Goal: Transaction & Acquisition: Purchase product/service

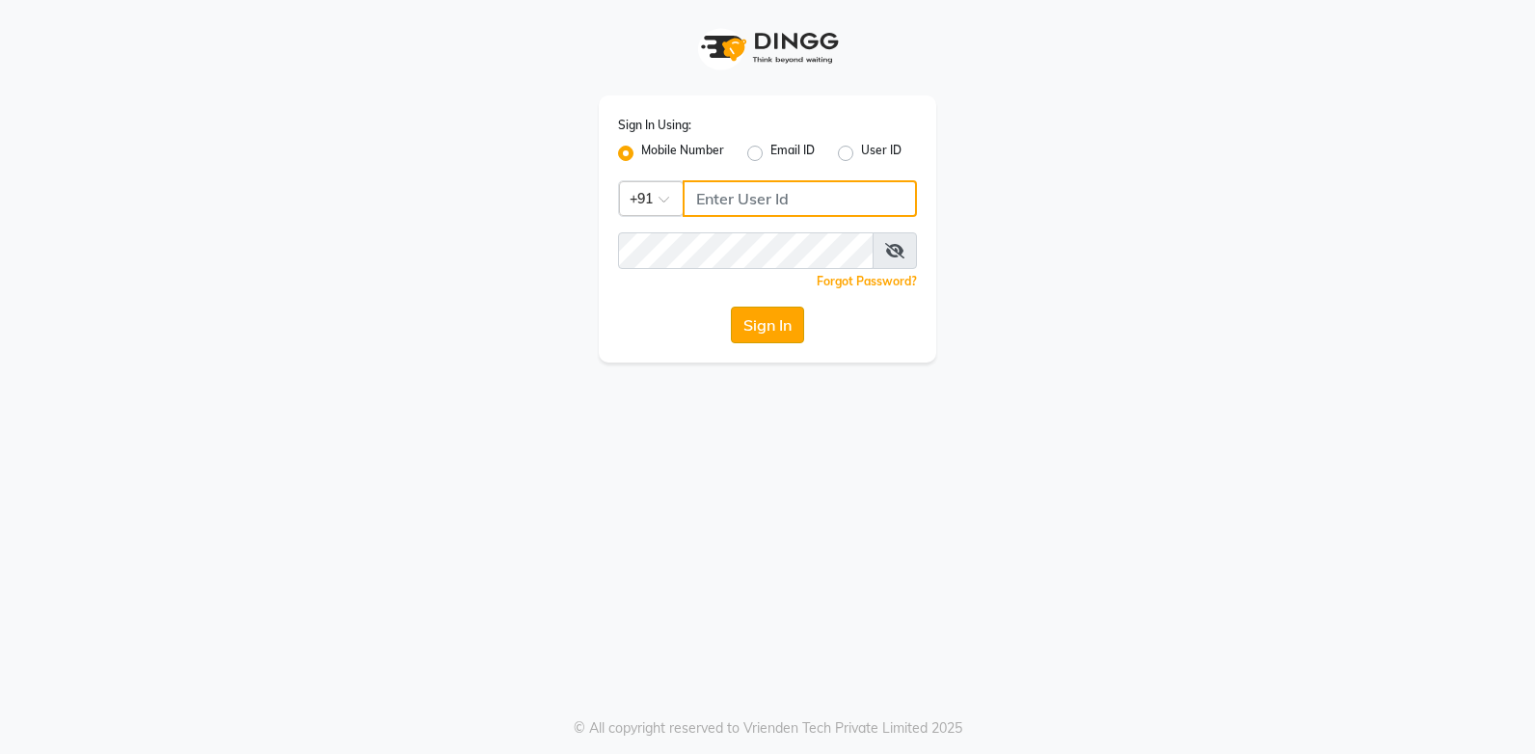
type input "937197877"
click at [779, 311] on button "Sign In" at bounding box center [767, 325] width 73 height 37
click at [776, 314] on div "Sign In" at bounding box center [767, 325] width 299 height 37
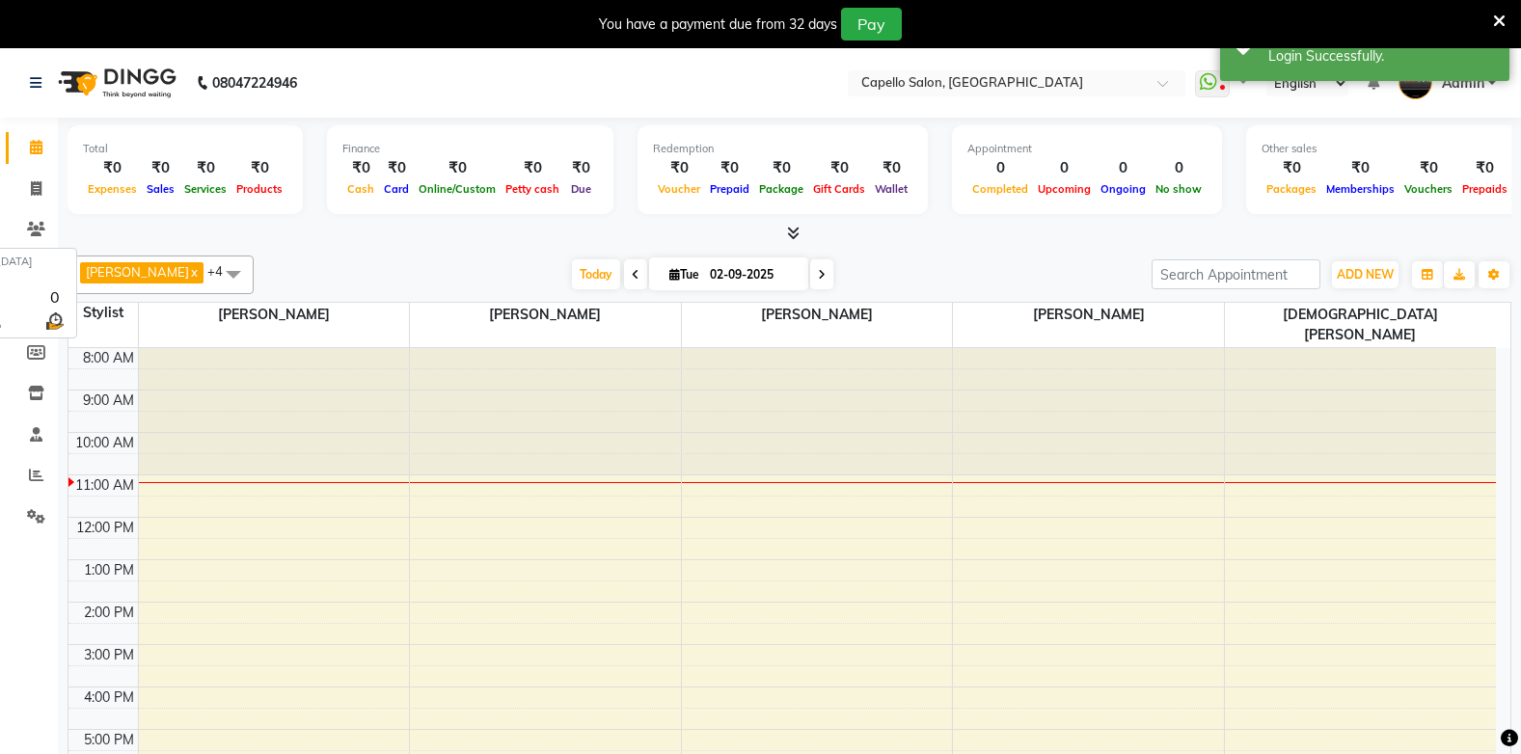
select select "en"
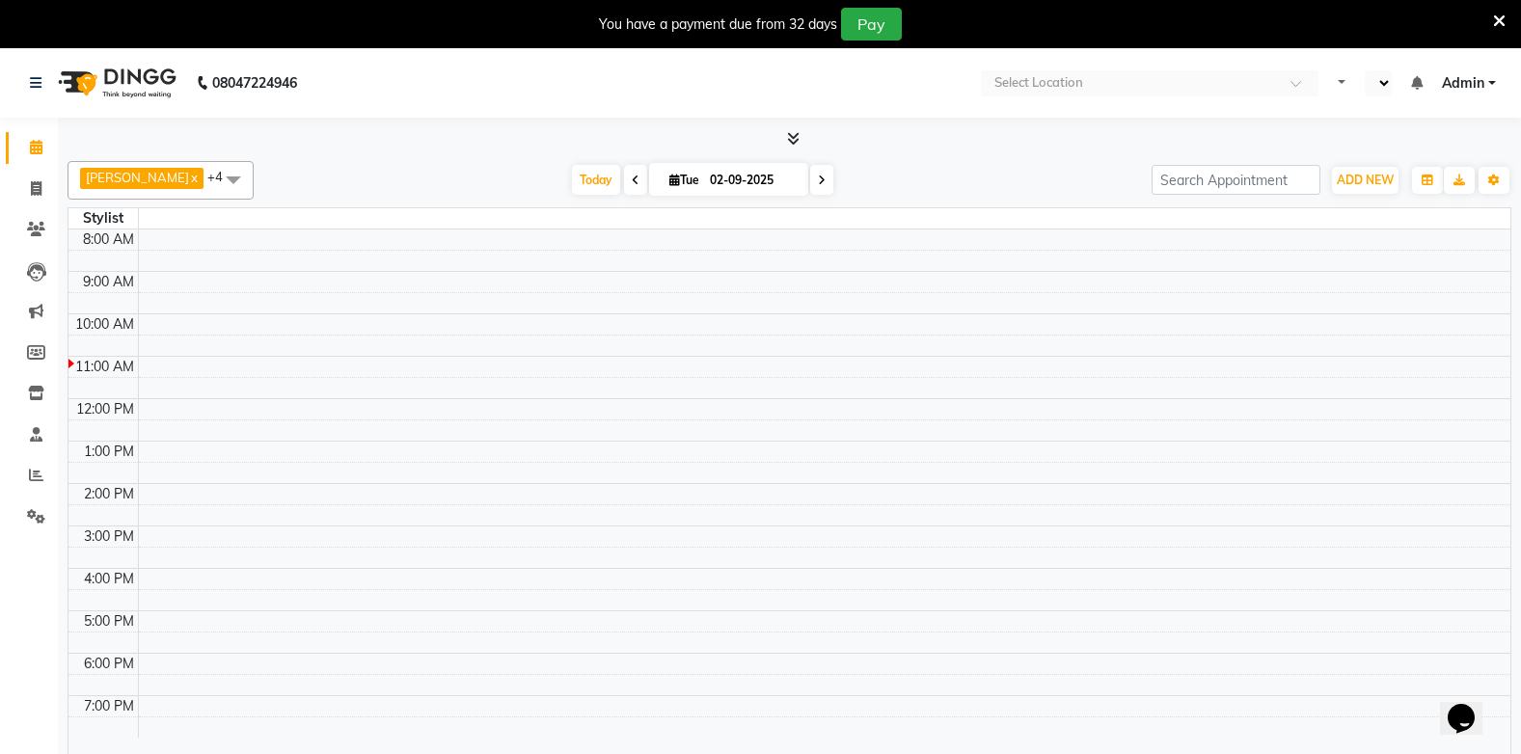
select select "en"
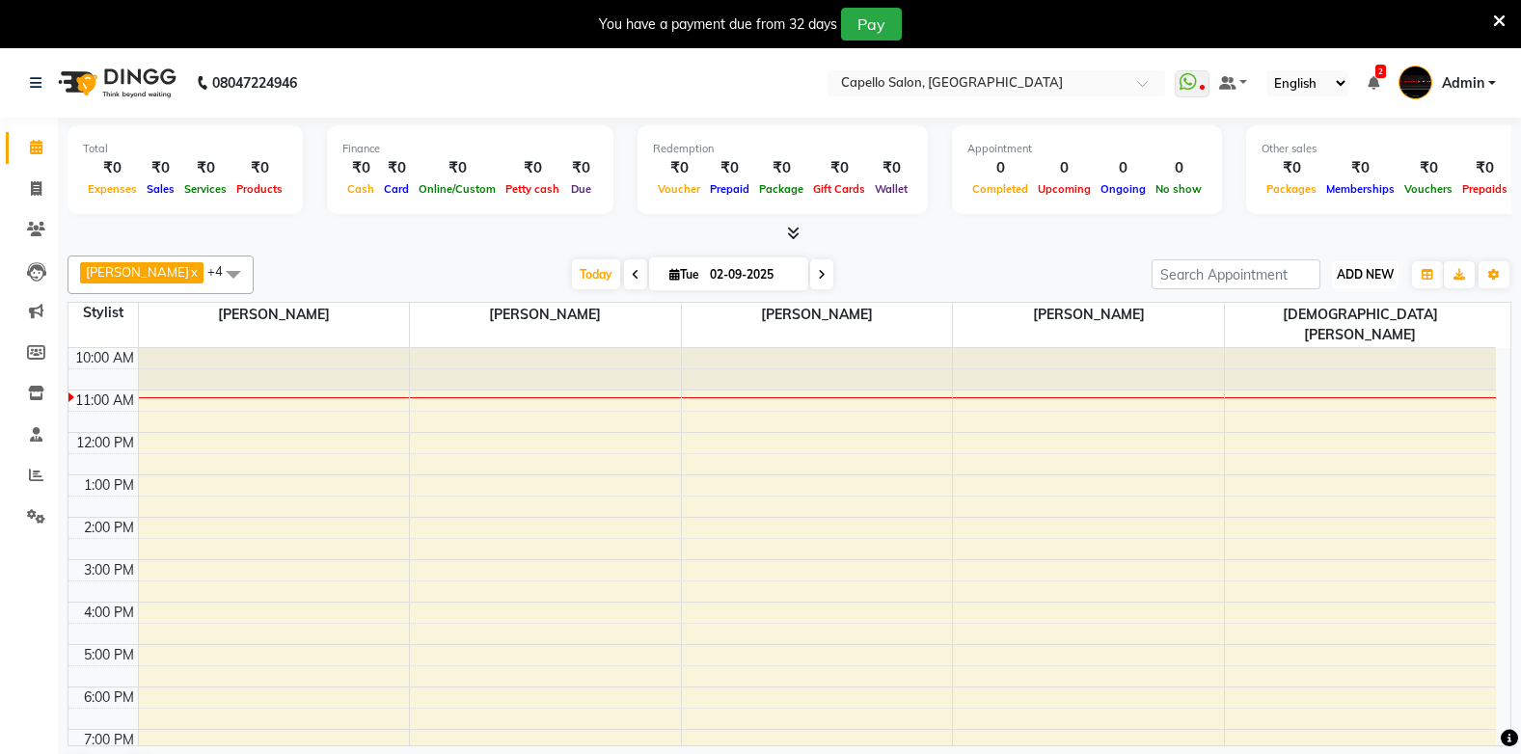
click at [1347, 276] on span "ADD NEW" at bounding box center [1365, 274] width 57 height 14
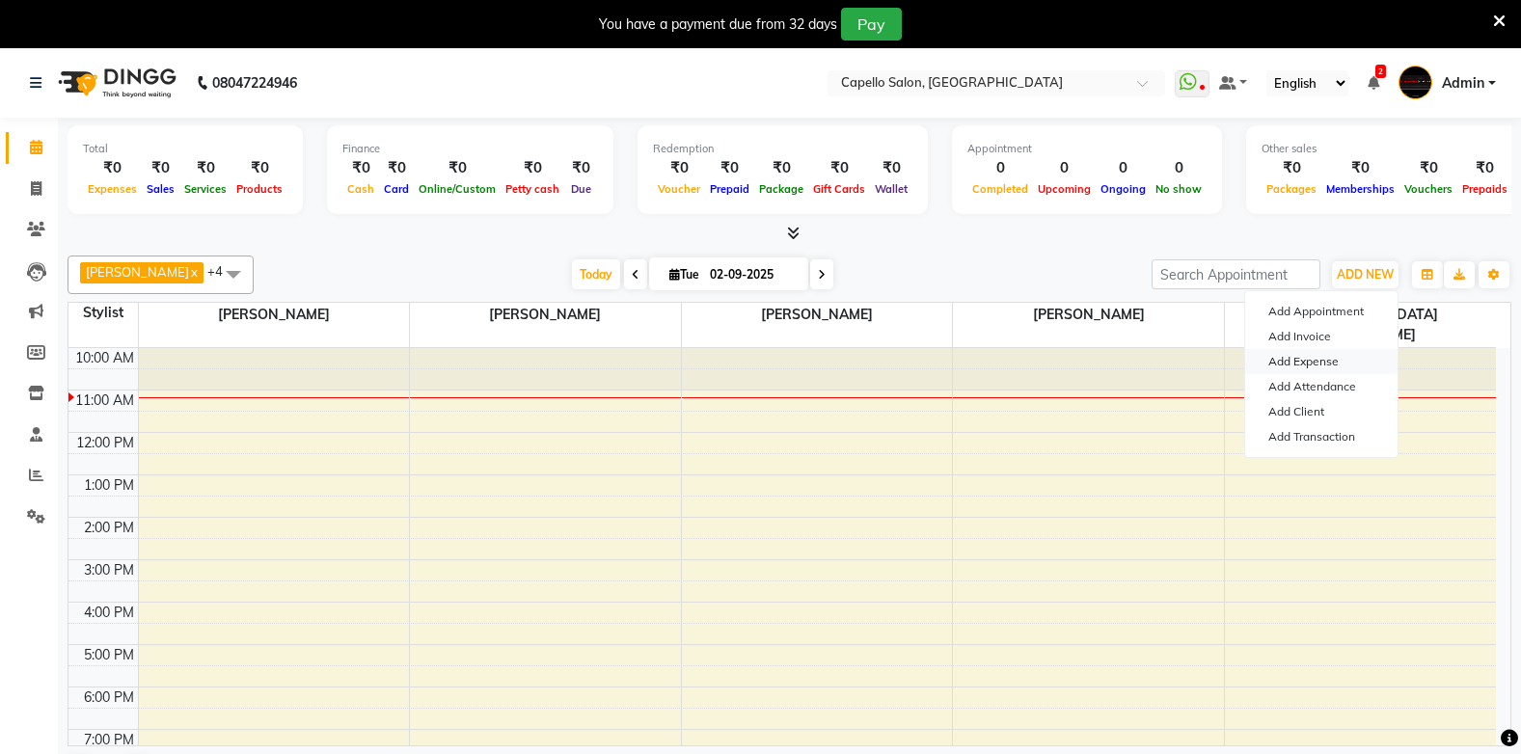
click at [1317, 363] on link "Add Expense" at bounding box center [1321, 361] width 152 height 25
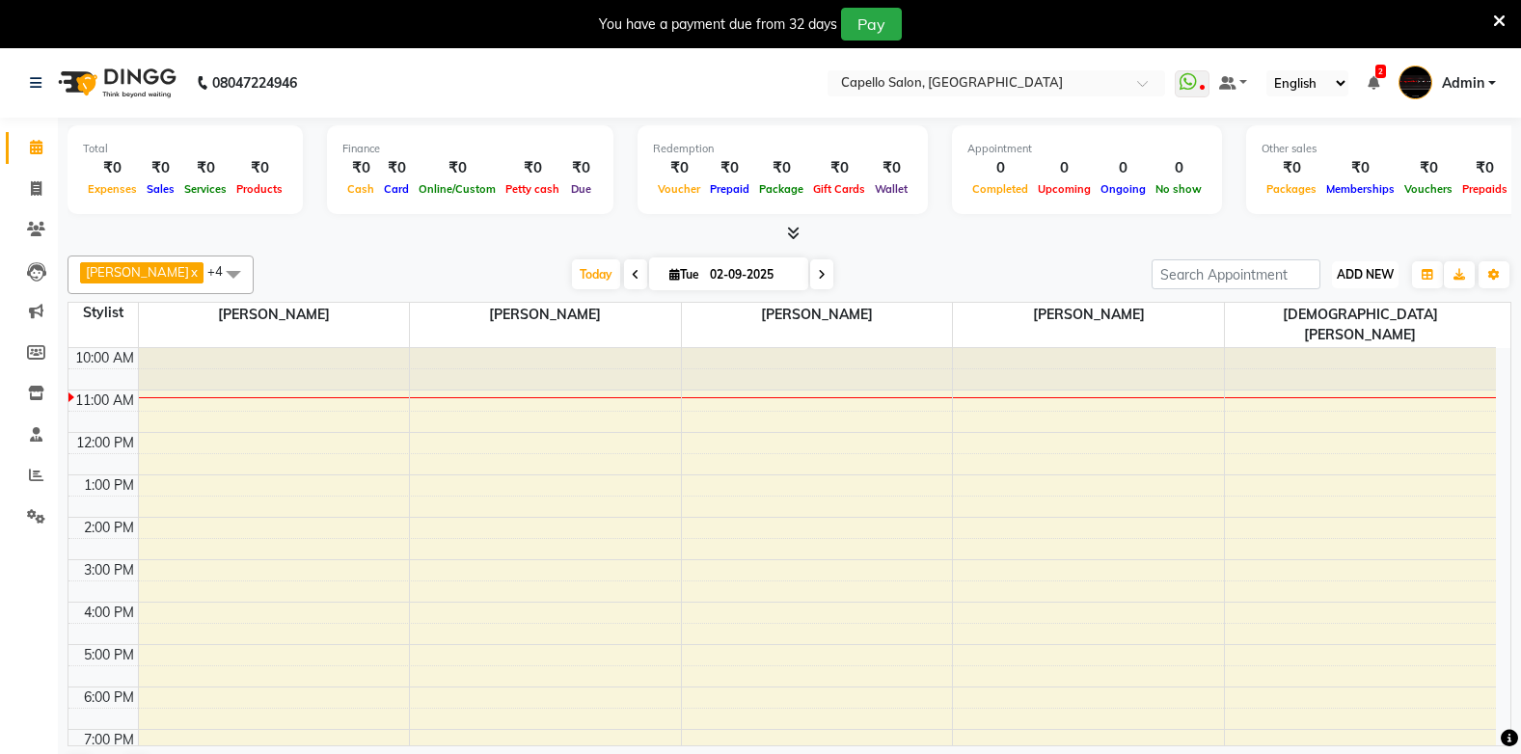
click at [1356, 282] on button "ADD NEW Toggle Dropdown" at bounding box center [1365, 274] width 67 height 27
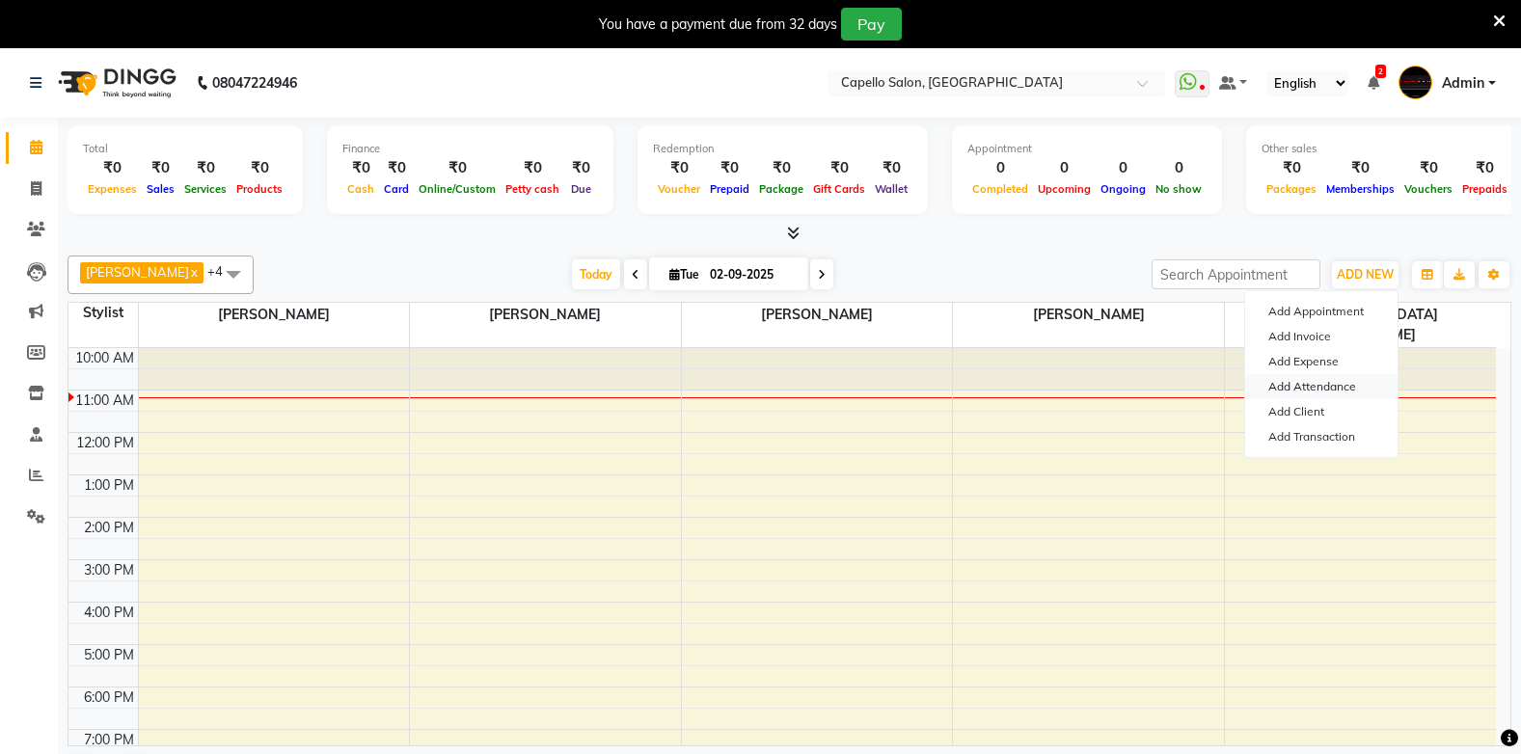
click at [1329, 385] on link "Add Attendance" at bounding box center [1321, 386] width 152 height 25
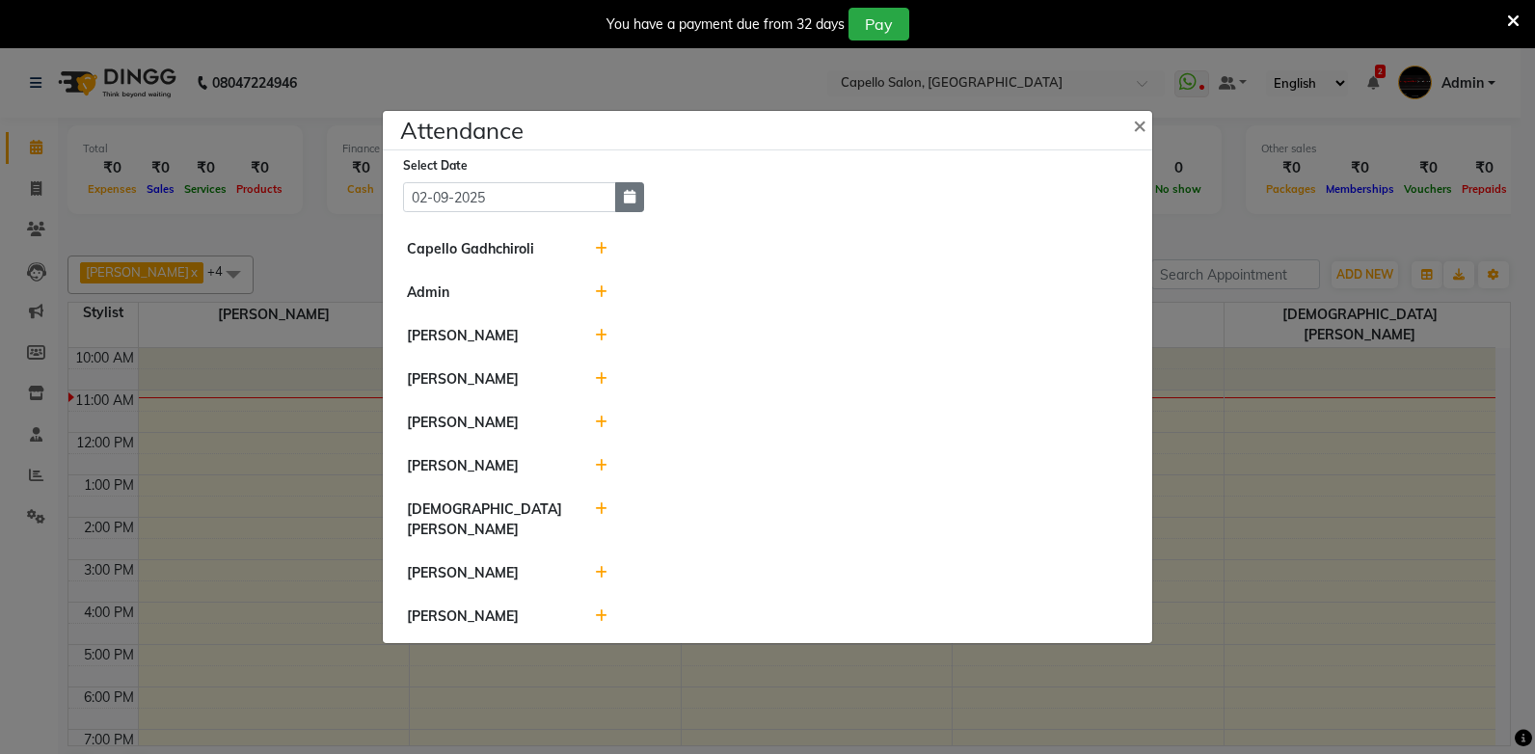
click at [629, 203] on icon "button" at bounding box center [630, 197] width 12 height 14
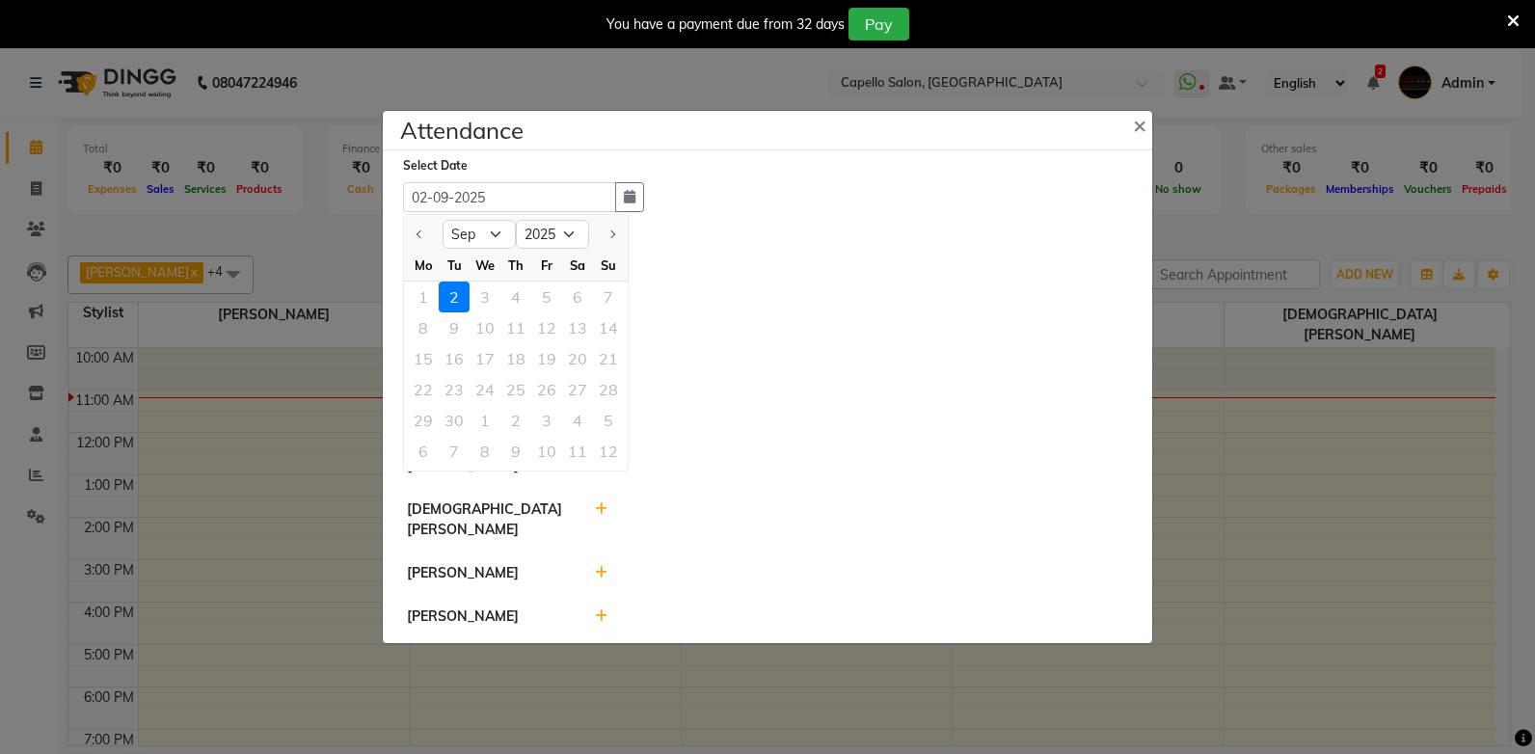
click at [456, 303] on div "2" at bounding box center [454, 297] width 31 height 31
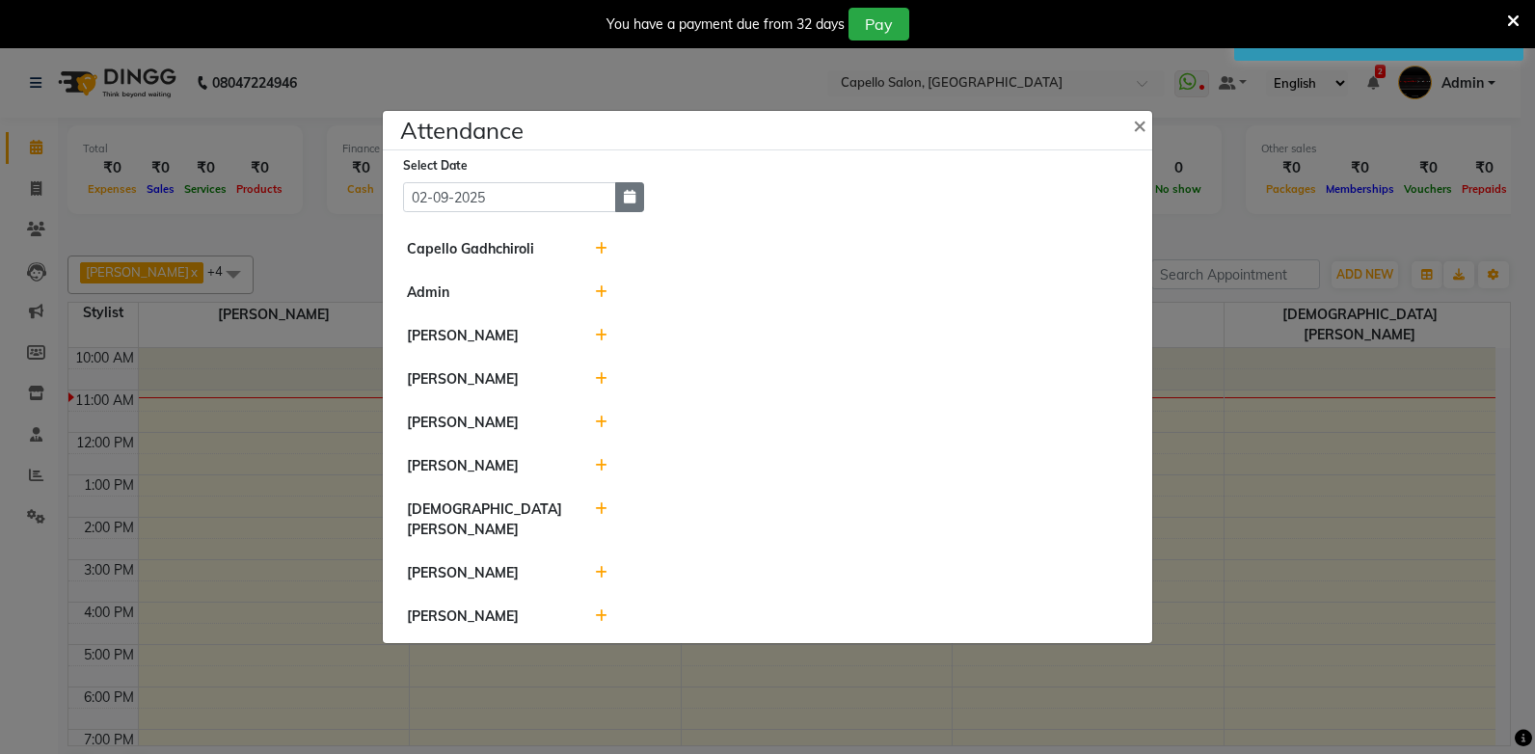
click at [638, 207] on button "button" at bounding box center [629, 197] width 29 height 30
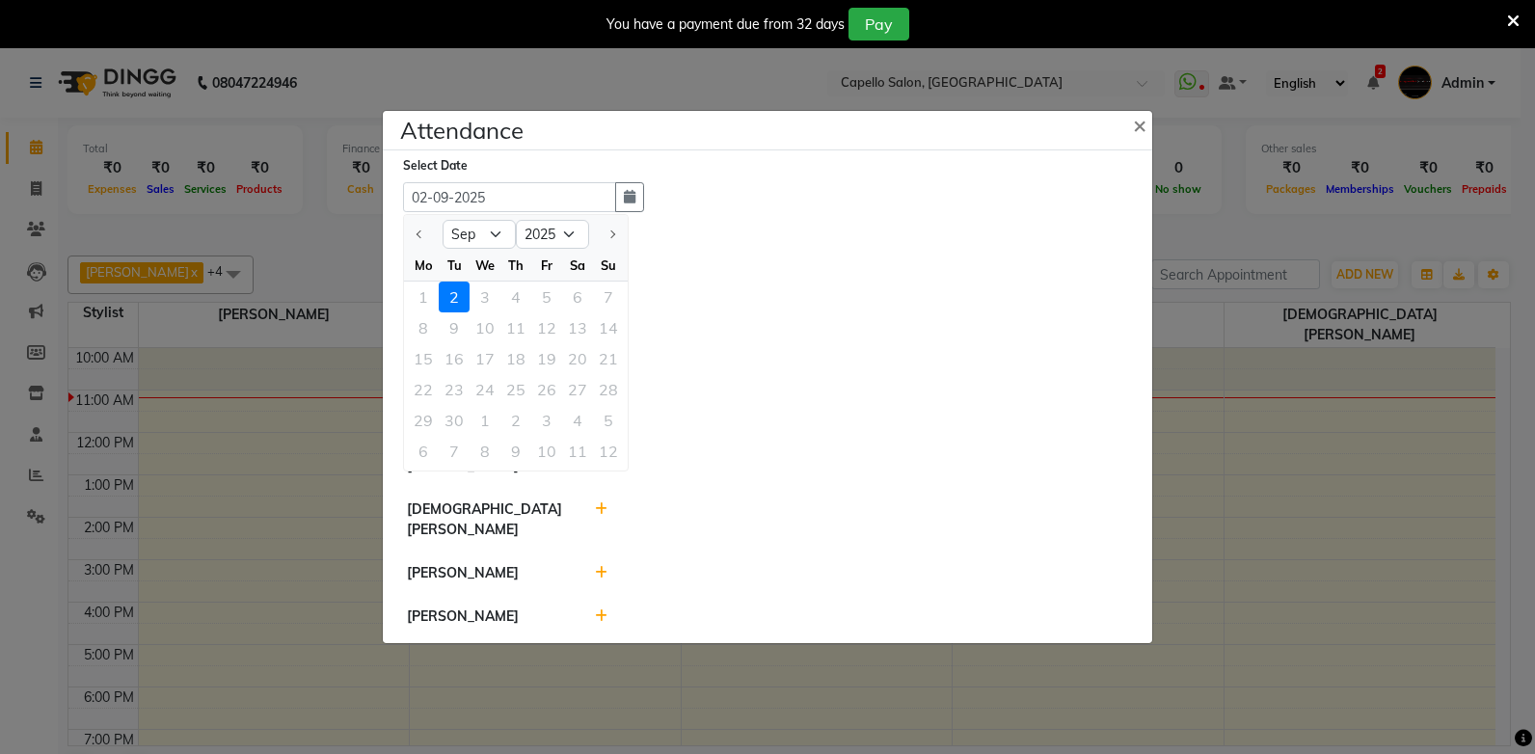
click at [492, 306] on div "1 2 3 4 5 6 7" at bounding box center [516, 297] width 224 height 31
click at [482, 310] on div "1 2 3 4 5 6 7" at bounding box center [516, 297] width 224 height 31
click at [364, 240] on ngb-modal-window "Attendance × Select Date 02-09-2025 Sep 2025 Mo Tu We Th Fr Sa Su 1 2 3 4 5 6 7…" at bounding box center [767, 377] width 1535 height 754
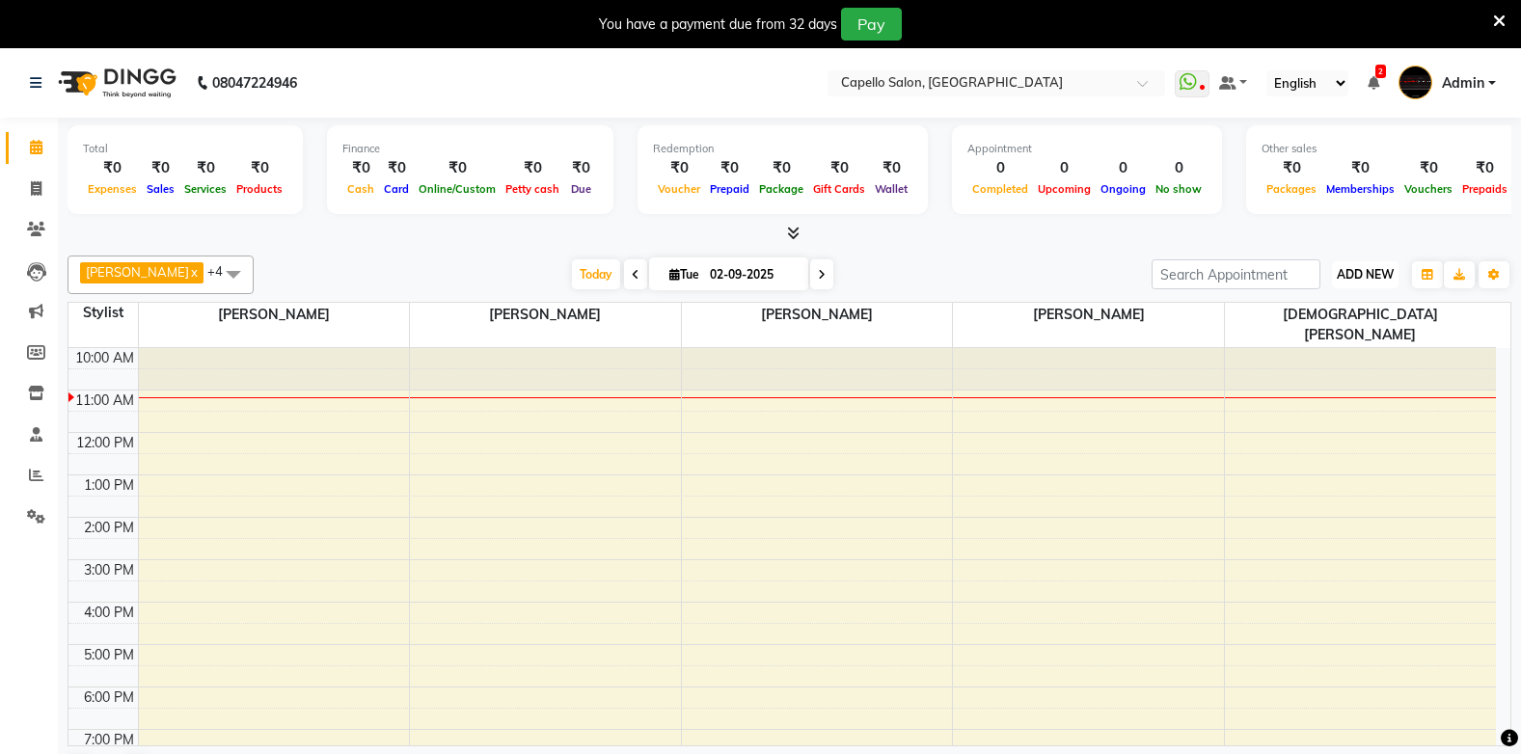
click at [1356, 275] on span "ADD NEW" at bounding box center [1365, 274] width 57 height 14
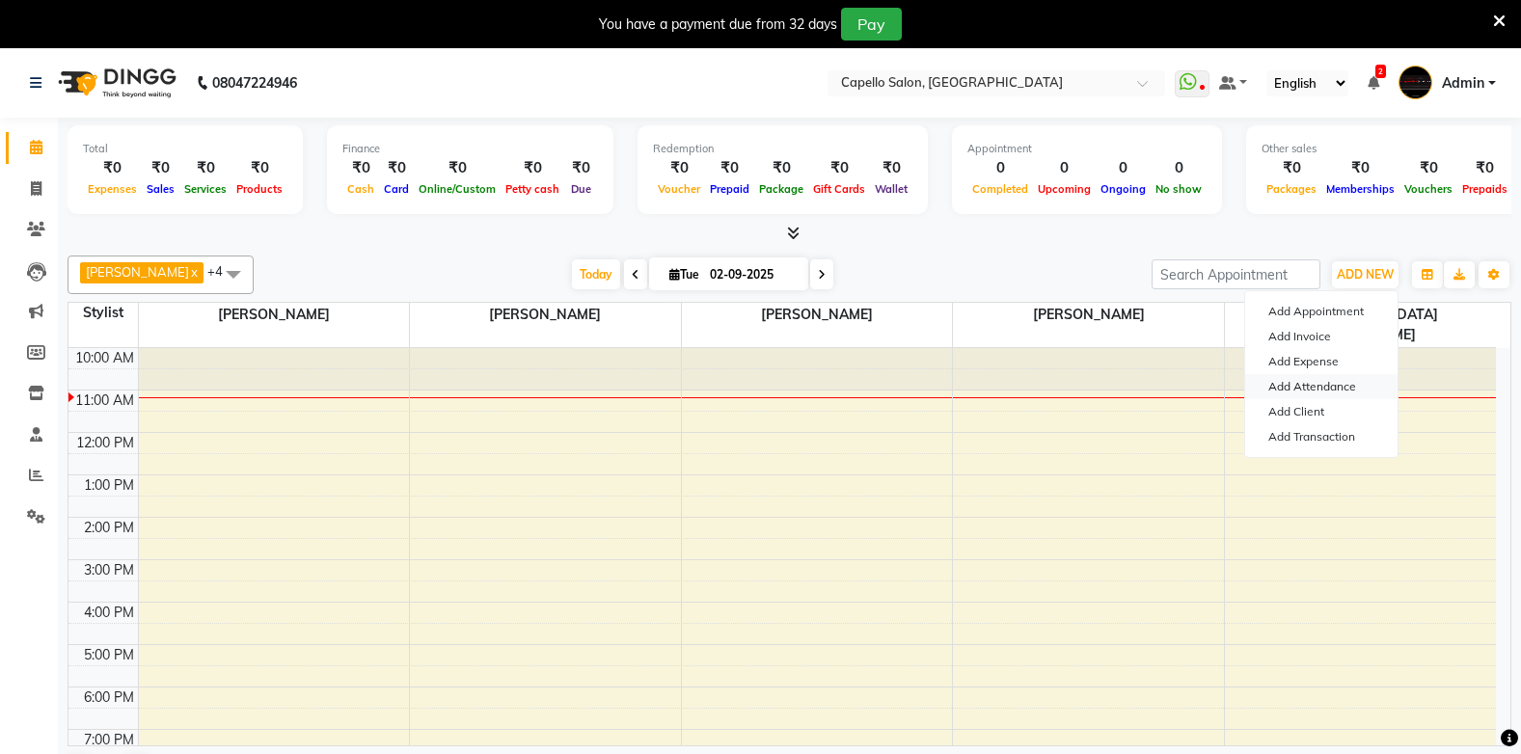
click at [1295, 387] on link "Add Attendance" at bounding box center [1321, 386] width 152 height 25
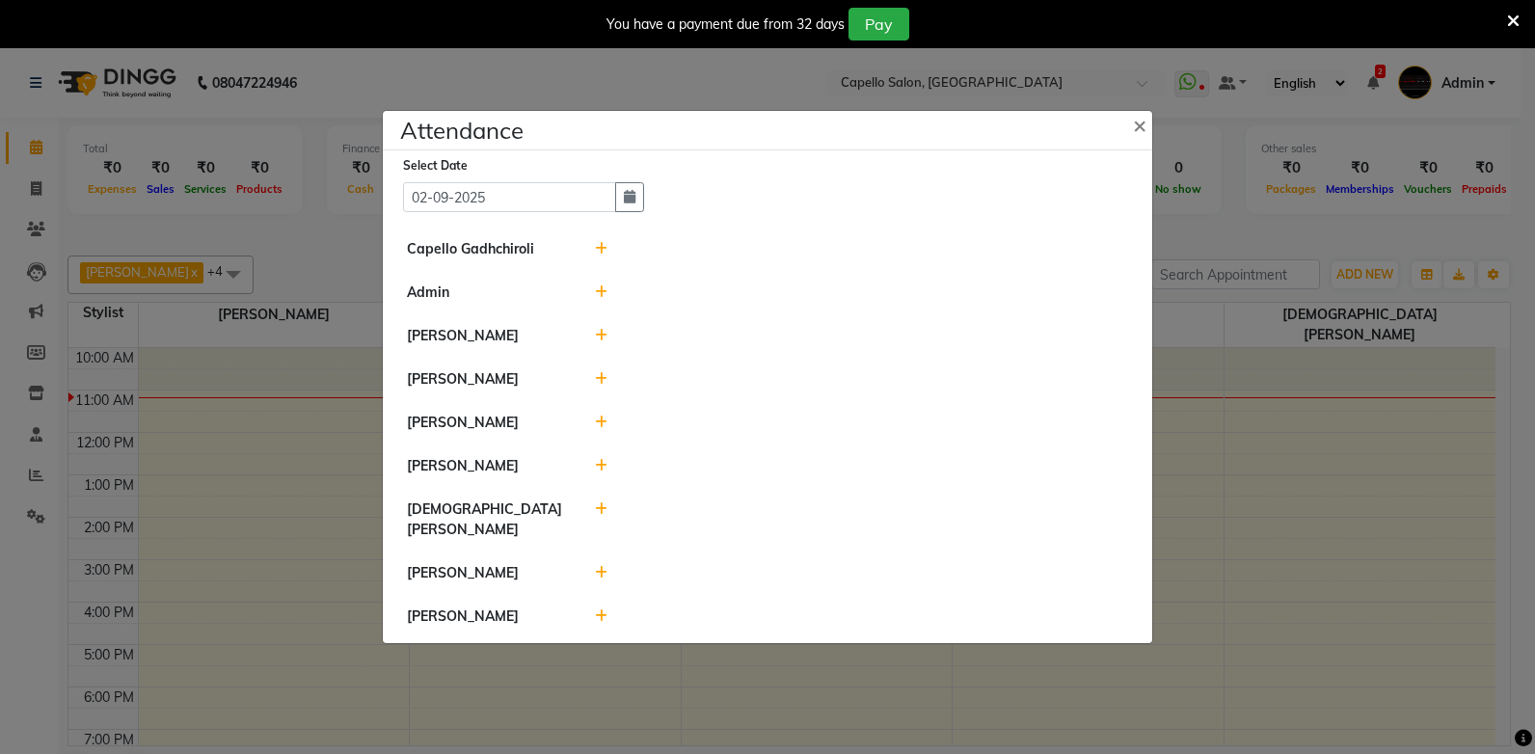
click at [606, 256] on icon at bounding box center [601, 249] width 13 height 14
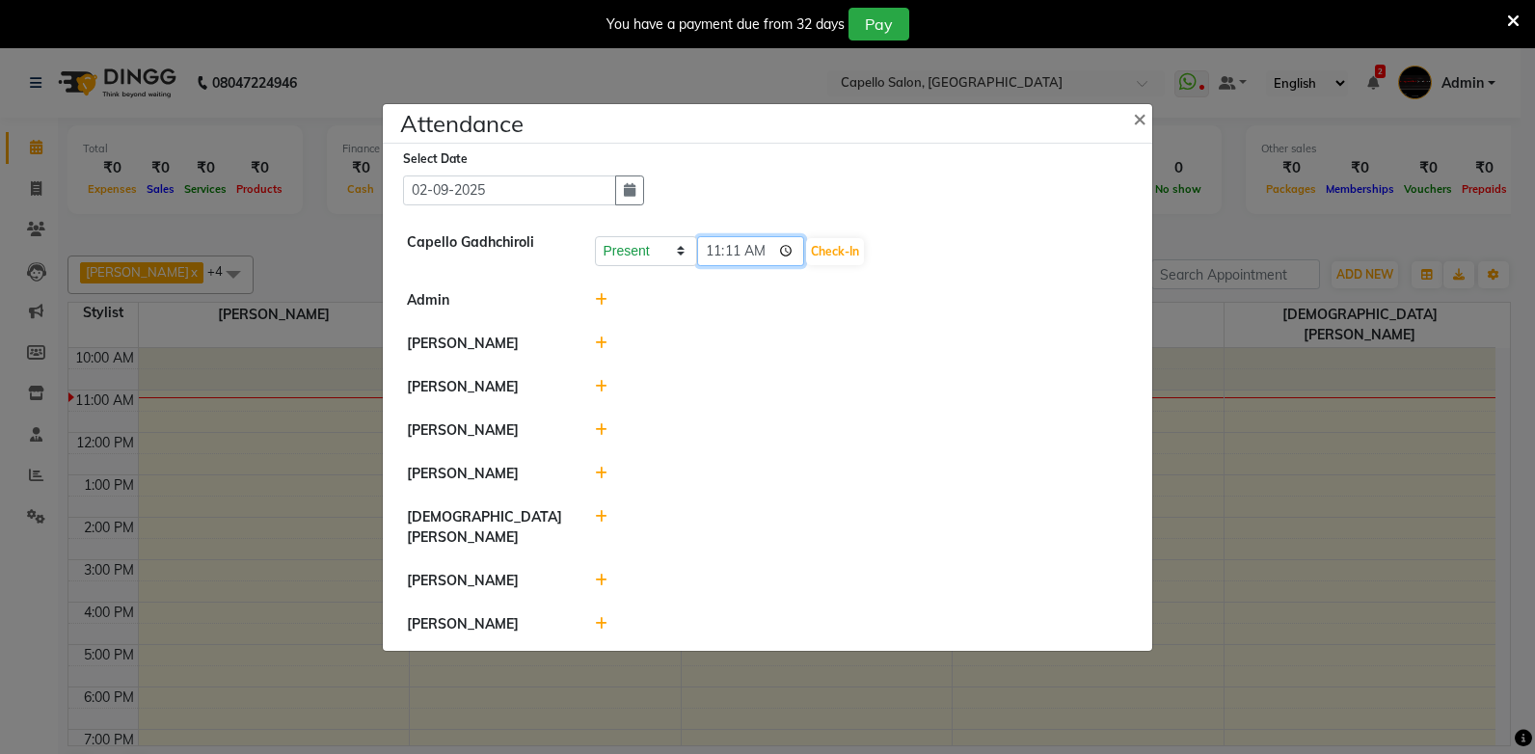
click at [708, 260] on input "11:11" at bounding box center [751, 251] width 108 height 30
type input "10:53"
click at [806, 264] on button "Check-In" at bounding box center [835, 251] width 58 height 27
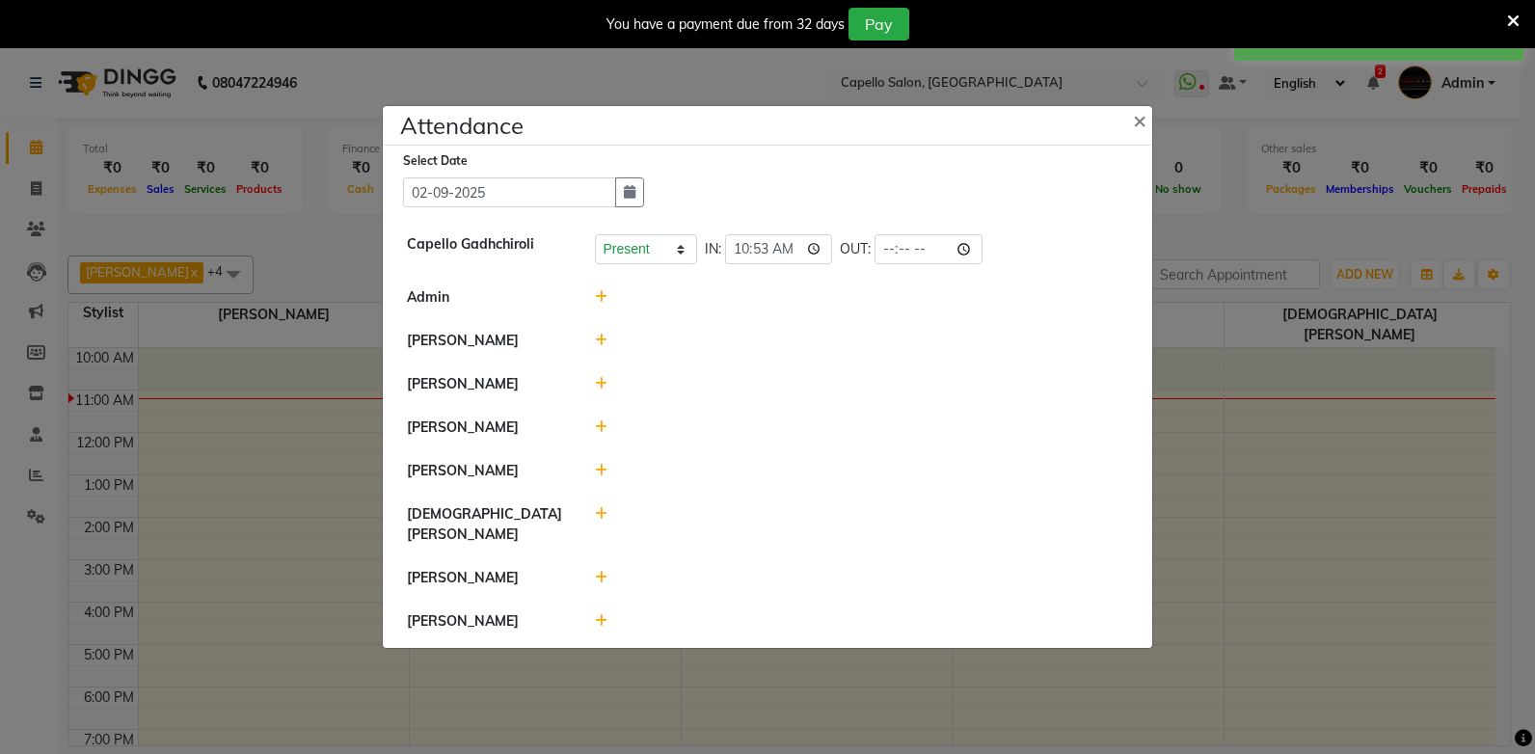
click at [601, 304] on icon at bounding box center [601, 297] width 13 height 14
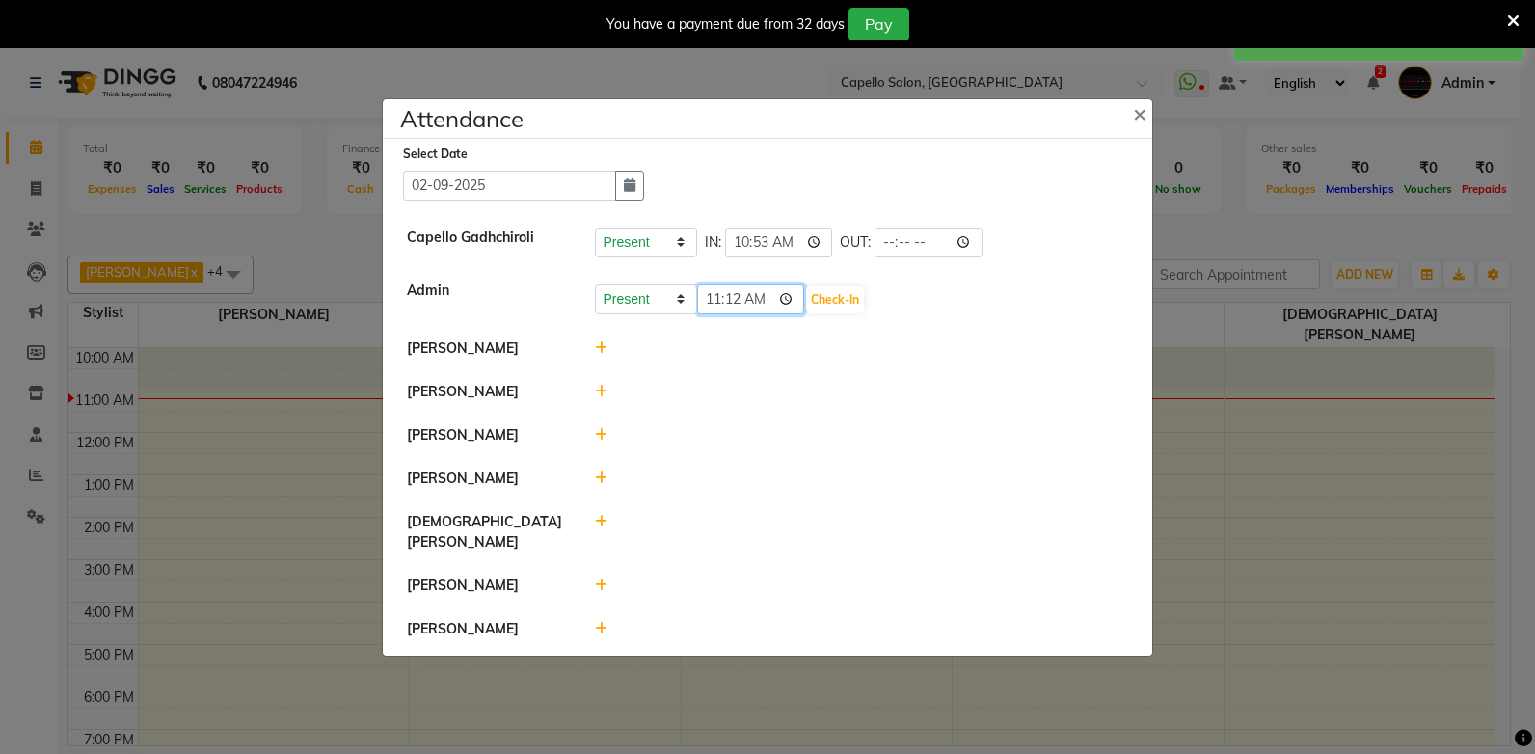
click at [716, 311] on input "11:12" at bounding box center [751, 299] width 108 height 30
type input "10:53"
click at [822, 311] on button "Check-In" at bounding box center [835, 299] width 58 height 27
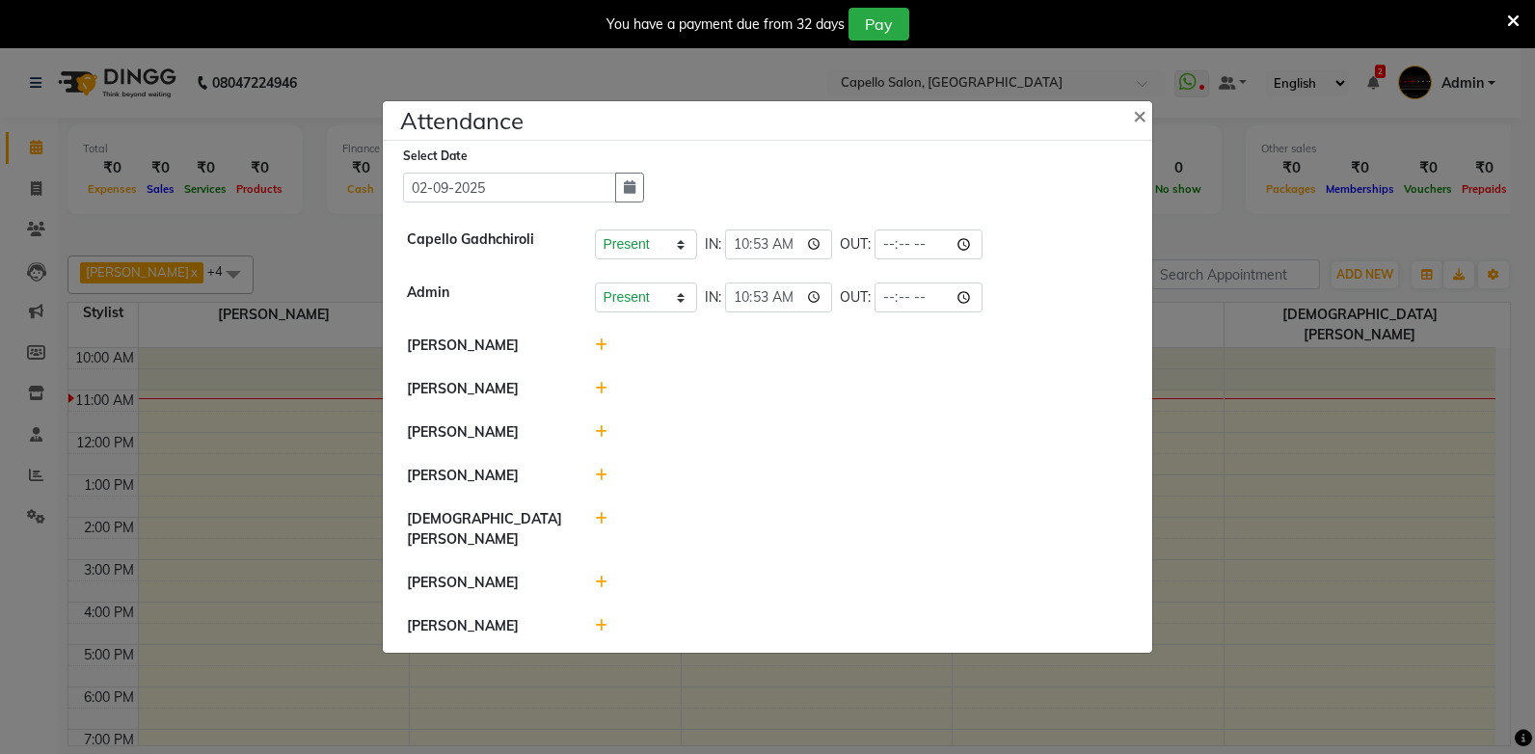
click at [605, 352] on icon at bounding box center [601, 345] width 13 height 14
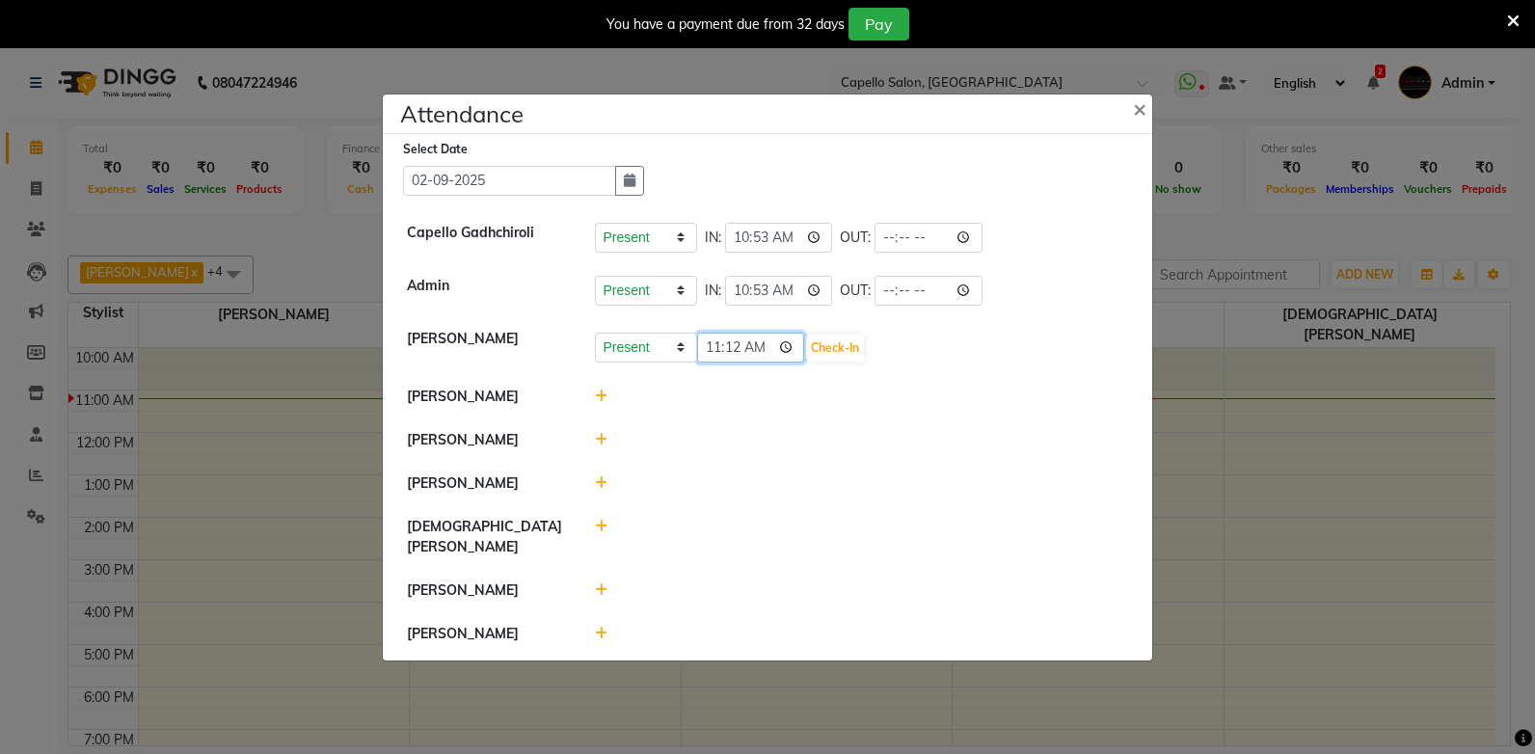
click at [714, 348] on input "11:12" at bounding box center [751, 348] width 108 height 30
type input "10:58"
drag, startPoint x: 820, startPoint y: 335, endPoint x: 801, endPoint y: 372, distance: 41.8
click at [805, 364] on ul "Capello Gadhchiroli Present Absent Late Half Day Weekly Off IN: 10:53 OUT: Admi…" at bounding box center [768, 433] width 760 height 445
click at [882, 350] on div "Present Absent Late Half Day Weekly Off 10:58 Check-In" at bounding box center [862, 348] width 534 height 31
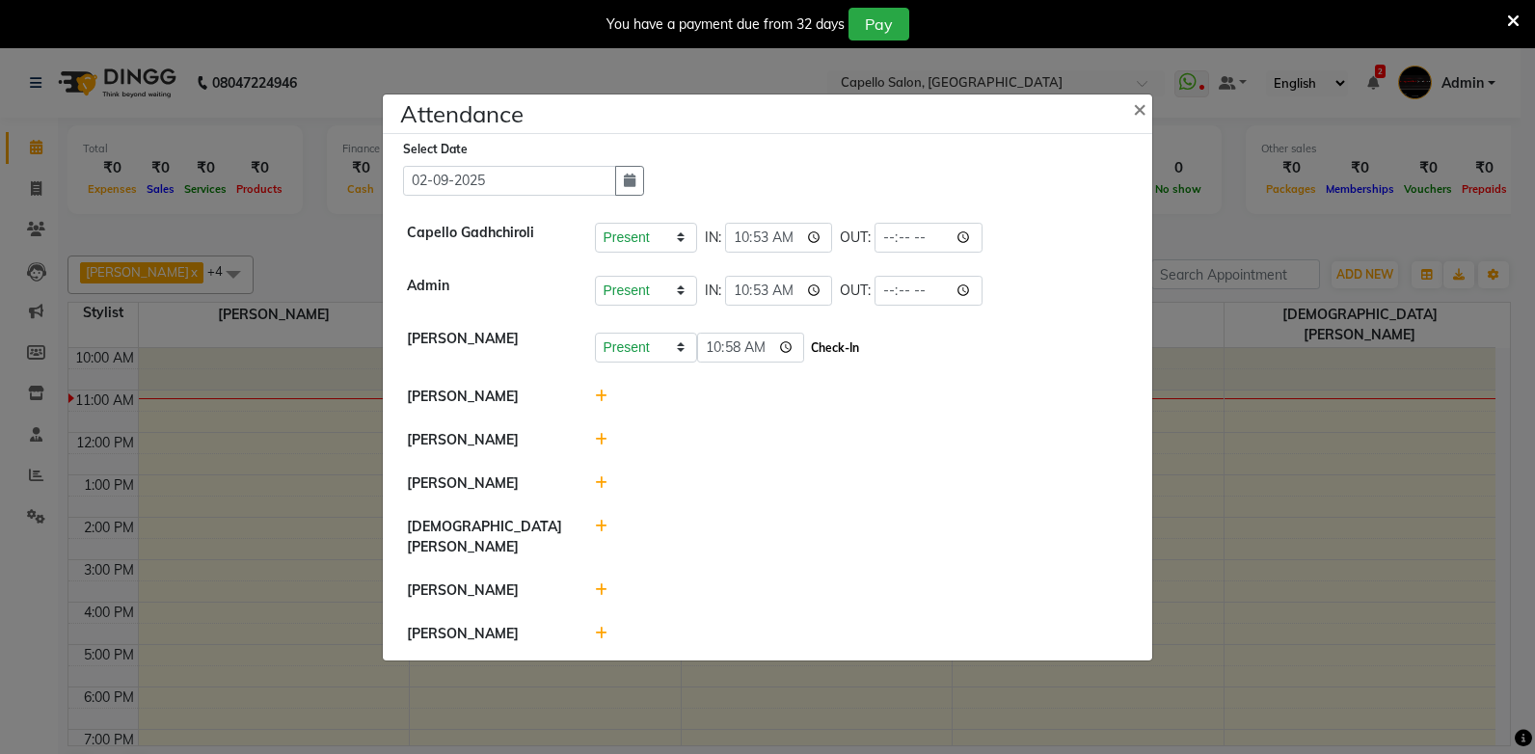
drag, startPoint x: 839, startPoint y: 353, endPoint x: 823, endPoint y: 351, distance: 16.5
click at [838, 351] on button "Check-In" at bounding box center [835, 348] width 58 height 27
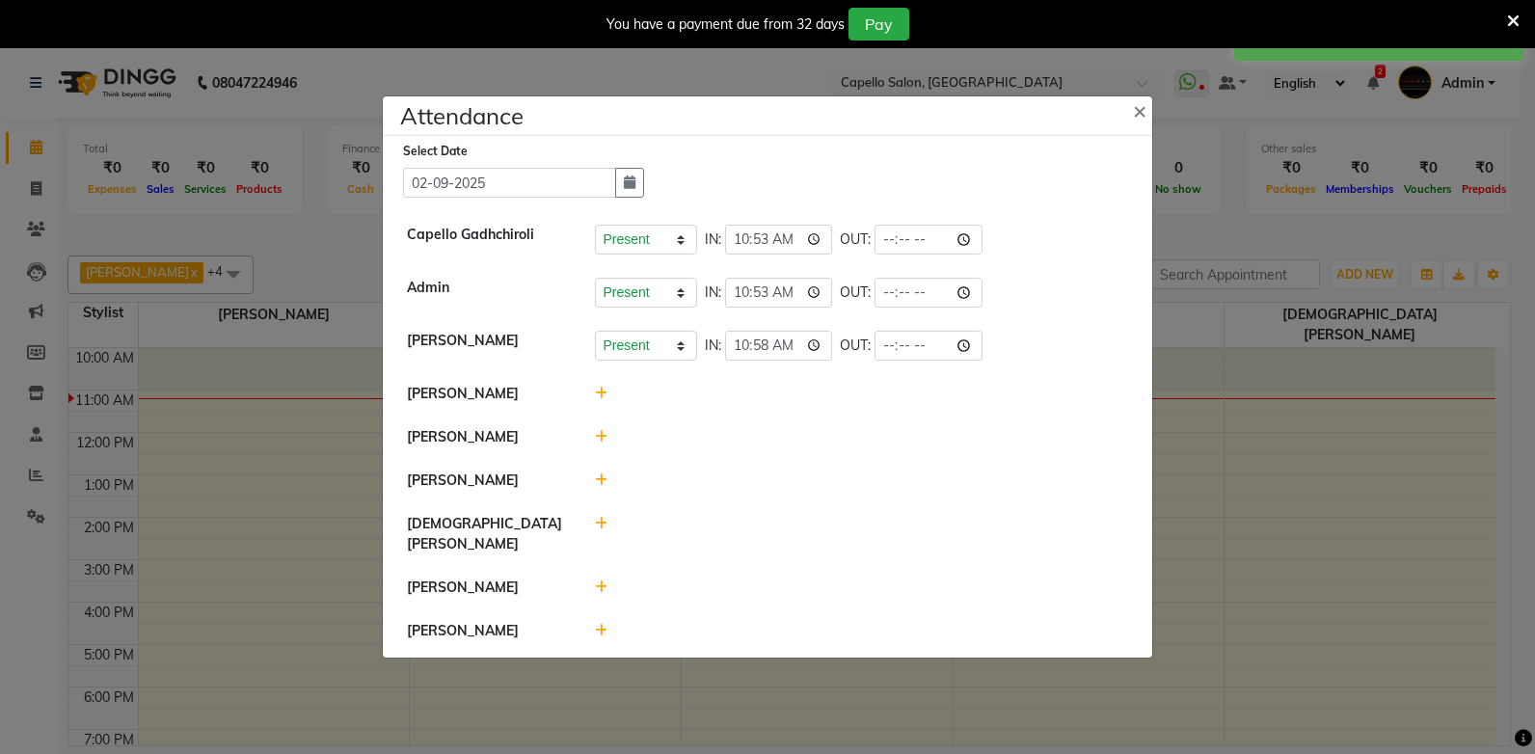
click at [598, 400] on icon at bounding box center [601, 394] width 13 height 14
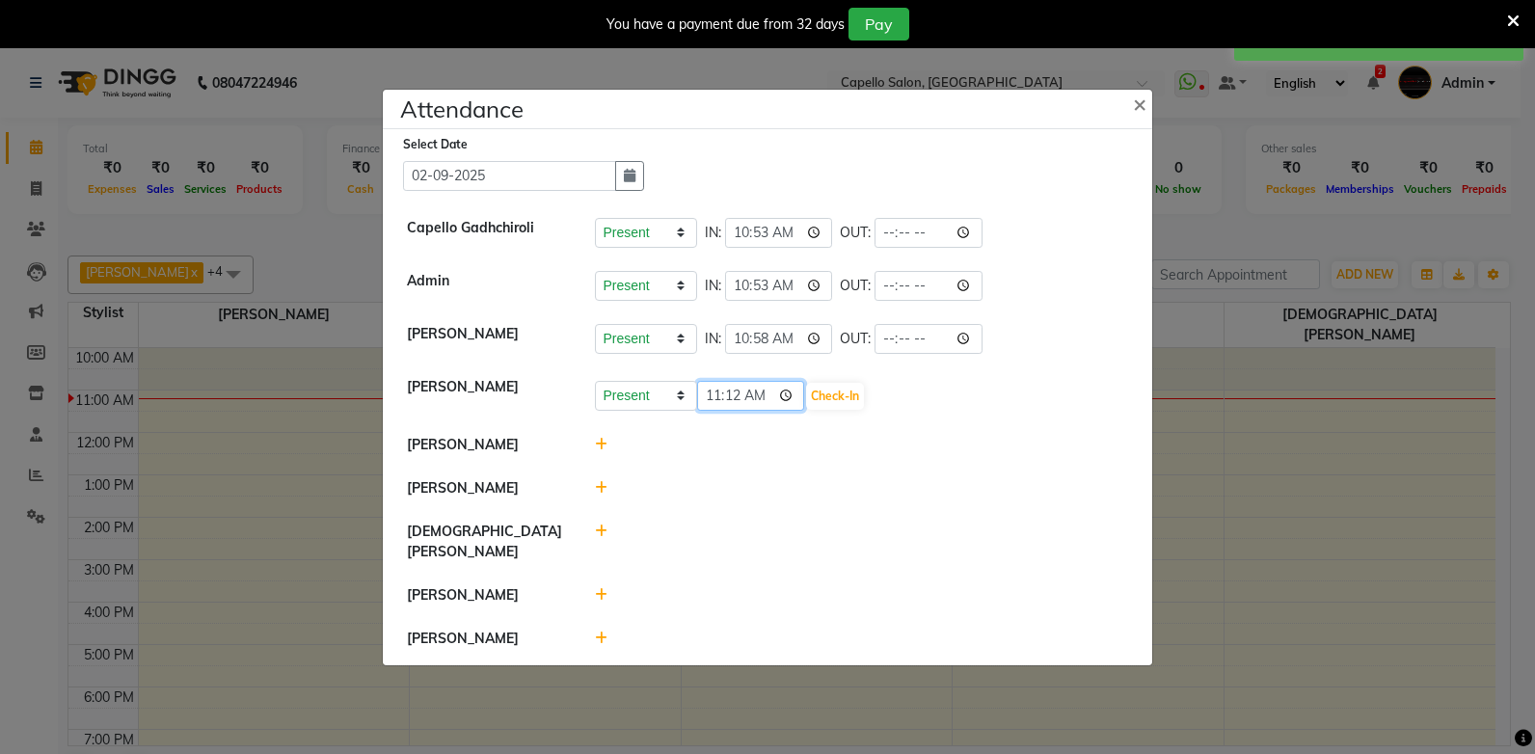
click at [715, 403] on input "11:12" at bounding box center [751, 396] width 108 height 30
click at [907, 564] on ul "Capello Gadhchiroli Present Absent Late Half Day Weekly Off IN: 10:53 OUT: Admi…" at bounding box center [768, 433] width 760 height 454
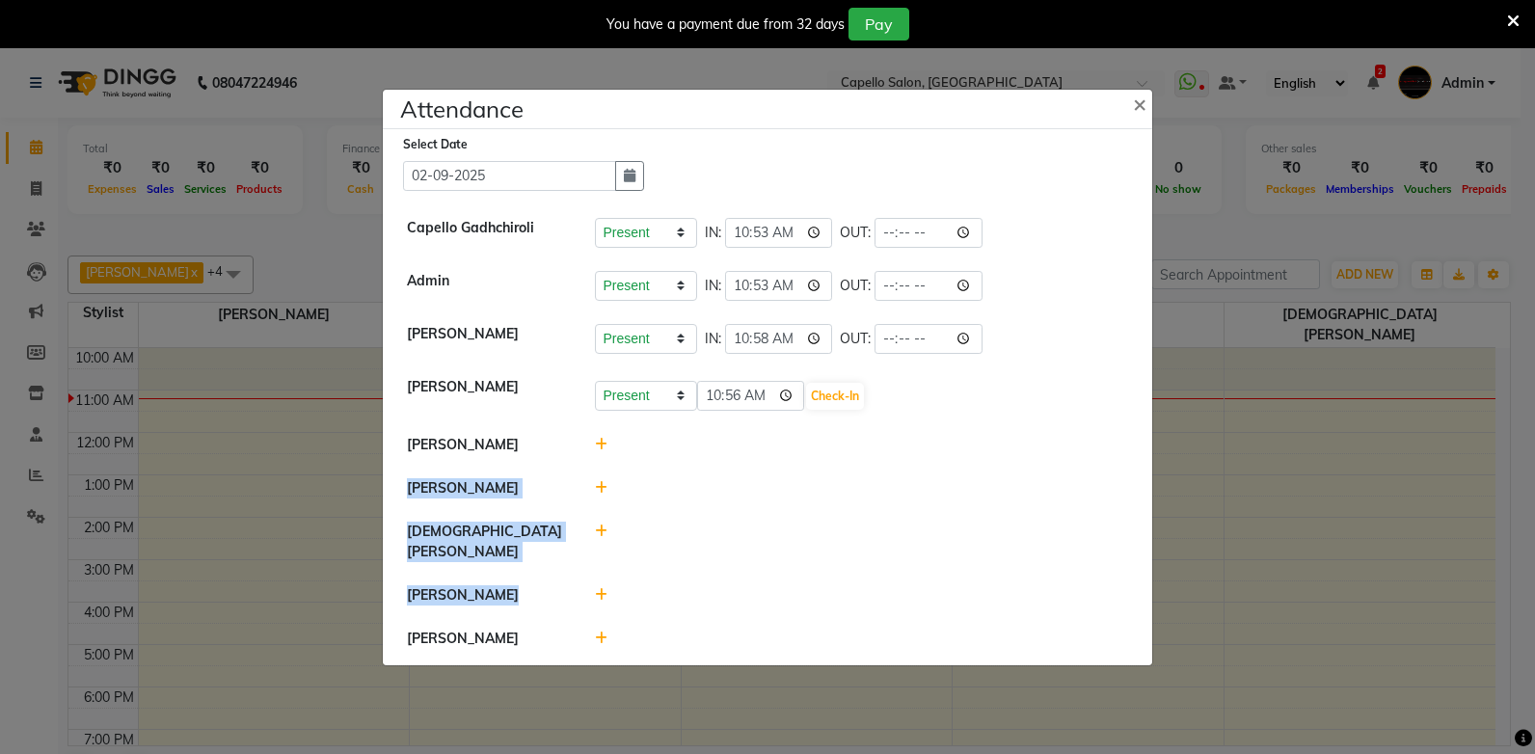
click at [726, 467] on li "[PERSON_NAME]" at bounding box center [768, 445] width 760 height 44
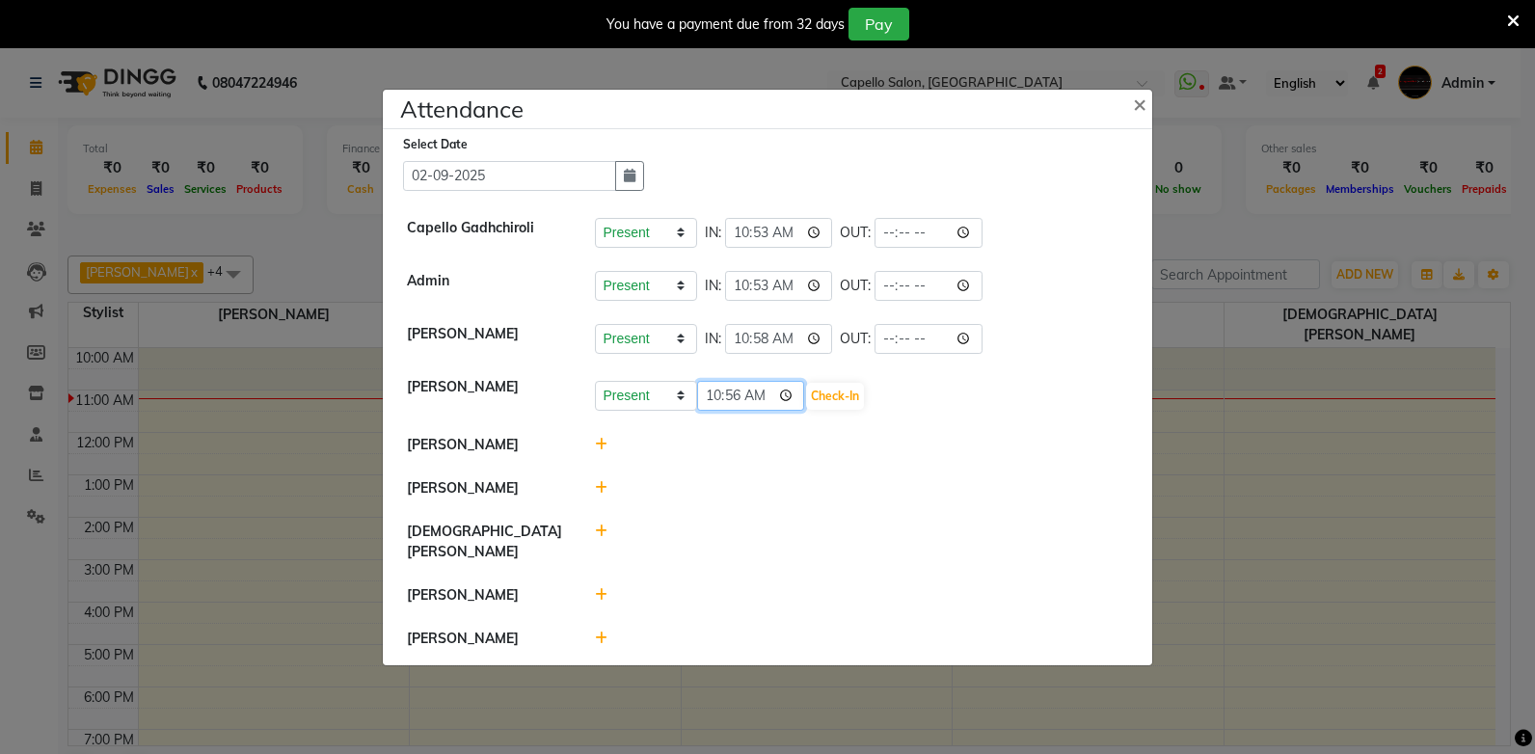
click at [734, 399] on input "10:56" at bounding box center [751, 396] width 108 height 30
type input "10:59"
click at [806, 402] on button "Check-In" at bounding box center [835, 396] width 58 height 27
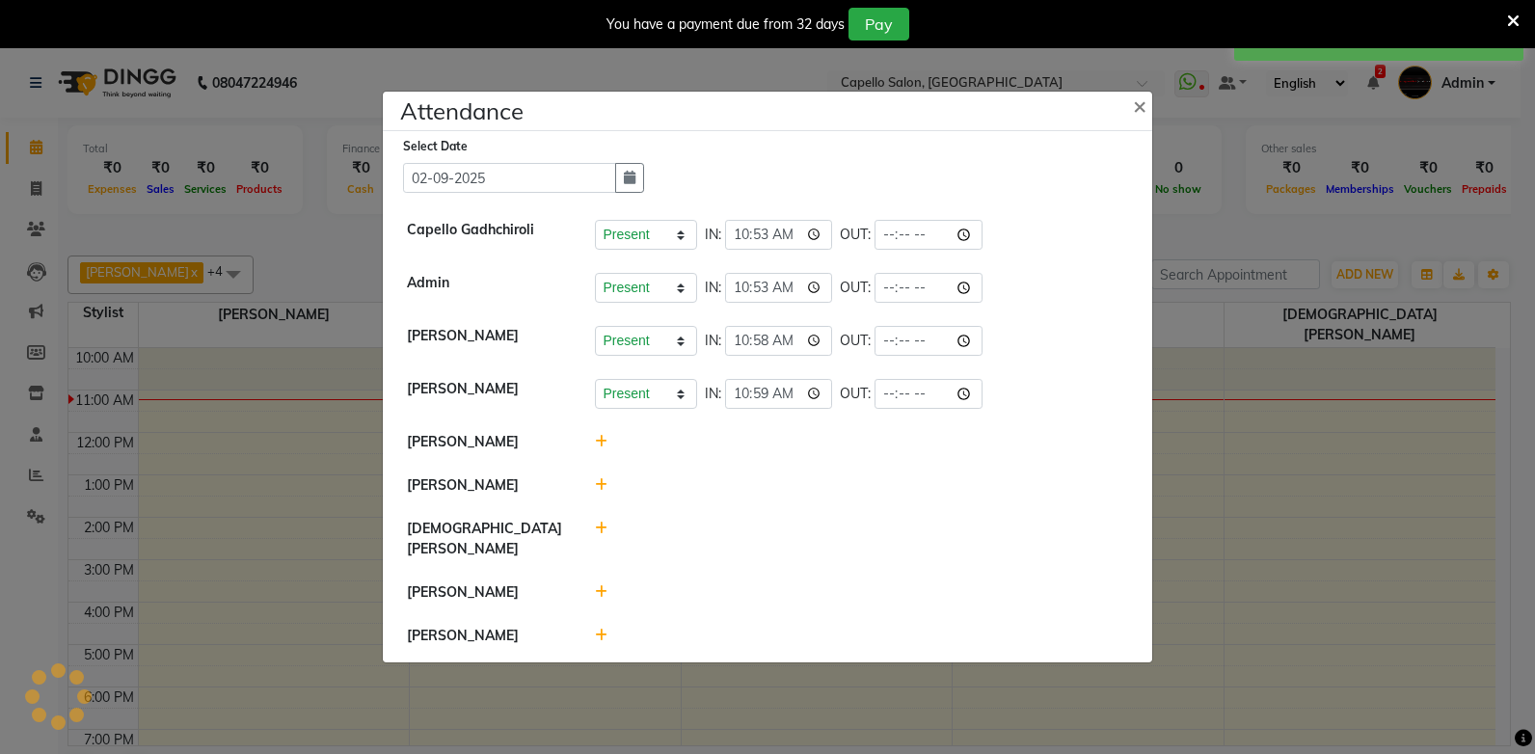
click at [600, 448] on icon at bounding box center [601, 442] width 13 height 14
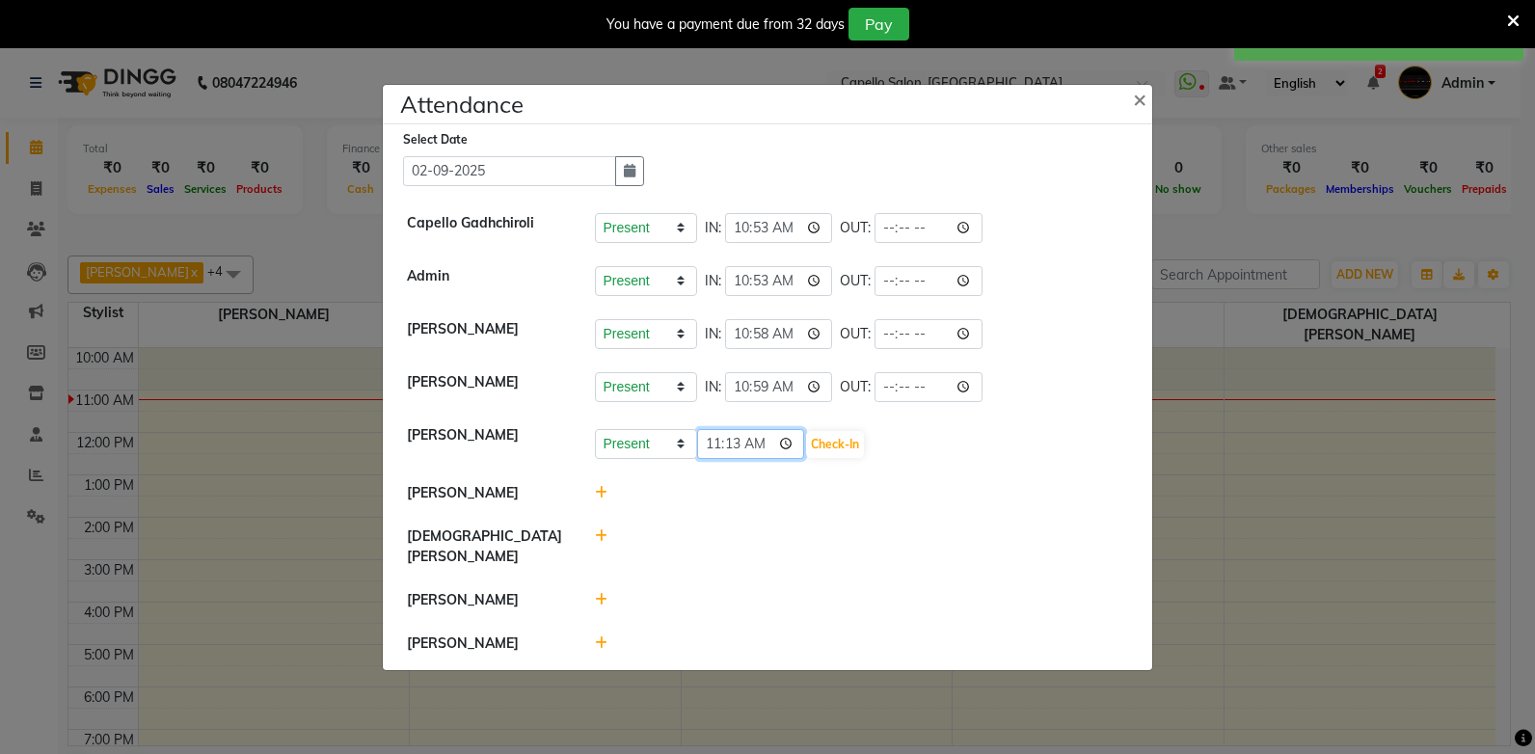
click at [714, 451] on input "11:13" at bounding box center [751, 444] width 108 height 30
type input "10:59"
click at [823, 456] on button "Check-In" at bounding box center [835, 444] width 58 height 27
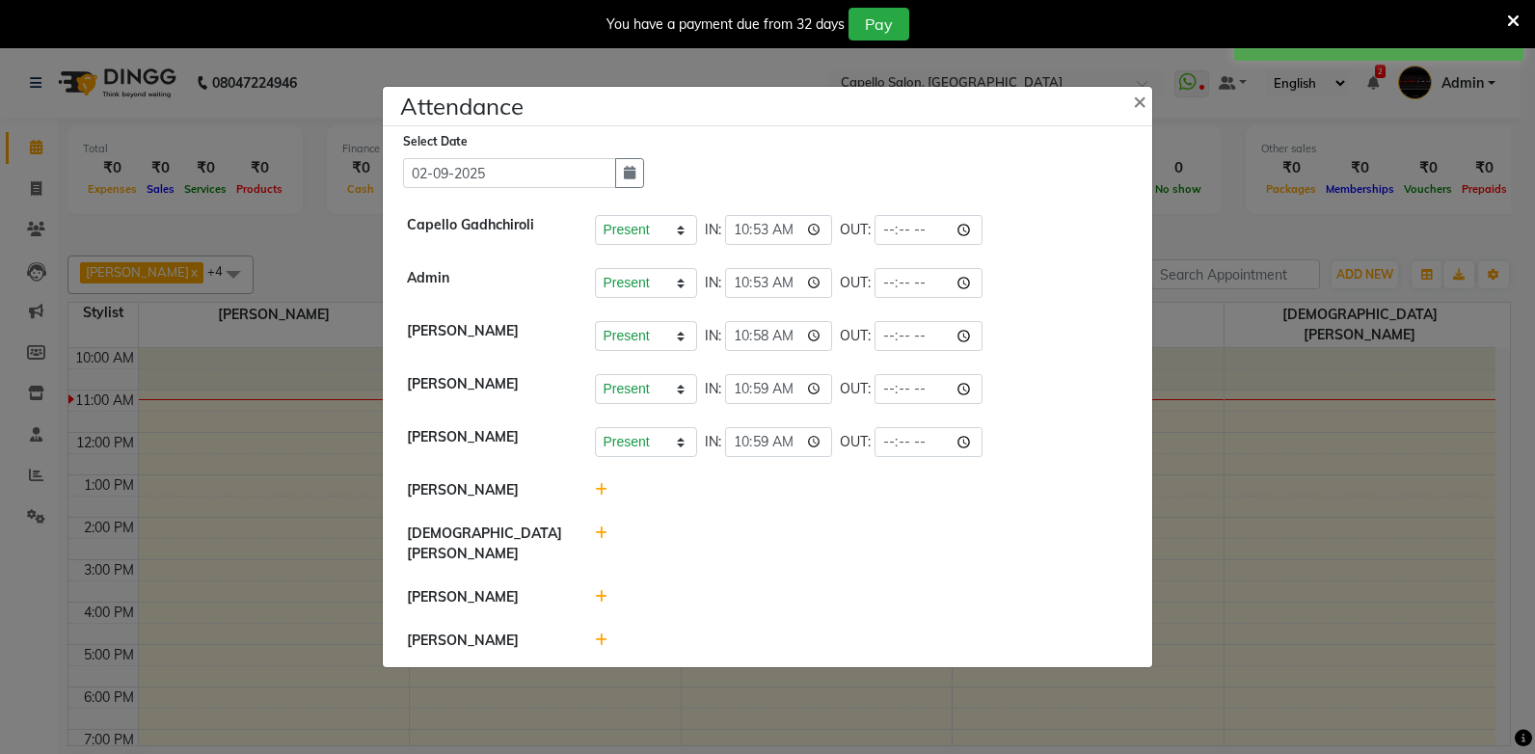
click at [602, 540] on icon at bounding box center [601, 534] width 13 height 14
click at [711, 541] on input "11:13" at bounding box center [751, 542] width 108 height 30
type input "10:40"
click at [817, 527] on div "Present Absent Late Half Day Weekly Off 10:40 Check-In" at bounding box center [862, 544] width 563 height 41
drag, startPoint x: 816, startPoint y: 536, endPoint x: 819, endPoint y: 525, distance: 11.9
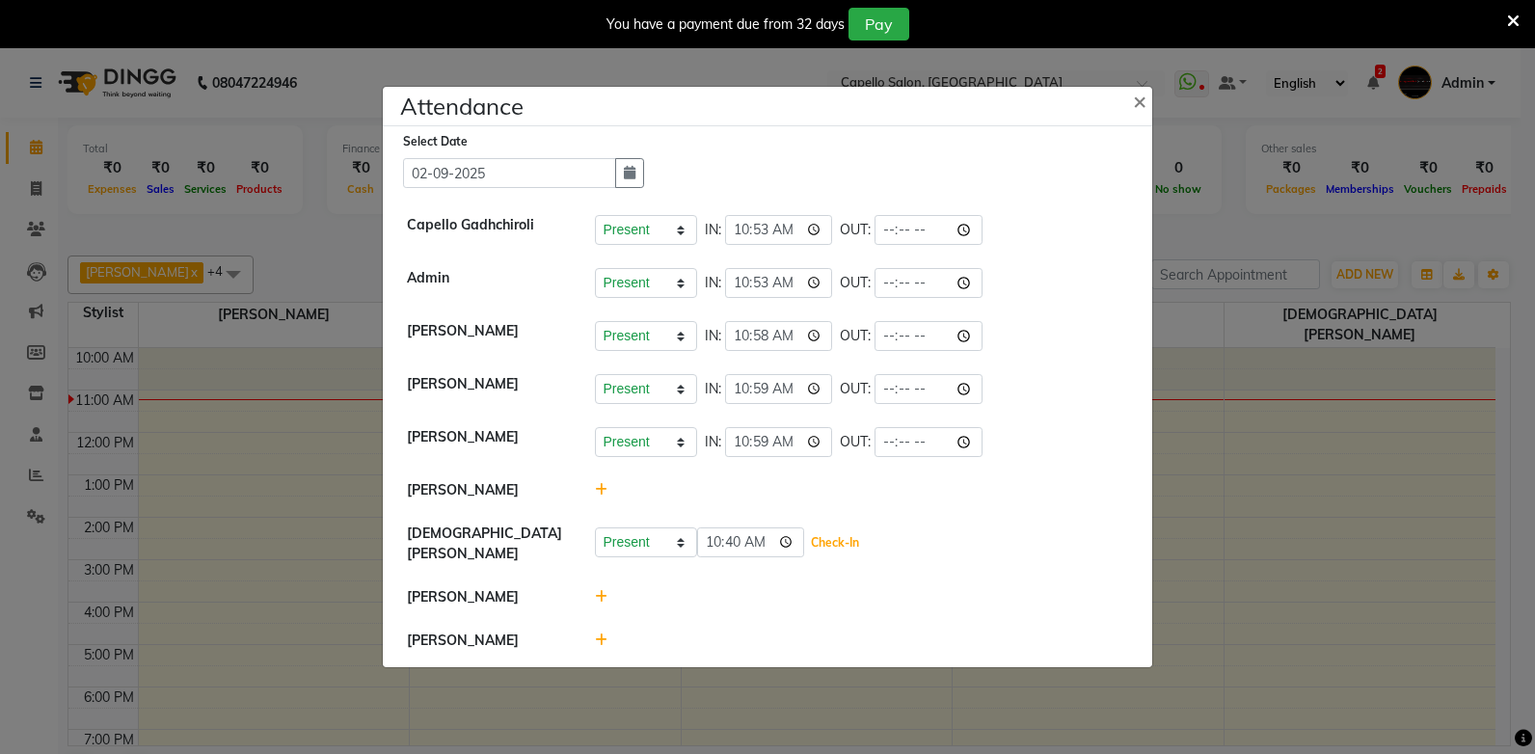
click at [816, 528] on div "Present Absent Late Half Day Weekly Off 10:40 Check-In" at bounding box center [862, 544] width 563 height 41
click at [806, 542] on button "Check-In" at bounding box center [835, 542] width 58 height 27
click at [602, 591] on icon at bounding box center [601, 597] width 13 height 14
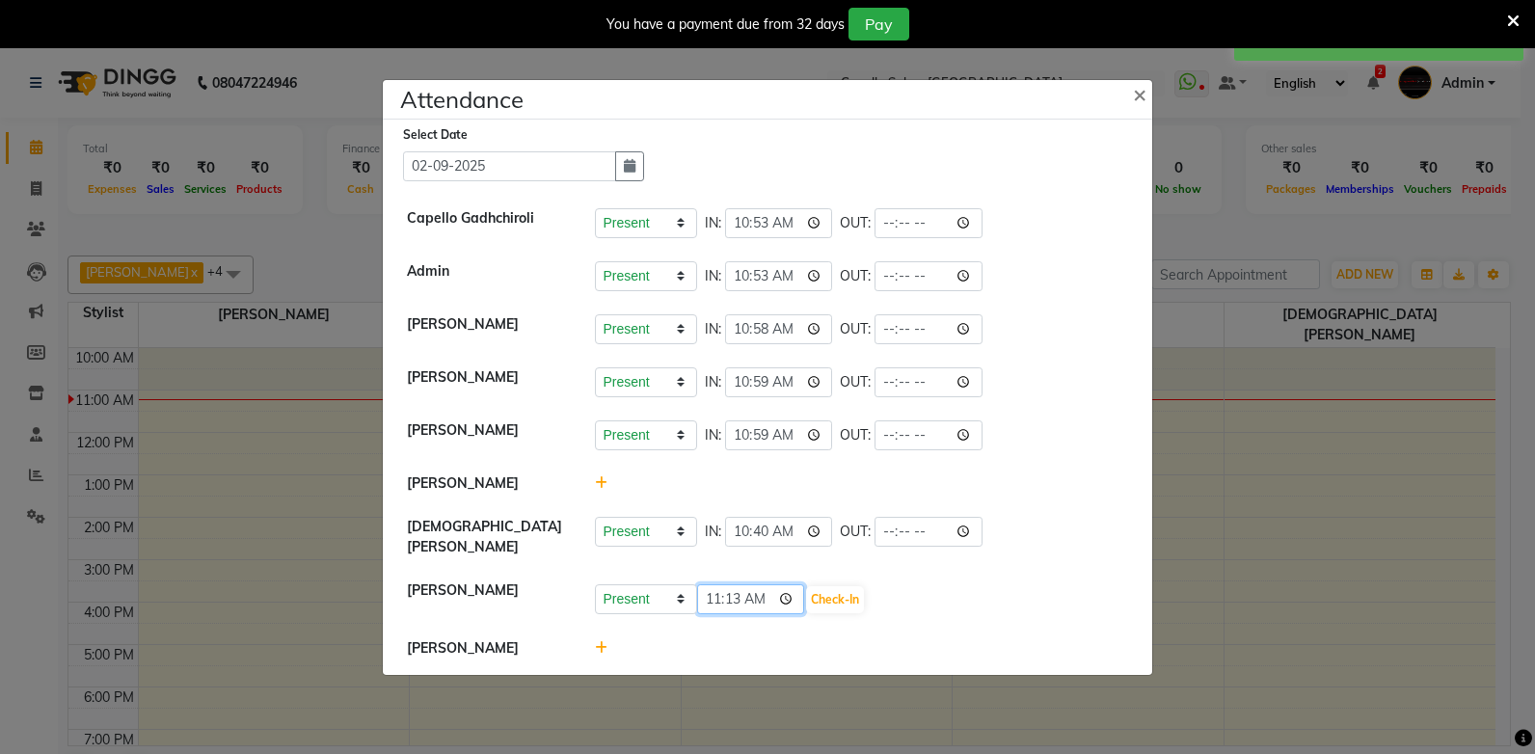
click at [706, 587] on input "11:13" at bounding box center [751, 599] width 108 height 30
type input "10:57"
click at [811, 601] on button "Check-In" at bounding box center [835, 599] width 58 height 27
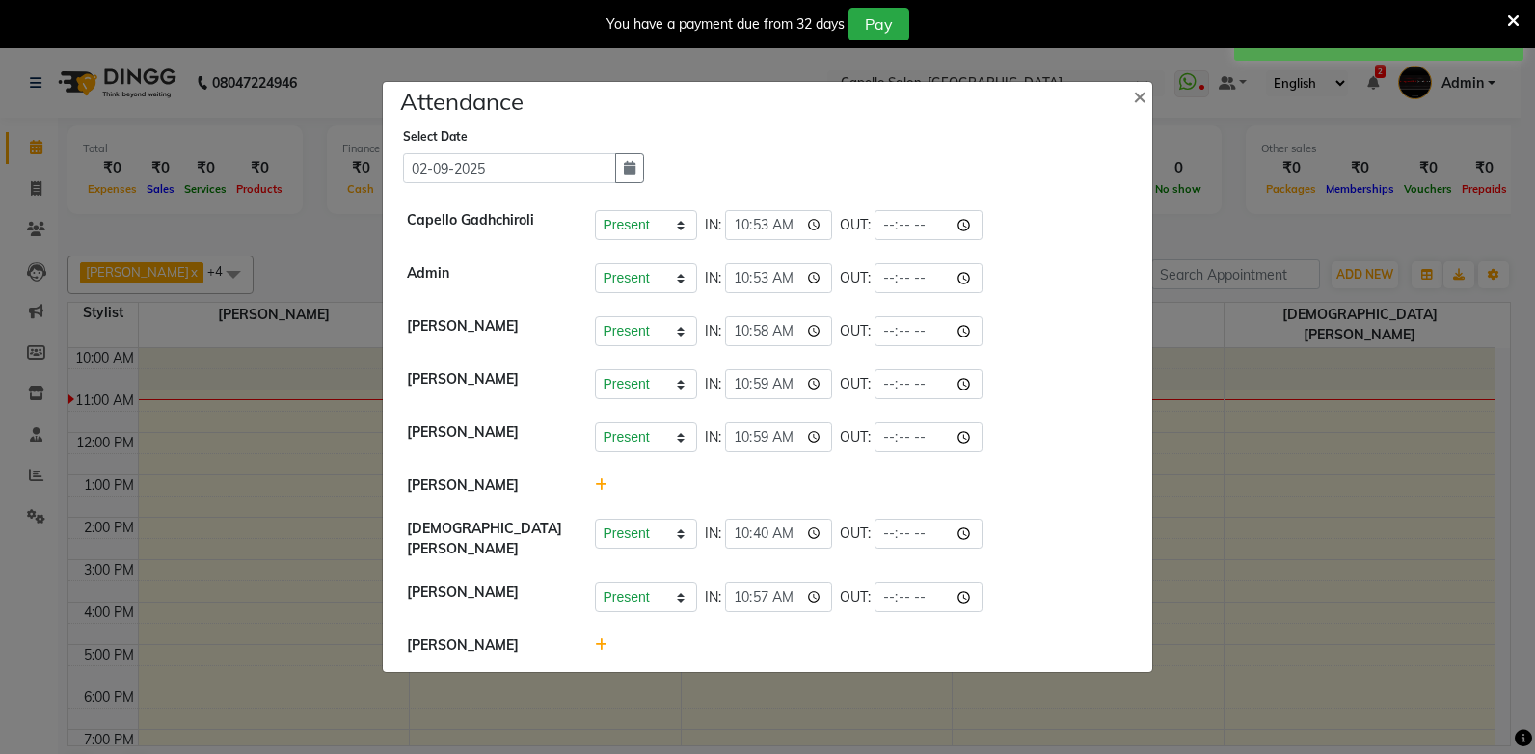
click at [604, 638] on icon at bounding box center [601, 645] width 13 height 14
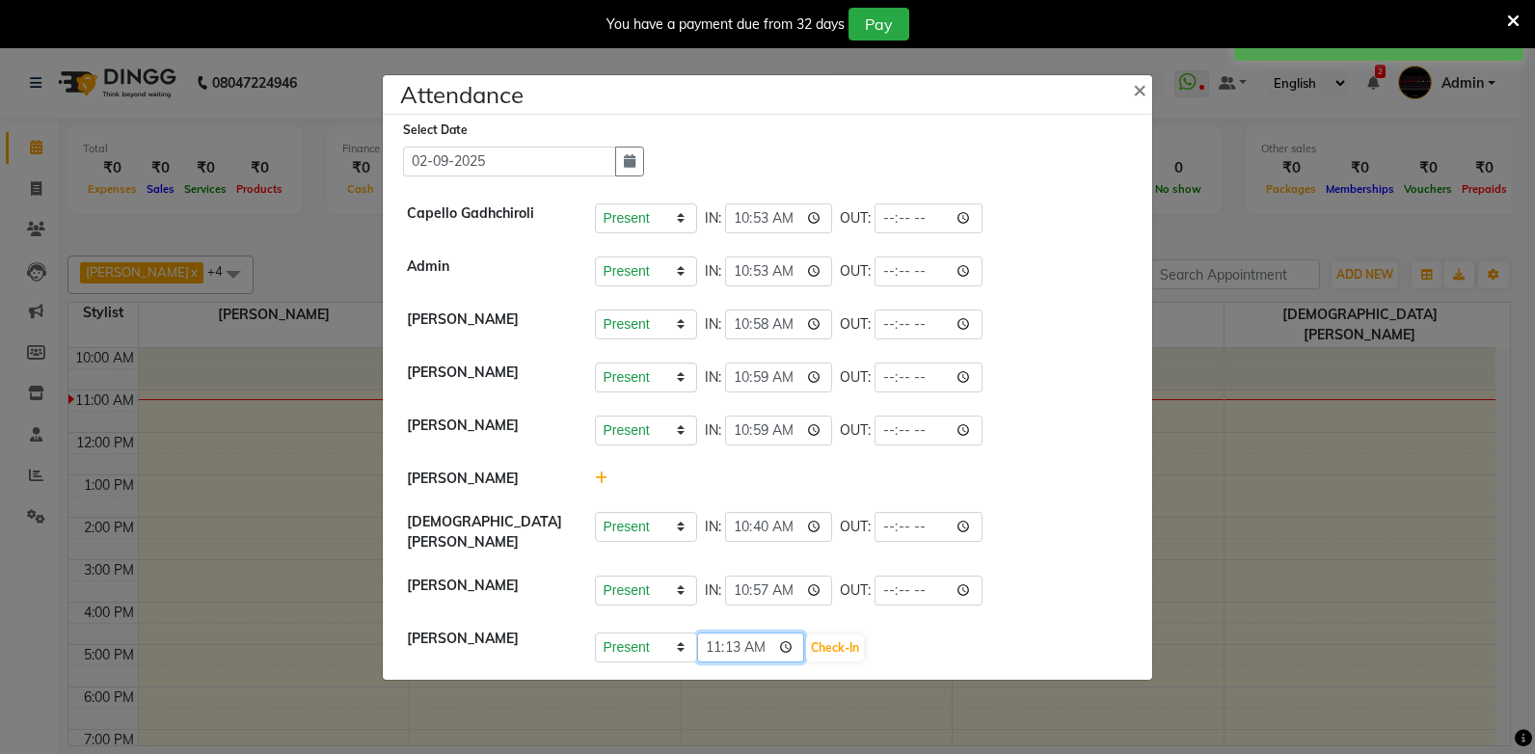
click at [716, 638] on input "11:13" at bounding box center [751, 648] width 108 height 30
type input "10:53"
click at [824, 640] on button "Check-In" at bounding box center [835, 648] width 58 height 27
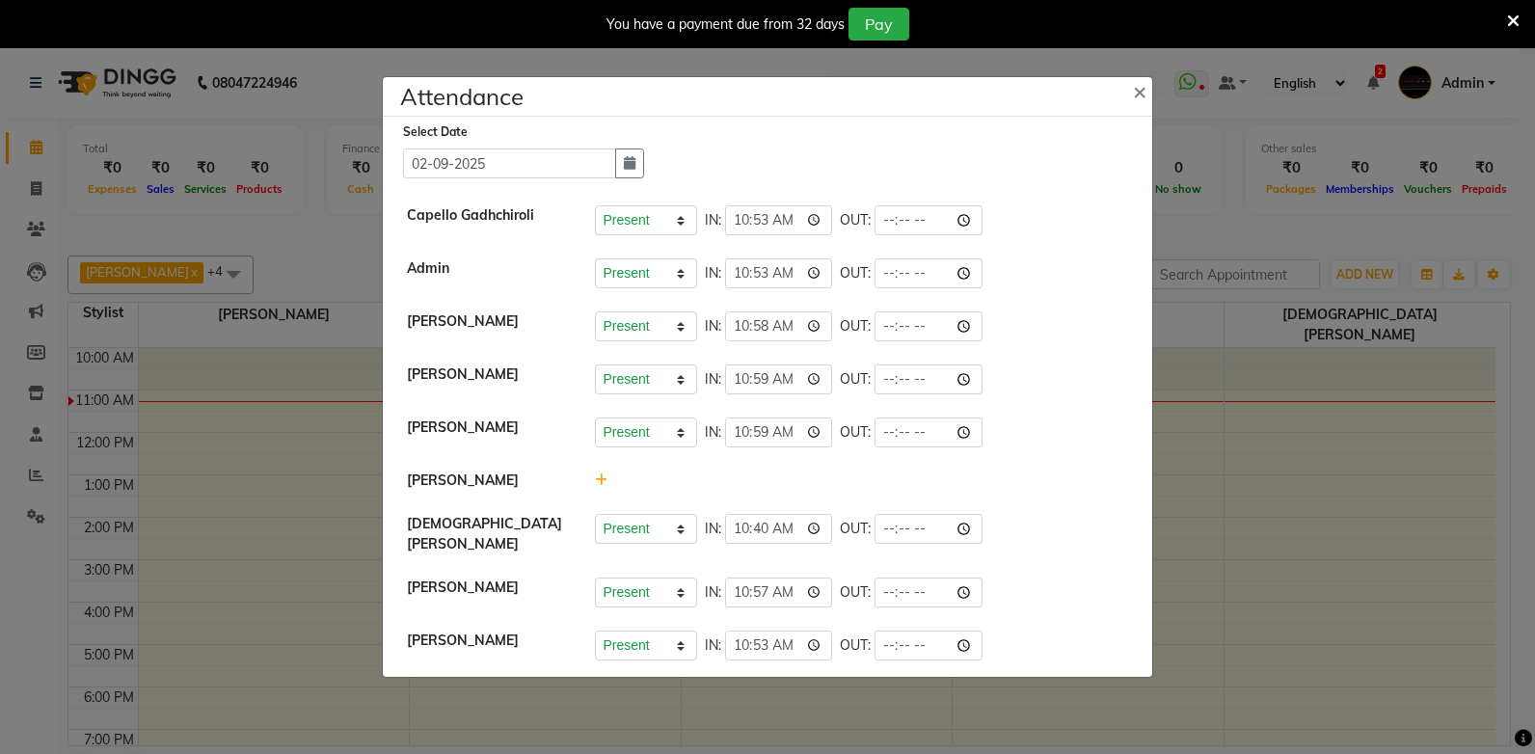
click at [295, 223] on ngb-modal-window "Attendance × Select Date 02-09-2025 Capello Gadhchiroli Present Absent Late Hal…" at bounding box center [767, 377] width 1535 height 754
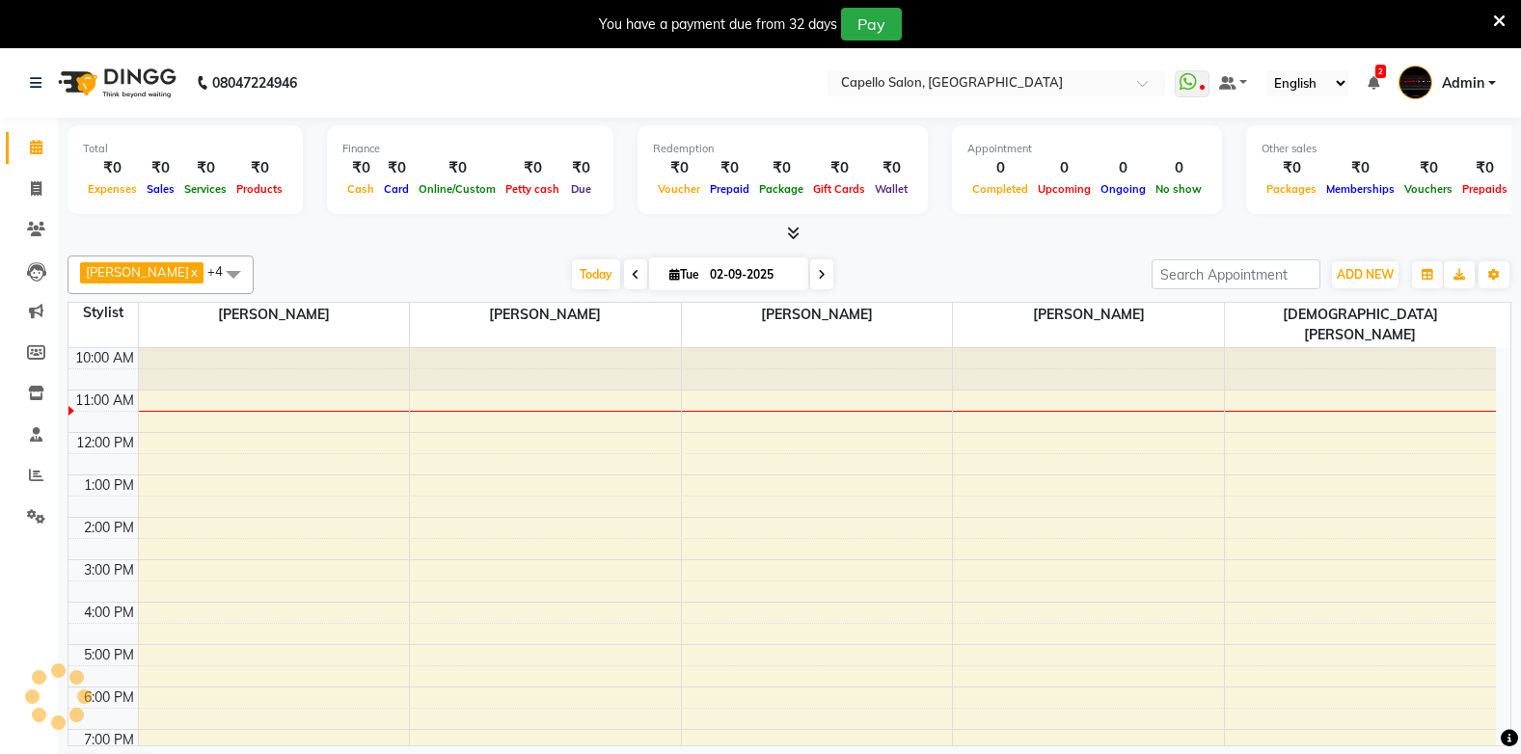
scroll to position [49, 0]
click at [41, 193] on icon at bounding box center [36, 188] width 11 height 14
select select "service"
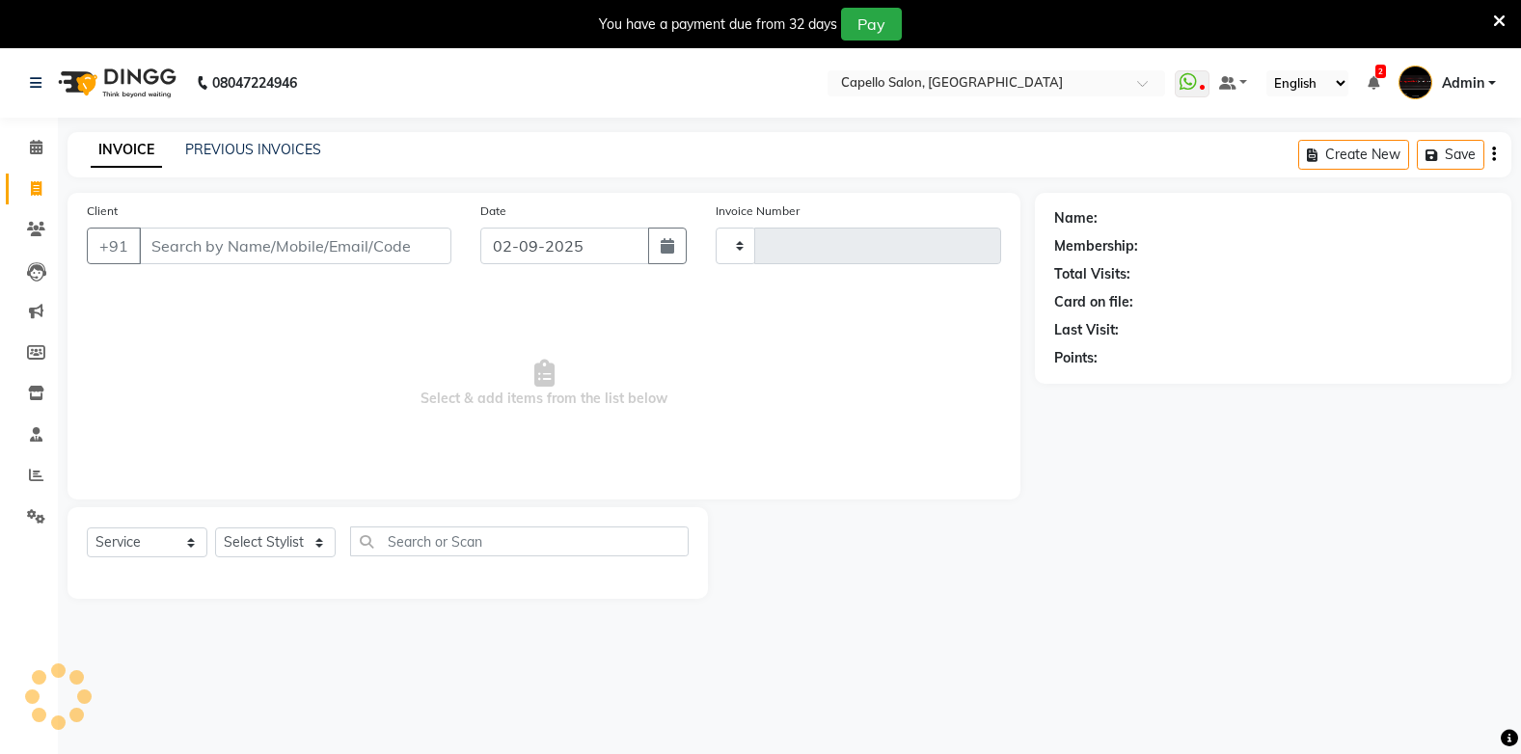
type input "1821"
select select "810"
click at [287, 253] on input "Client" at bounding box center [295, 246] width 312 height 37
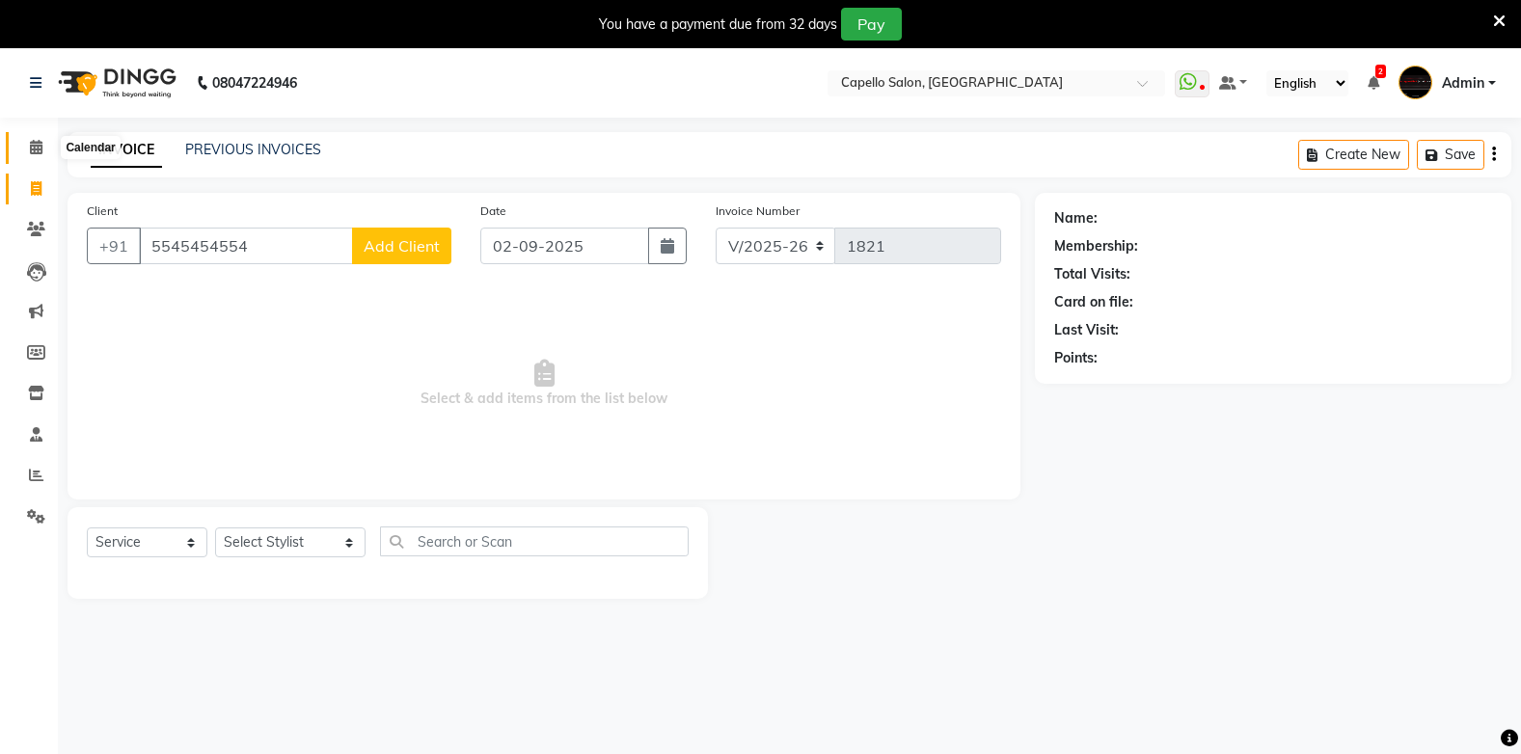
type input "5545454554"
click at [35, 149] on icon at bounding box center [36, 147] width 13 height 14
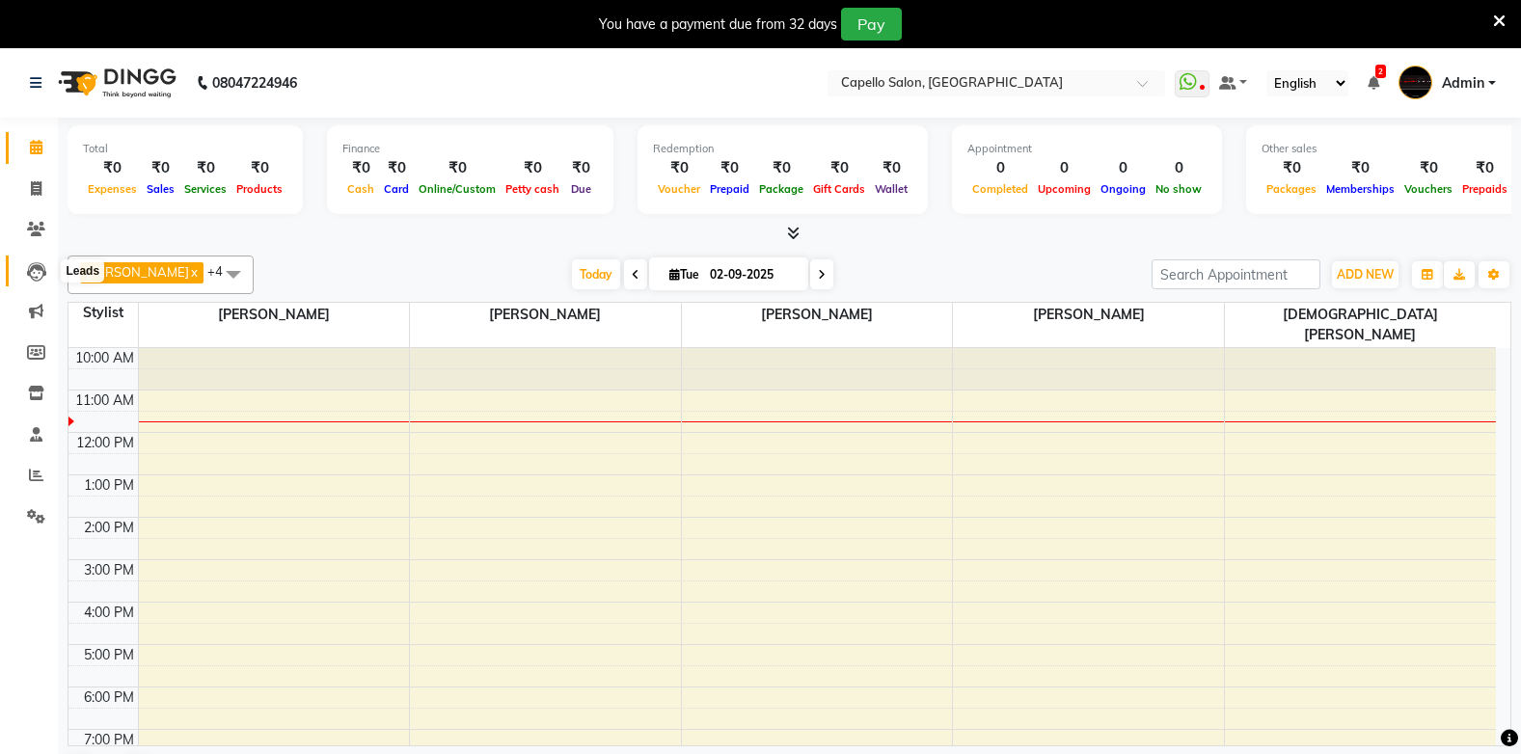
click at [33, 260] on span at bounding box center [36, 271] width 34 height 22
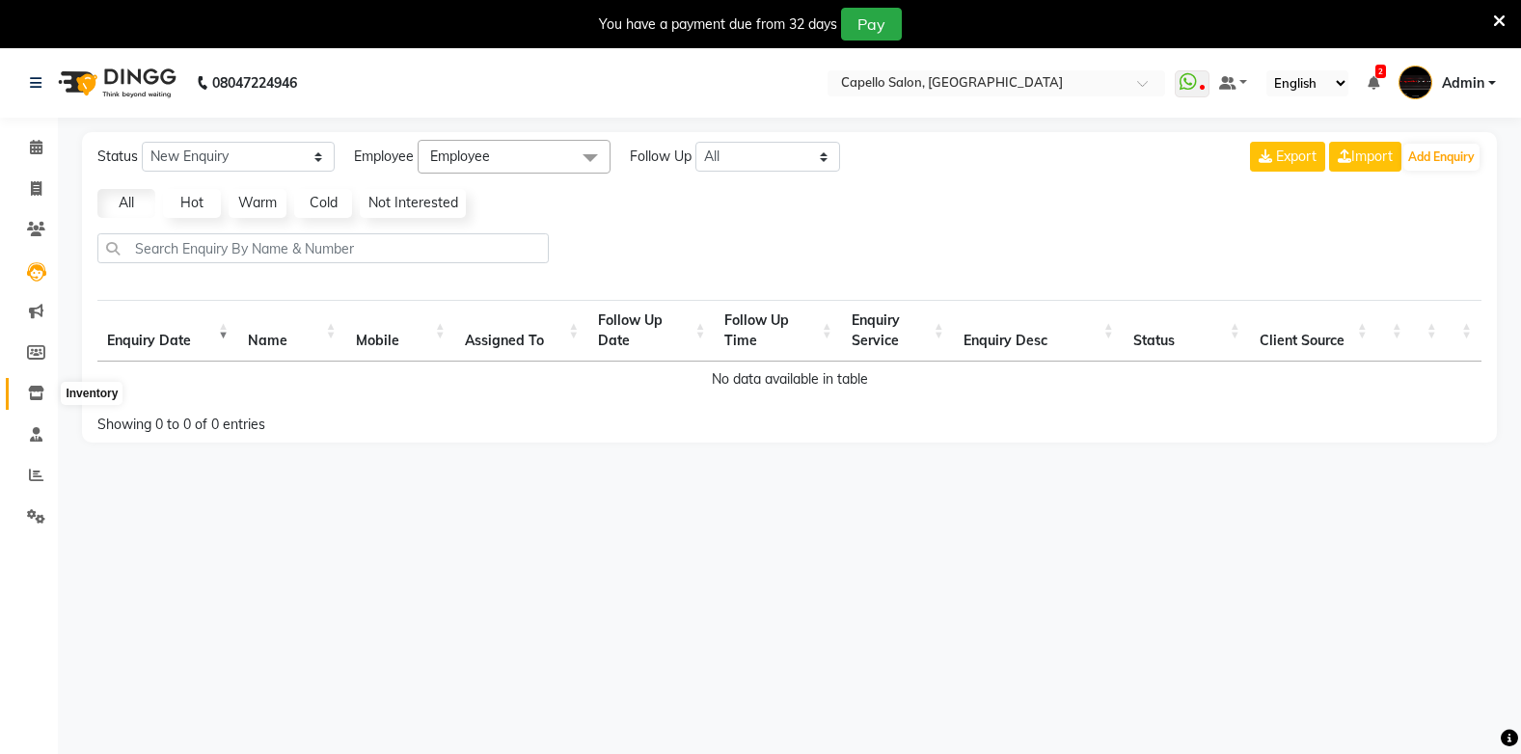
click at [40, 392] on icon at bounding box center [36, 393] width 16 height 14
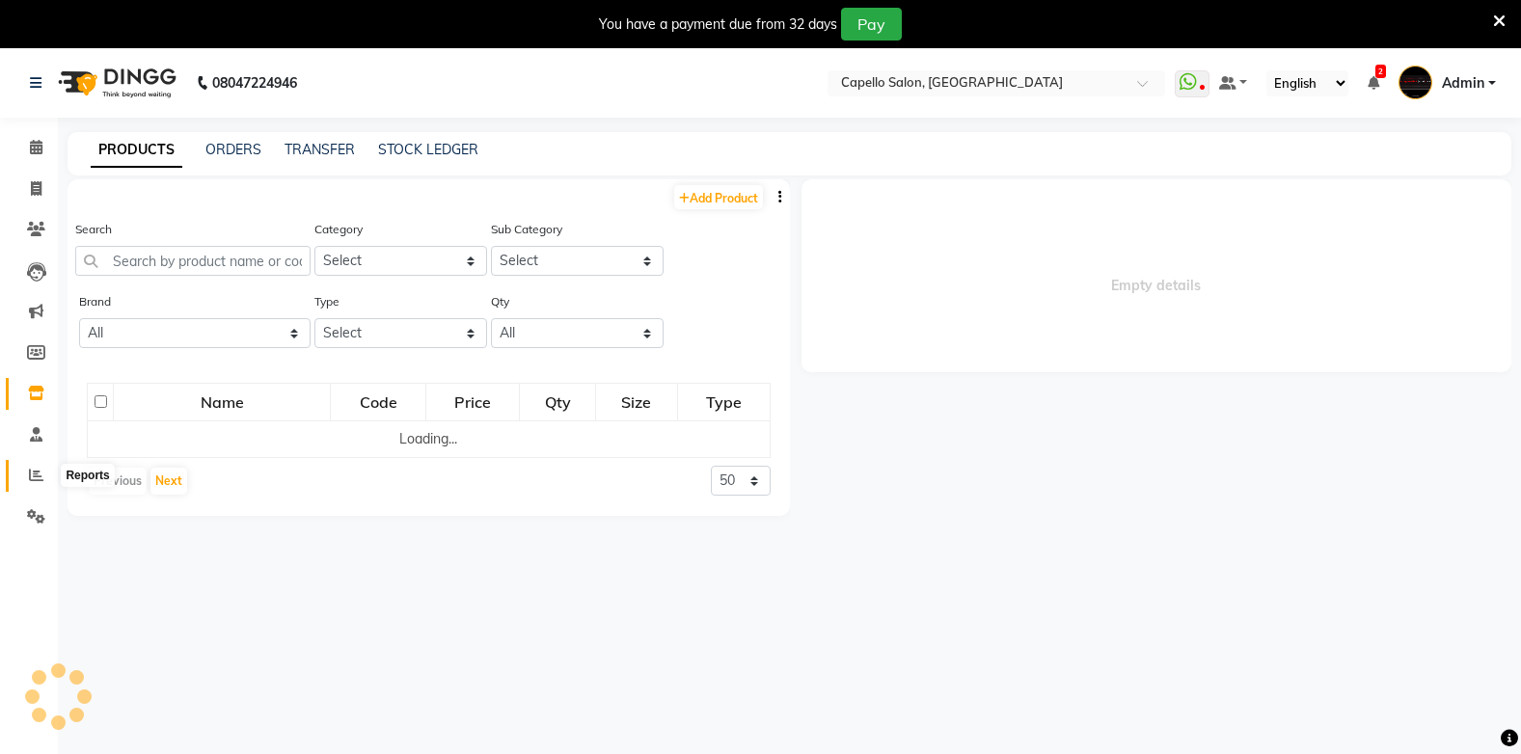
select select
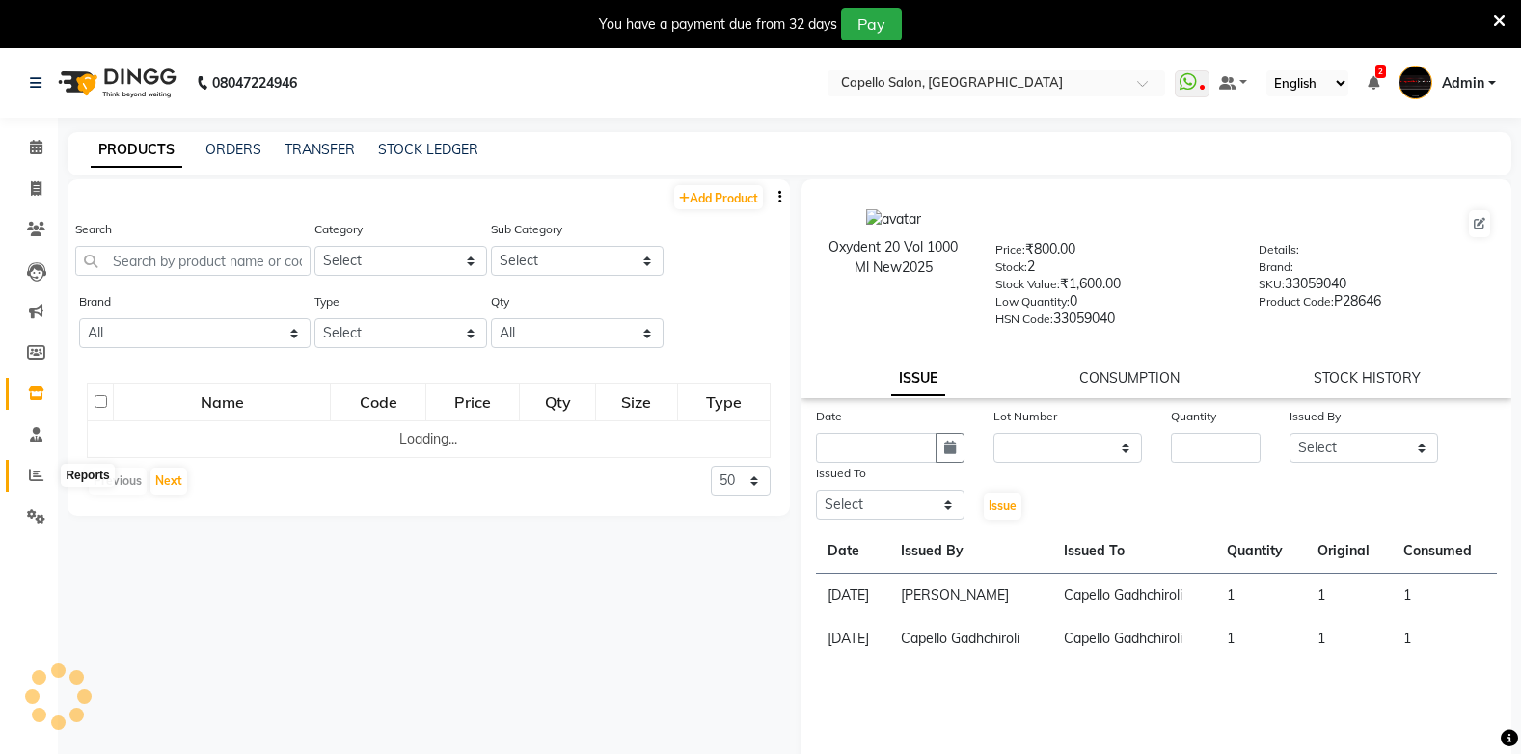
click at [37, 477] on icon at bounding box center [36, 475] width 14 height 14
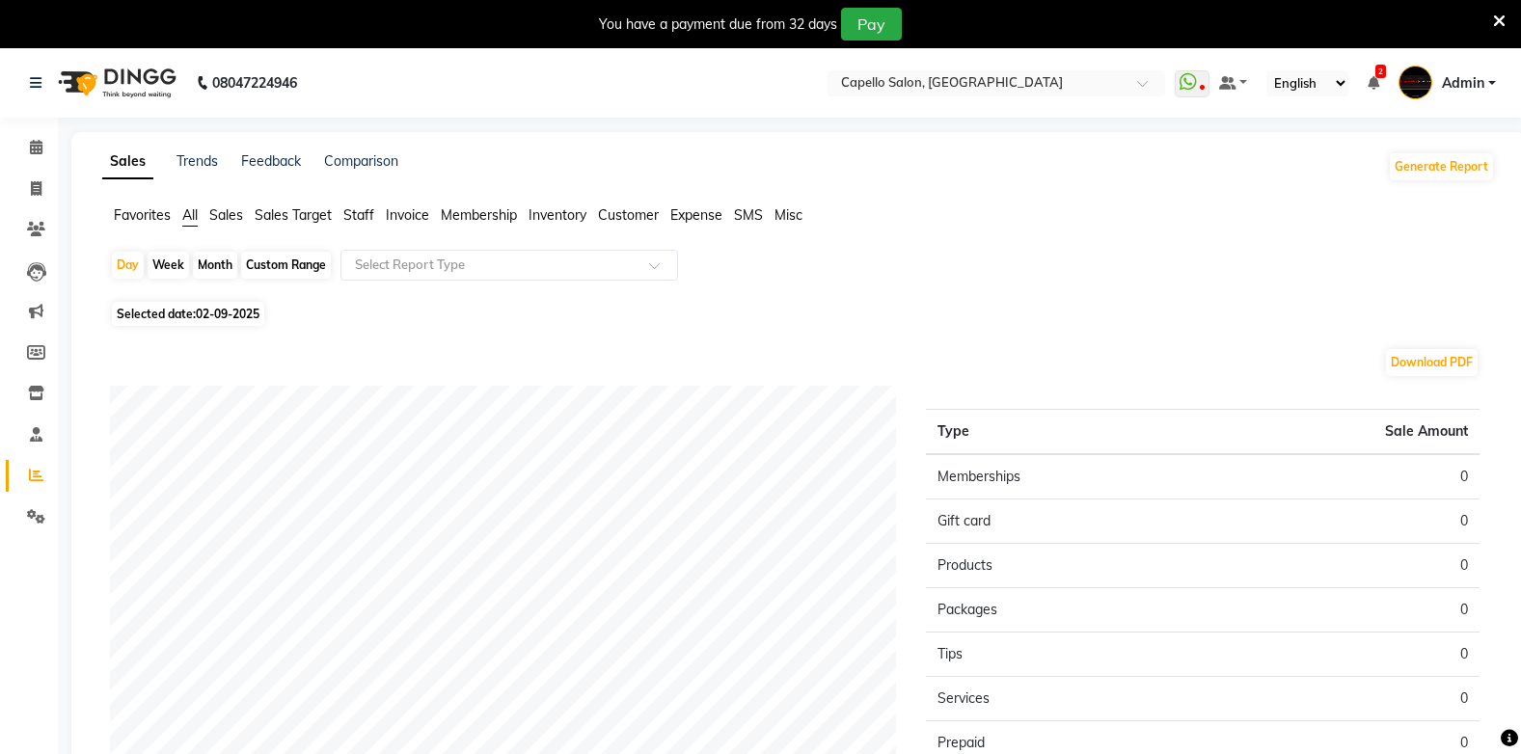
click at [141, 211] on span "Favorites" at bounding box center [142, 214] width 57 height 17
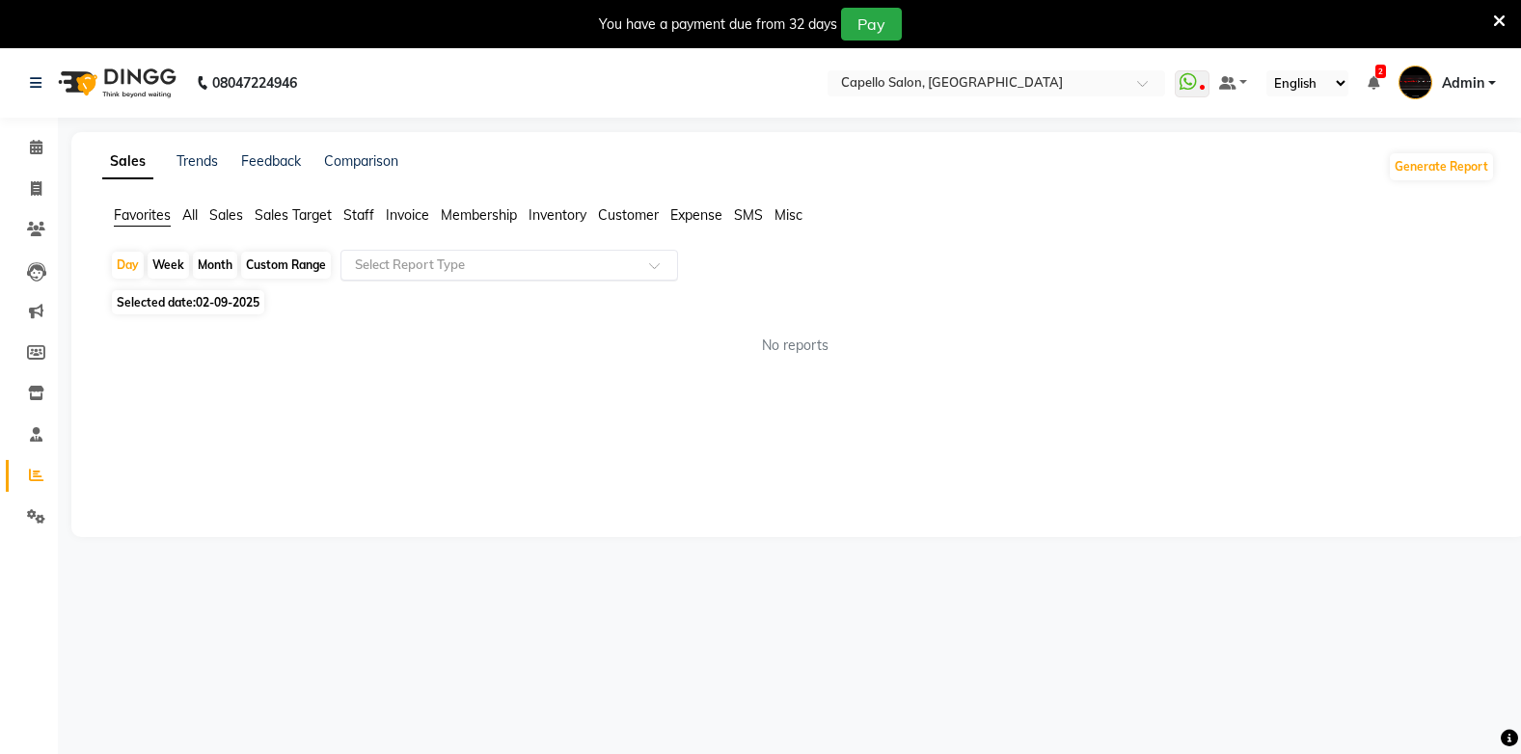
click at [387, 260] on input "text" at bounding box center [490, 265] width 278 height 19
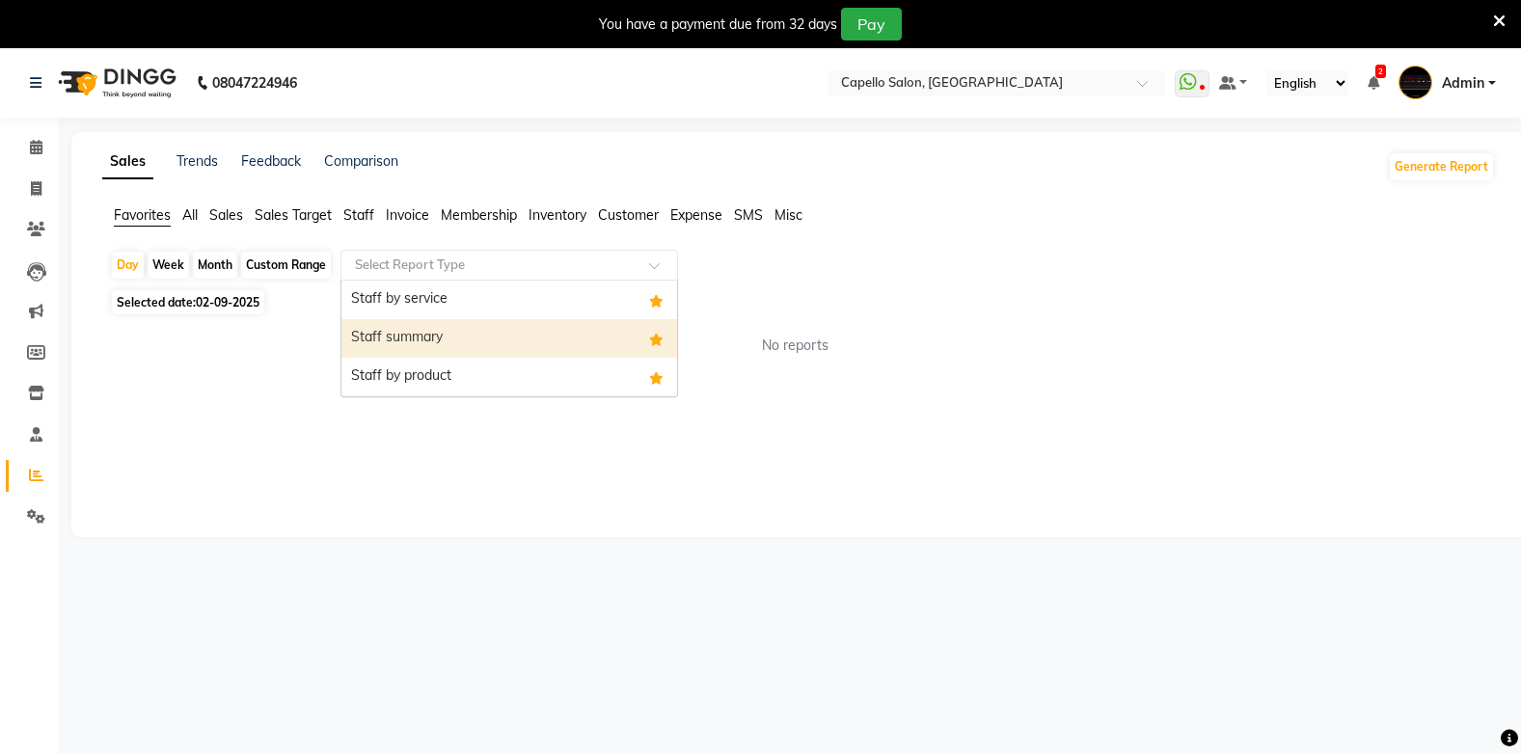
click at [413, 331] on div "Staff summary" at bounding box center [509, 338] width 336 height 39
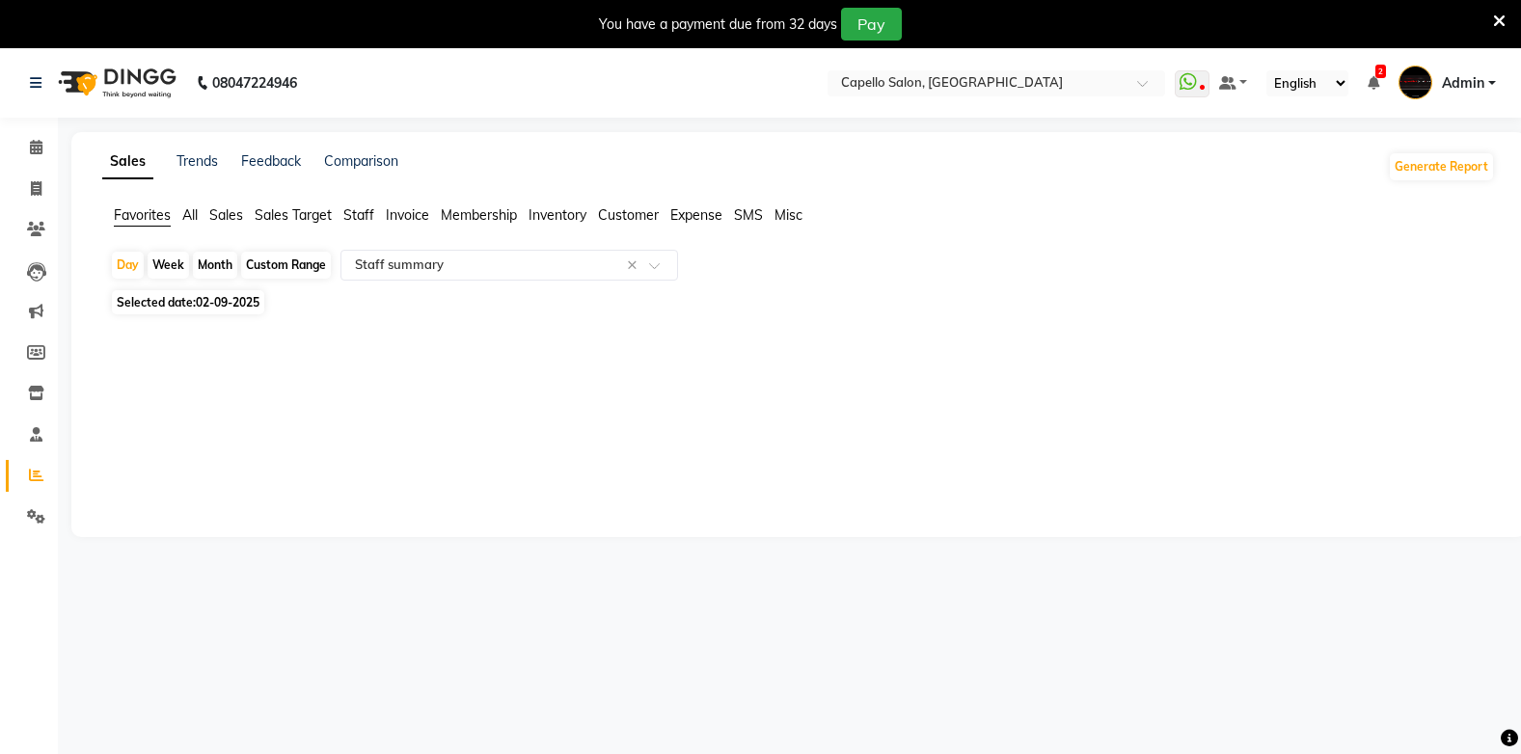
drag, startPoint x: 162, startPoint y: 297, endPoint x: 159, endPoint y: 284, distance: 13.8
click at [162, 294] on span "Selected date: 02-09-2025" at bounding box center [188, 302] width 152 height 24
select select "9"
select select "2025"
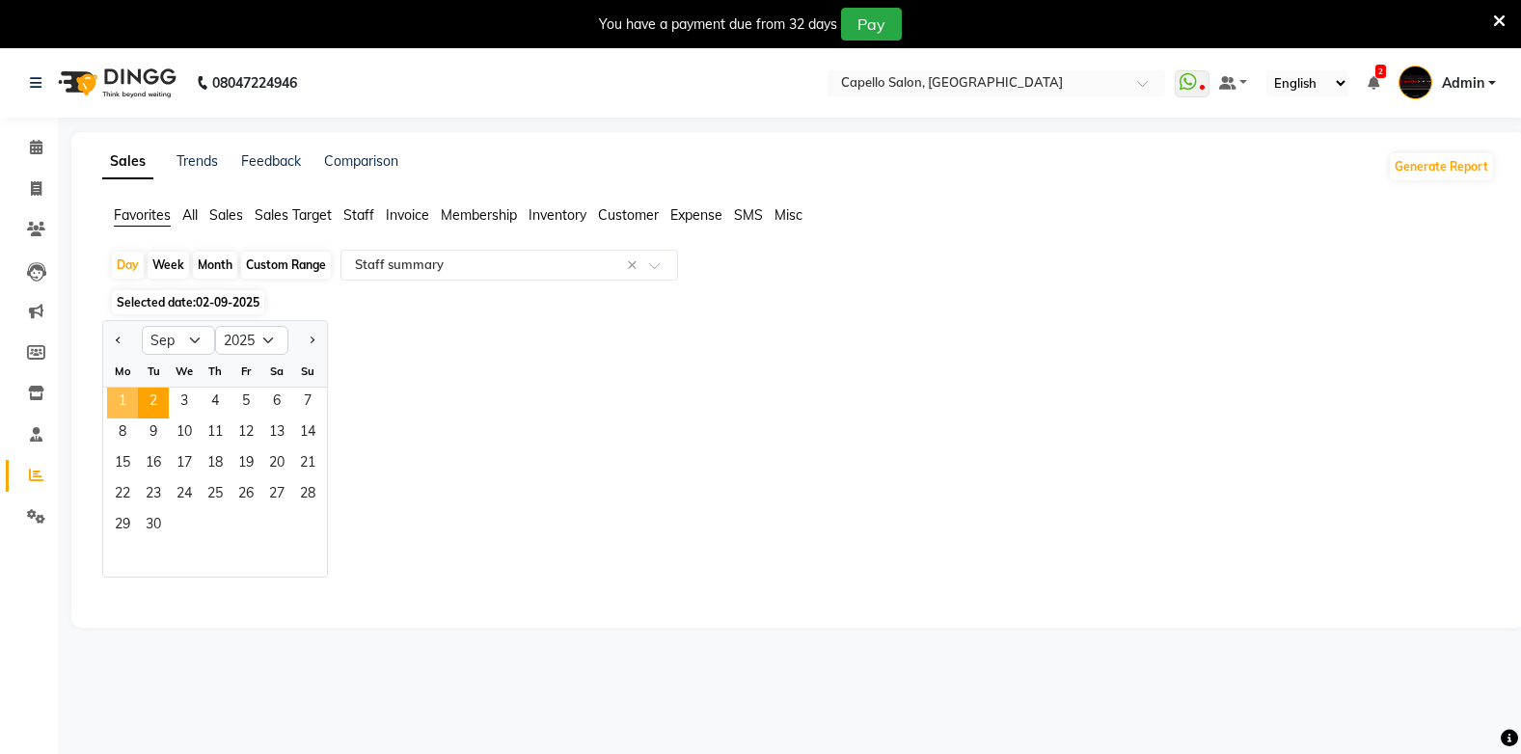
drag, startPoint x: 114, startPoint y: 393, endPoint x: 110, endPoint y: 352, distance: 41.6
click at [114, 382] on ngb-datepicker-month "Mo Tu We Th Fr Sa Su 1 2 3 4 5 6 7 8 9 10 11 12 13 14 15 16 17 18 19 20 21 22 2…" at bounding box center [215, 466] width 224 height 221
click at [126, 400] on span "1" at bounding box center [122, 403] width 31 height 31
select select "full_report"
select select "csv"
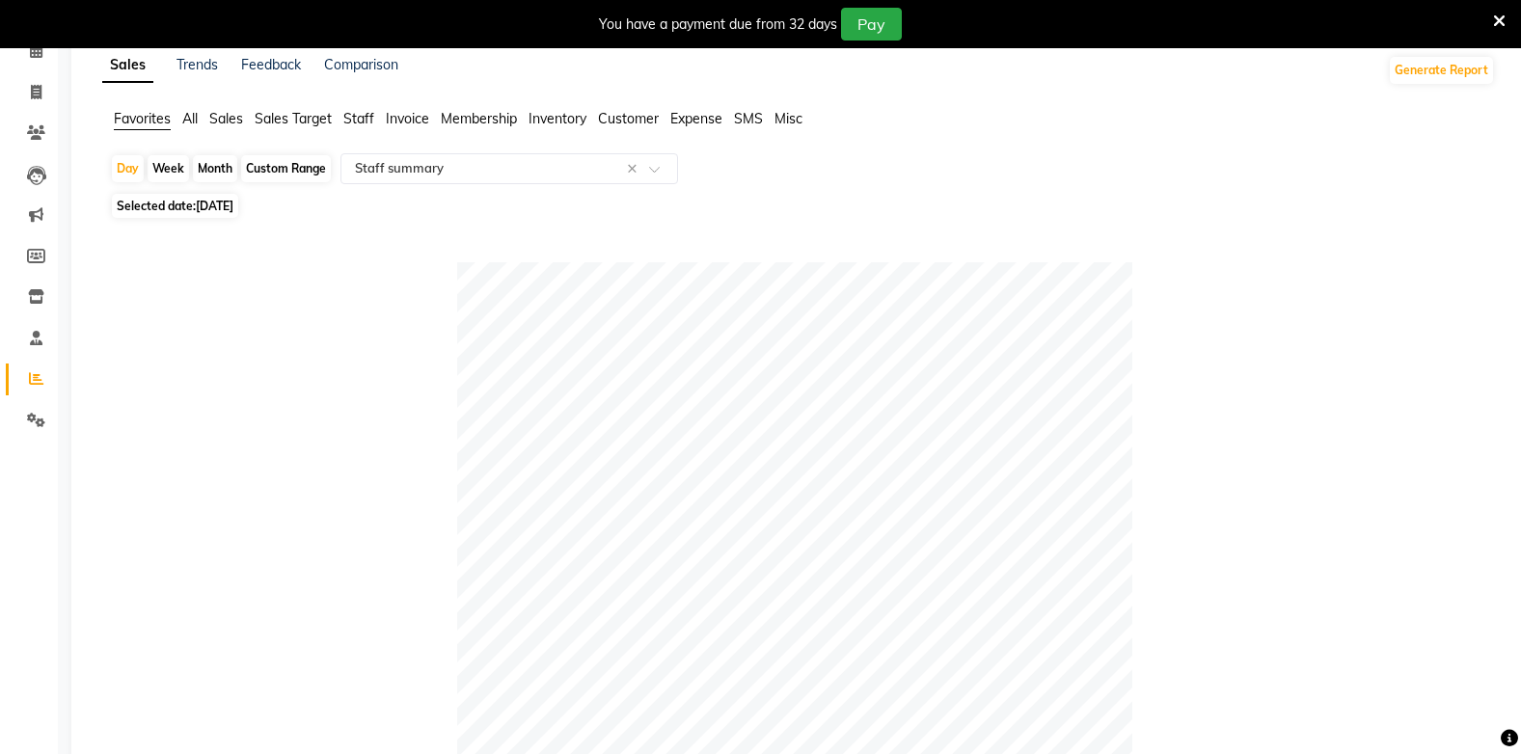
scroll to position [53, 0]
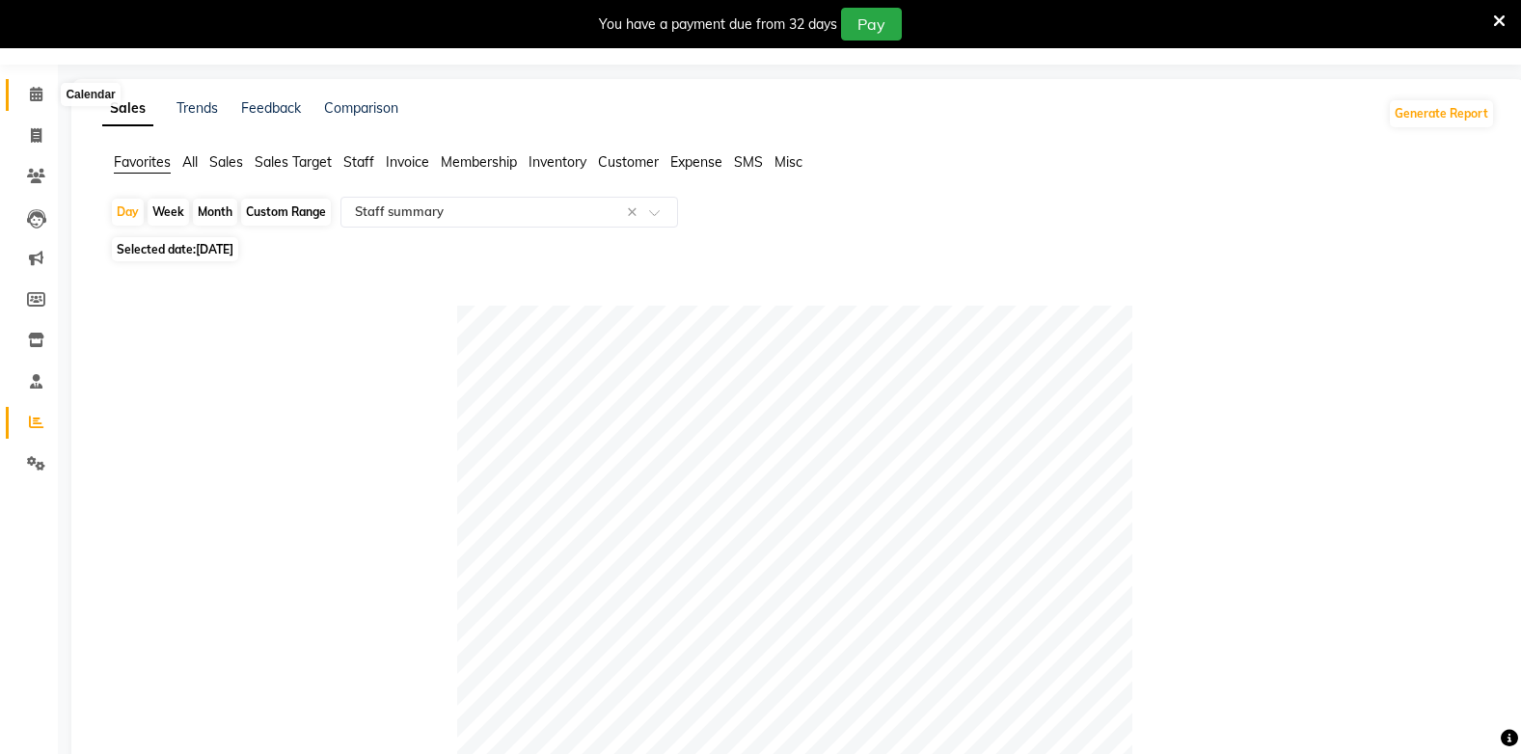
click at [35, 93] on icon at bounding box center [36, 94] width 13 height 14
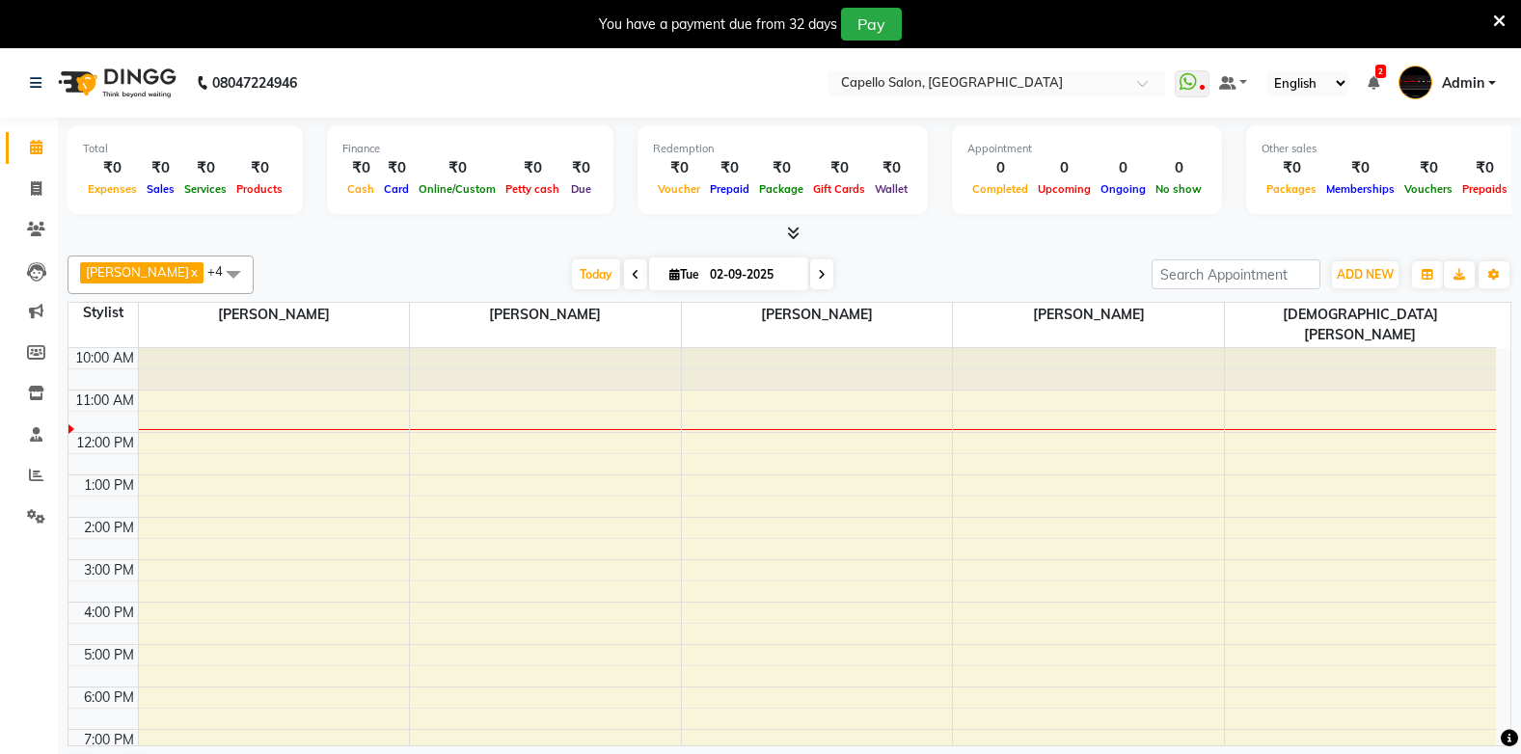
scroll to position [49, 0]
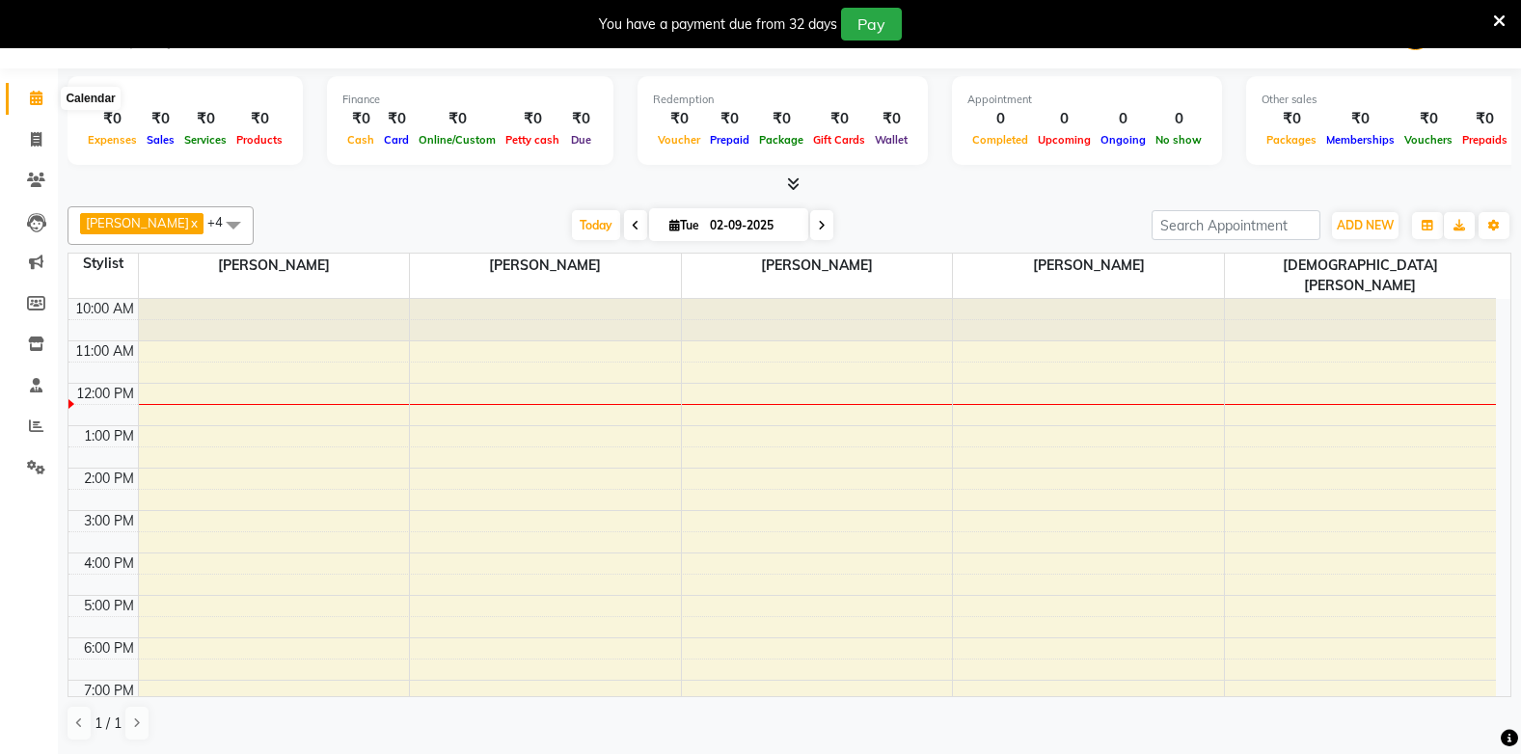
click at [30, 95] on icon at bounding box center [36, 98] width 13 height 14
drag, startPoint x: 35, startPoint y: 148, endPoint x: 56, endPoint y: 128, distance: 28.7
click at [37, 147] on span at bounding box center [36, 140] width 34 height 22
select select "service"
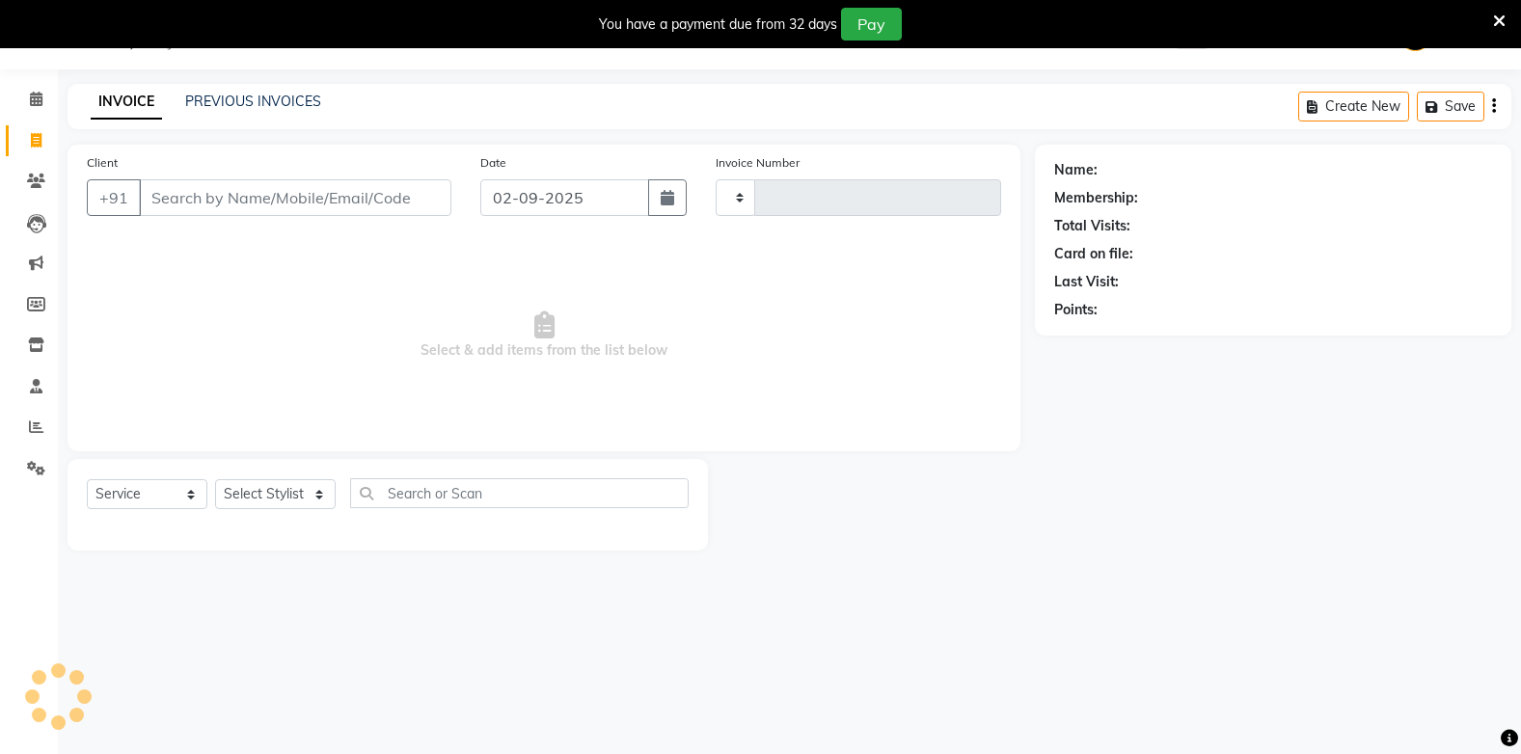
scroll to position [48, 0]
select select "810"
type input "1821"
click at [36, 422] on icon at bounding box center [36, 426] width 14 height 14
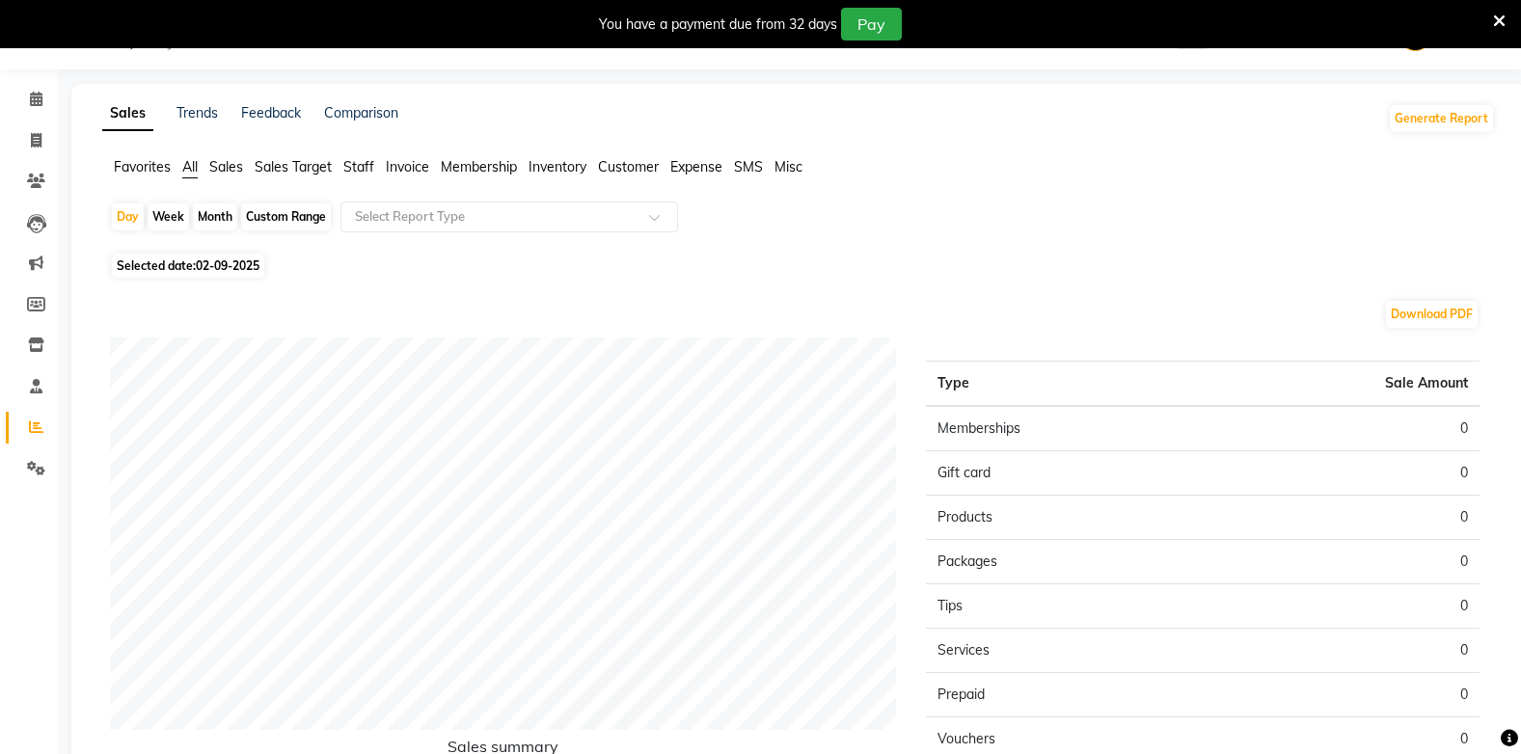
click at [148, 170] on span "Favorites" at bounding box center [142, 166] width 57 height 17
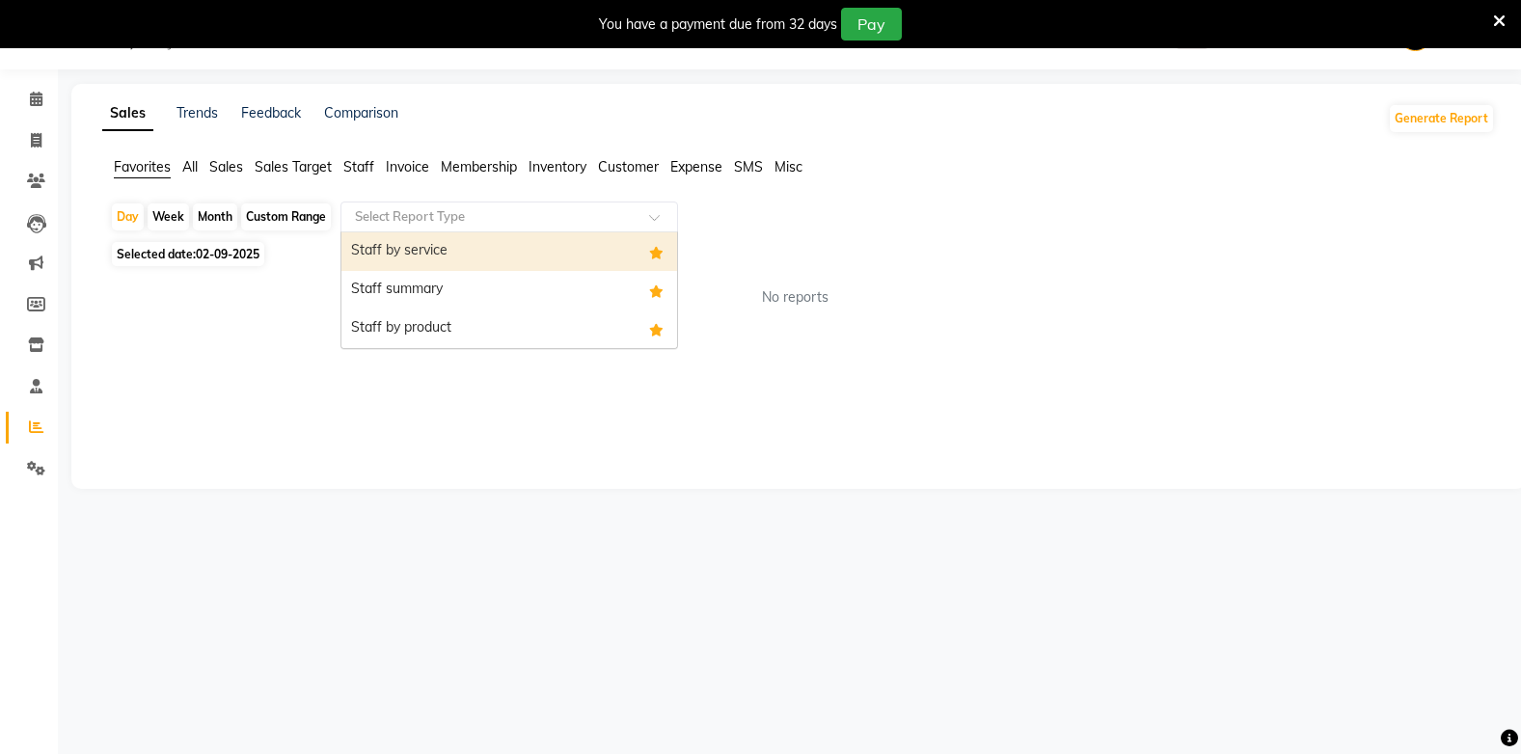
click at [445, 209] on input "text" at bounding box center [490, 216] width 278 height 19
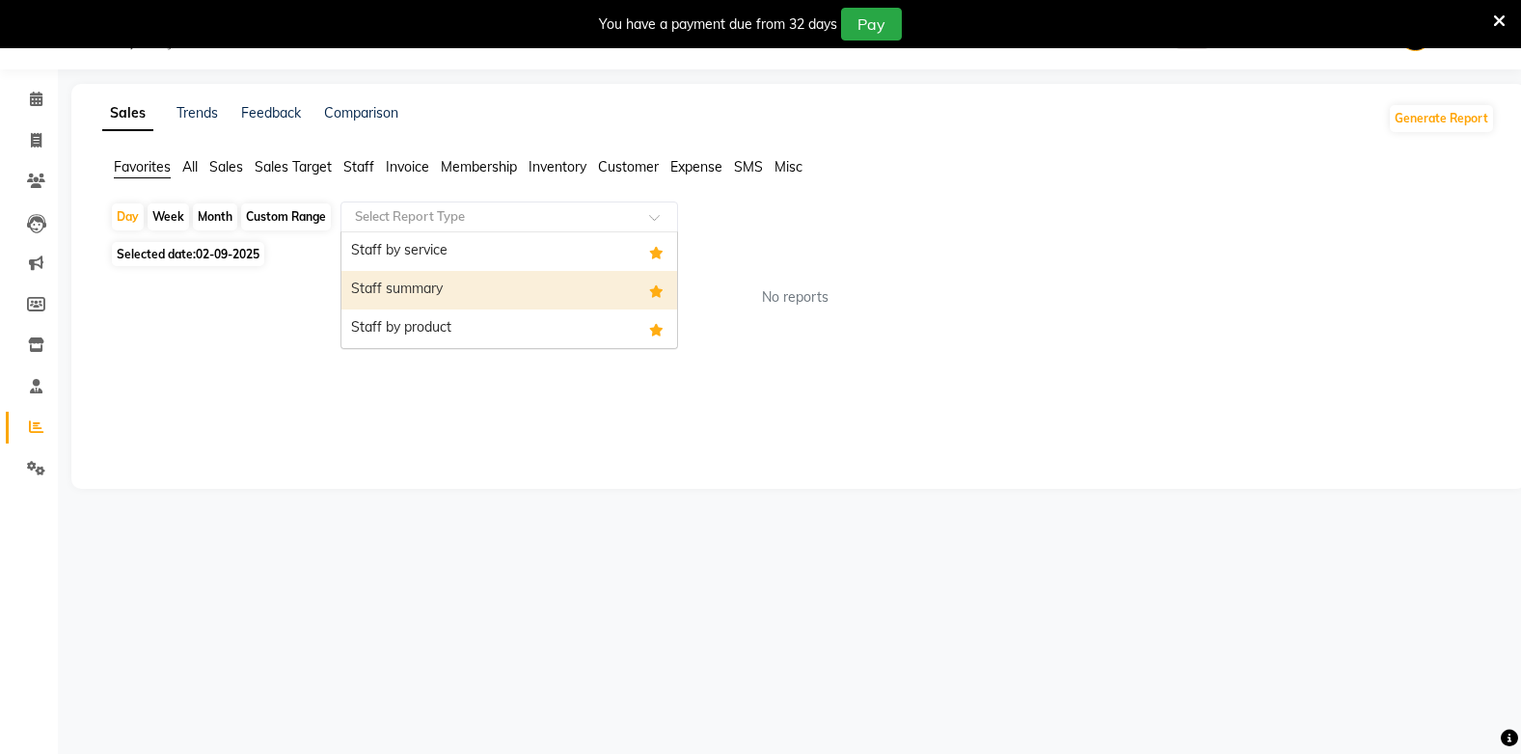
click at [442, 300] on div "Staff summary" at bounding box center [509, 290] width 336 height 39
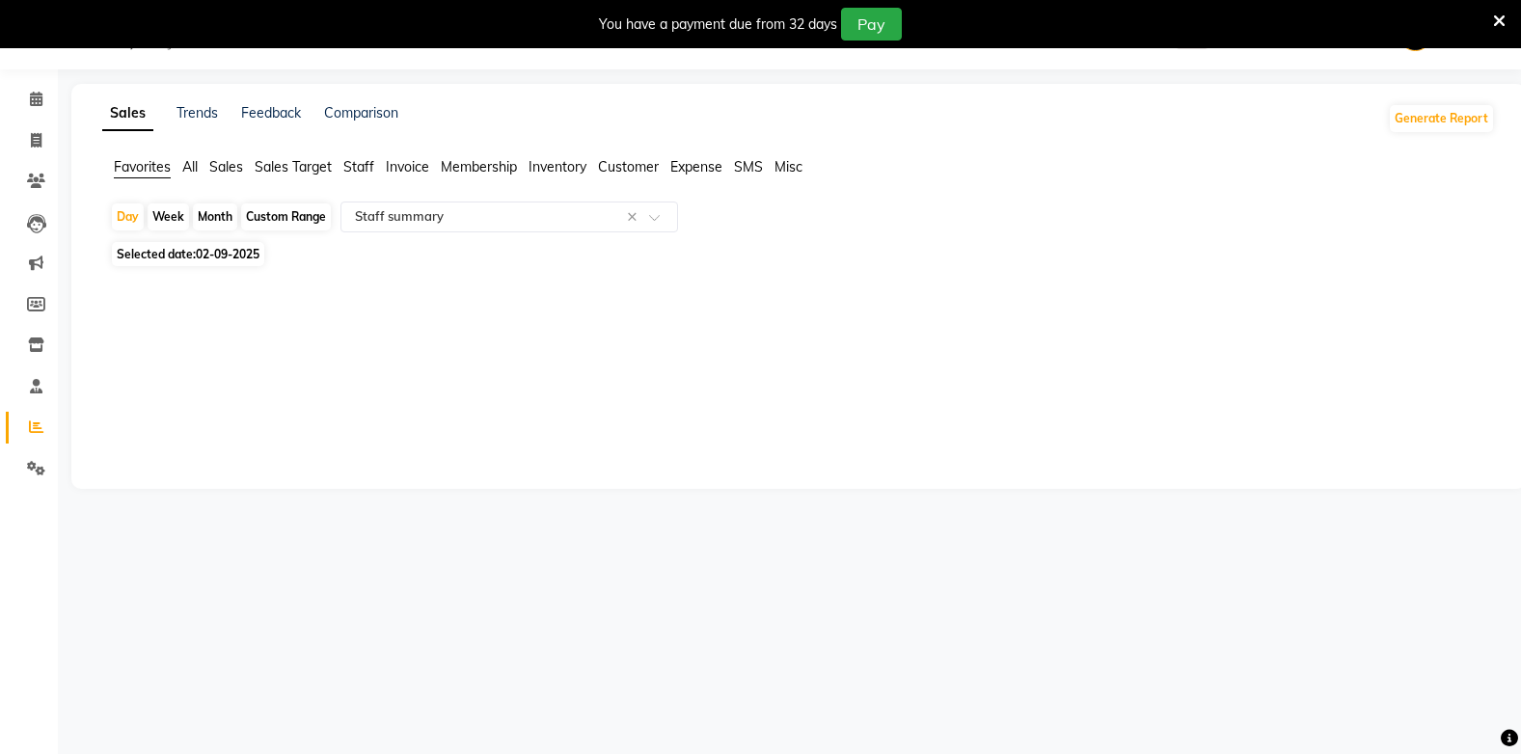
click at [237, 248] on span "02-09-2025" at bounding box center [228, 254] width 64 height 14
select select "9"
select select "2025"
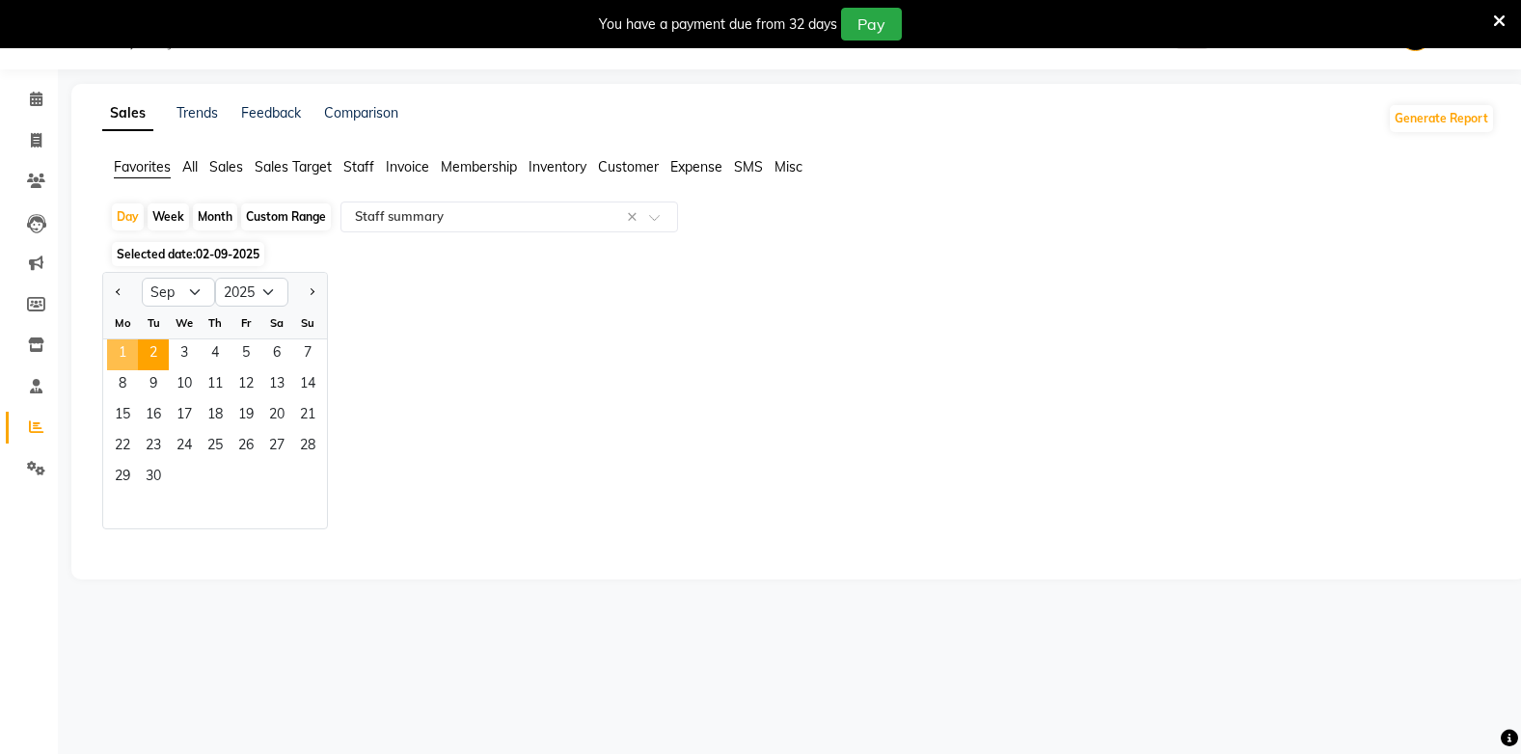
drag, startPoint x: 118, startPoint y: 368, endPoint x: 127, endPoint y: 358, distance: 14.3
click at [127, 358] on span "1" at bounding box center [122, 354] width 31 height 31
select select "full_report"
select select "csv"
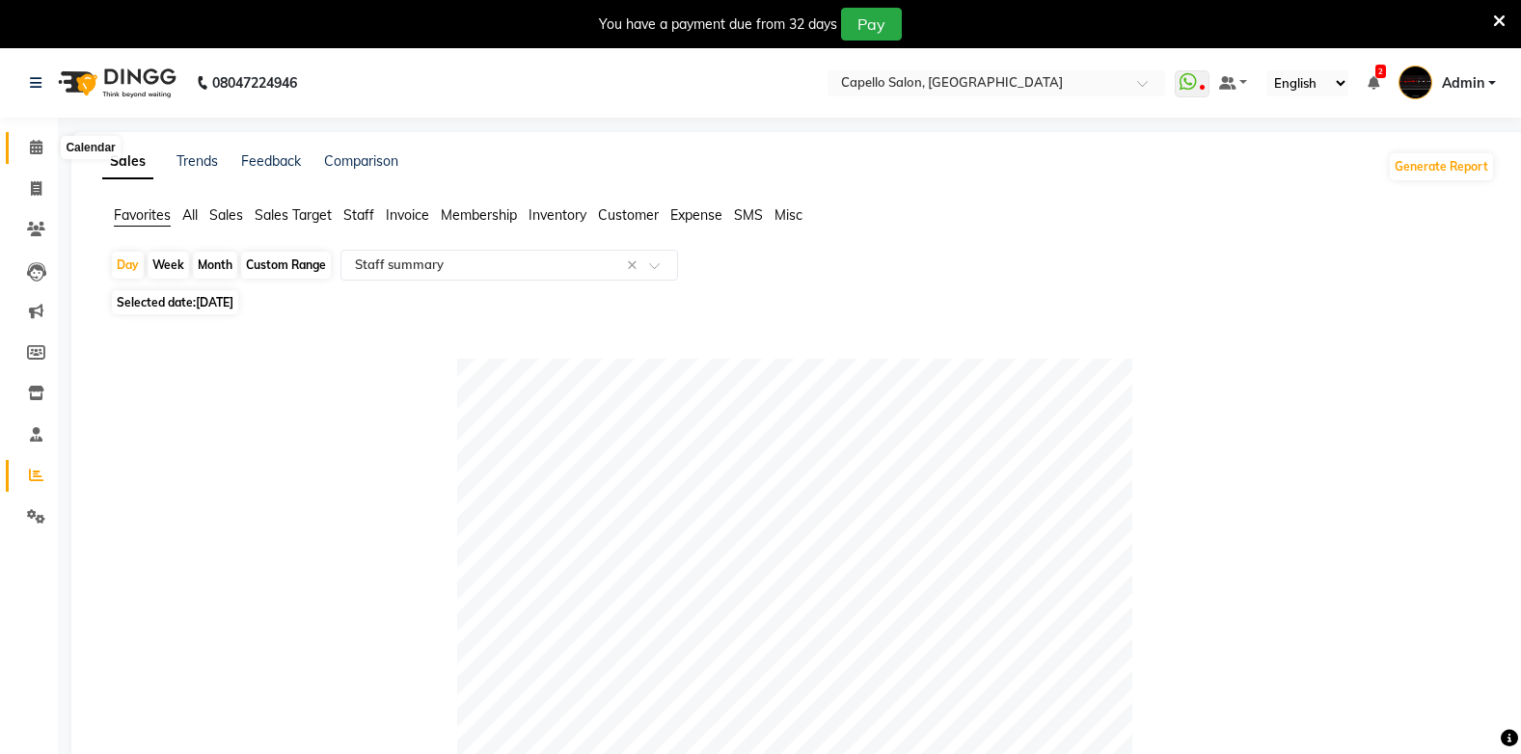
click at [41, 151] on icon at bounding box center [36, 147] width 13 height 14
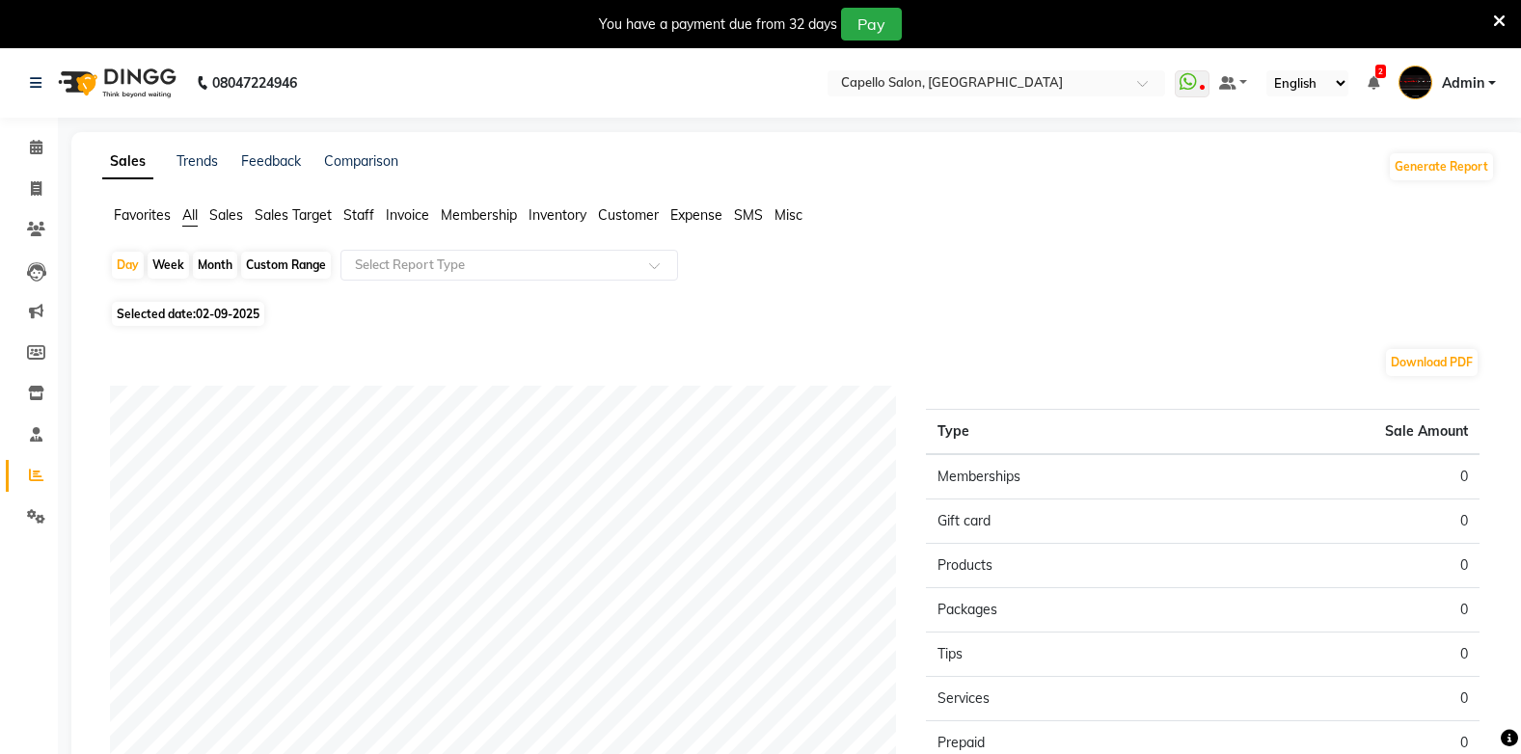
click at [262, 210] on span "Sales Target" at bounding box center [293, 214] width 77 height 17
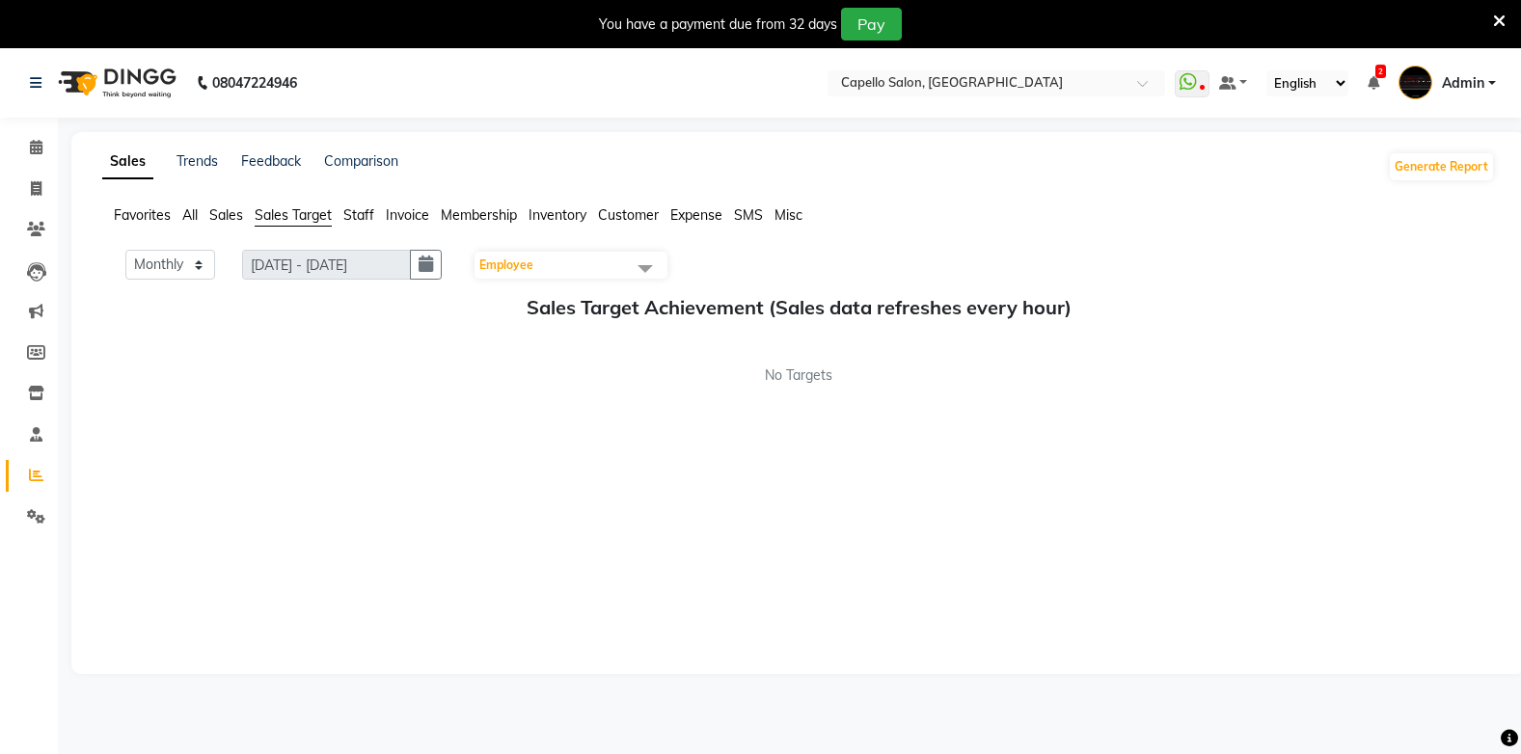
click at [603, 254] on span "Employee" at bounding box center [570, 265] width 193 height 27
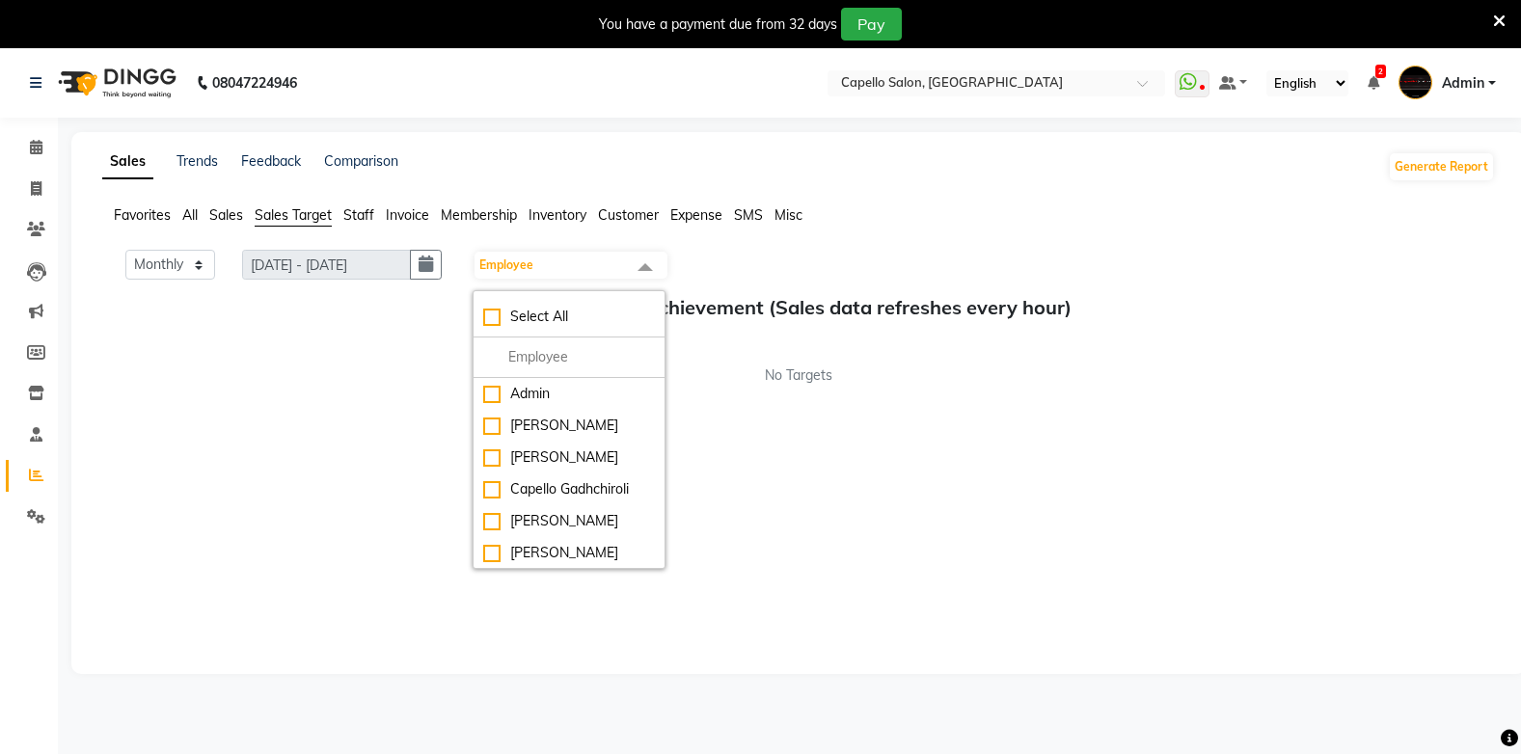
click at [237, 305] on h5 "Sales Target Achievement (Sales data refreshes every hour)" at bounding box center [799, 307] width 1362 height 23
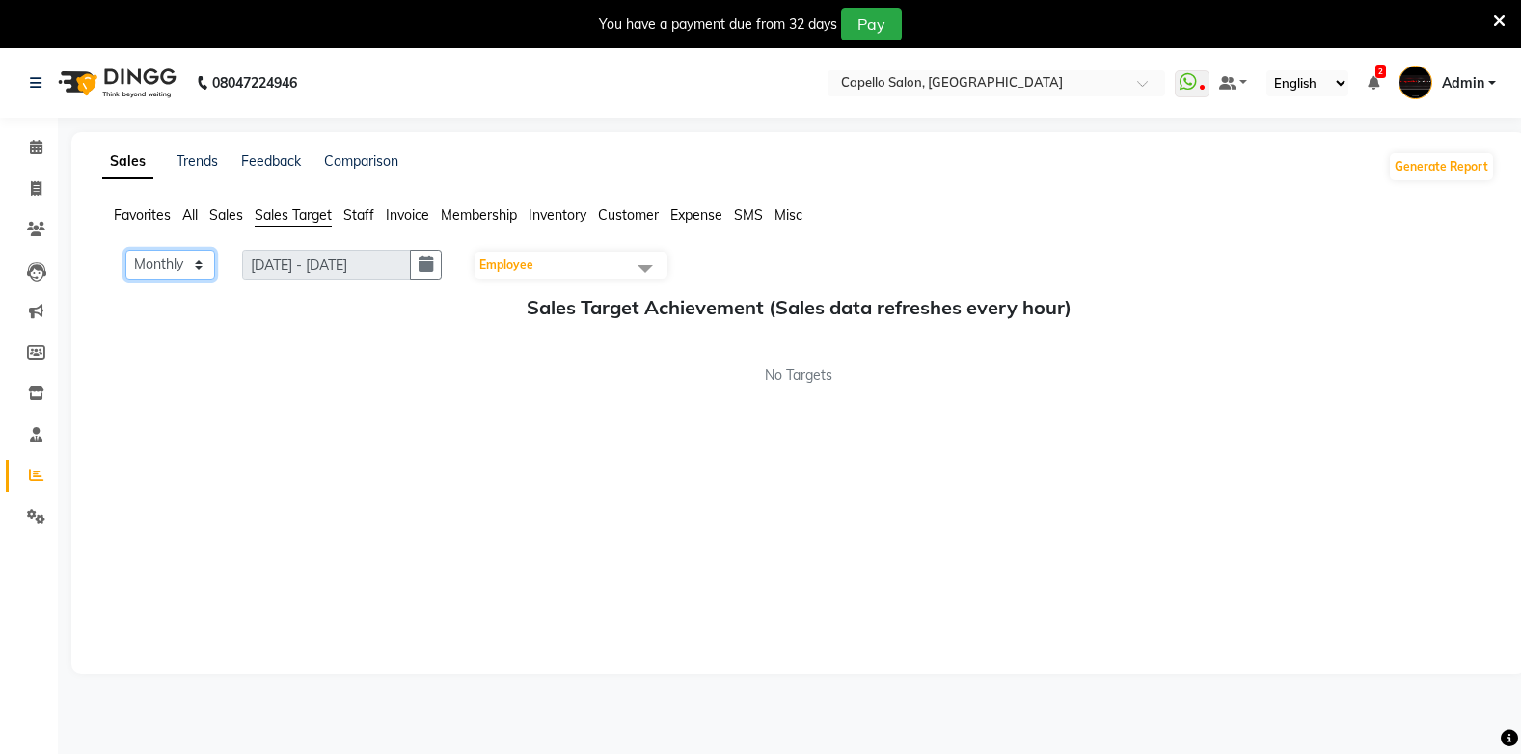
click at [163, 254] on select "Monthly Weekly" at bounding box center [170, 265] width 90 height 30
drag, startPoint x: 271, startPoint y: 412, endPoint x: 280, endPoint y: 381, distance: 32.1
click at [277, 392] on div "Monthly Weekly [DATE] - [DATE] Employee Select All Admin [PERSON_NAME] BHARTI […" at bounding box center [798, 452] width 1392 height 405
click at [367, 219] on span "Staff" at bounding box center [358, 214] width 31 height 17
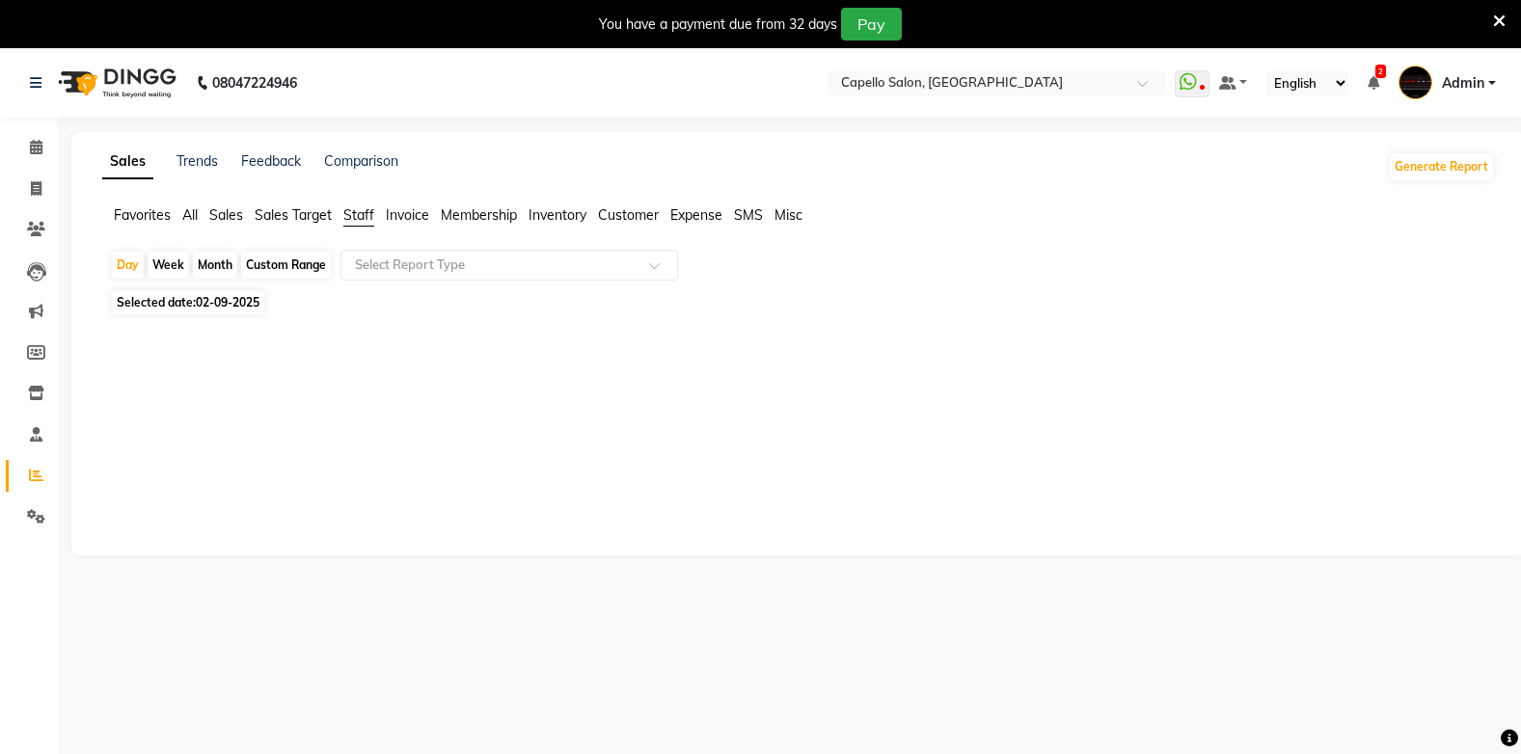
click at [146, 296] on span "Selected date: [DATE]" at bounding box center [188, 302] width 152 height 24
select select "9"
select select "2025"
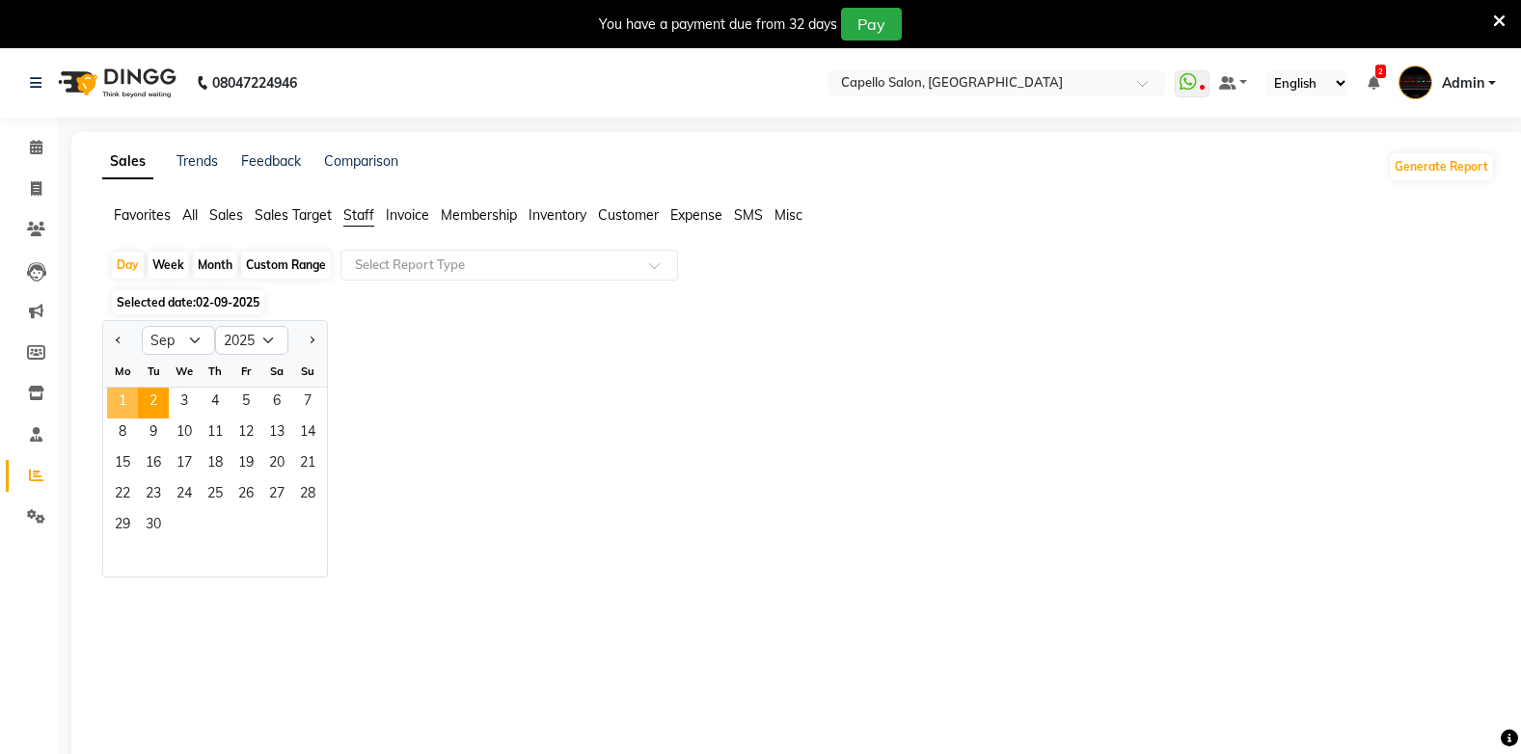
click at [127, 404] on span "1" at bounding box center [122, 403] width 31 height 31
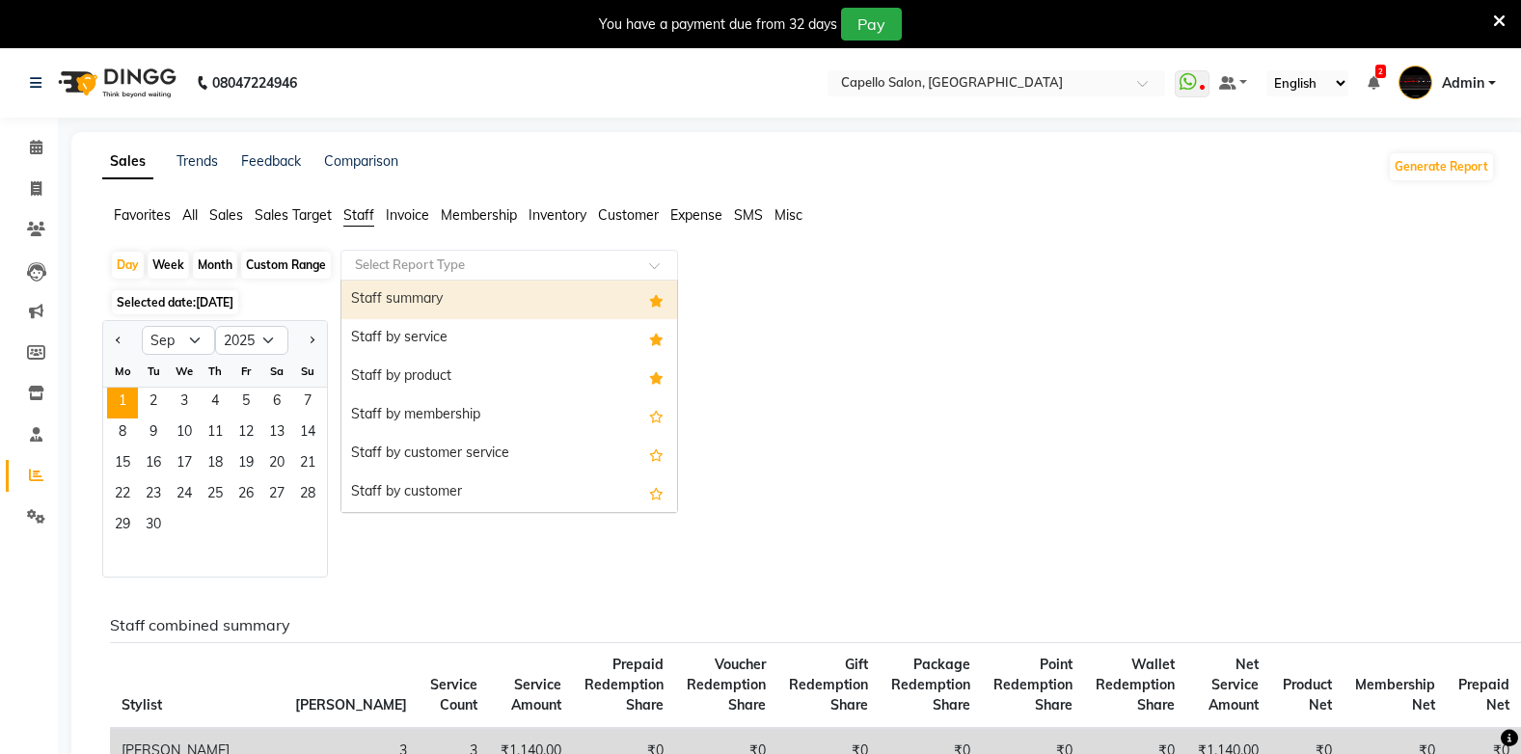
click at [441, 269] on input "text" at bounding box center [490, 265] width 278 height 19
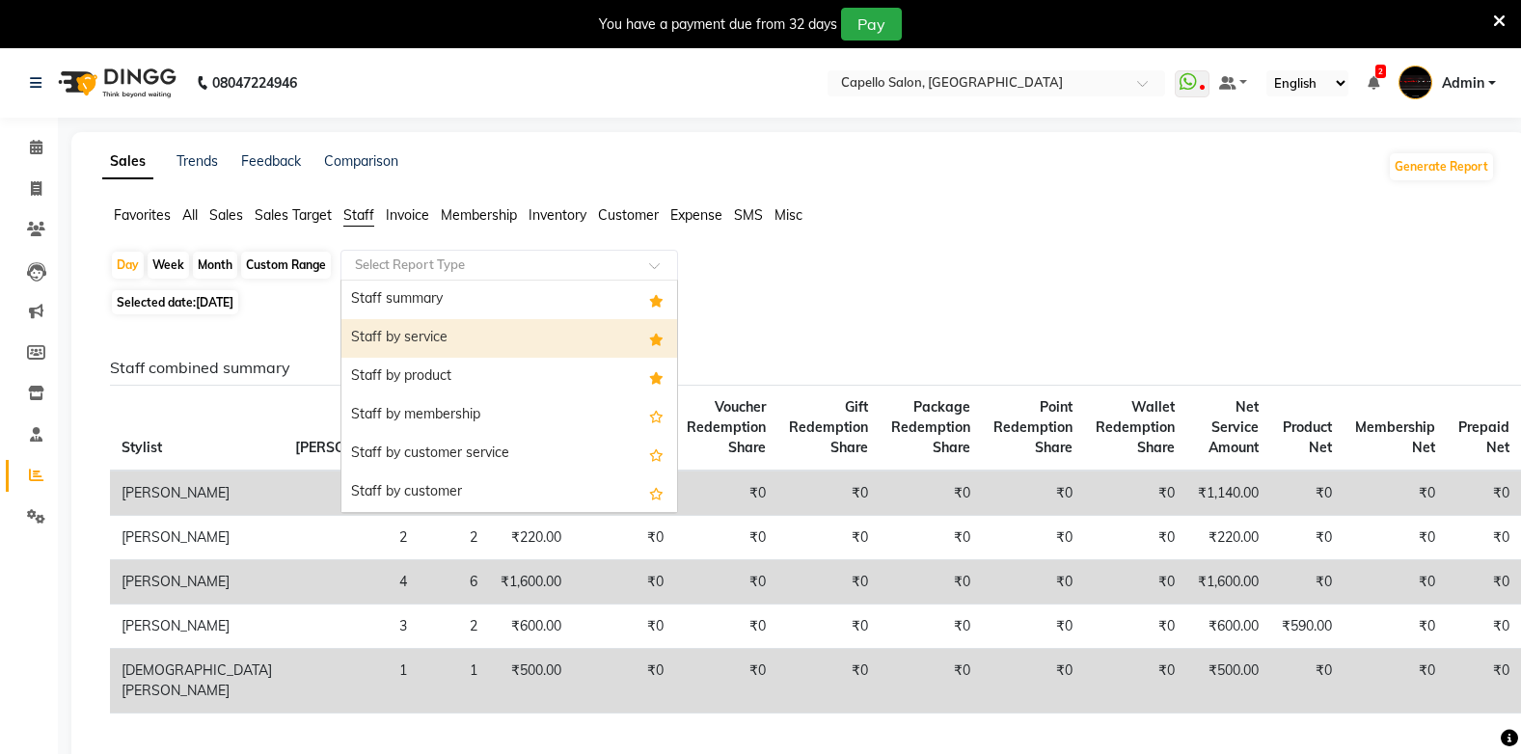
click at [439, 338] on div "Staff by service" at bounding box center [509, 338] width 336 height 39
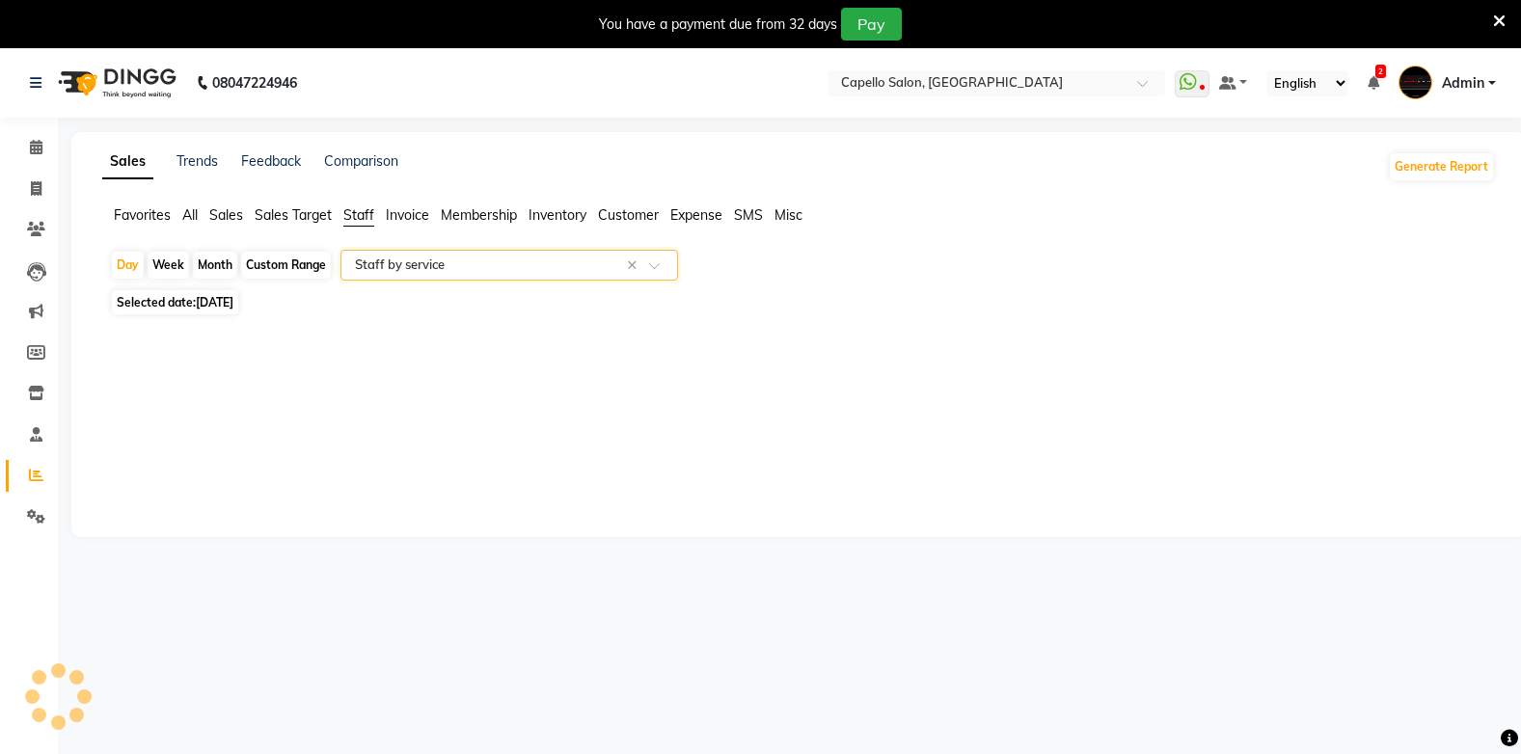
select select "full_report"
select select "csv"
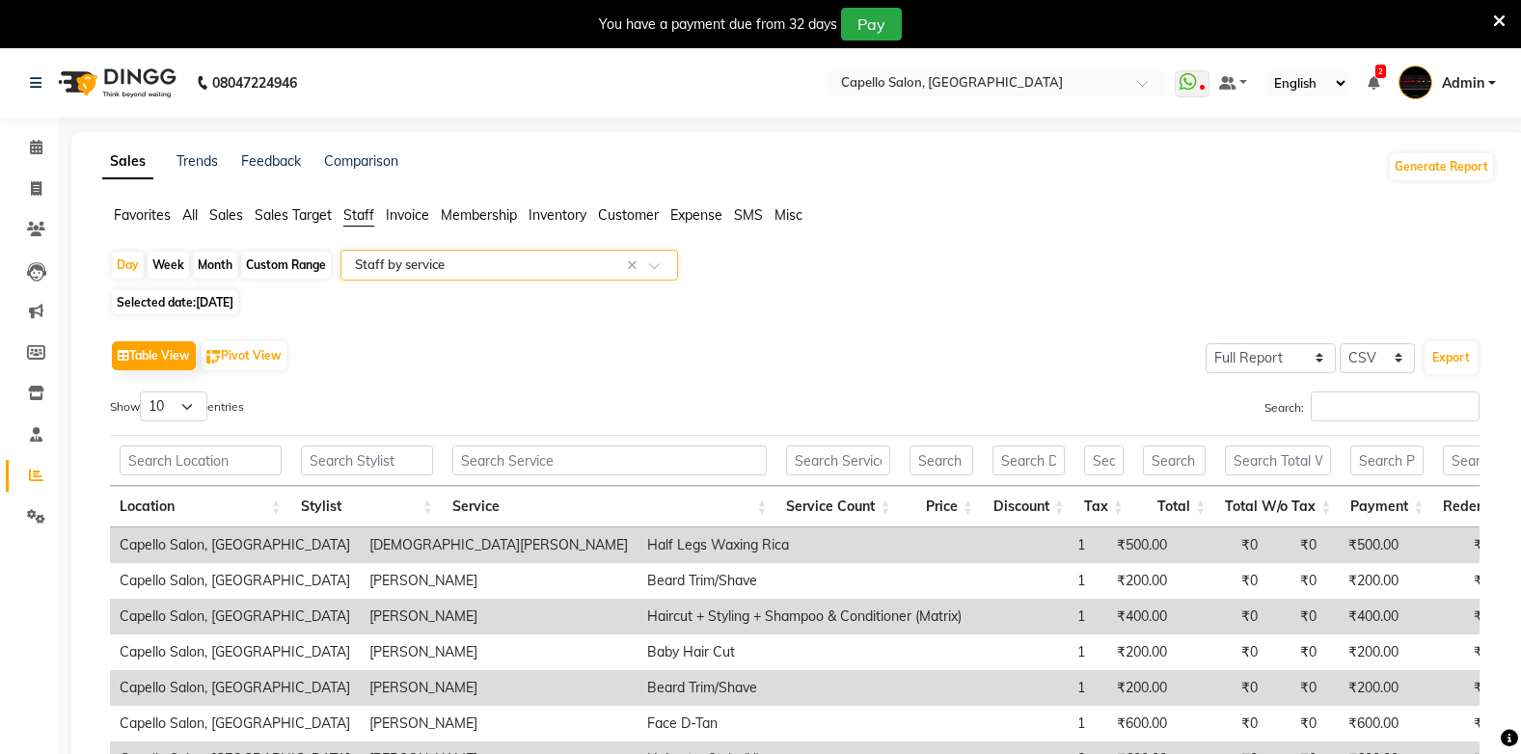
scroll to position [96, 0]
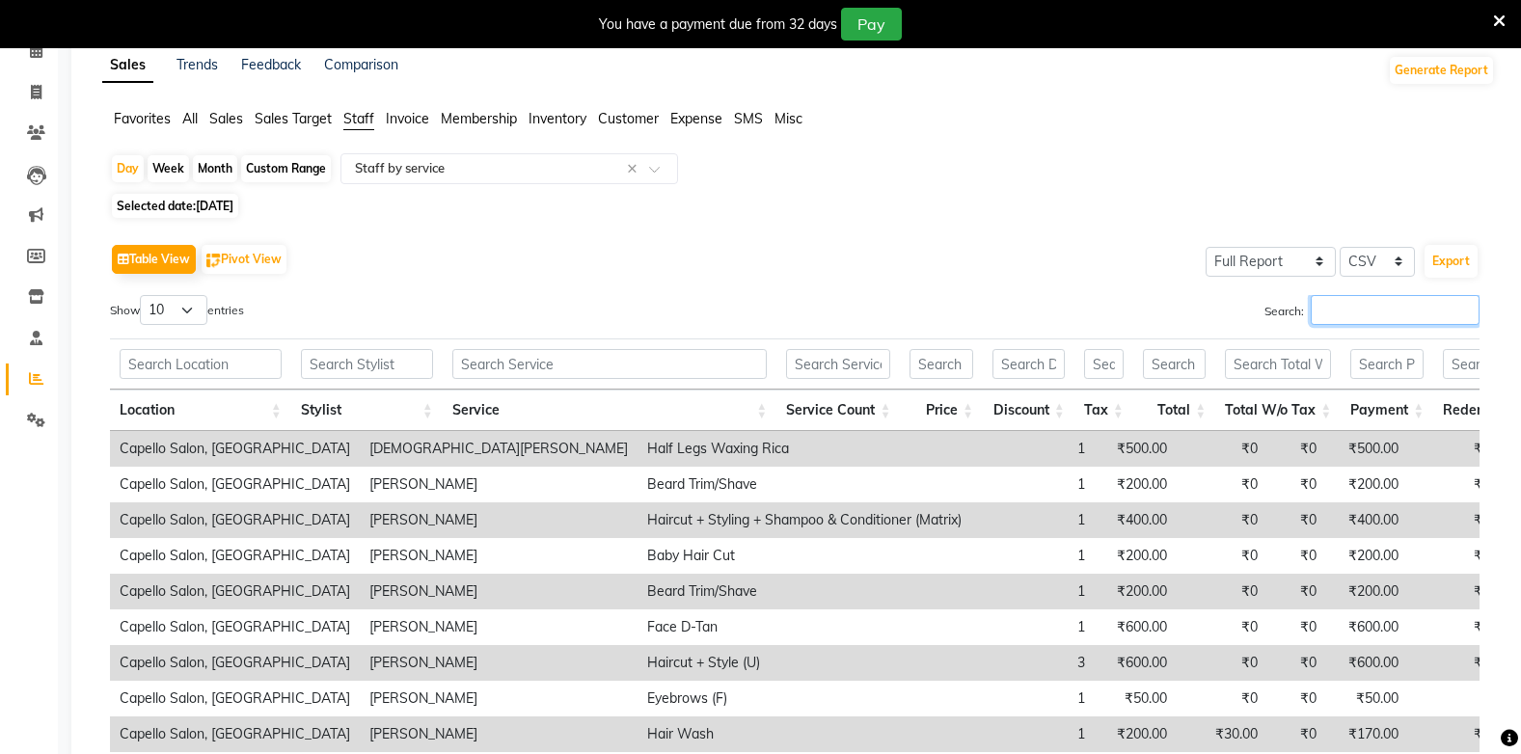
click at [1386, 308] on input "Search:" at bounding box center [1394, 310] width 169 height 30
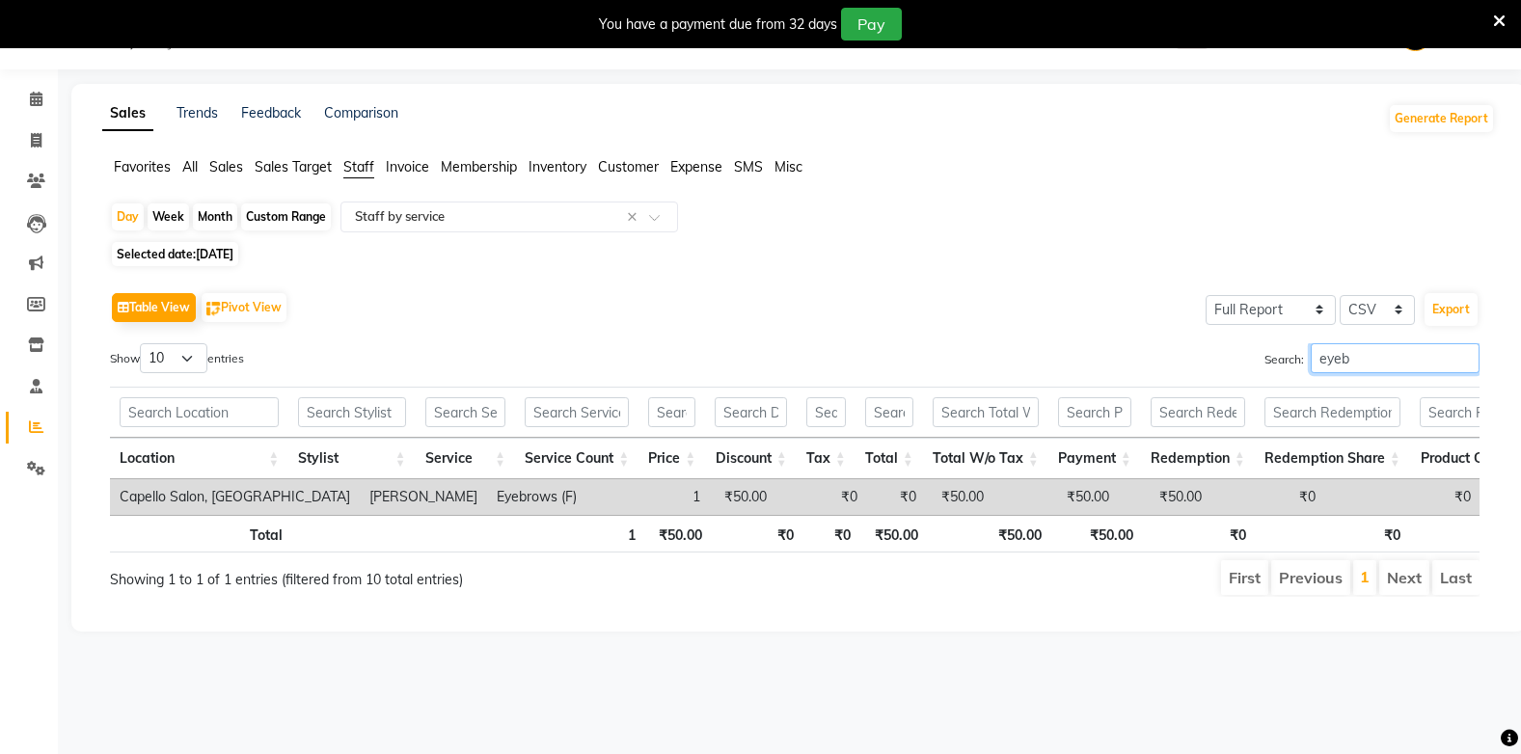
type input "eyeb"
click at [188, 260] on span "Selected date: [DATE]" at bounding box center [175, 254] width 126 height 24
select select "9"
select select "2025"
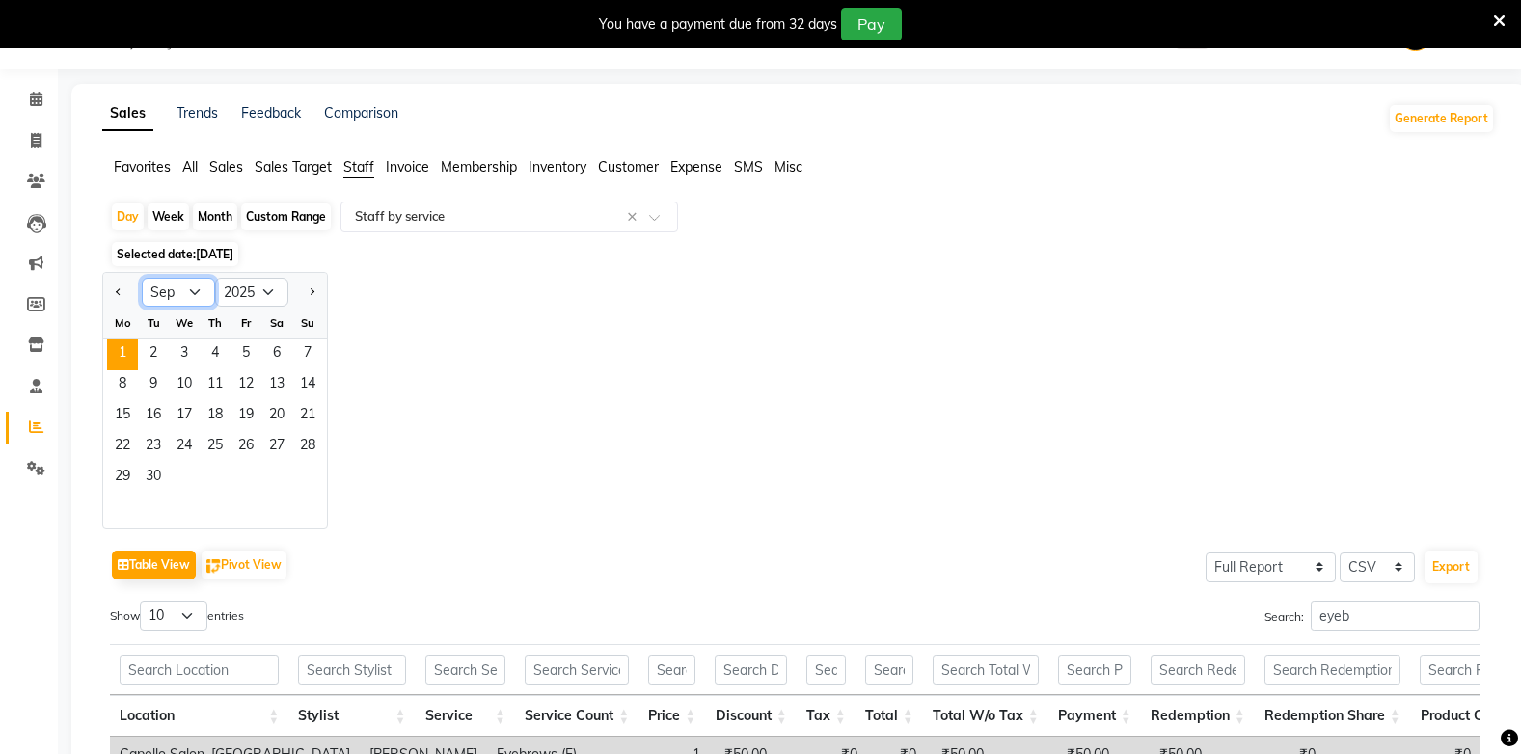
click at [175, 300] on select "Jan Feb Mar Apr May Jun [DATE] Aug Sep Oct Nov Dec" at bounding box center [178, 292] width 73 height 29
select select "8"
click at [142, 278] on select "Jan Feb Mar Apr May Jun [DATE] Aug Sep Oct Nov Dec" at bounding box center [178, 292] width 73 height 29
click at [296, 473] on span "31" at bounding box center [307, 478] width 31 height 31
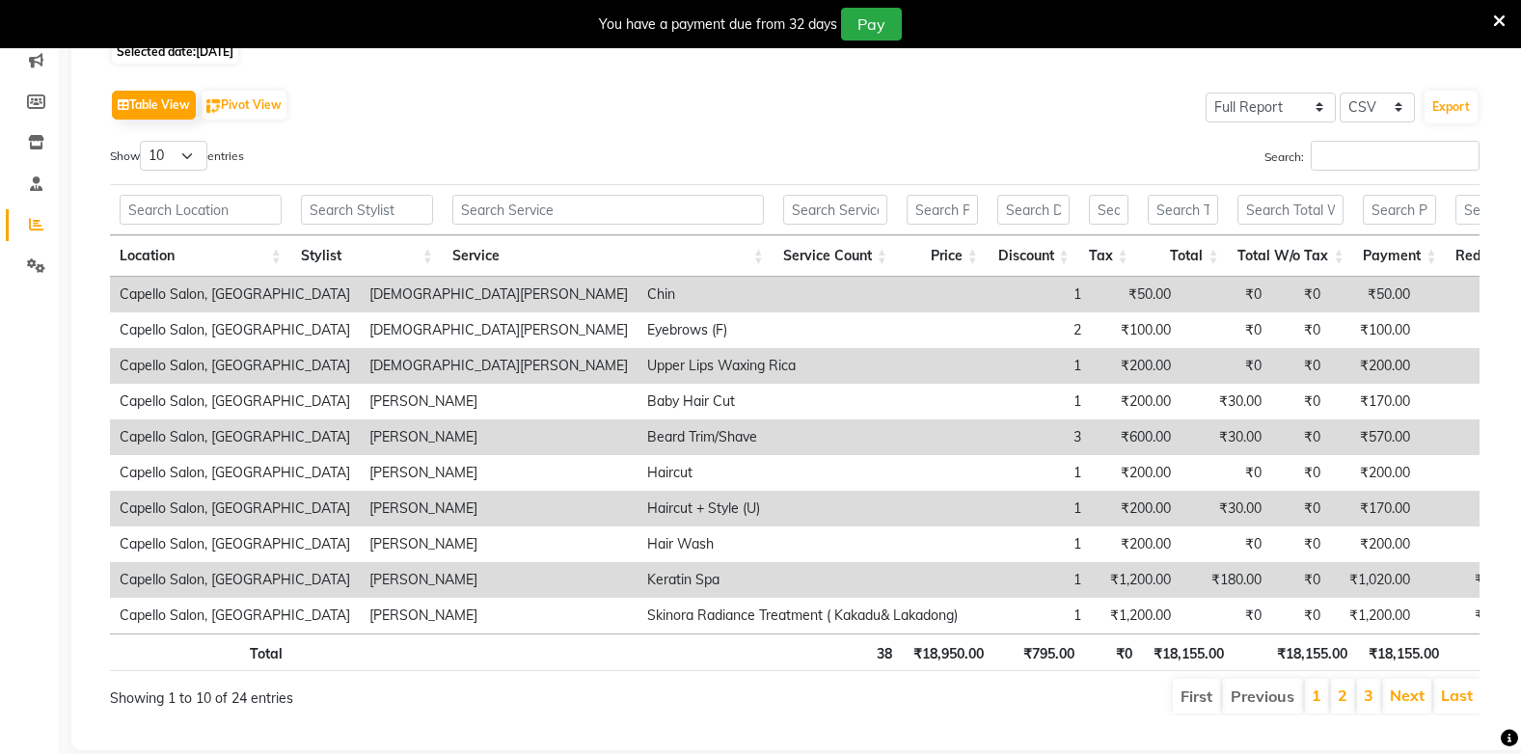
scroll to position [15, 0]
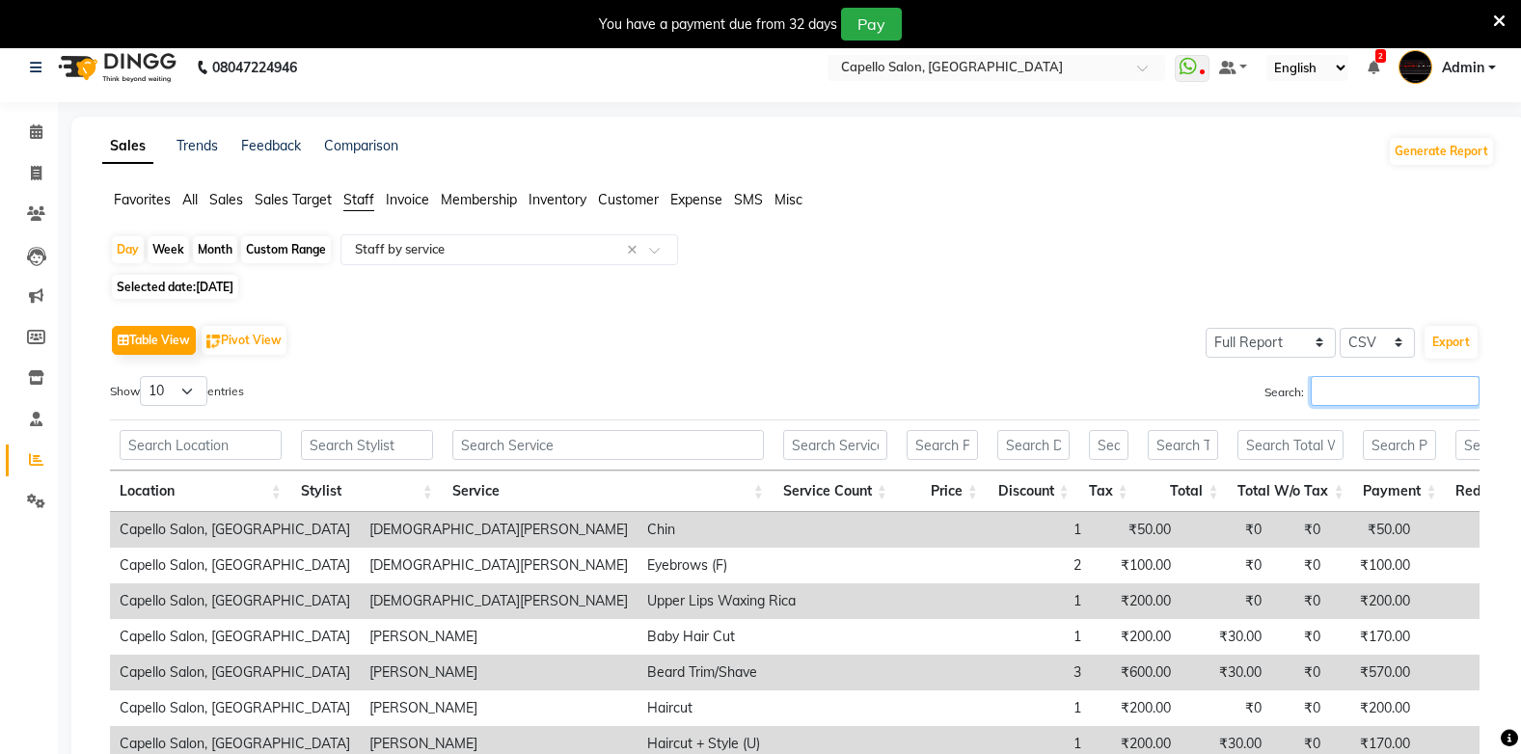
click at [1385, 382] on input "Search:" at bounding box center [1394, 391] width 169 height 30
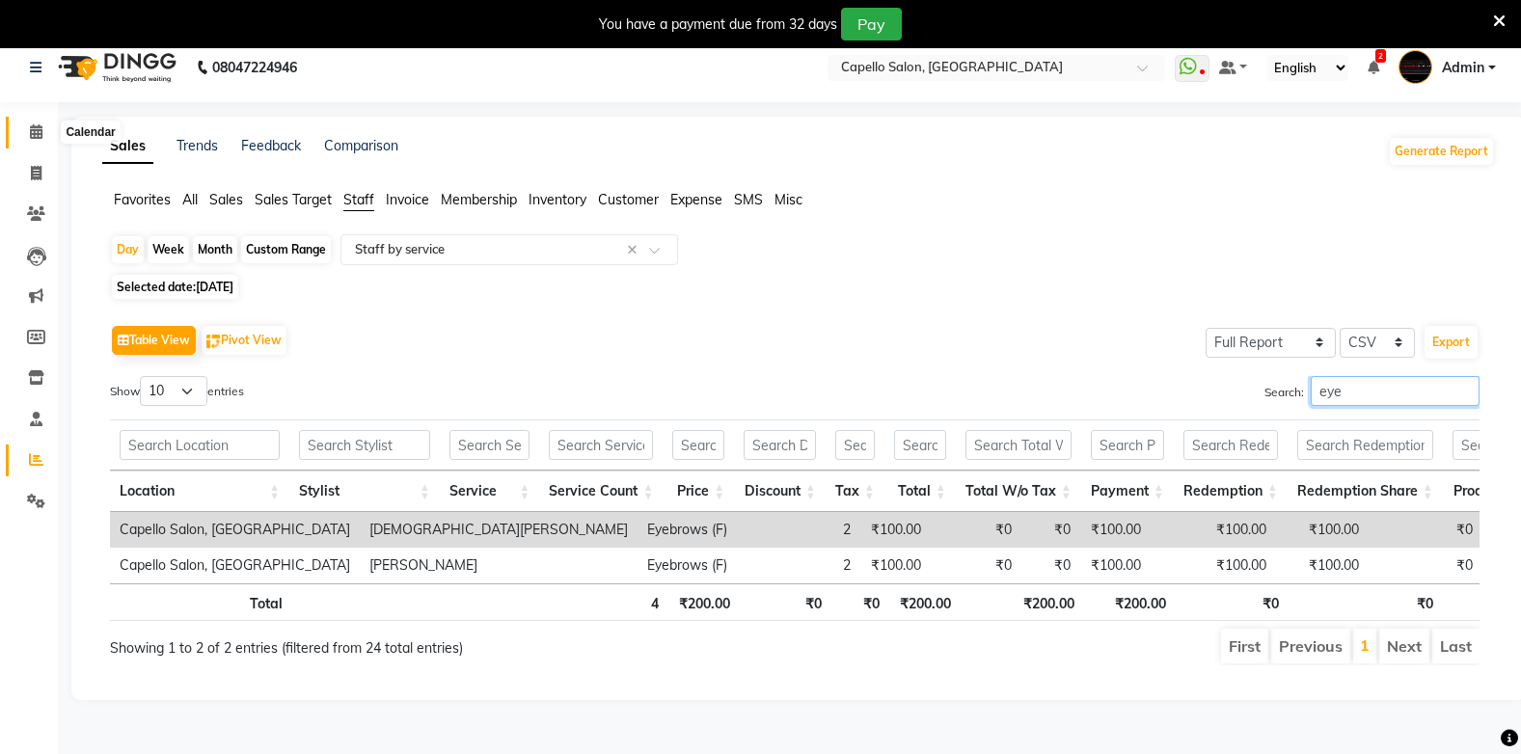
type input "eye"
click at [20, 131] on span at bounding box center [36, 133] width 34 height 22
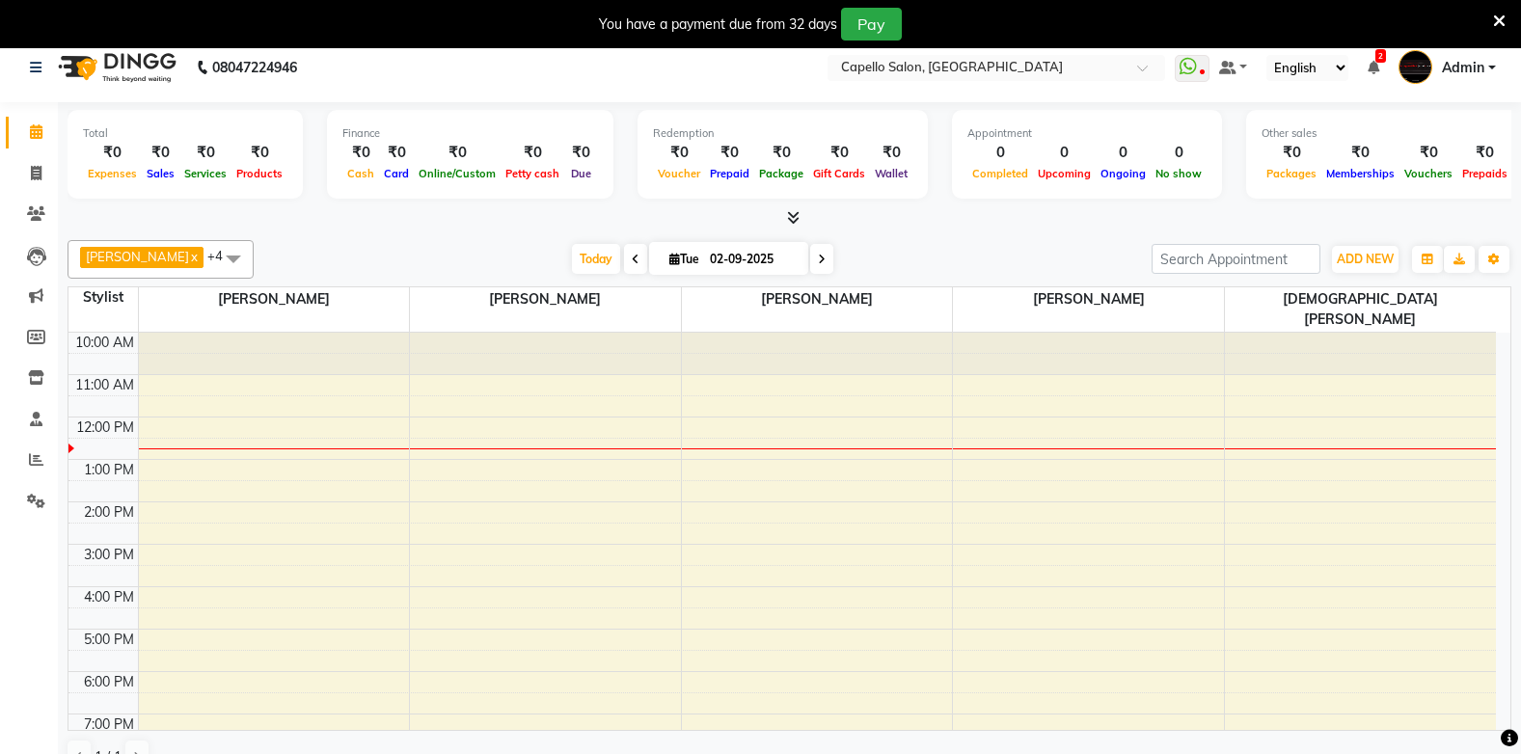
click at [6, 117] on link "Calendar" at bounding box center [29, 133] width 46 height 32
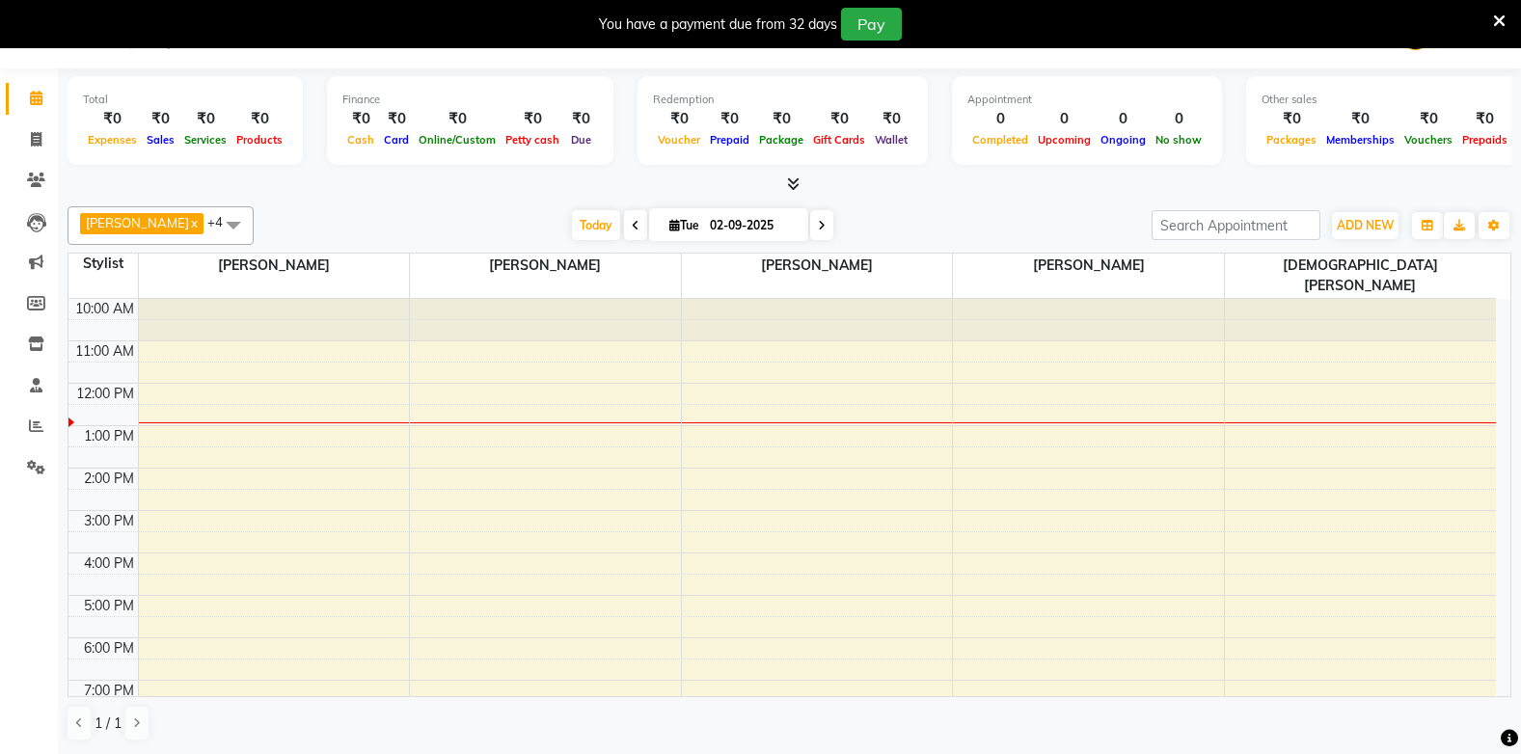
click at [6, 83] on link "Calendar" at bounding box center [29, 99] width 46 height 32
click at [243, 406] on div "10:00 AM 11:00 AM 12:00 PM 1:00 PM 2:00 PM 3:00 PM 4:00 PM 5:00 PM 6:00 PM 7:00…" at bounding box center [781, 532] width 1427 height 466
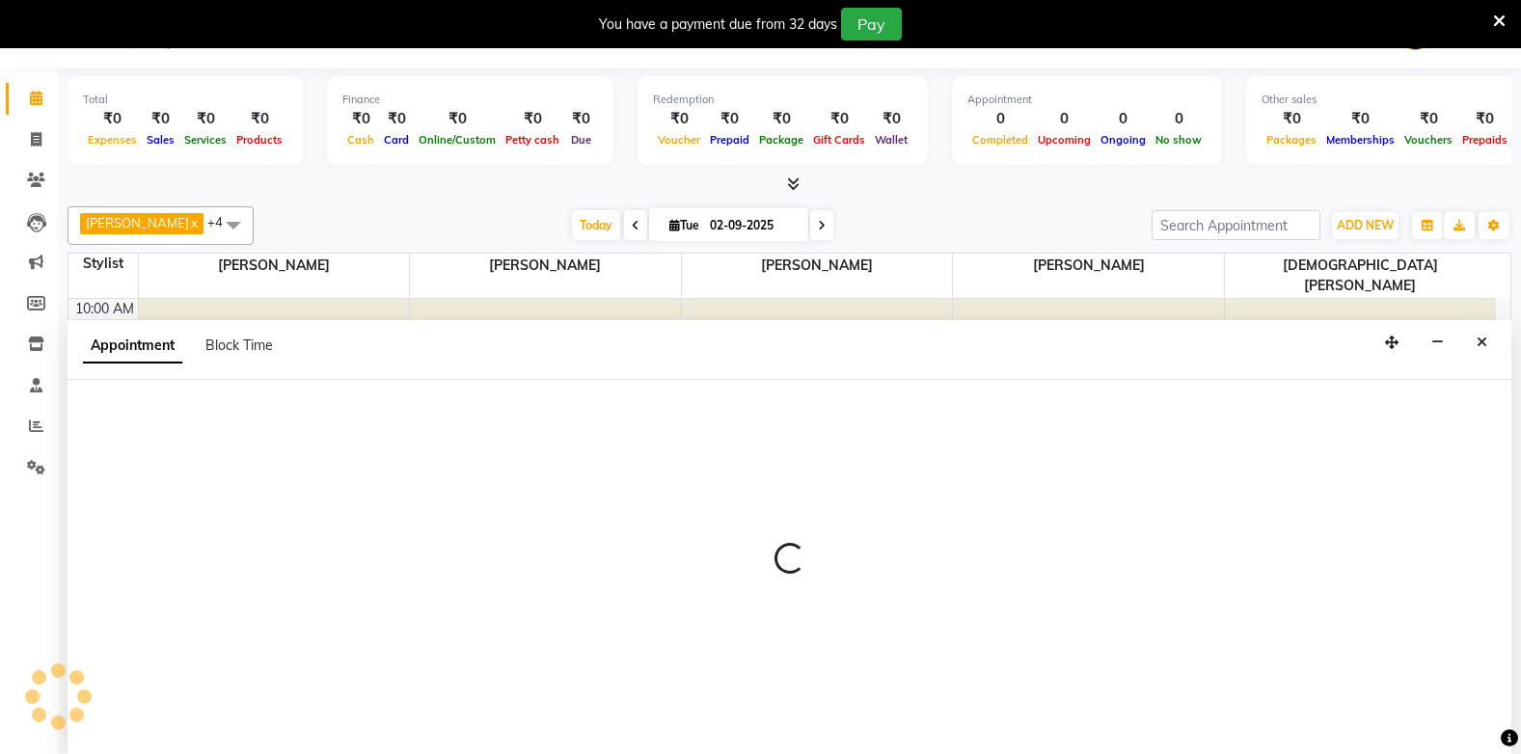
select select "24875"
select select "780"
select select "tentative"
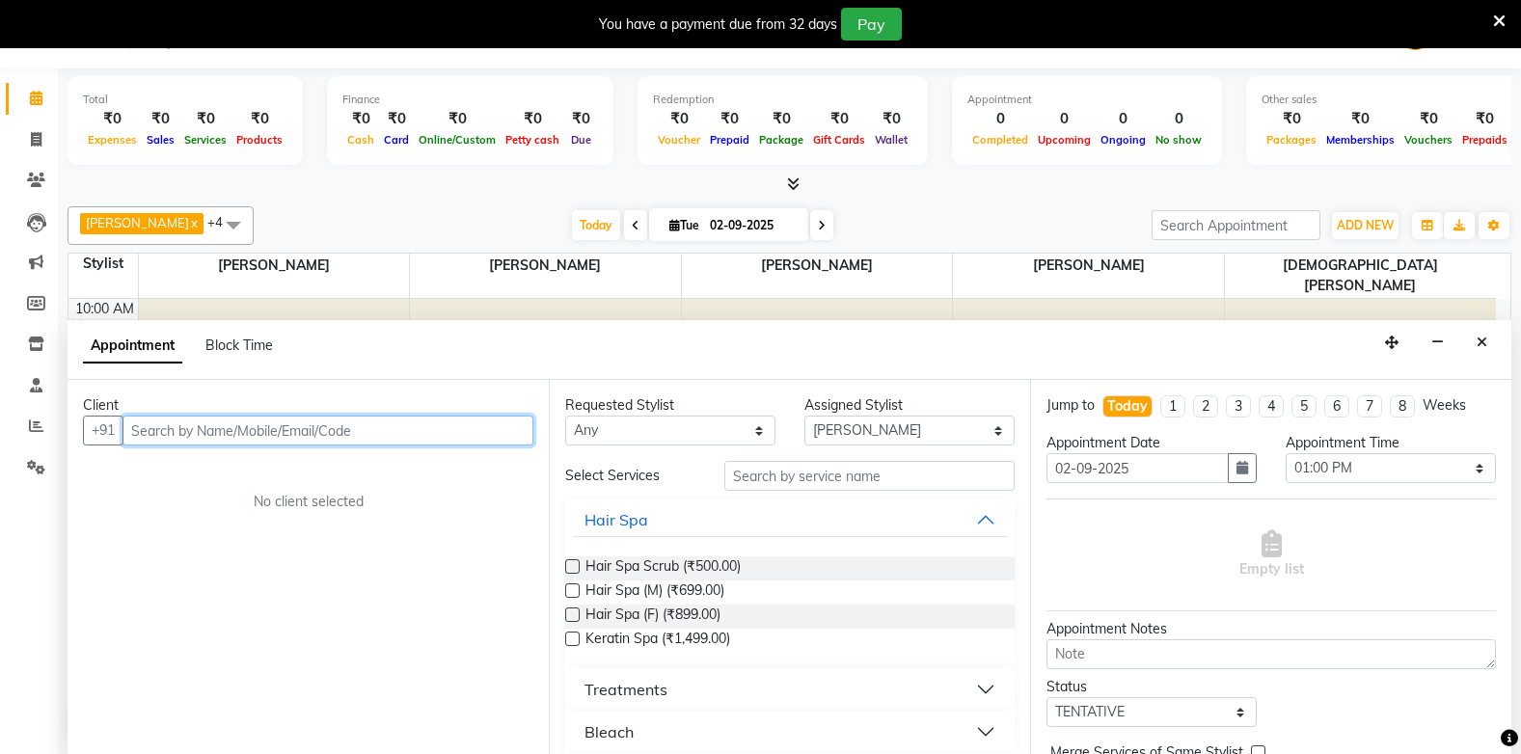
click at [290, 438] on input "text" at bounding box center [327, 431] width 411 height 30
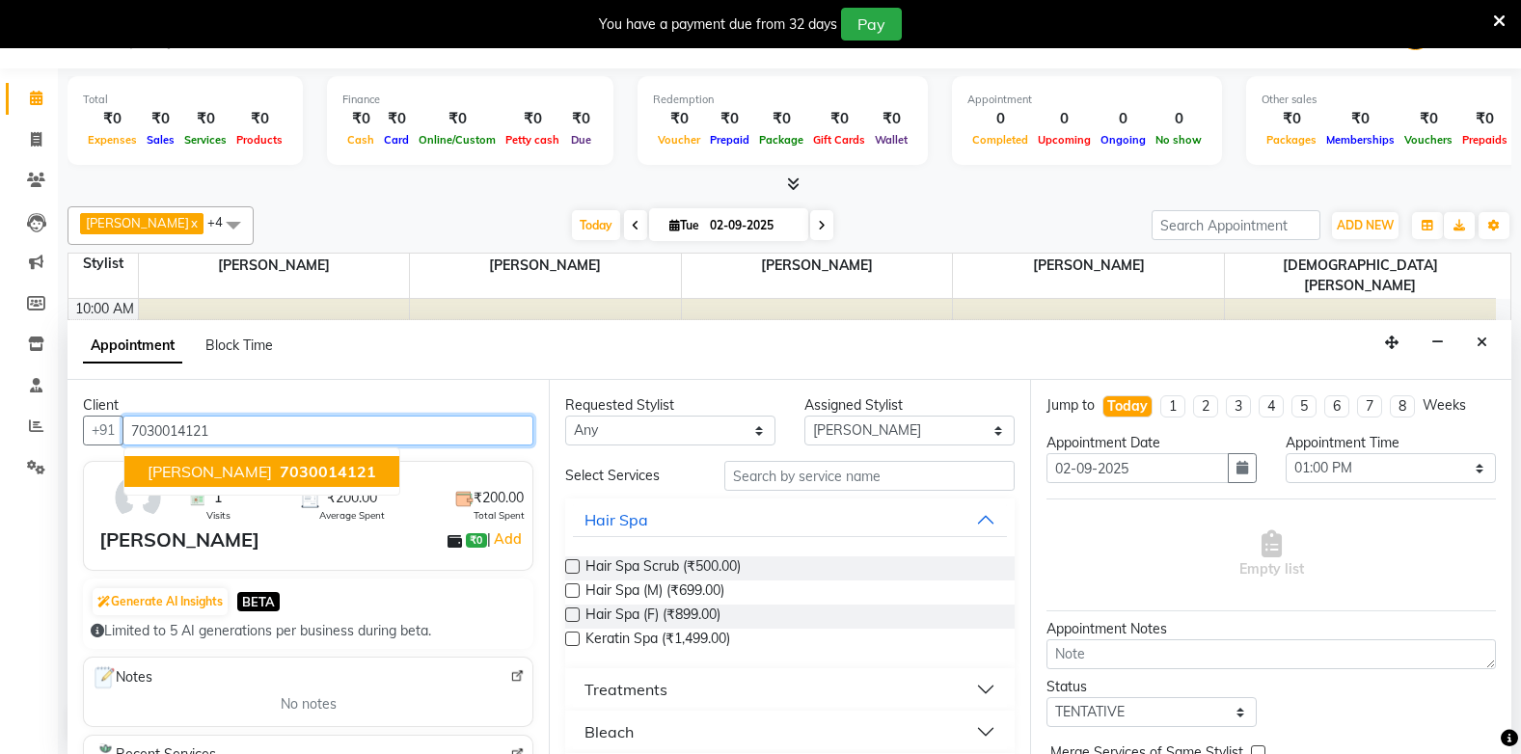
type input "7030014121"
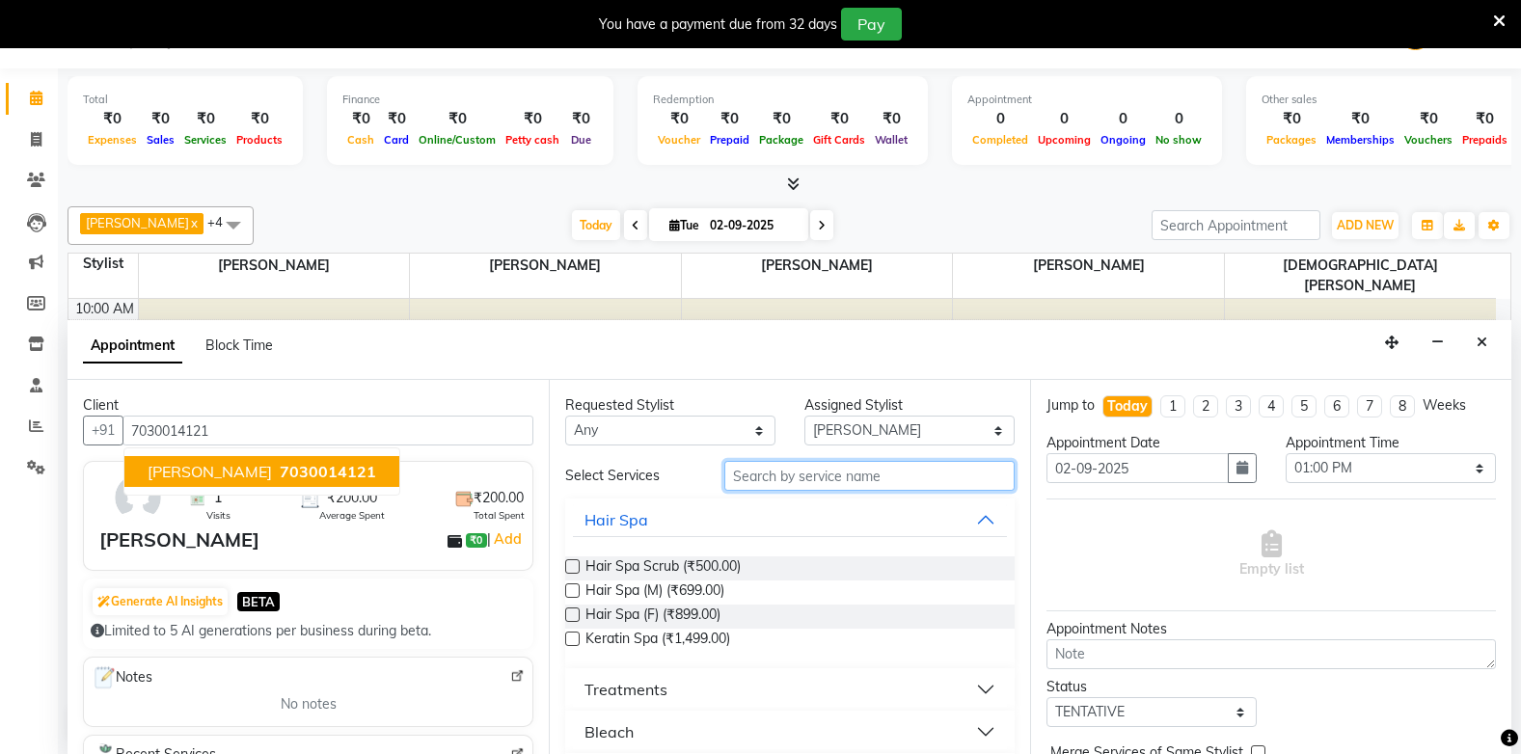
click at [782, 483] on input "text" at bounding box center [869, 476] width 290 height 30
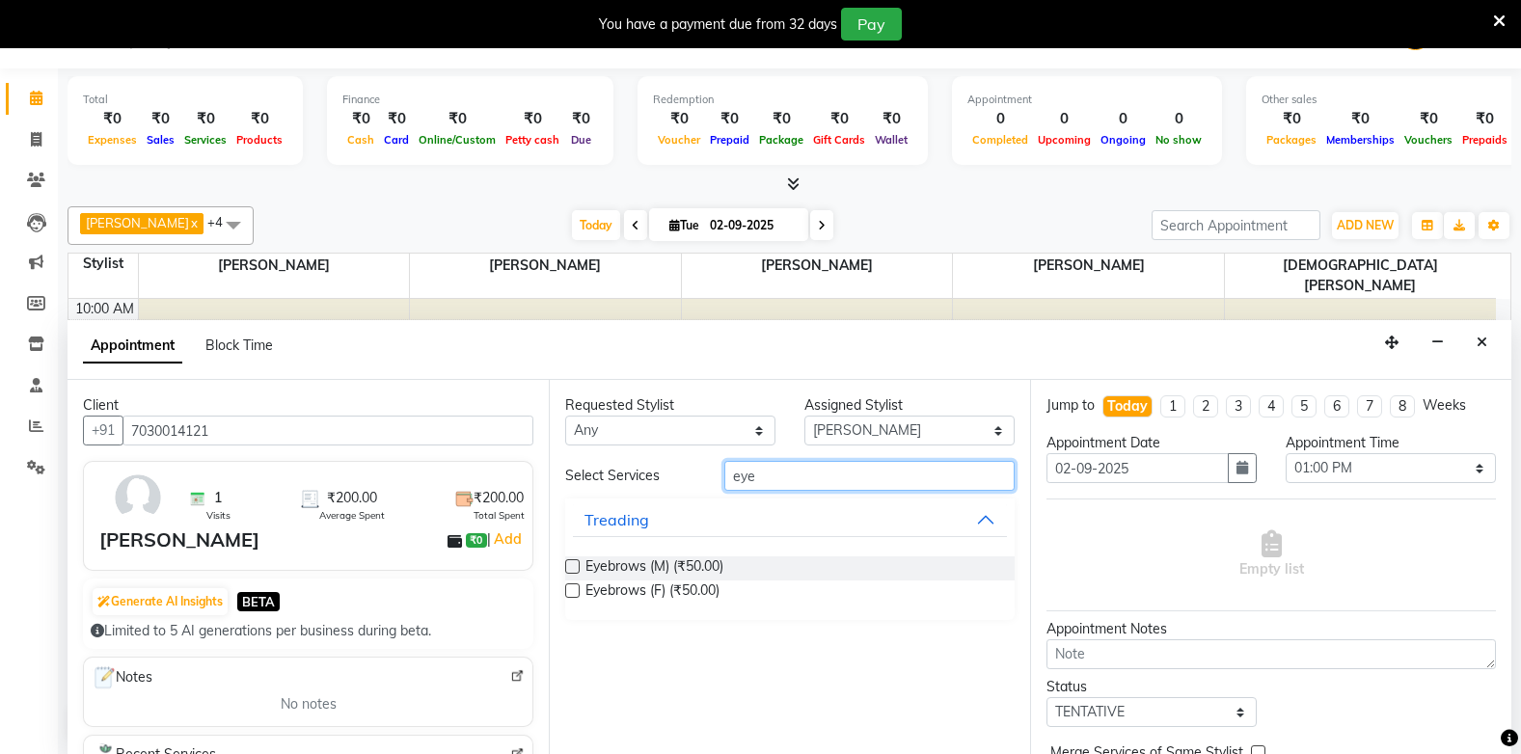
type input "eye"
click at [567, 592] on label at bounding box center [572, 590] width 14 height 14
click at [567, 592] on input "checkbox" at bounding box center [571, 592] width 13 height 13
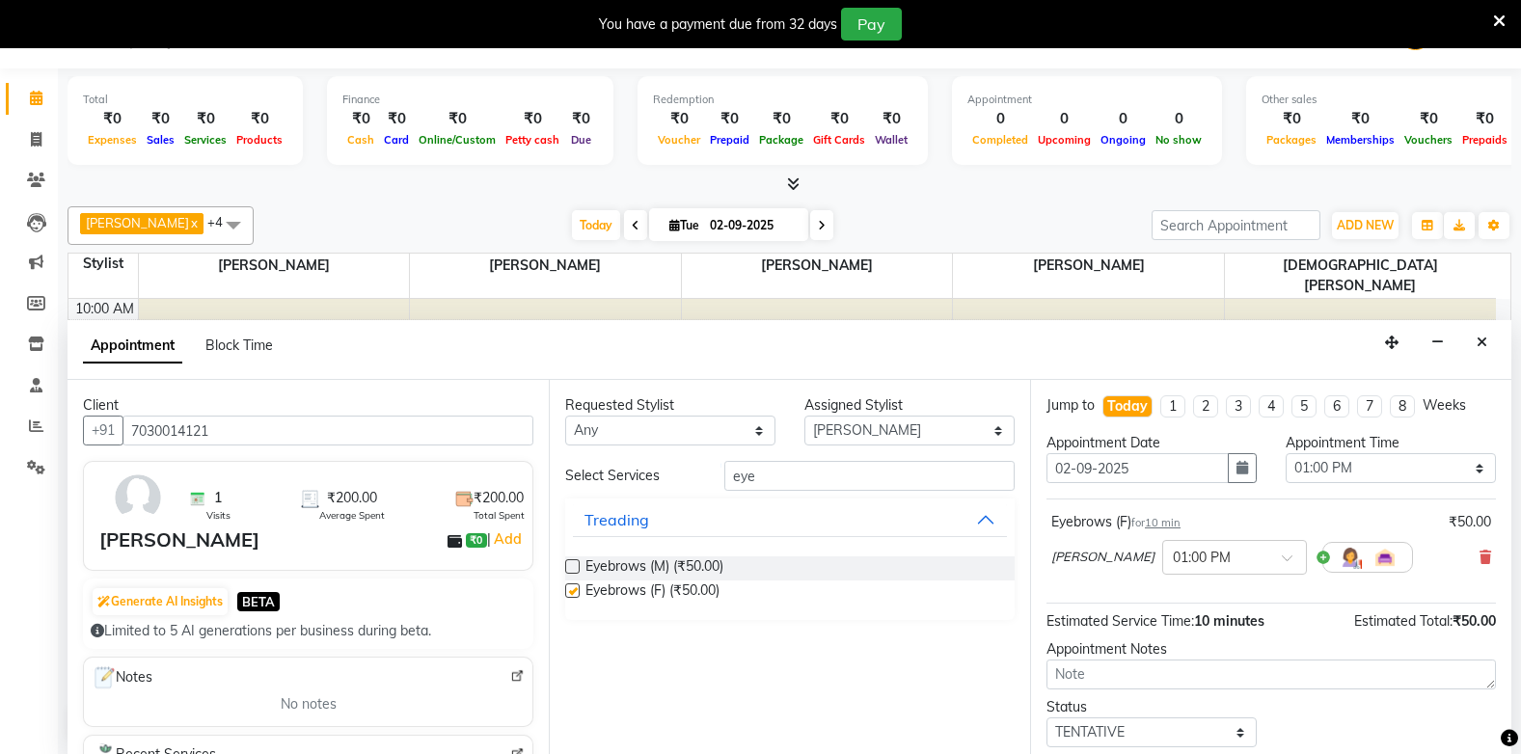
checkbox input "false"
click at [32, 142] on icon at bounding box center [36, 139] width 11 height 14
select select "service"
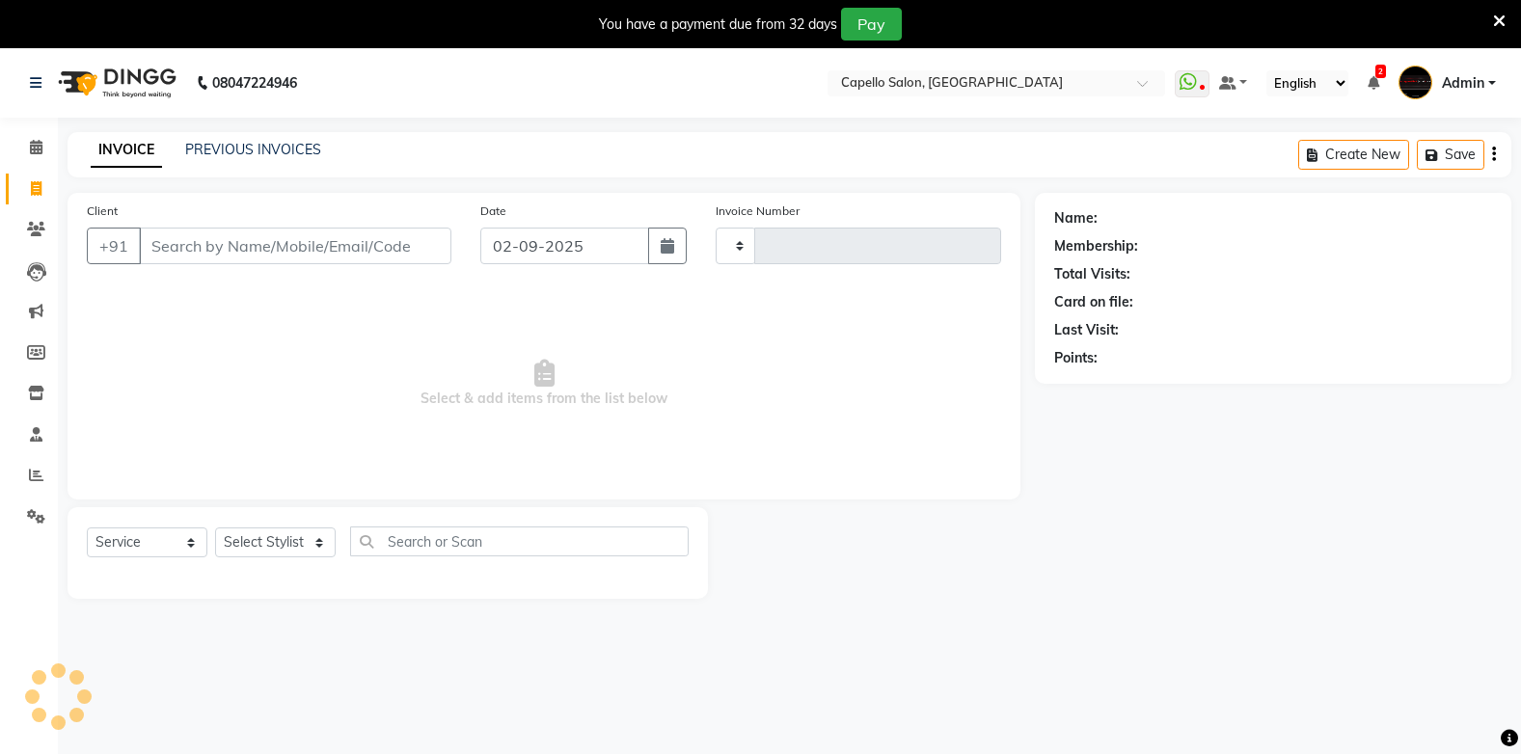
type input "1821"
select select "810"
click at [204, 249] on input "Client" at bounding box center [295, 246] width 312 height 37
type input "7030014121"
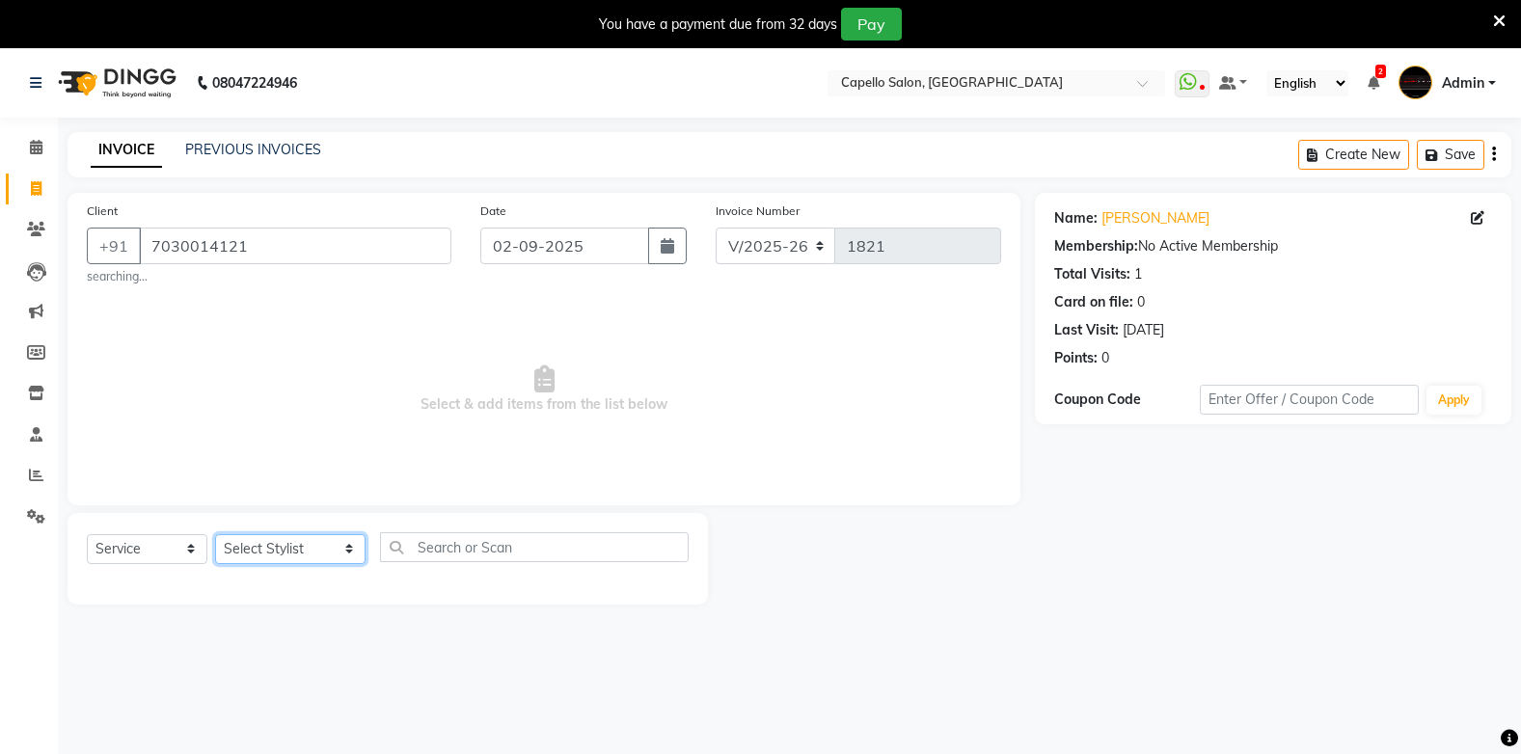
click at [249, 546] on select "Select Stylist Admin Arman Barsagade BHARTI SAHARE Capello Gadhchiroli Lakhan b…" at bounding box center [290, 549] width 150 height 30
select select "87526"
click at [215, 534] on select "Select Stylist Admin Arman Barsagade BHARTI SAHARE Capello Gadhchiroli Lakhan b…" at bounding box center [290, 549] width 150 height 30
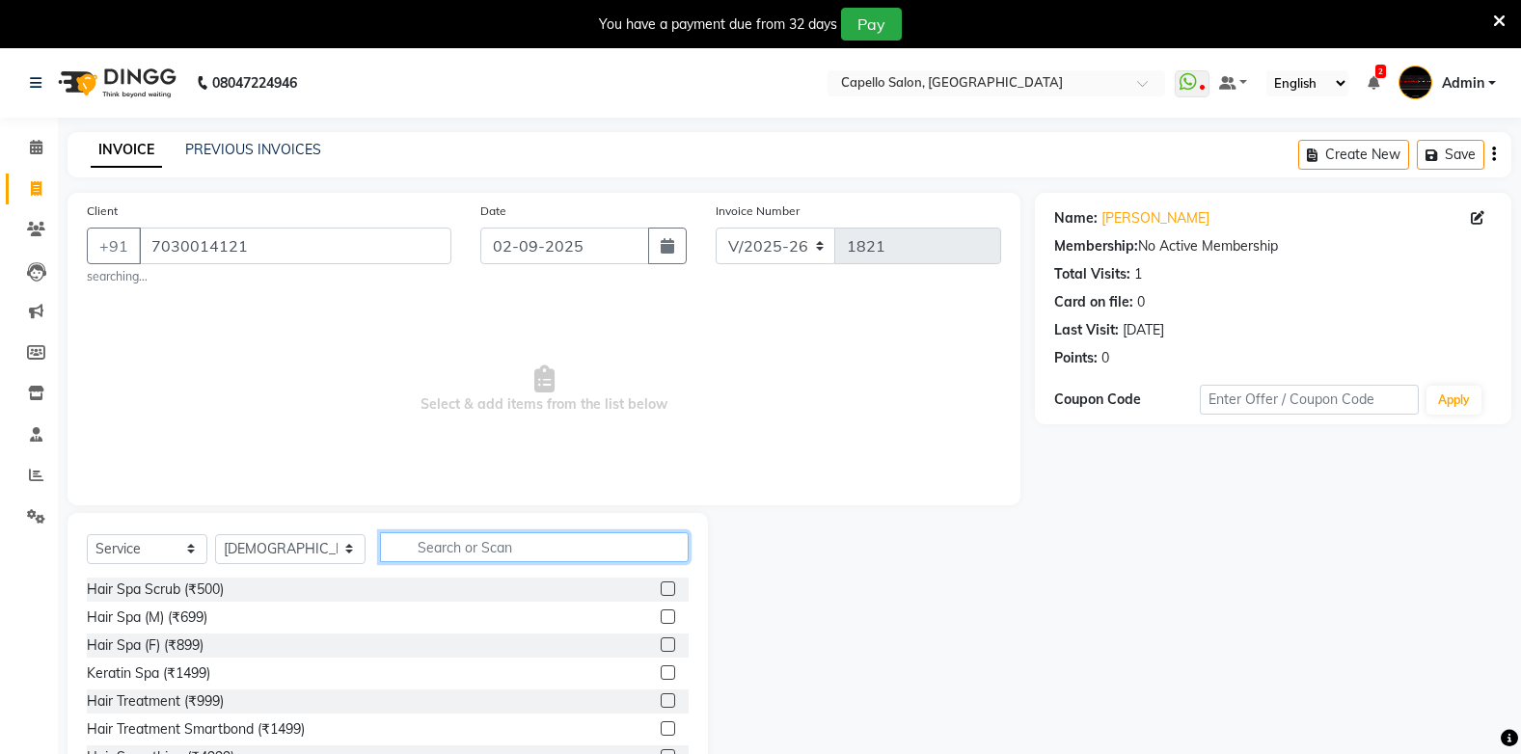
click at [441, 541] on input "text" at bounding box center [534, 547] width 308 height 30
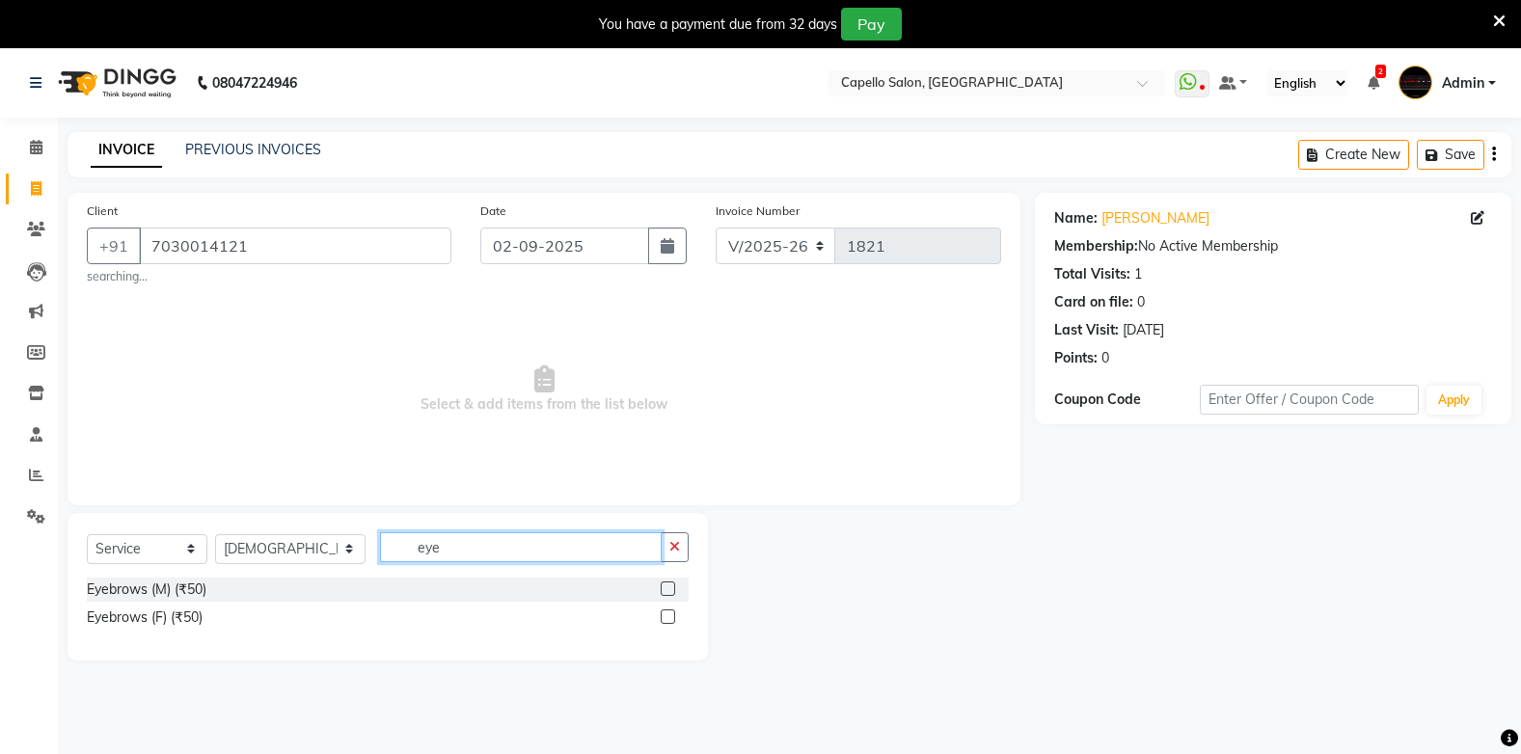
type input "eye"
click at [665, 619] on label at bounding box center [668, 616] width 14 height 14
click at [665, 619] on input "checkbox" at bounding box center [667, 617] width 13 height 13
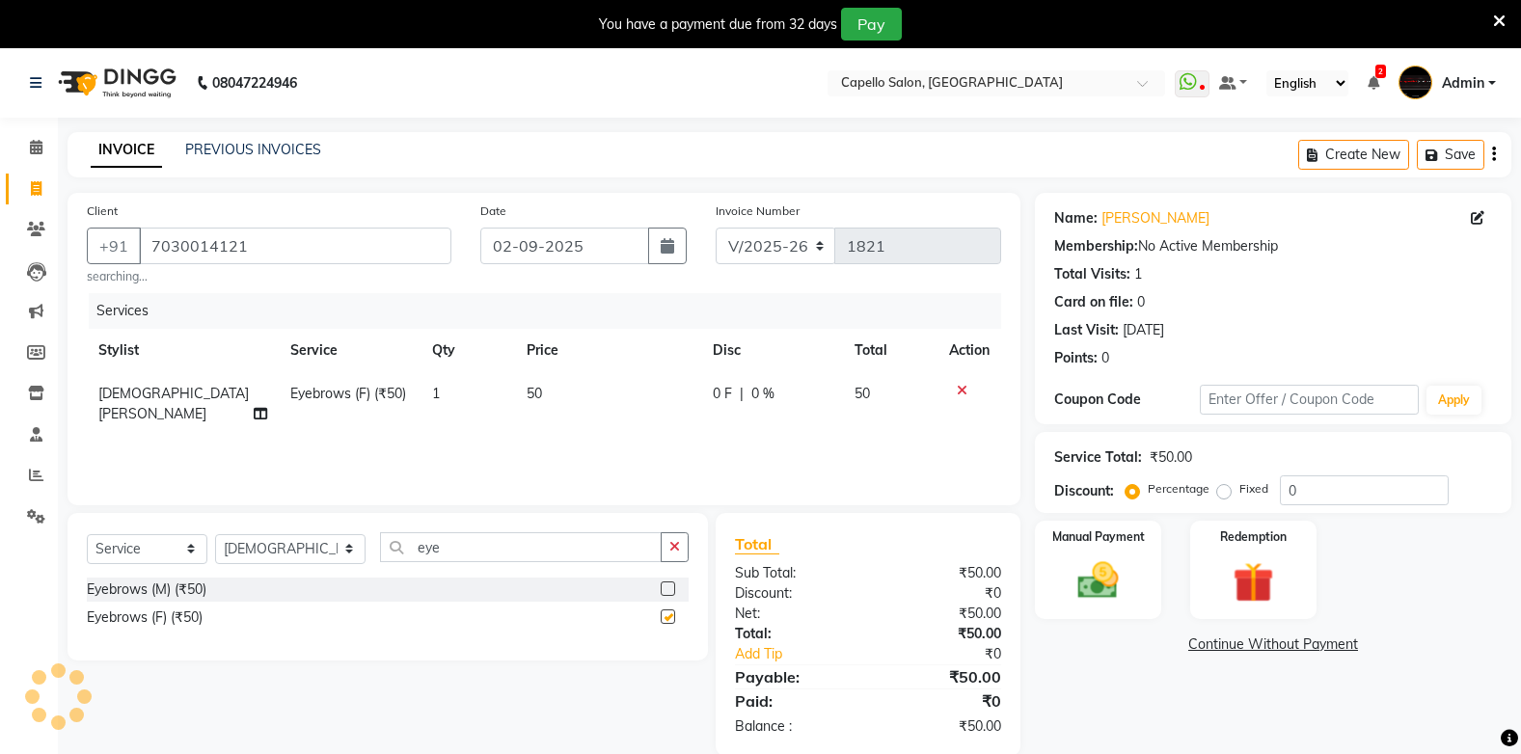
checkbox input "false"
click at [290, 553] on select "Select Stylist Admin Arman Barsagade BHARTI SAHARE Capello Gadhchiroli Lakhan b…" at bounding box center [290, 549] width 150 height 30
select select "24875"
click at [215, 534] on select "Select Stylist Admin Arman Barsagade BHARTI SAHARE Capello Gadhchiroli Lakhan b…" at bounding box center [290, 549] width 150 height 30
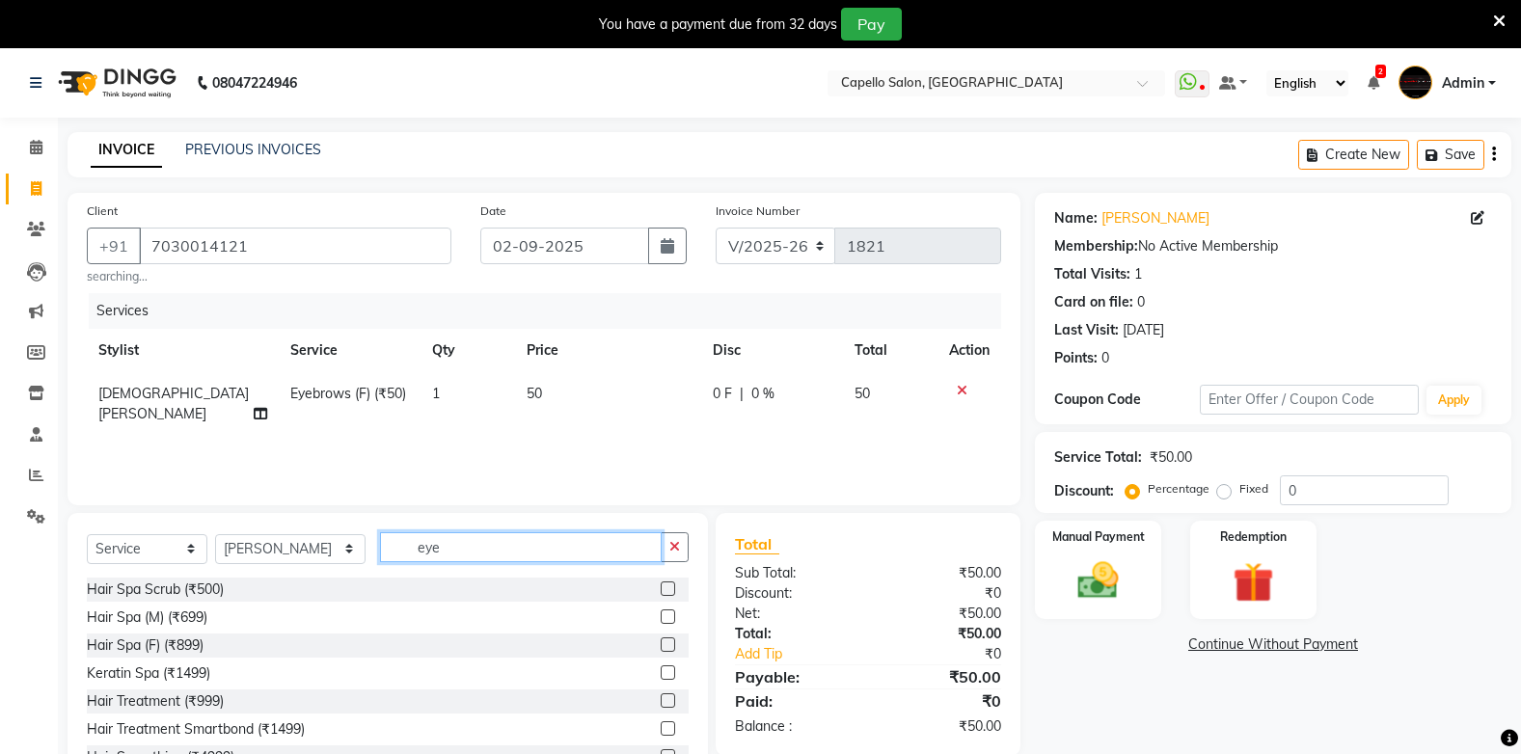
click at [508, 549] on input "eye" at bounding box center [520, 547] width 281 height 30
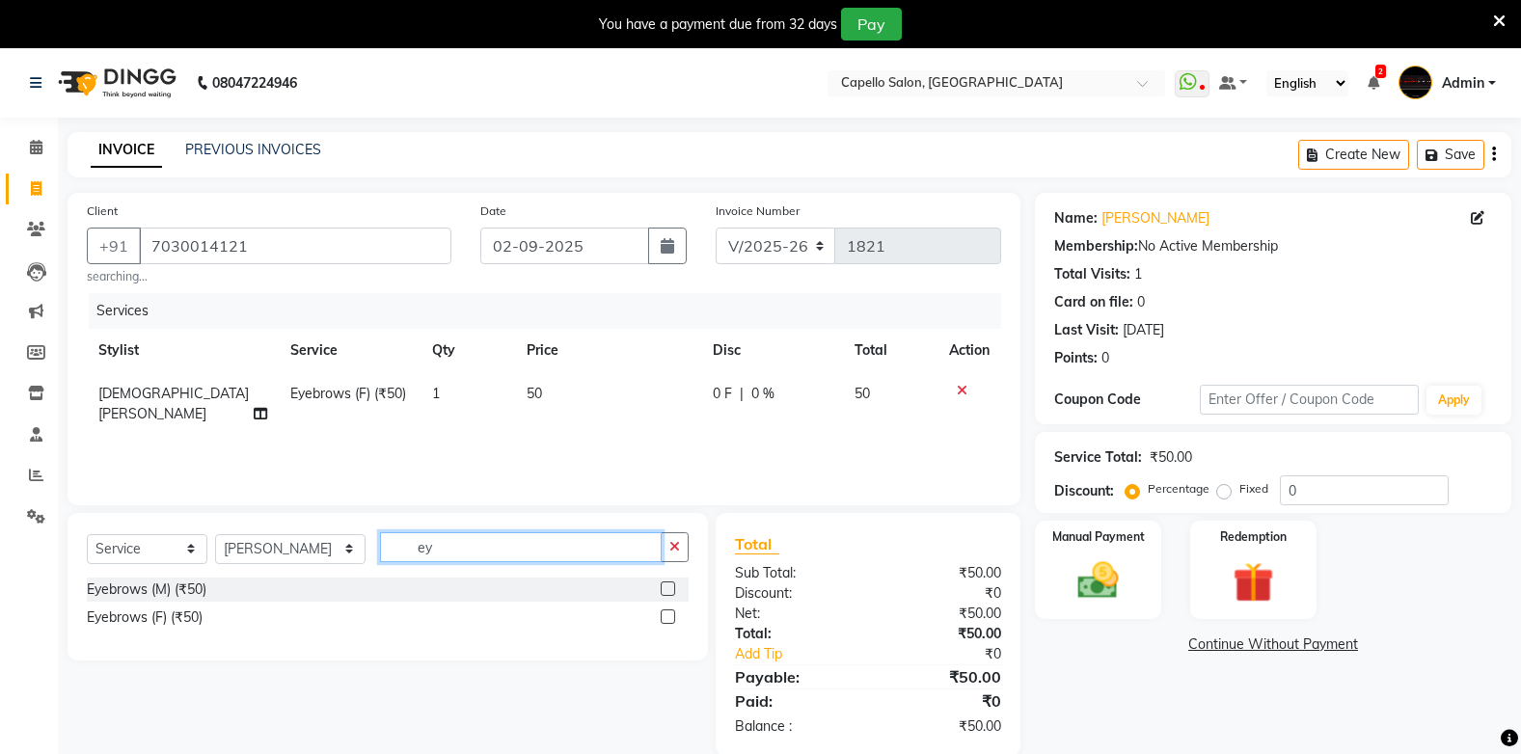
type input "y"
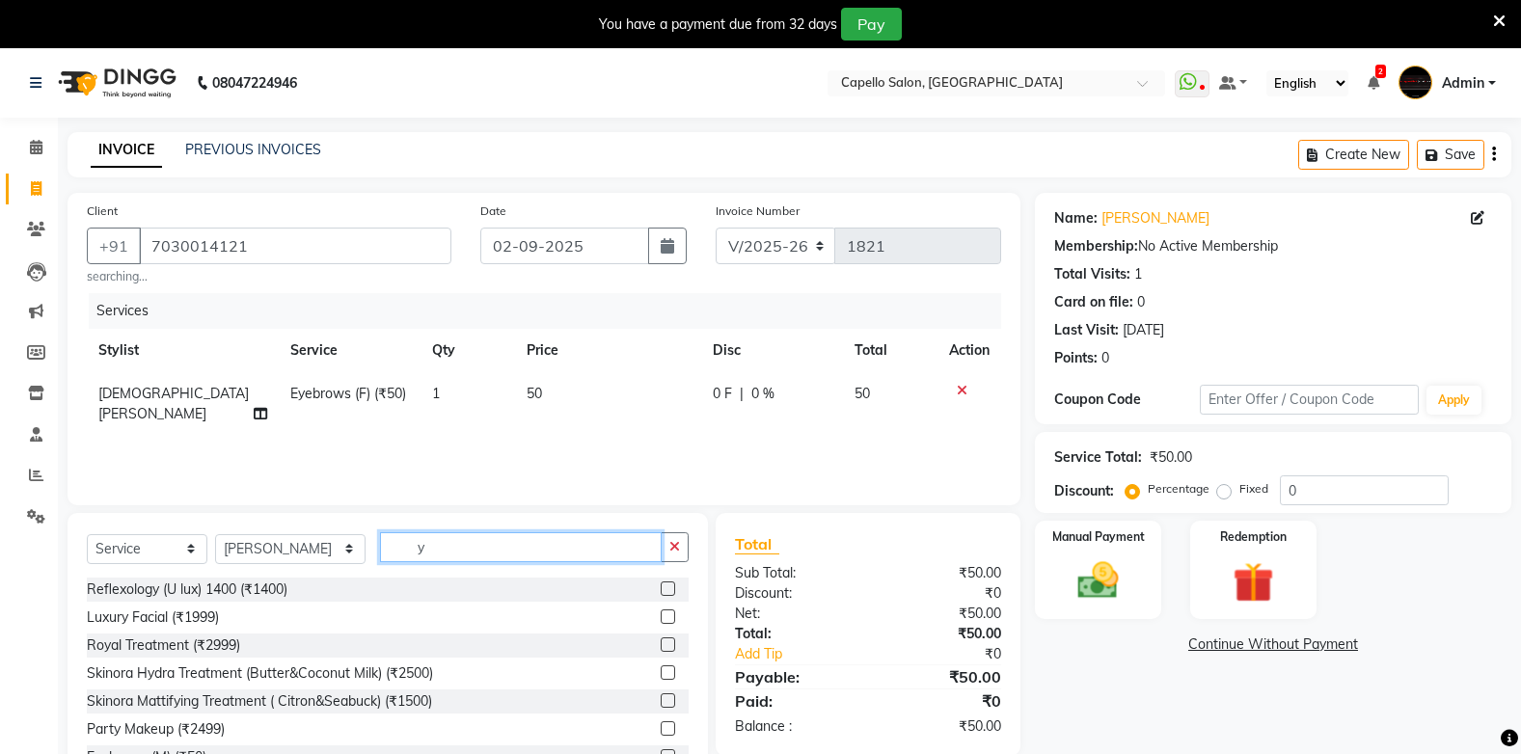
click at [502, 557] on input "y" at bounding box center [520, 547] width 281 height 30
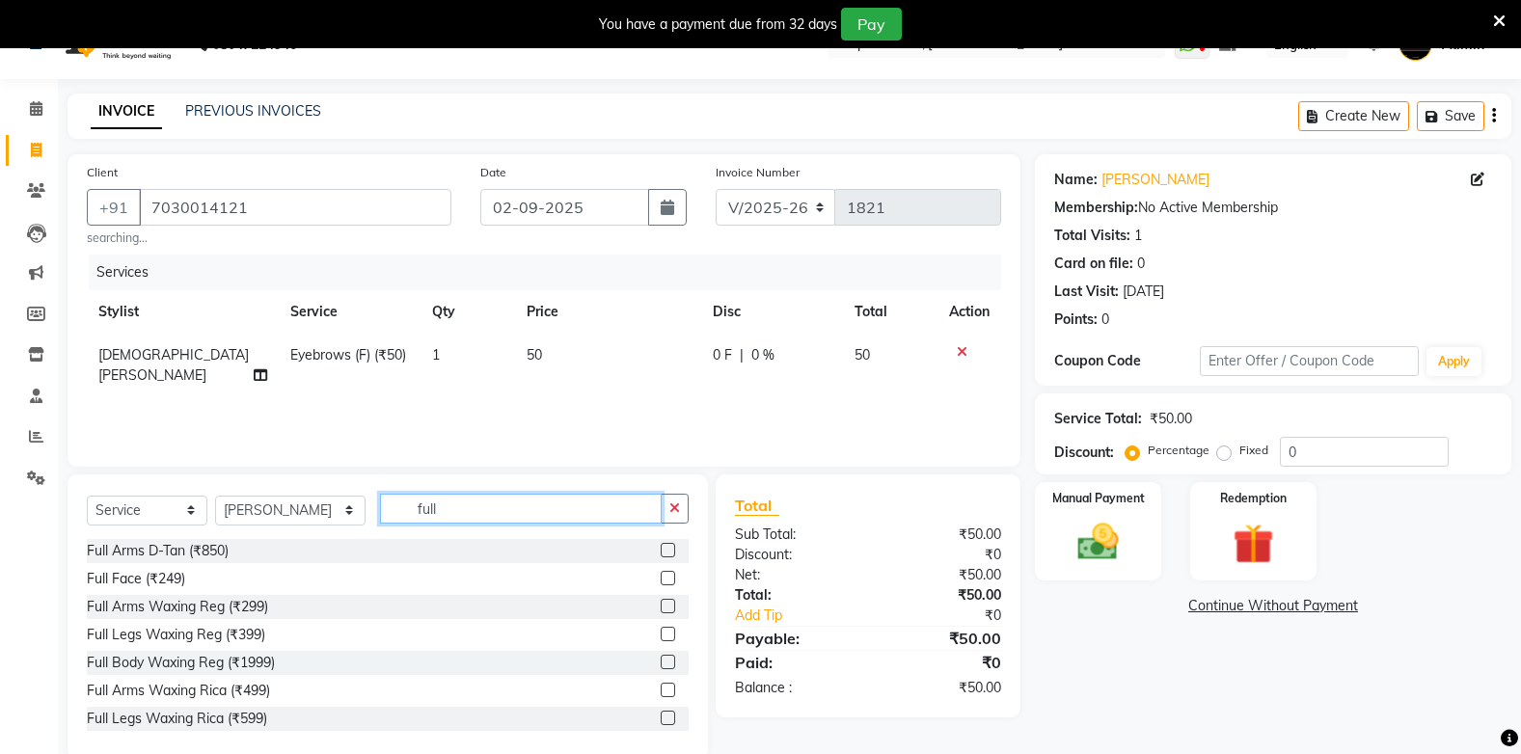
scroll to position [72, 0]
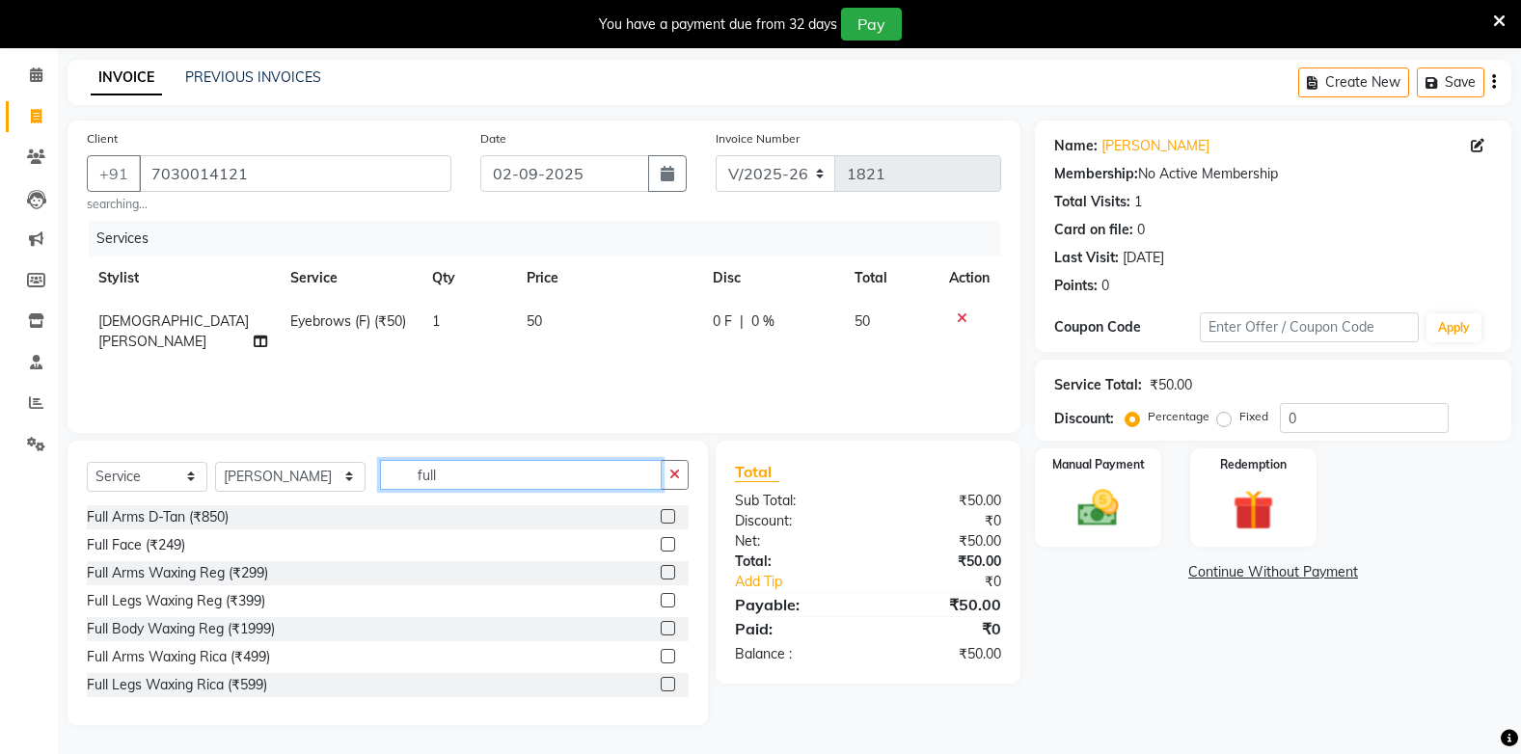
type input "full"
click at [661, 654] on label at bounding box center [668, 656] width 14 height 14
click at [661, 654] on input "checkbox" at bounding box center [667, 657] width 13 height 13
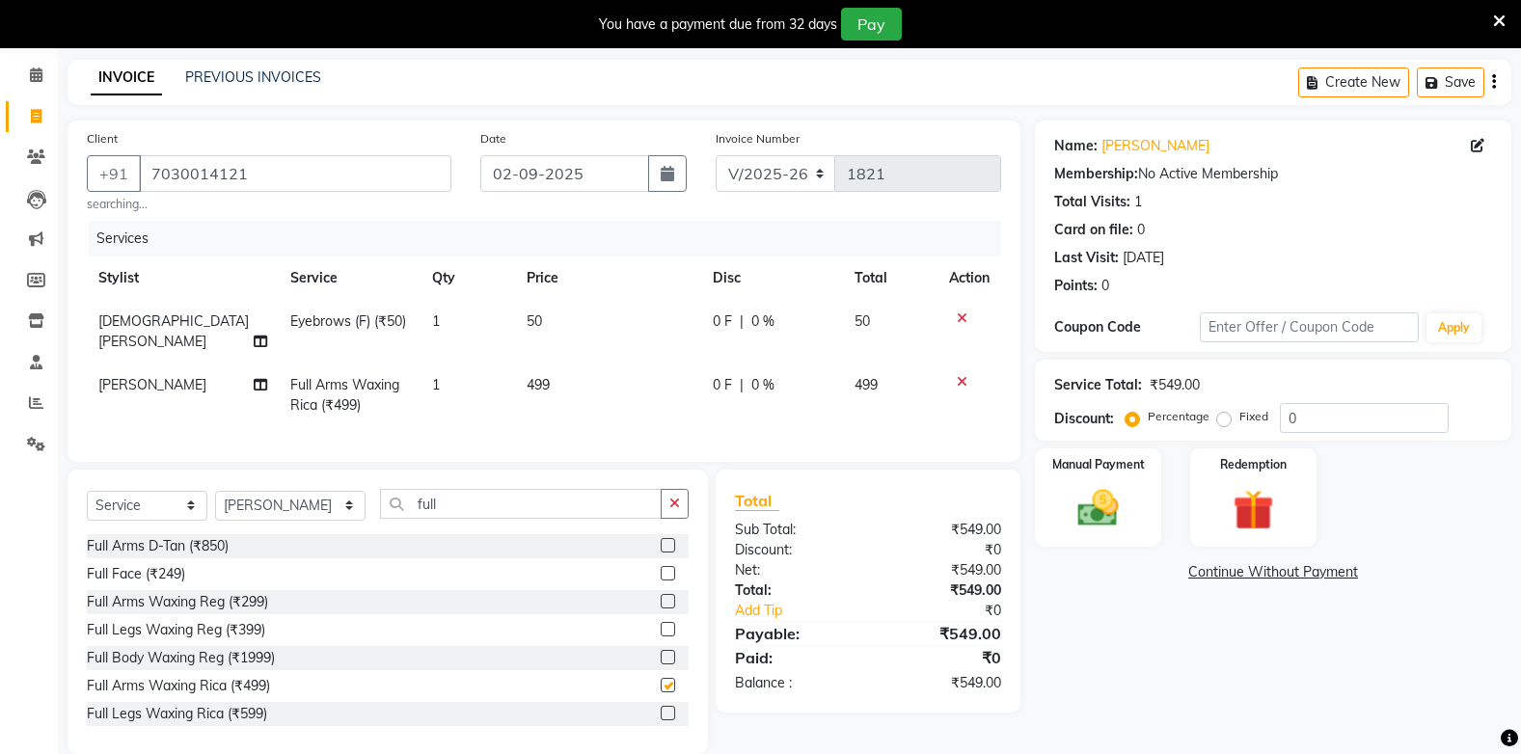
checkbox input "false"
click at [434, 494] on input "full" at bounding box center [520, 504] width 281 height 30
type input "f"
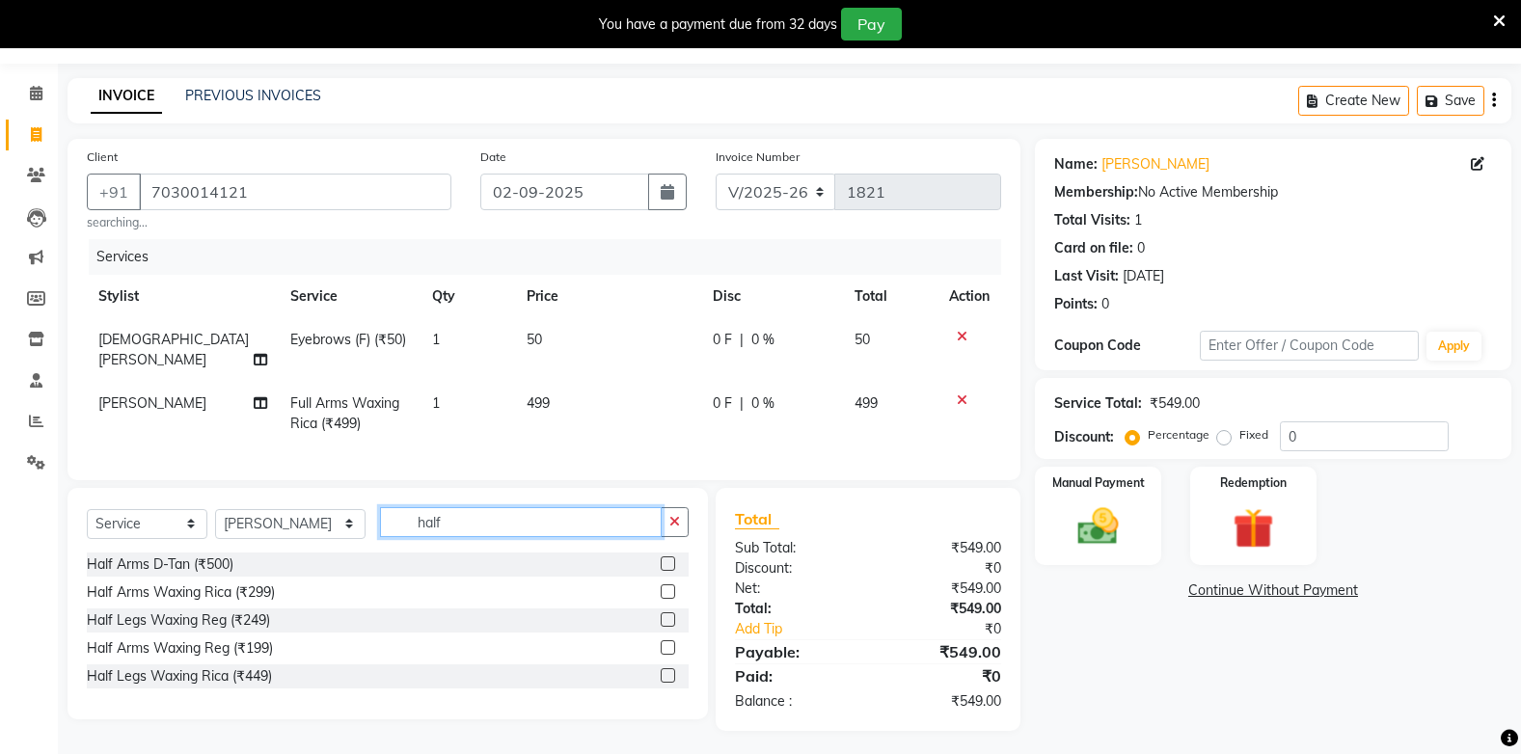
type input "half"
click at [661, 668] on label at bounding box center [668, 675] width 14 height 14
click at [661, 670] on input "checkbox" at bounding box center [667, 676] width 13 height 13
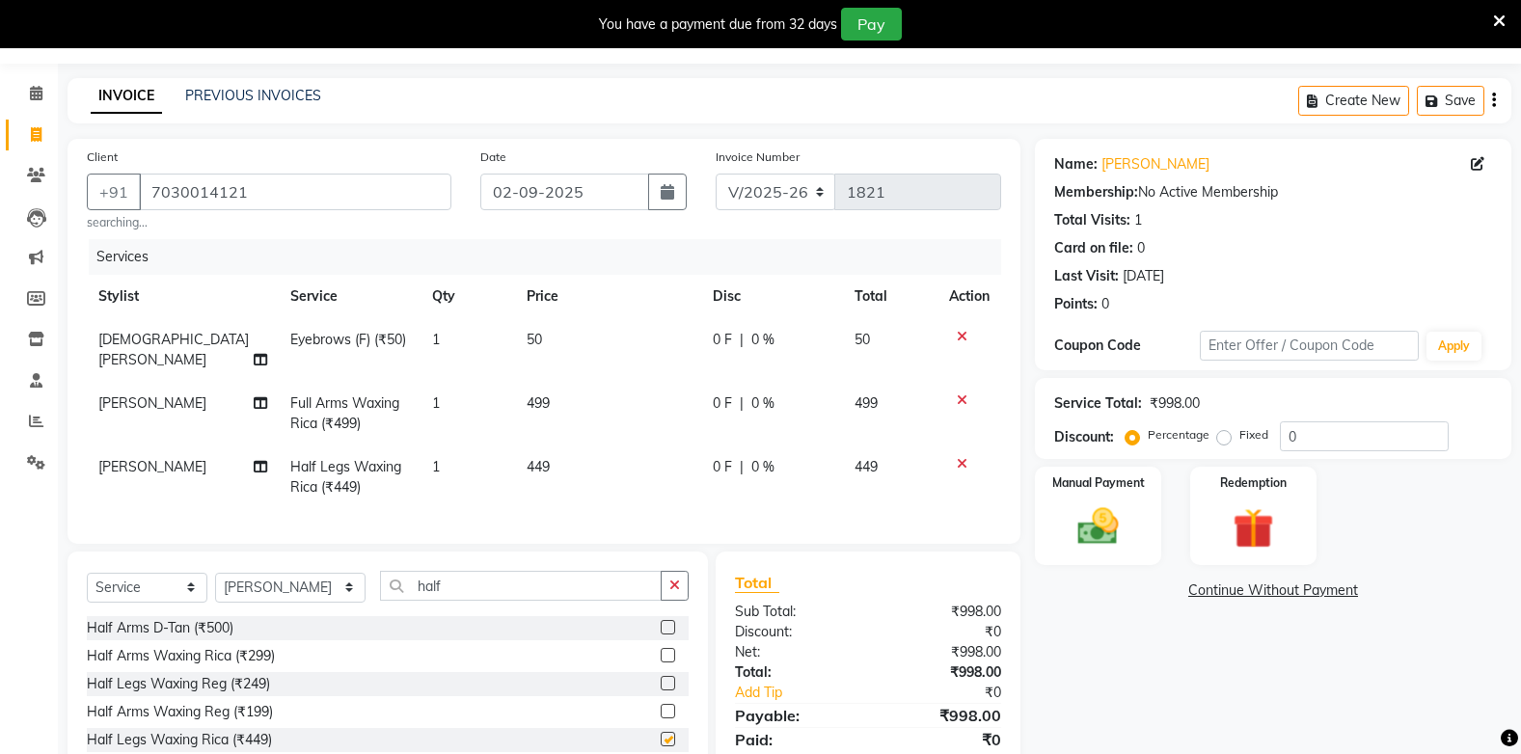
checkbox input "false"
click at [528, 458] on span "449" at bounding box center [538, 466] width 23 height 17
select select "24875"
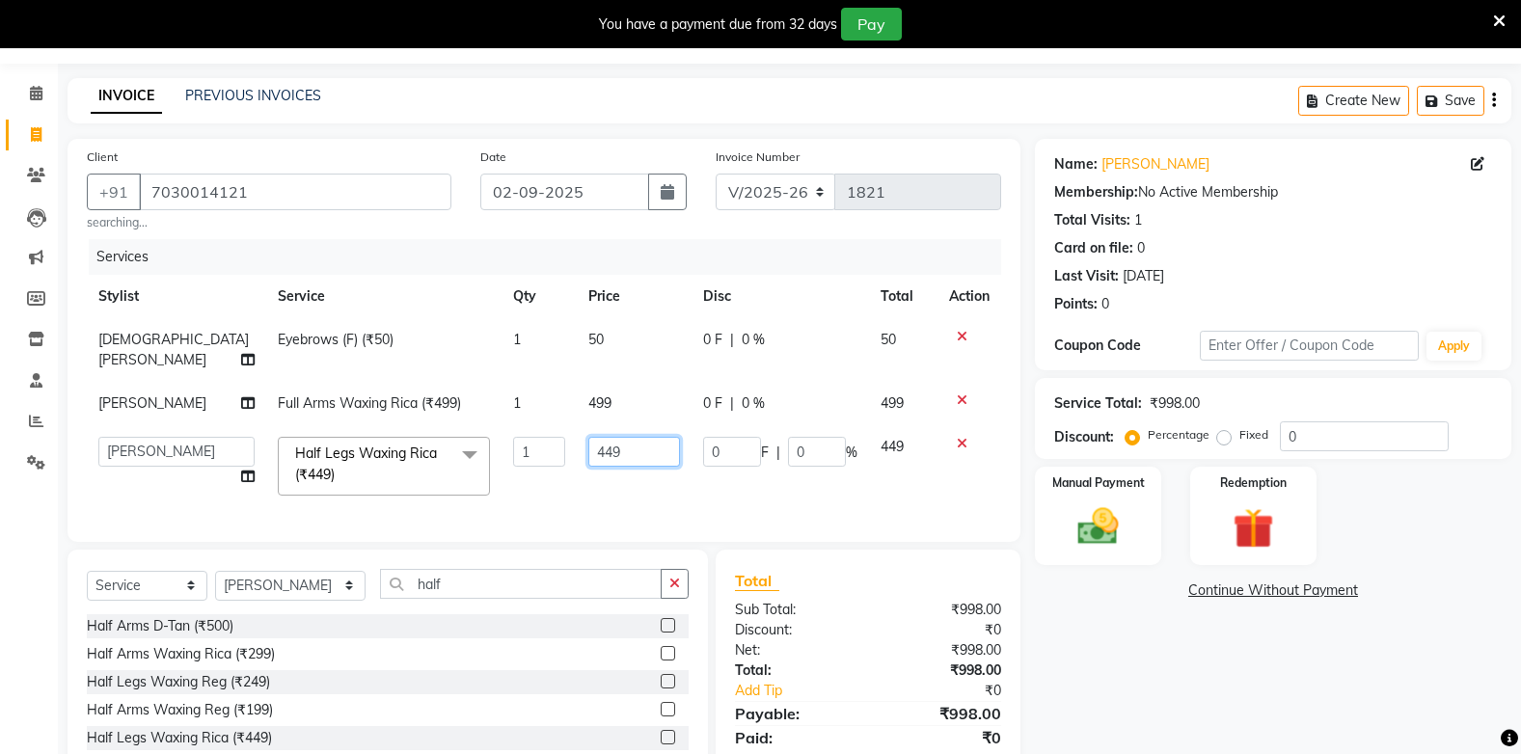
click at [598, 465] on input "449" at bounding box center [634, 452] width 92 height 30
type input "4"
type input "500"
click at [556, 502] on div "Services Stylist Service Qty Price Disc Total Action Vaishnavi Barsagade Eyebro…" at bounding box center [544, 381] width 914 height 284
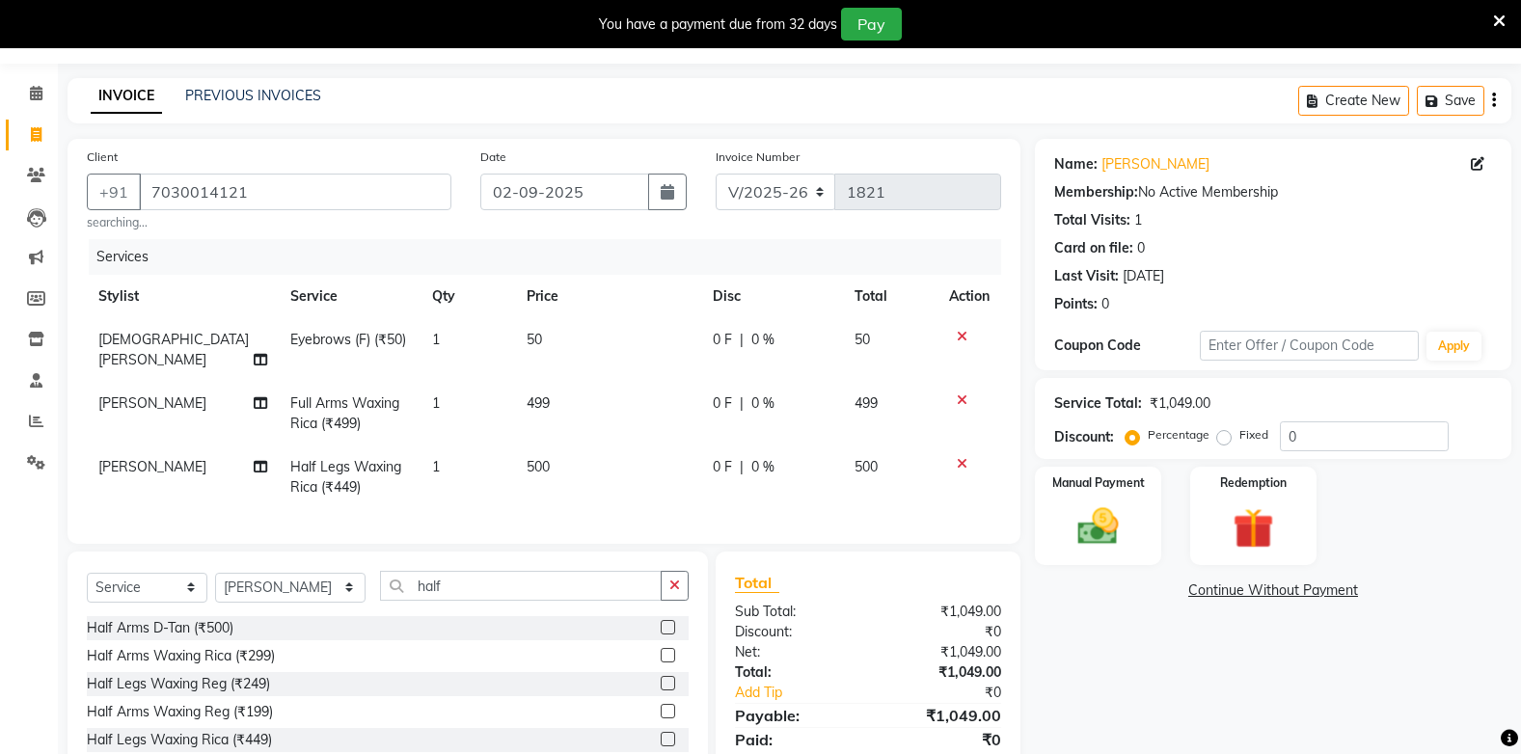
click at [549, 382] on td "499" at bounding box center [608, 414] width 187 height 64
select select "24875"
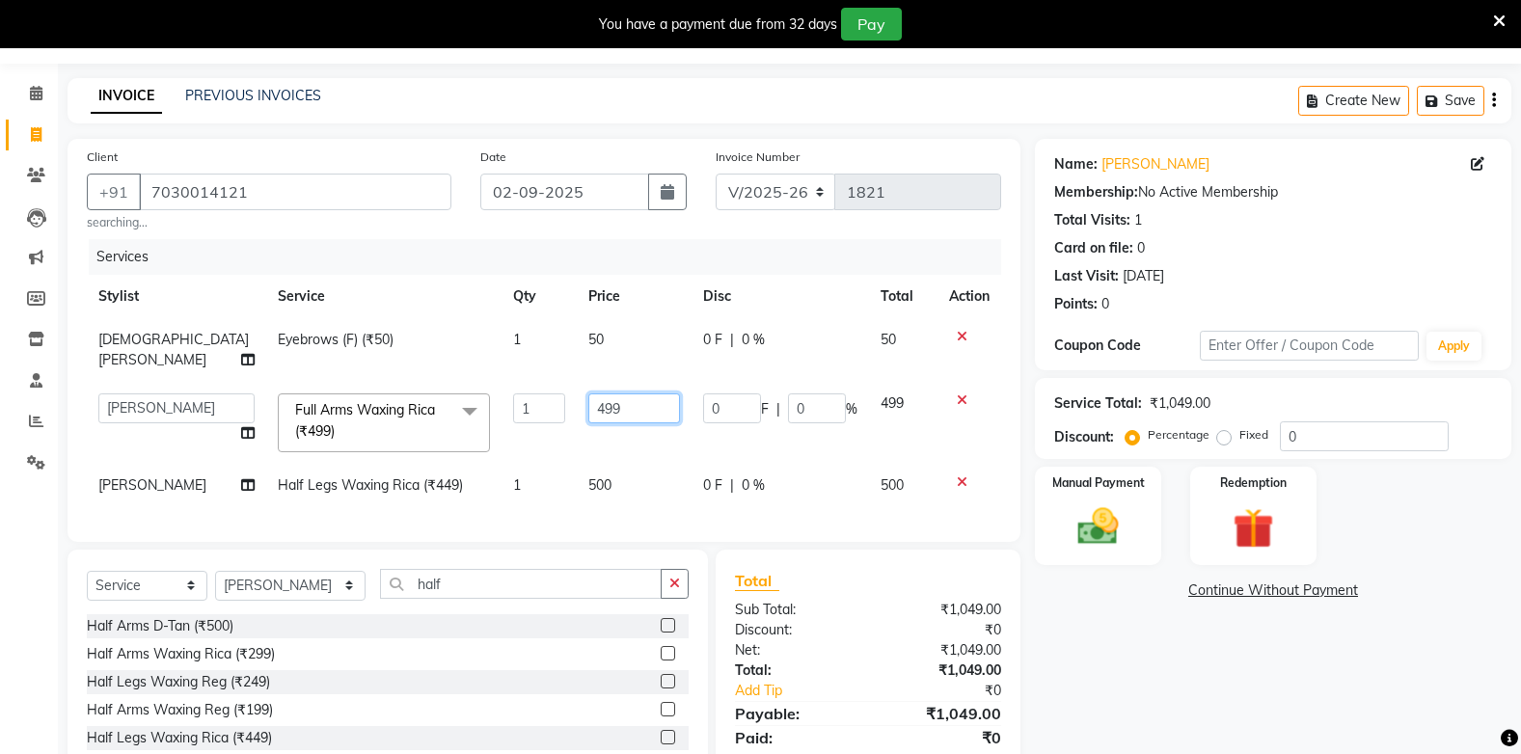
click at [599, 408] on input "499" at bounding box center [634, 408] width 92 height 30
type input "4"
type input "600"
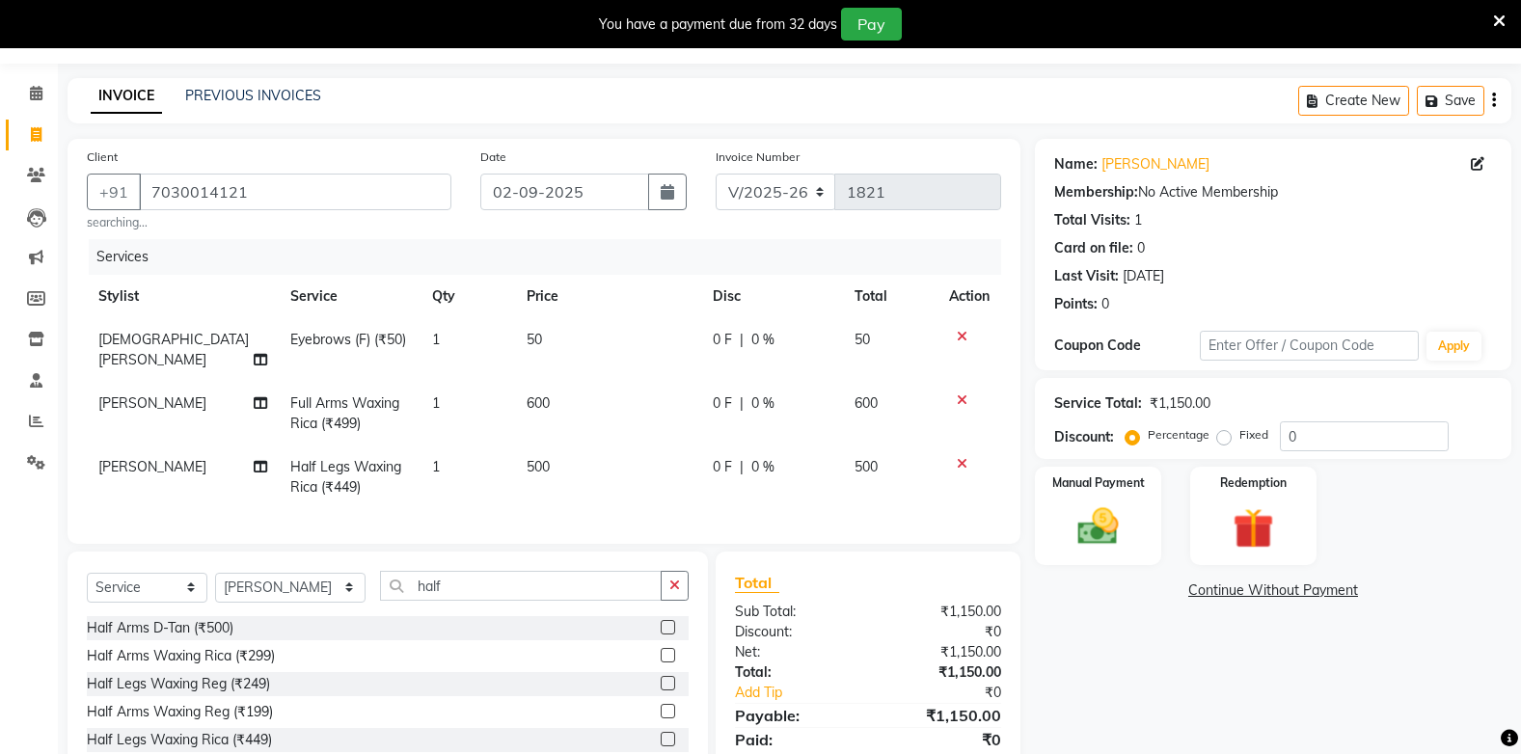
click at [547, 460] on tbody "Vaishnavi Barsagade Eyebrows (F) (₹50) 1 50 0 F | 0 % 50 BHARTI SAHARE Full Arm…" at bounding box center [544, 413] width 914 height 191
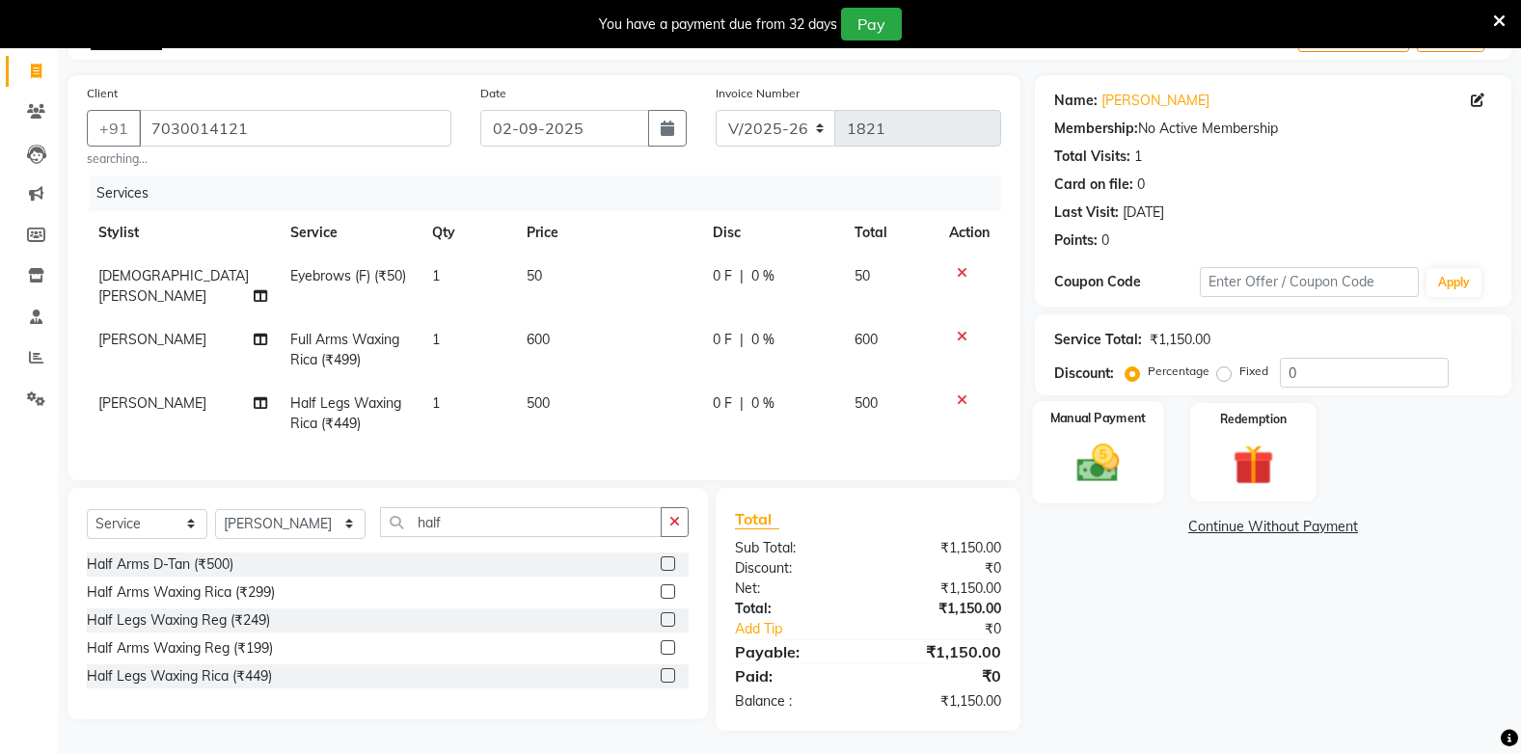
click at [1120, 478] on img at bounding box center [1098, 463] width 68 height 48
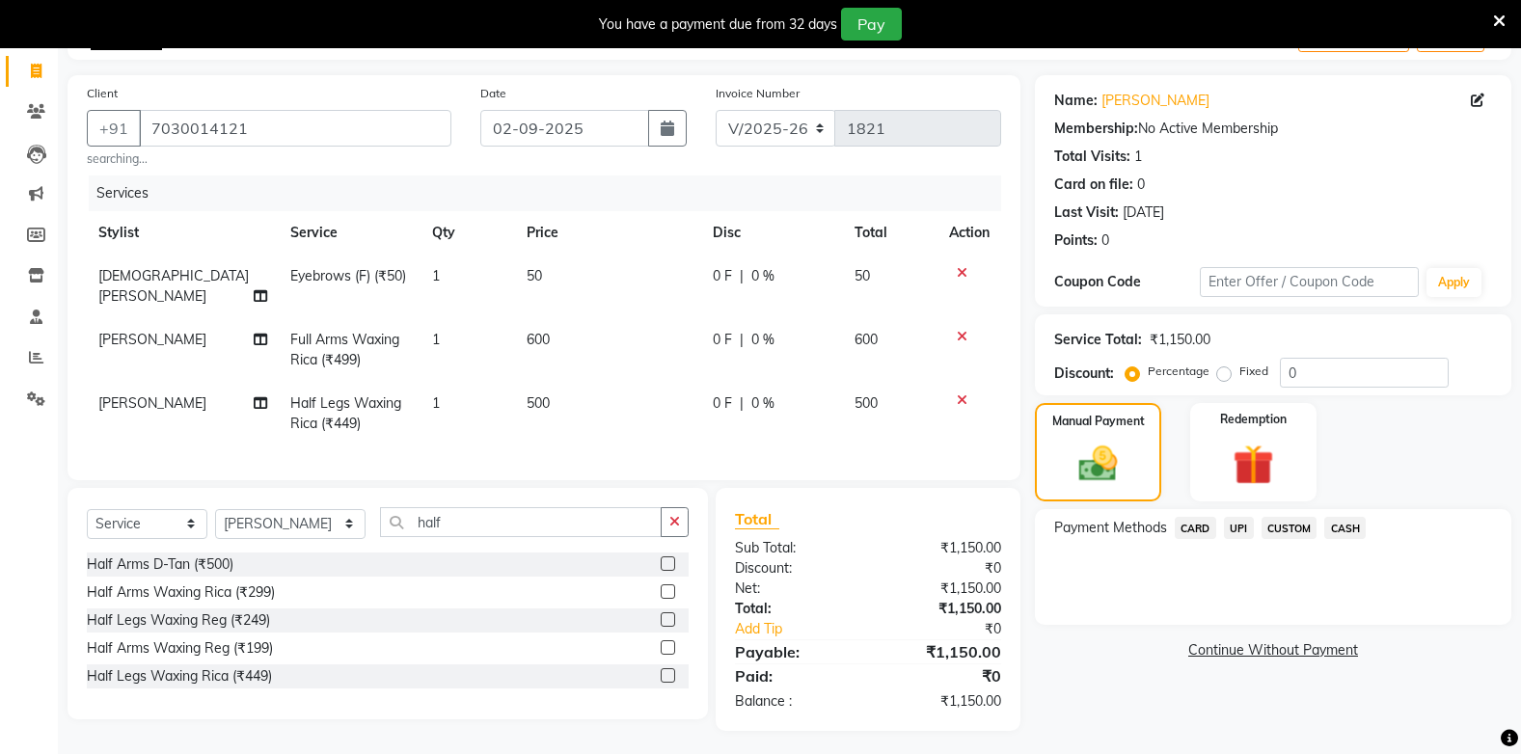
click at [1350, 525] on span "CASH" at bounding box center [1344, 528] width 41 height 22
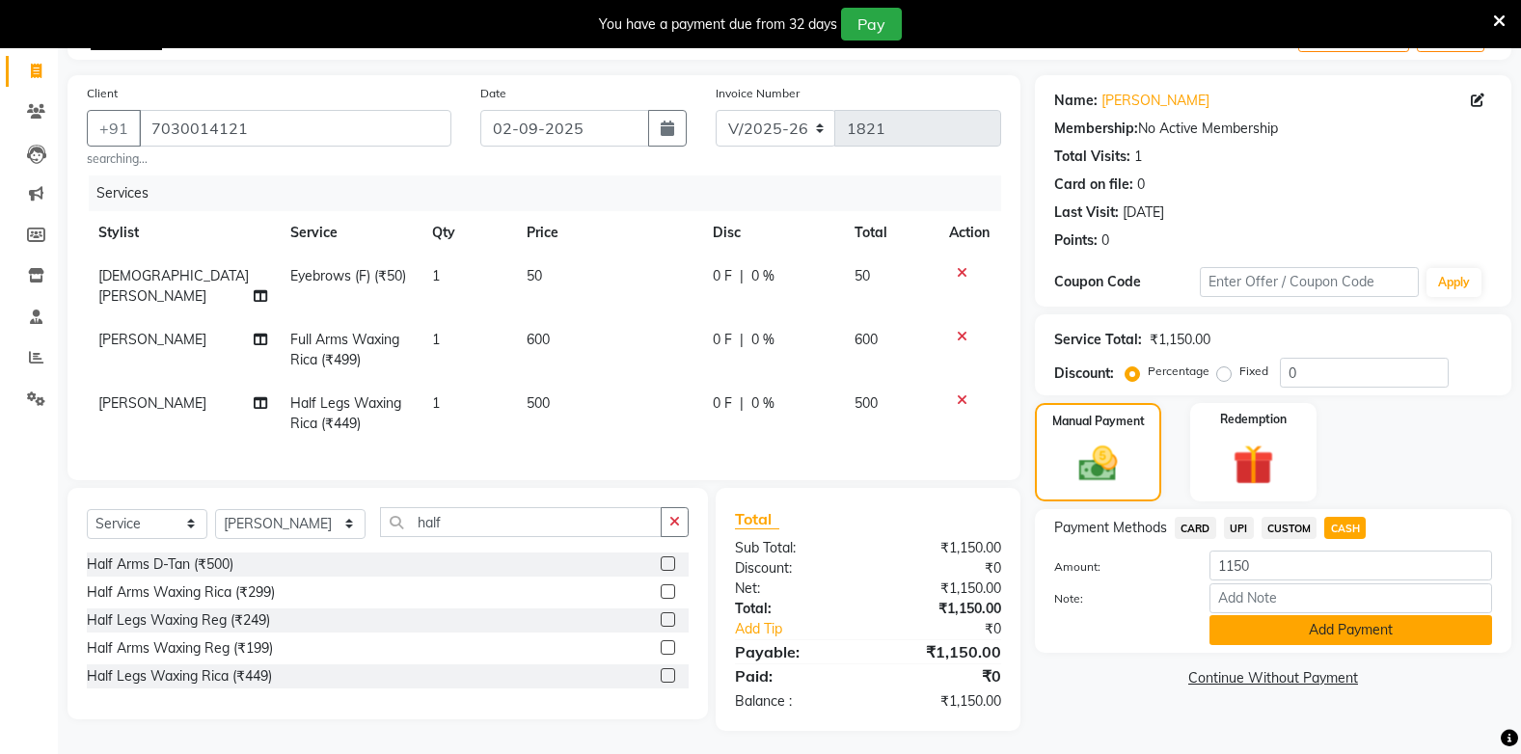
click at [1360, 622] on button "Add Payment" at bounding box center [1350, 630] width 283 height 30
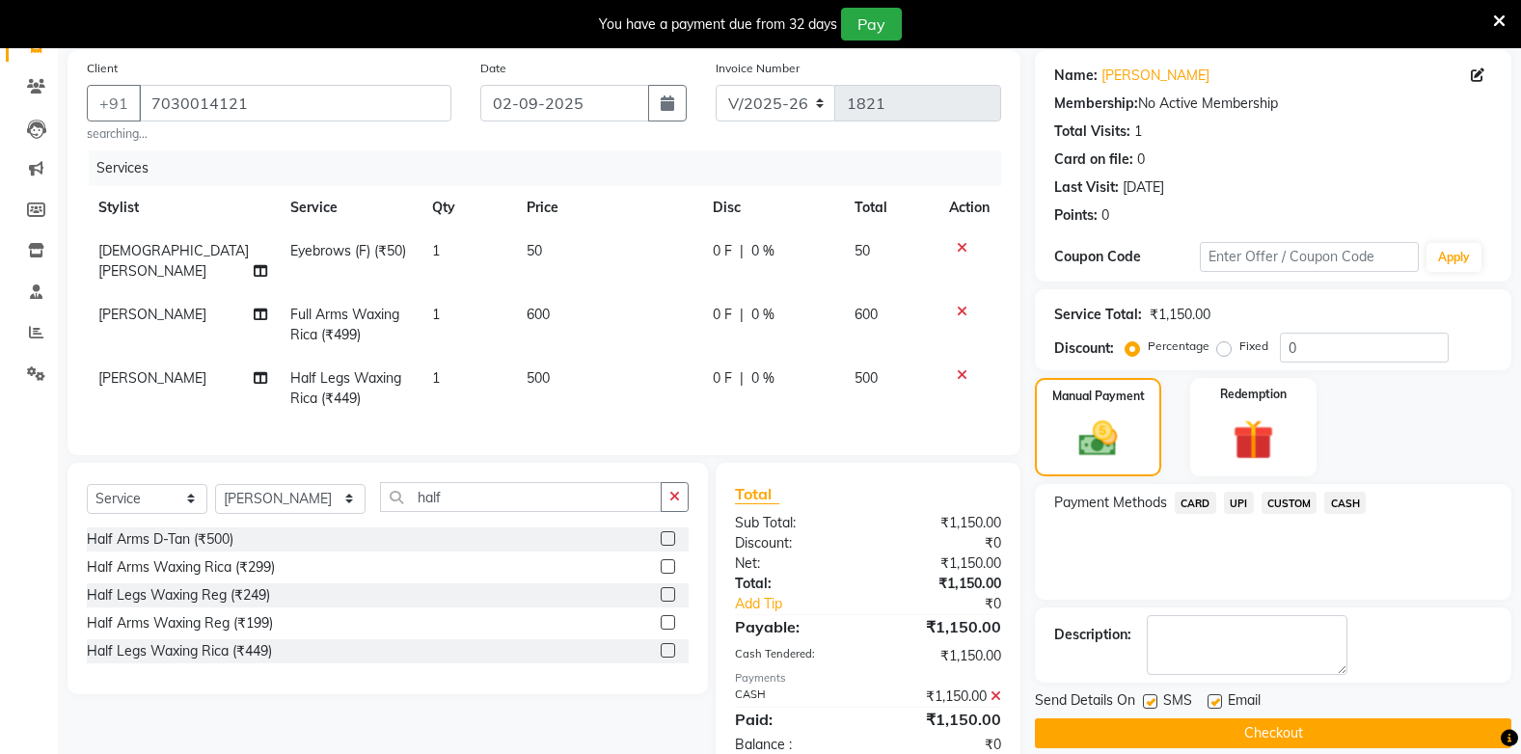
scroll to position [186, 0]
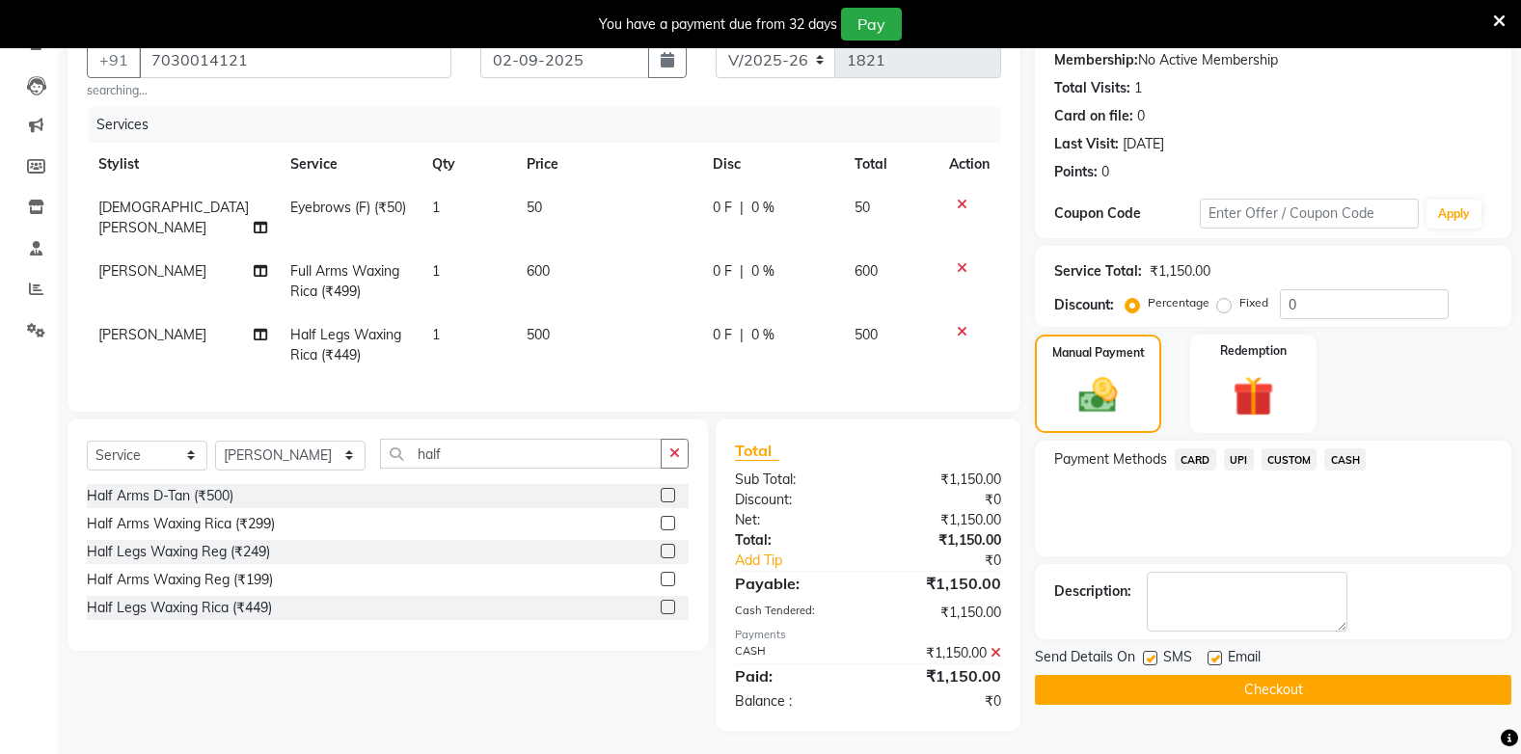
click at [1306, 689] on button "Checkout" at bounding box center [1273, 690] width 476 height 30
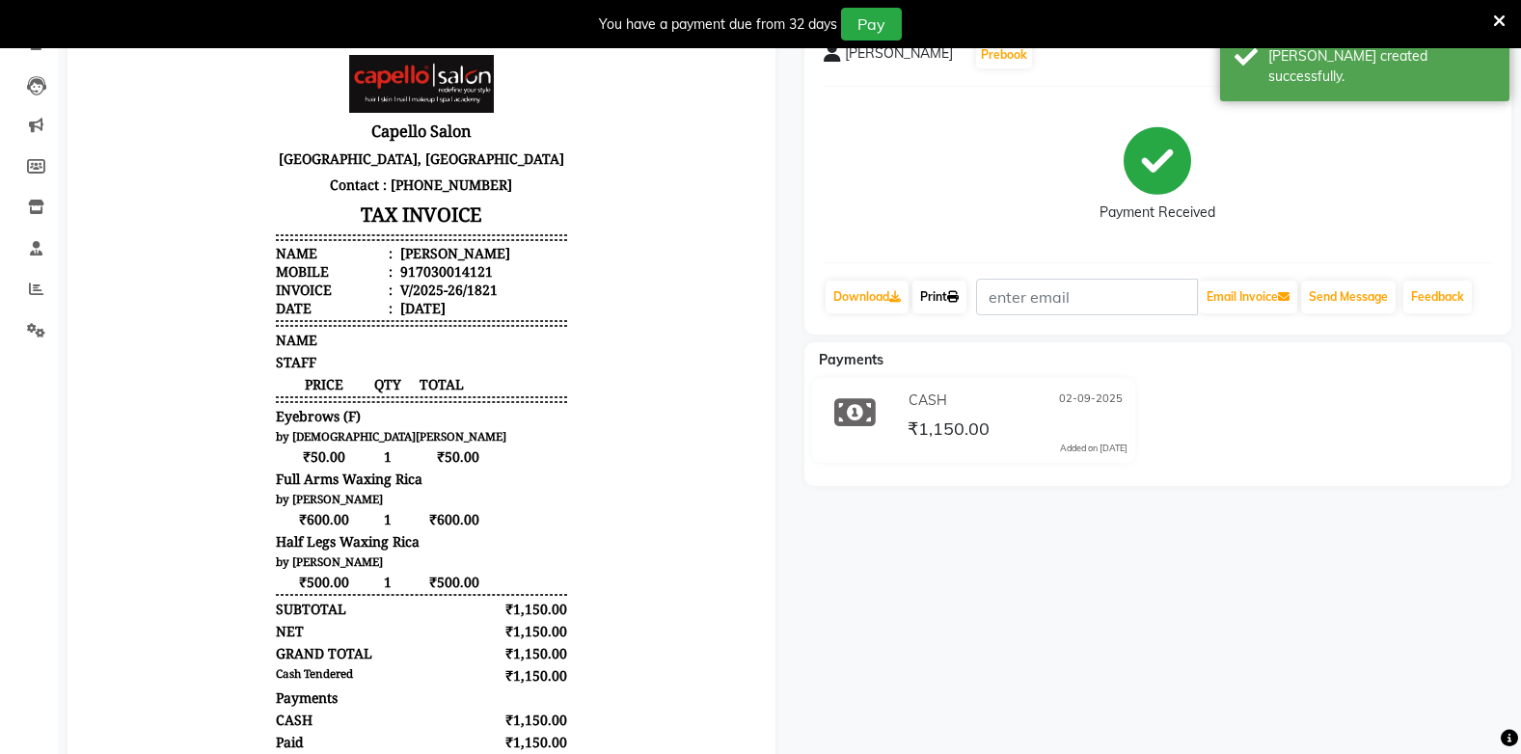
click at [926, 301] on link "Print" at bounding box center [939, 297] width 54 height 33
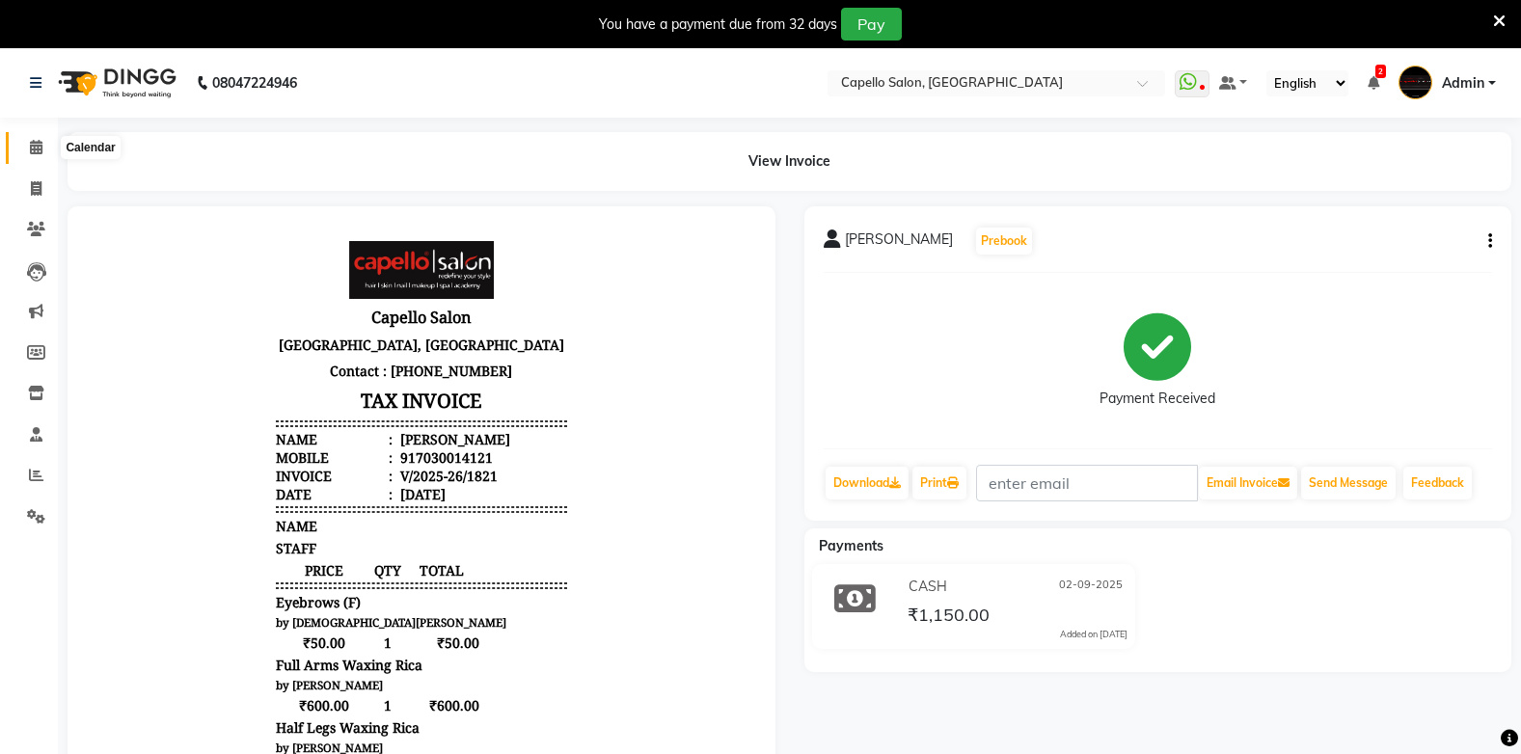
click at [32, 144] on icon at bounding box center [36, 147] width 13 height 14
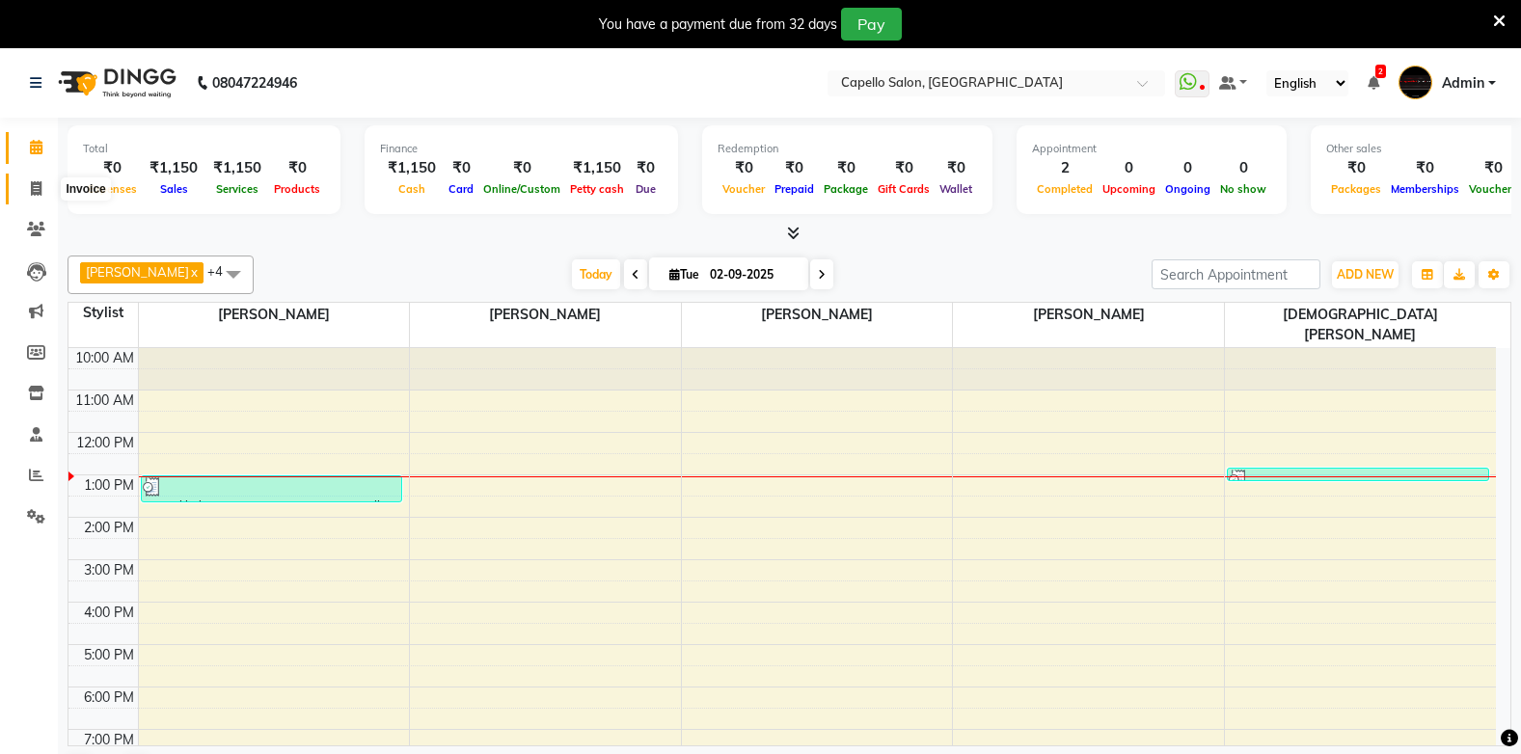
click at [43, 184] on span at bounding box center [36, 189] width 34 height 22
select select "service"
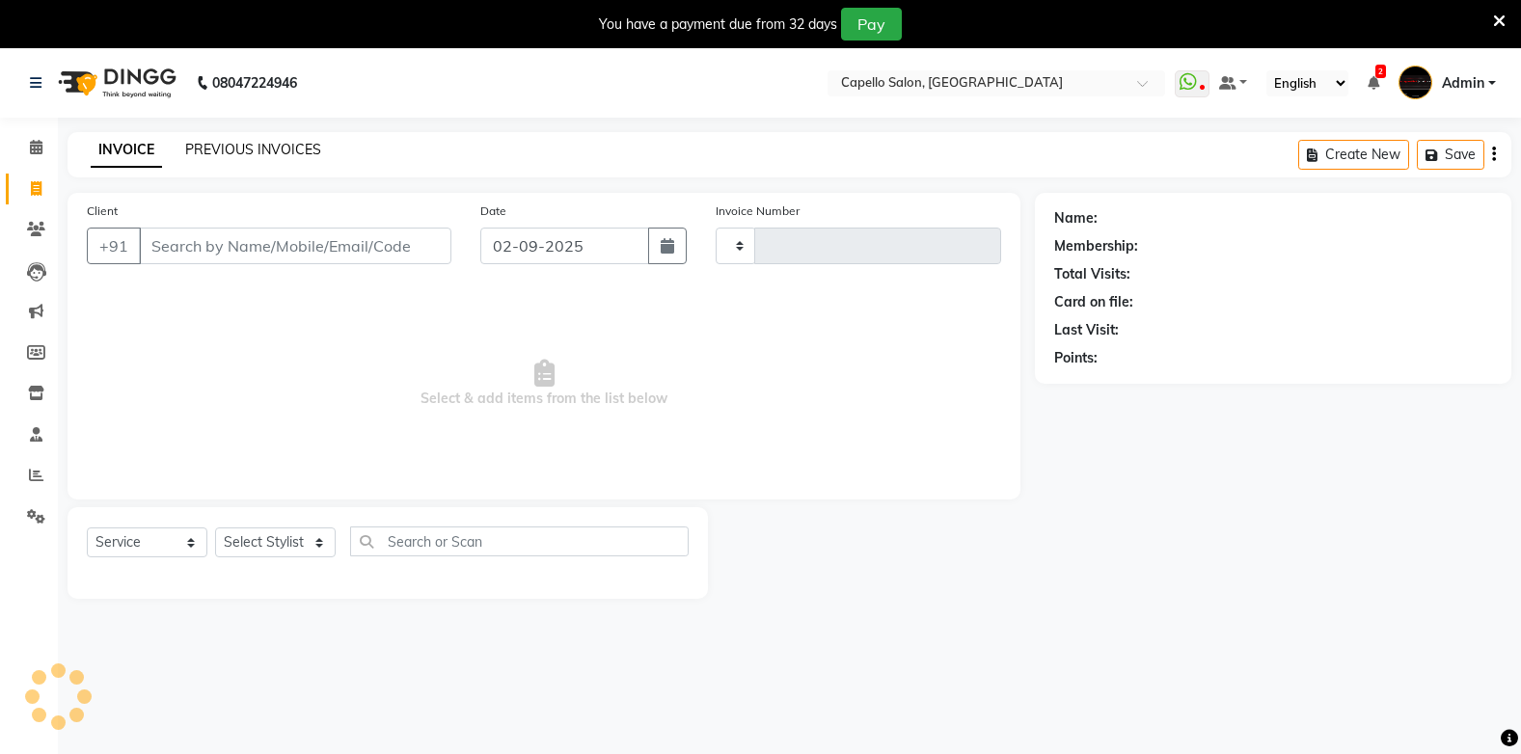
type input "1822"
select select "810"
click at [203, 155] on link "PREVIOUS INVOICES" at bounding box center [253, 149] width 136 height 17
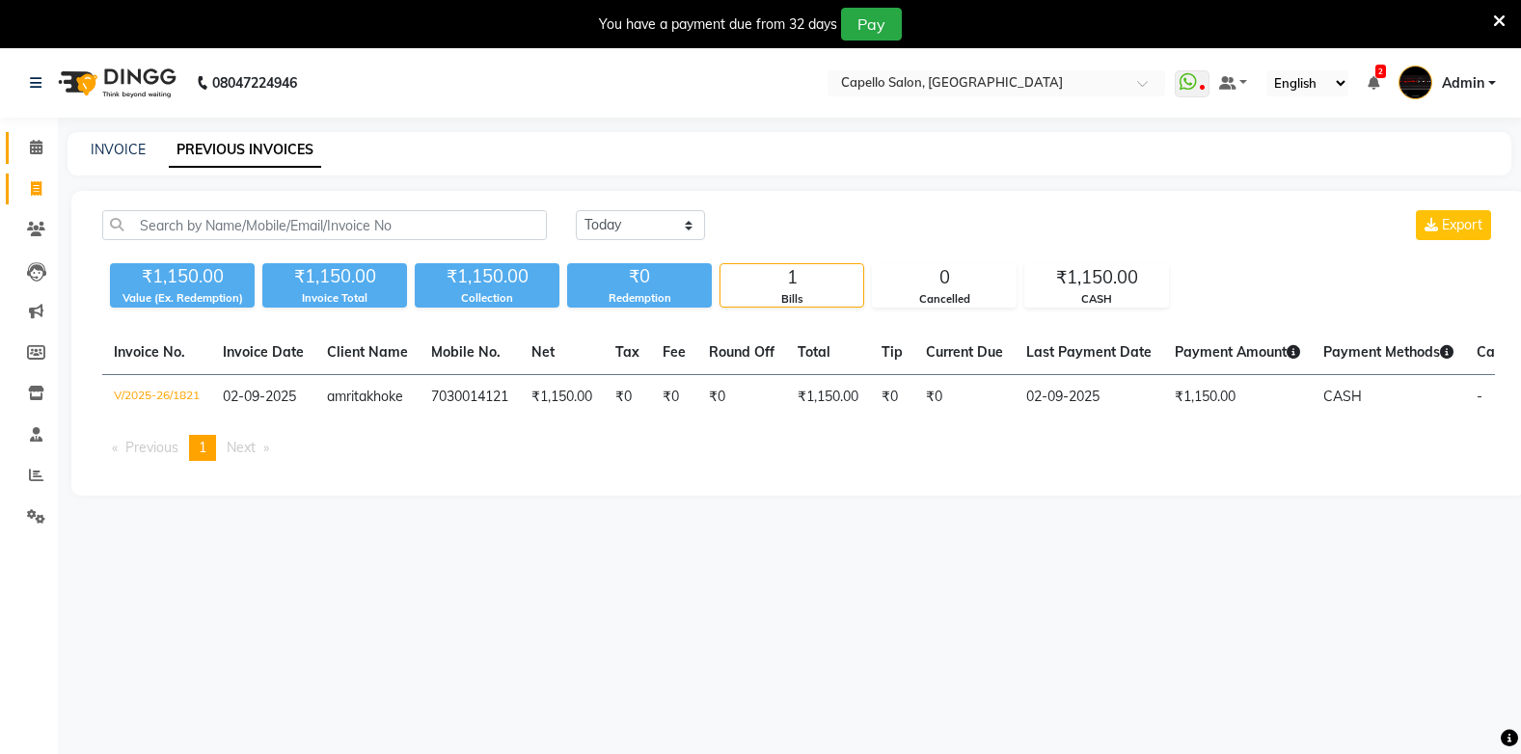
click at [28, 135] on link "Calendar" at bounding box center [29, 148] width 46 height 32
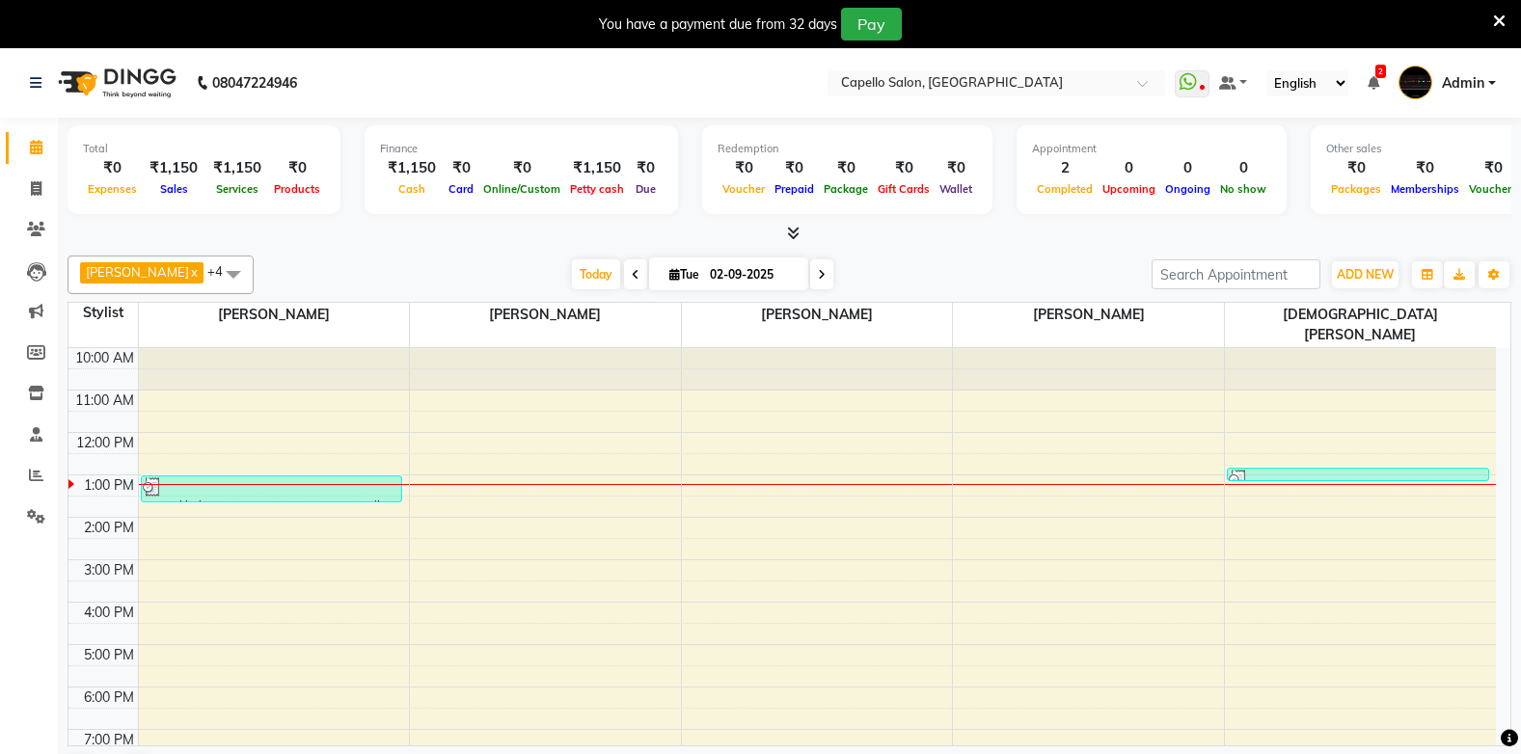
click at [806, 466] on div "10:00 AM 11:00 AM 12:00 PM 1:00 PM 2:00 PM 3:00 PM 4:00 PM 5:00 PM 6:00 PM 7:00…" at bounding box center [781, 581] width 1427 height 466
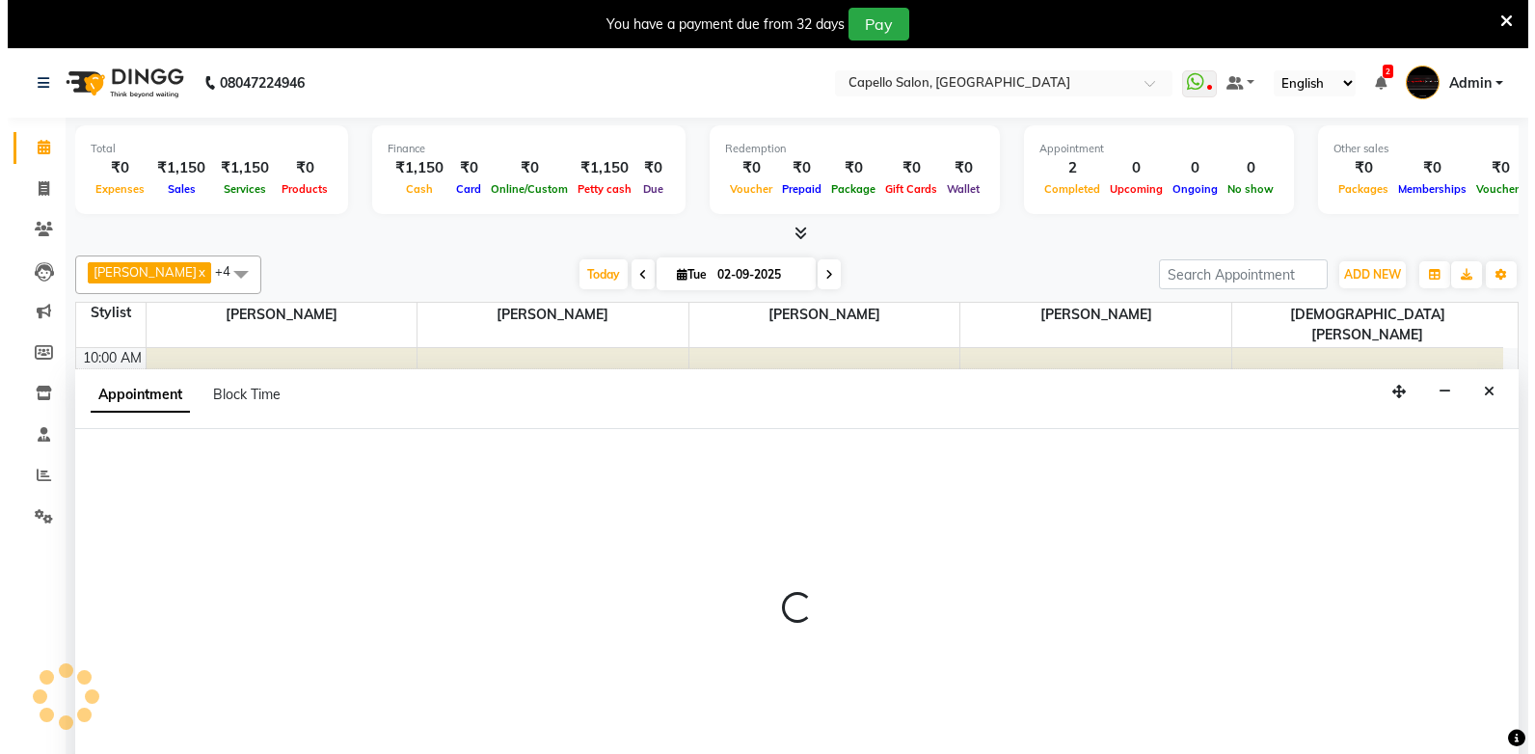
scroll to position [49, 0]
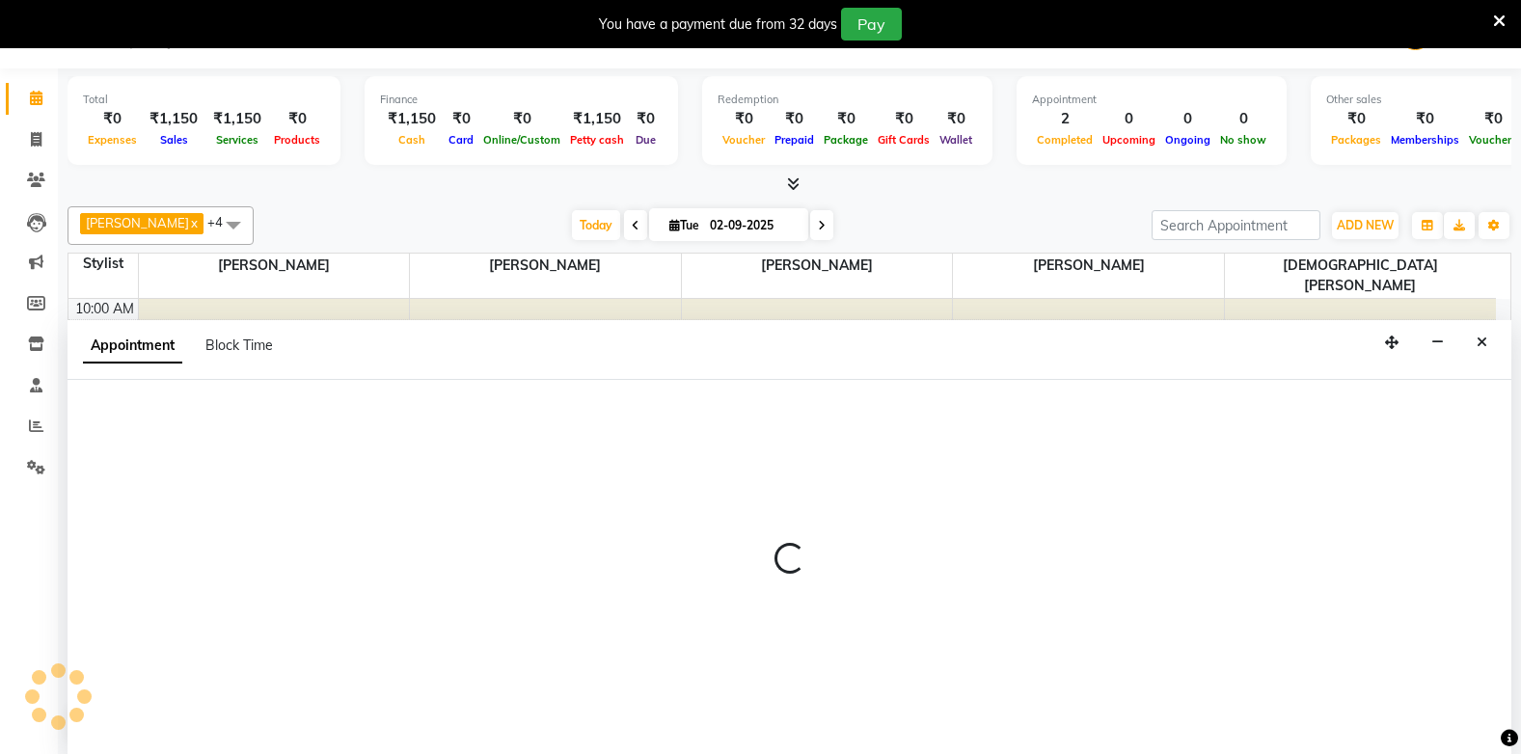
select select "40719"
select select "780"
select select "tentative"
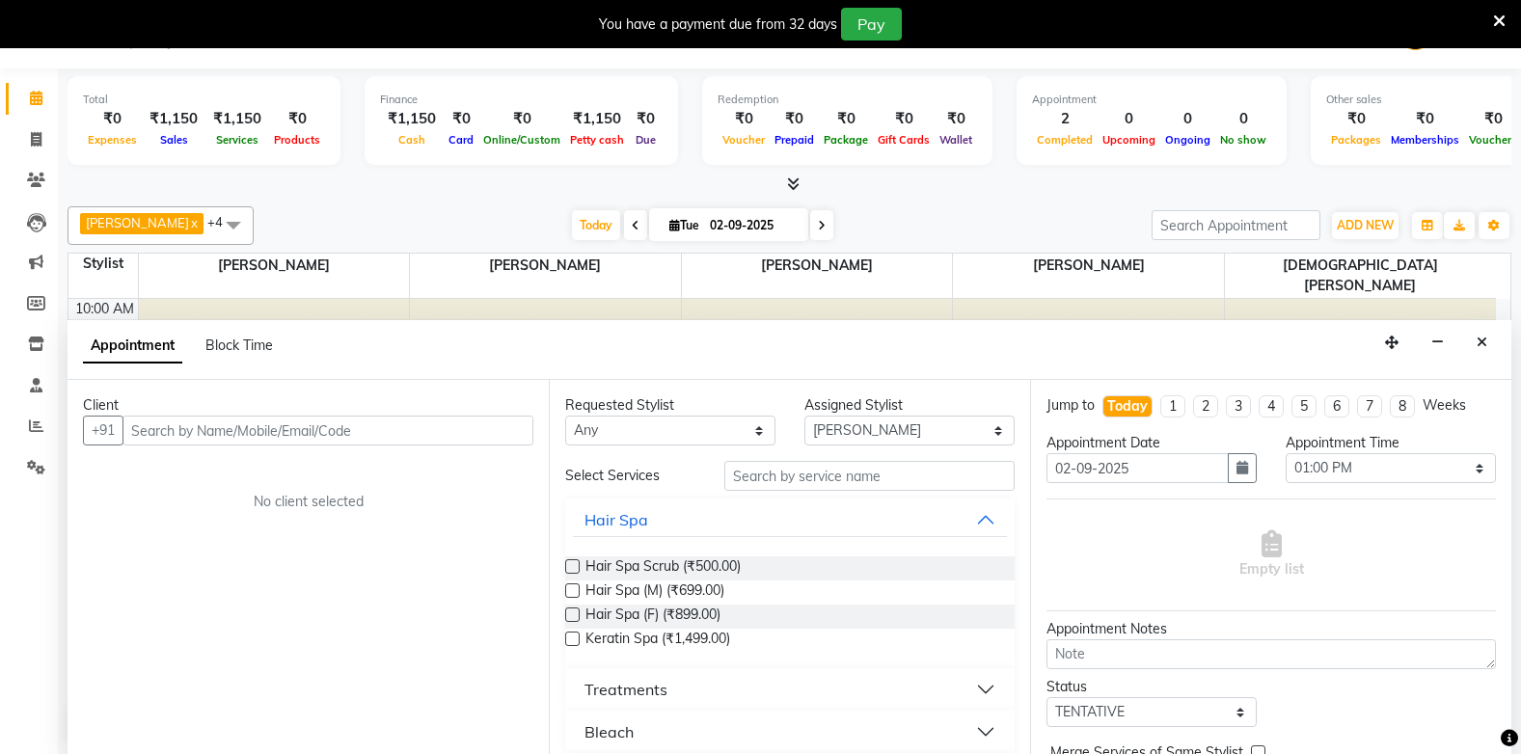
click at [255, 422] on input "text" at bounding box center [327, 431] width 411 height 30
type input "8787074819"
click at [481, 427] on span "Add Client" at bounding box center [493, 429] width 65 height 17
select select
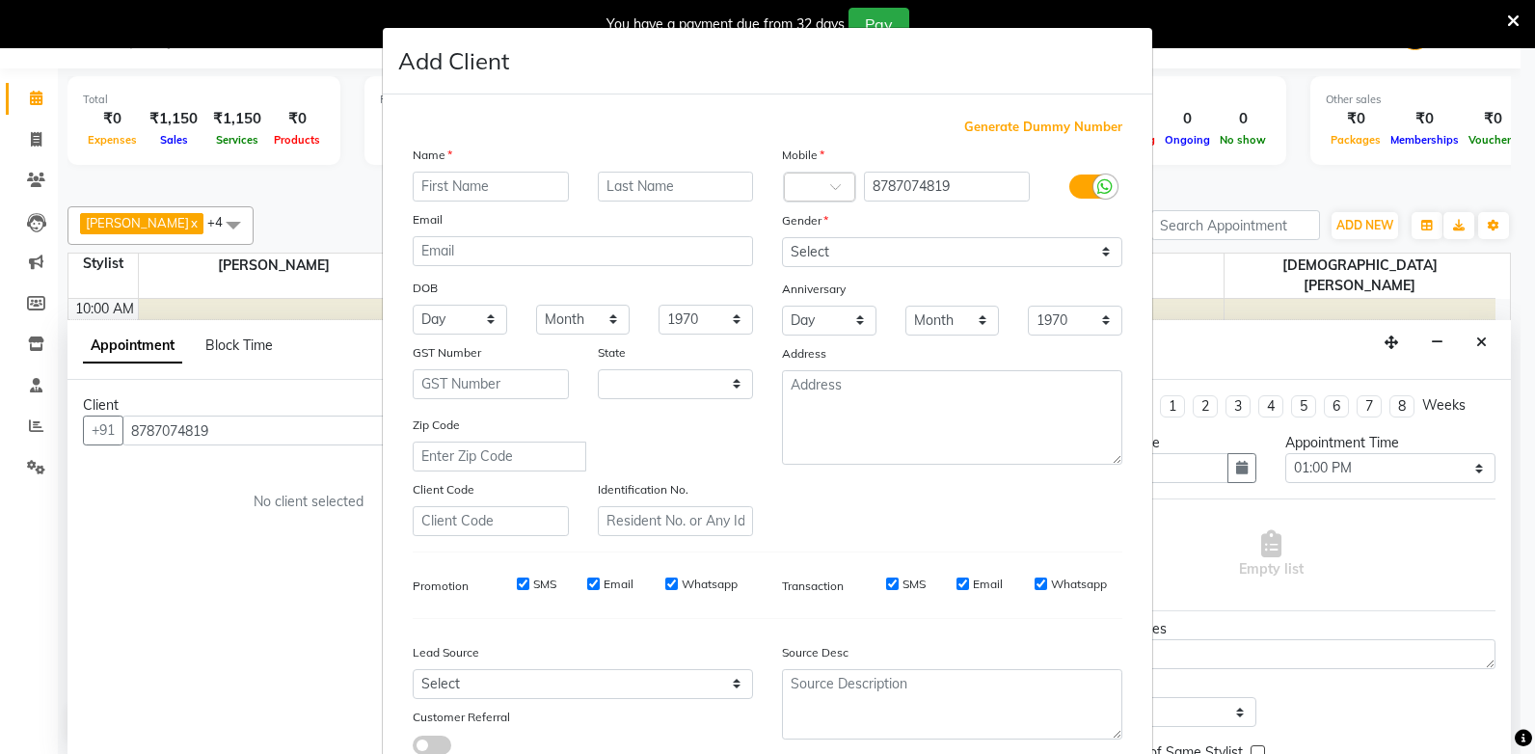
drag, startPoint x: 449, startPoint y: 190, endPoint x: 206, endPoint y: 33, distance: 289.4
click at [417, 134] on div "Generate Dummy Number Name Email DOB Day 01 02 03 04 05 06 07 08 09 10 11 12 13…" at bounding box center [767, 444] width 739 height 653
type input "atul"
click at [946, 257] on select "Select Male Female Other Prefer Not To Say" at bounding box center [952, 252] width 340 height 30
select select "male"
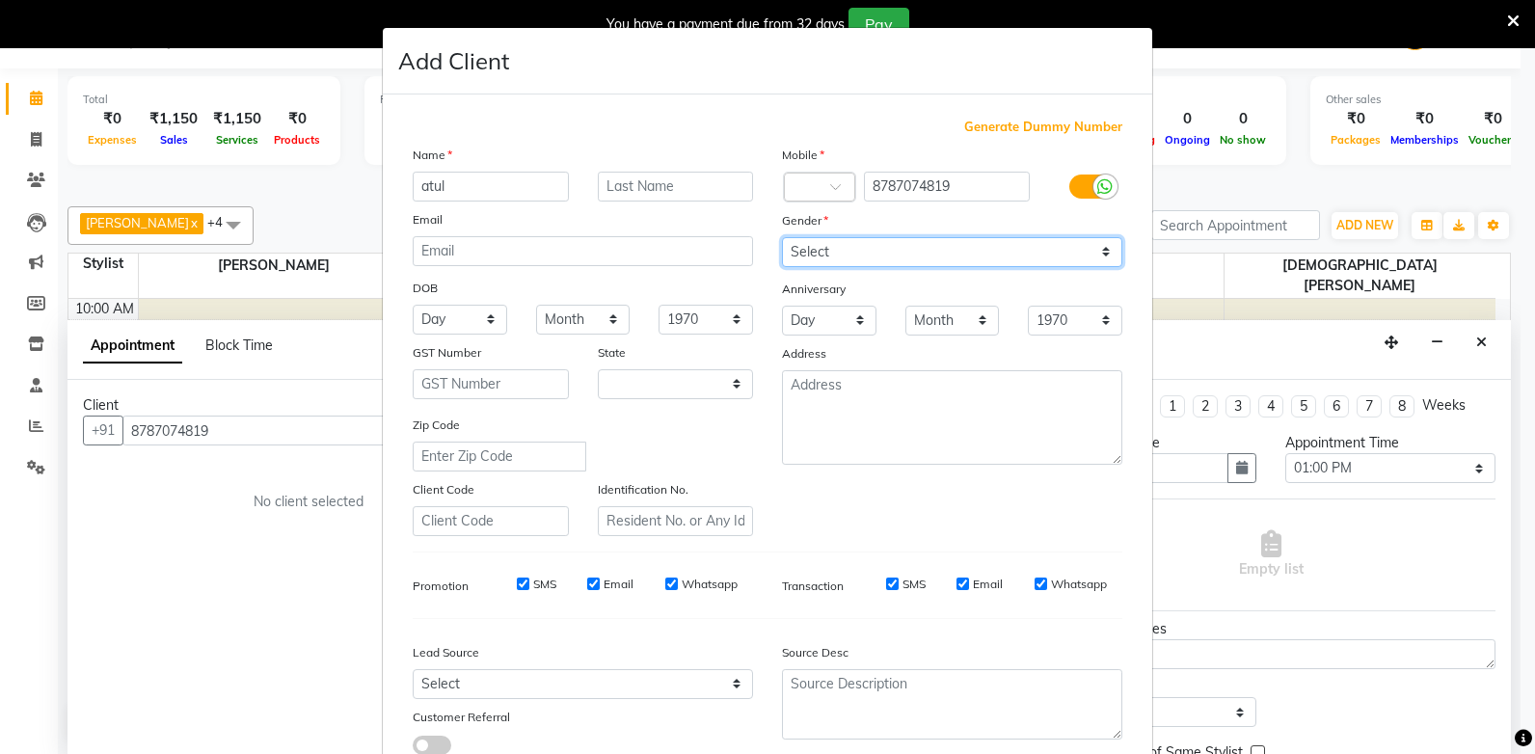
click at [782, 237] on select "Select Male Female Other Prefer Not To Say" at bounding box center [952, 252] width 340 height 30
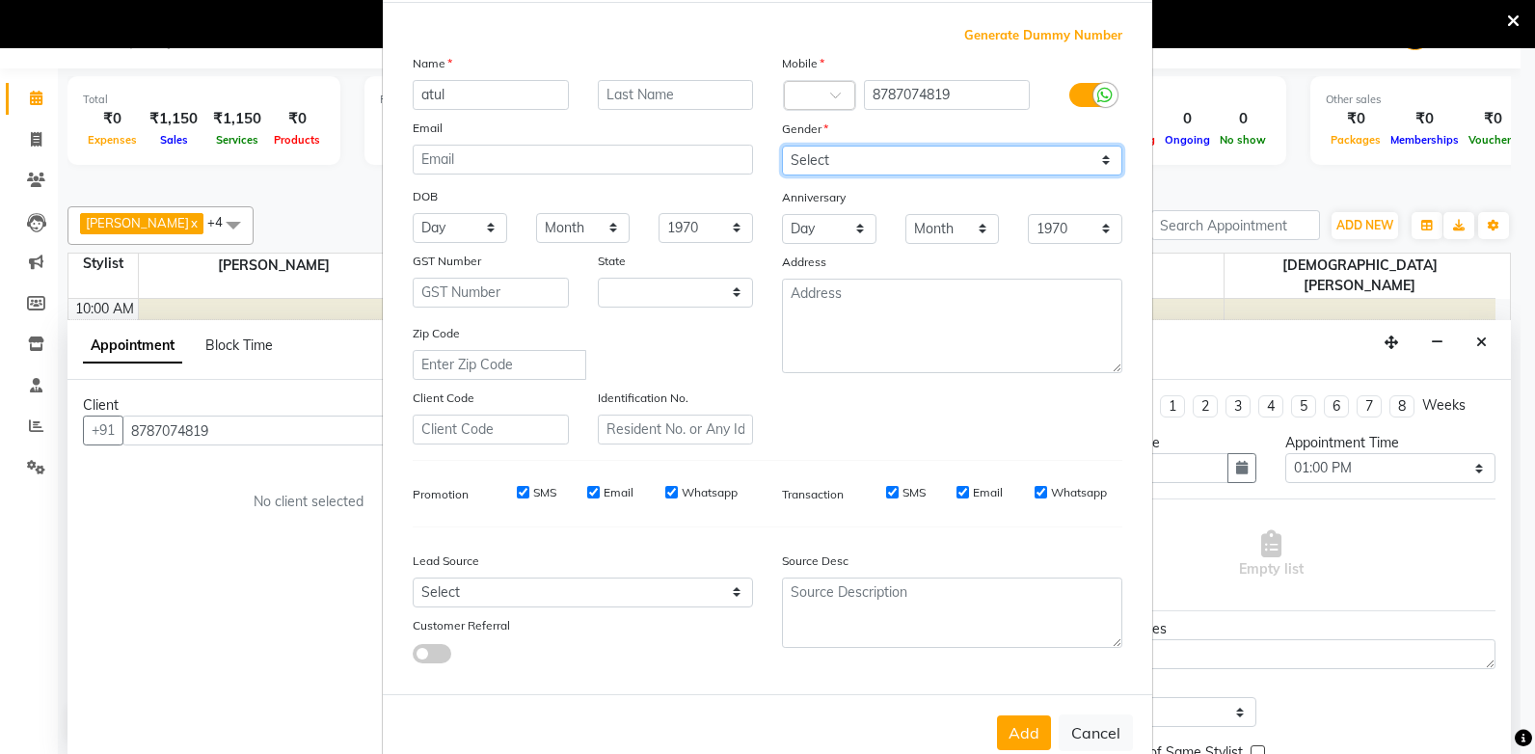
scroll to position [136, 0]
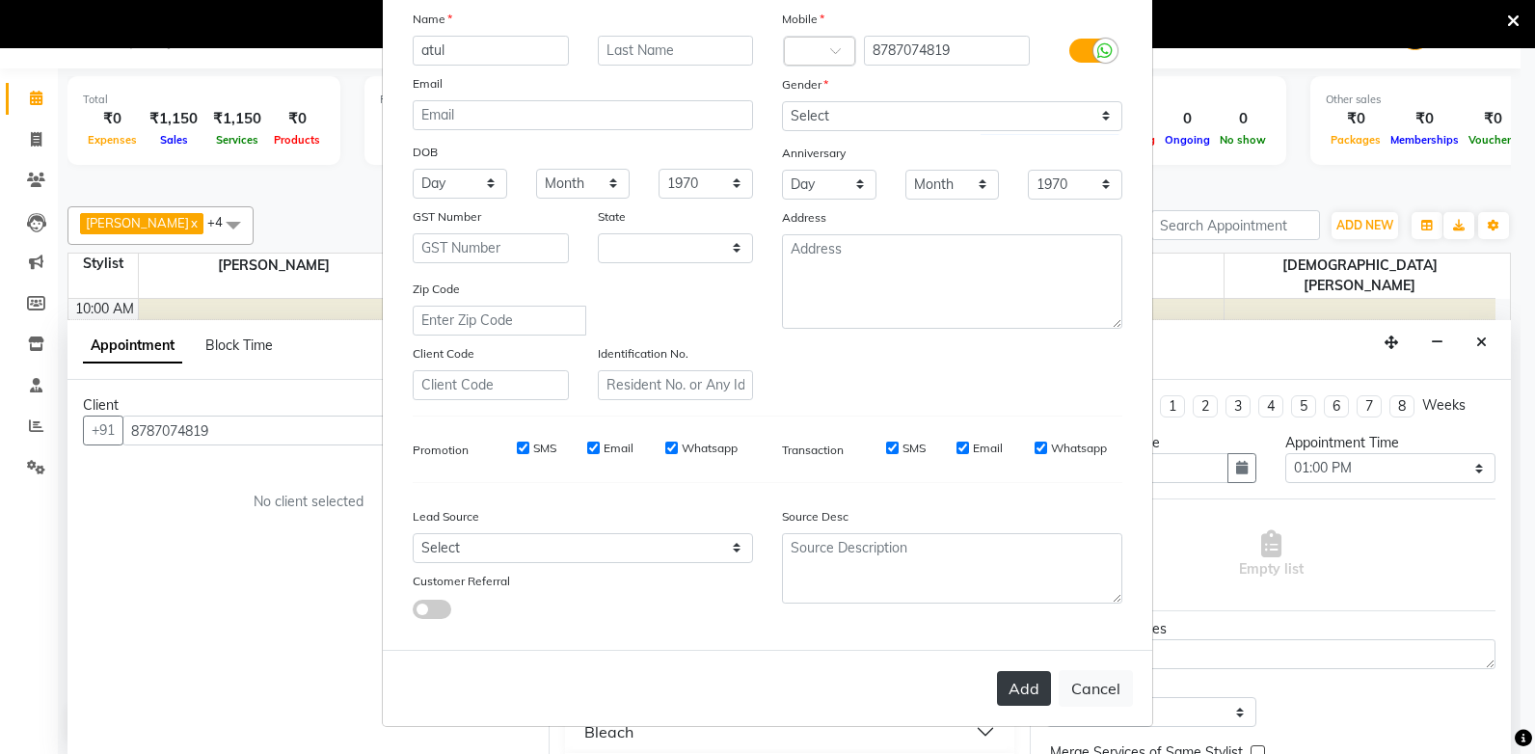
click at [1021, 675] on button "Add" at bounding box center [1024, 688] width 54 height 35
click at [1055, 103] on select "Select Male Female Other Prefer Not To Say" at bounding box center [952, 116] width 340 height 30
click at [782, 101] on select "Select Male Female Other Prefer Not To Say" at bounding box center [952, 116] width 340 height 30
click at [1088, 686] on button "Cancel" at bounding box center [1096, 688] width 74 height 37
select select
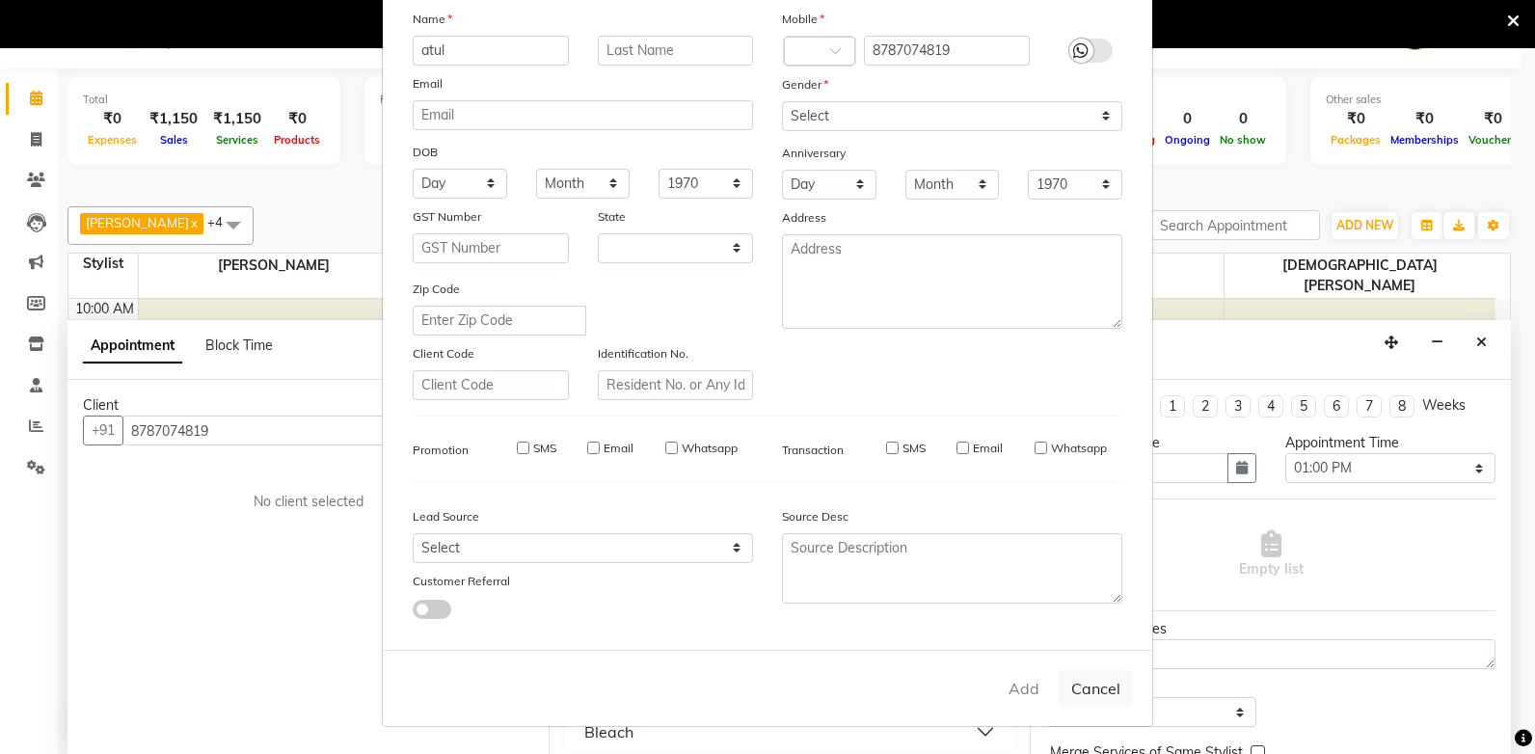
select select
select select "null"
select select
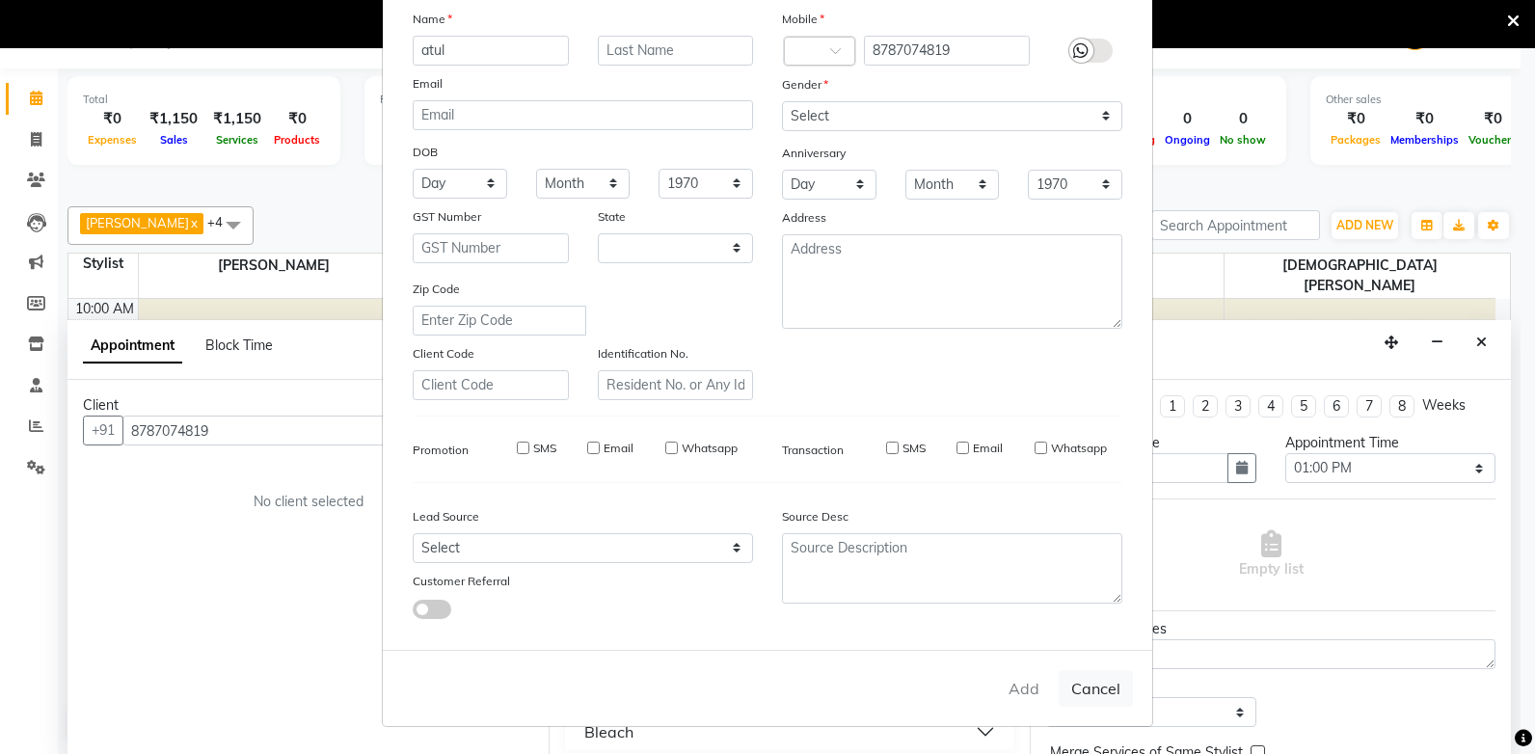
select select
checkbox input "false"
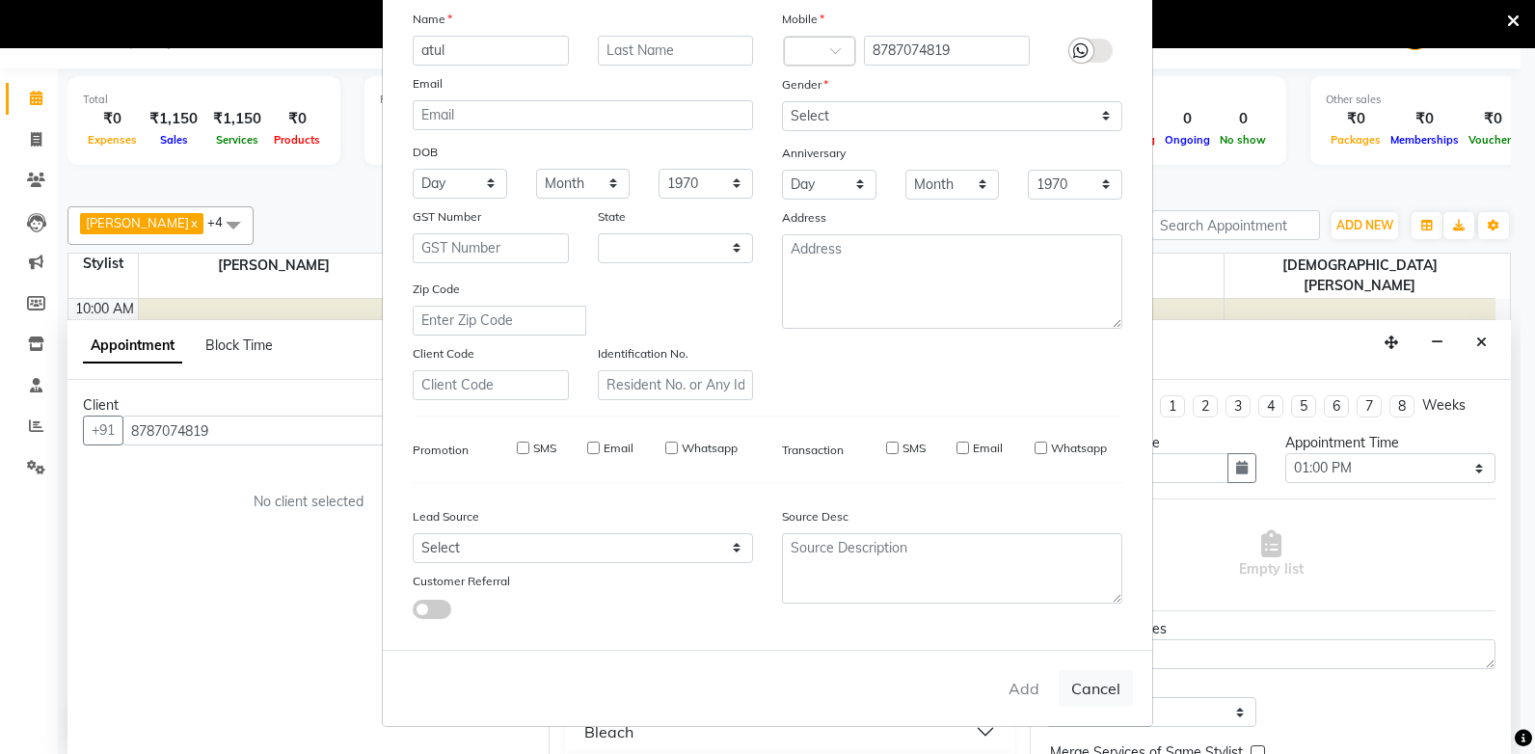
checkbox input "false"
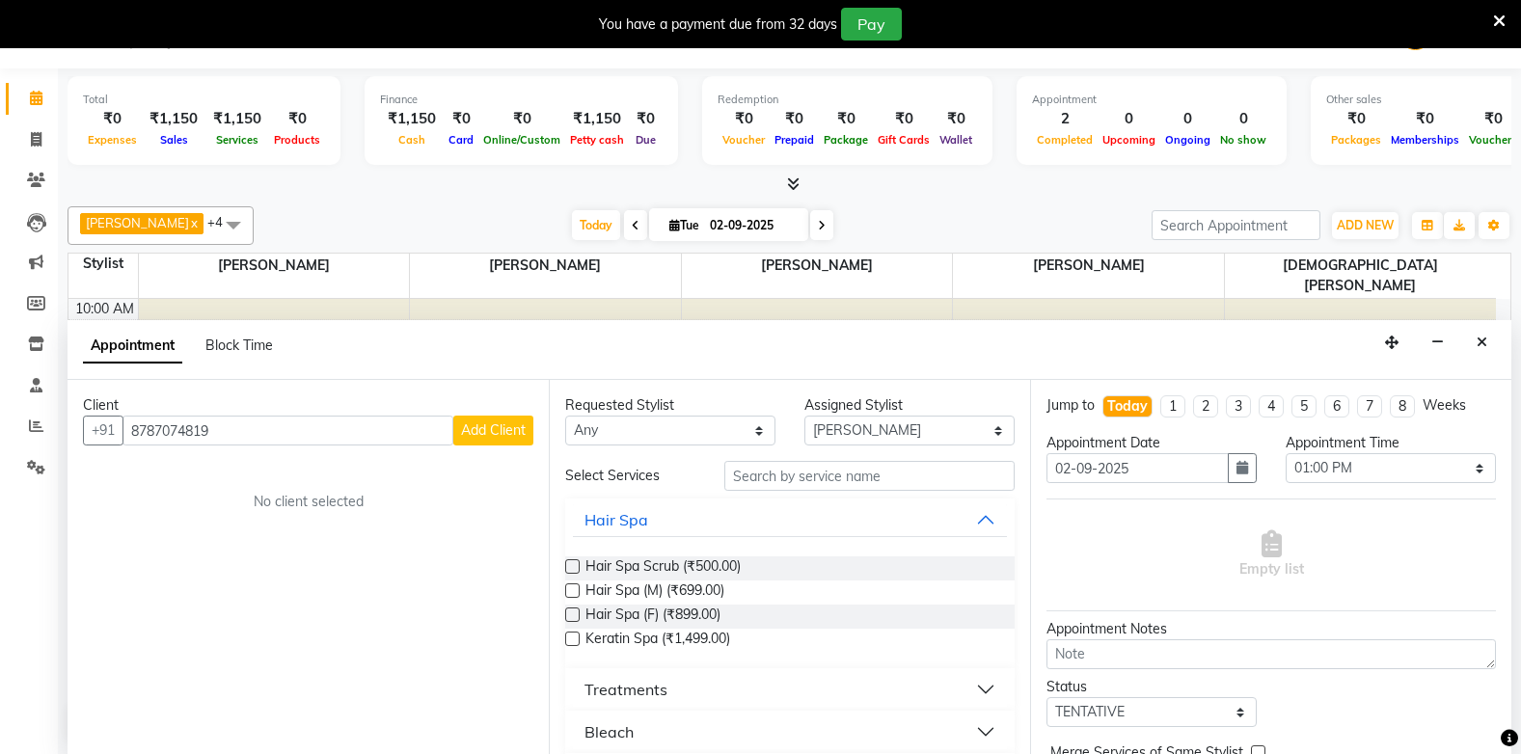
click at [484, 422] on span "Add Client" at bounding box center [493, 429] width 65 height 17
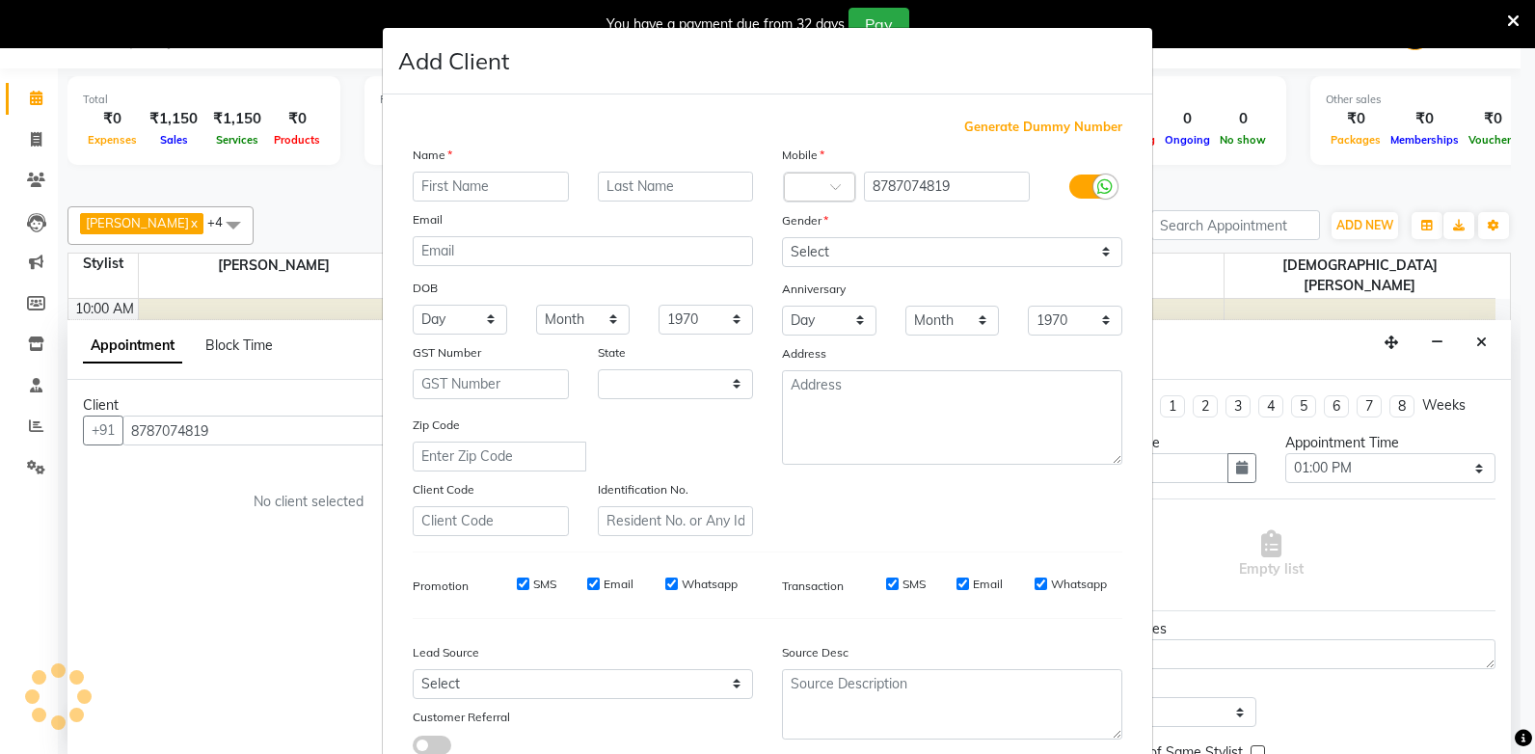
drag, startPoint x: 455, startPoint y: 203, endPoint x: 457, endPoint y: 193, distance: 9.8
click at [457, 199] on div "Name Email DOB Day 01 02 03 04 05 06 07 08 09 10 11 12 13 14 15 16 17 18 19 20 …" at bounding box center [582, 341] width 369 height 392
select select "22"
click at [457, 189] on input "text" at bounding box center [491, 187] width 156 height 30
type input "atul"
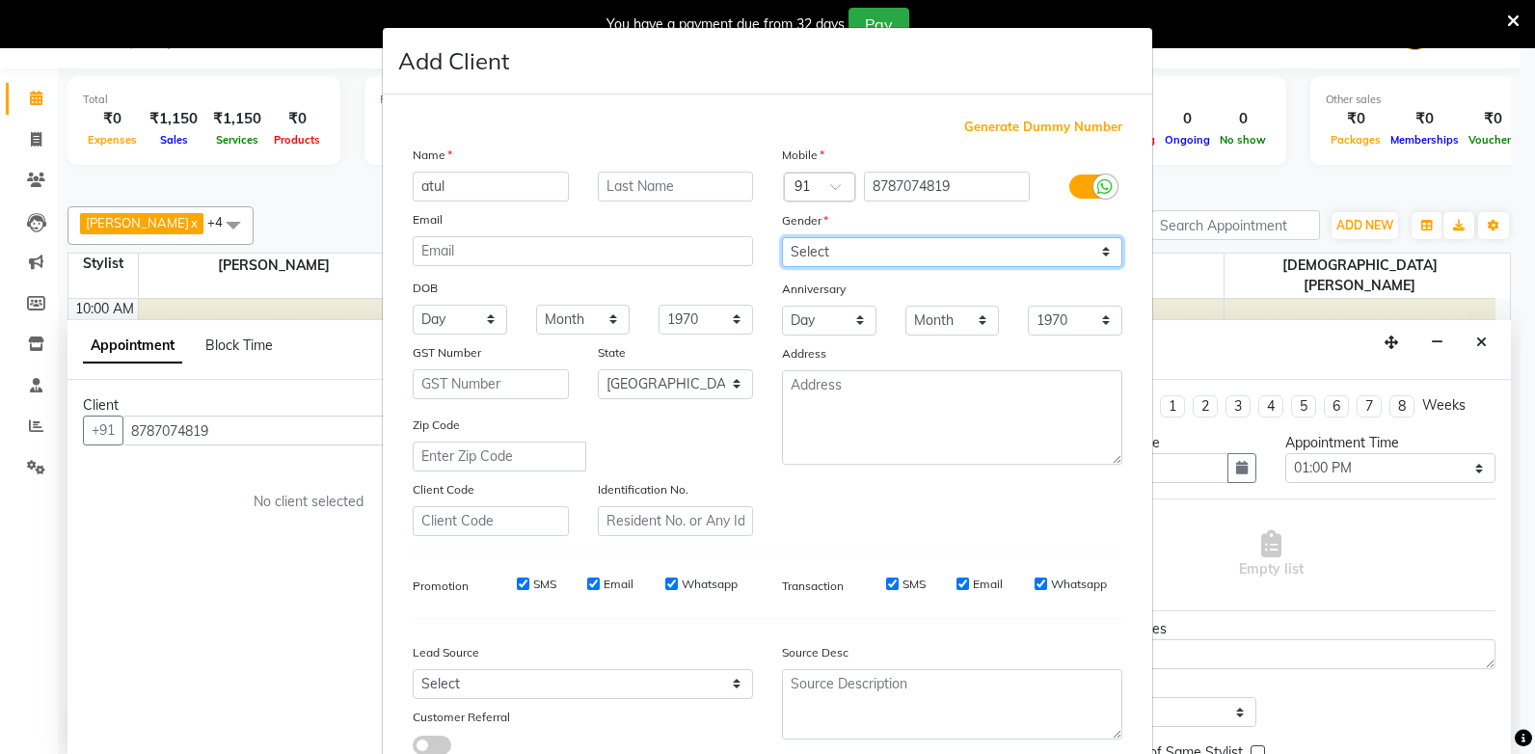
click at [817, 259] on select "Select Male Female Other Prefer Not To Say" at bounding box center [952, 252] width 340 height 30
select select "male"
click at [782, 237] on select "Select Male Female Other Prefer Not To Say" at bounding box center [952, 252] width 340 height 30
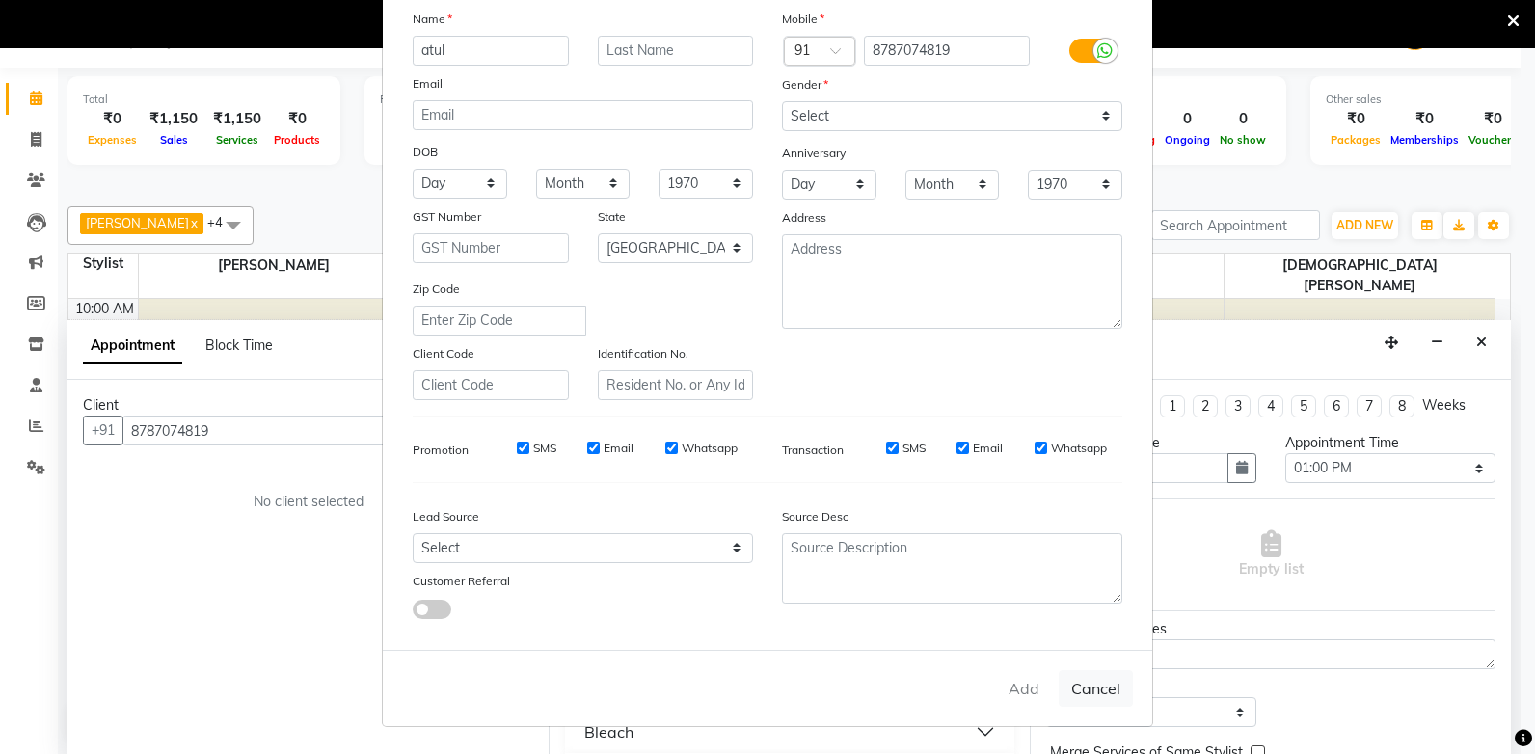
click at [1020, 688] on div "Add Cancel" at bounding box center [768, 688] width 770 height 76
click at [1021, 688] on div "Add Cancel" at bounding box center [768, 688] width 770 height 76
click at [1089, 686] on button "Cancel" at bounding box center [1096, 688] width 74 height 37
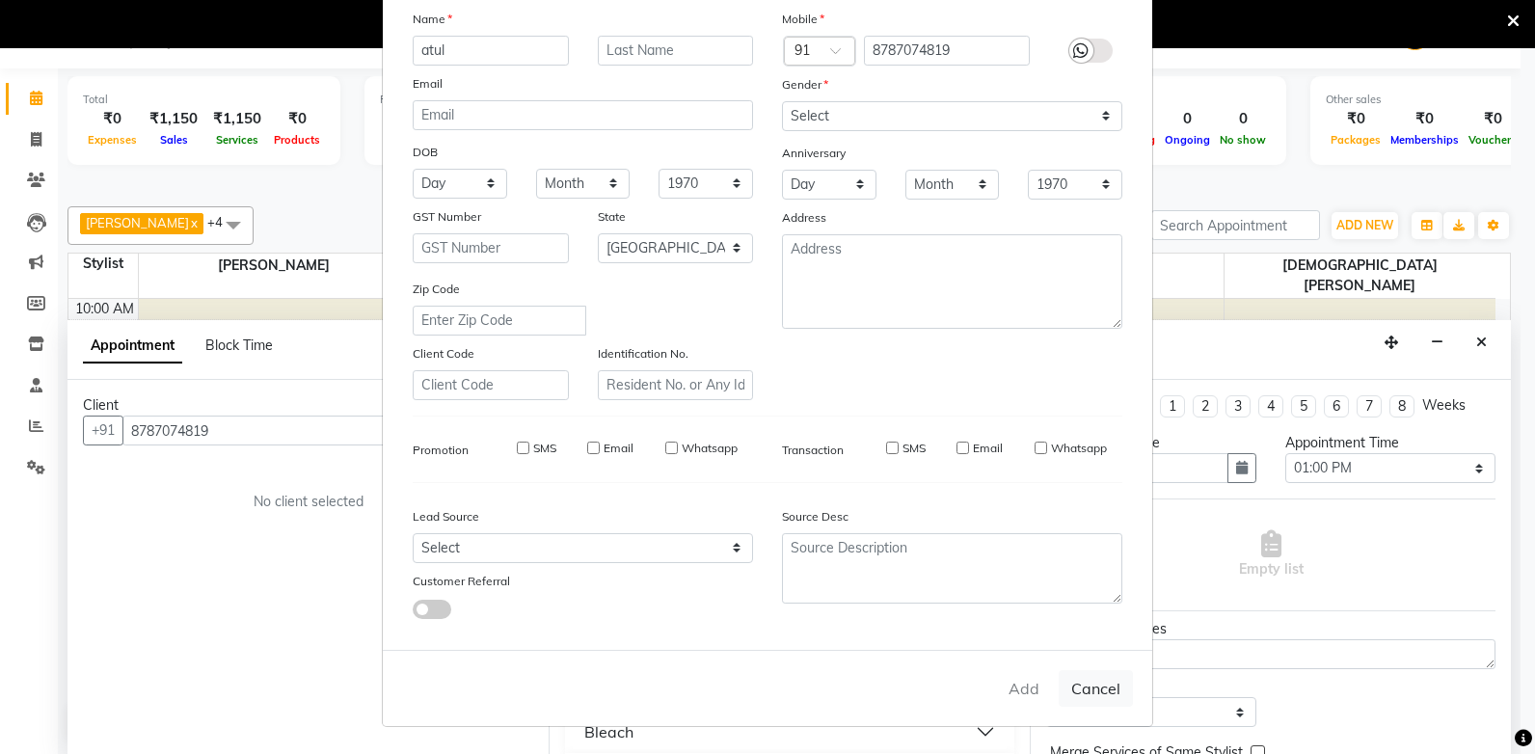
select select
select select "null"
select select
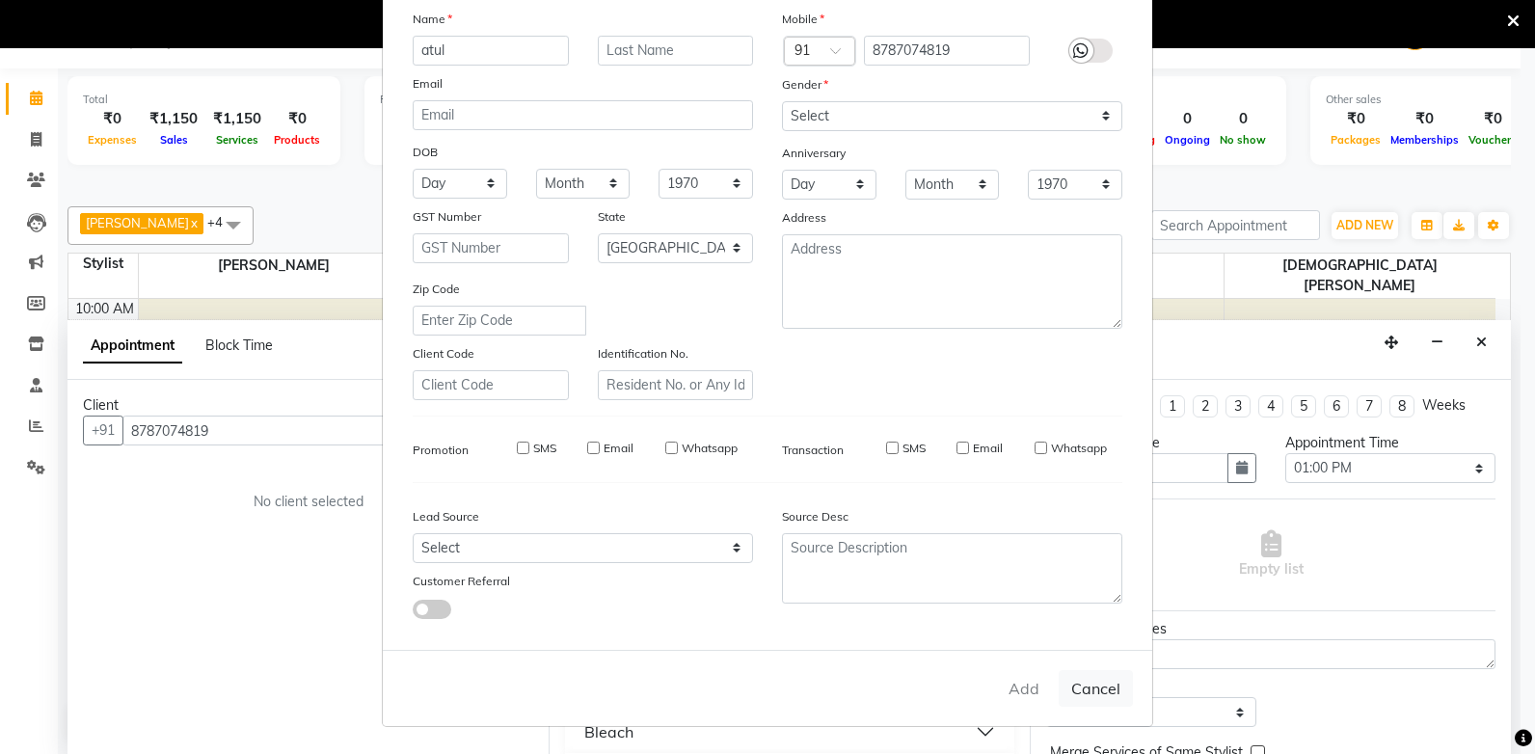
select select
checkbox input "false"
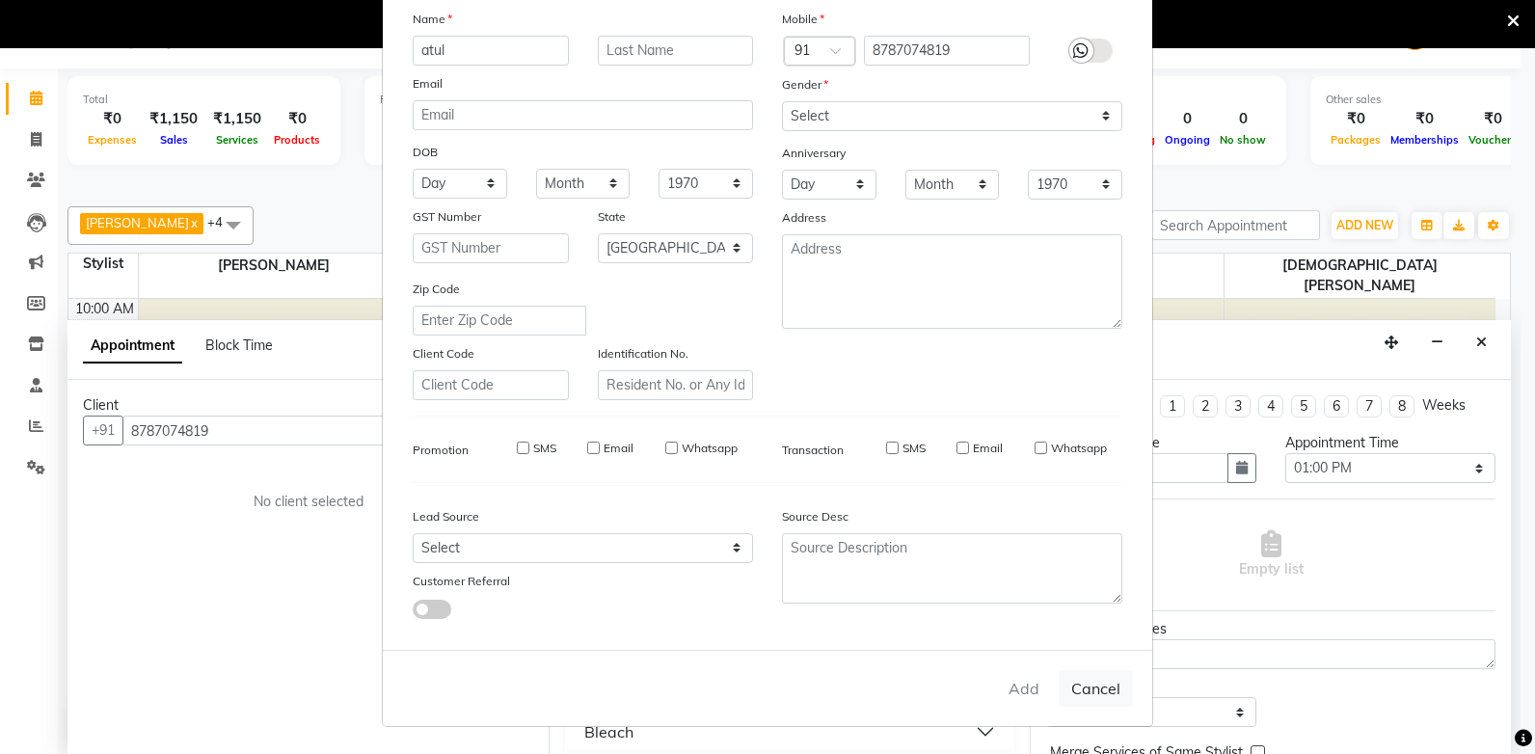
checkbox input "false"
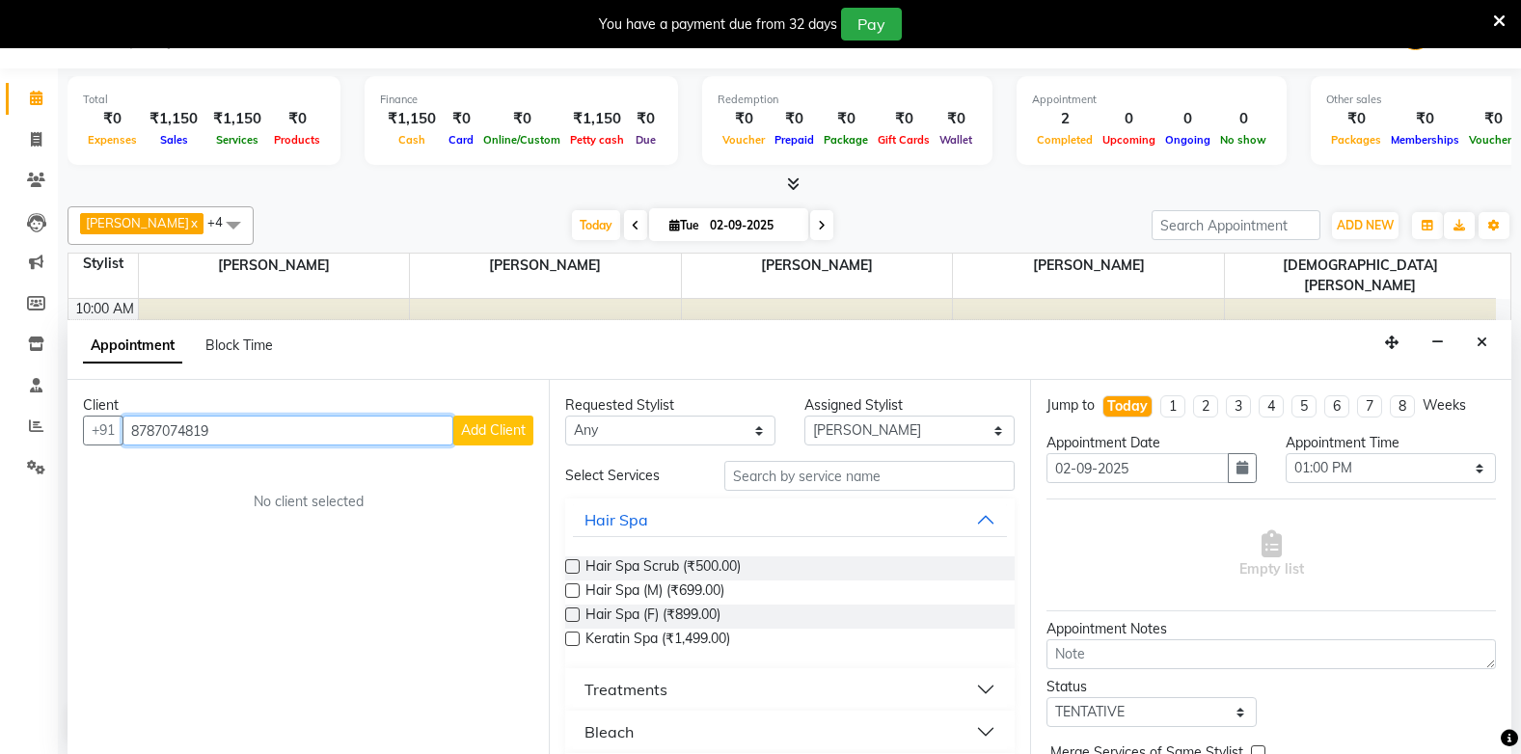
click at [244, 443] on input "8787074819" at bounding box center [287, 431] width 331 height 30
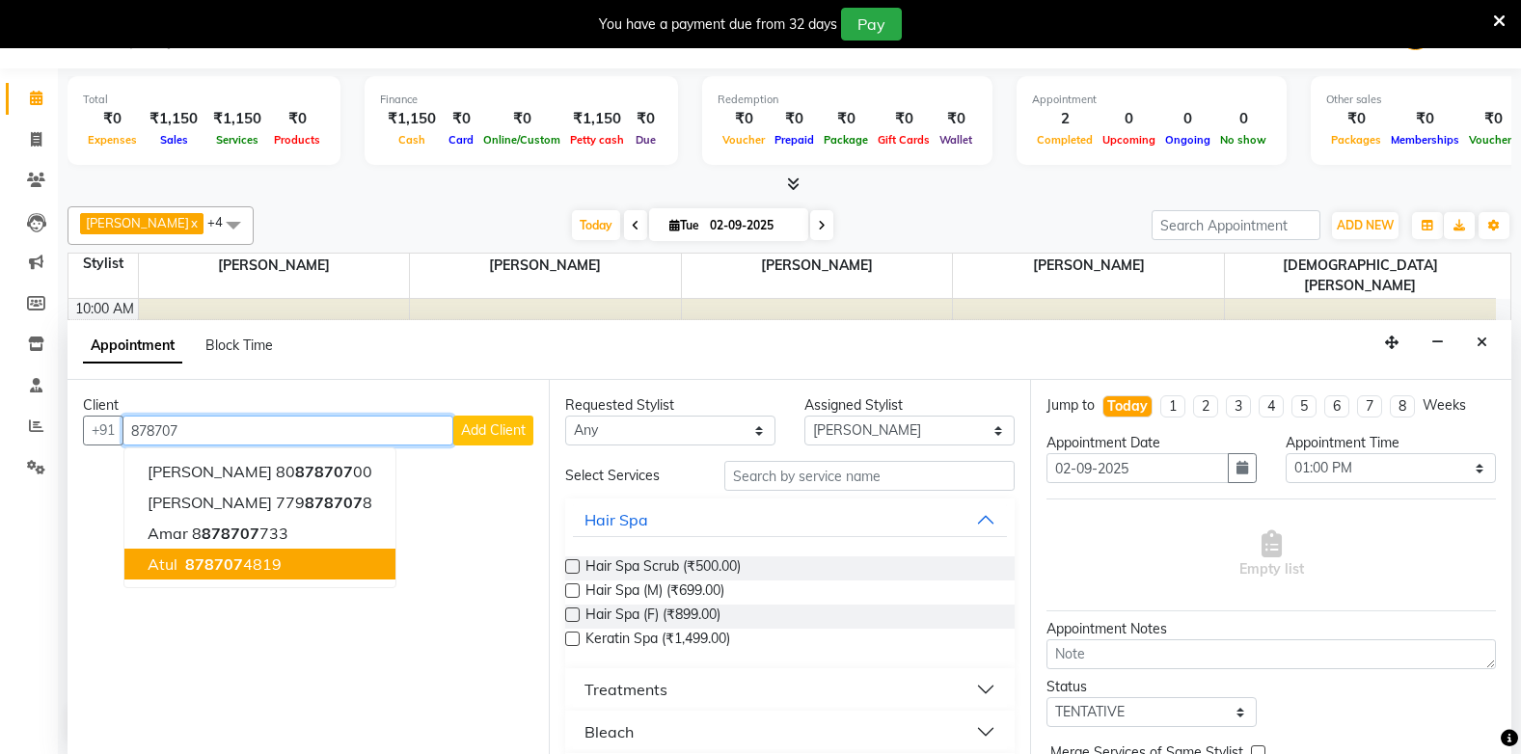
click at [235, 563] on span "878707" at bounding box center [214, 563] width 58 height 19
type input "8787074819"
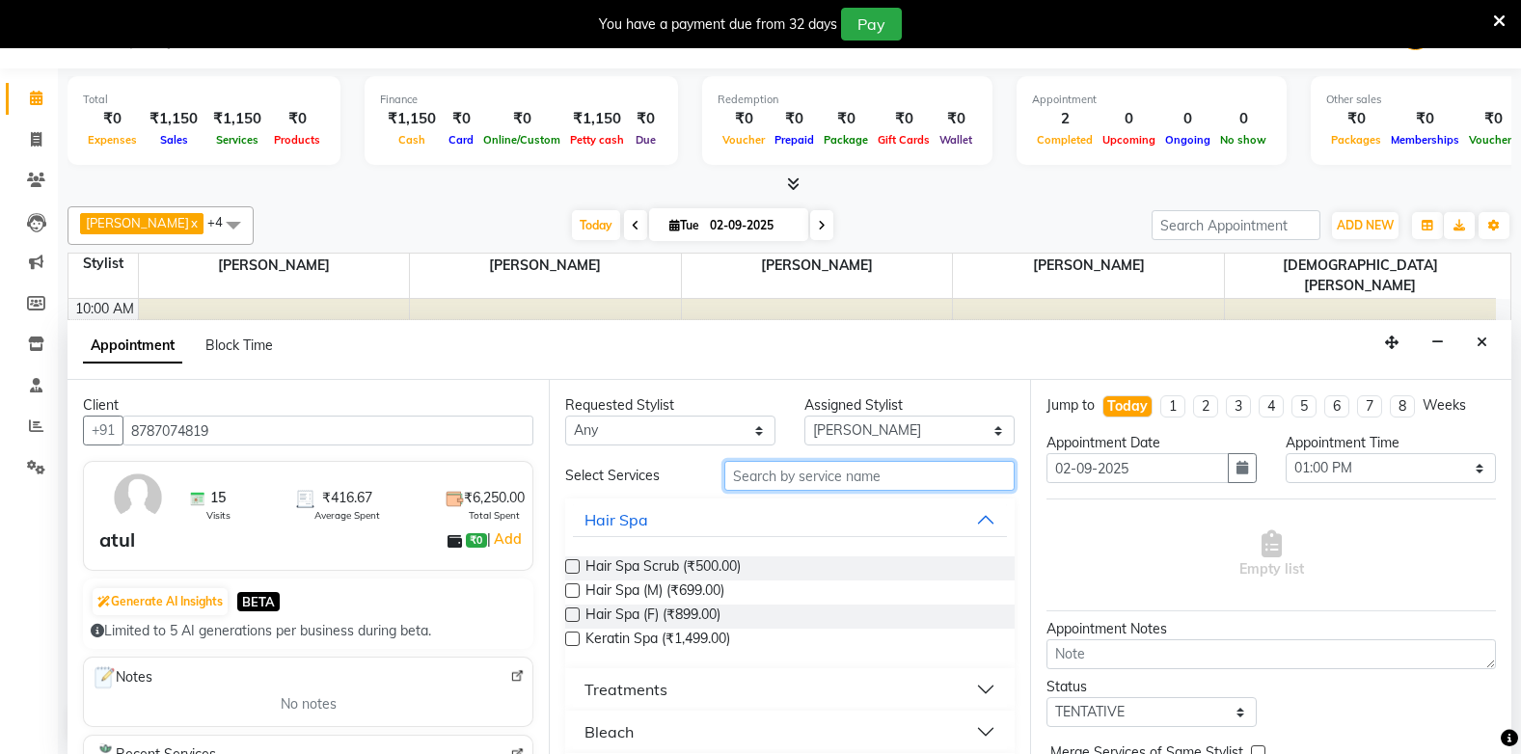
click at [831, 466] on input "text" at bounding box center [869, 476] width 290 height 30
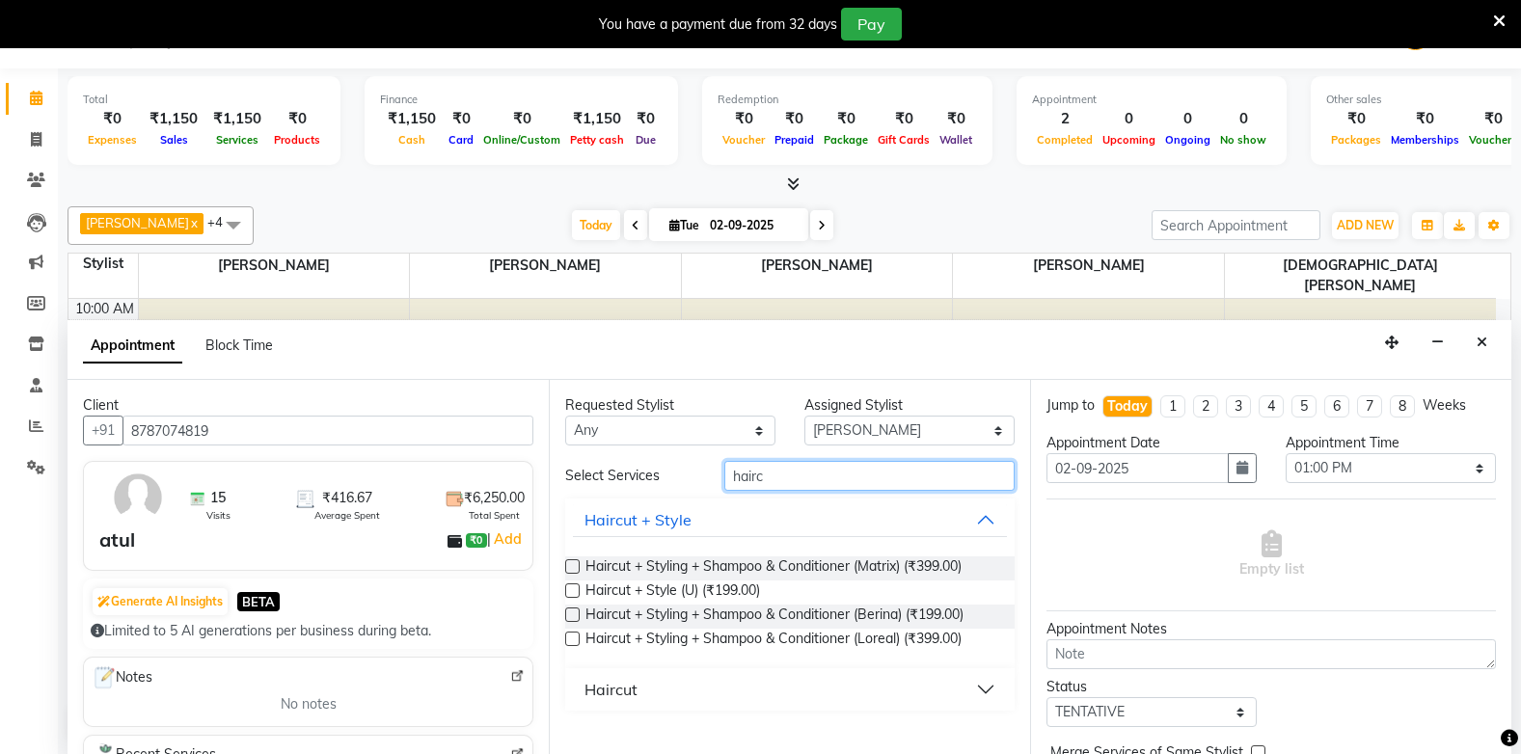
type input "hairc"
click at [565, 582] on div "Haircut + Style (U) (₹199.00)" at bounding box center [789, 593] width 449 height 24
click at [575, 589] on label at bounding box center [572, 590] width 14 height 14
click at [575, 589] on input "checkbox" at bounding box center [571, 592] width 13 height 13
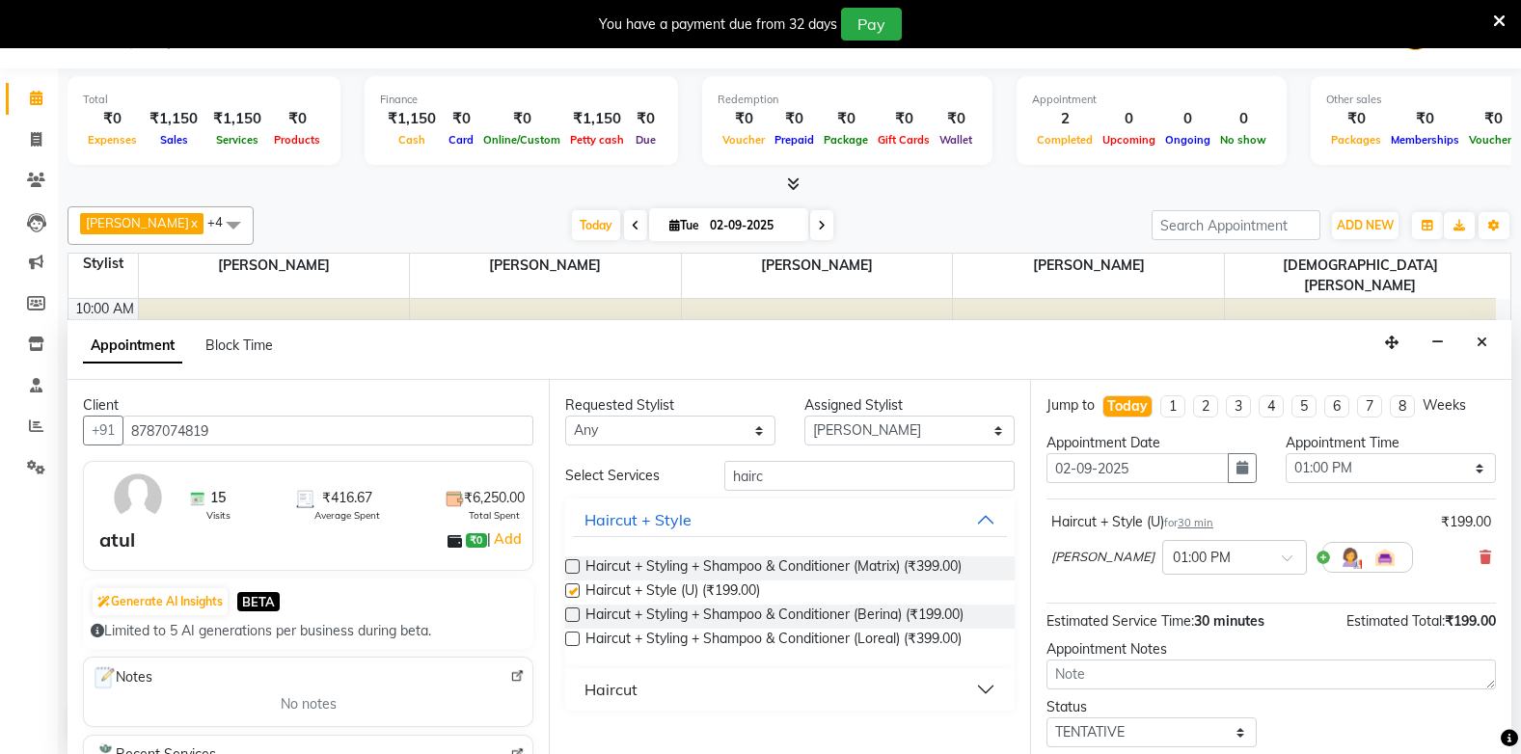
checkbox input "false"
click at [1207, 560] on input "text" at bounding box center [1215, 556] width 85 height 20
click at [1214, 746] on div "12:45 PM" at bounding box center [1234, 750] width 143 height 36
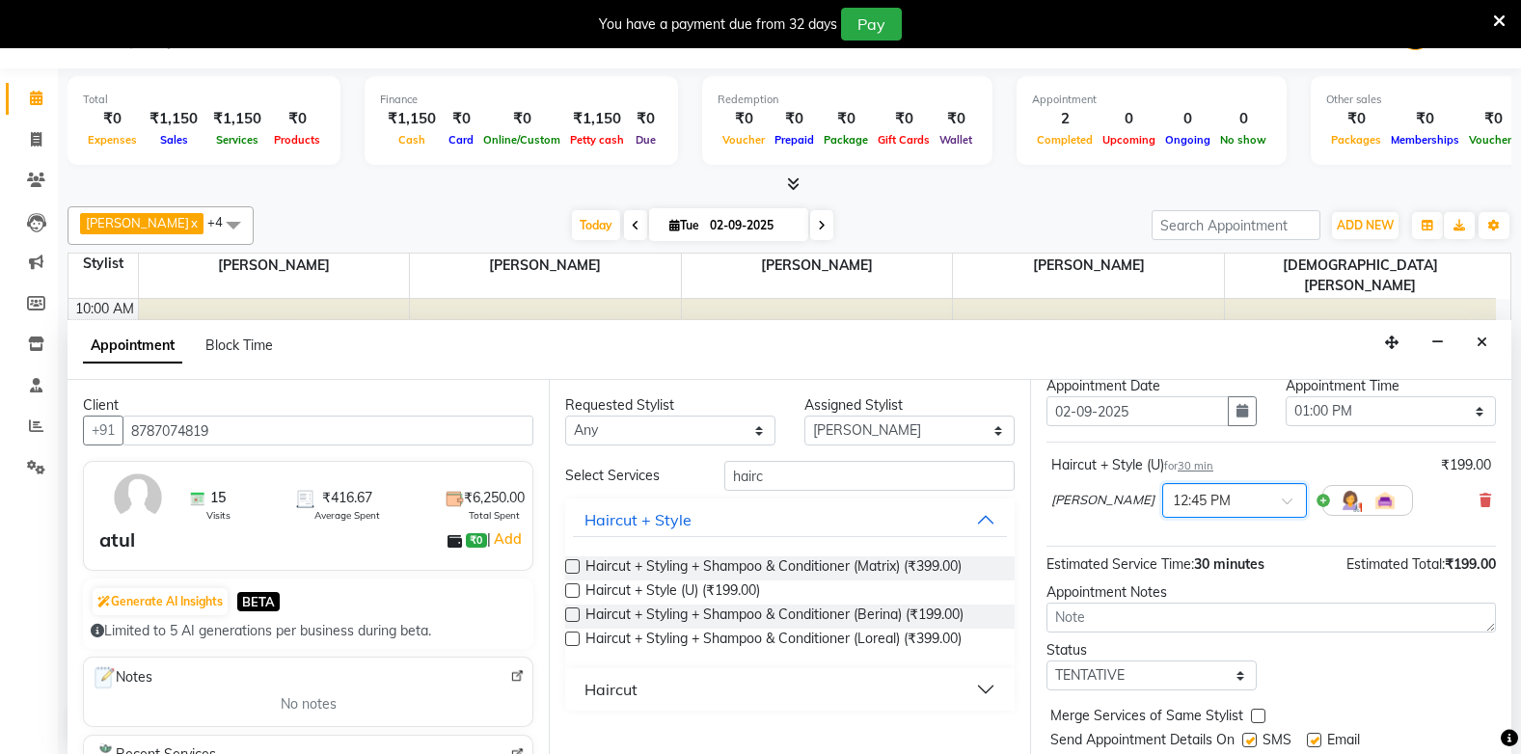
scroll to position [115, 0]
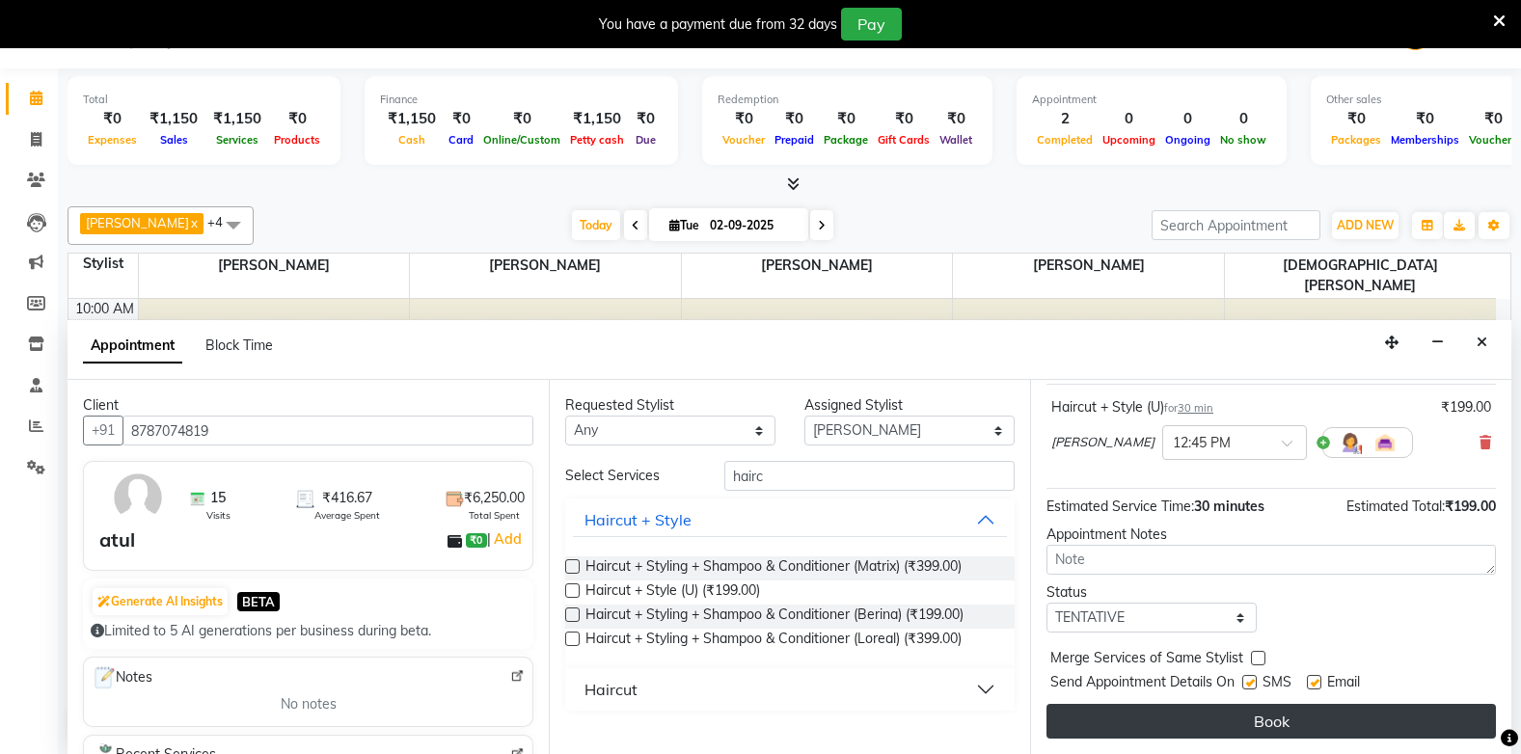
click at [1201, 717] on button "Book" at bounding box center [1270, 721] width 449 height 35
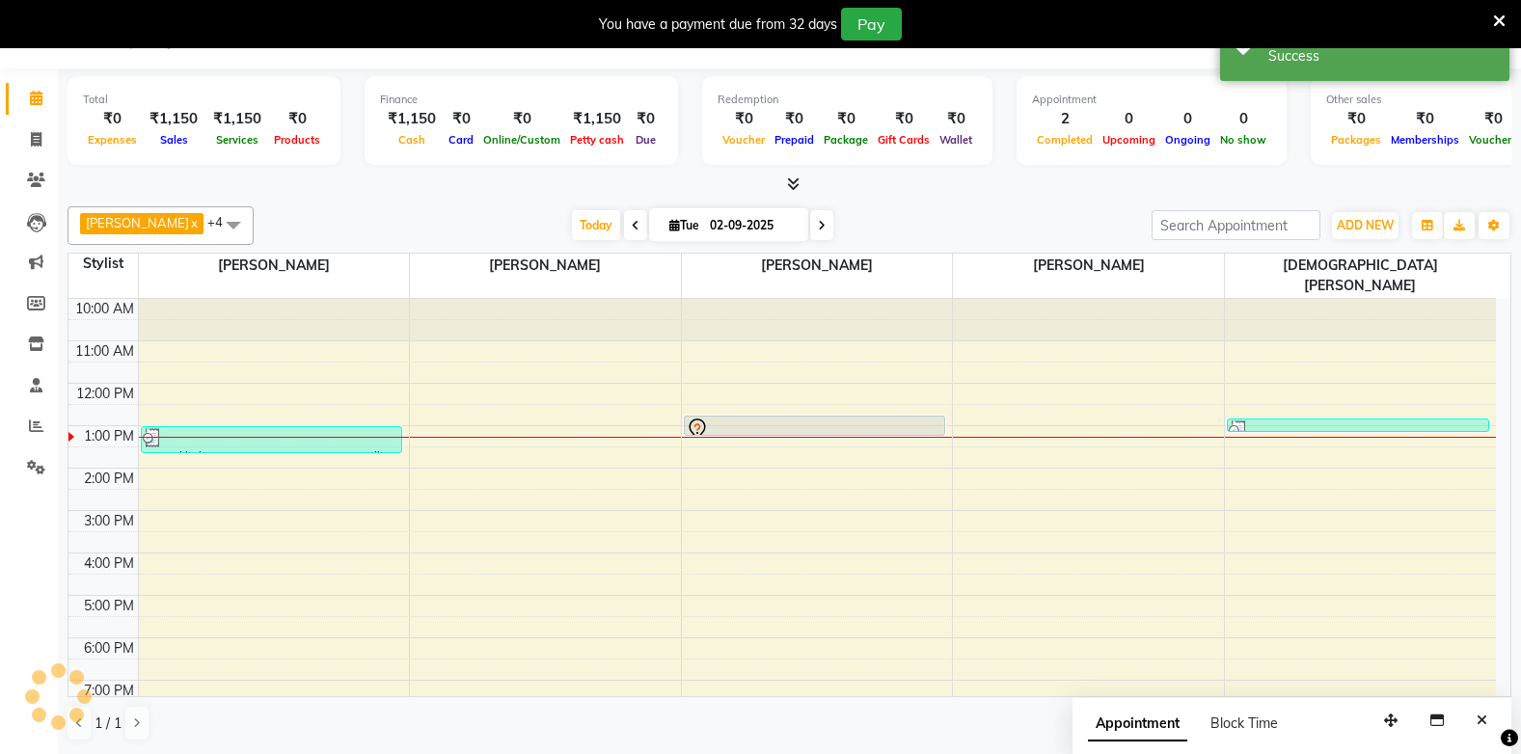
scroll to position [0, 0]
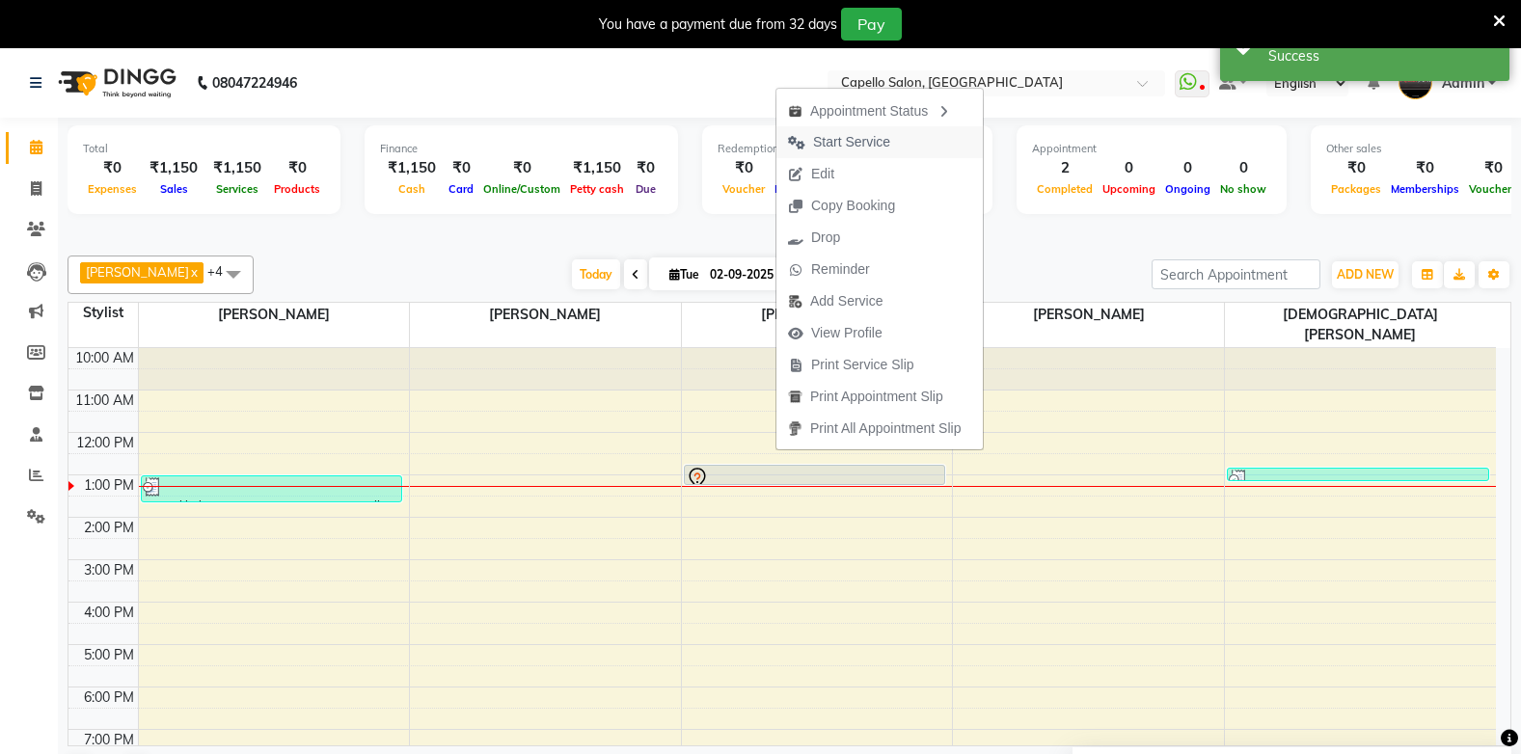
click at [872, 140] on span "Start Service" at bounding box center [851, 142] width 77 height 20
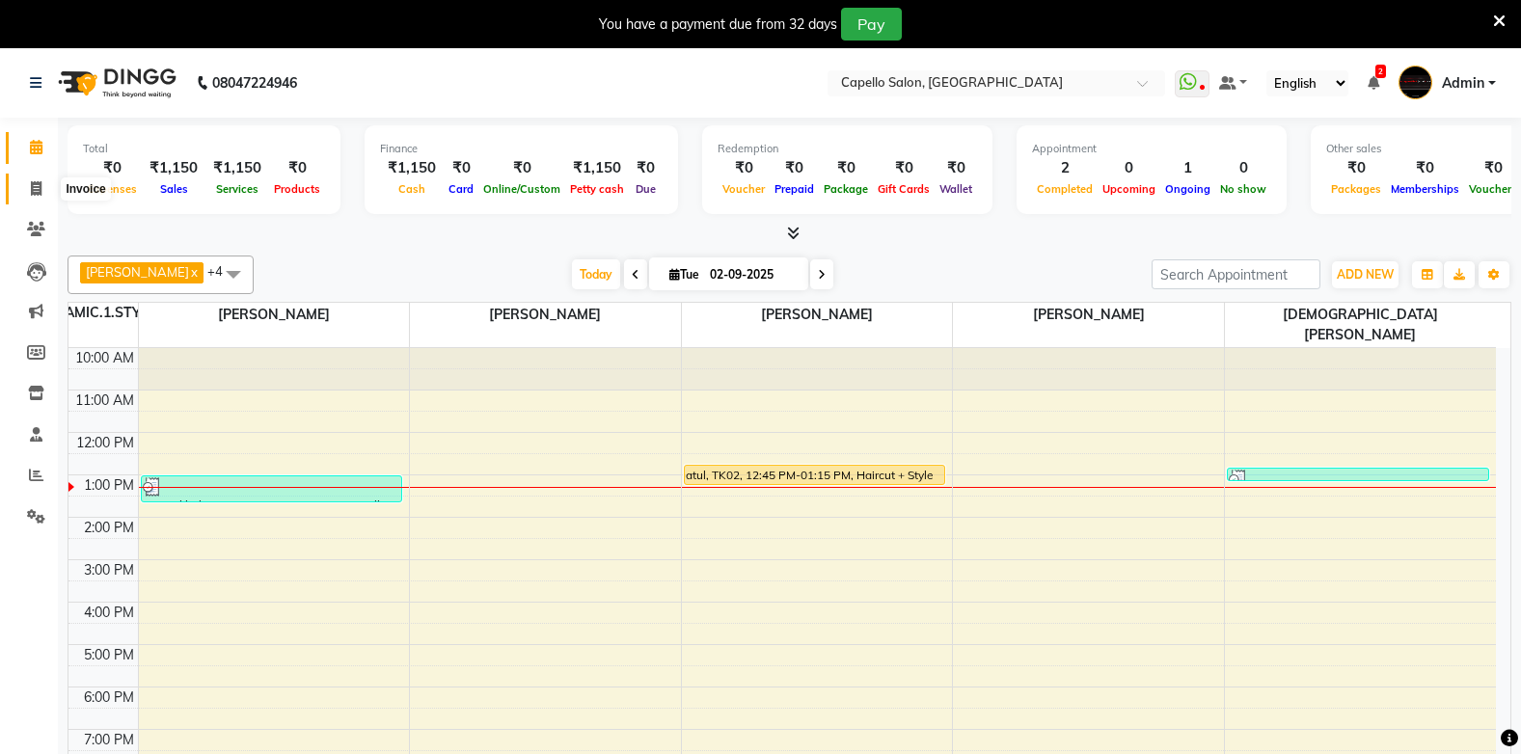
click at [35, 185] on icon at bounding box center [36, 188] width 11 height 14
select select "service"
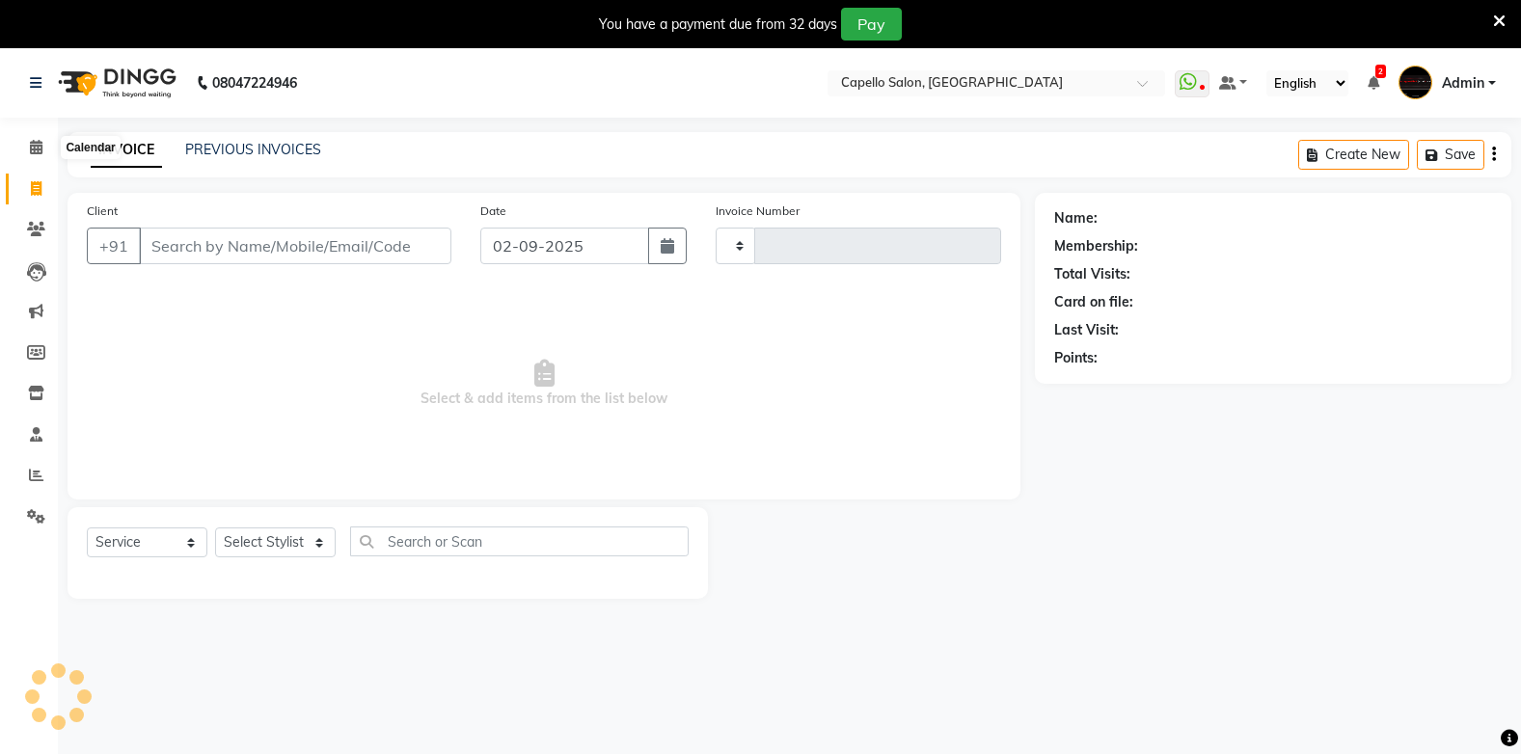
type input "1822"
select select "810"
click at [279, 149] on link "PREVIOUS INVOICES" at bounding box center [253, 149] width 136 height 17
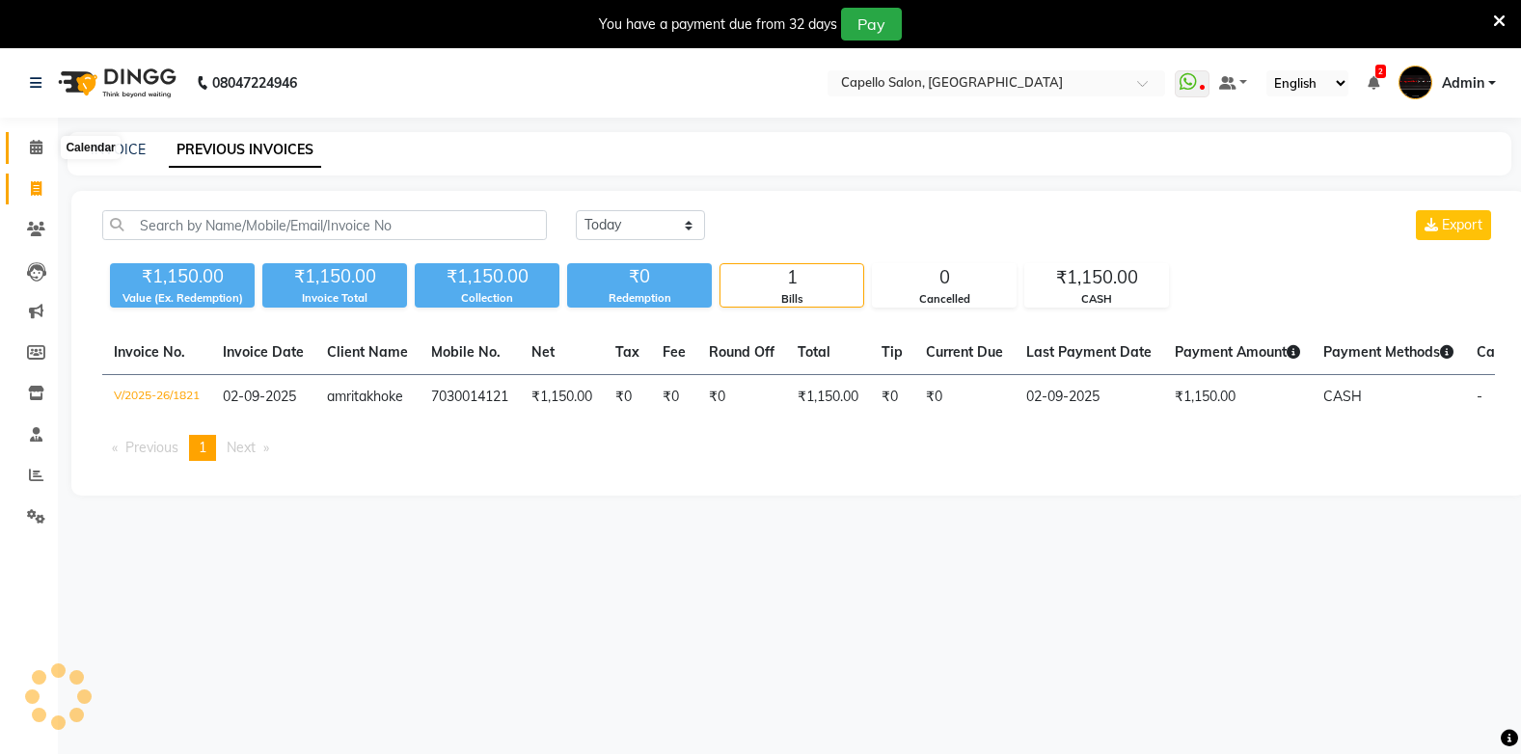
click at [33, 146] on icon at bounding box center [36, 147] width 13 height 14
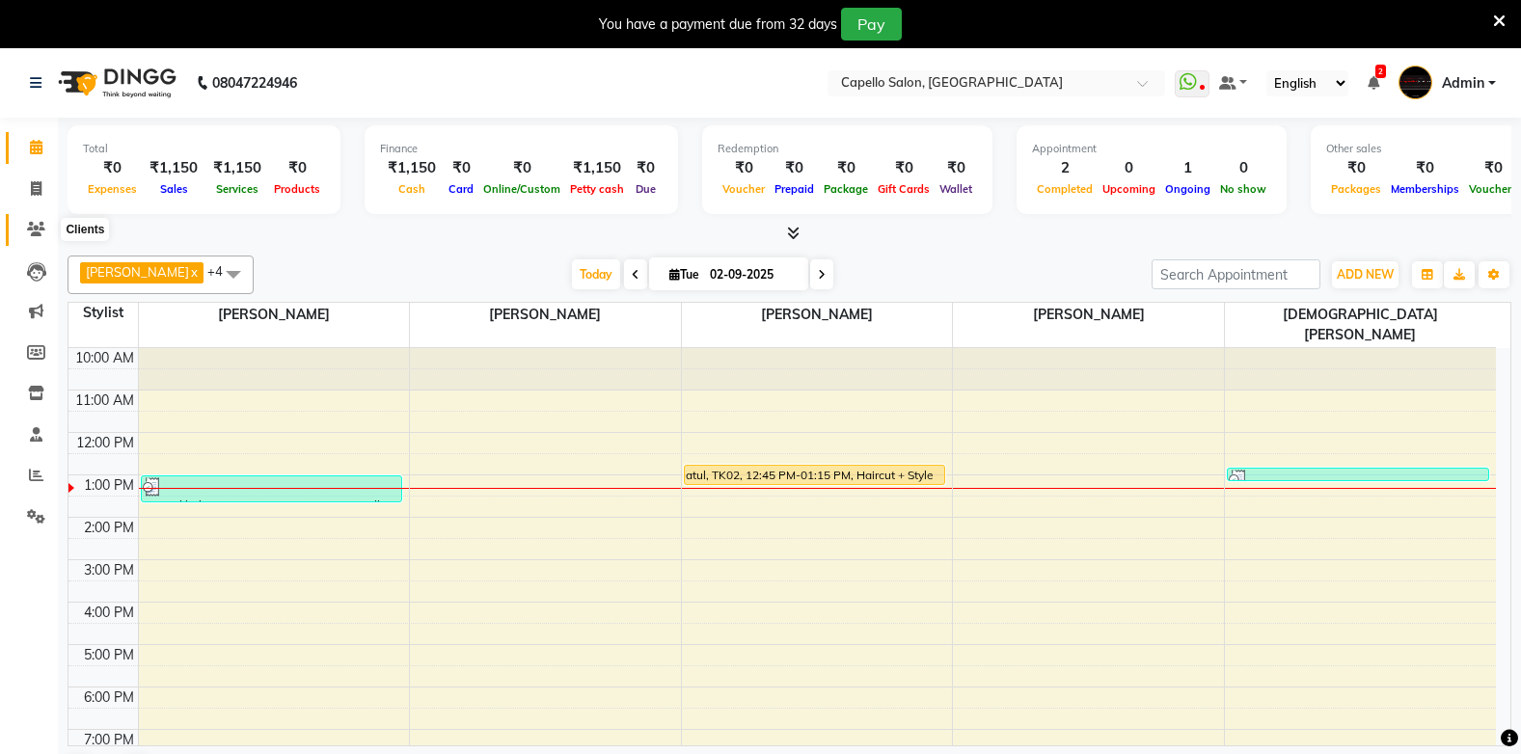
click at [39, 227] on icon at bounding box center [36, 229] width 18 height 14
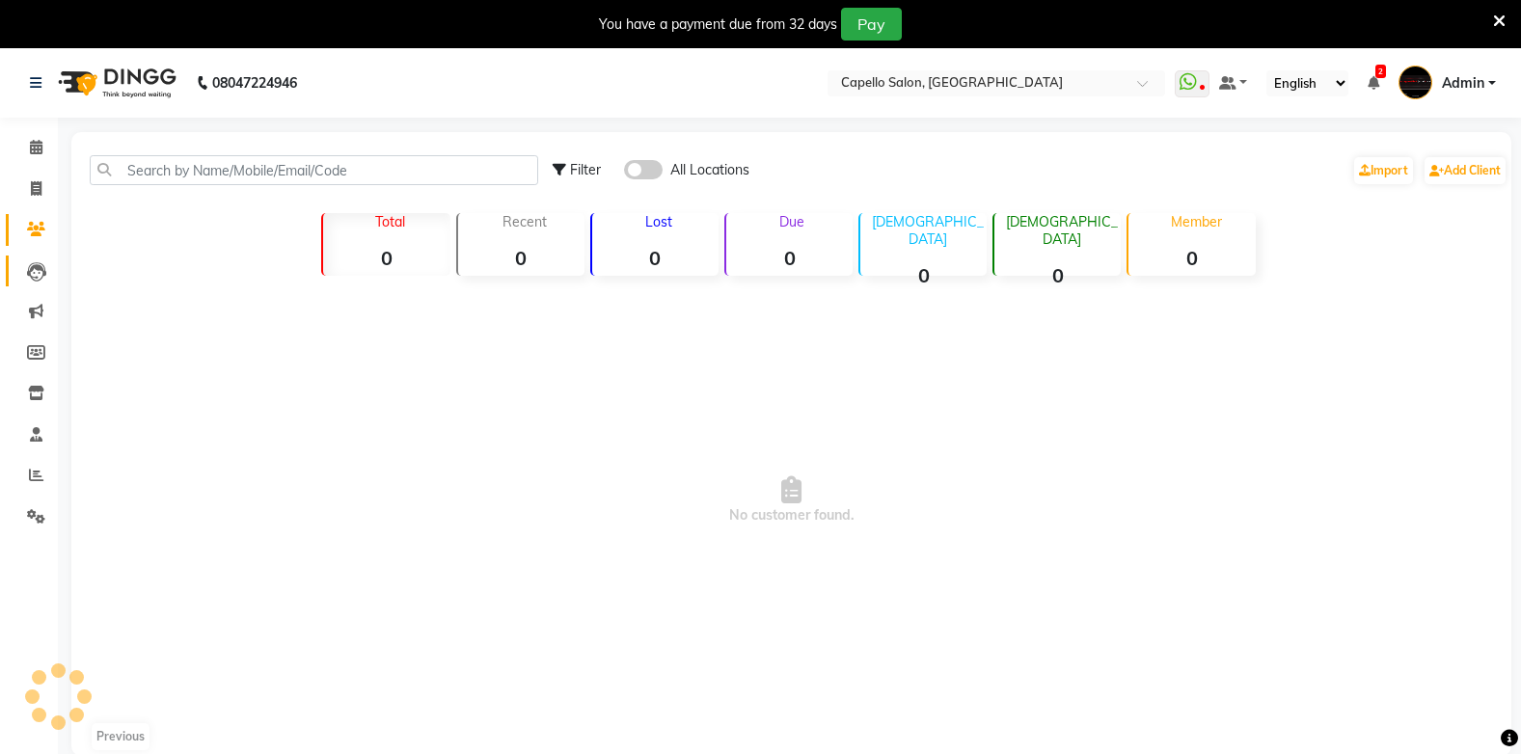
drag, startPoint x: 15, startPoint y: 246, endPoint x: 15, endPoint y: 277, distance: 30.9
click at [15, 271] on ul "Calendar Invoice Clients Leads Marketing Members Inventory Staff Reports Settin…" at bounding box center [29, 336] width 58 height 419
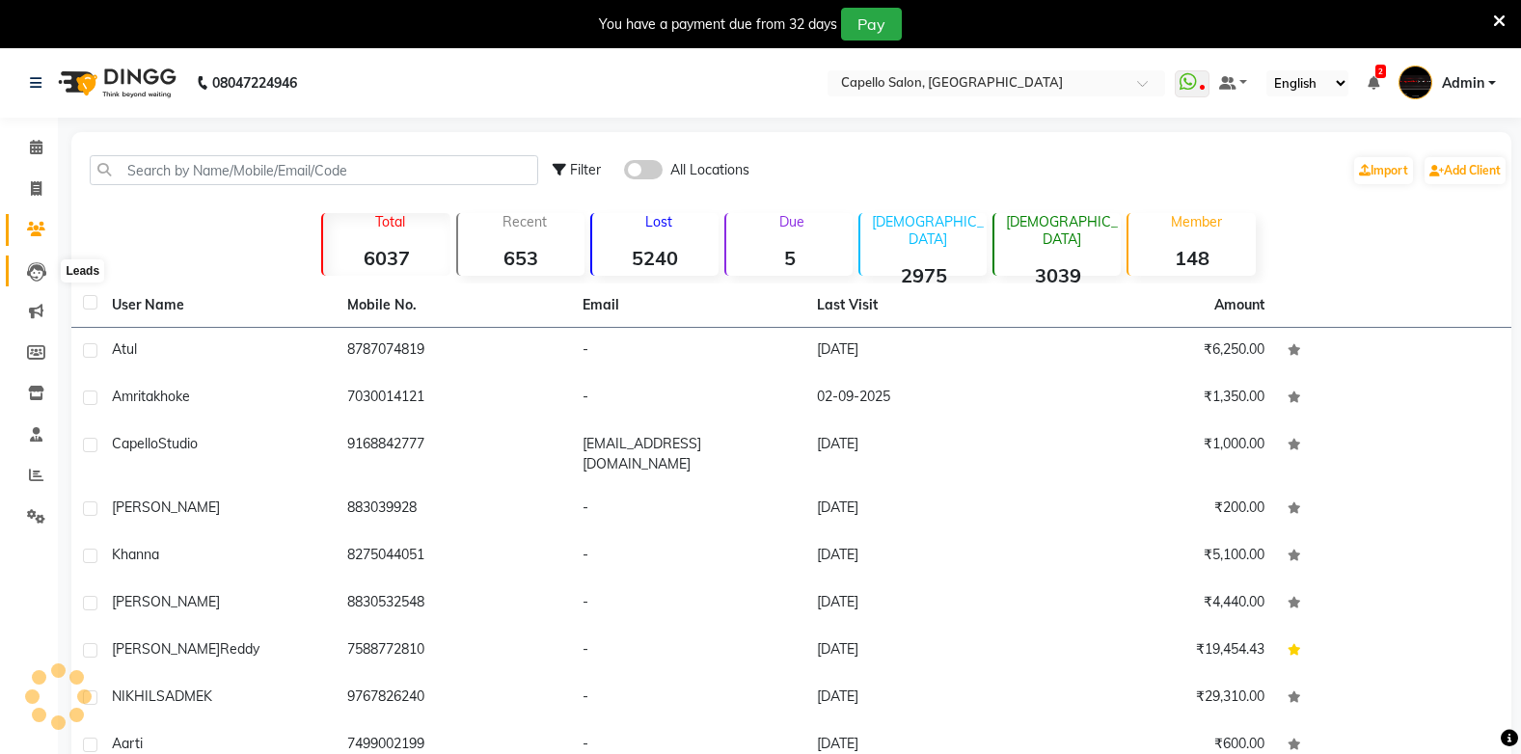
click at [34, 267] on icon at bounding box center [36, 271] width 19 height 19
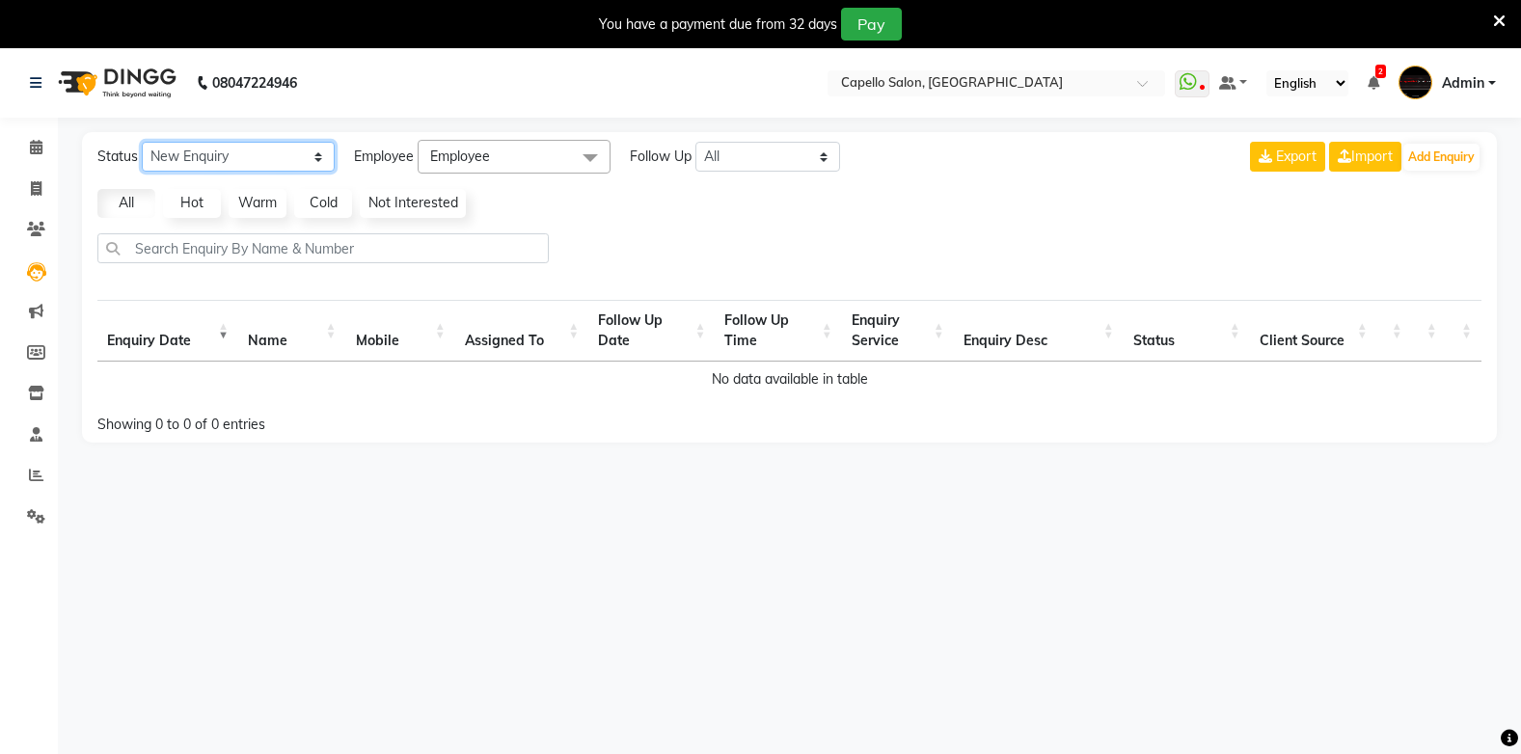
click at [160, 144] on select "New Enquiry Open Enquiry Converted Enquiry All" at bounding box center [238, 157] width 193 height 30
click at [35, 159] on link "Calendar" at bounding box center [29, 148] width 46 height 32
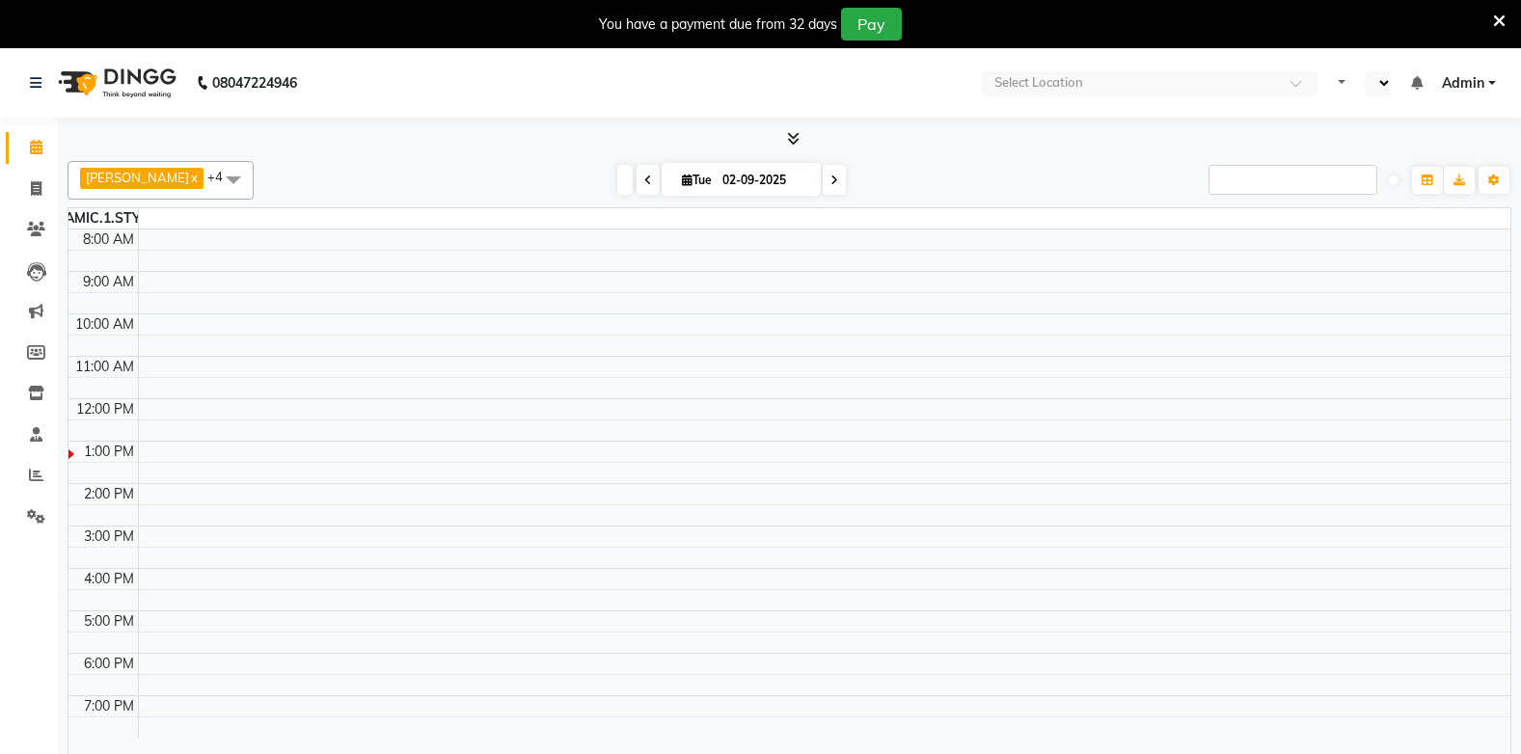
select select "en"
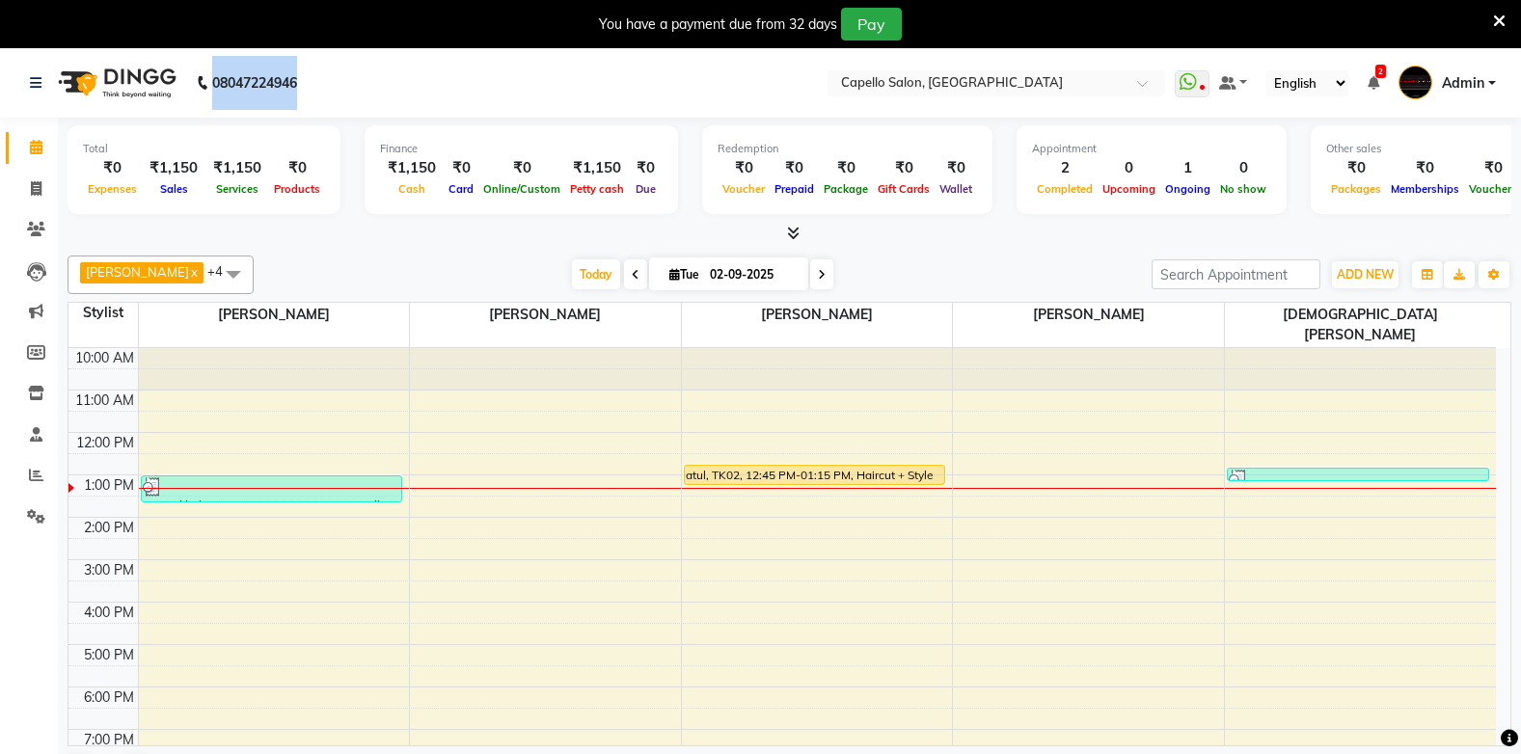
drag, startPoint x: 212, startPoint y: 78, endPoint x: 427, endPoint y: 113, distance: 217.8
click at [427, 113] on nav "08047224946 Select Location × [GEOGRAPHIC_DATA], Gadhchiroli WhatsApp Status ✕ …" at bounding box center [760, 82] width 1521 height 69
click at [432, 95] on nav "08047224946 Select Location × [GEOGRAPHIC_DATA], Gadhchiroli WhatsApp Status ✕ …" at bounding box center [760, 82] width 1521 height 69
drag, startPoint x: 481, startPoint y: 247, endPoint x: 431, endPoint y: 241, distance: 50.5
click at [431, 241] on div at bounding box center [790, 234] width 1444 height 20
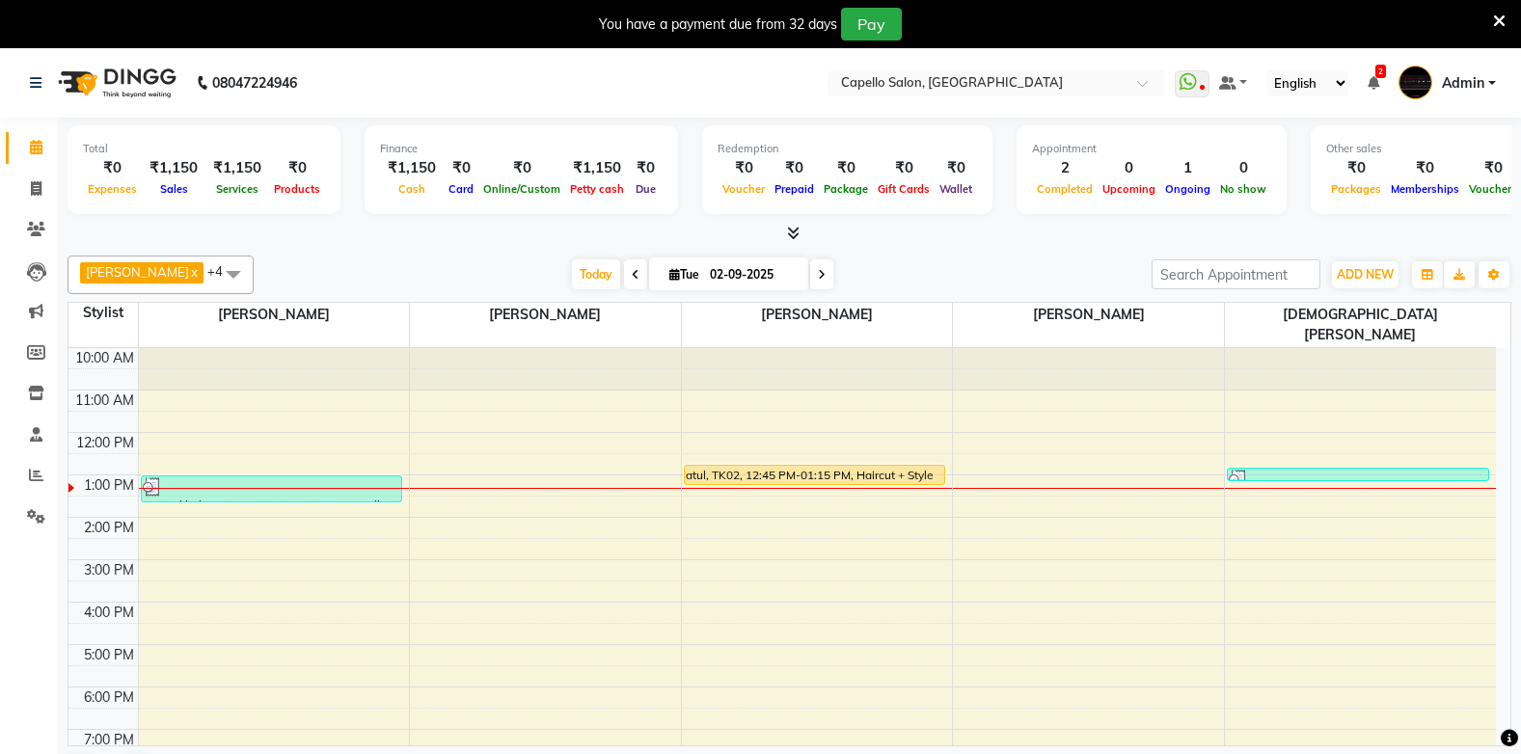
click at [288, 176] on div "₹0" at bounding box center [297, 168] width 56 height 22
click at [302, 246] on div "Total ₹0 Expenses ₹1,150 Sales ₹1,150 Services ₹0 Products Finance ₹1,150 Cash …" at bounding box center [789, 461] width 1463 height 686
click at [582, 160] on div "₹1,150" at bounding box center [597, 168] width 64 height 22
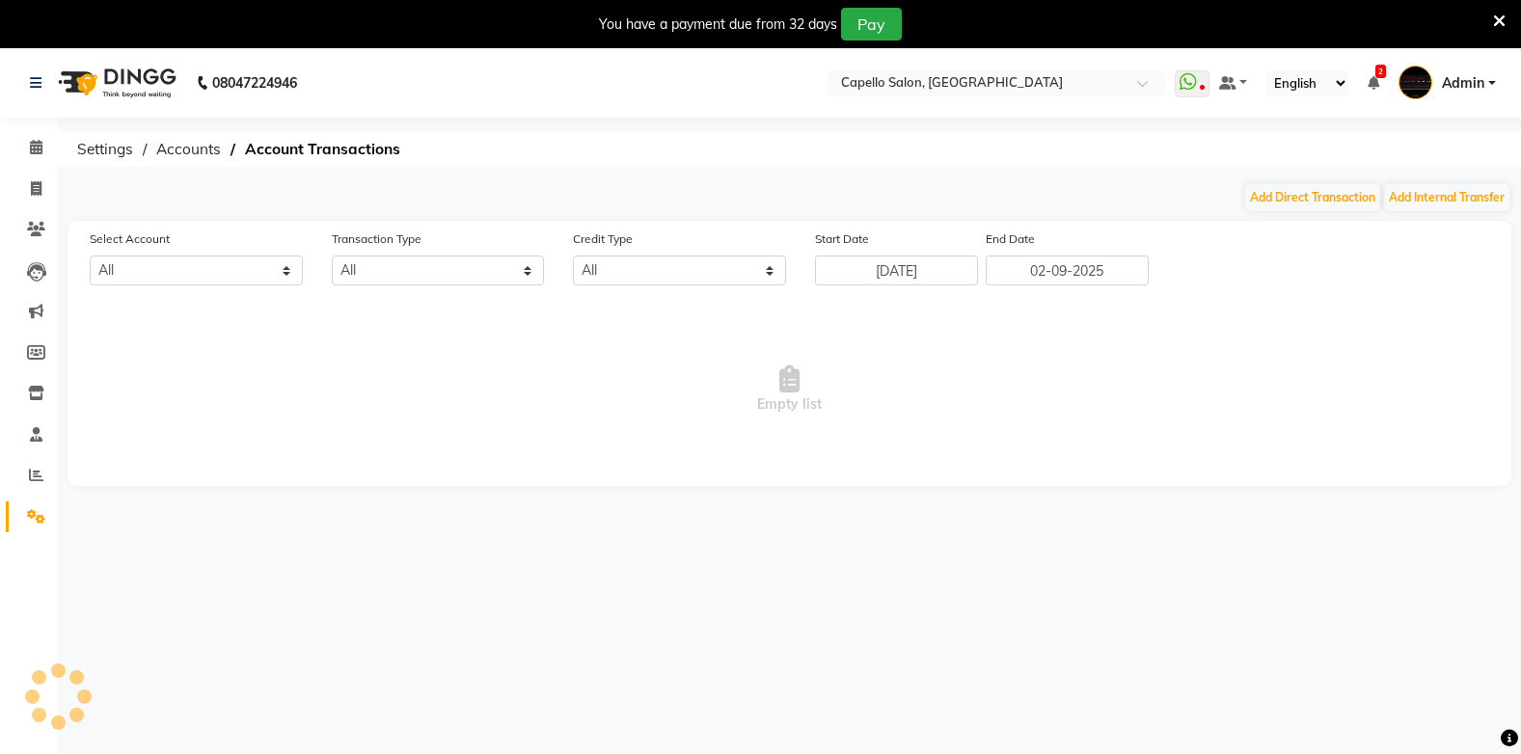
select select "2428"
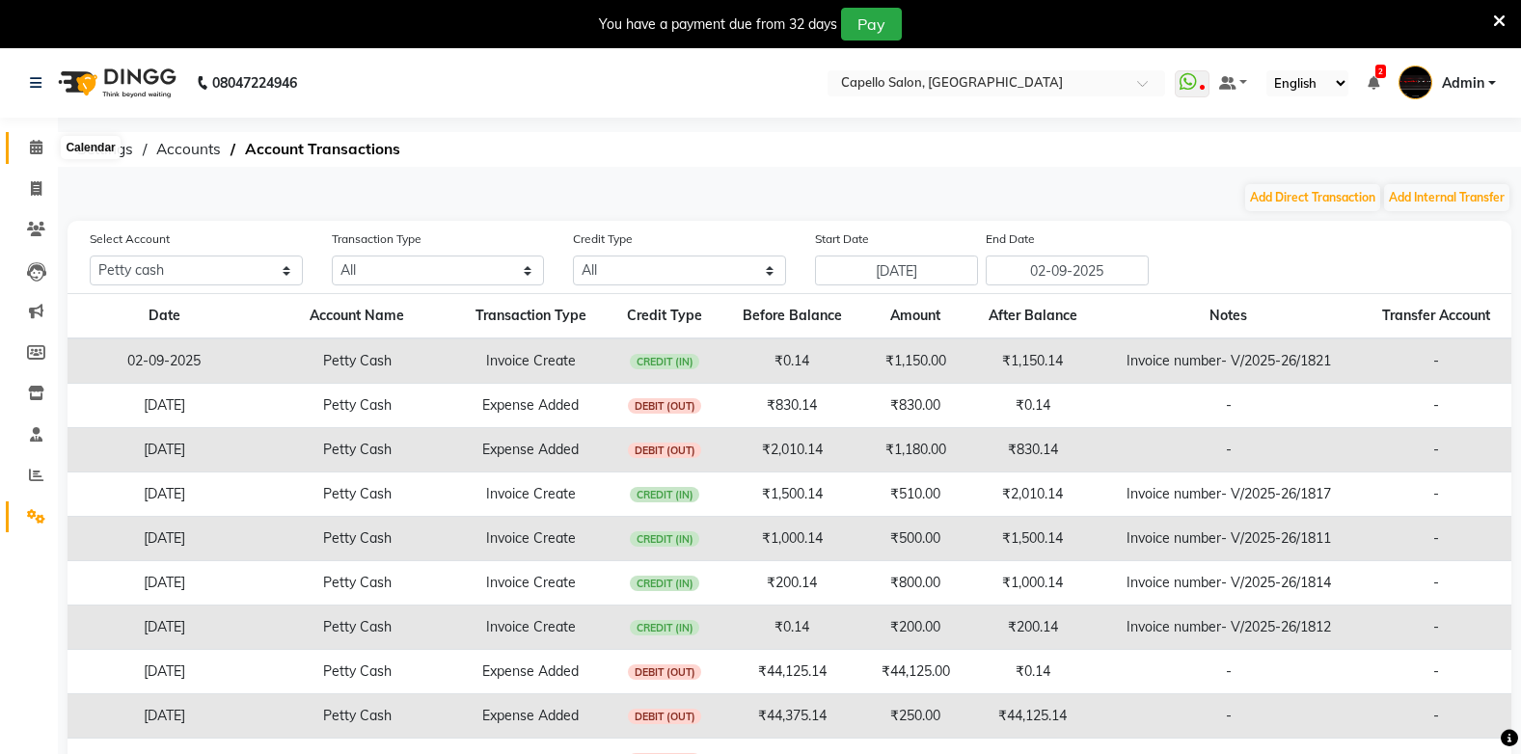
click at [33, 150] on icon at bounding box center [36, 147] width 13 height 14
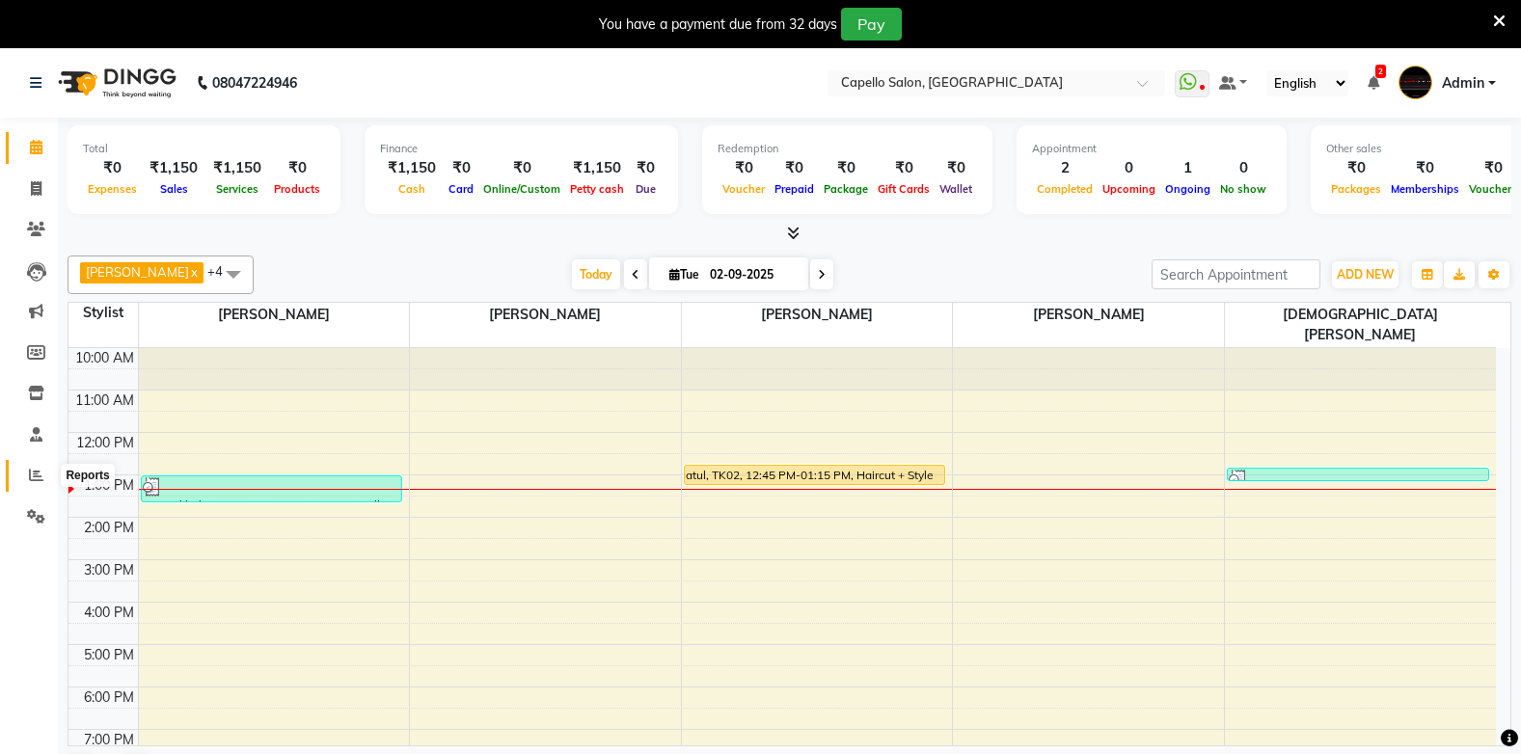
click at [30, 482] on span at bounding box center [36, 476] width 34 height 22
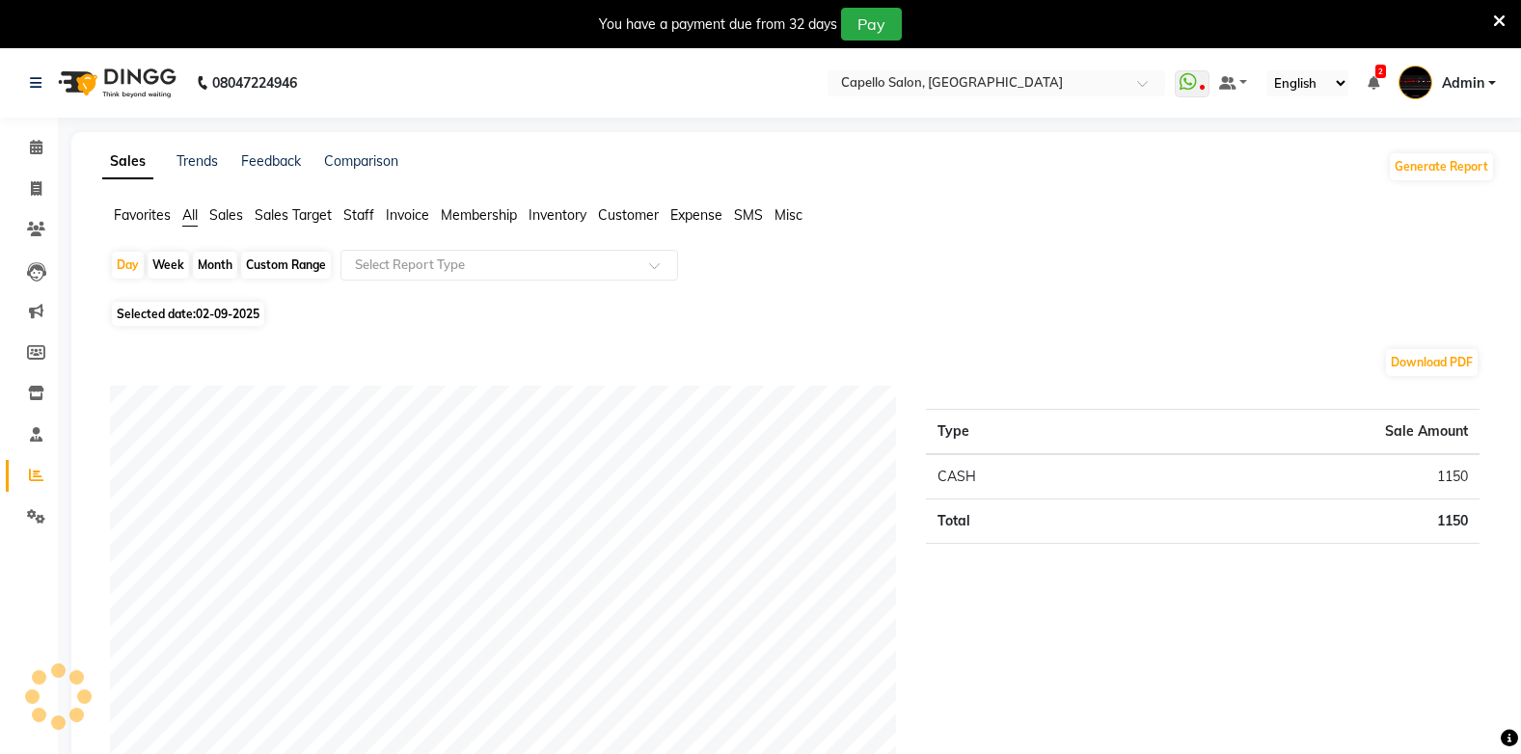
click at [544, 208] on span "Inventory" at bounding box center [557, 214] width 58 height 17
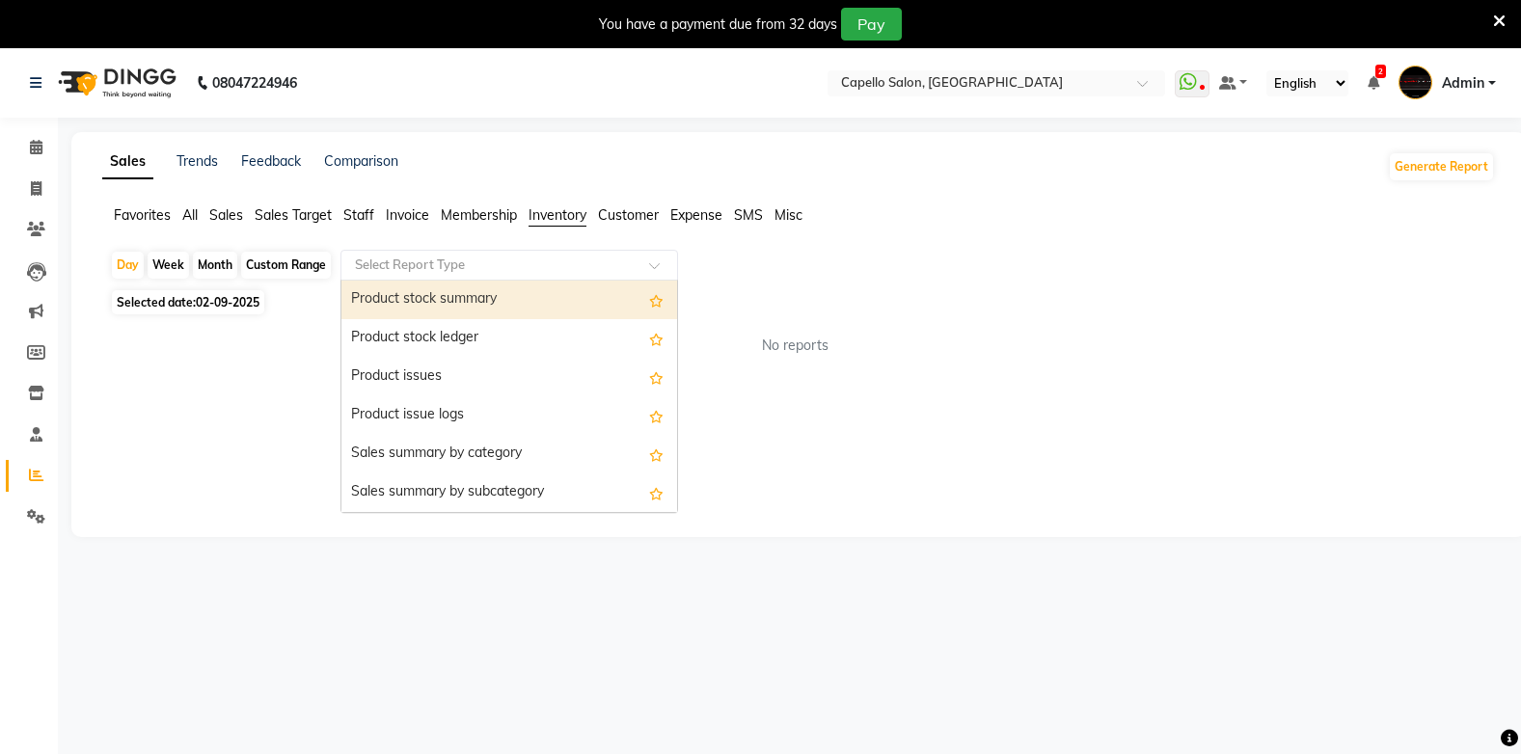
click at [388, 270] on input "text" at bounding box center [490, 265] width 278 height 19
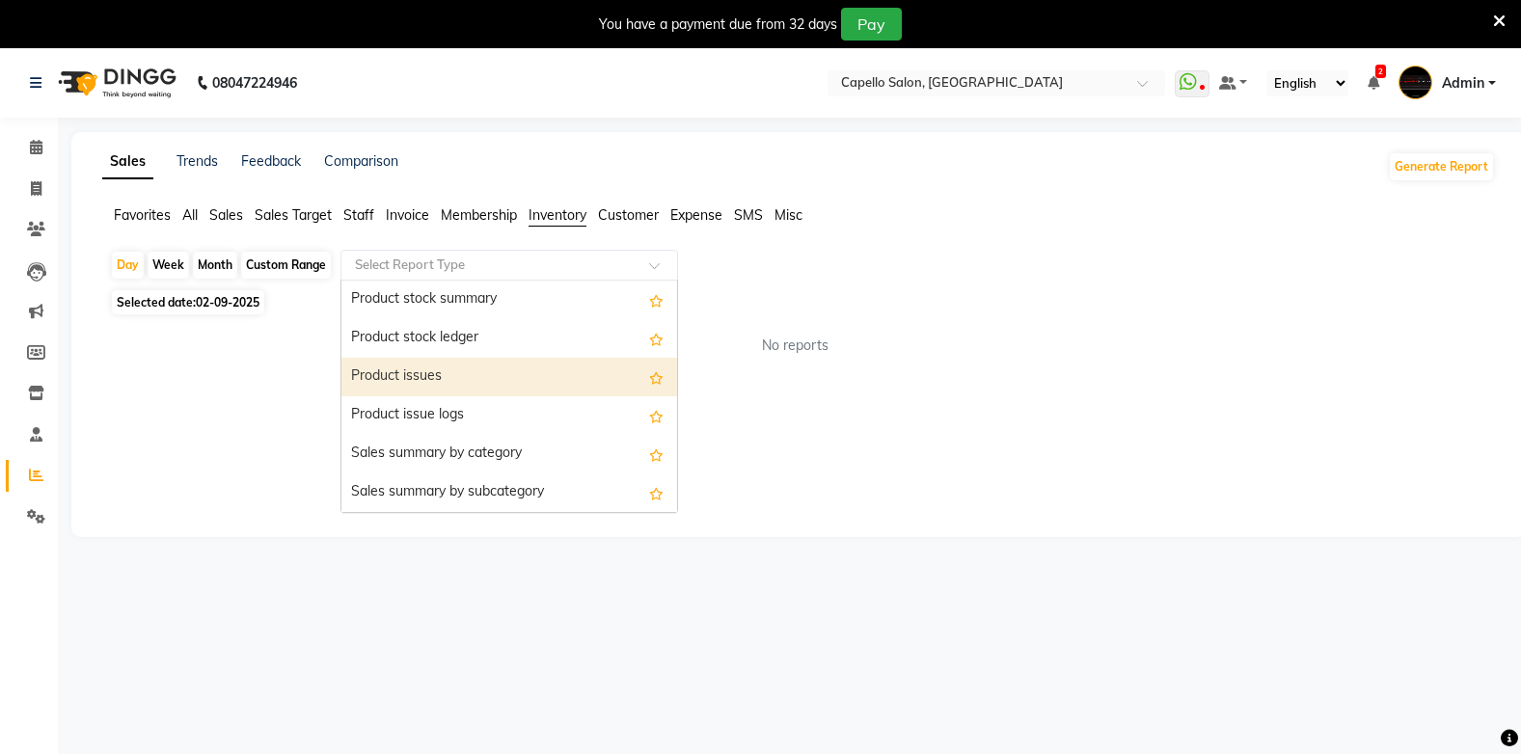
click at [620, 387] on div "Product issues" at bounding box center [509, 377] width 336 height 39
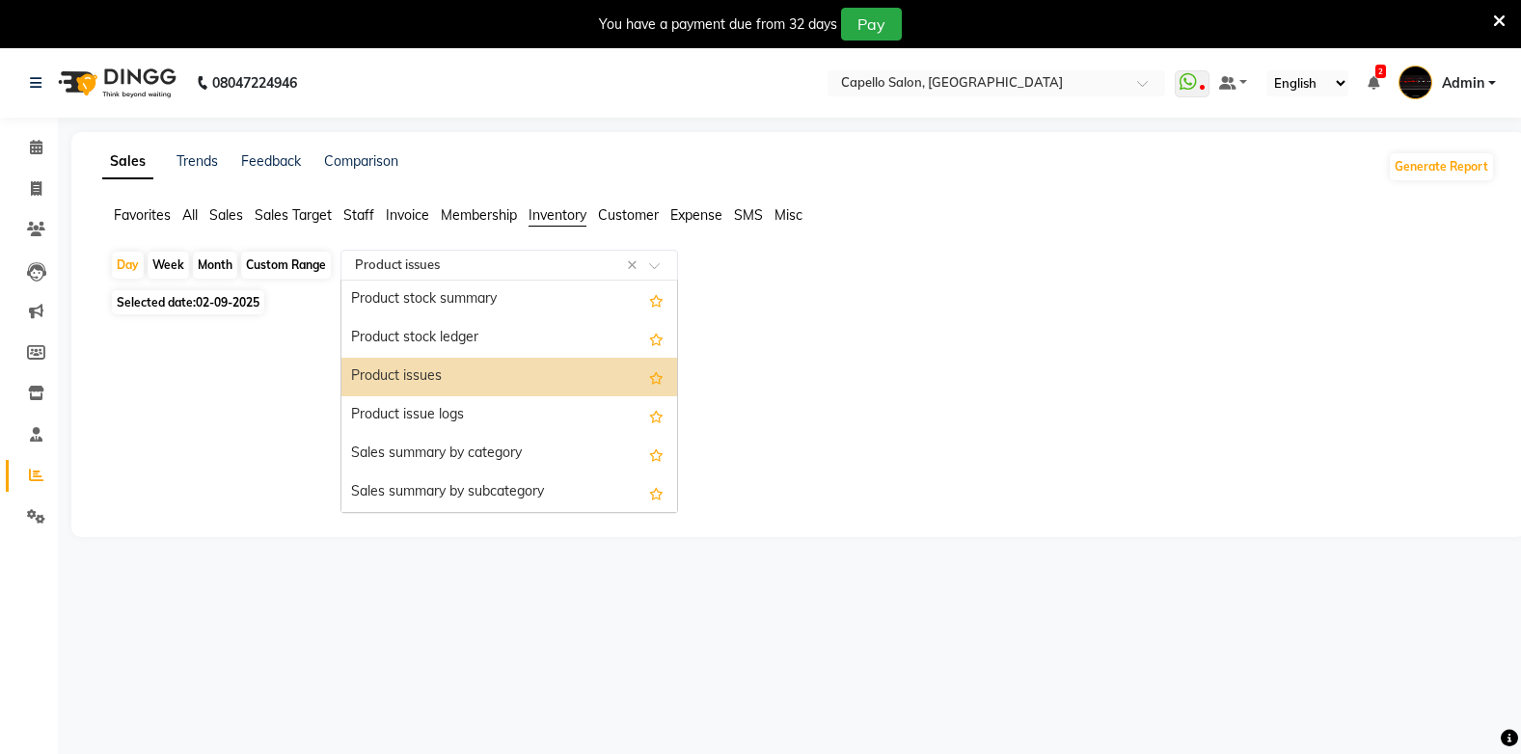
click at [471, 263] on input "text" at bounding box center [490, 265] width 278 height 19
click at [472, 312] on div "Product stock summary" at bounding box center [509, 300] width 336 height 39
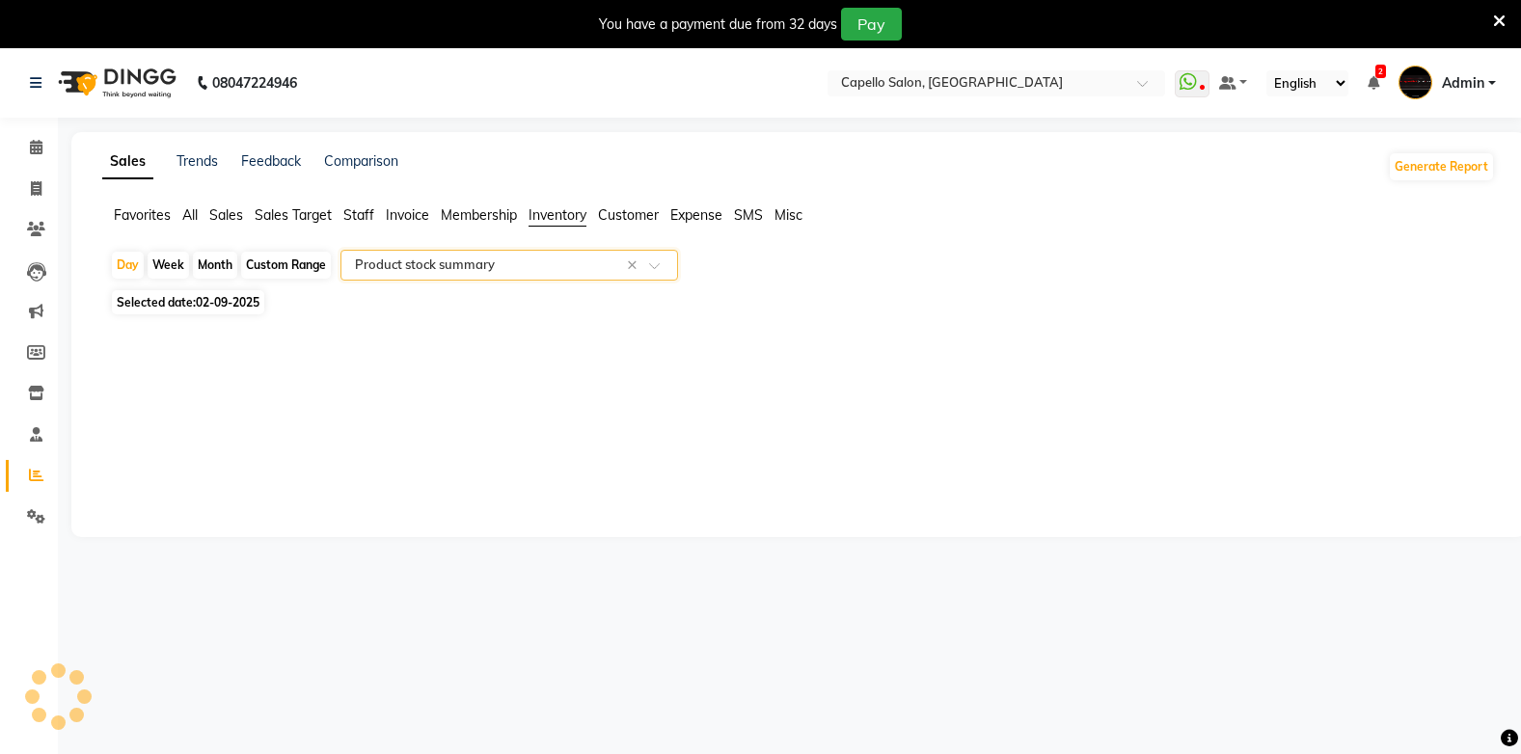
select select "full_report"
select select "csv"
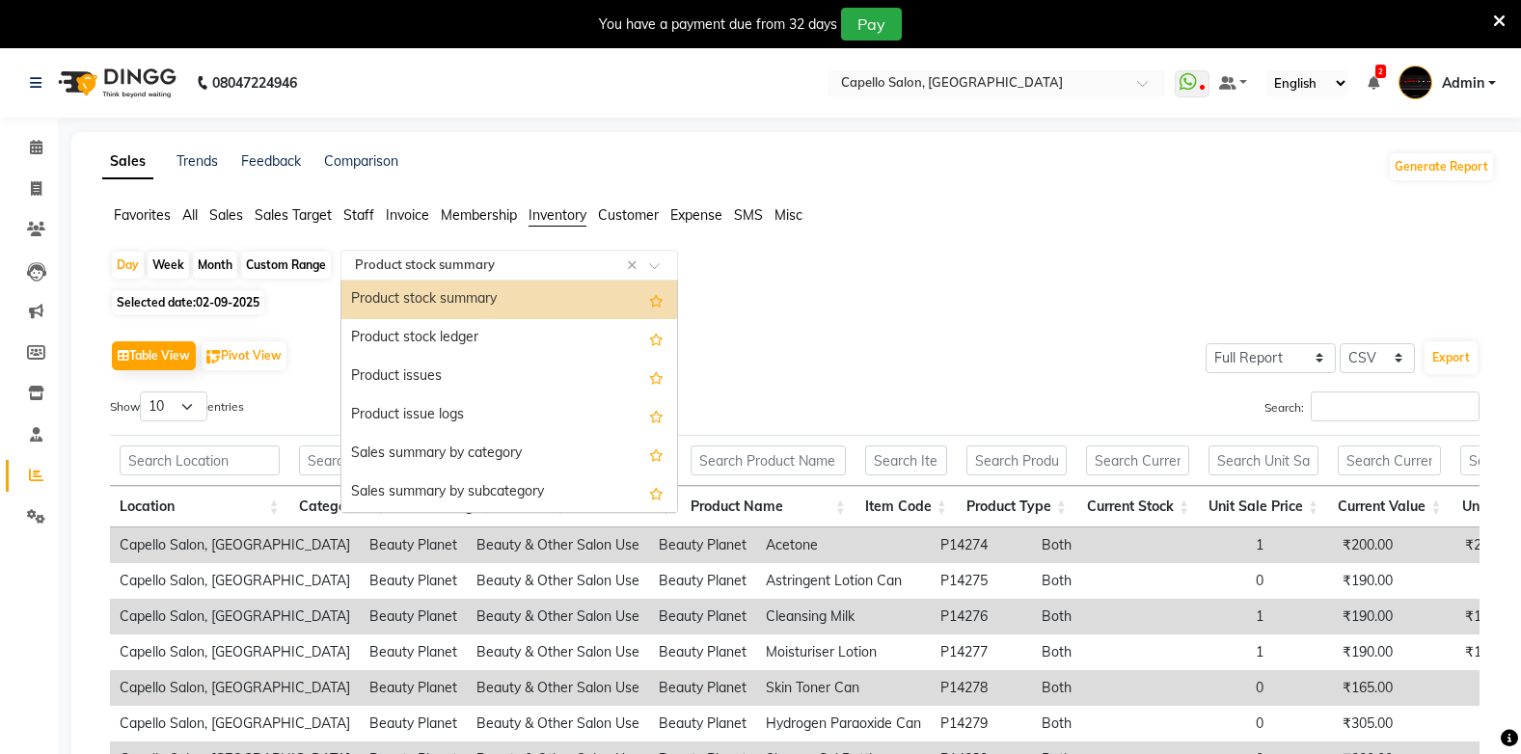
click at [486, 274] on input "text" at bounding box center [490, 265] width 278 height 19
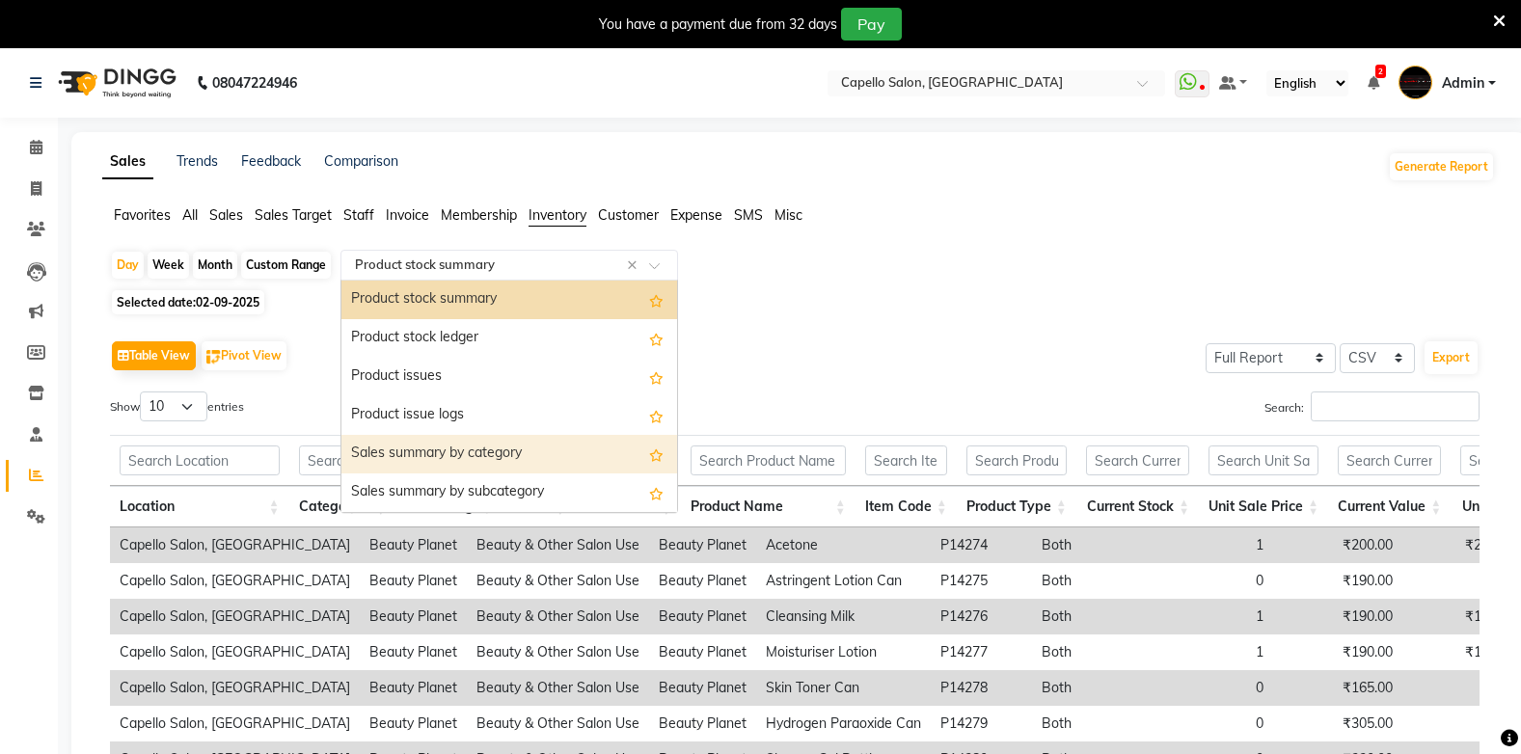
click at [472, 448] on div "Sales summary by category" at bounding box center [509, 454] width 336 height 39
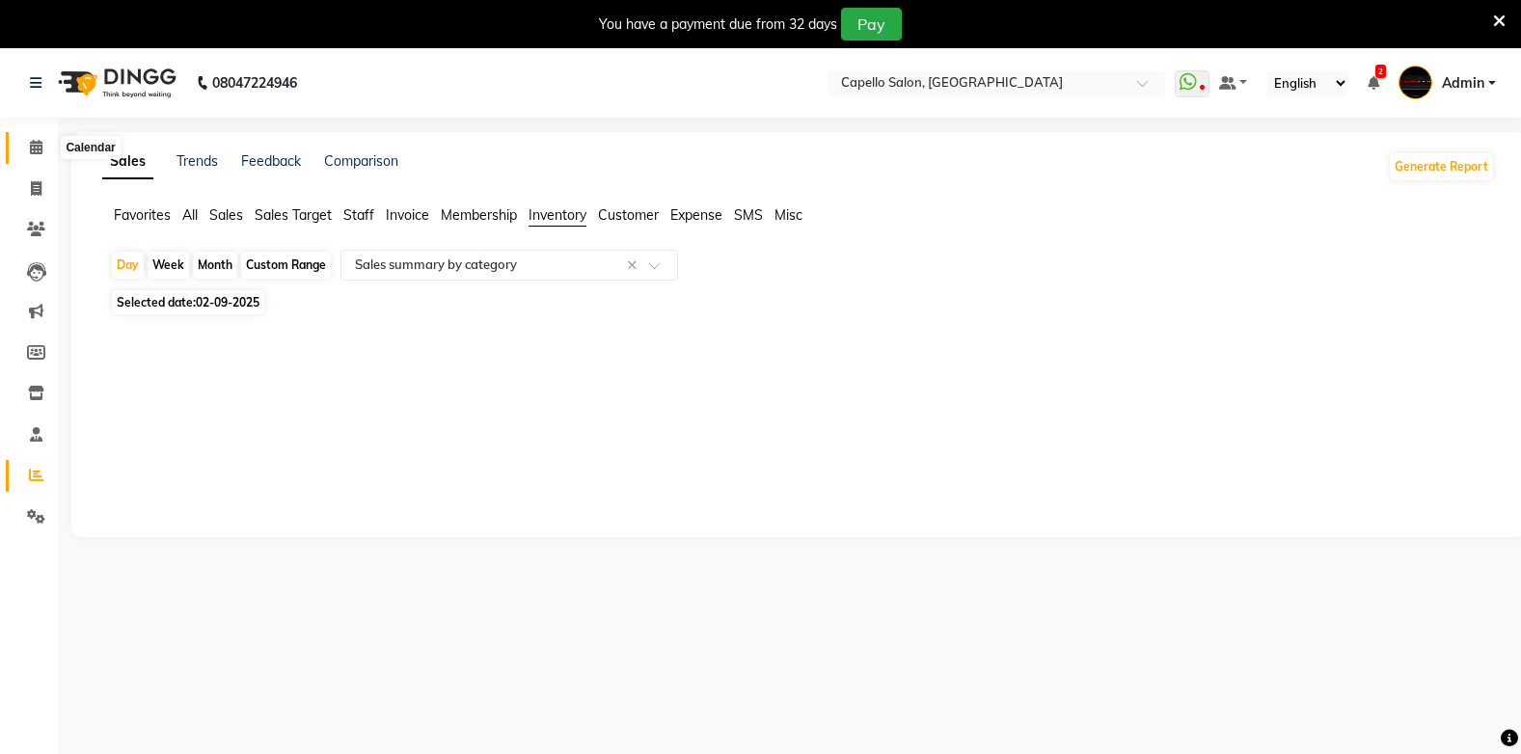
click at [30, 147] on icon at bounding box center [36, 147] width 13 height 14
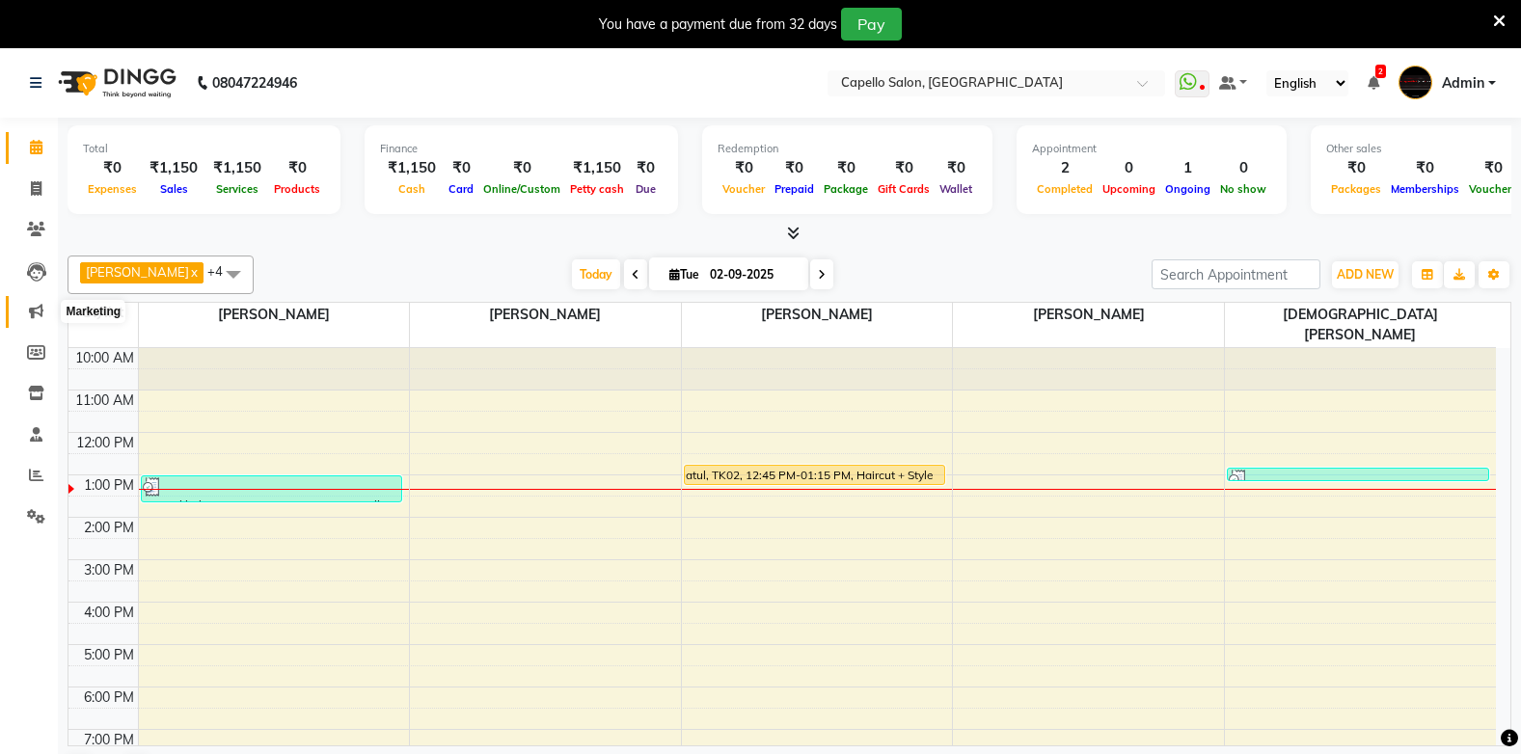
click at [31, 314] on icon at bounding box center [36, 311] width 14 height 14
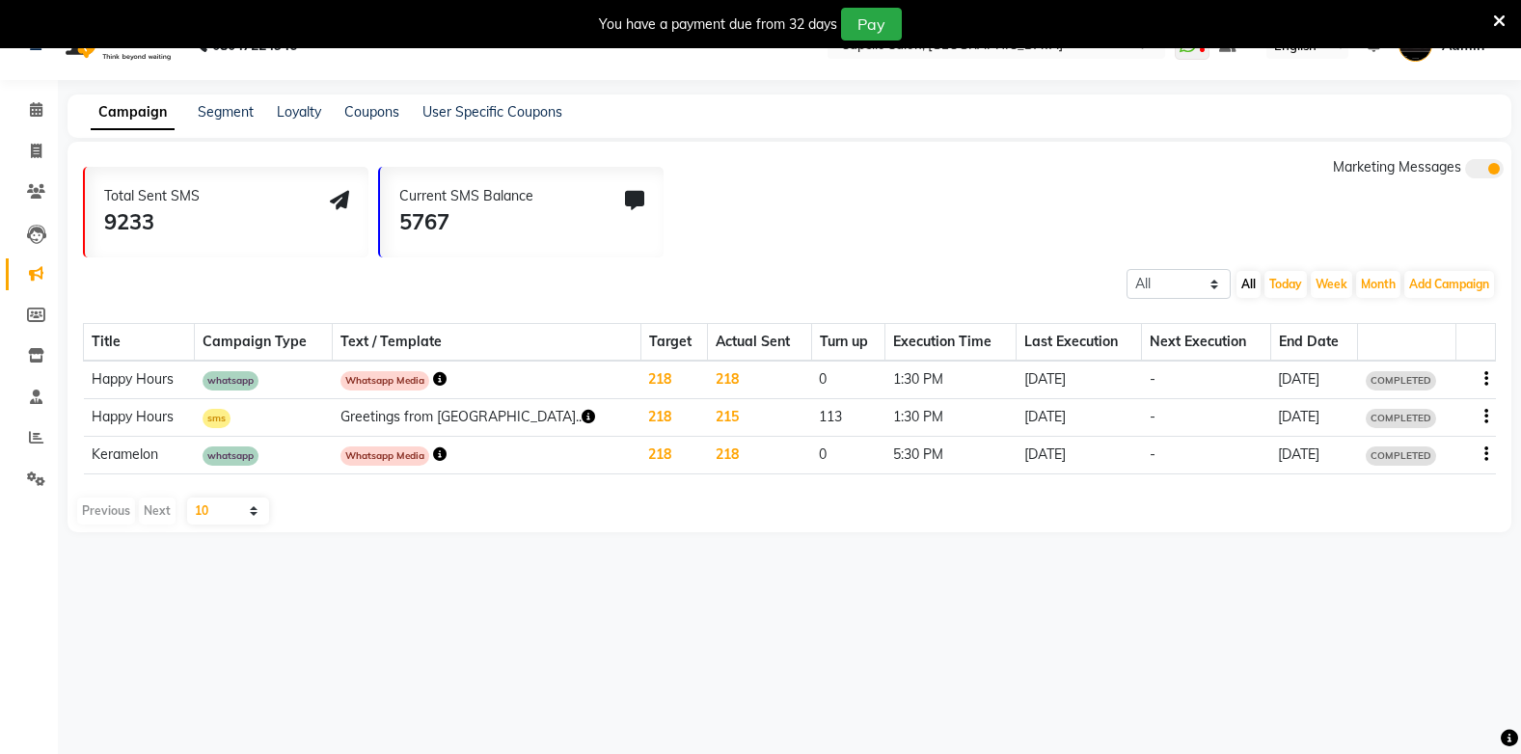
scroll to position [48, 0]
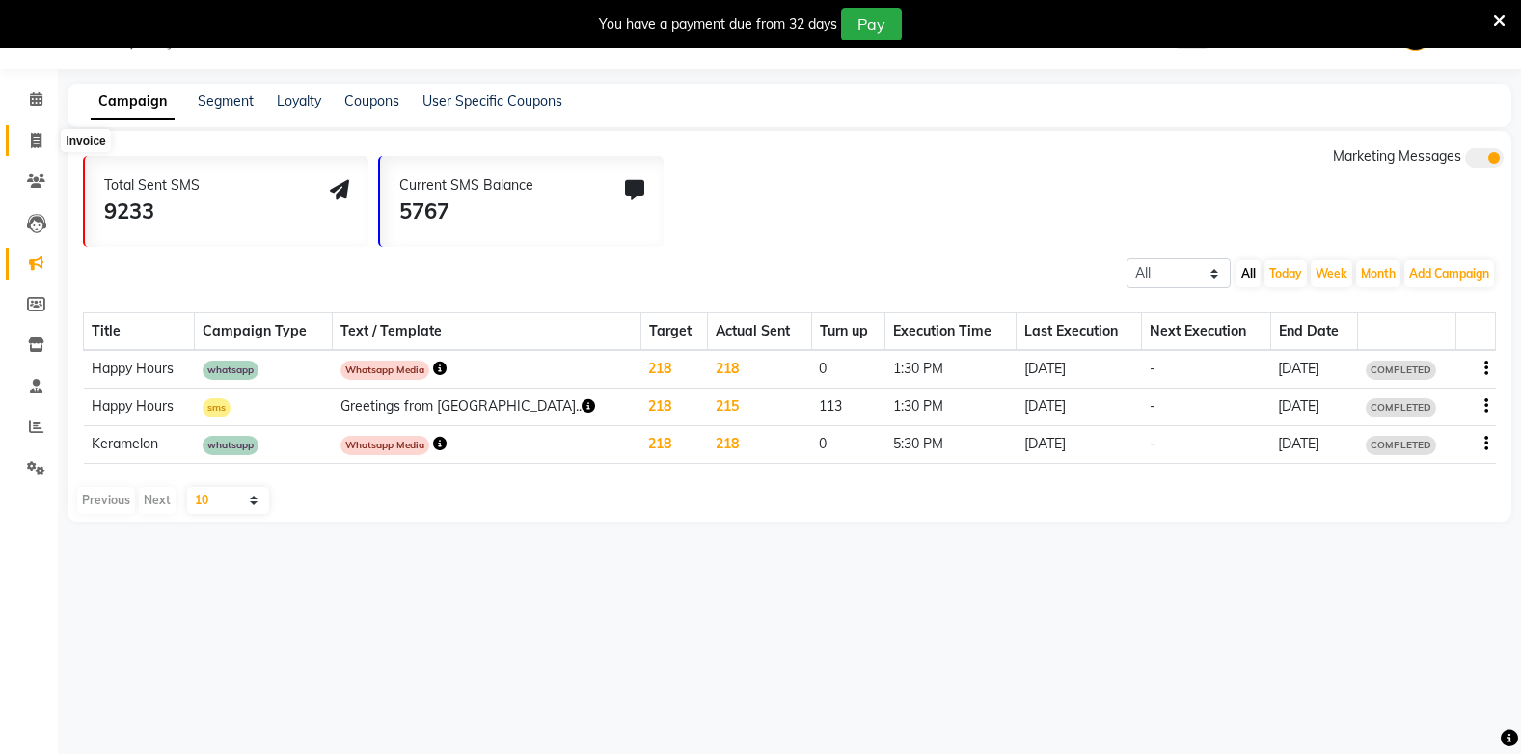
click at [32, 149] on span at bounding box center [36, 141] width 34 height 22
select select "service"
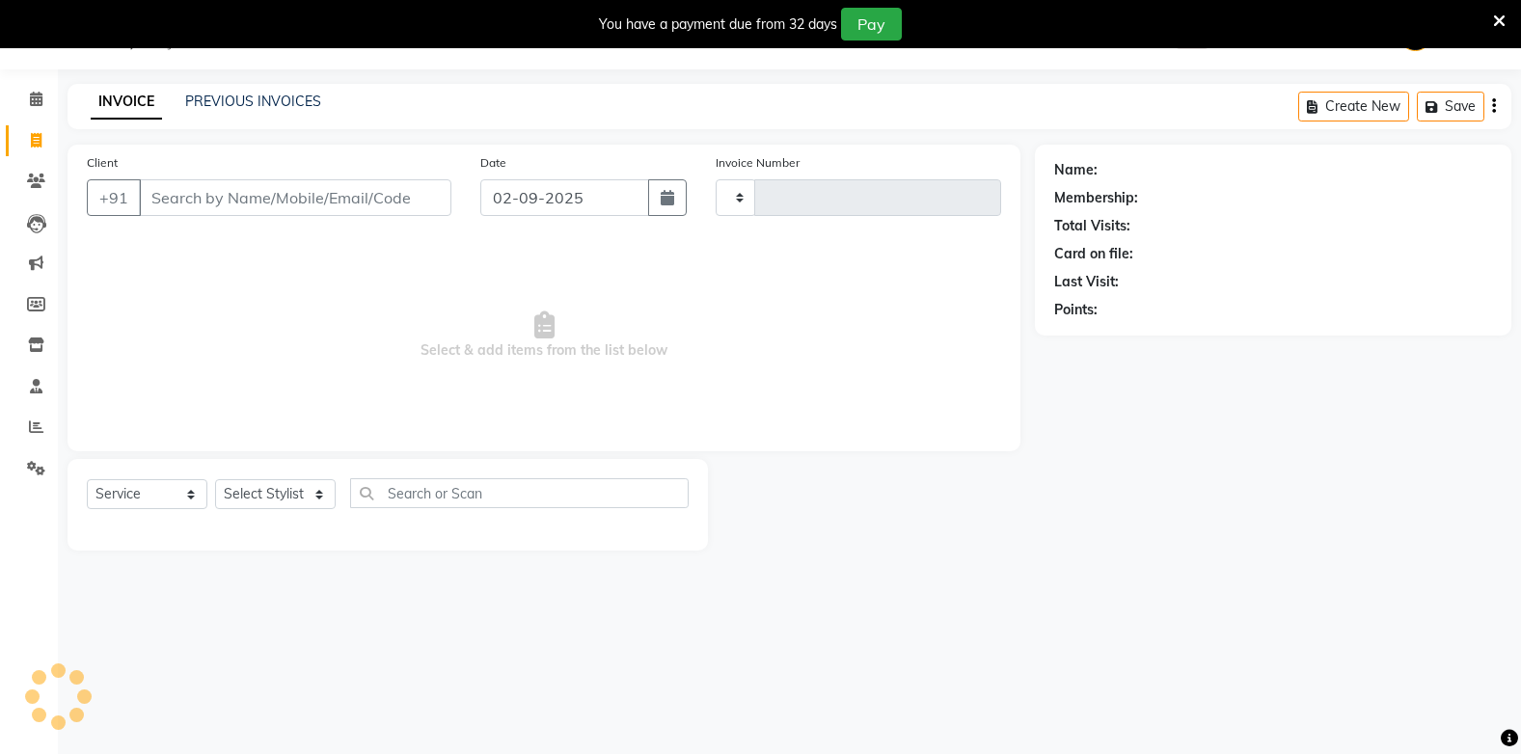
type input "1822"
select select "810"
click at [37, 99] on icon at bounding box center [36, 99] width 13 height 14
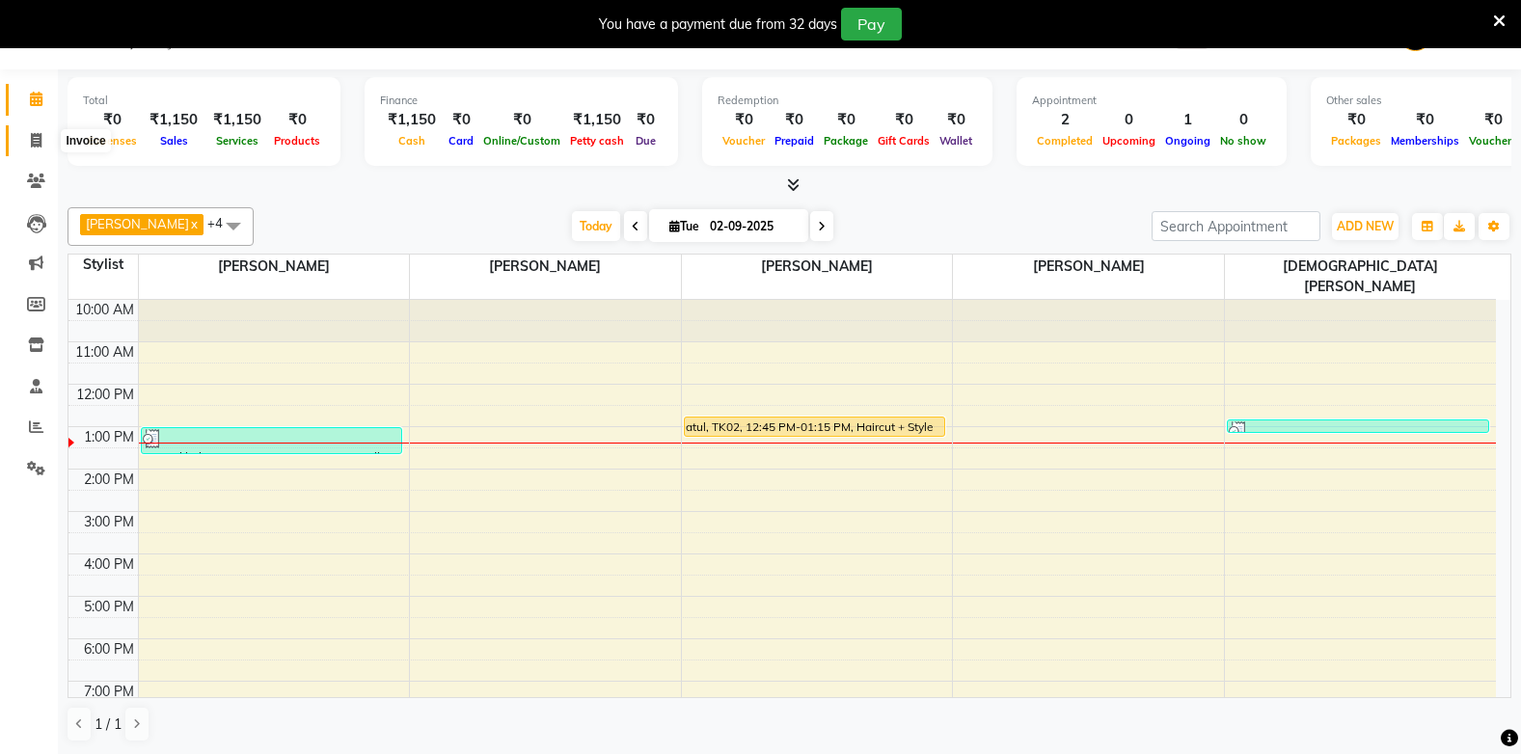
click at [41, 140] on icon at bounding box center [36, 140] width 11 height 14
select select "service"
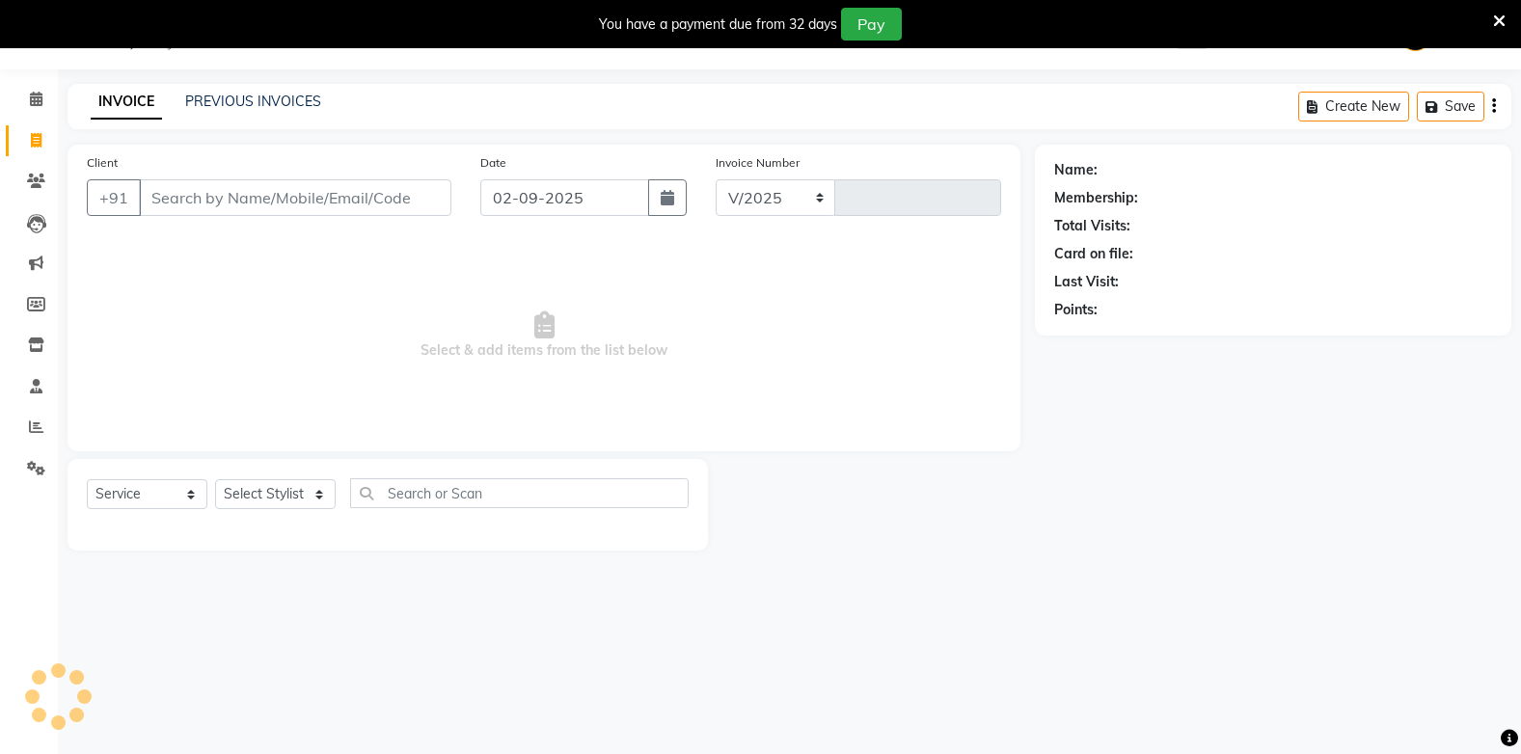
select select "810"
type input "1822"
click at [278, 500] on select "Select Stylist Admin Arman Barsagade BHARTI SAHARE Capello Gadhchiroli Lakhan b…" at bounding box center [290, 494] width 150 height 30
click at [122, 324] on span "Select & add items from the list below" at bounding box center [544, 335] width 914 height 193
click at [29, 88] on link "Calendar" at bounding box center [29, 100] width 46 height 32
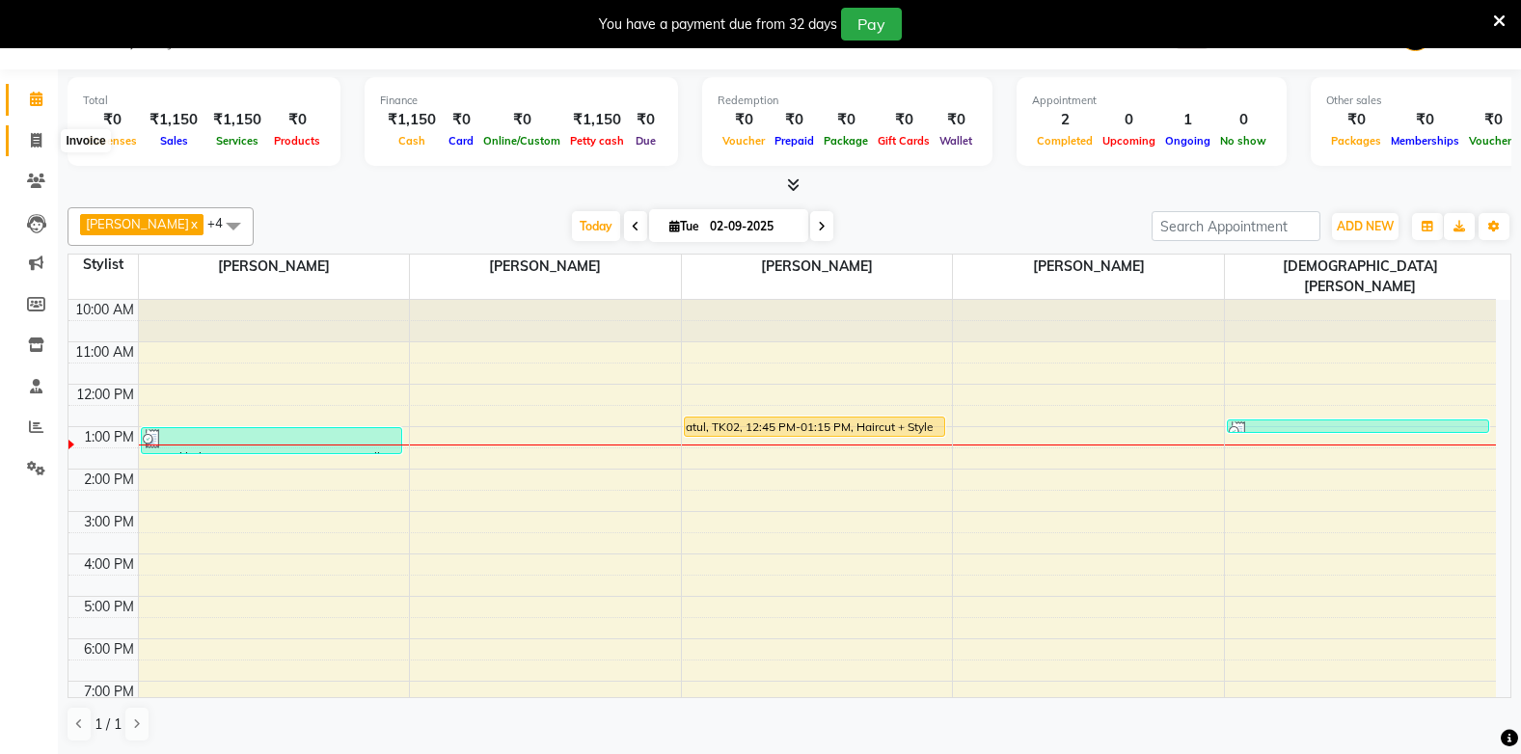
click at [48, 149] on span at bounding box center [36, 141] width 34 height 22
select select "service"
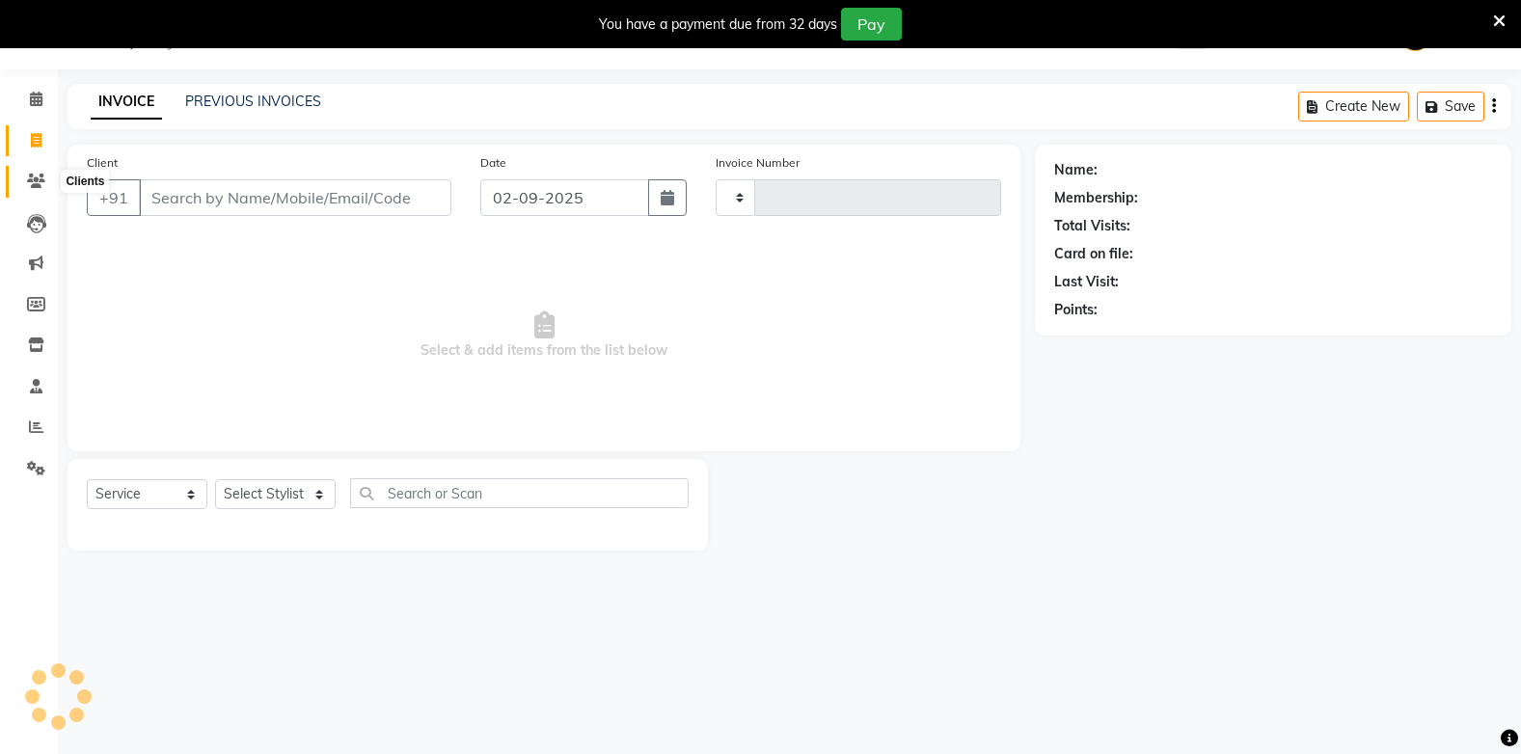
click at [39, 182] on icon at bounding box center [36, 181] width 18 height 14
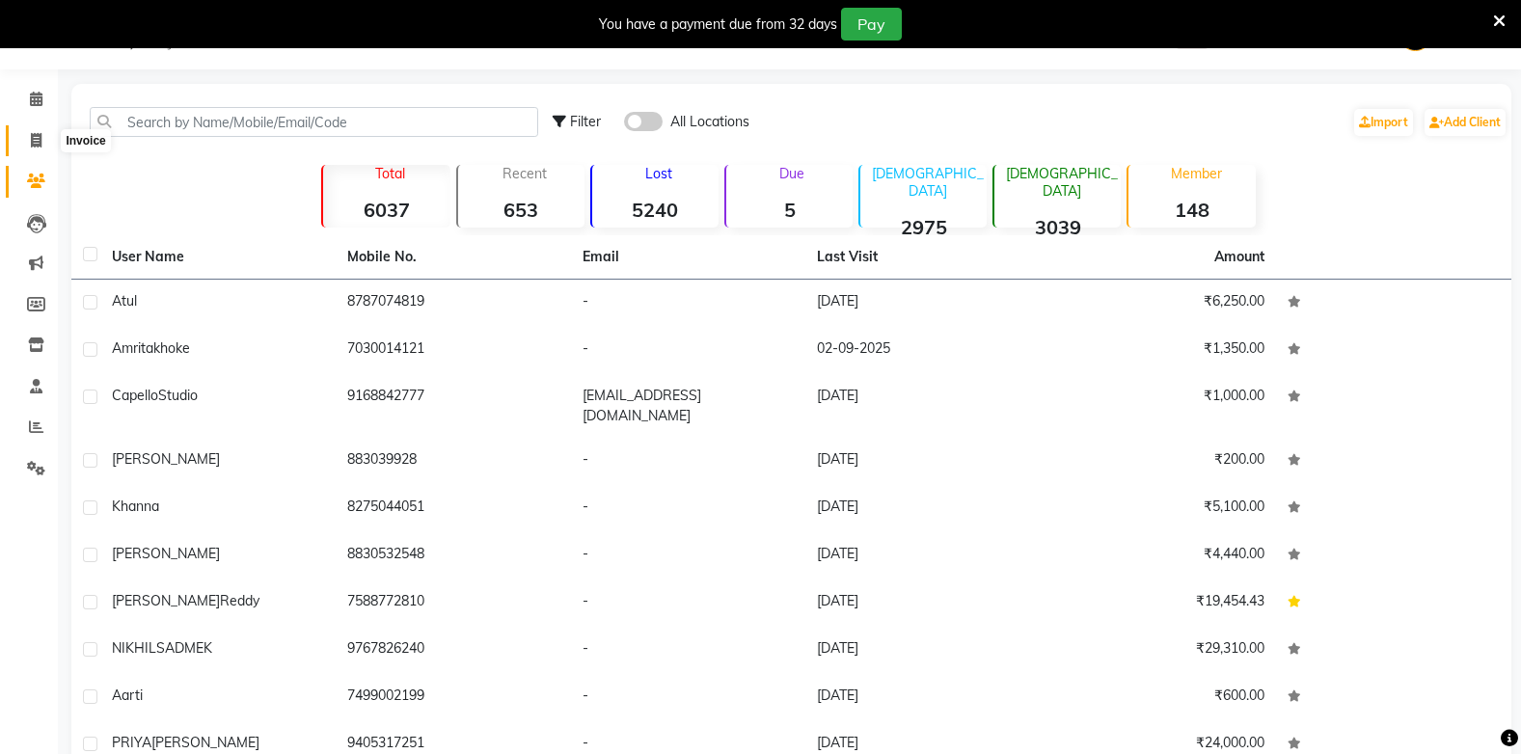
click at [39, 139] on icon at bounding box center [36, 140] width 11 height 14
select select "service"
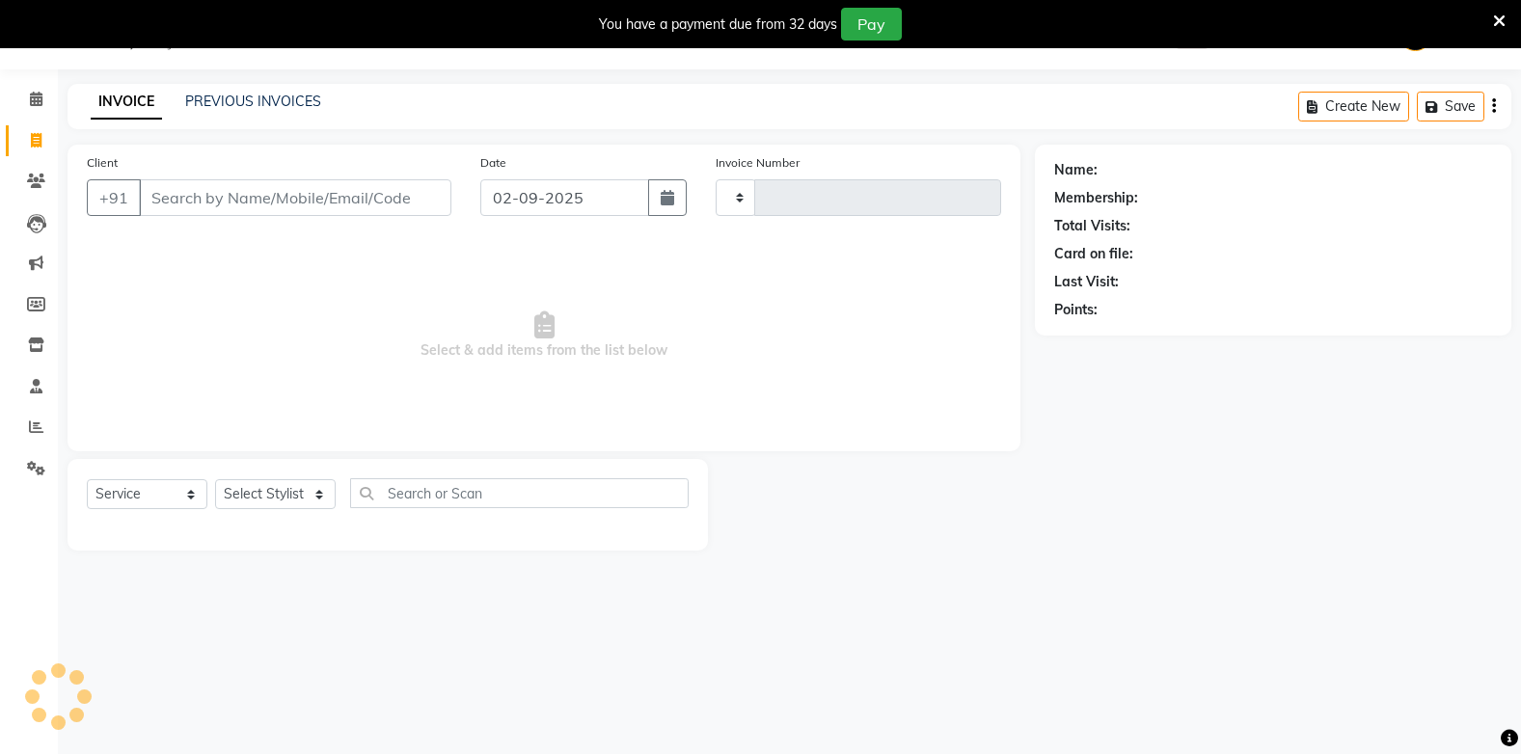
type input "1822"
select select "810"
click at [37, 421] on icon at bounding box center [36, 426] width 14 height 14
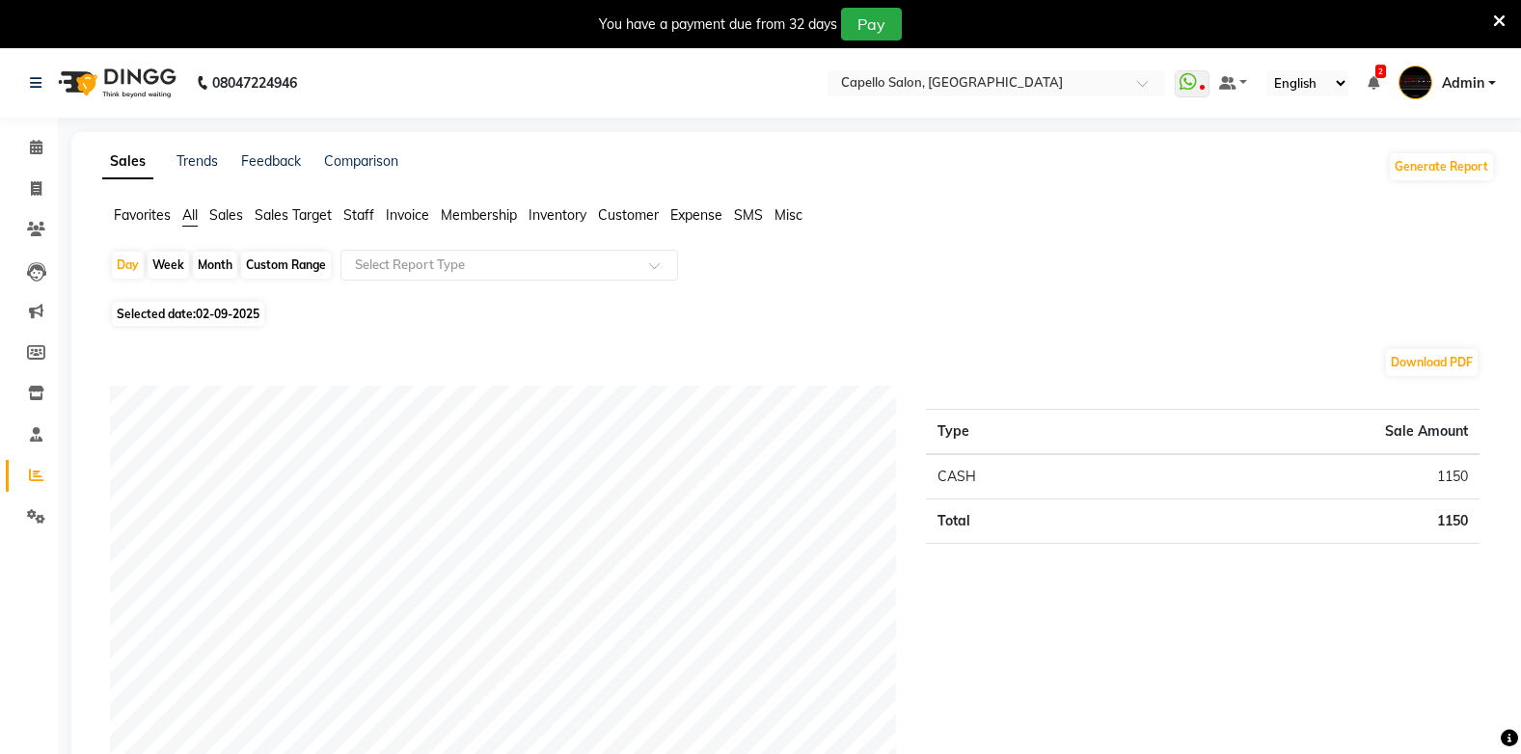
click at [144, 214] on span "Favorites" at bounding box center [142, 214] width 57 height 17
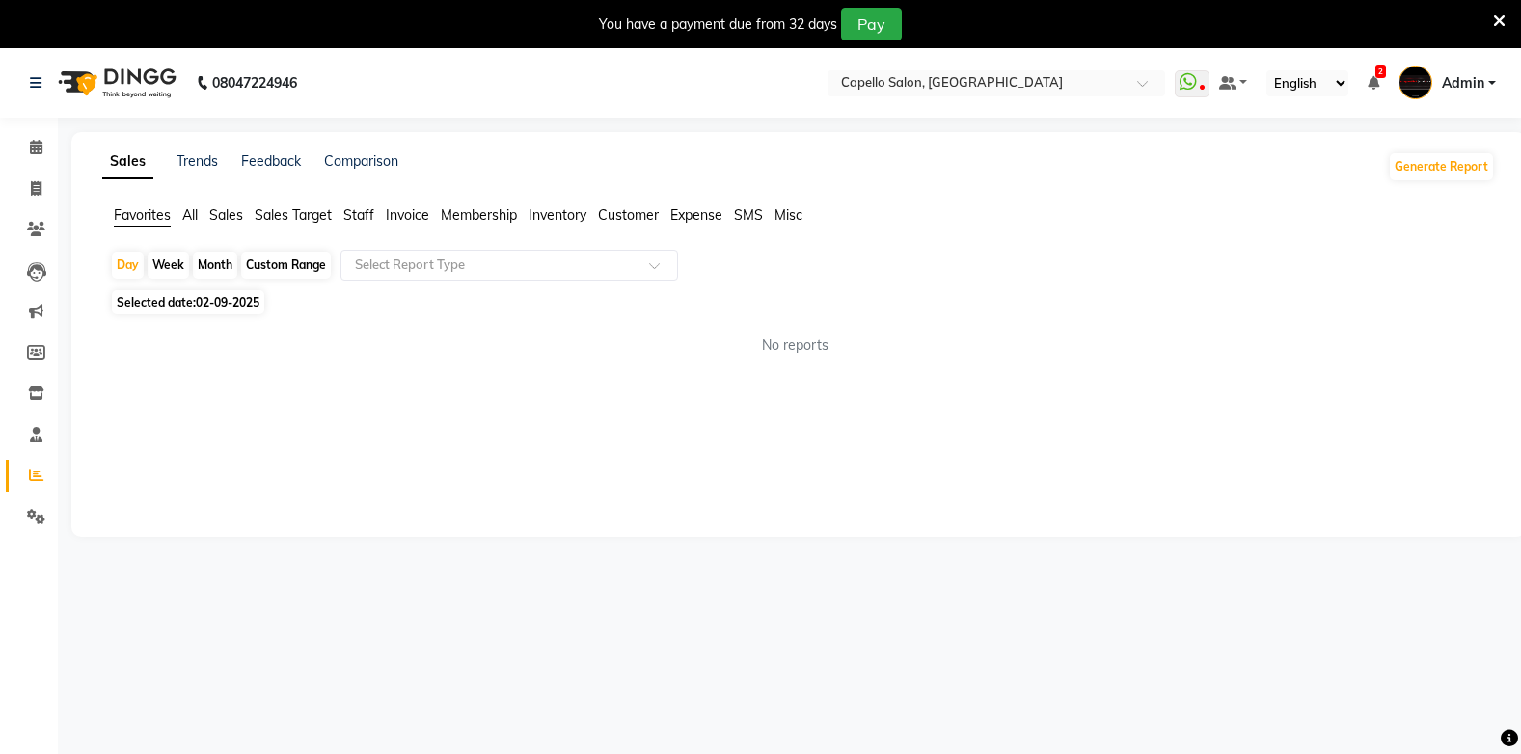
click at [209, 298] on span "02-09-2025" at bounding box center [228, 302] width 64 height 14
select select "9"
select select "2025"
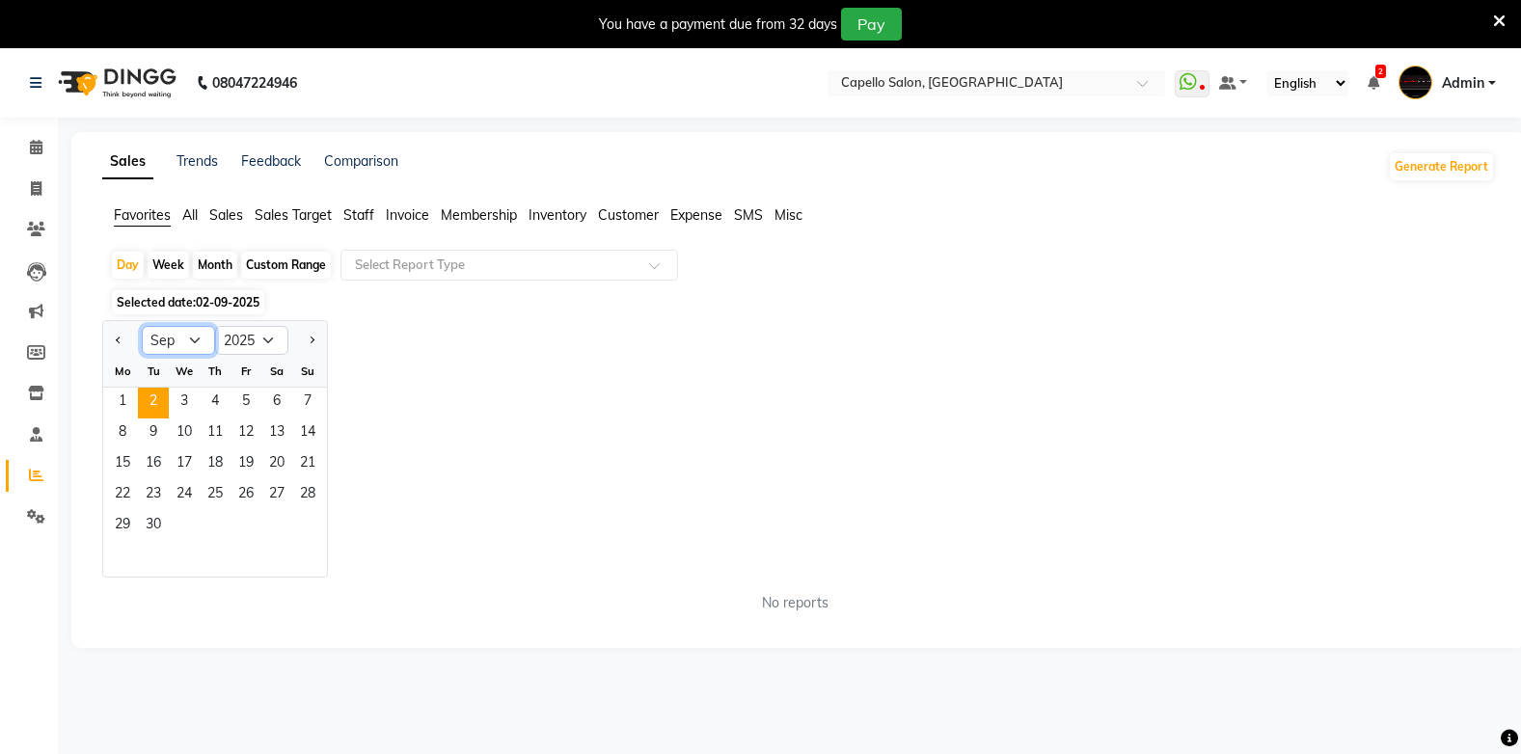
click at [162, 343] on select "Jan Feb Mar Apr May Jun Jul Aug Sep Oct Nov Dec" at bounding box center [178, 340] width 73 height 29
select select "8"
click at [142, 326] on select "Jan Feb Mar Apr May Jun Jul Aug Sep Oct Nov Dec" at bounding box center [178, 340] width 73 height 29
click at [276, 519] on span "30" at bounding box center [276, 526] width 31 height 31
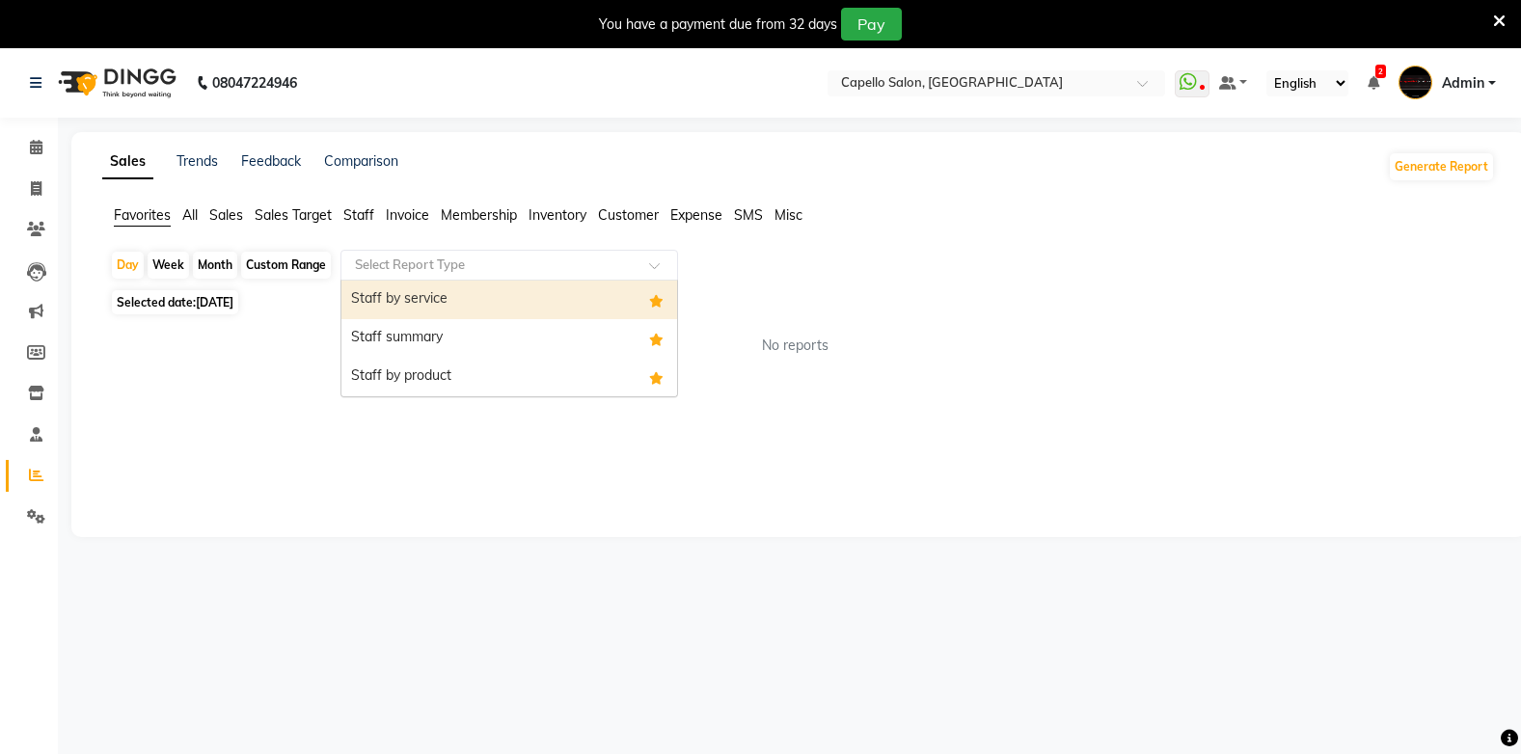
click at [383, 264] on input "text" at bounding box center [490, 265] width 278 height 19
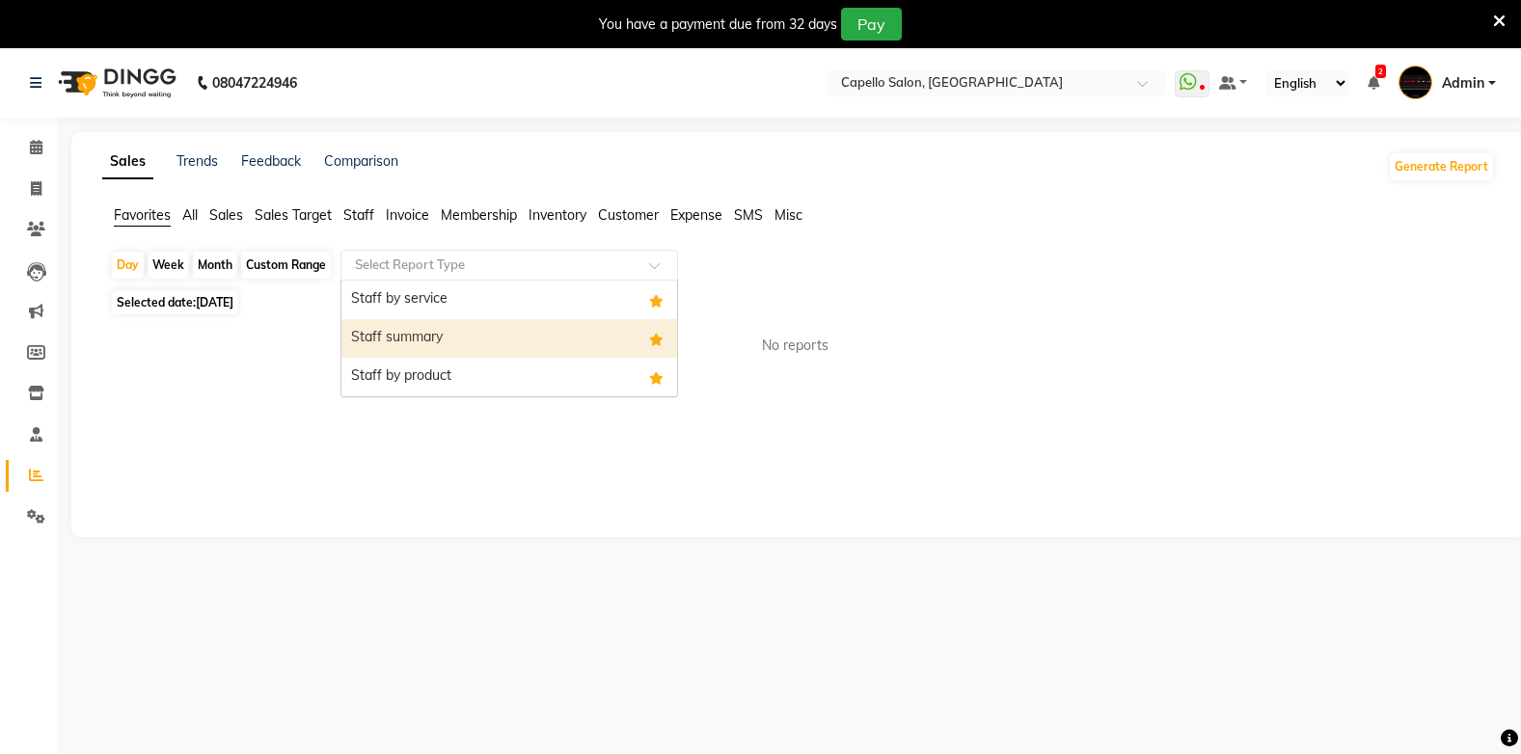
click at [393, 338] on div "Staff summary" at bounding box center [509, 338] width 336 height 39
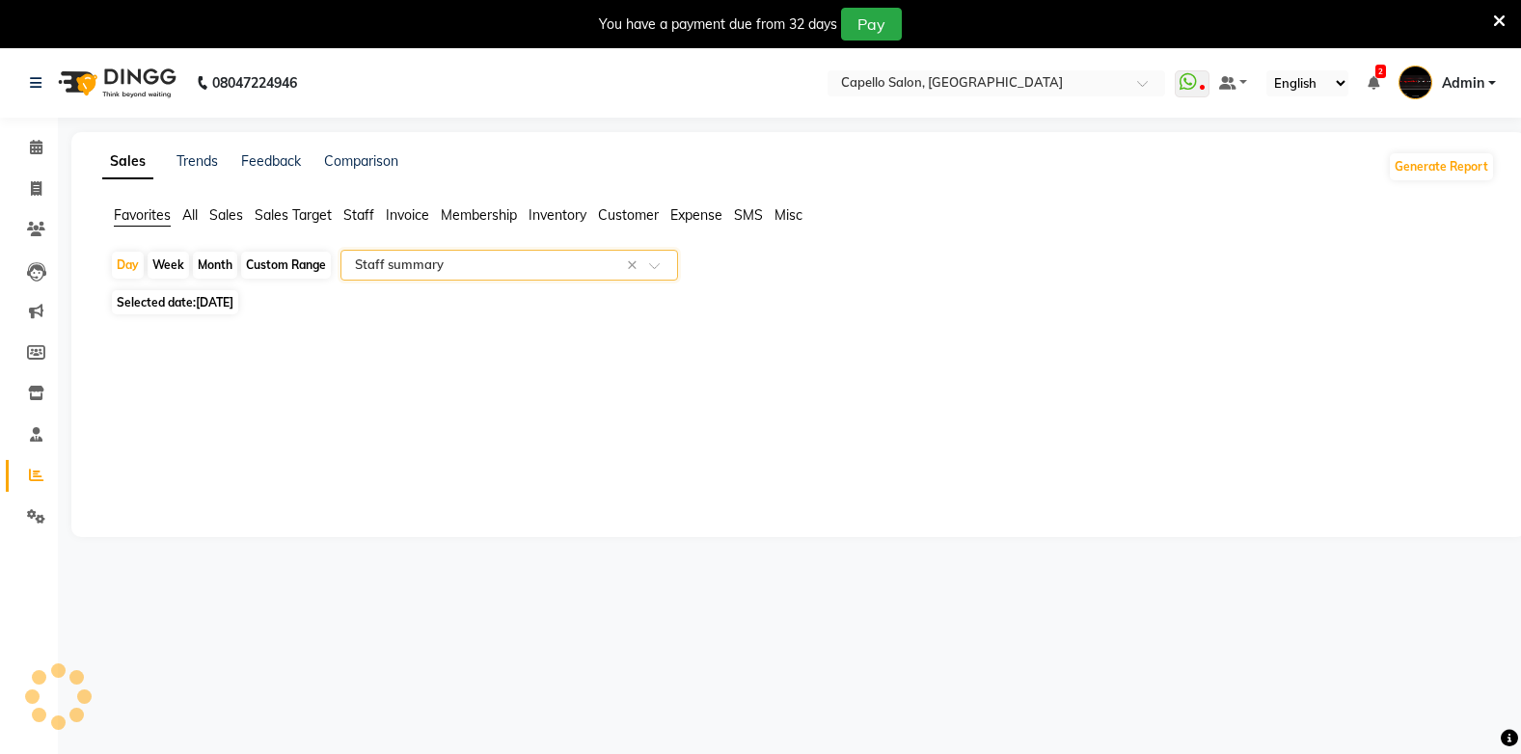
select select "full_report"
select select "csv"
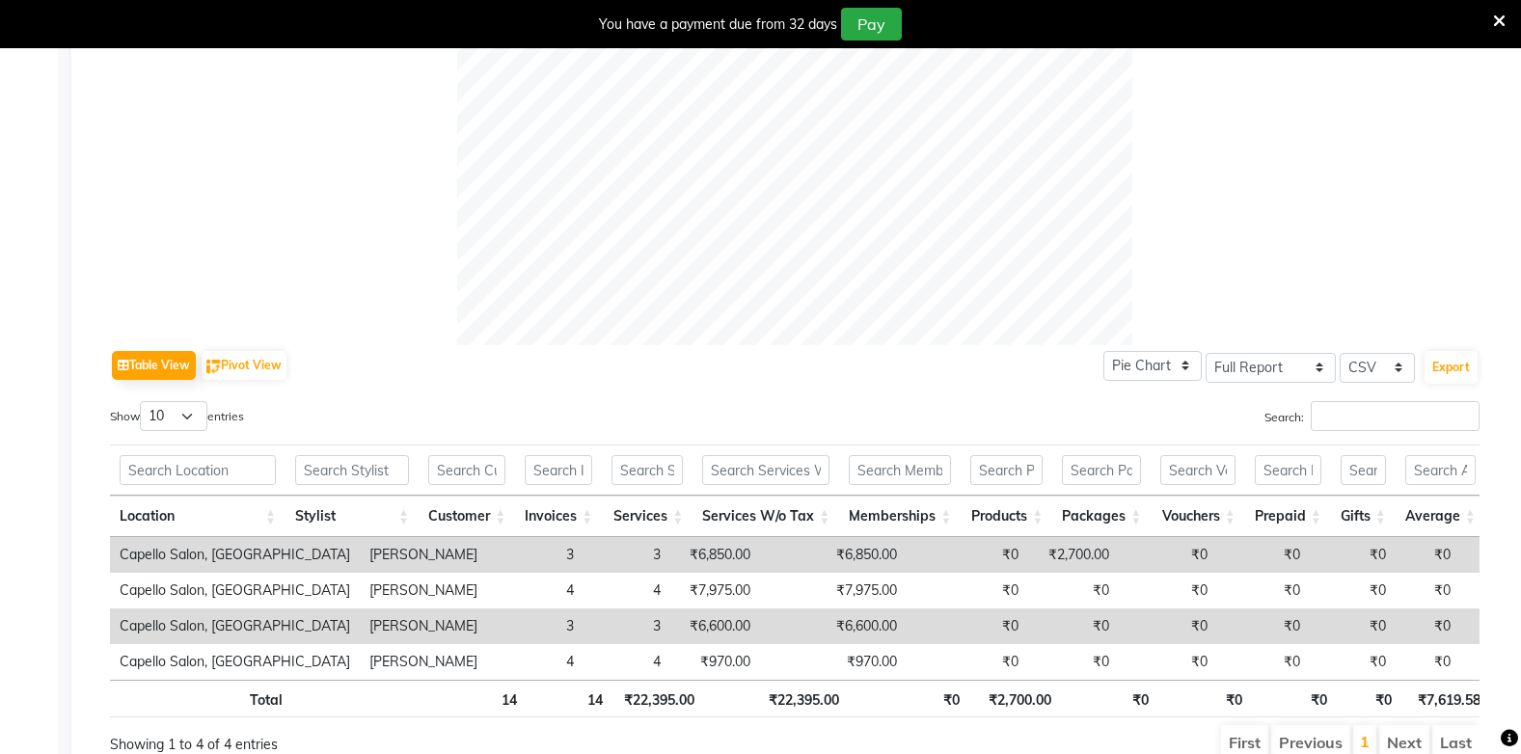
scroll to position [789, 0]
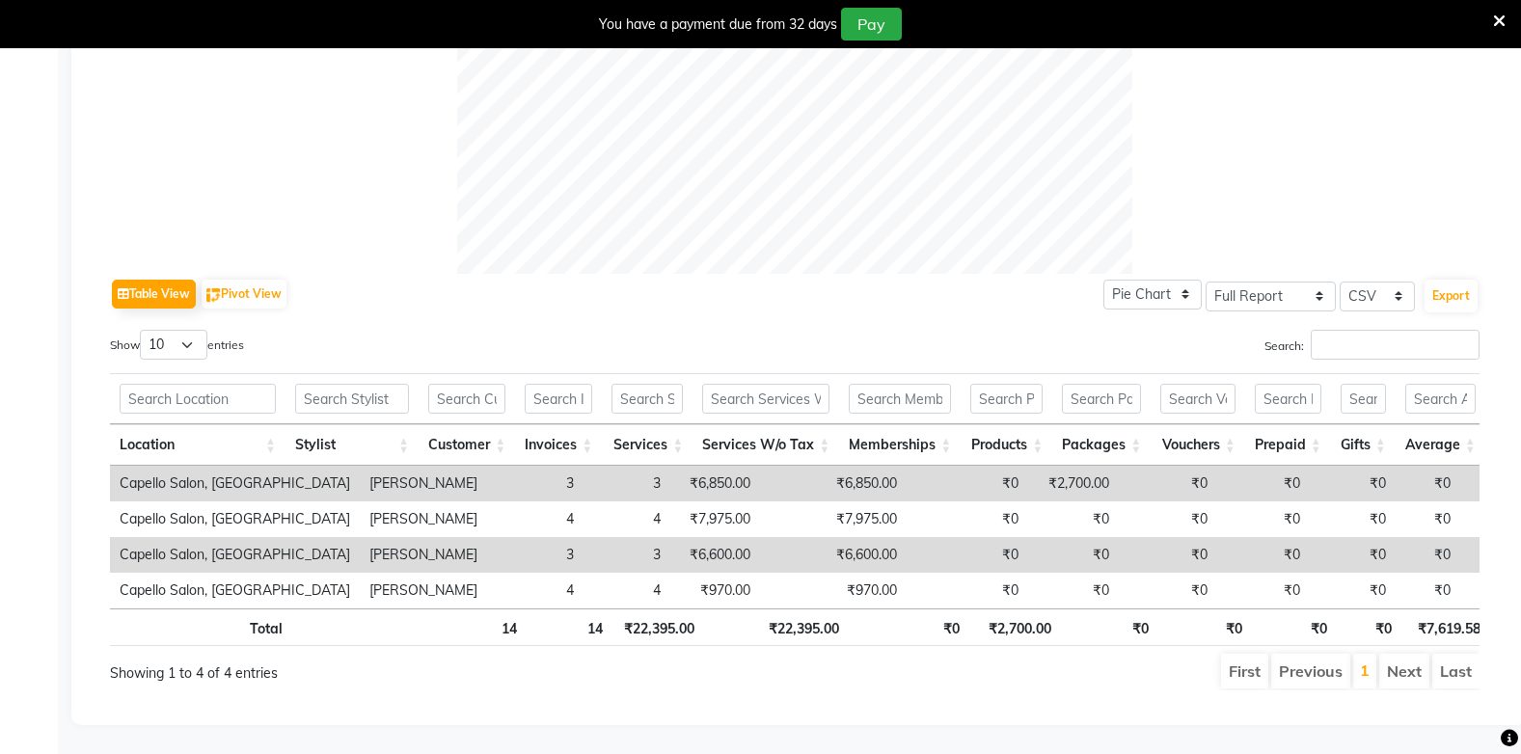
click at [677, 634] on div "Total 14 14 ₹22,395.00 ₹22,395.00 ₹0 ₹2,700.00 ₹0 ₹0 ₹0 ₹0 ₹7,619.58 ₹25,095.00…" at bounding box center [794, 629] width 1369 height 43
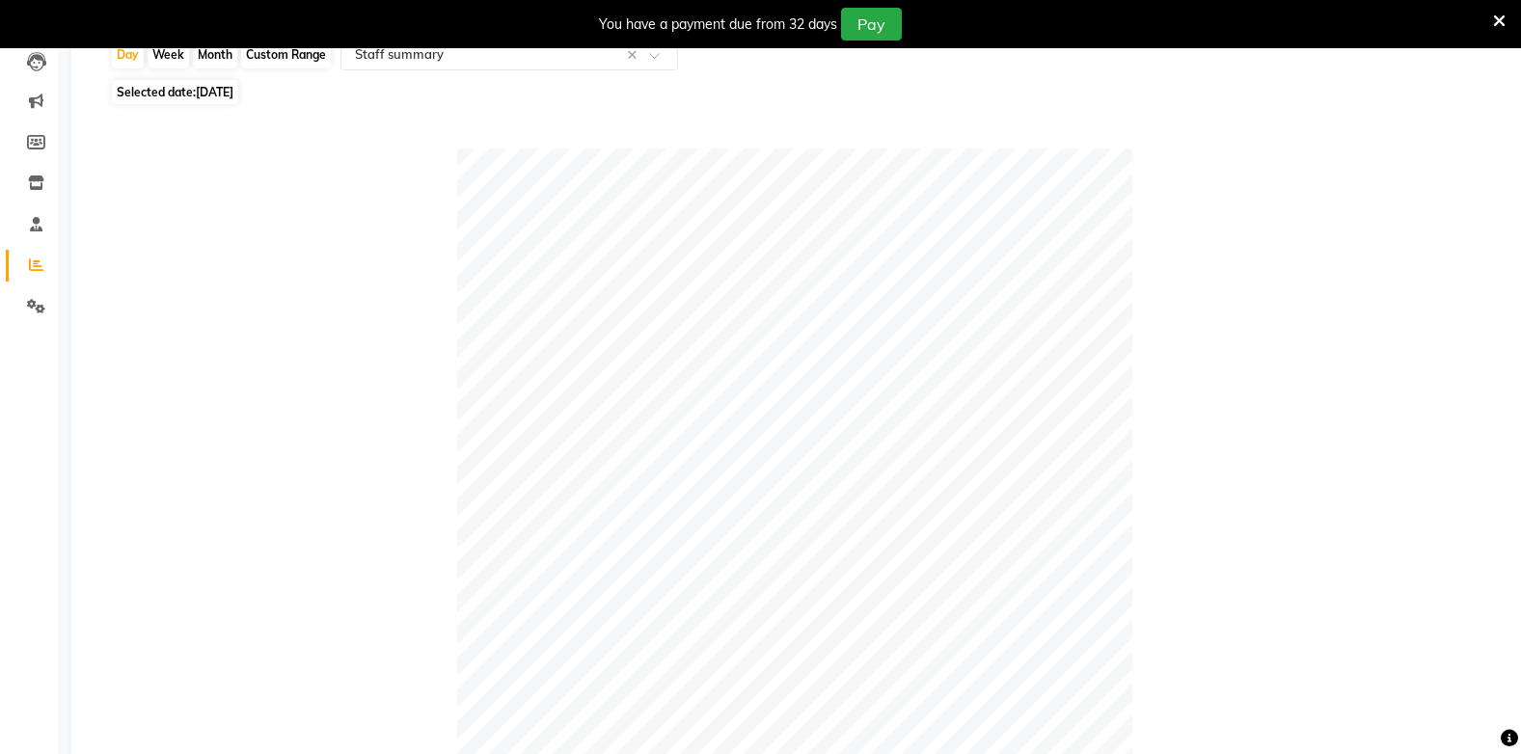
scroll to position [0, 0]
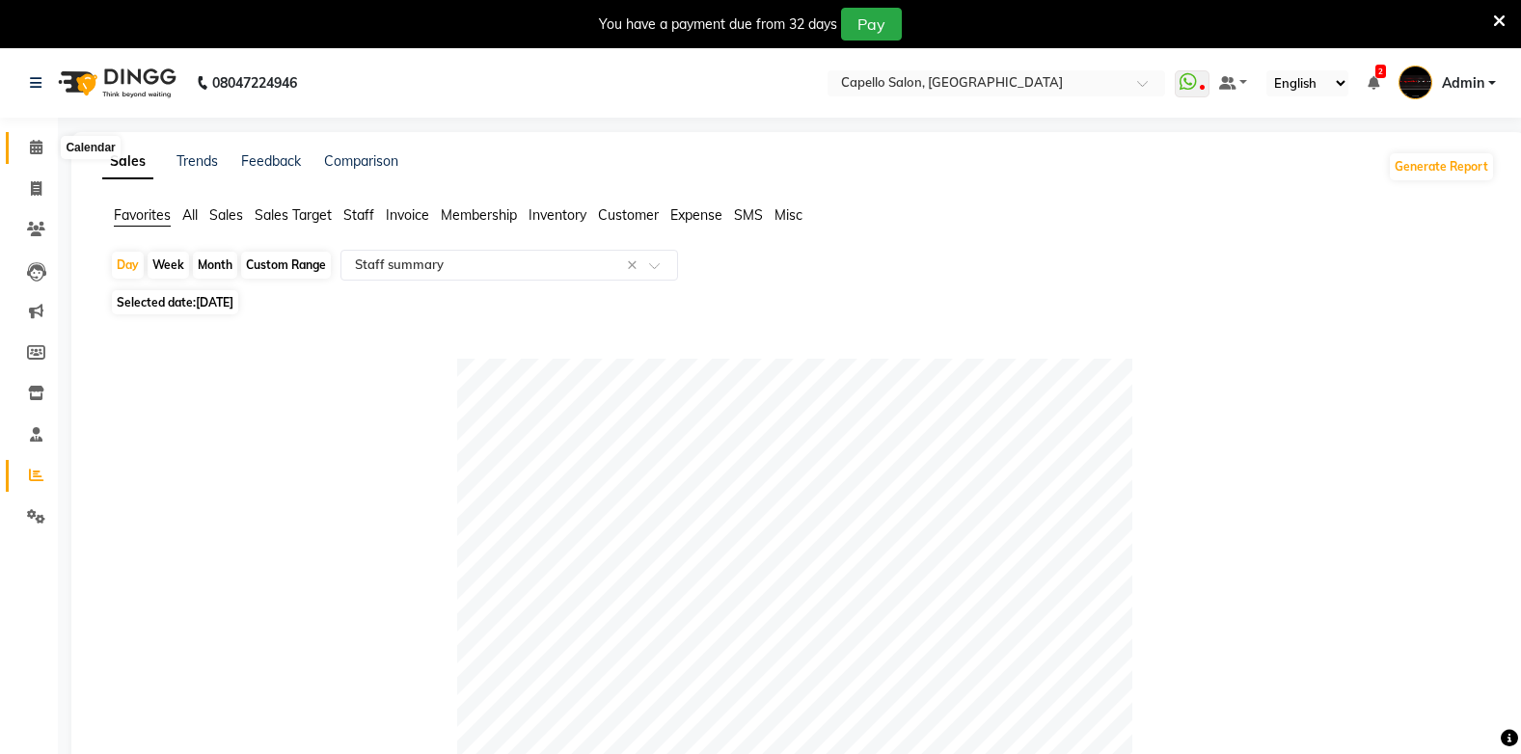
click at [41, 145] on icon at bounding box center [36, 147] width 13 height 14
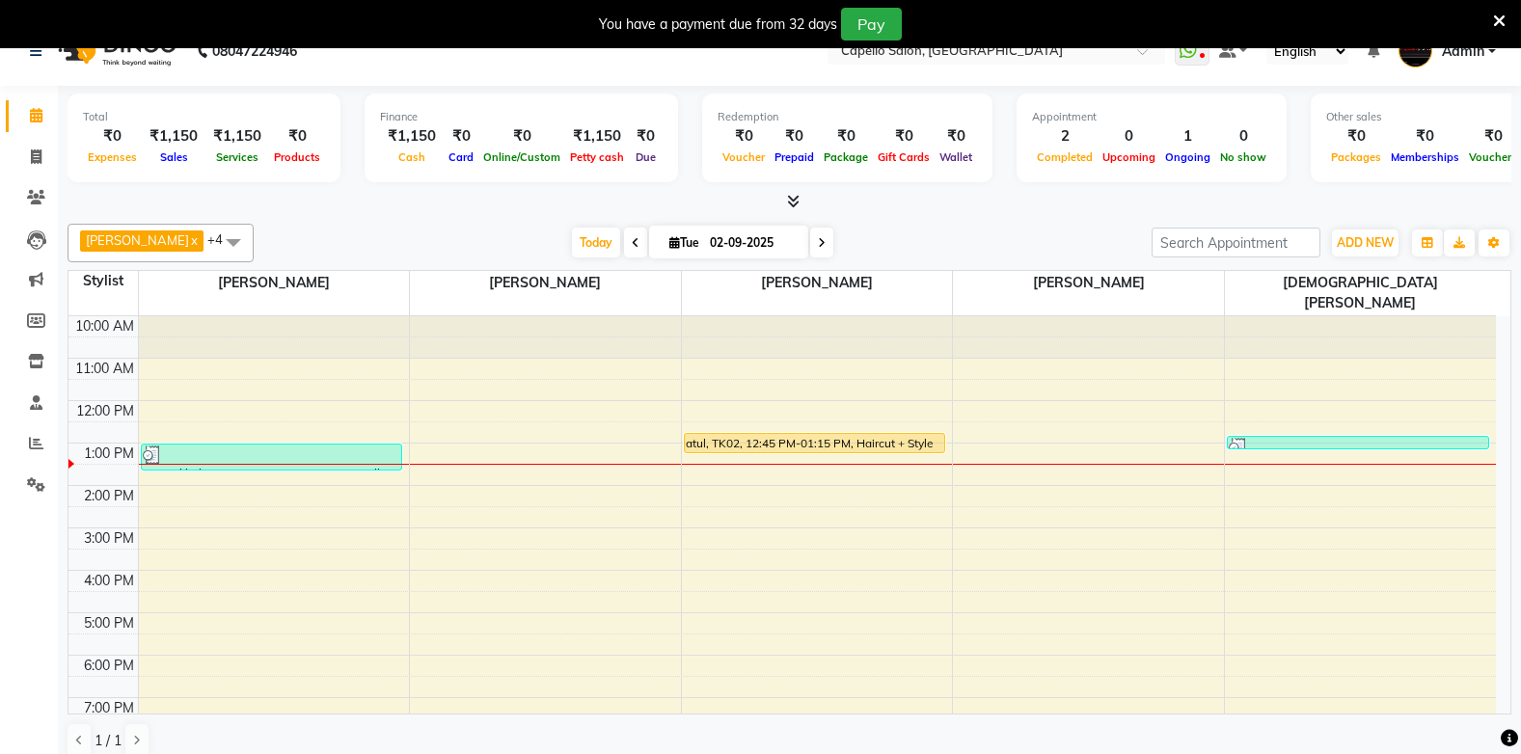
scroll to position [49, 0]
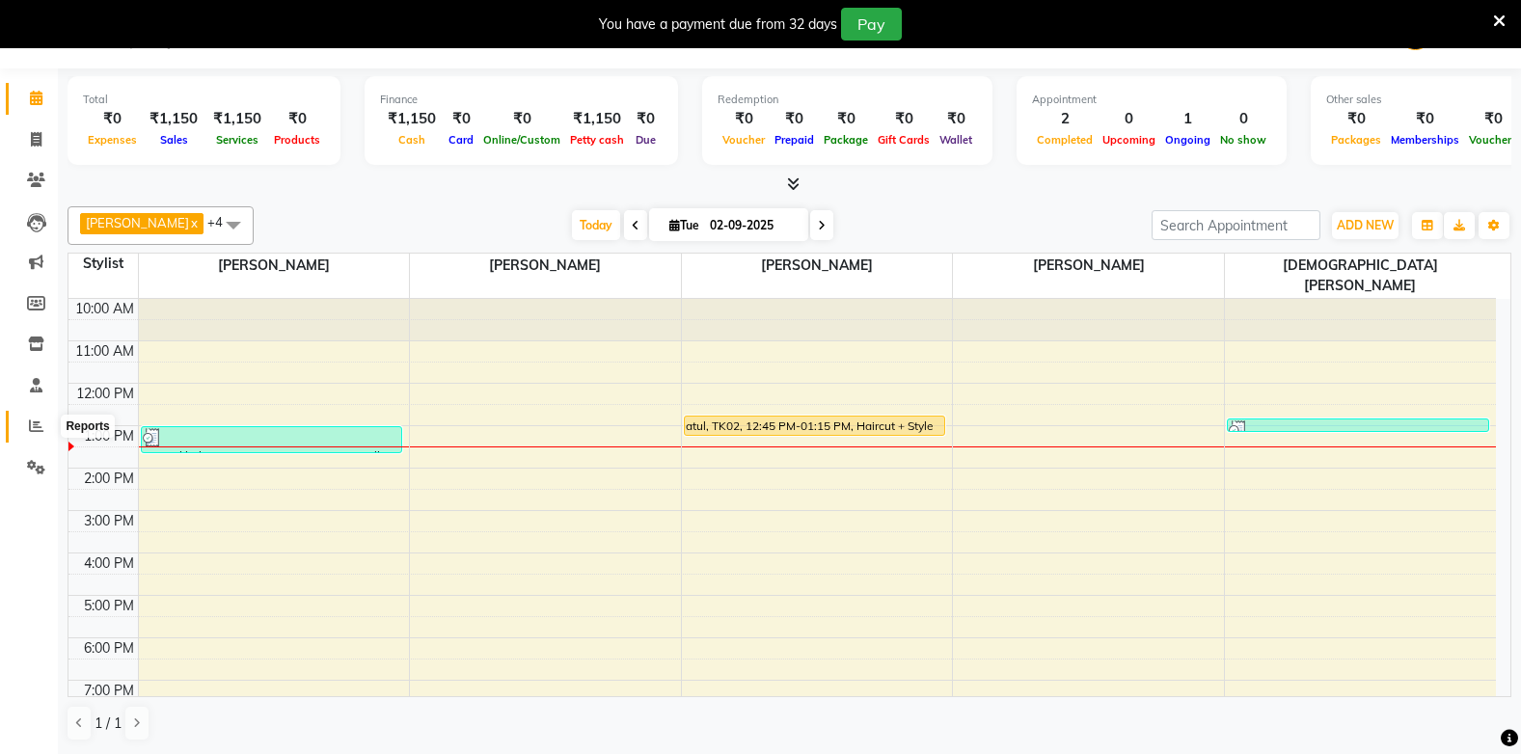
click at [37, 420] on icon at bounding box center [36, 426] width 14 height 14
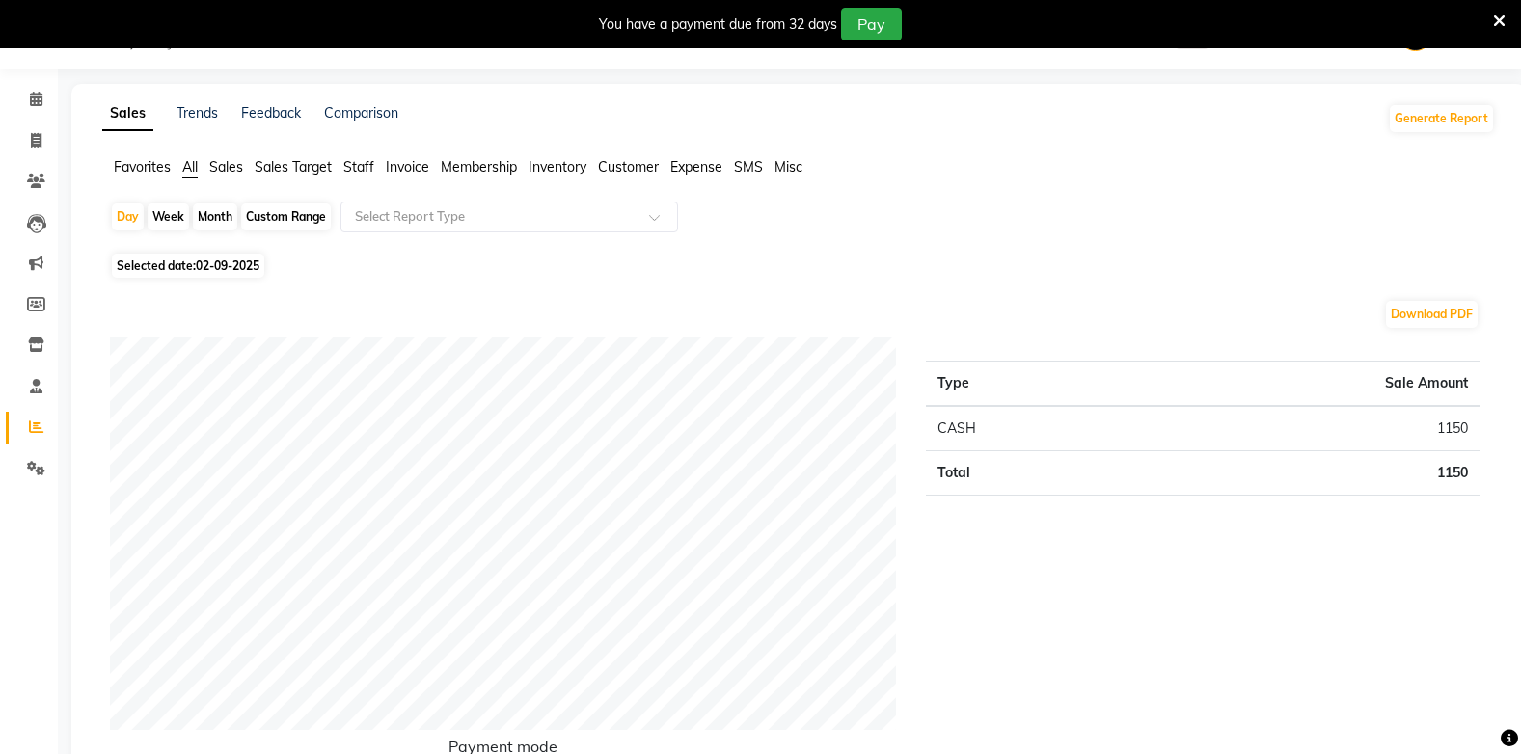
scroll to position [49, 0]
click at [697, 166] on span "Expense" at bounding box center [696, 165] width 52 height 17
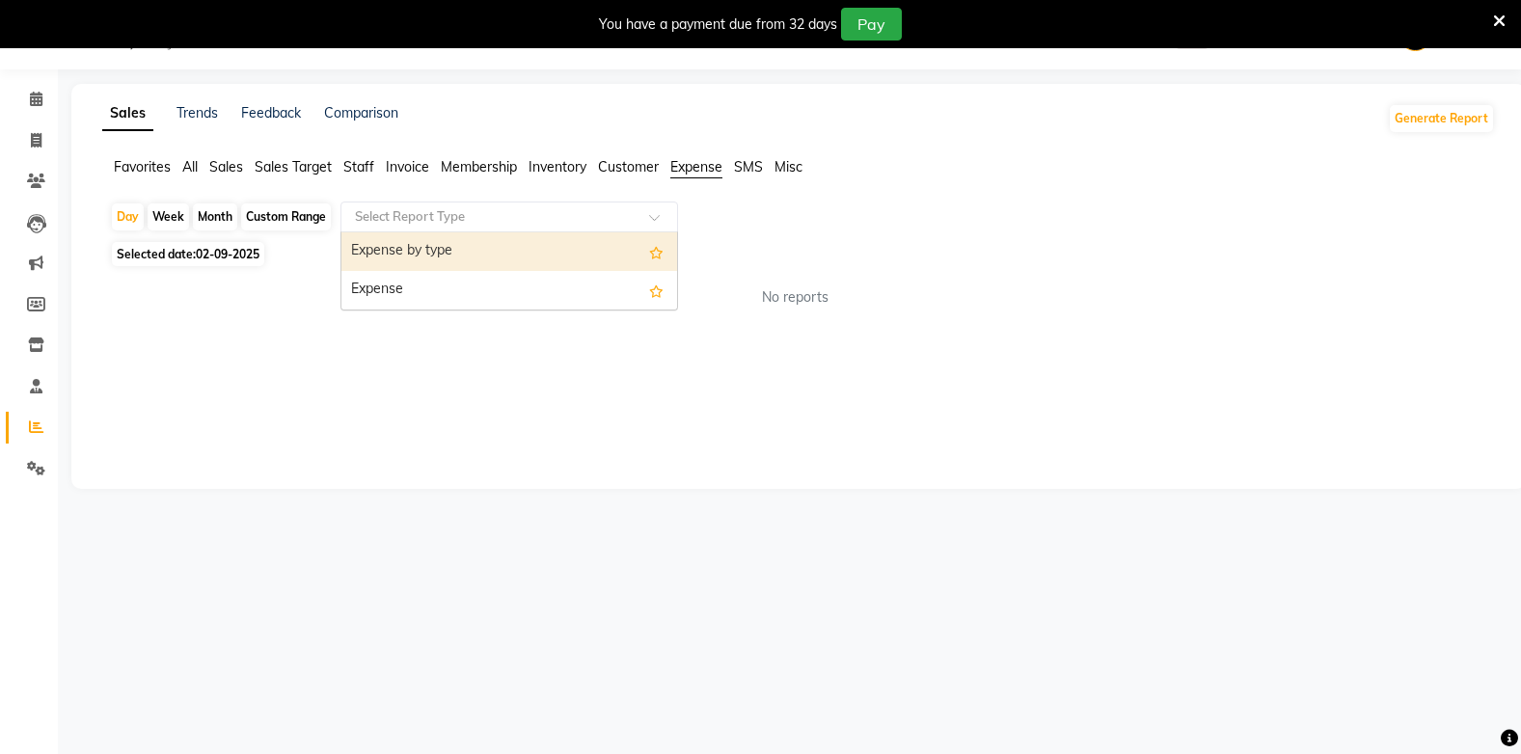
click at [480, 204] on div "Select Report Type" at bounding box center [509, 217] width 338 height 31
click at [475, 240] on div "Expense by type" at bounding box center [509, 251] width 336 height 39
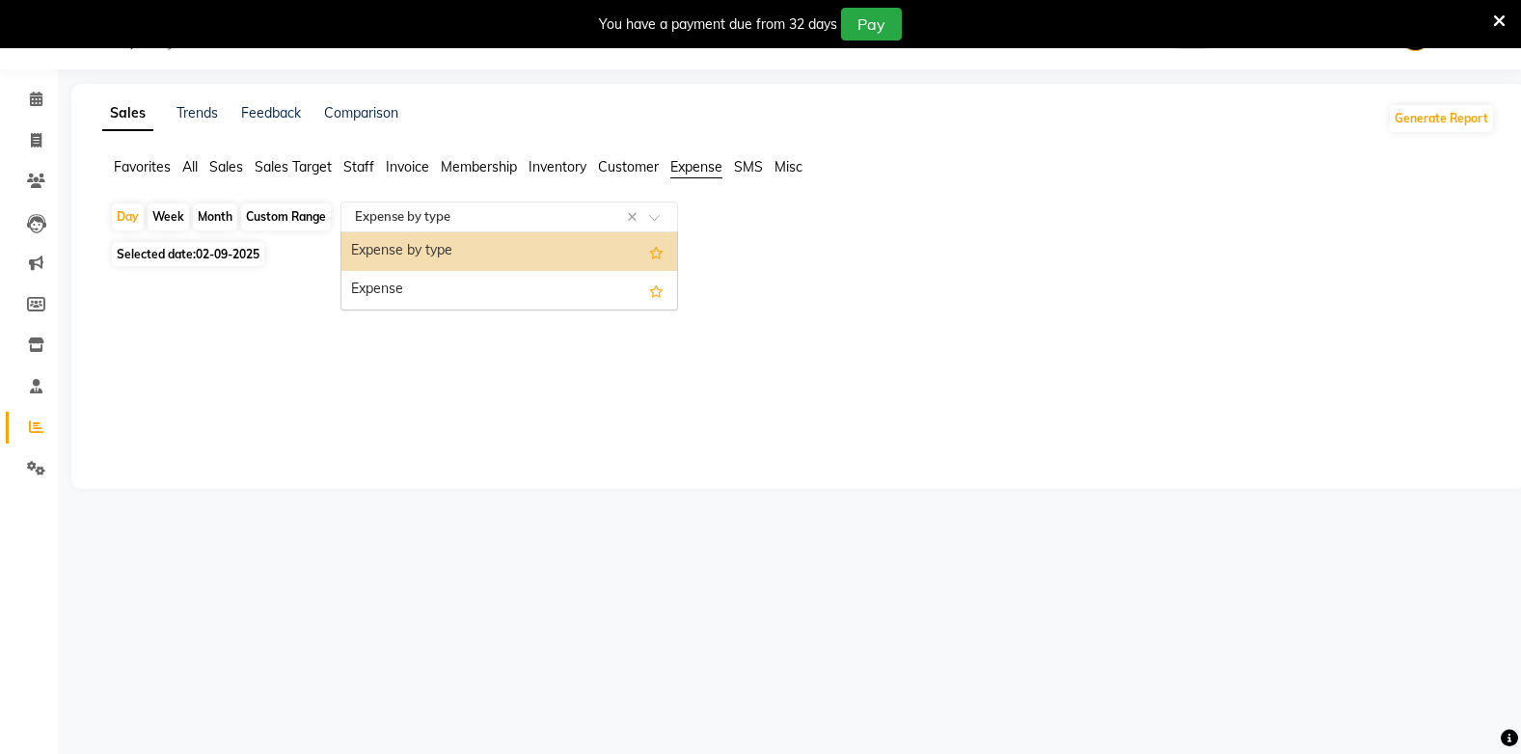
click at [469, 217] on input "text" at bounding box center [490, 216] width 278 height 19
click at [463, 284] on div "Expense" at bounding box center [509, 290] width 336 height 39
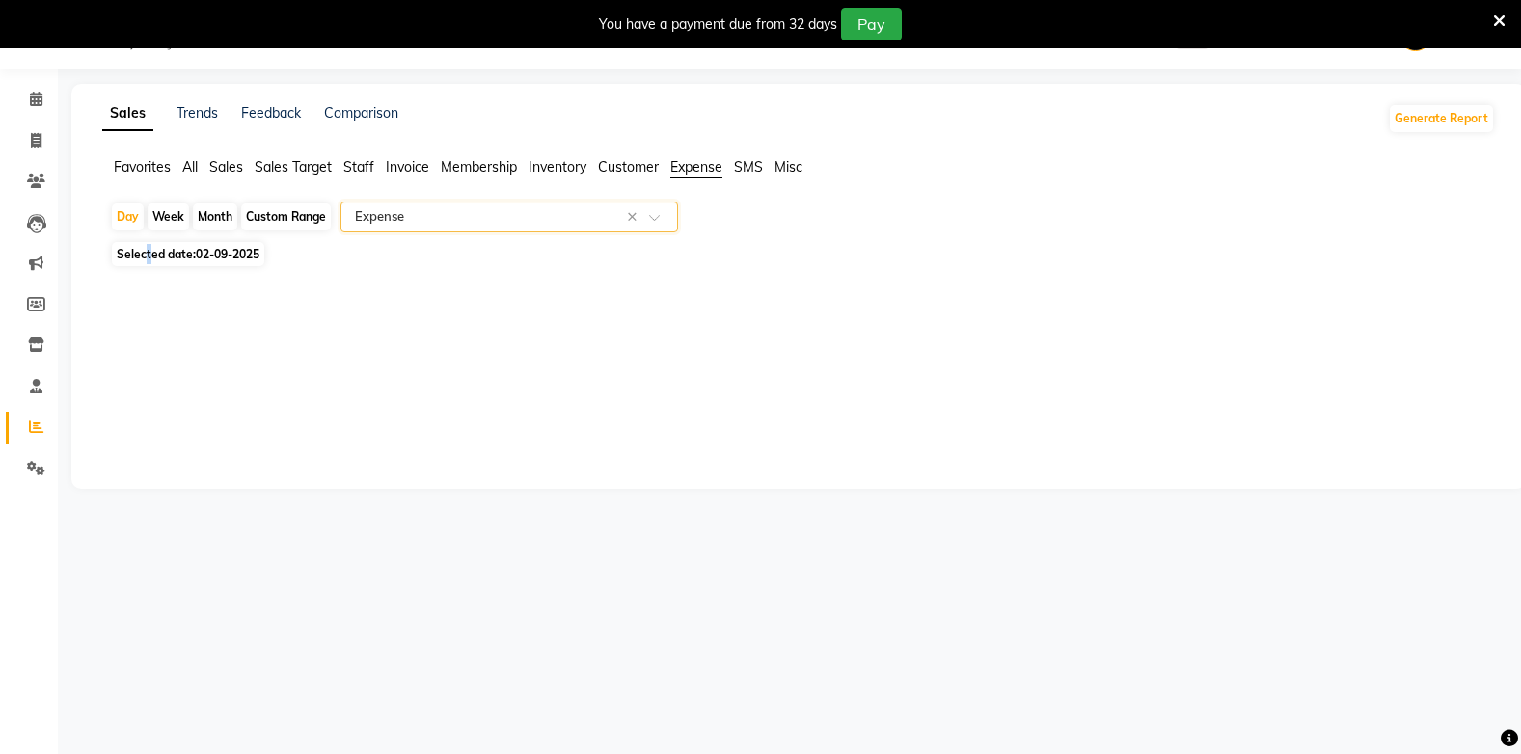
click at [149, 247] on span "Selected date: 02-09-2025" at bounding box center [188, 254] width 152 height 24
select select "9"
select select "2025"
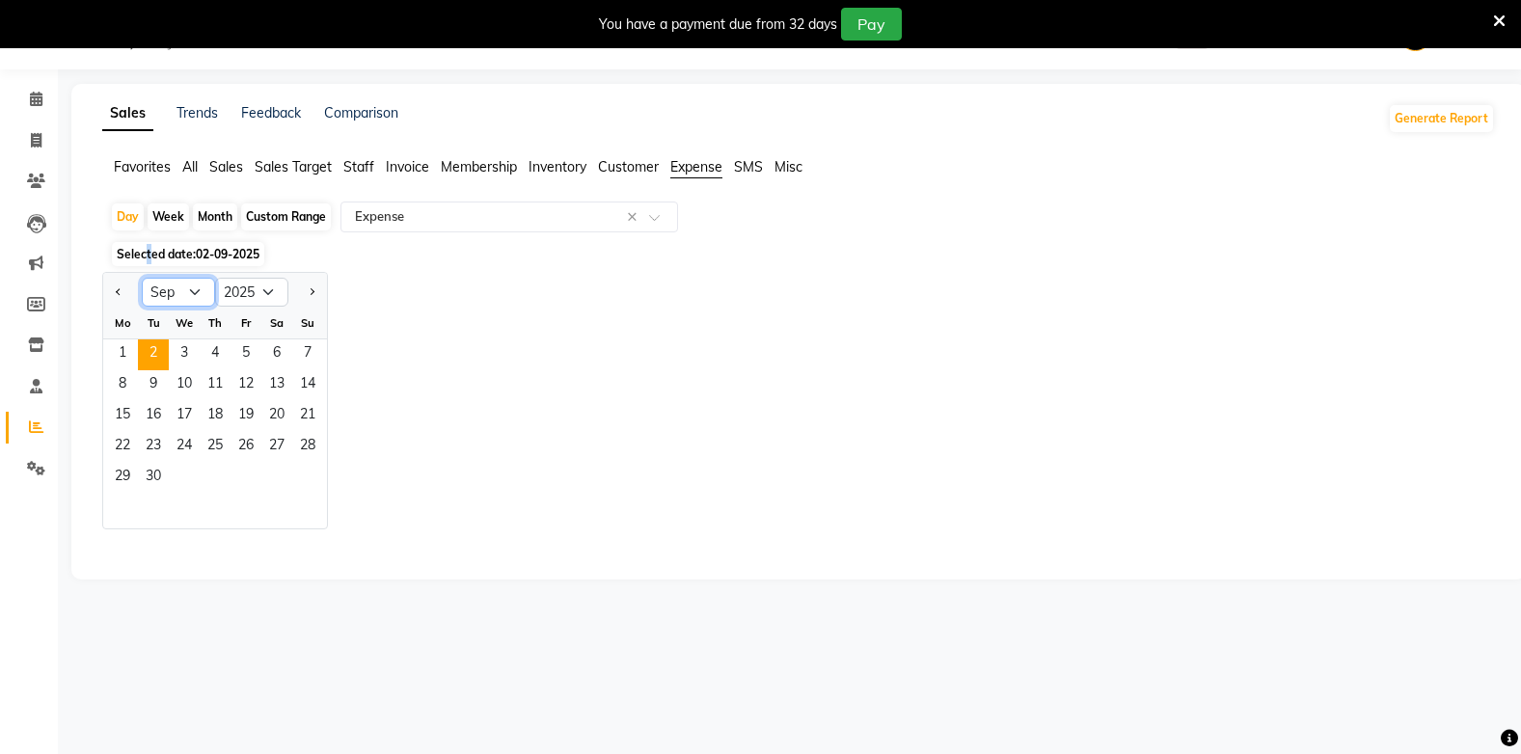
click at [167, 290] on select "Jan Feb Mar Apr May Jun Jul Aug Sep Oct Nov Dec" at bounding box center [178, 292] width 73 height 29
select select "8"
click at [142, 278] on select "Jan Feb Mar Apr May Jun Jul Aug Sep Oct Nov Dec" at bounding box center [178, 292] width 73 height 29
click at [237, 344] on span "1" at bounding box center [245, 354] width 31 height 31
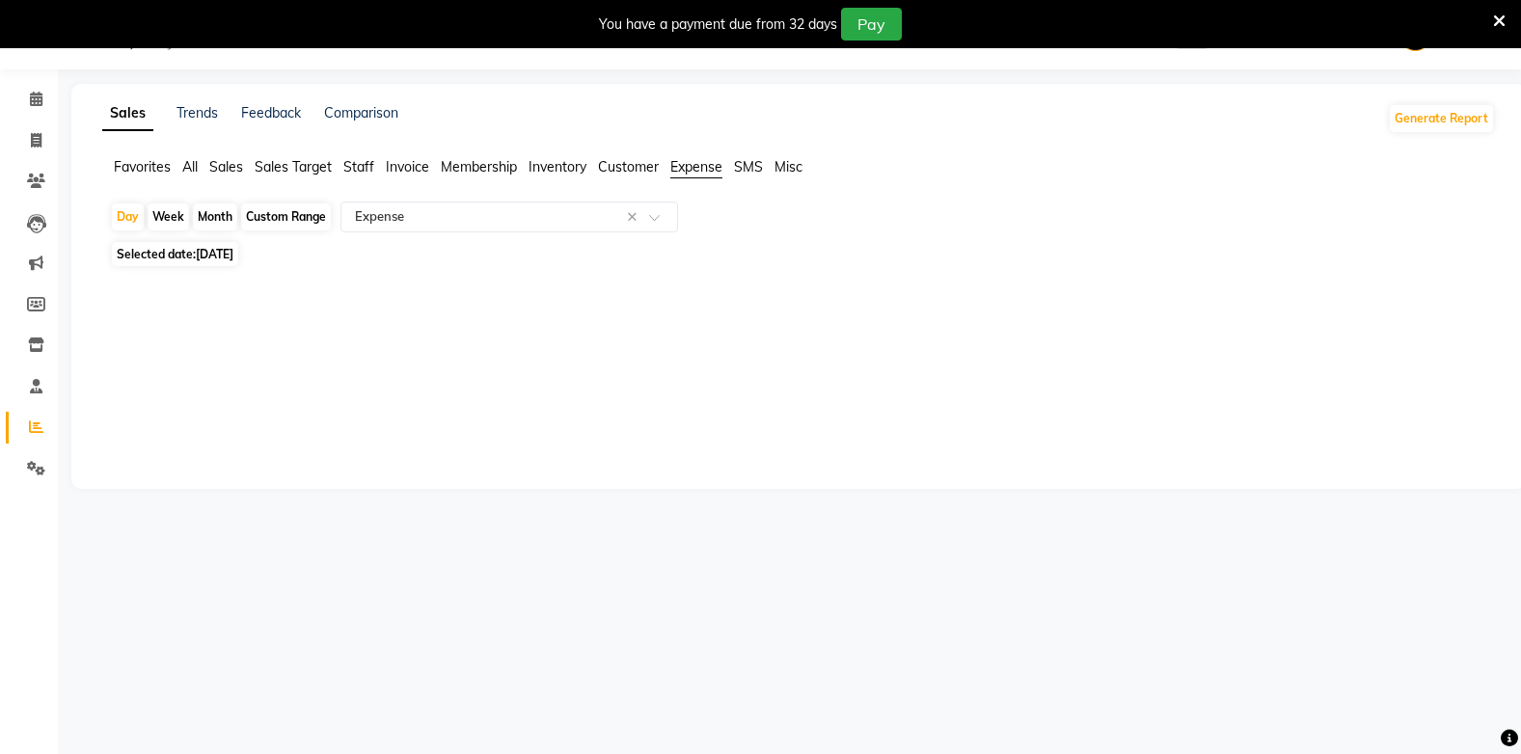
click at [207, 243] on span "Selected date: 01-08-2025" at bounding box center [175, 254] width 126 height 24
select select "8"
select select "2025"
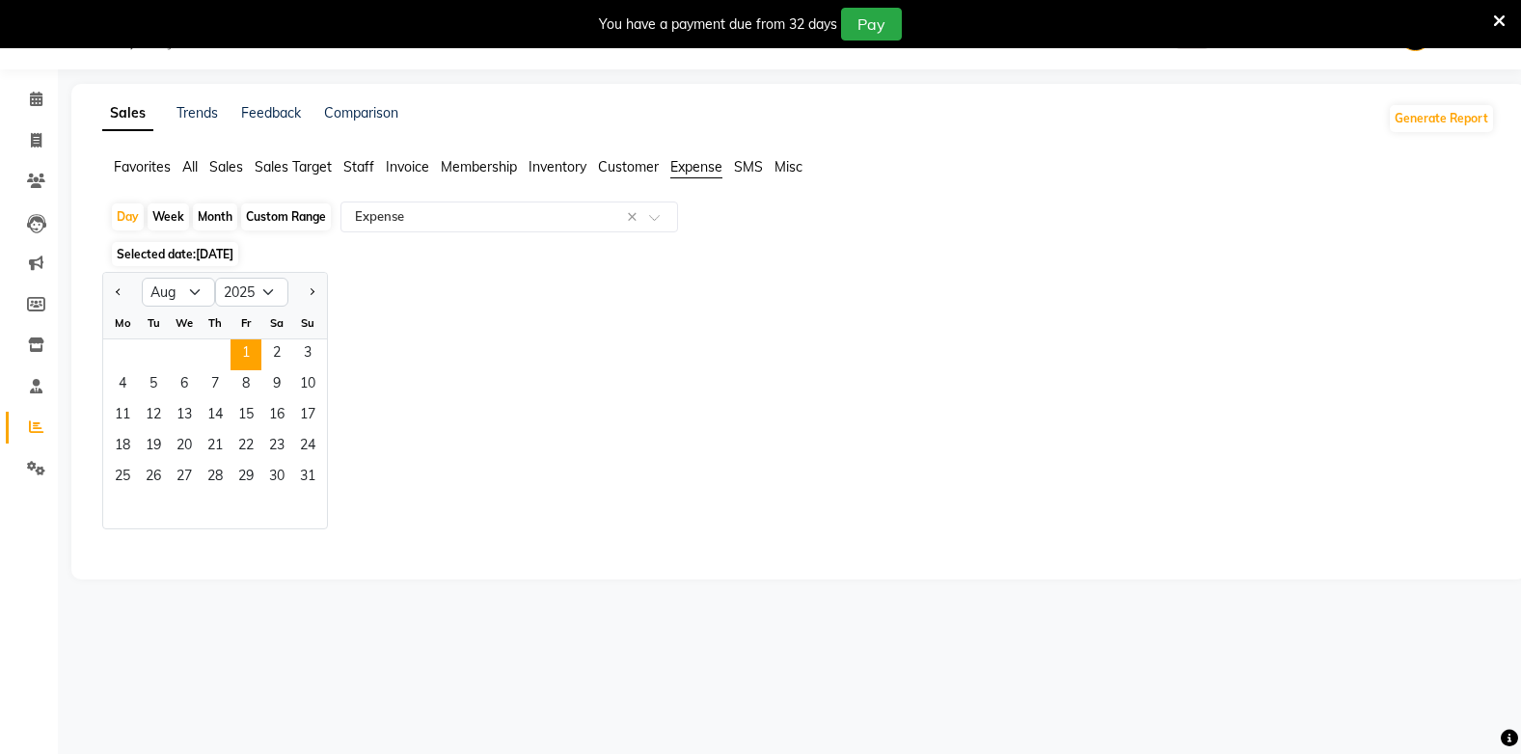
click at [271, 212] on div "Custom Range" at bounding box center [286, 216] width 90 height 27
select select "8"
select select "2025"
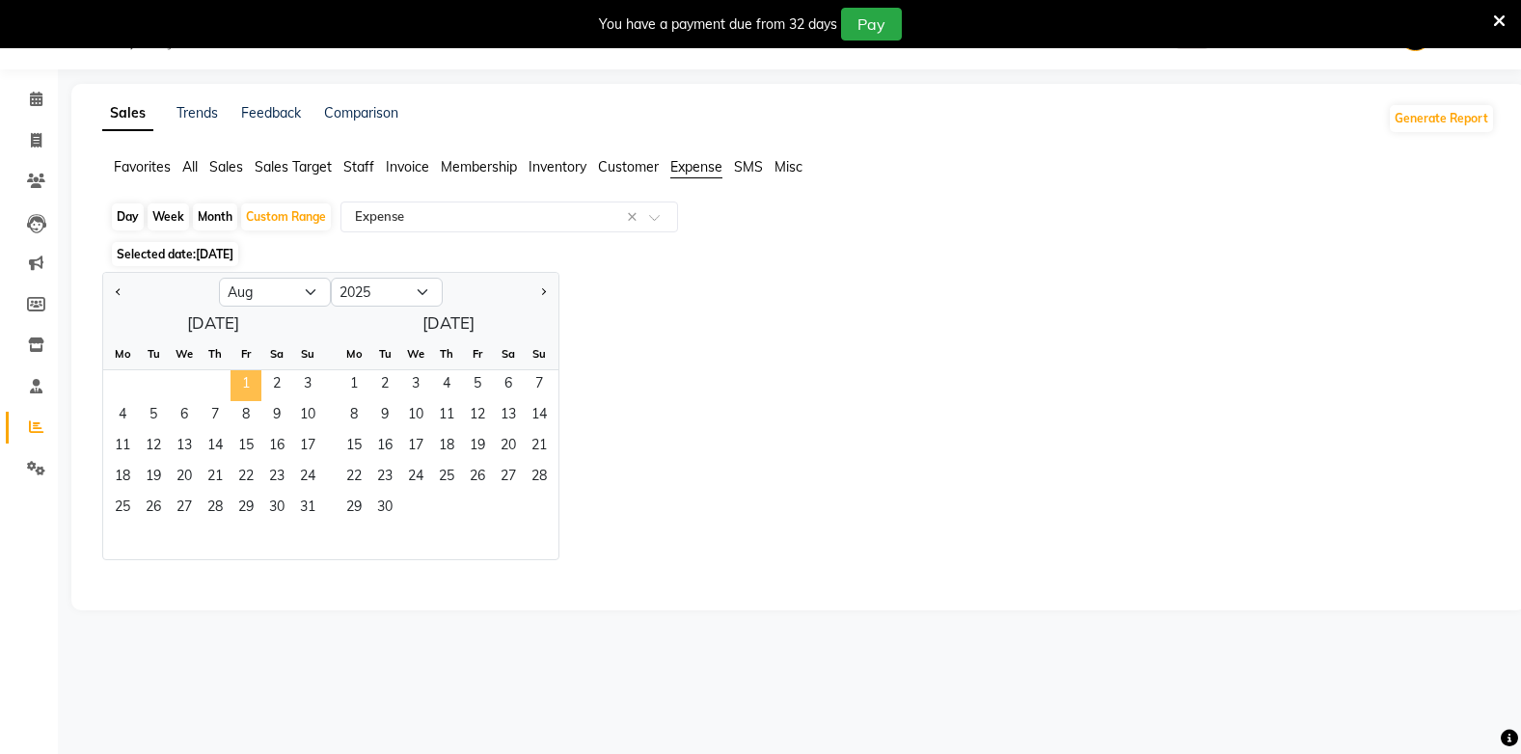
click at [252, 388] on span "1" at bounding box center [245, 385] width 31 height 31
click at [306, 513] on span "31" at bounding box center [307, 509] width 31 height 31
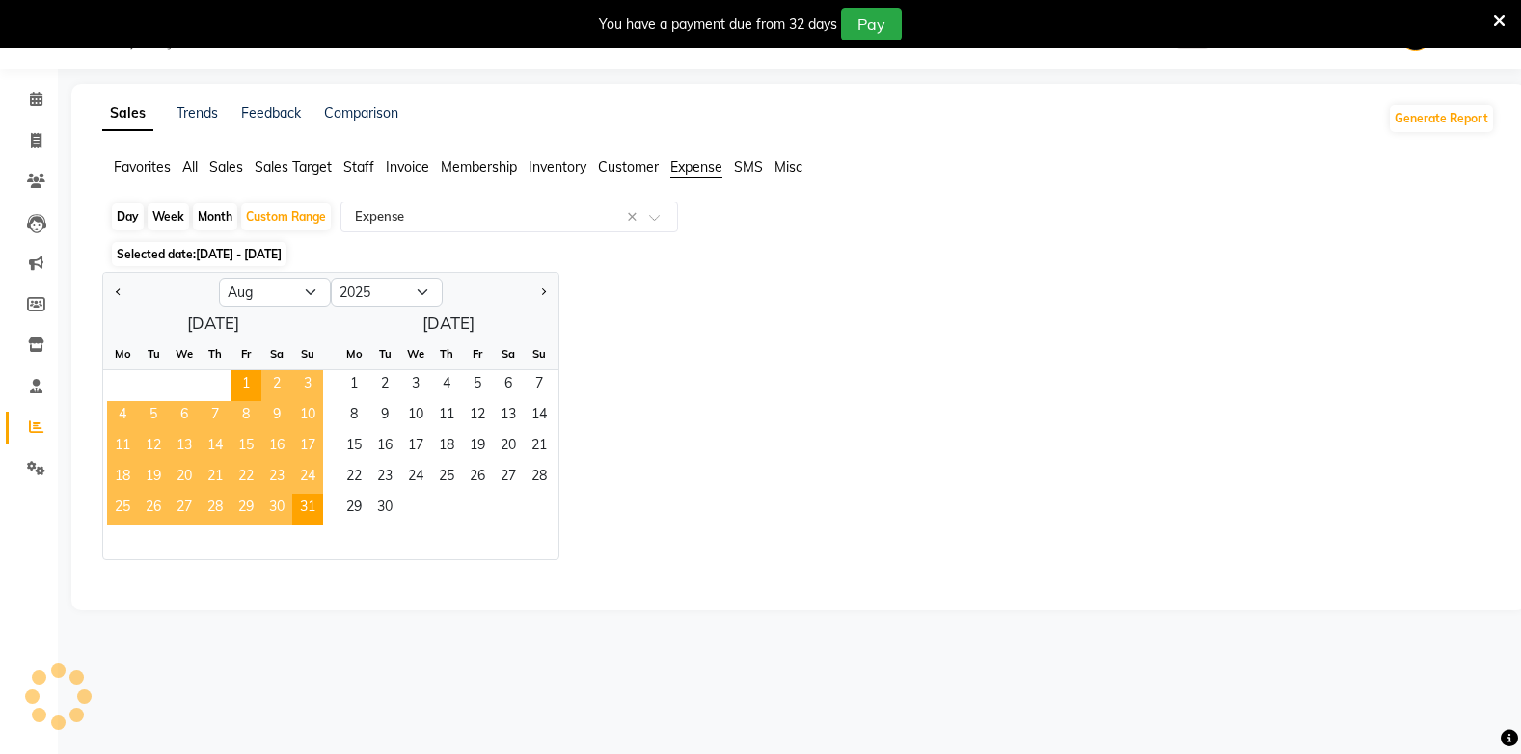
select select "full_report"
select select "csv"
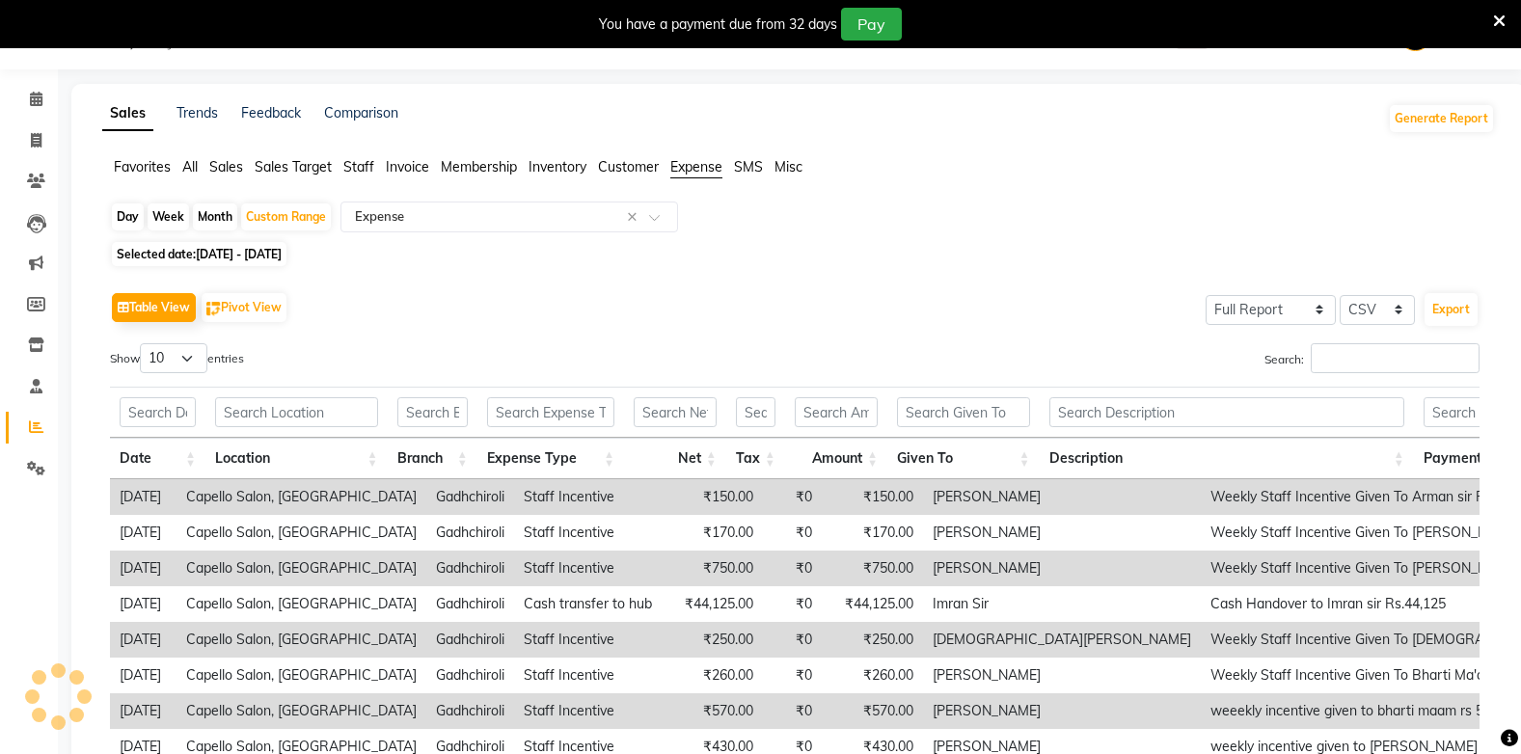
drag, startPoint x: 129, startPoint y: 213, endPoint x: 149, endPoint y: 191, distance: 30.0
click at [126, 213] on div "Day" at bounding box center [128, 216] width 32 height 27
select select "8"
select select "2025"
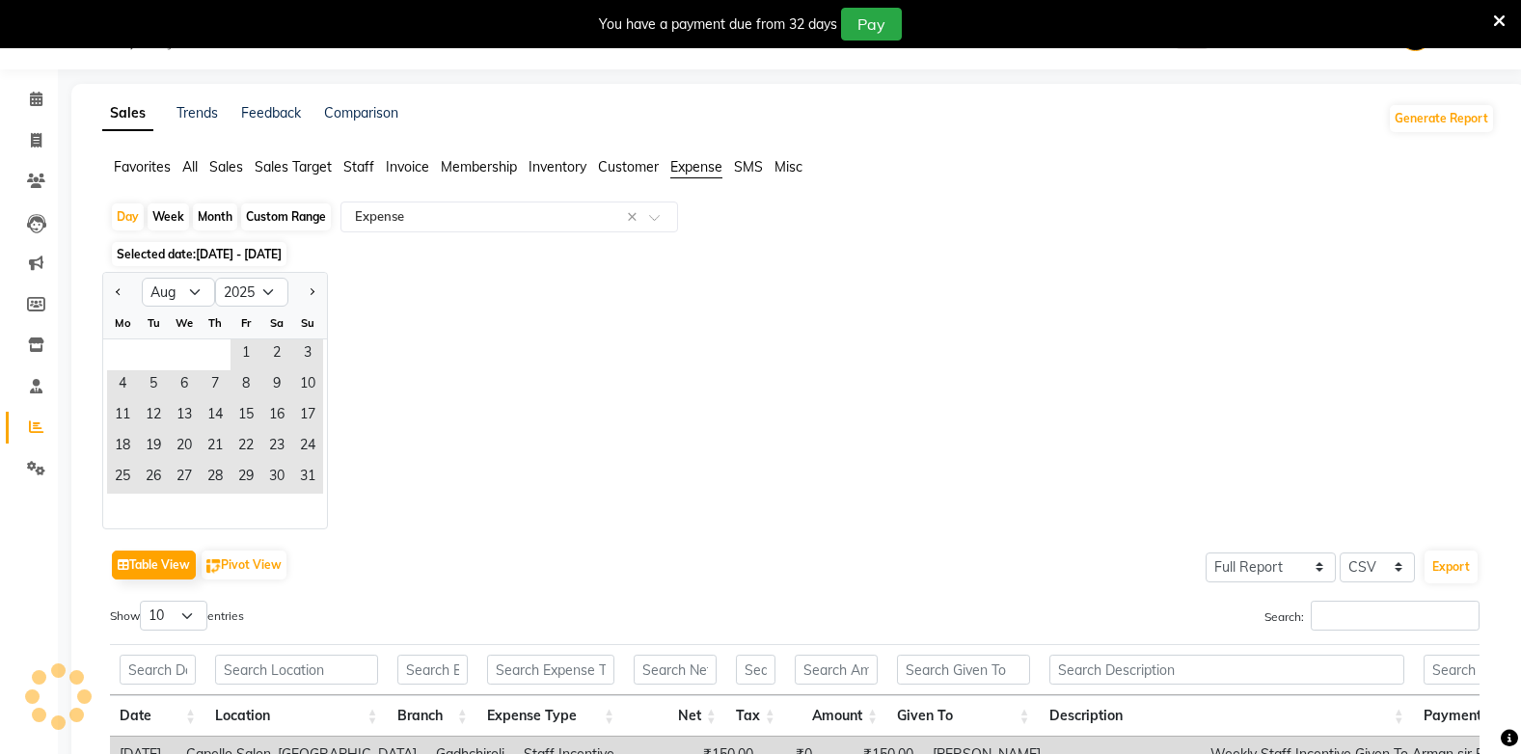
click at [925, 187] on div "Favorites All Sales Sales Target Staff Invoice Membership Inventory Customer Ex…" at bounding box center [798, 175] width 1421 height 37
click at [613, 169] on span "Customer" at bounding box center [628, 166] width 61 height 17
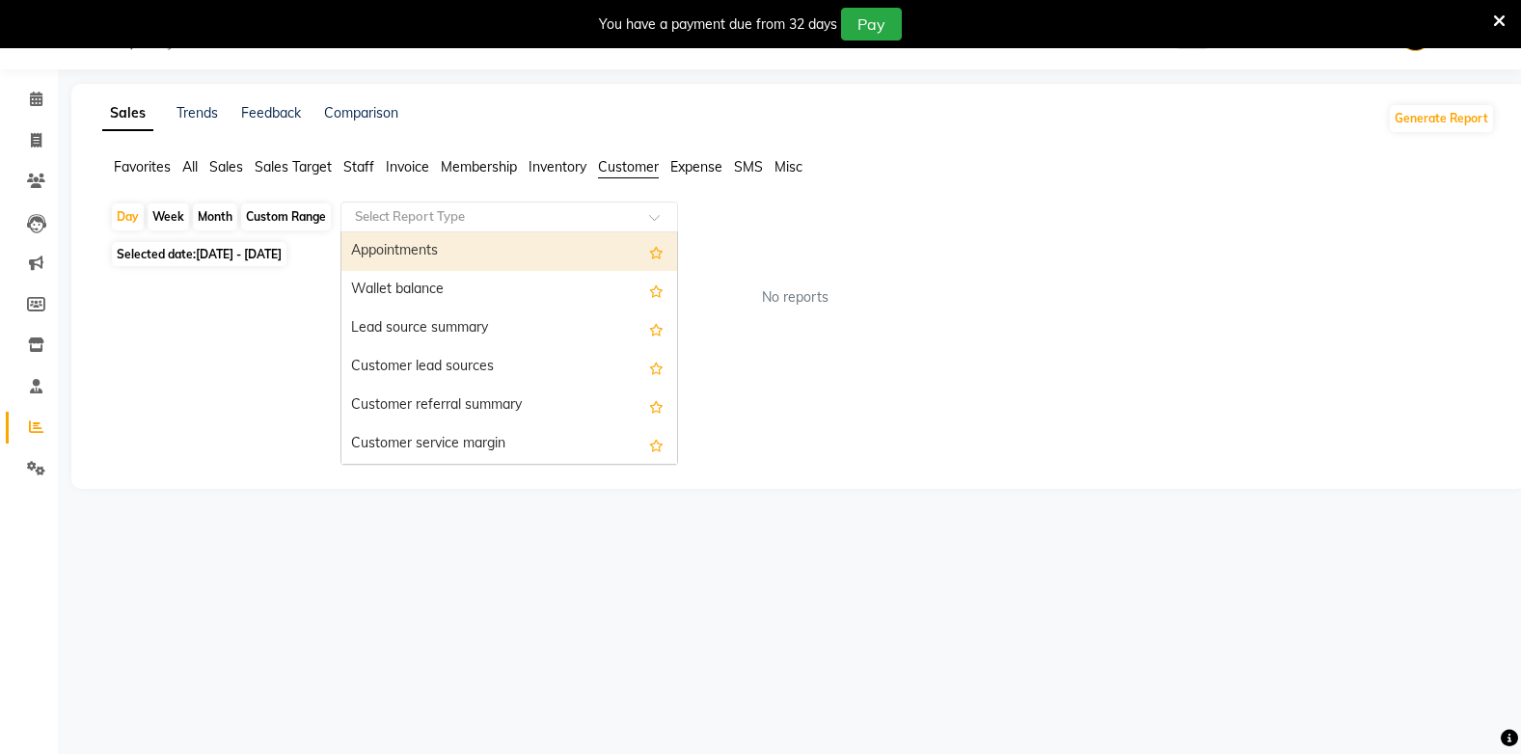
click at [540, 230] on div "Select Report Type" at bounding box center [509, 217] width 338 height 31
click at [482, 249] on div "Appointments" at bounding box center [509, 251] width 336 height 39
select select "full_report"
select select "csv"
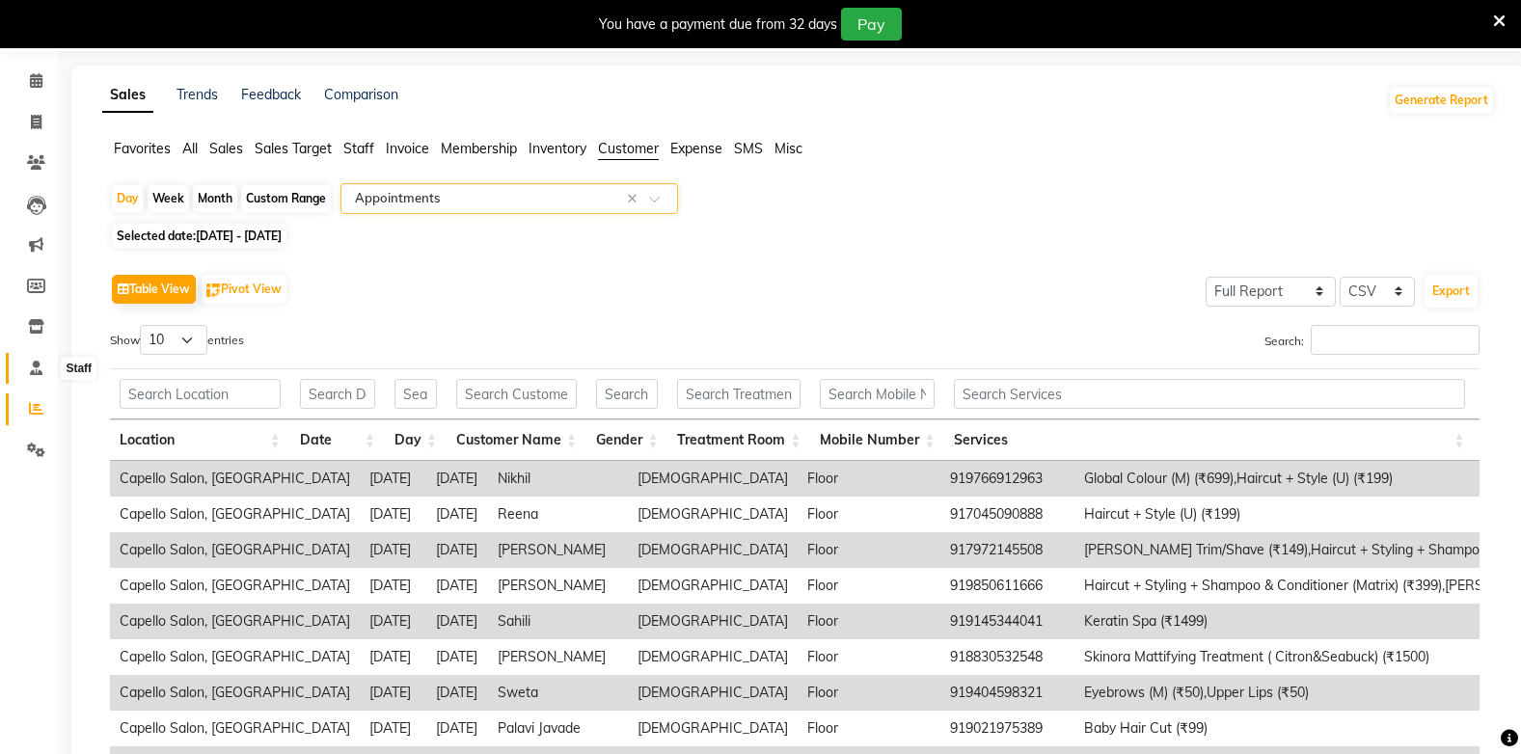
scroll to position [0, 0]
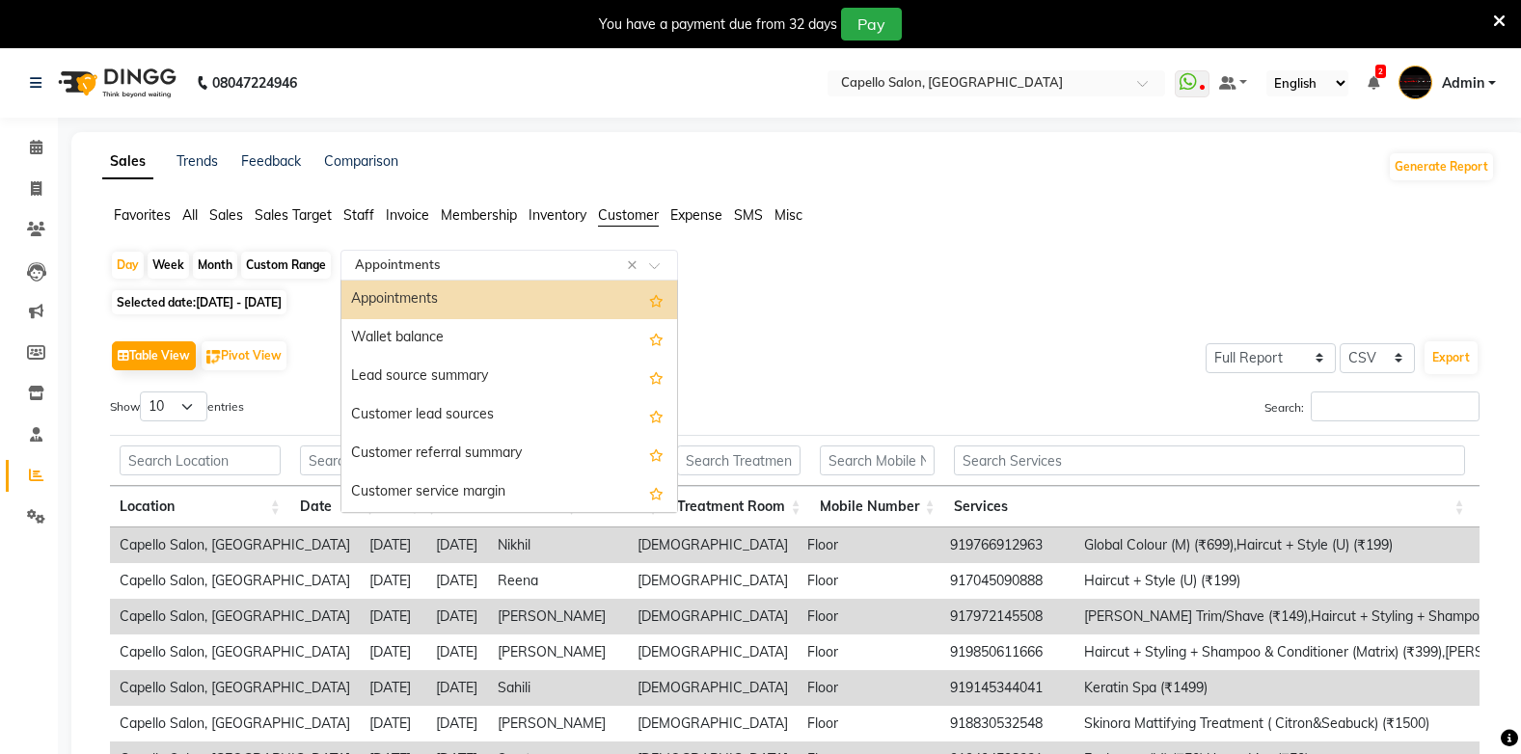
click at [377, 273] on input "text" at bounding box center [490, 265] width 278 height 19
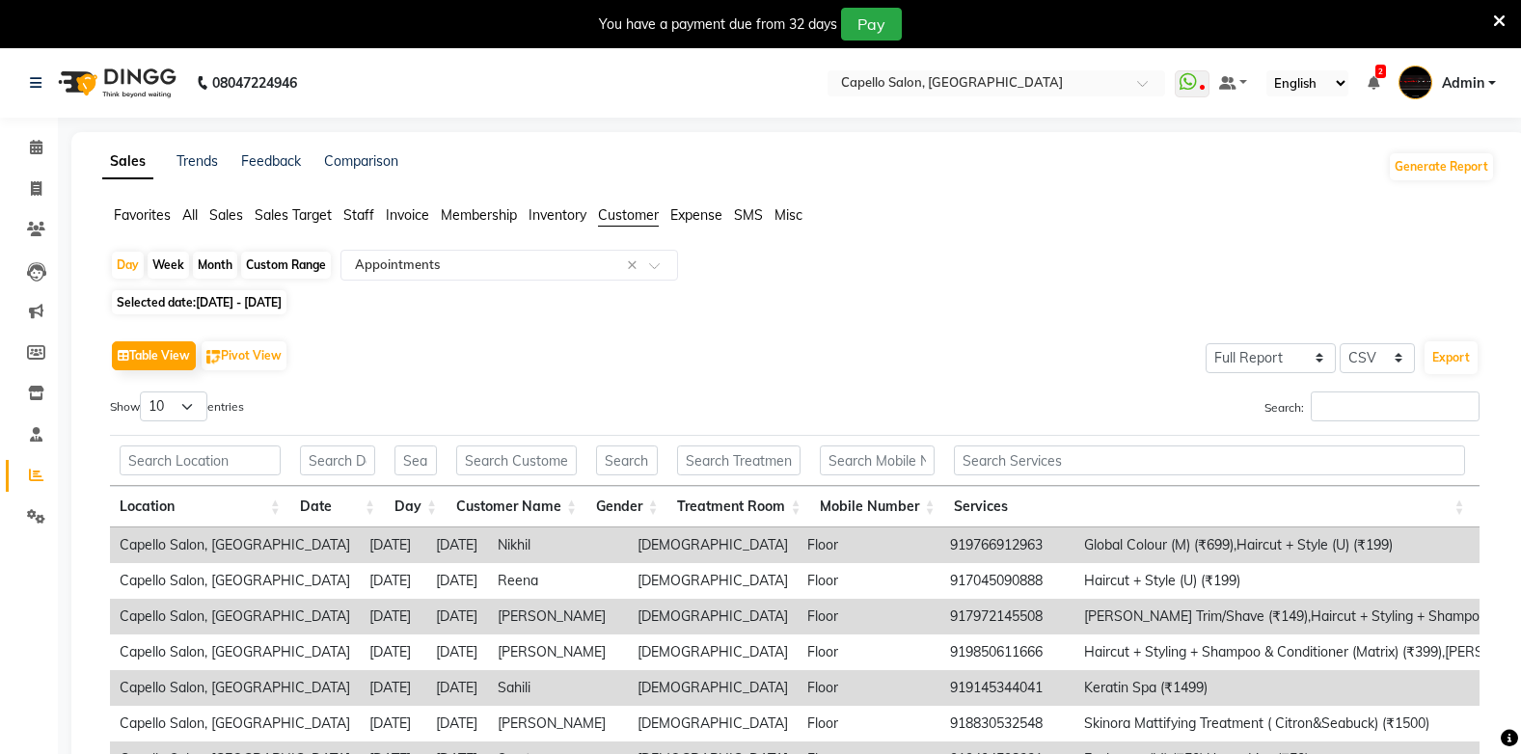
click at [229, 209] on span "Sales" at bounding box center [226, 214] width 34 height 17
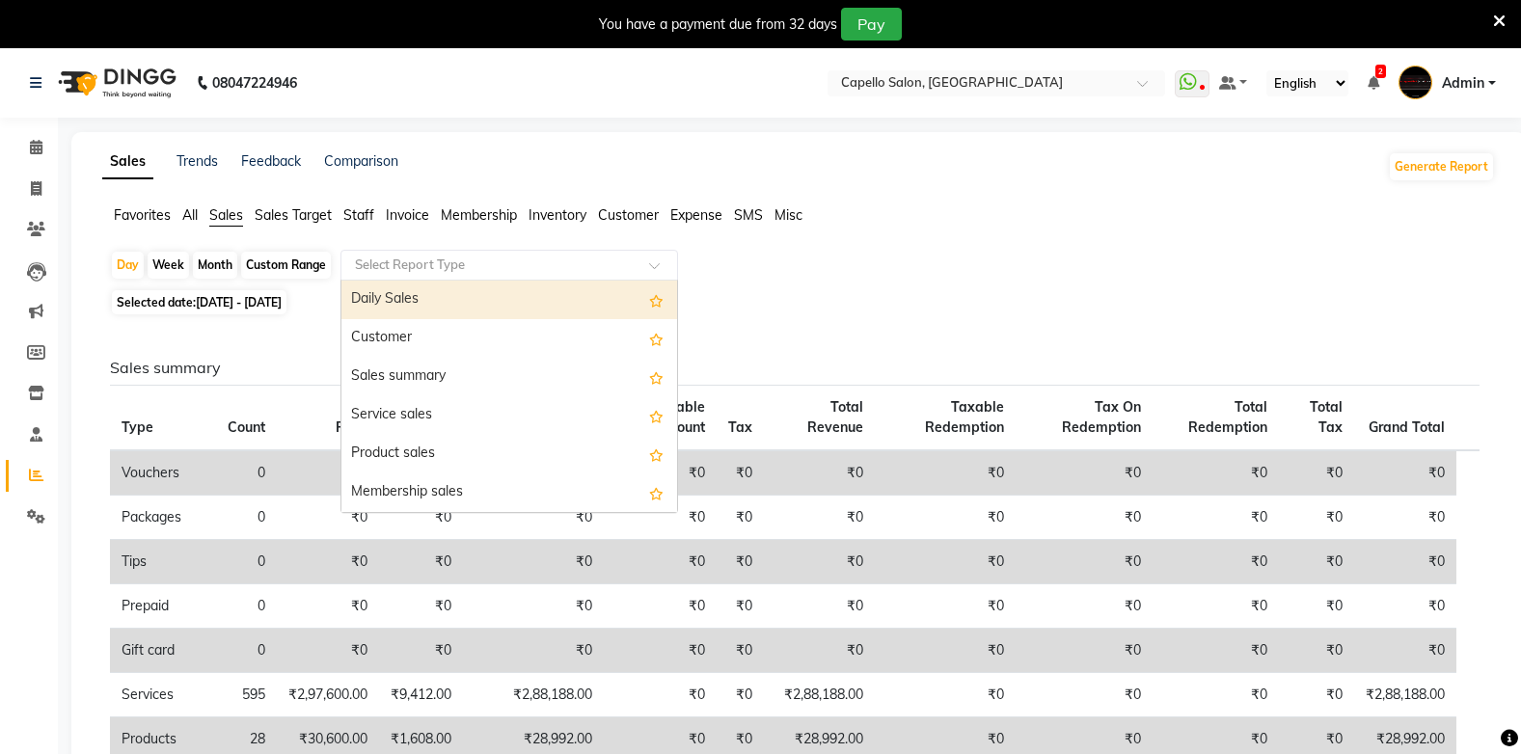
click at [395, 266] on input "text" at bounding box center [490, 265] width 278 height 19
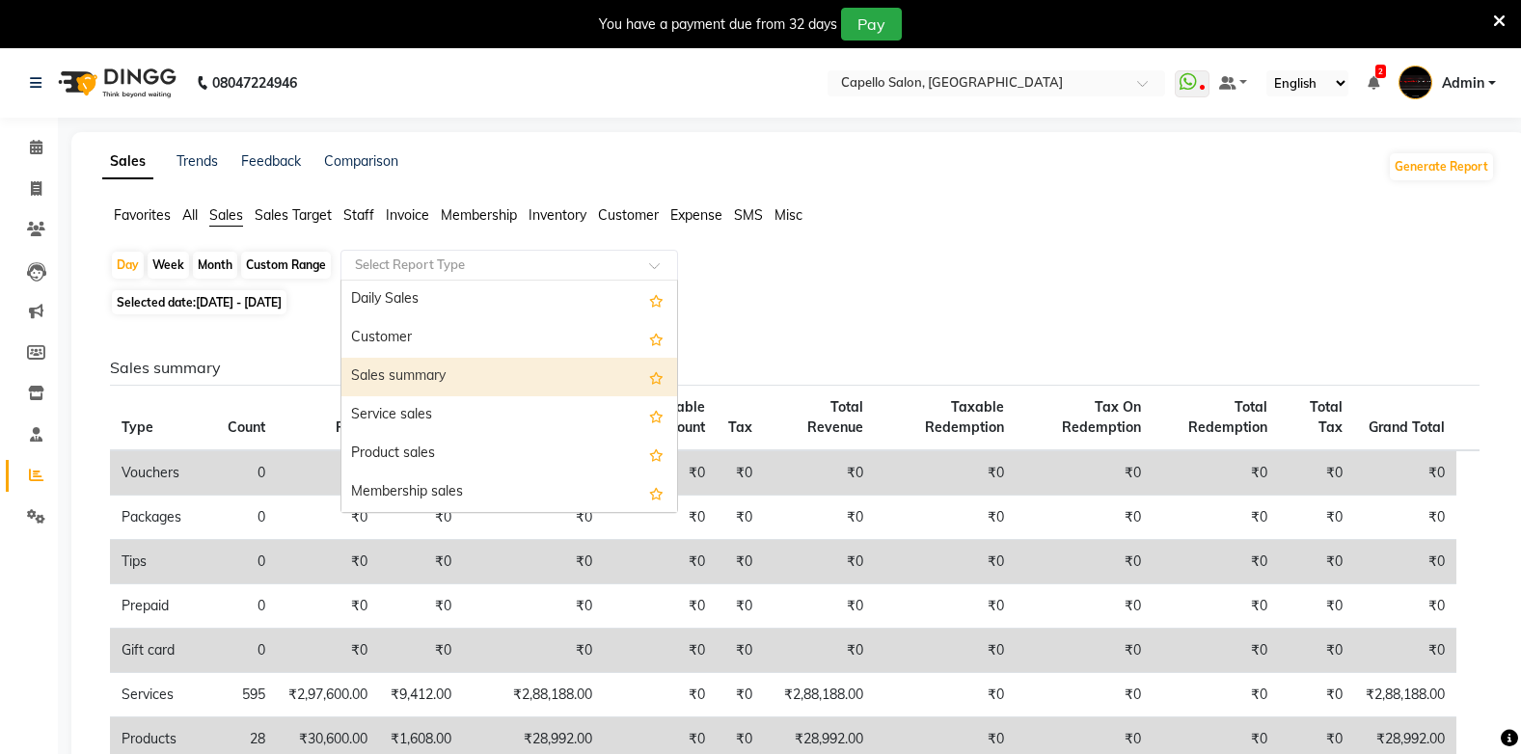
click at [463, 365] on div "Sales summary" at bounding box center [509, 377] width 336 height 39
select select "full_report"
select select "csv"
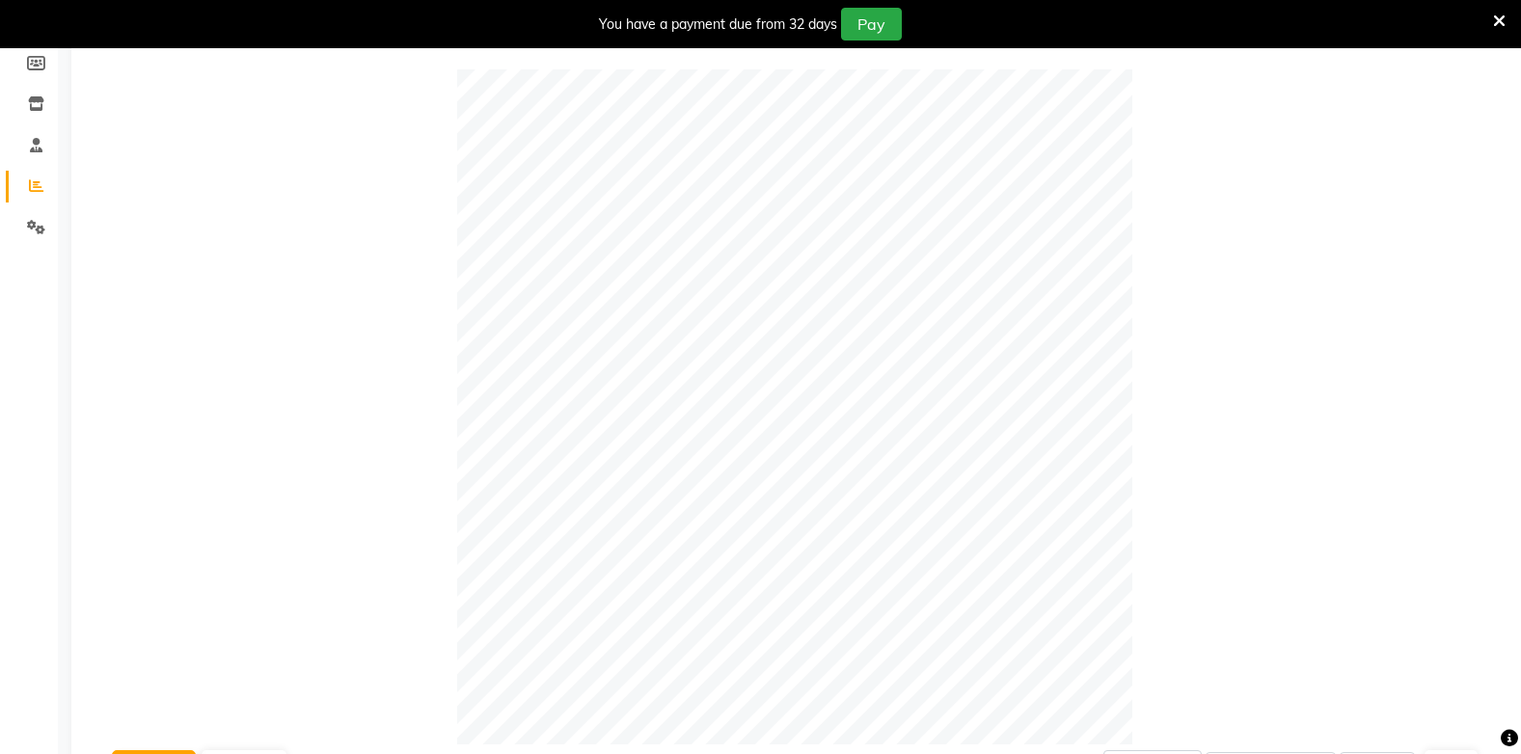
scroll to position [96, 0]
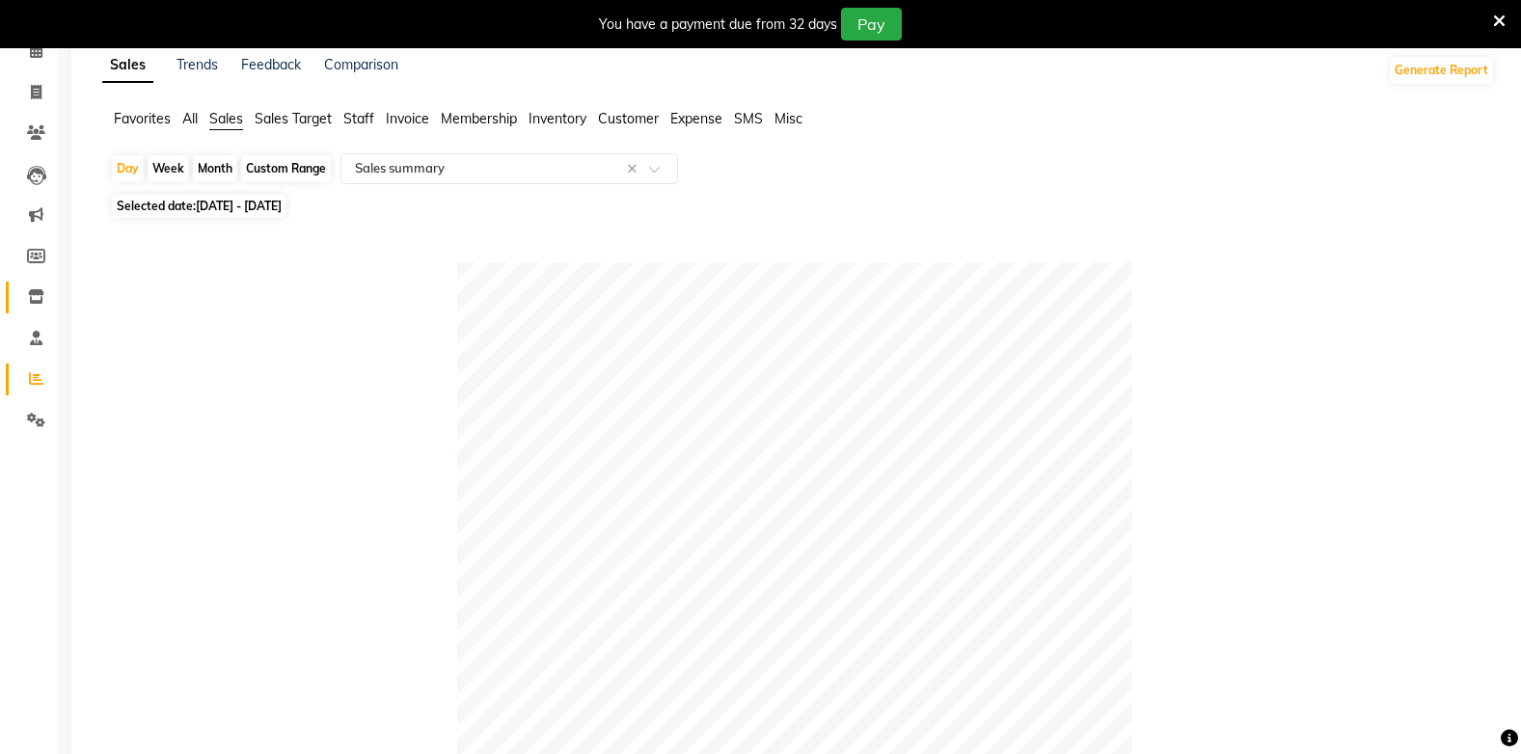
click at [39, 282] on link "Inventory" at bounding box center [29, 298] width 46 height 32
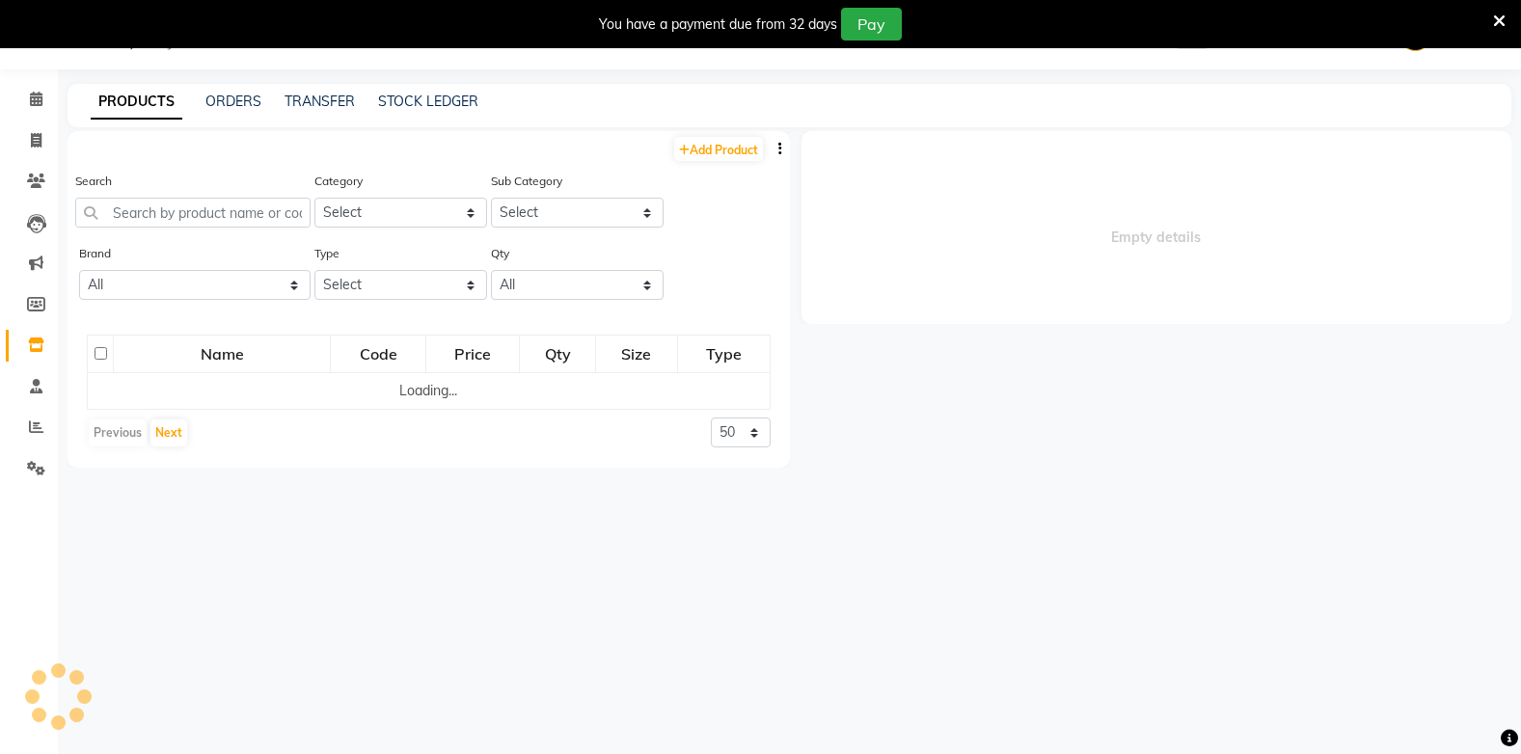
scroll to position [61, 0]
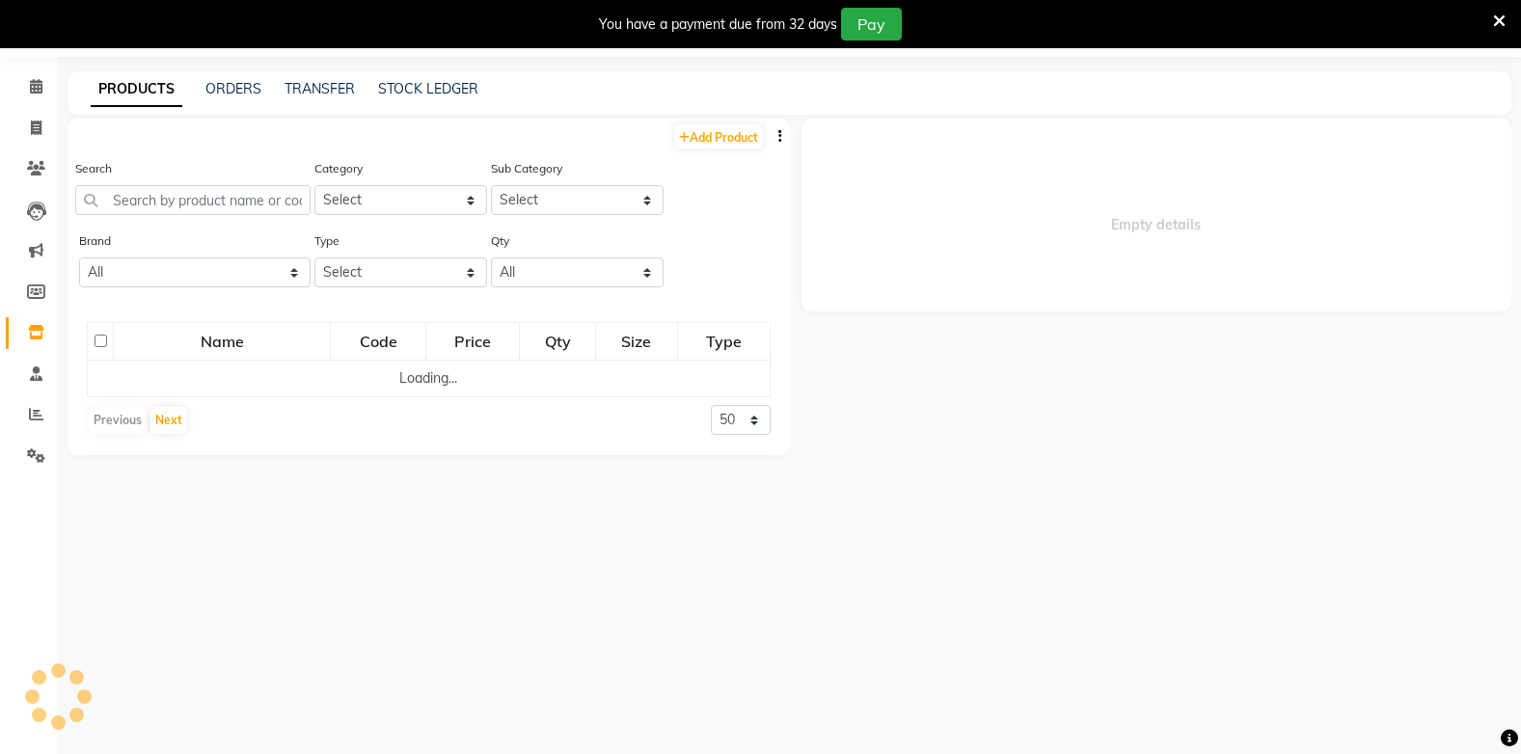
select select
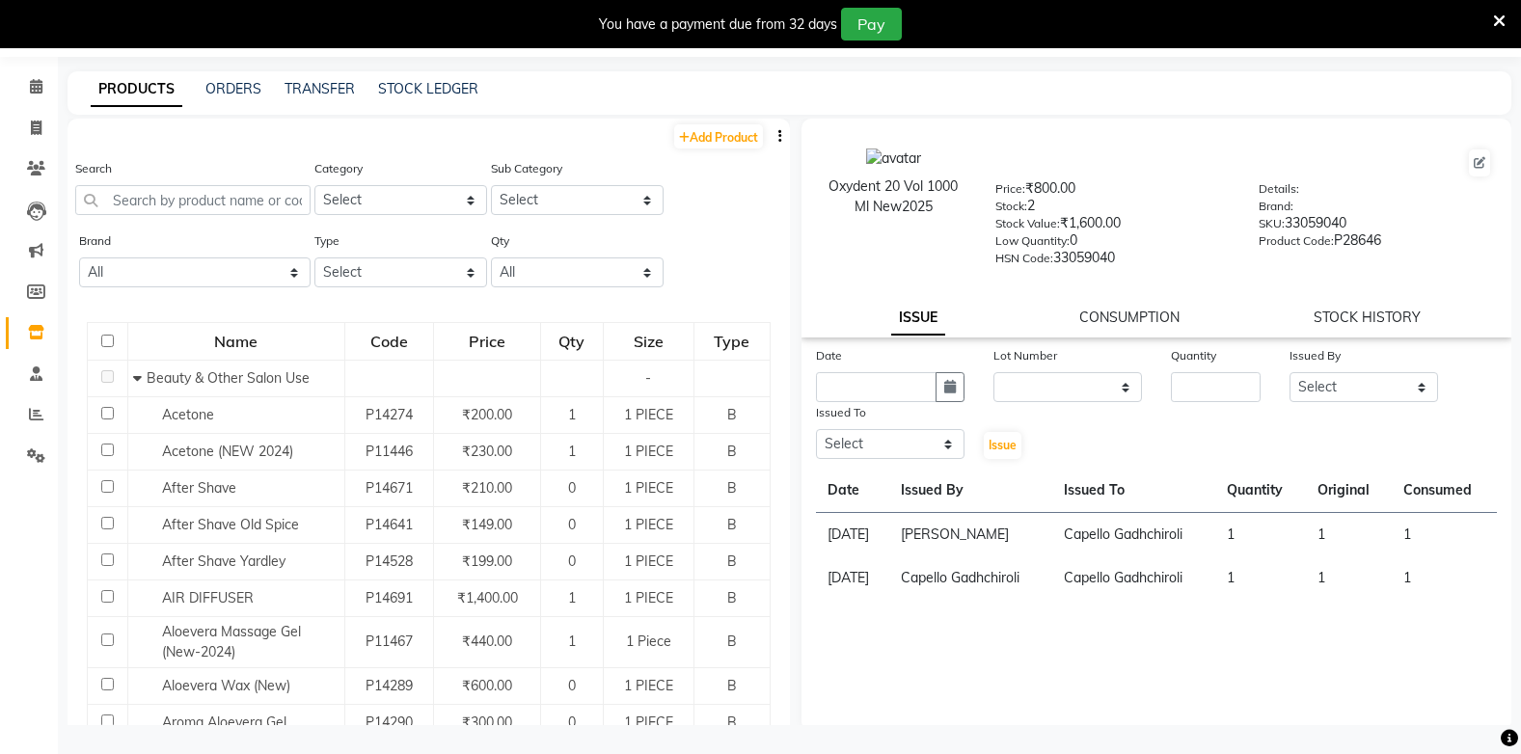
scroll to position [6, 0]
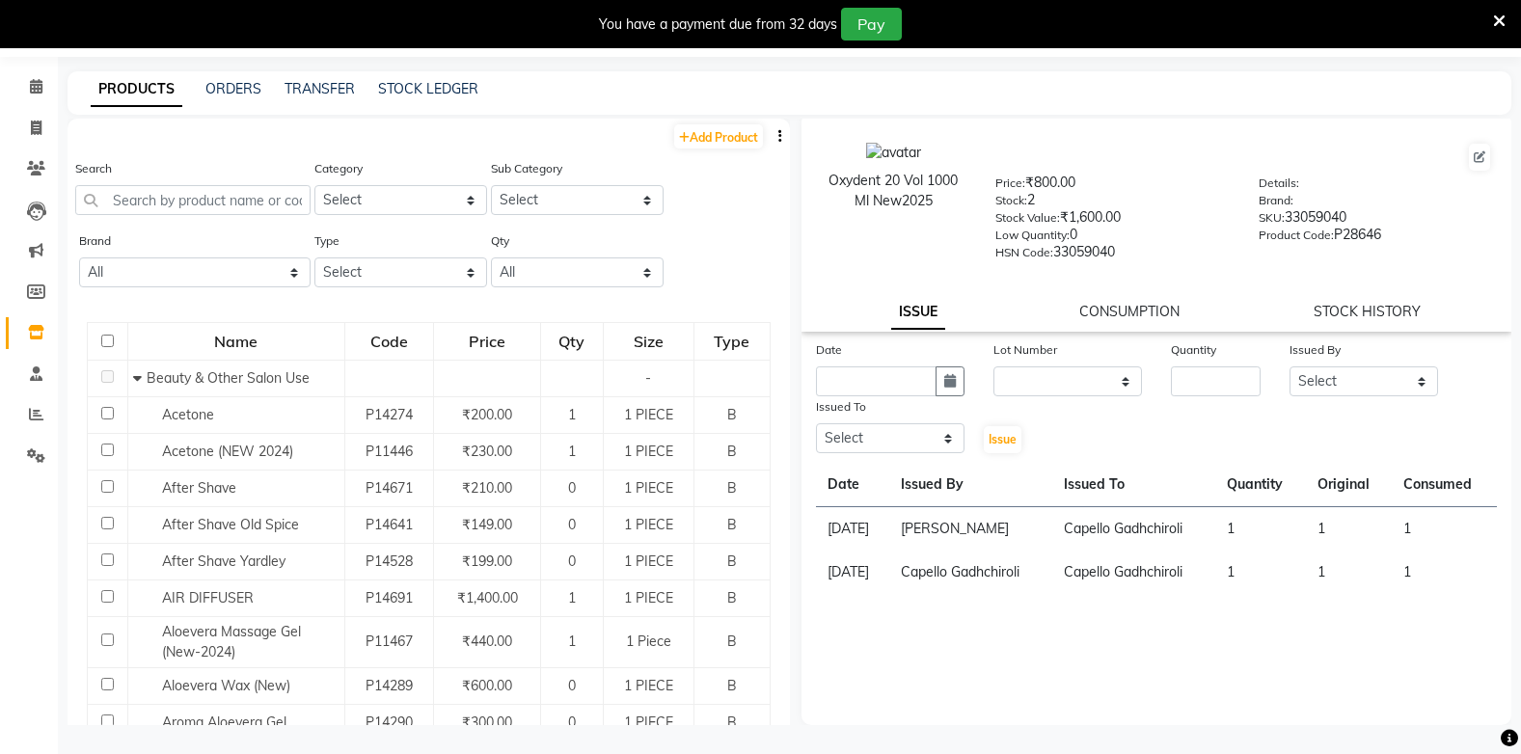
click at [222, 76] on div "PRODUCTS ORDERS TRANSFER STOCK LEDGER" at bounding box center [790, 92] width 1444 height 43
click at [222, 78] on div "PRODUCTS ORDERS TRANSFER STOCK LEDGER" at bounding box center [790, 92] width 1444 height 43
click at [229, 87] on link "ORDERS" at bounding box center [233, 88] width 56 height 17
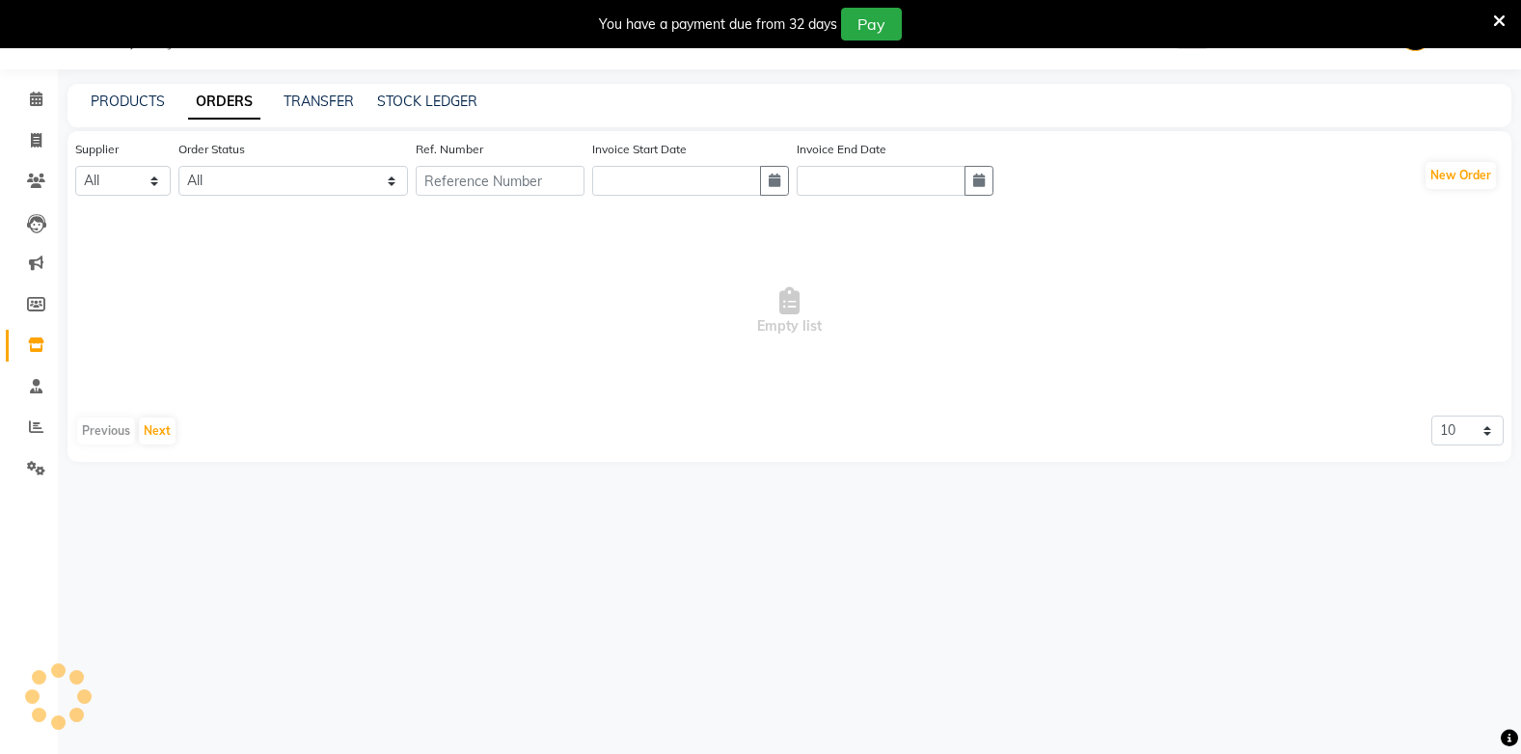
scroll to position [61, 0]
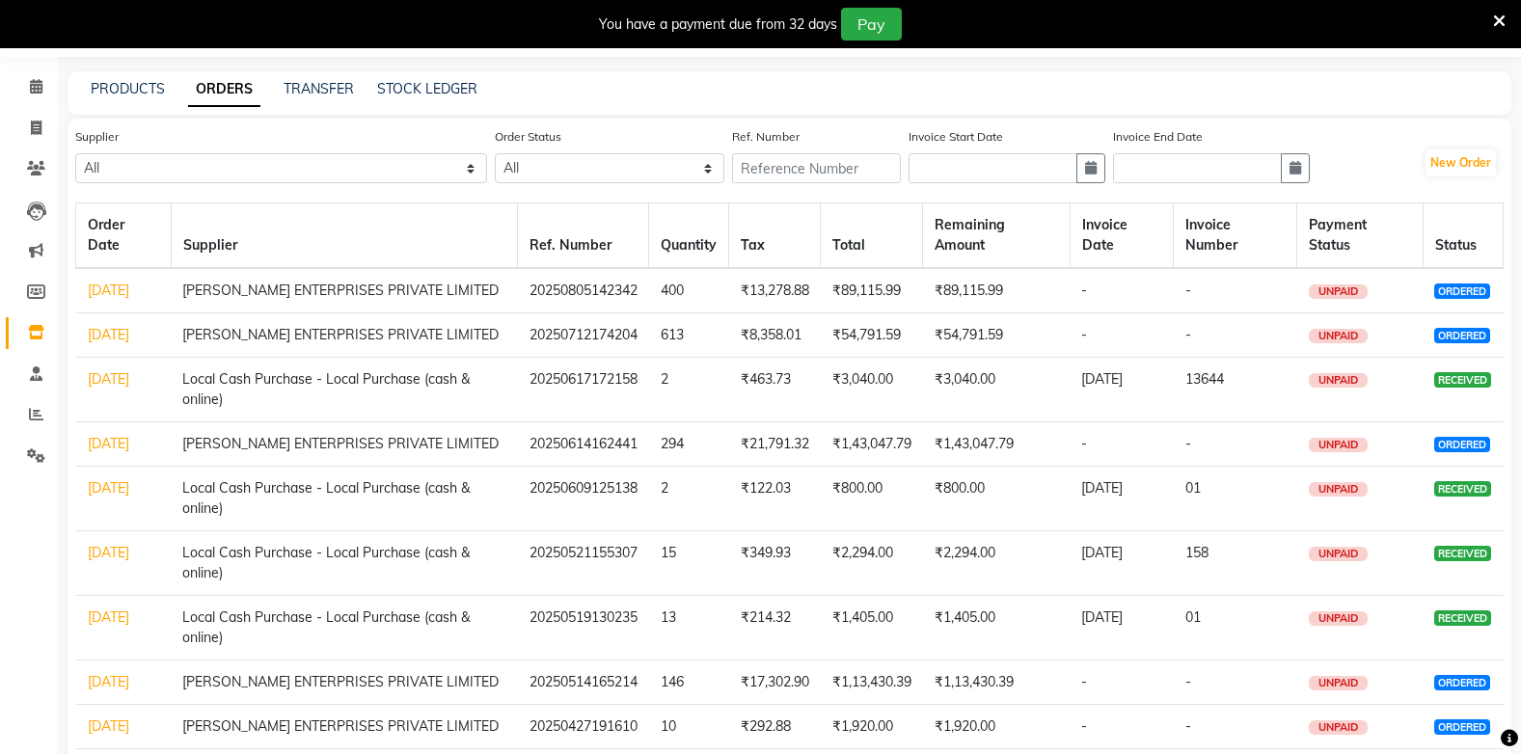
click at [117, 188] on div "Supplier All BEAUTY PLANET Local Cash Purchase - Local Purchase (cash & online)…" at bounding box center [281, 162] width 412 height 72
click at [206, 74] on link "ORDERS" at bounding box center [224, 89] width 72 height 35
click at [221, 89] on link "ORDERS" at bounding box center [224, 89] width 72 height 35
click at [107, 83] on link "PRODUCTS" at bounding box center [128, 88] width 74 height 17
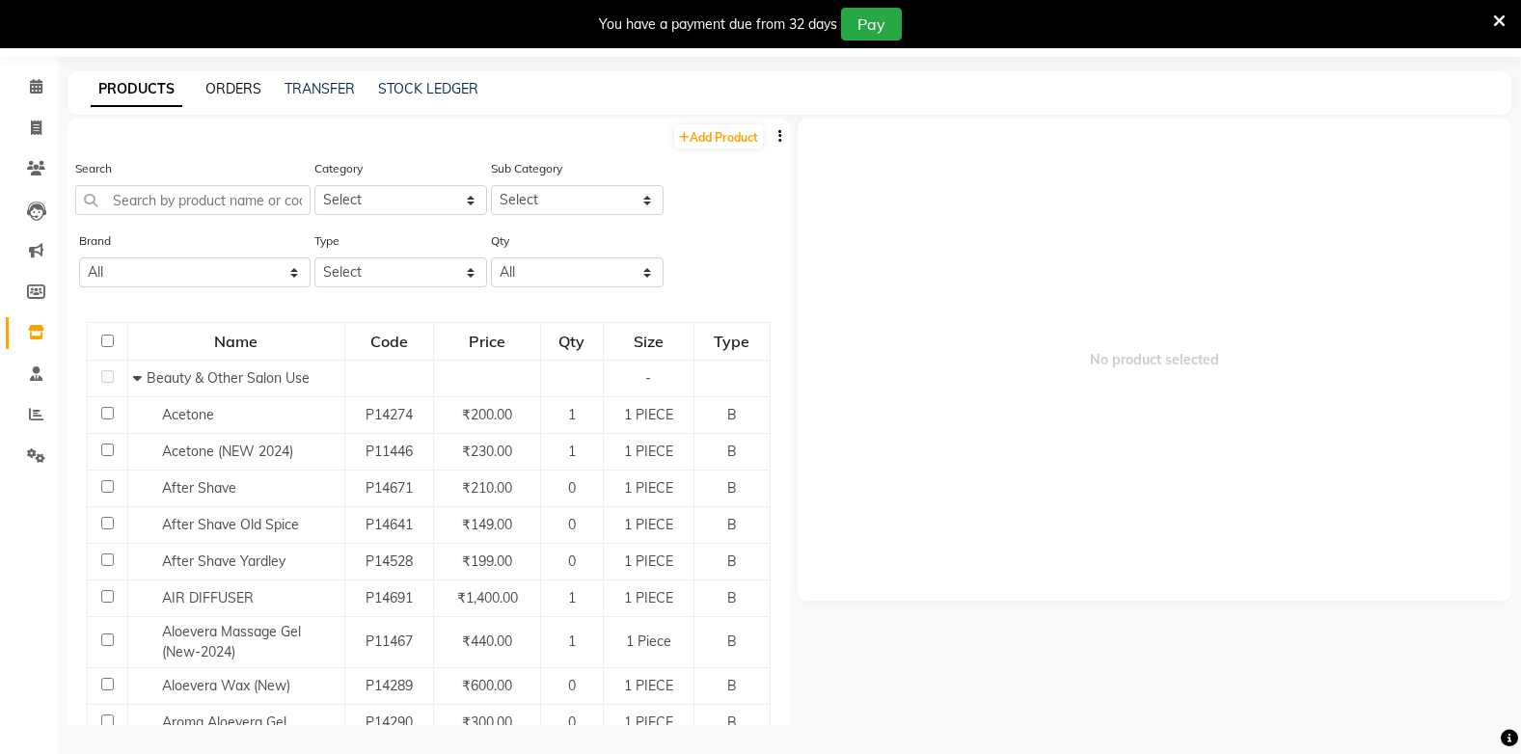
click at [239, 94] on link "ORDERS" at bounding box center [233, 88] width 56 height 17
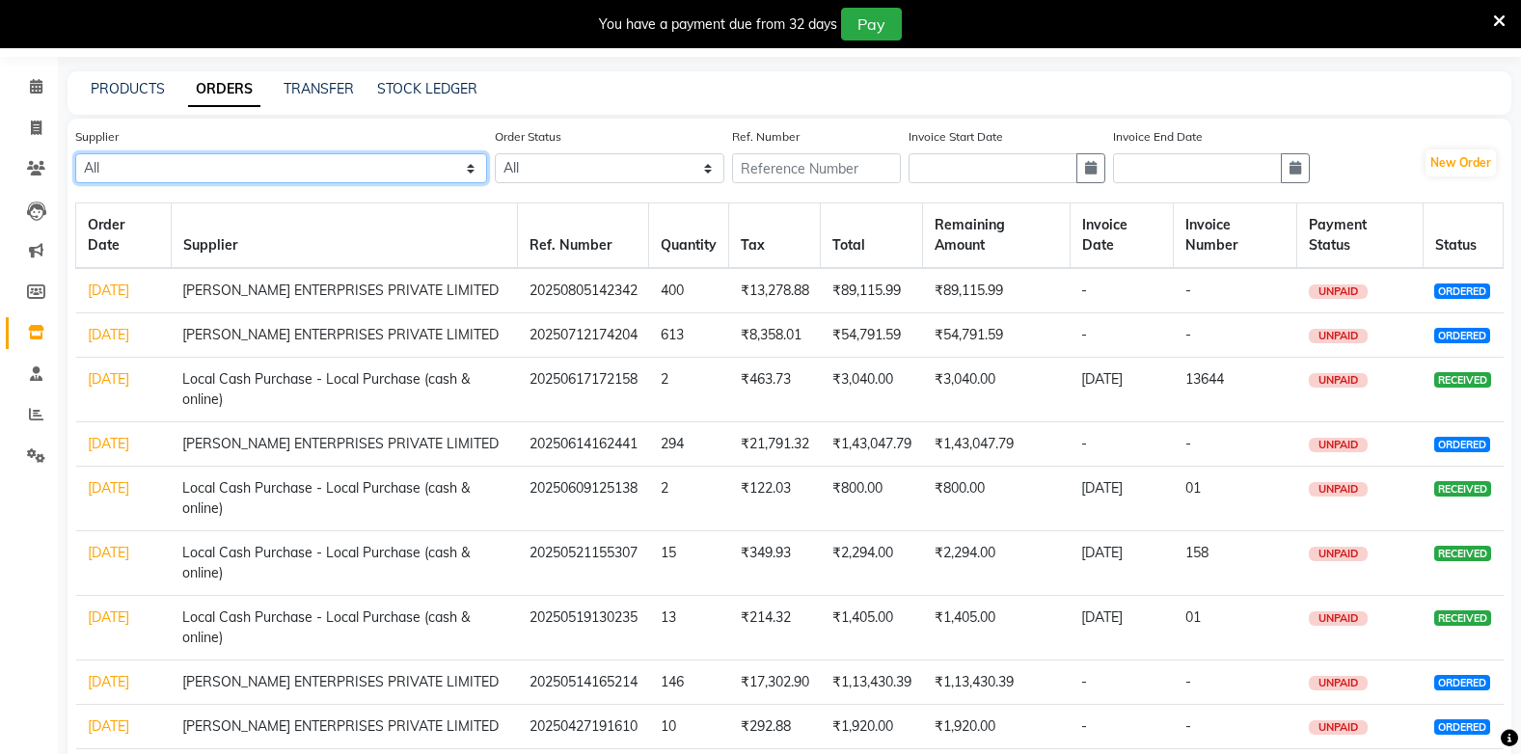
click at [225, 167] on select "All BEAUTY PLANET Local Cash Purchase - Local Purchase (cash & online) CAPELLO …" at bounding box center [281, 168] width 412 height 30
select select "664"
click at [75, 153] on select "All BEAUTY PLANET Local Cash Purchase - Local Purchase (cash & online) CAPELLO …" at bounding box center [281, 168] width 412 height 30
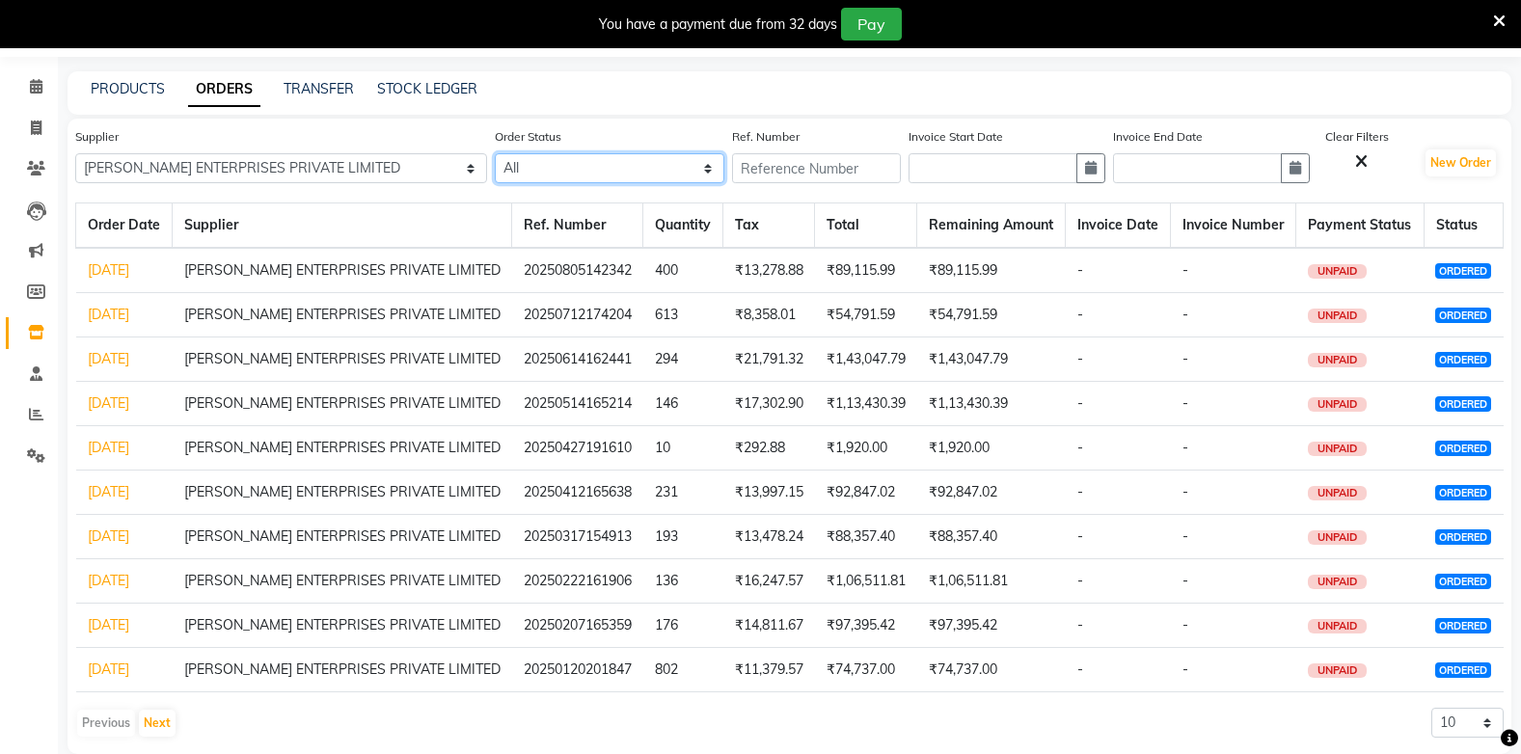
click at [551, 165] on select "All ORDERED PARTIAL-RECEIVED RECEIVED CANCELLED RETURNED" at bounding box center [610, 168] width 230 height 30
click at [367, 199] on div "Supplier All BEAUTY PLANET Local Cash Purchase - Local Purchase (cash & online)…" at bounding box center [790, 436] width 1444 height 635
click at [1455, 165] on button "New Order" at bounding box center [1460, 162] width 70 height 27
select select "true"
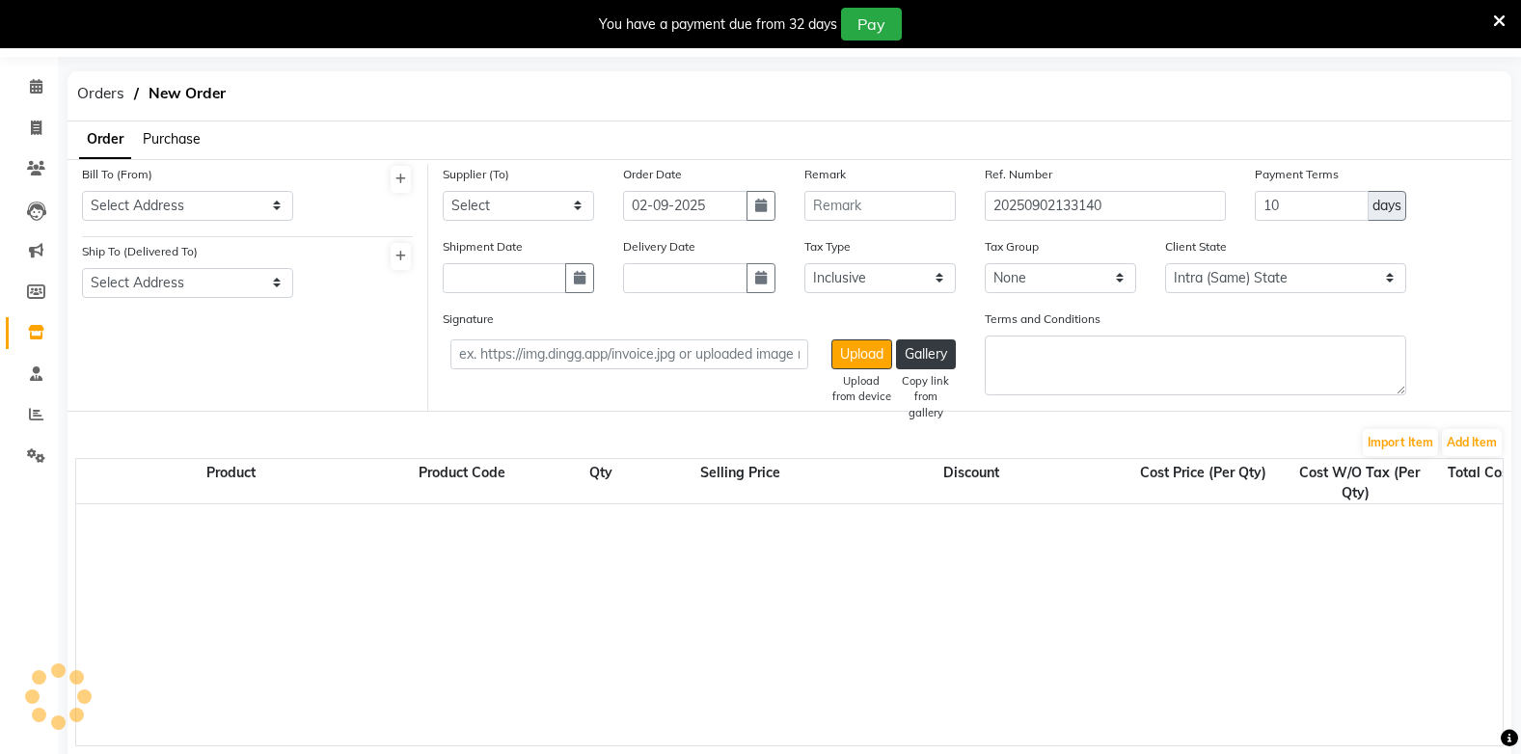
select select "1107"
click at [228, 198] on select "Select Address Gadchiroli" at bounding box center [187, 206] width 211 height 30
click at [269, 455] on div "Import Item Add Item" at bounding box center [789, 442] width 1428 height 31
click at [151, 291] on select "Select Address Capello Gadchiroli" at bounding box center [187, 283] width 211 height 30
select select "86"
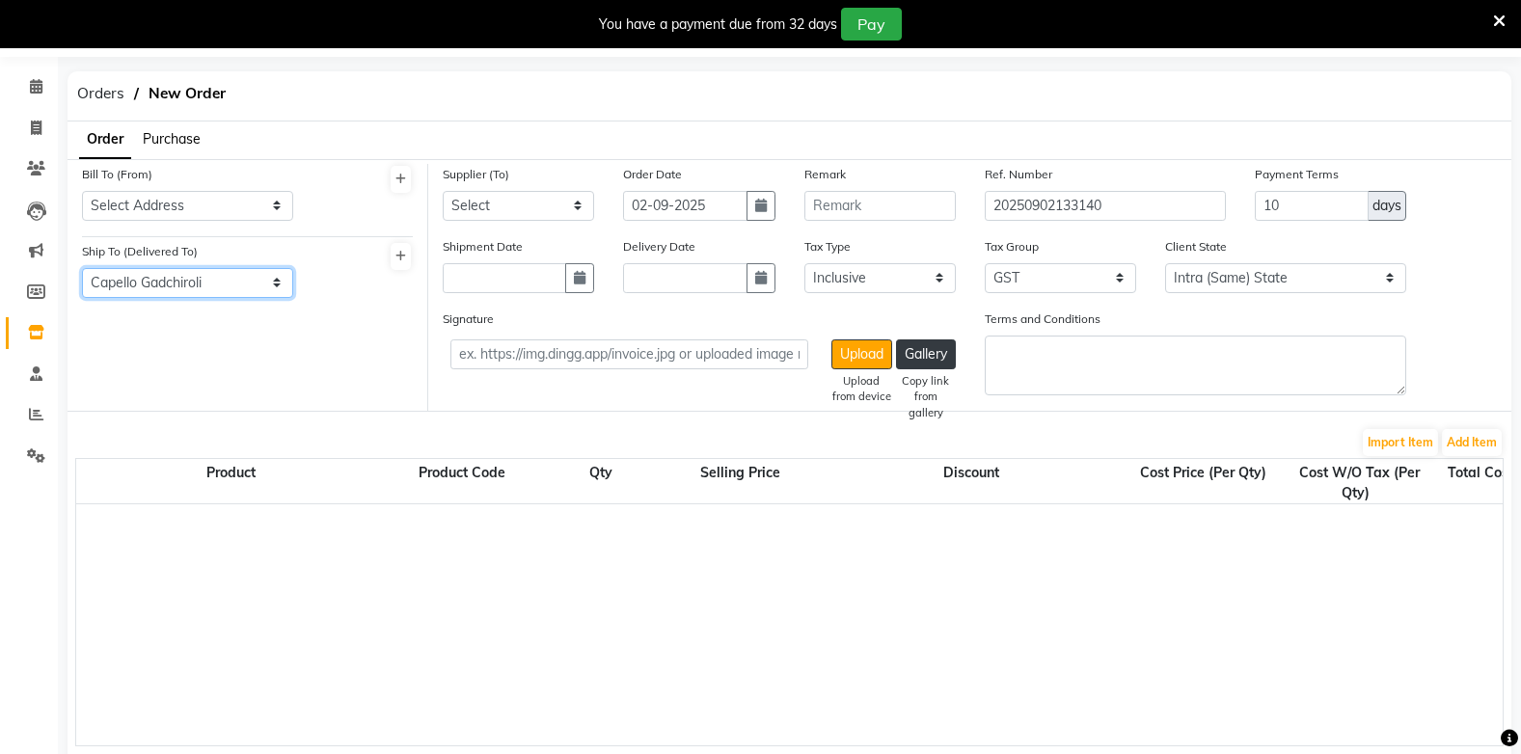
click at [82, 268] on select "Select Address Capello Gadchiroli" at bounding box center [187, 283] width 211 height 30
click at [487, 203] on select "Select BEAUTY PLANET Local Cash Purchase - Local Purchase (cash & online) CAPEL…" at bounding box center [518, 206] width 151 height 30
drag, startPoint x: 350, startPoint y: 360, endPoint x: 384, endPoint y: 318, distance: 53.5
click at [351, 359] on div "Bill To (From) Select Address Gadchiroli Ship To (Delivered To) Select Address …" at bounding box center [248, 287] width 361 height 247
click at [581, 272] on icon "button" at bounding box center [580, 278] width 12 height 14
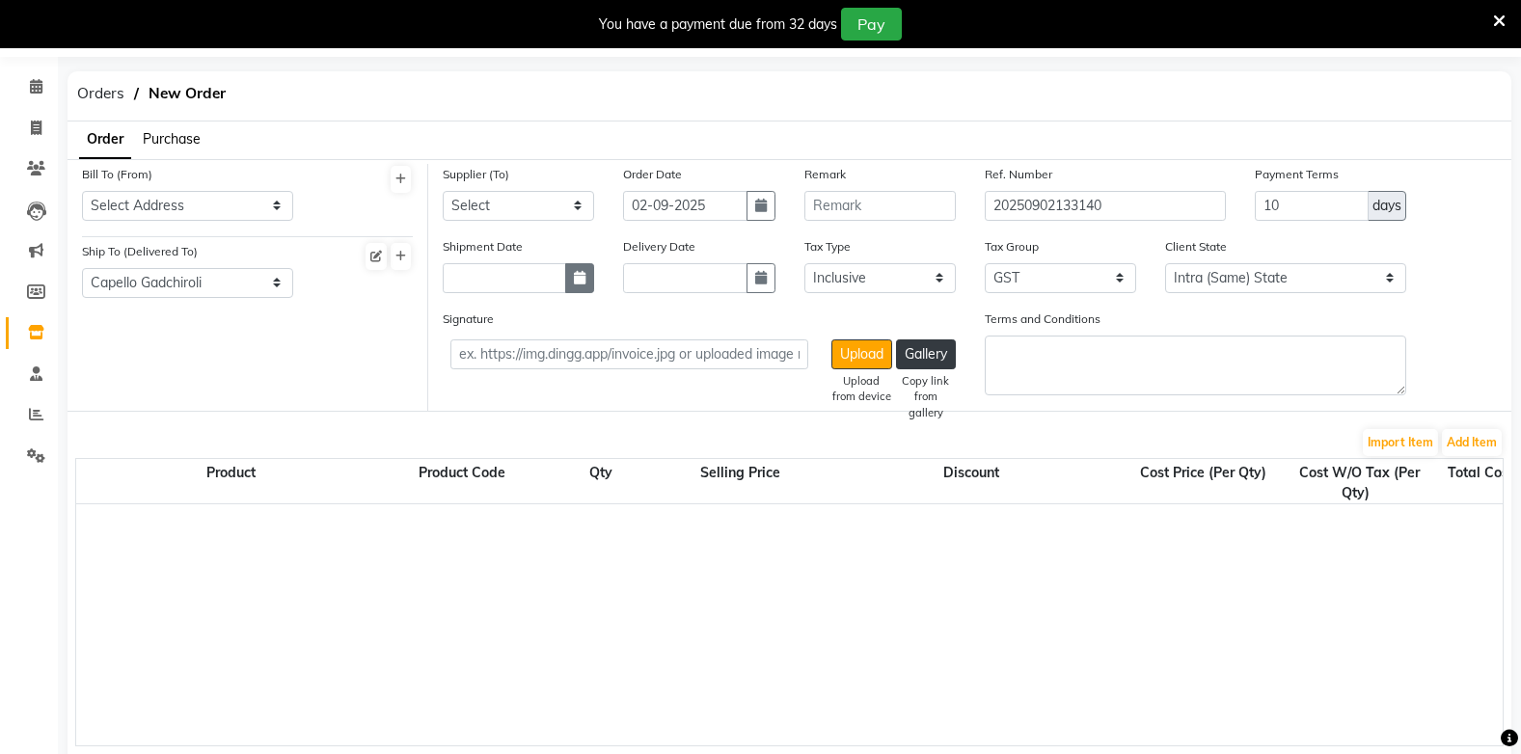
select select "9"
select select "2025"
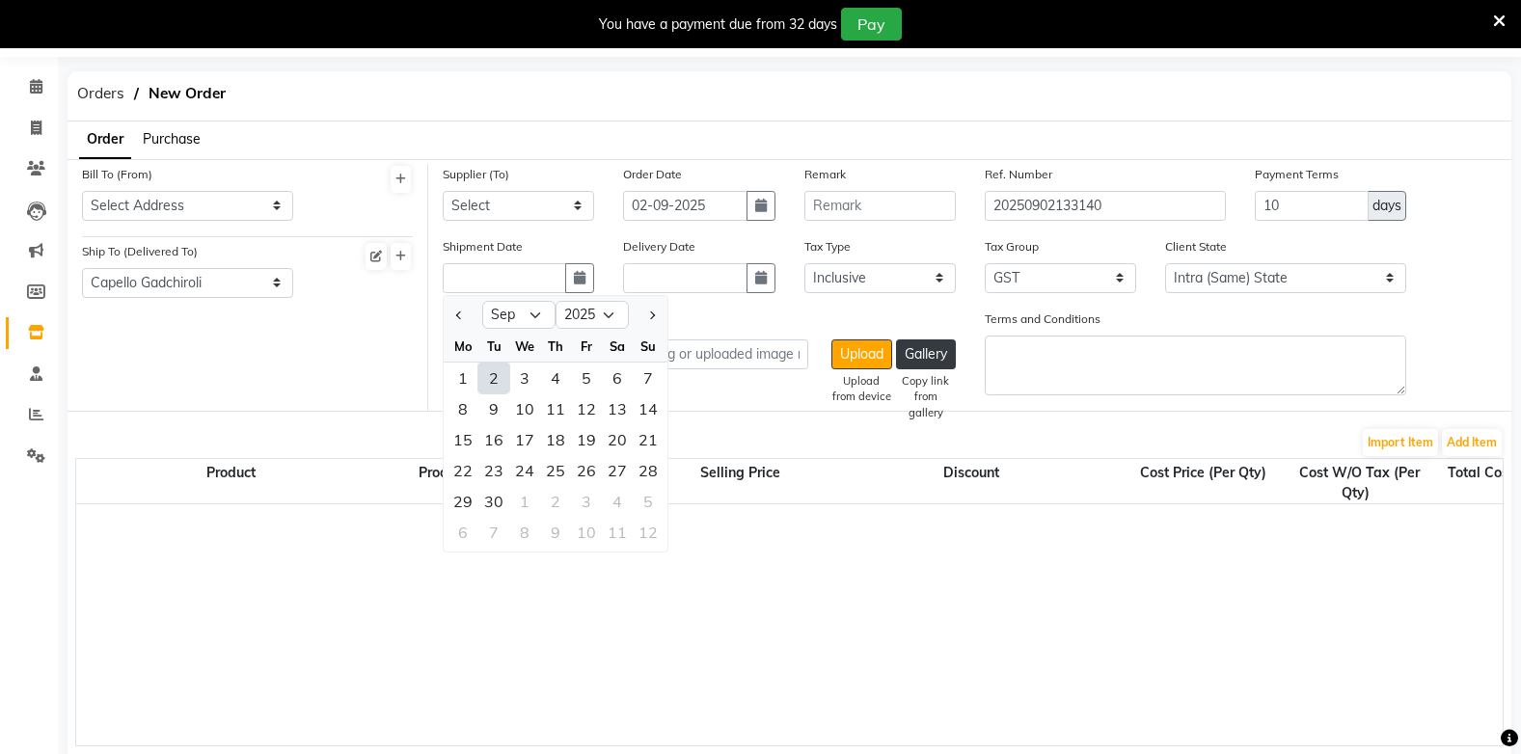
drag, startPoint x: 276, startPoint y: 347, endPoint x: 423, endPoint y: 297, distance: 155.8
click at [284, 347] on div "Bill To (From) Select Address Gadchiroli Ship To (Delivered To) Select Address …" at bounding box center [248, 287] width 361 height 247
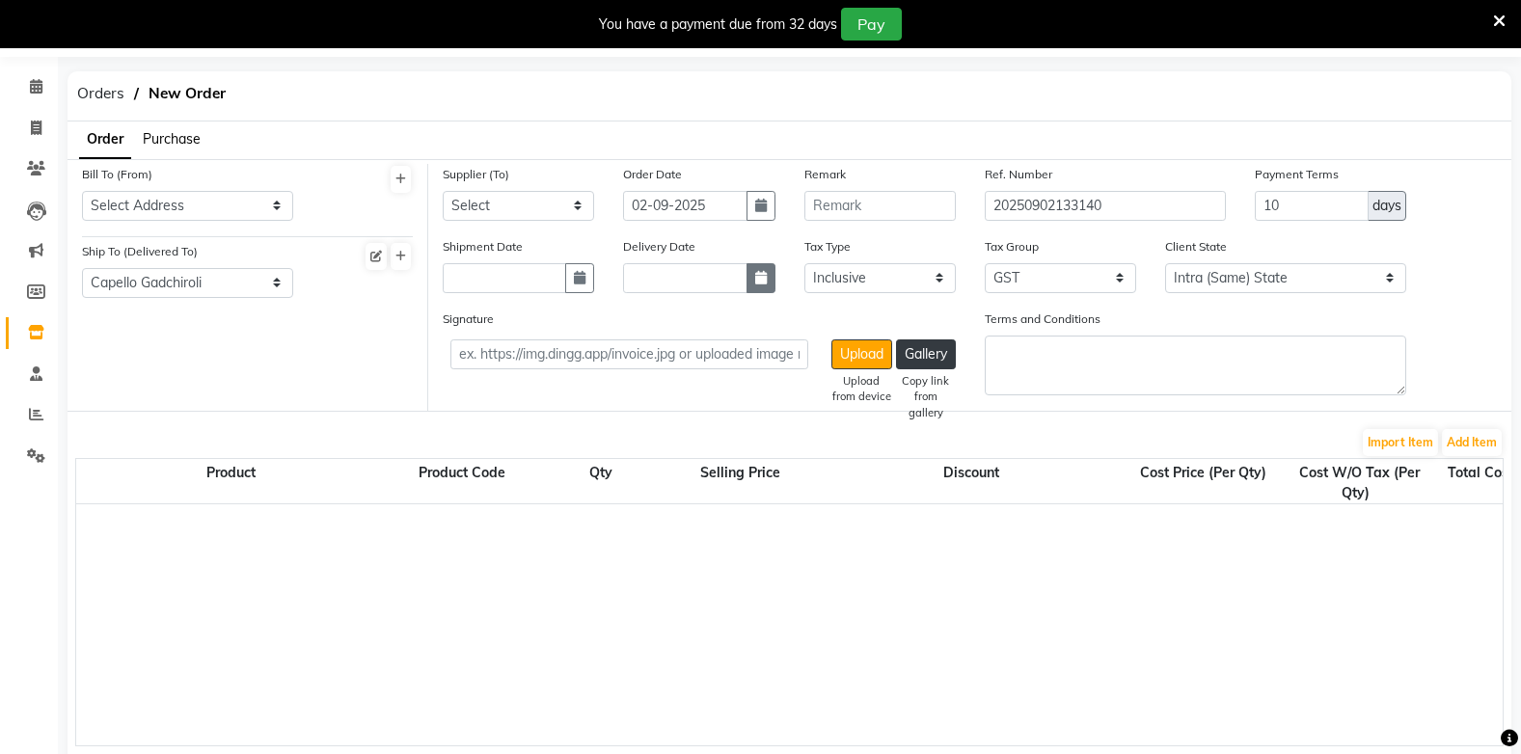
click at [751, 284] on button "button" at bounding box center [760, 278] width 29 height 30
select select "9"
select select "2025"
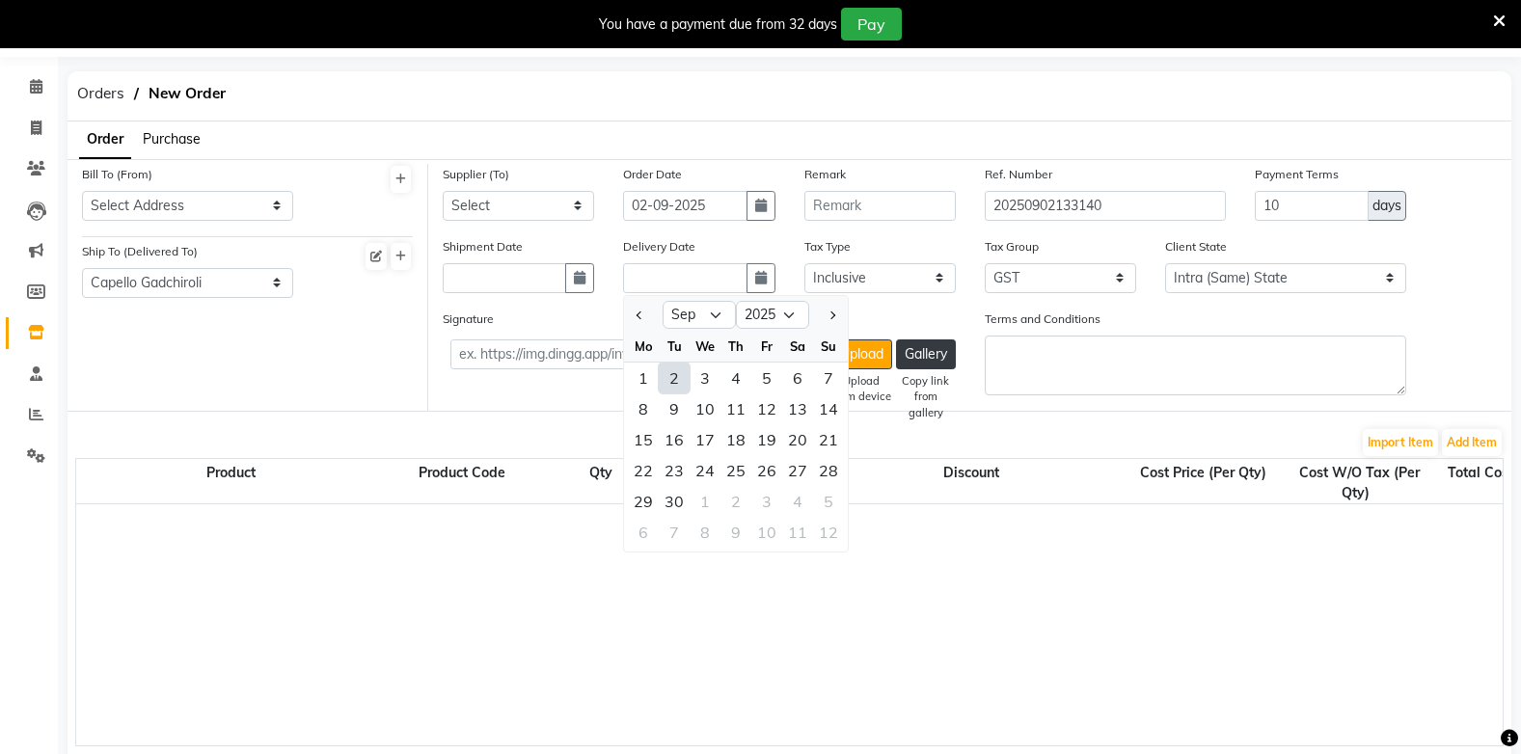
click at [306, 360] on div "Bill To (From) Select Address Gadchiroli Ship To (Delivered To) Select Address …" at bounding box center [248, 287] width 361 height 247
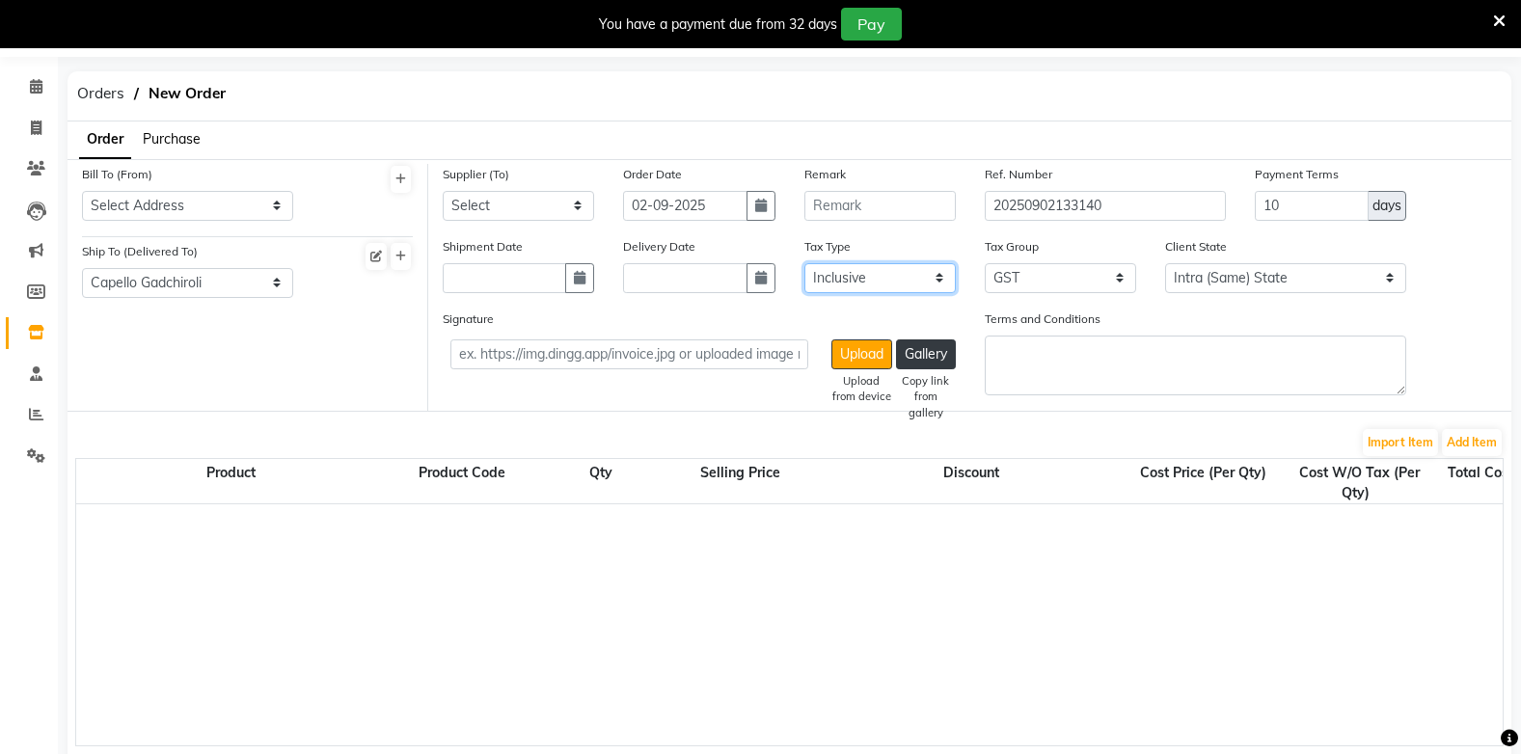
click at [851, 283] on select "Select Inclusive Exclusive" at bounding box center [879, 278] width 151 height 30
click at [747, 309] on div "Signature Upload Upload from device Gallery Copy link from gallery" at bounding box center [699, 339] width 512 height 61
click at [1471, 435] on button "Add Item" at bounding box center [1472, 442] width 60 height 27
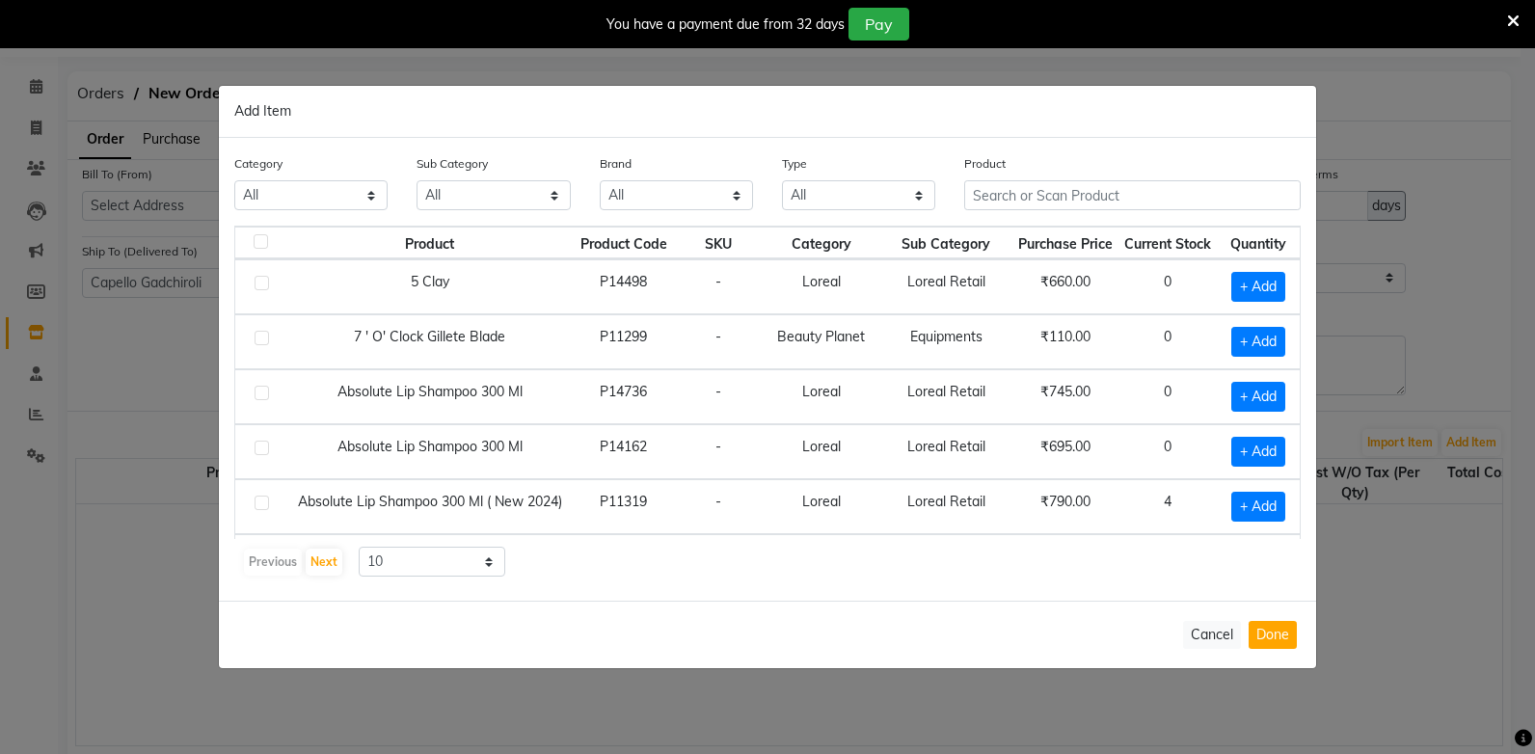
click at [82, 611] on ngb-modal-window "Add Item Category All Keramelon Skin Makeup Personal Care Appliances Beard Beau…" at bounding box center [767, 377] width 1535 height 754
click at [1214, 637] on button "Cancel" at bounding box center [1212, 635] width 58 height 28
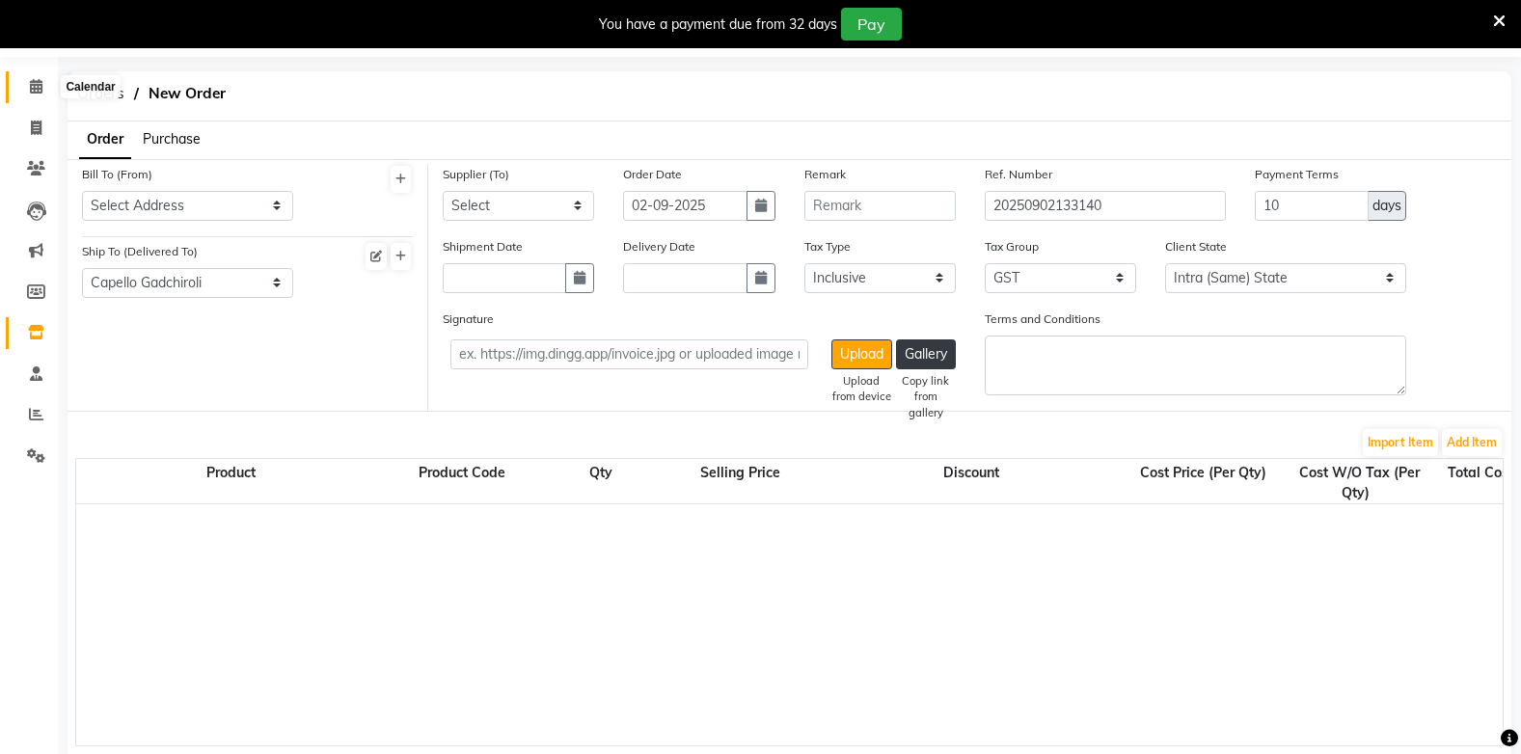
click at [33, 78] on span at bounding box center [36, 87] width 34 height 22
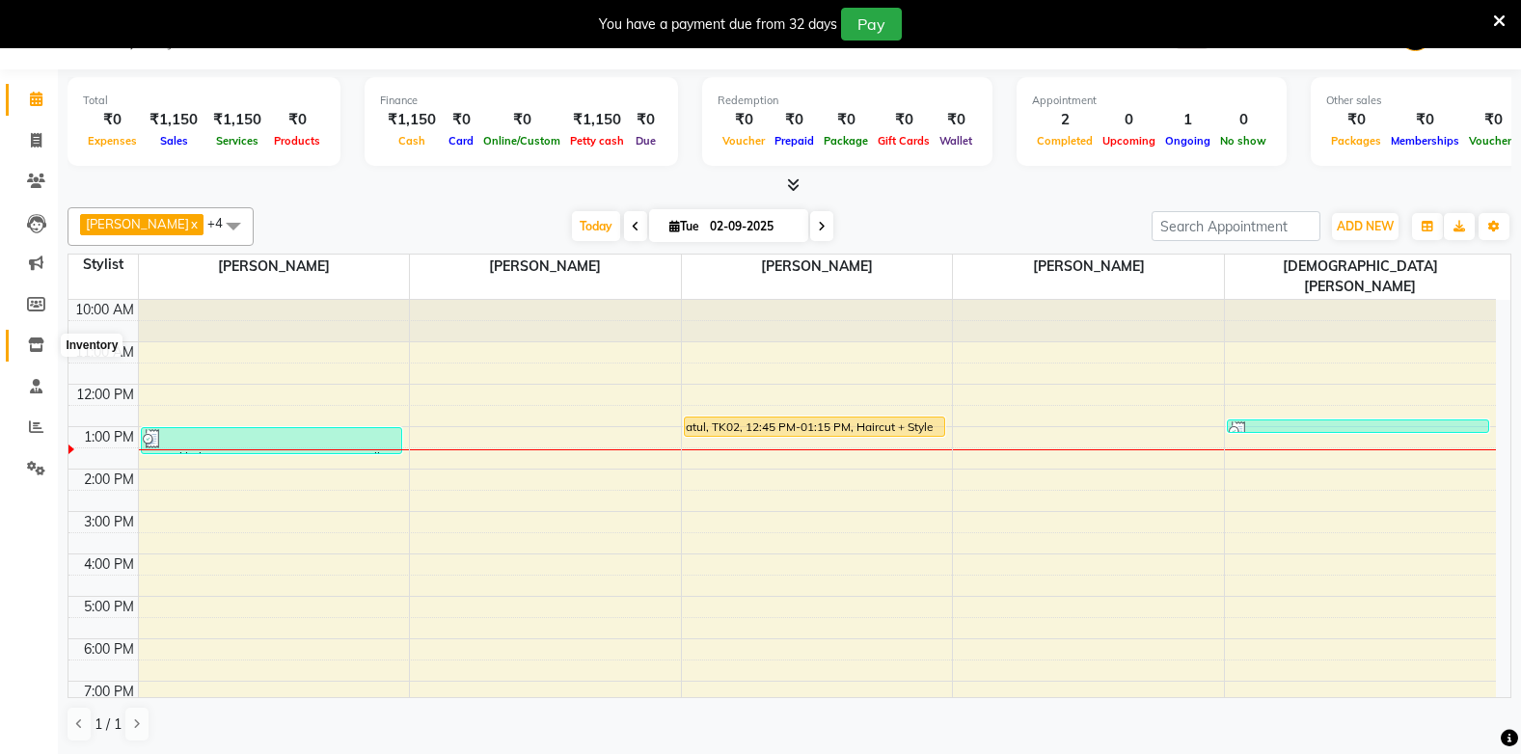
click at [39, 338] on icon at bounding box center [36, 345] width 16 height 14
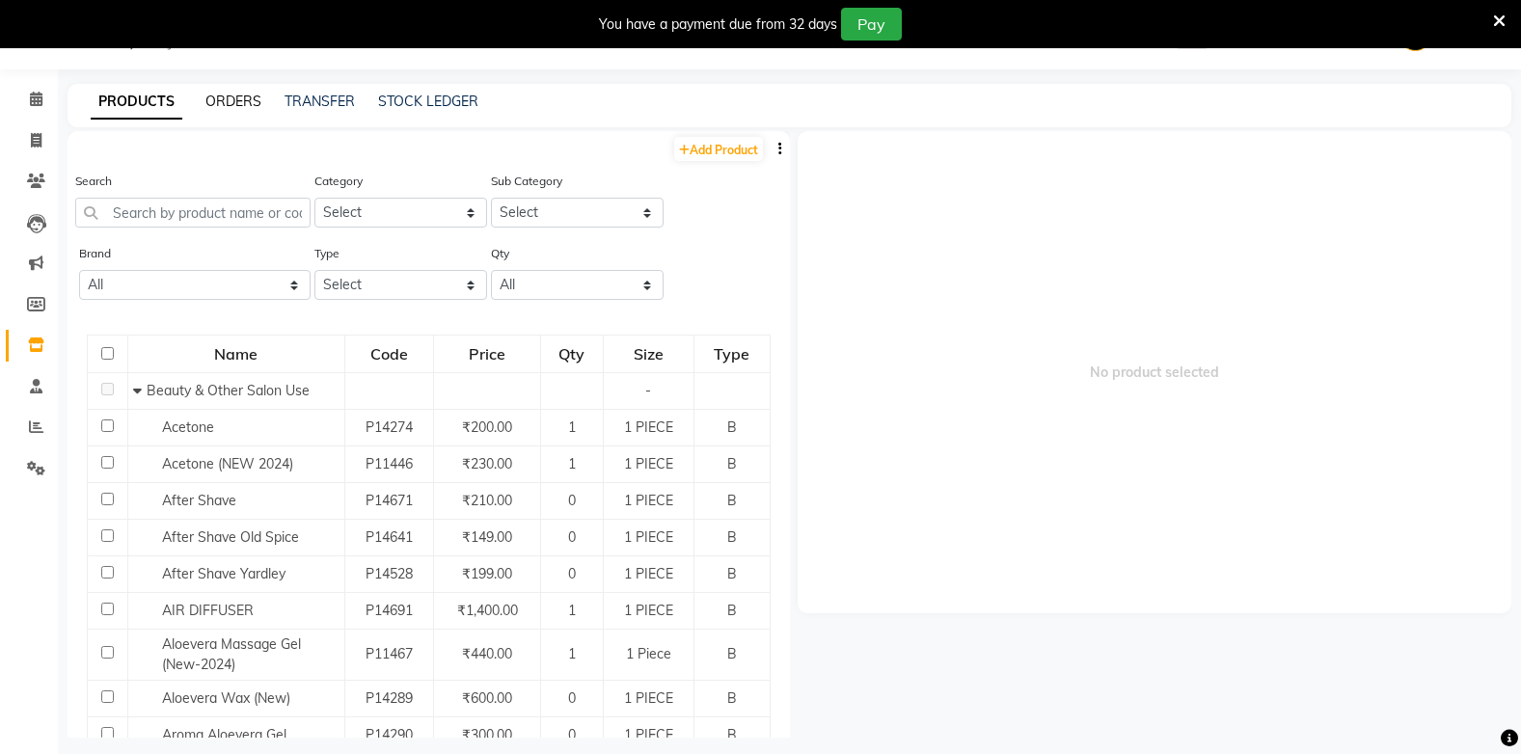
click at [229, 101] on link "ORDERS" at bounding box center [233, 101] width 56 height 17
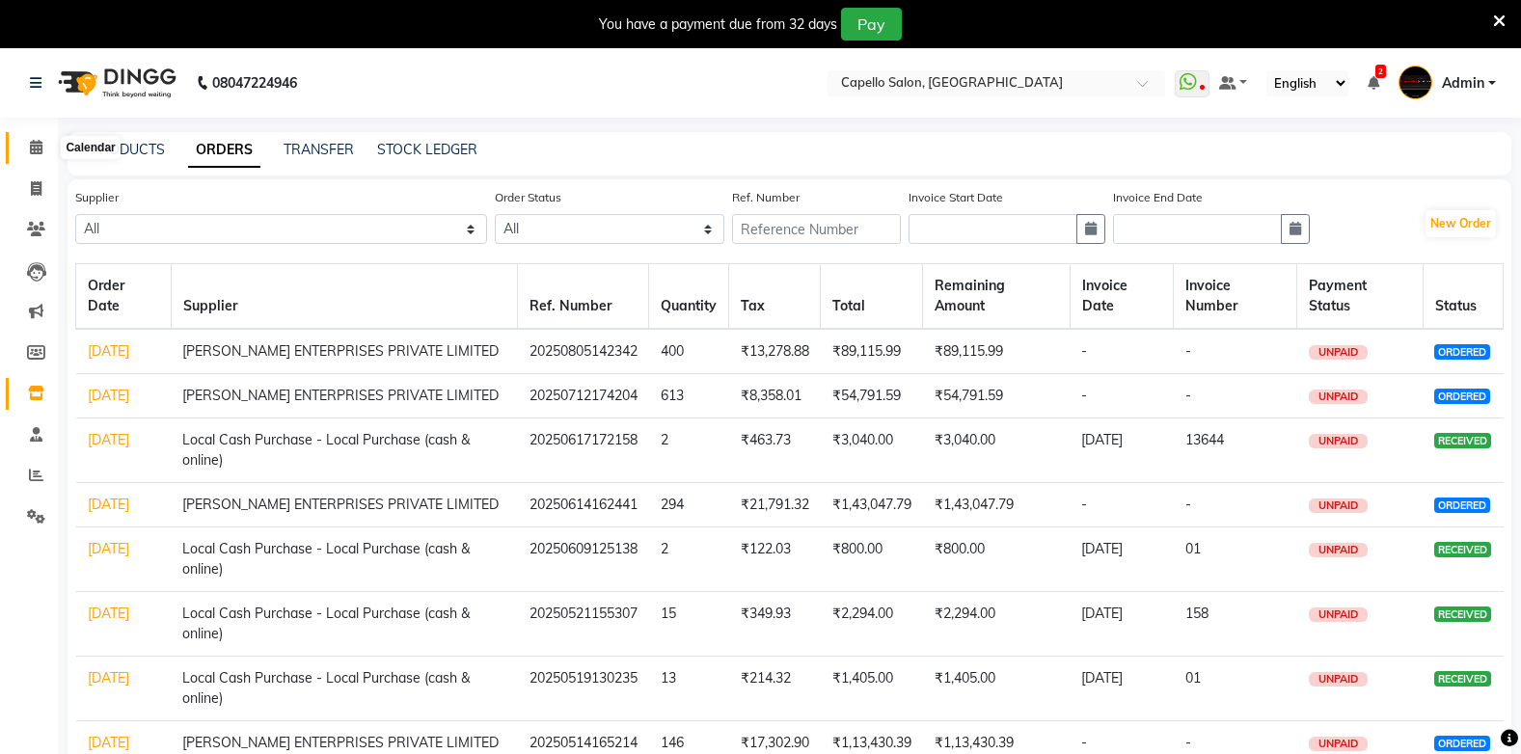
click at [44, 145] on span at bounding box center [36, 148] width 34 height 22
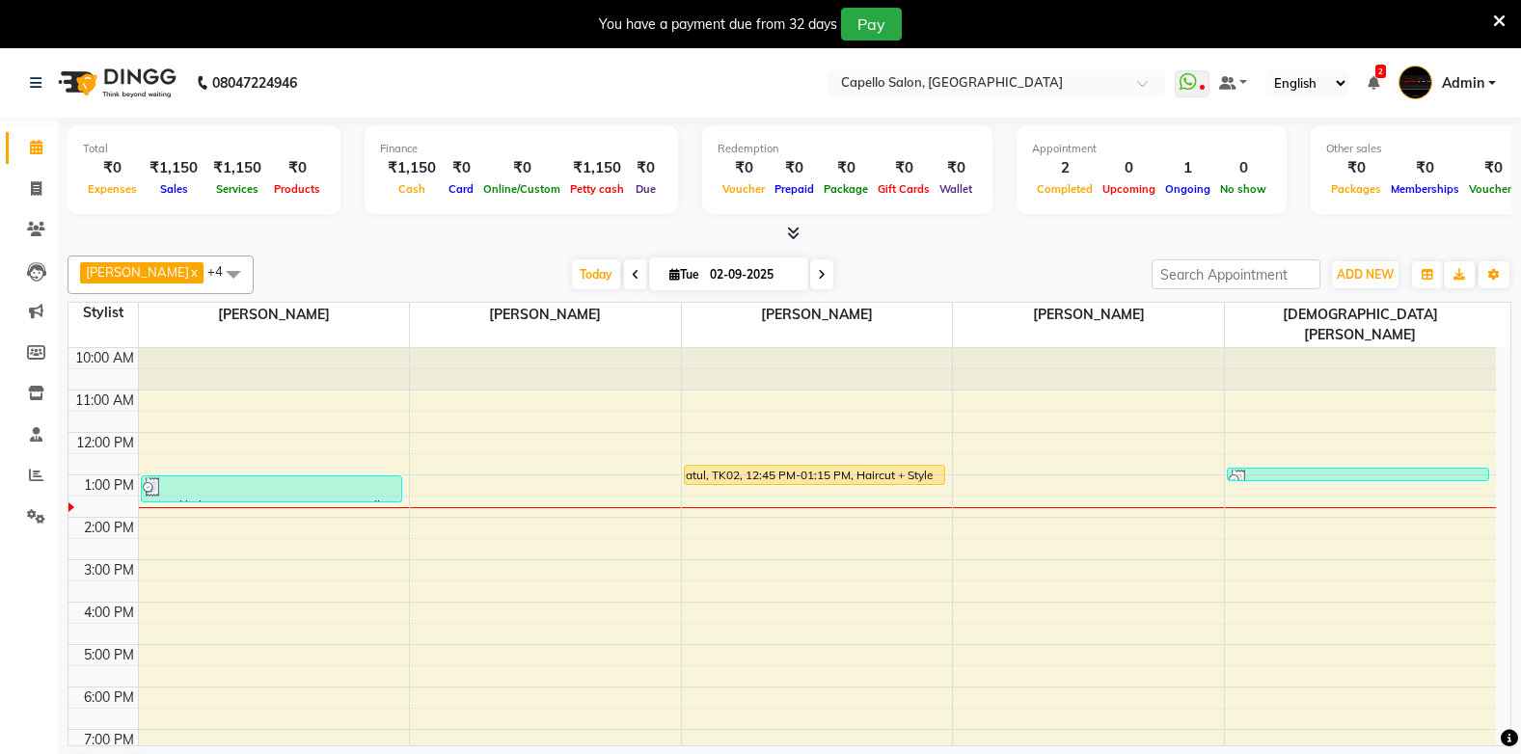
scroll to position [49, 0]
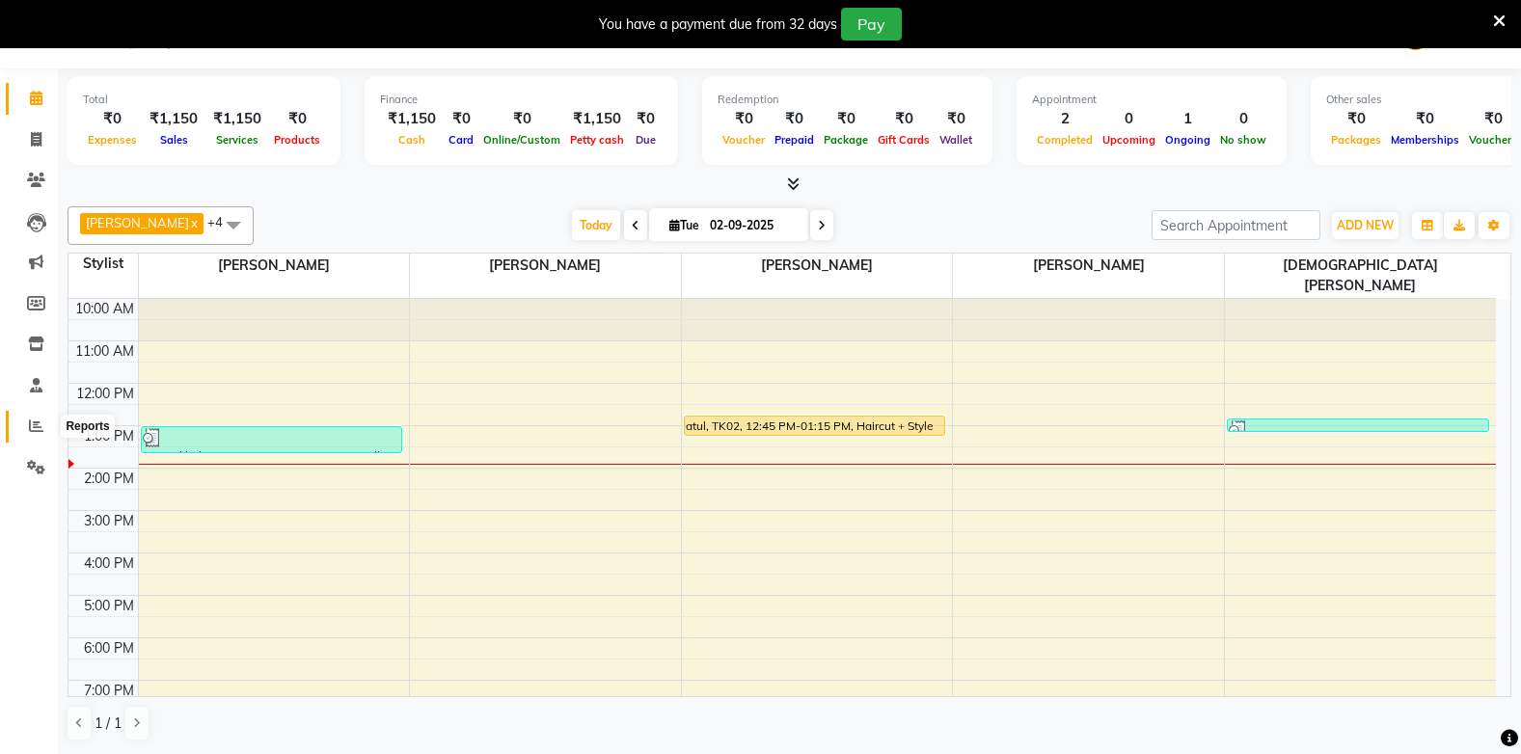
click at [37, 431] on icon at bounding box center [36, 426] width 14 height 14
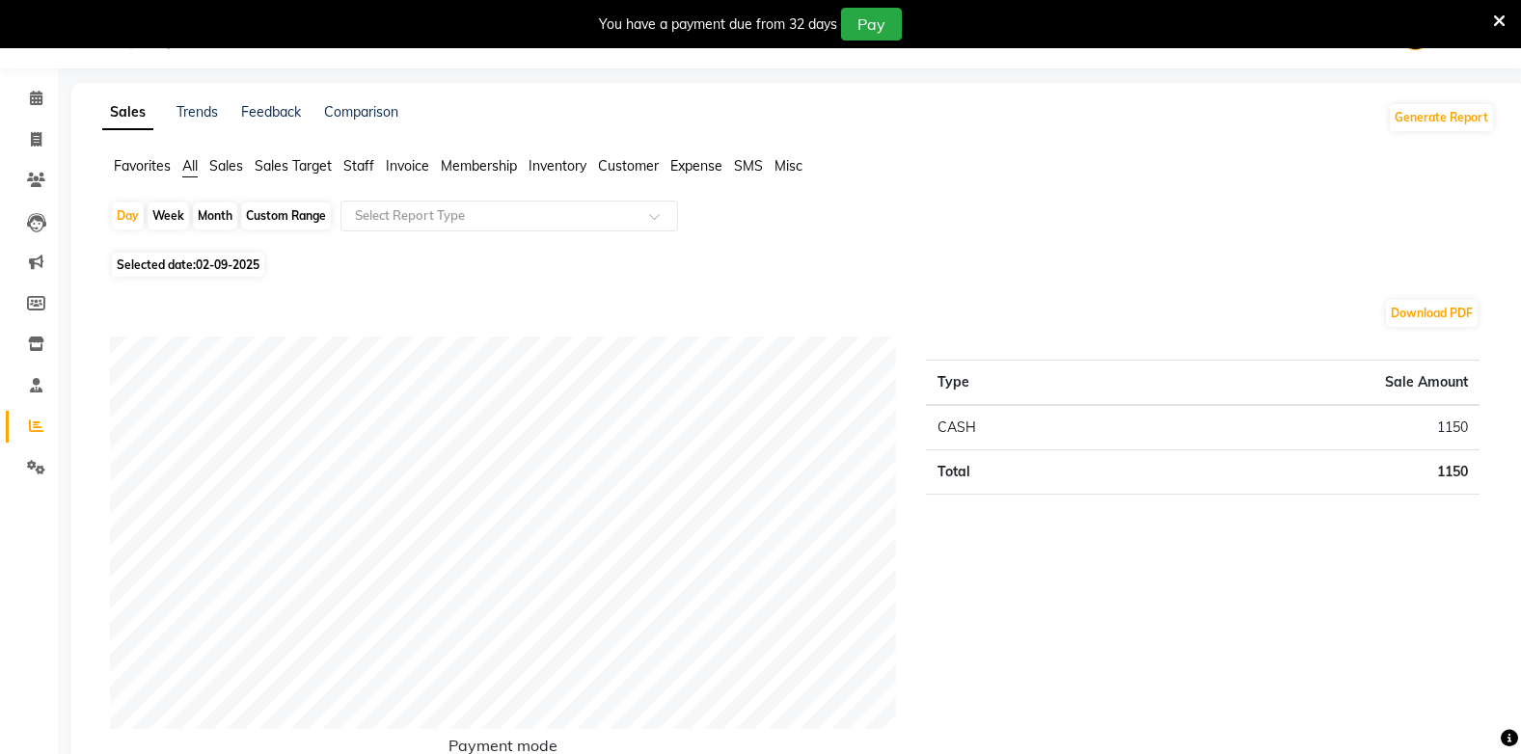
click at [136, 170] on span "Favorites" at bounding box center [142, 165] width 57 height 17
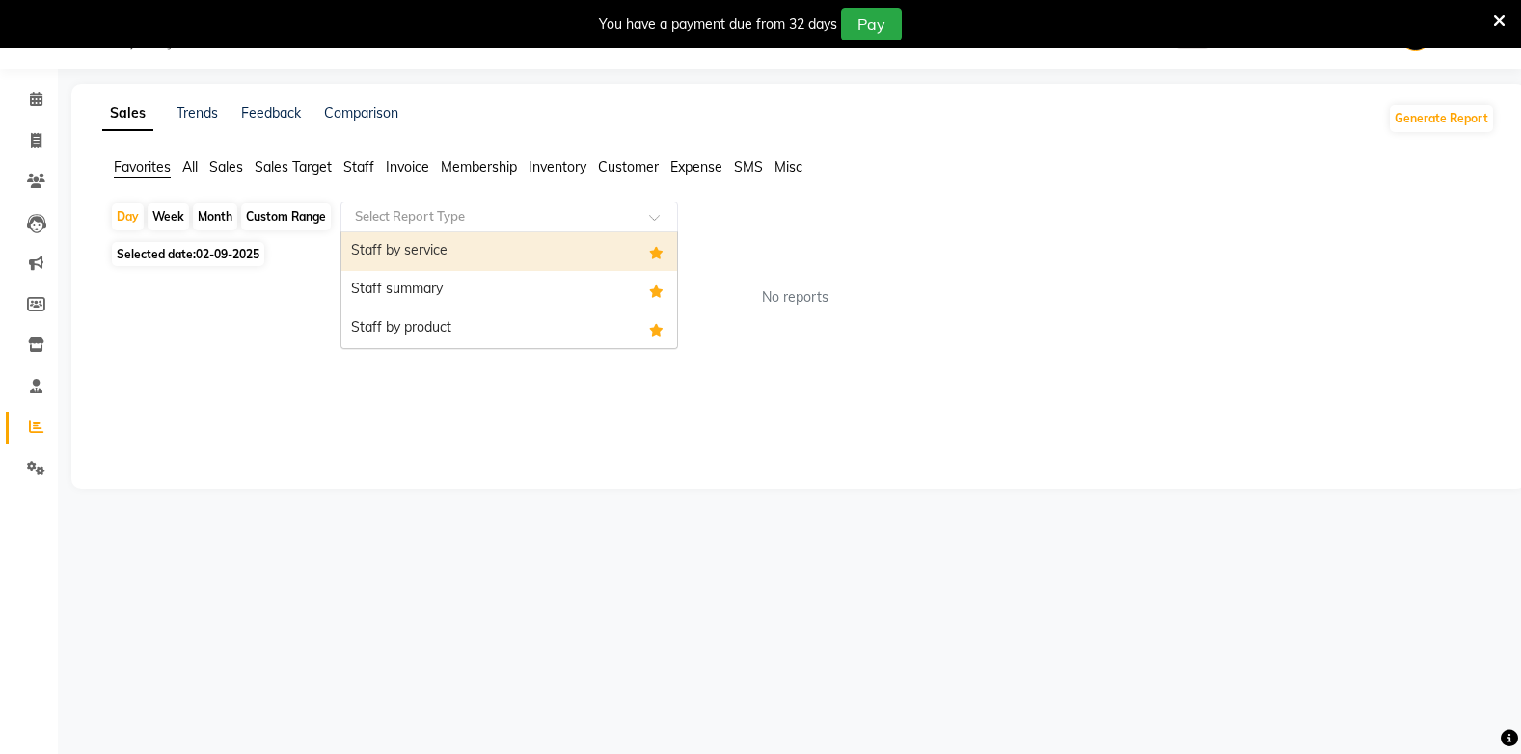
click at [454, 219] on input "text" at bounding box center [490, 216] width 278 height 19
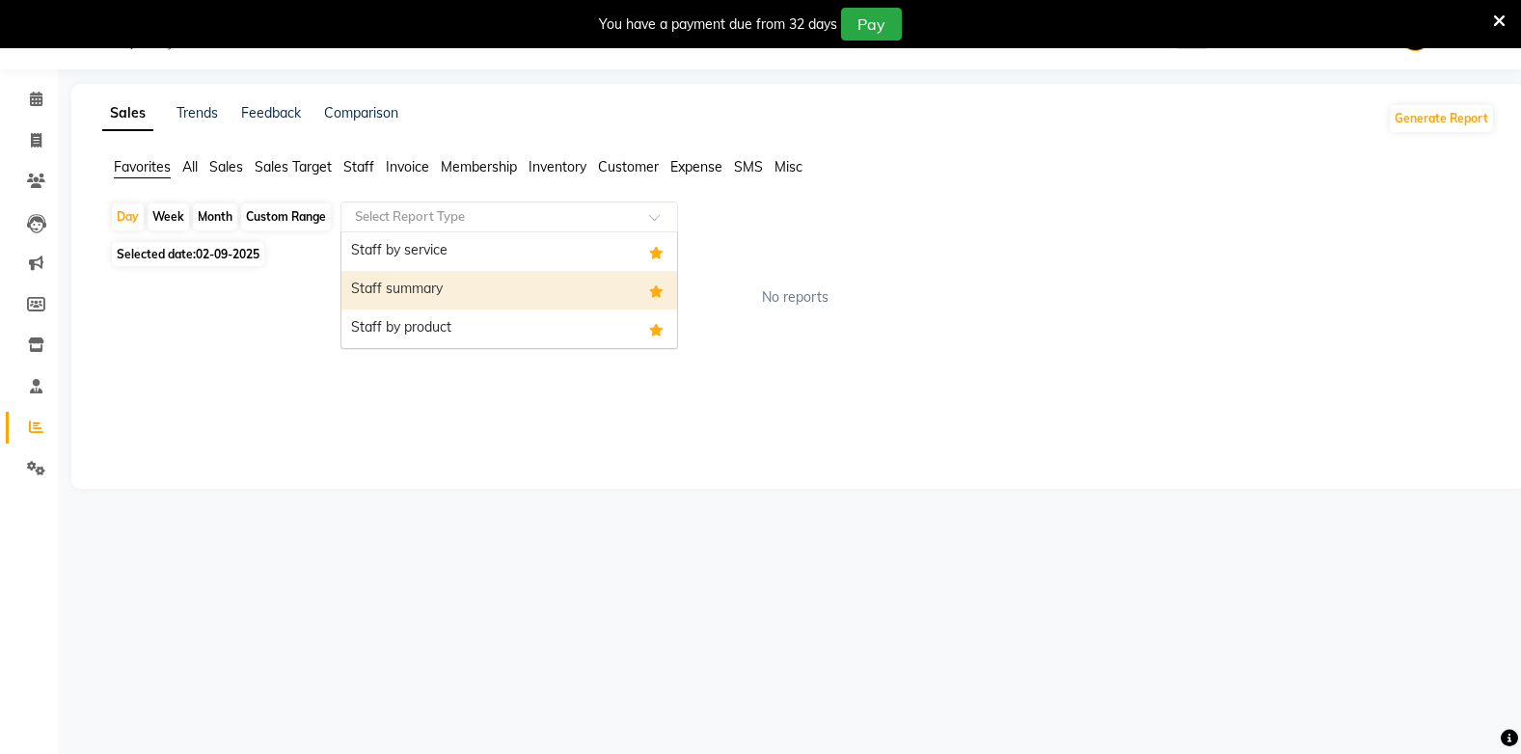
click at [450, 288] on div "Staff summary" at bounding box center [509, 290] width 336 height 39
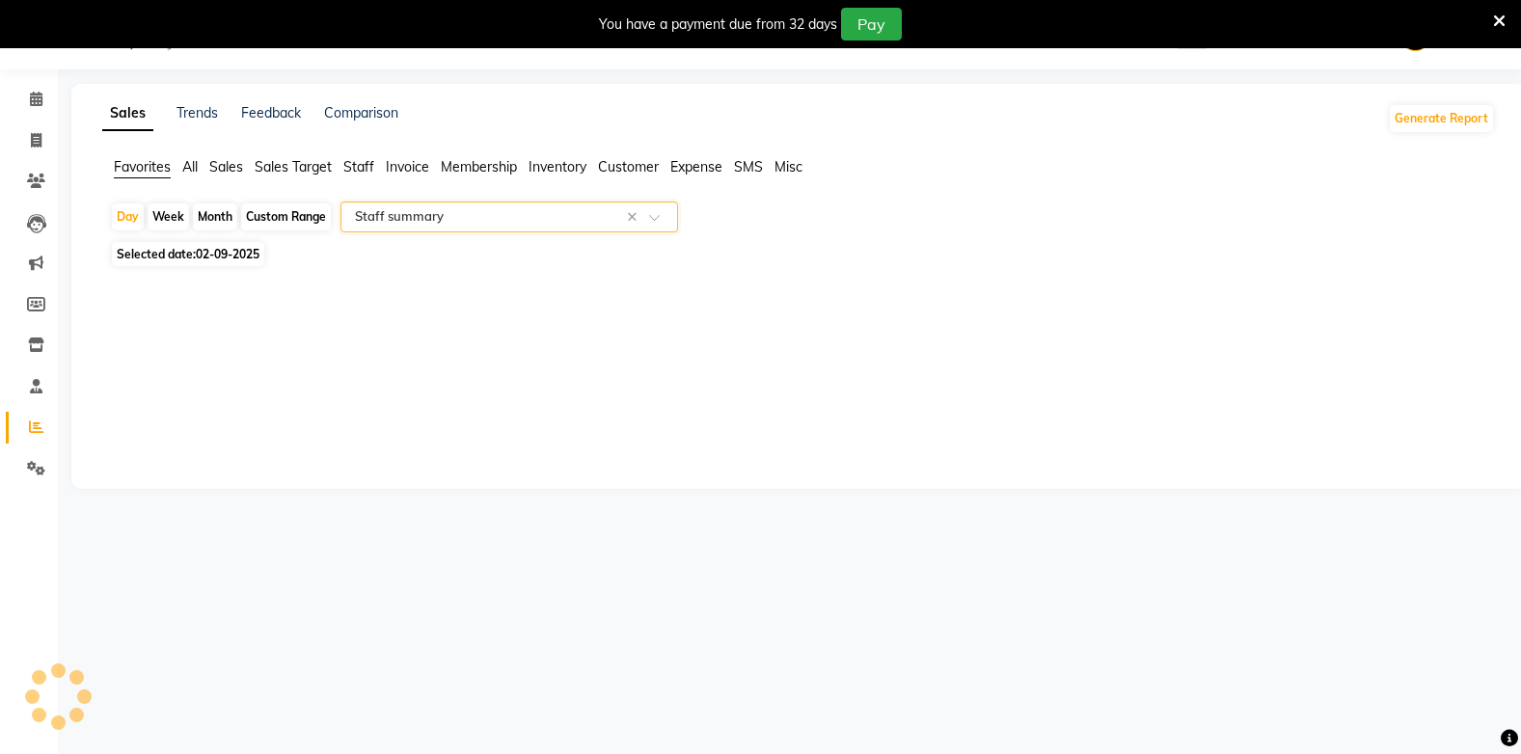
select select "full_report"
select select "csv"
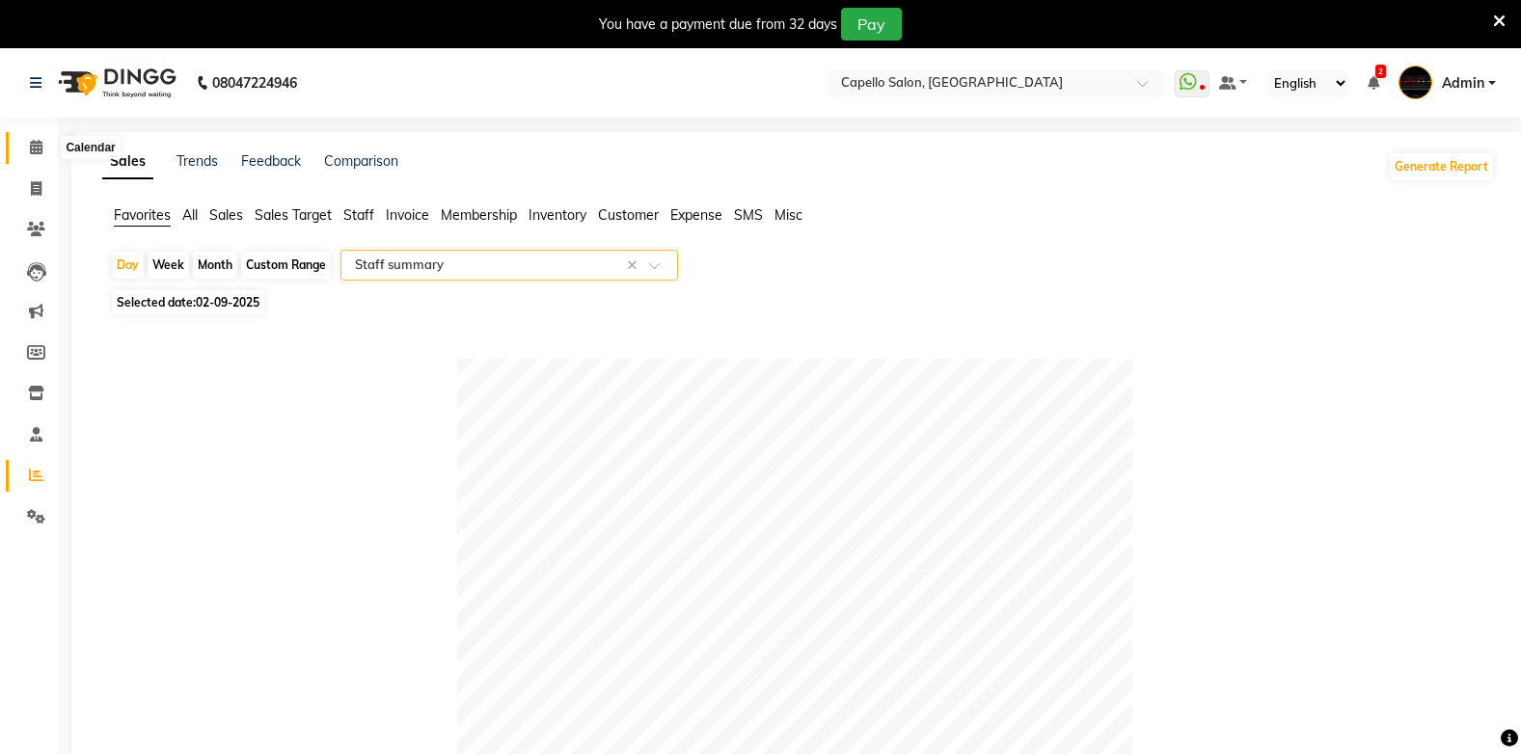
click at [29, 143] on span at bounding box center [36, 148] width 34 height 22
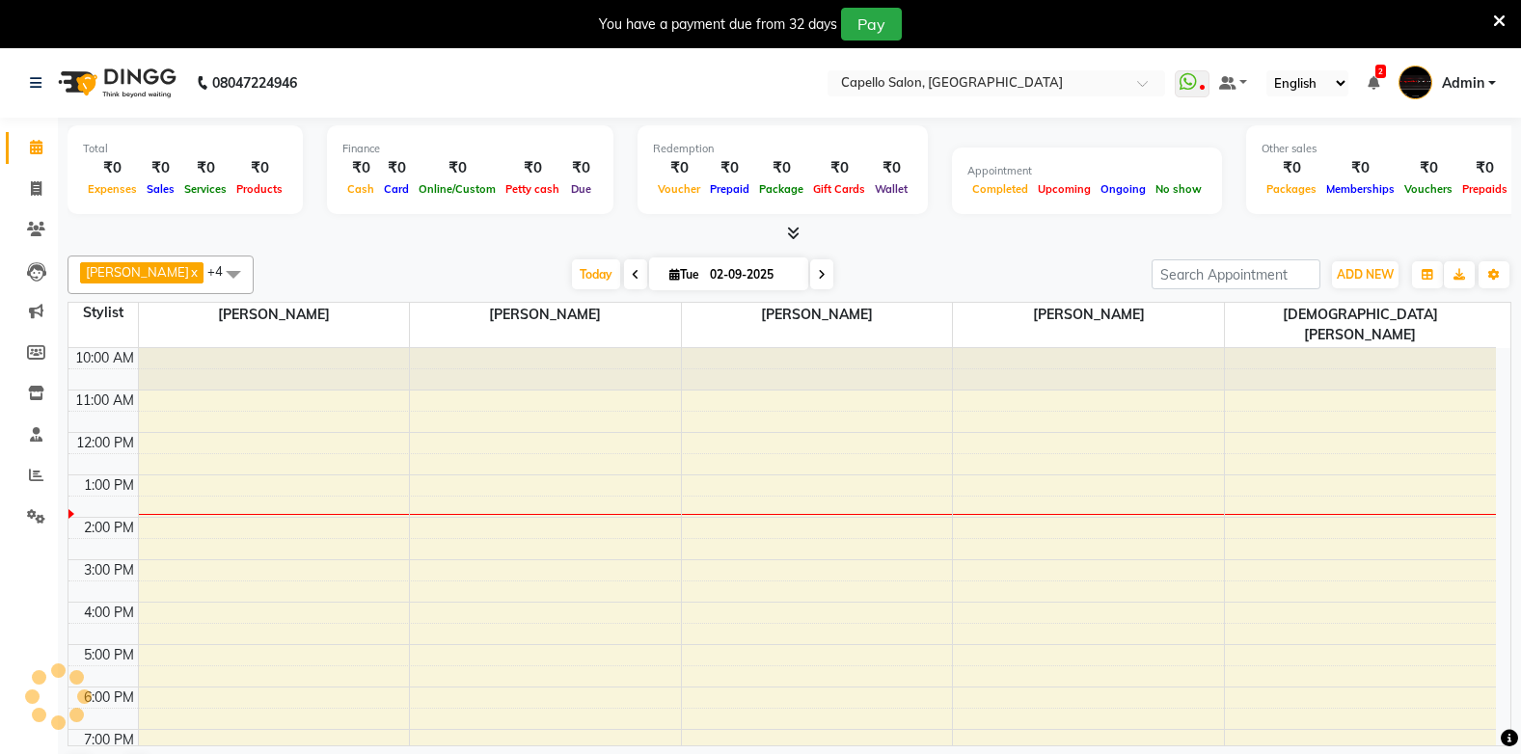
scroll to position [12, 0]
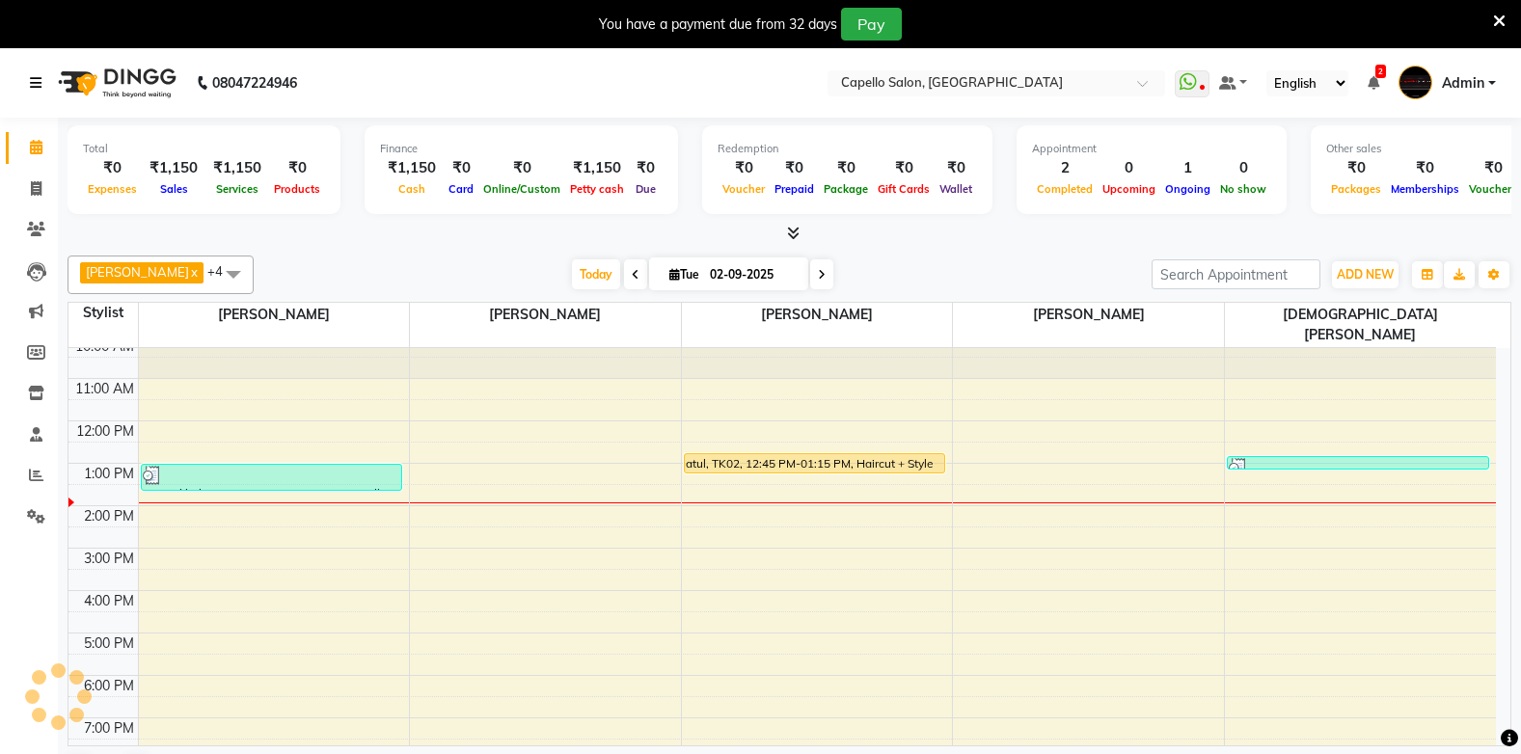
click at [42, 77] on link at bounding box center [39, 83] width 19 height 54
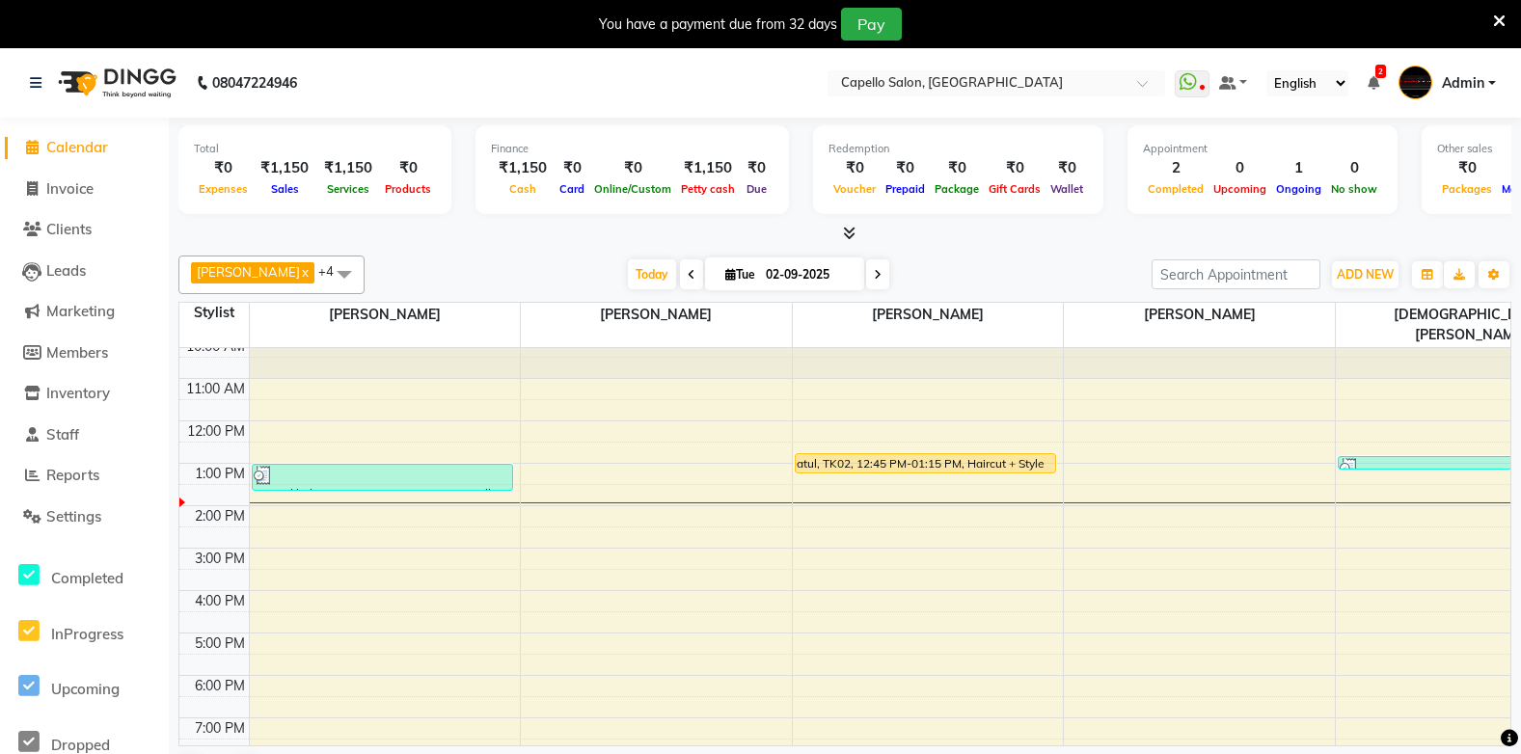
drag, startPoint x: 26, startPoint y: 72, endPoint x: 28, endPoint y: 82, distance: 9.8
click at [28, 82] on div "08047224946" at bounding box center [163, 83] width 296 height 54
click at [32, 93] on link at bounding box center [39, 83] width 19 height 54
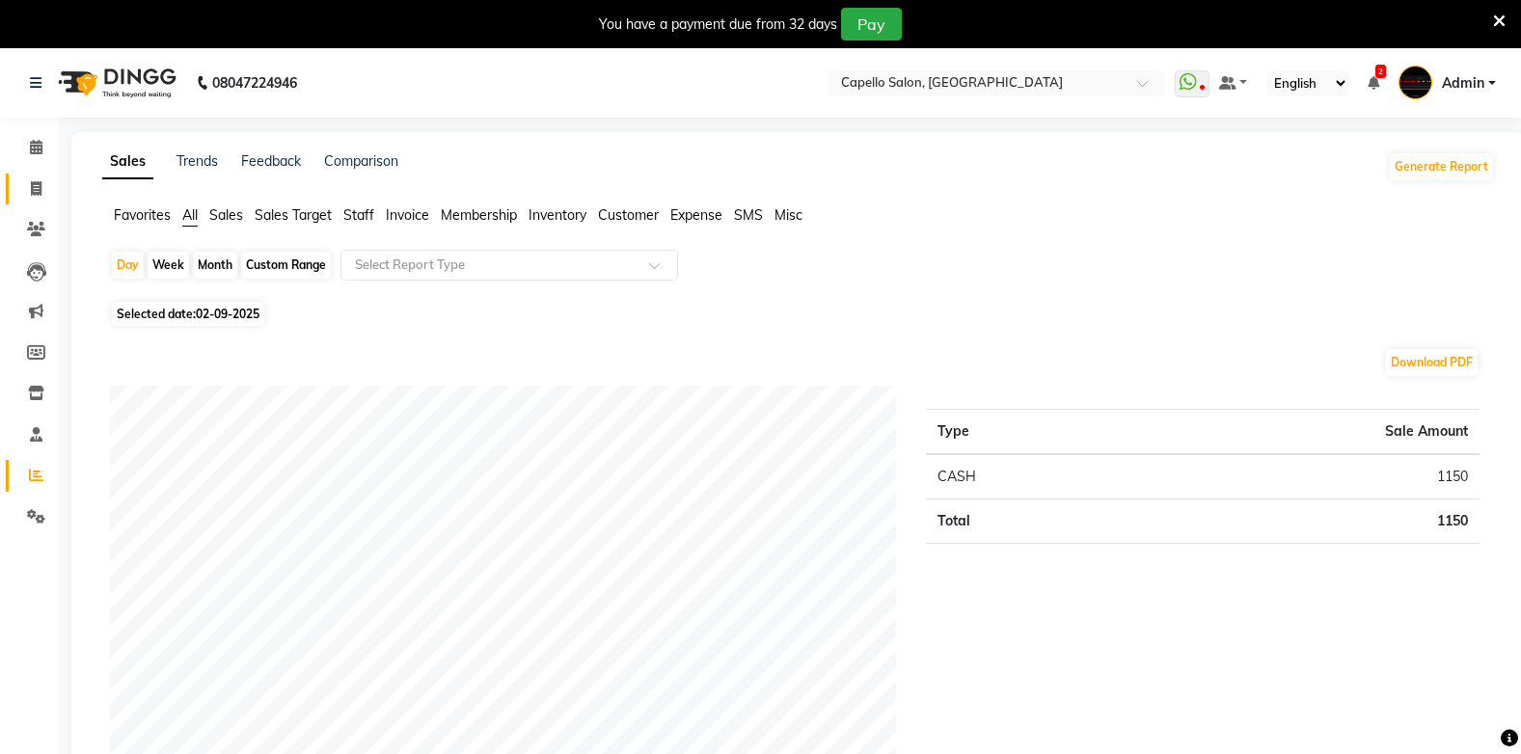
drag, startPoint x: 44, startPoint y: 167, endPoint x: 43, endPoint y: 181, distance: 14.5
click at [43, 181] on ul "Calendar Invoice Clients Leads Marketing Members Inventory Staff Reports Settin…" at bounding box center [29, 336] width 58 height 419
click at [41, 184] on span at bounding box center [36, 189] width 34 height 22
select select "service"
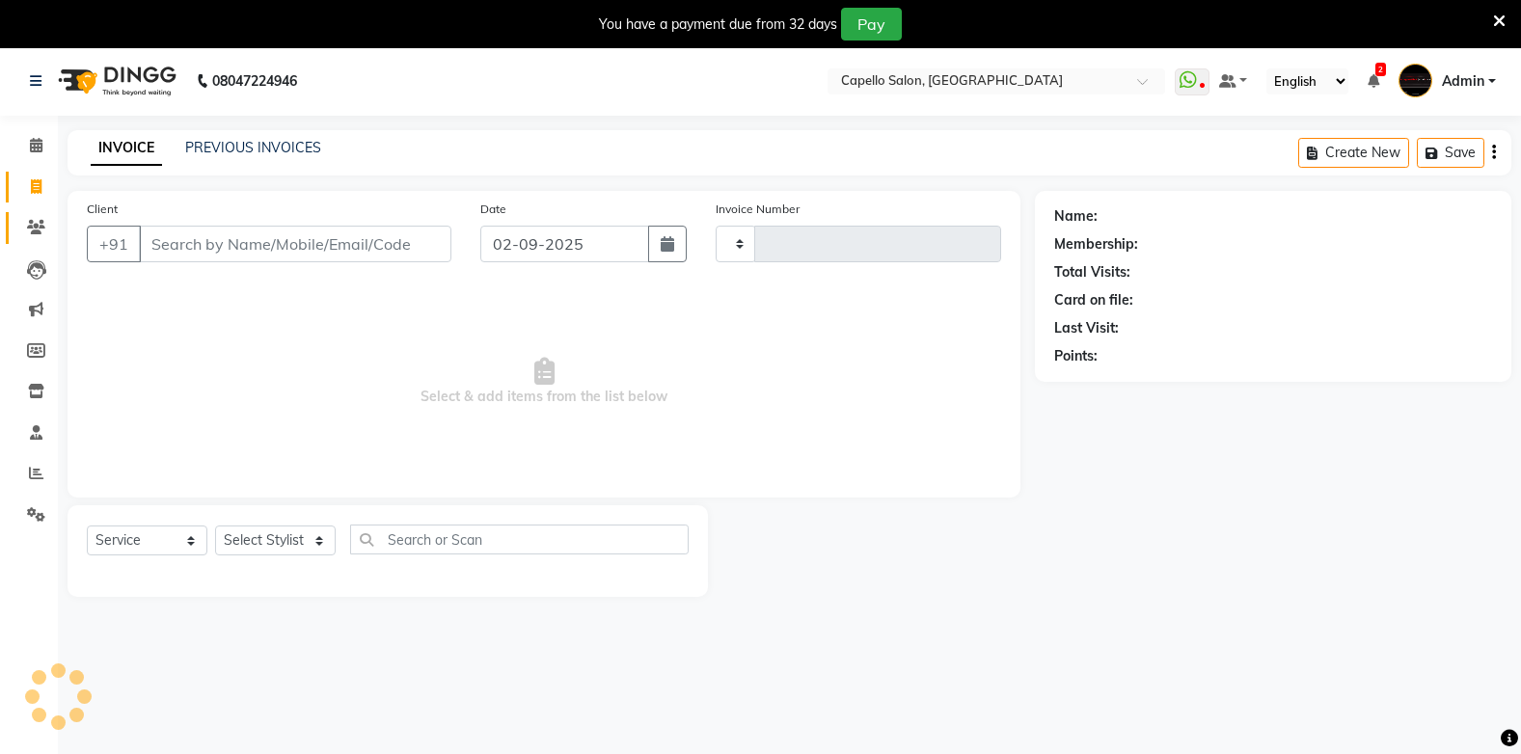
scroll to position [48, 0]
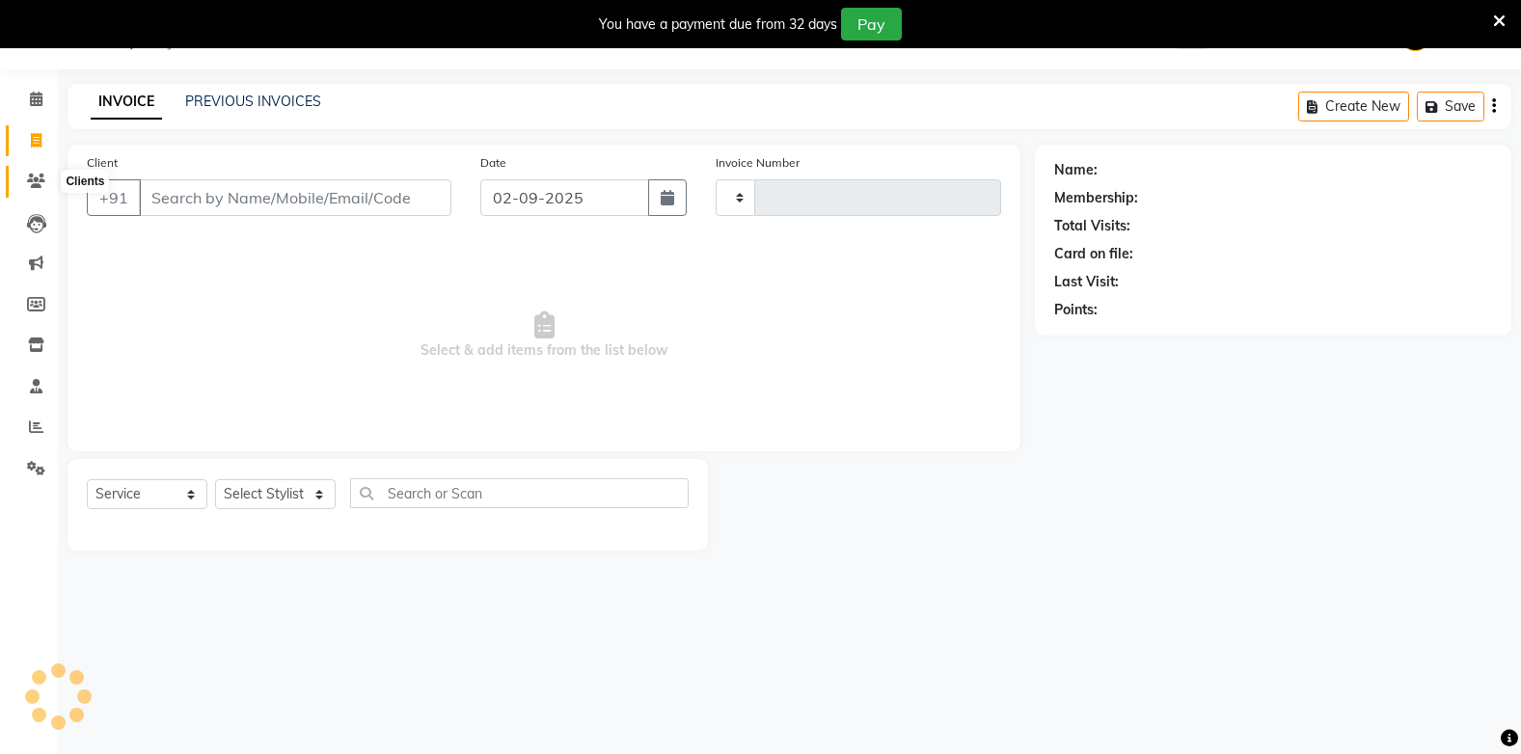
click at [37, 188] on span at bounding box center [36, 182] width 34 height 22
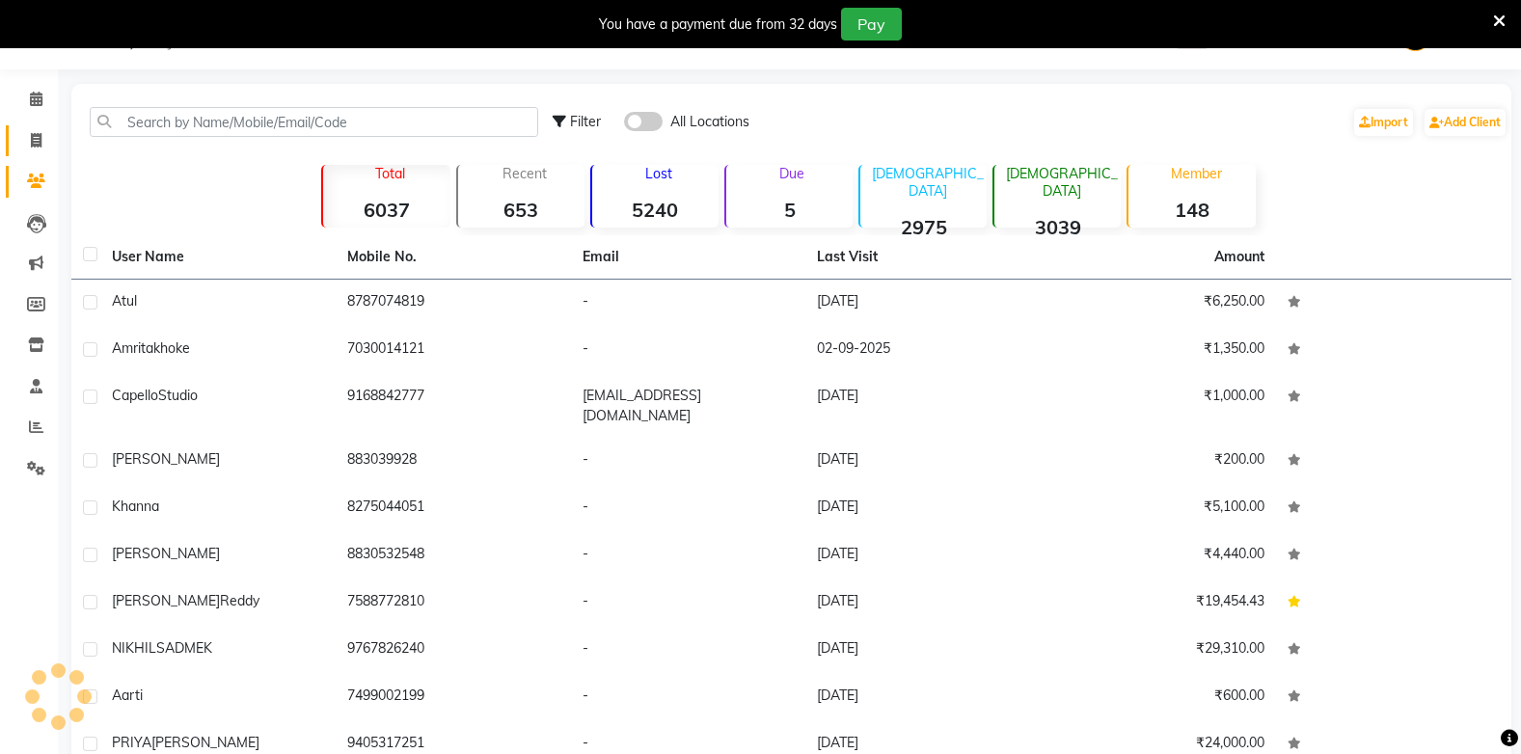
click at [43, 128] on link "Invoice" at bounding box center [29, 141] width 46 height 32
select select "service"
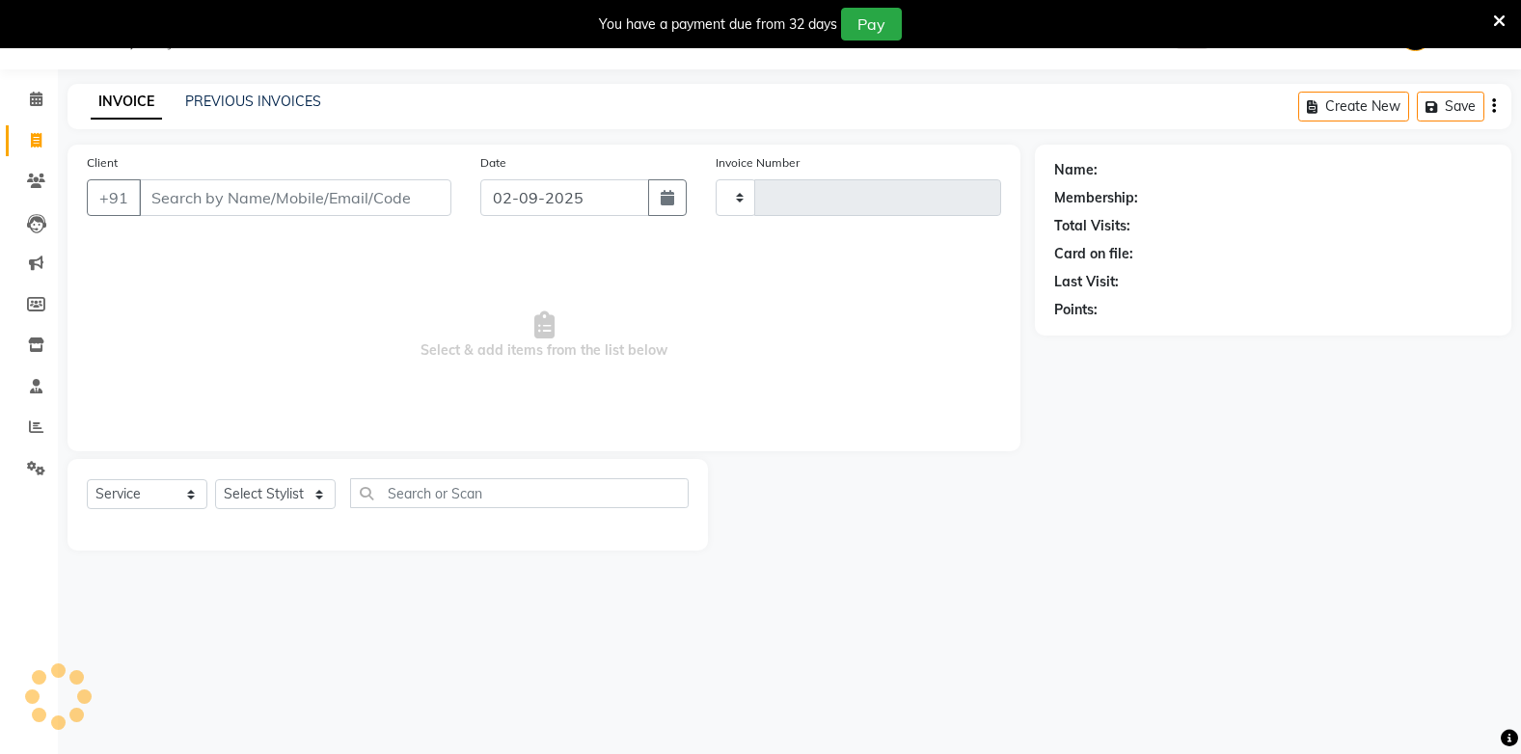
type input "1822"
select select "810"
click at [33, 226] on icon at bounding box center [36, 223] width 19 height 19
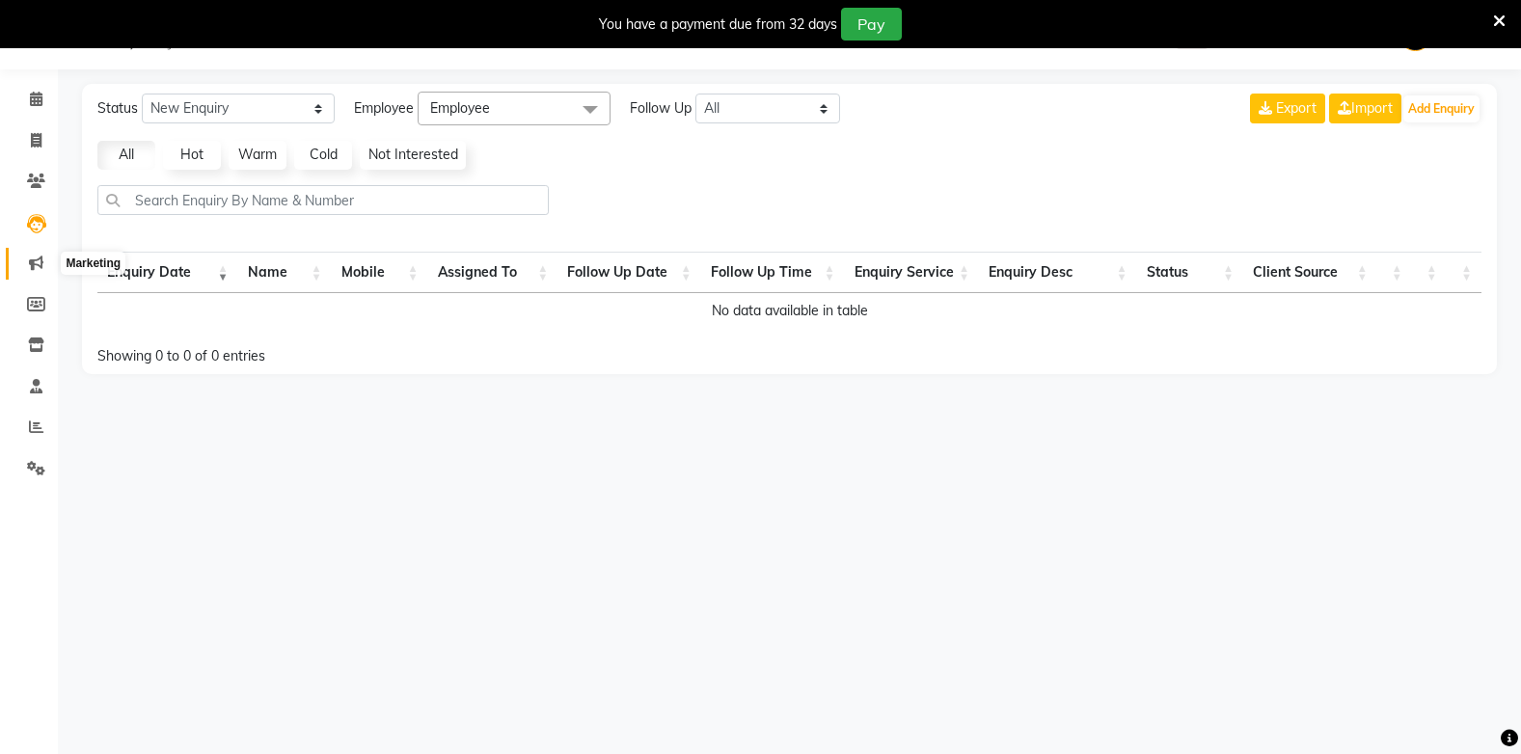
click at [30, 261] on icon at bounding box center [36, 263] width 14 height 14
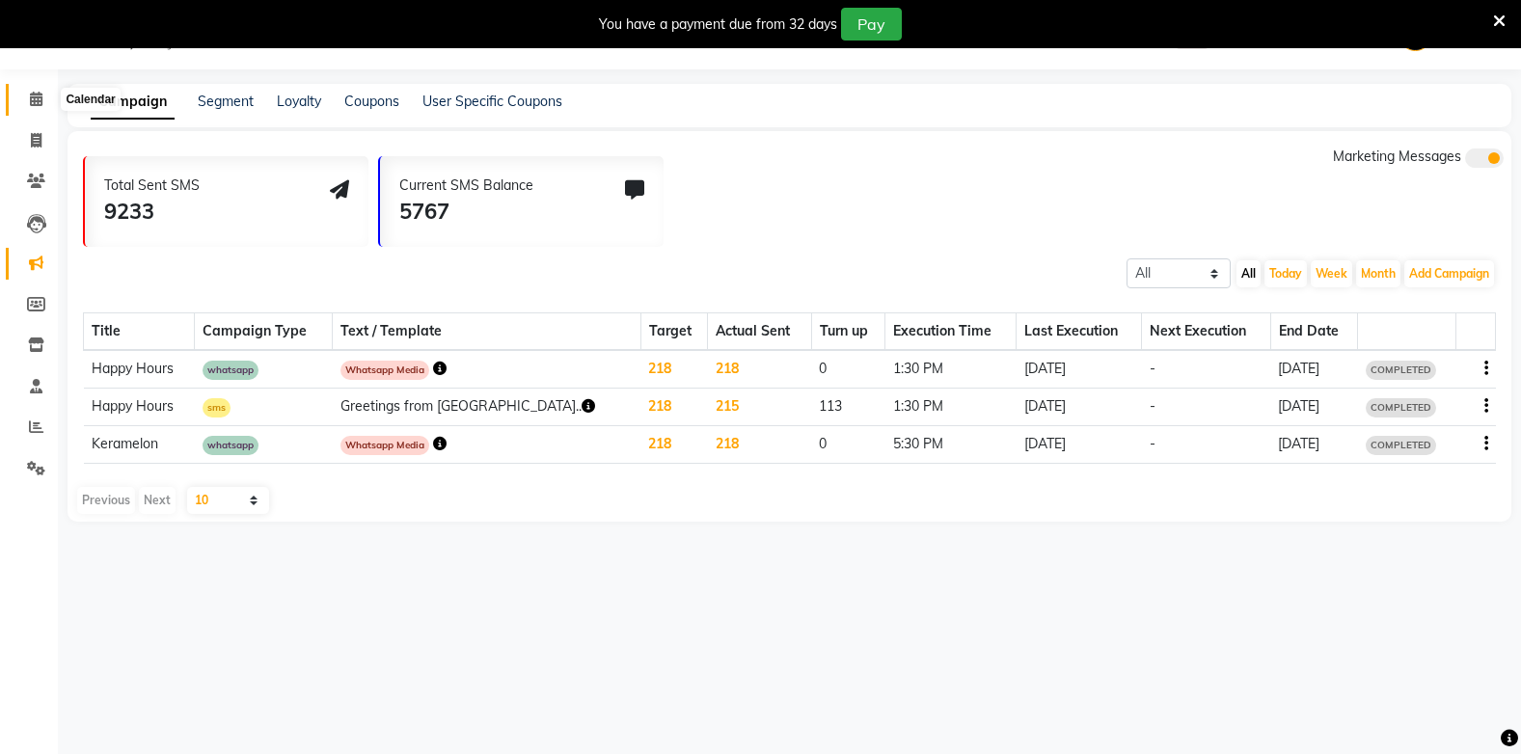
click at [37, 96] on icon at bounding box center [36, 99] width 13 height 14
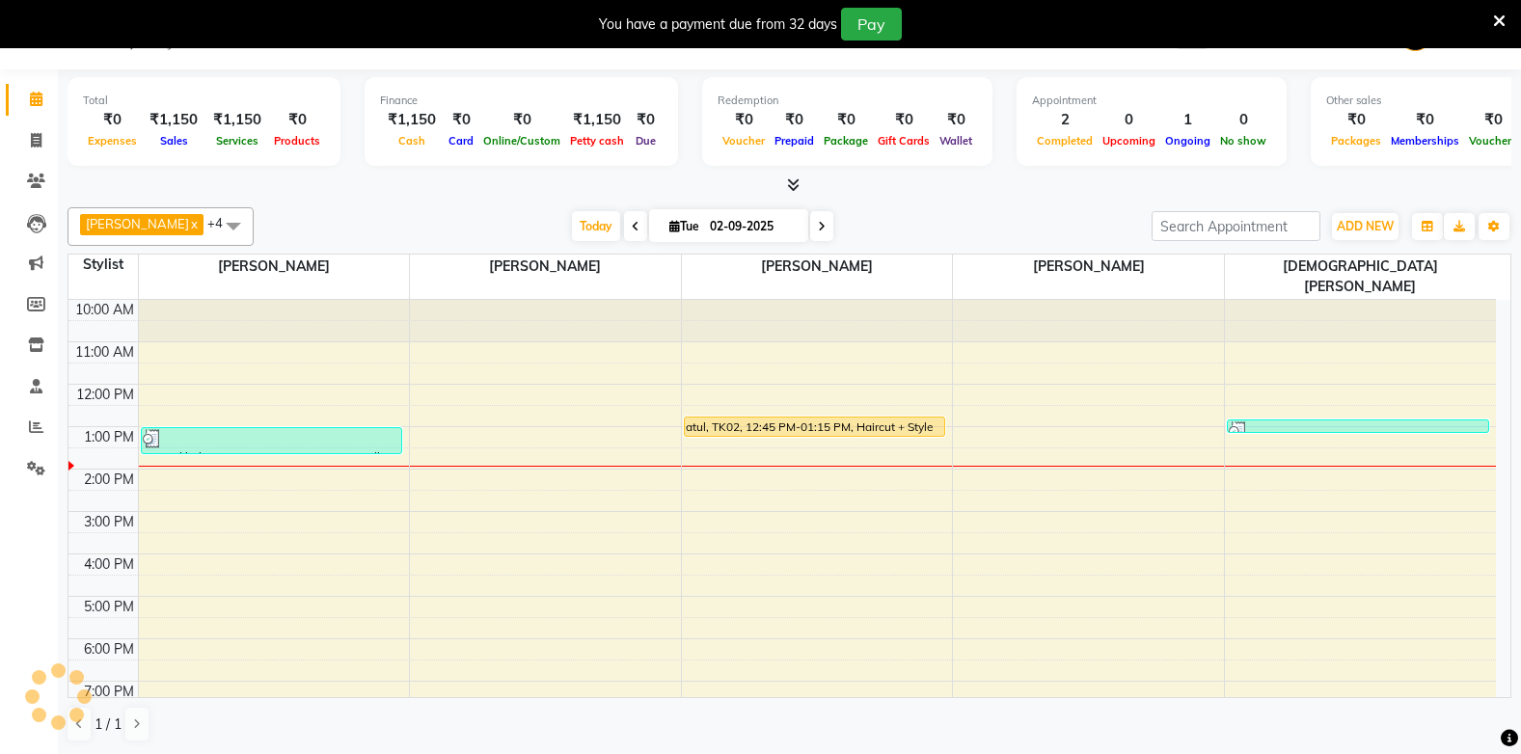
scroll to position [49, 0]
click at [35, 415] on link "Reports" at bounding box center [29, 427] width 46 height 32
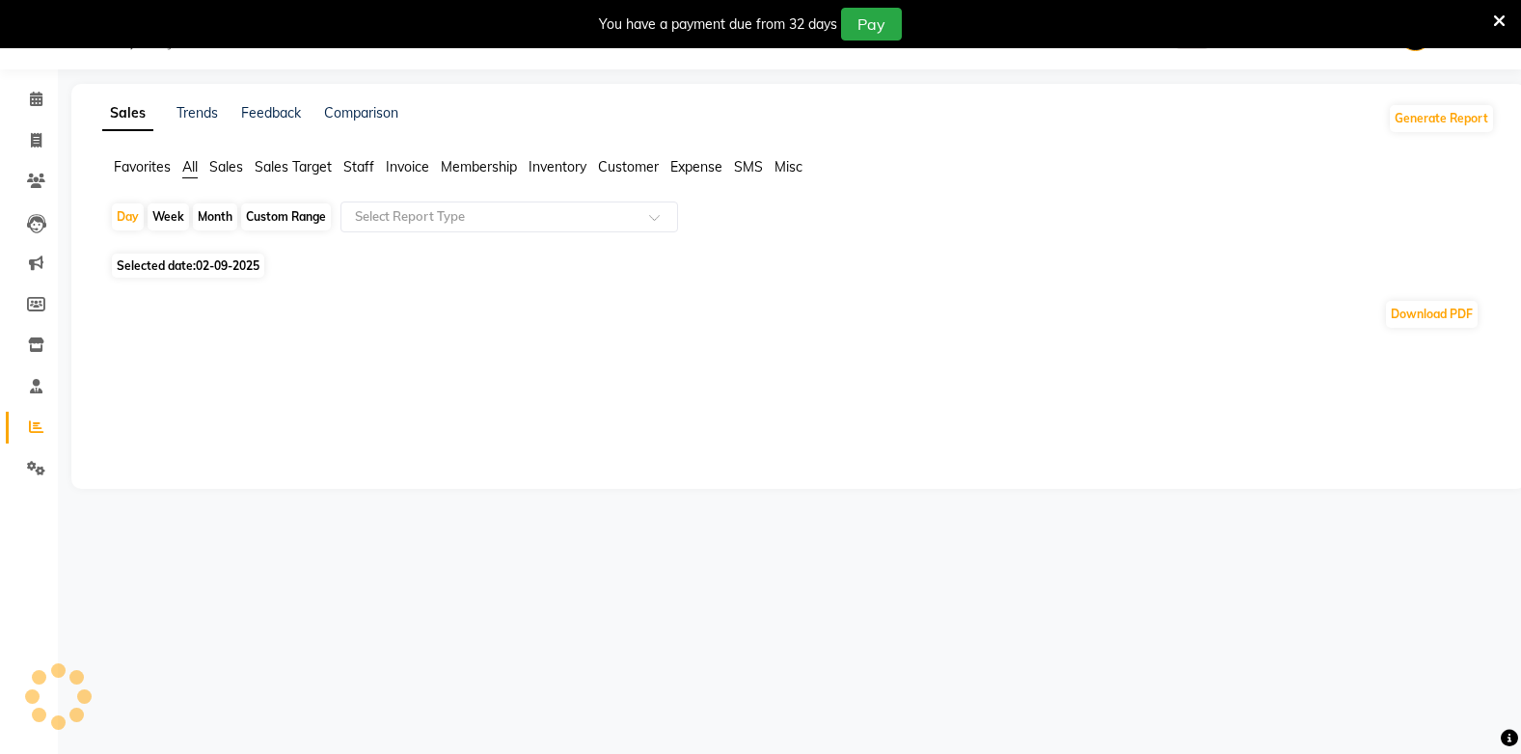
scroll to position [49, 0]
click at [128, 163] on span "Favorites" at bounding box center [142, 165] width 57 height 17
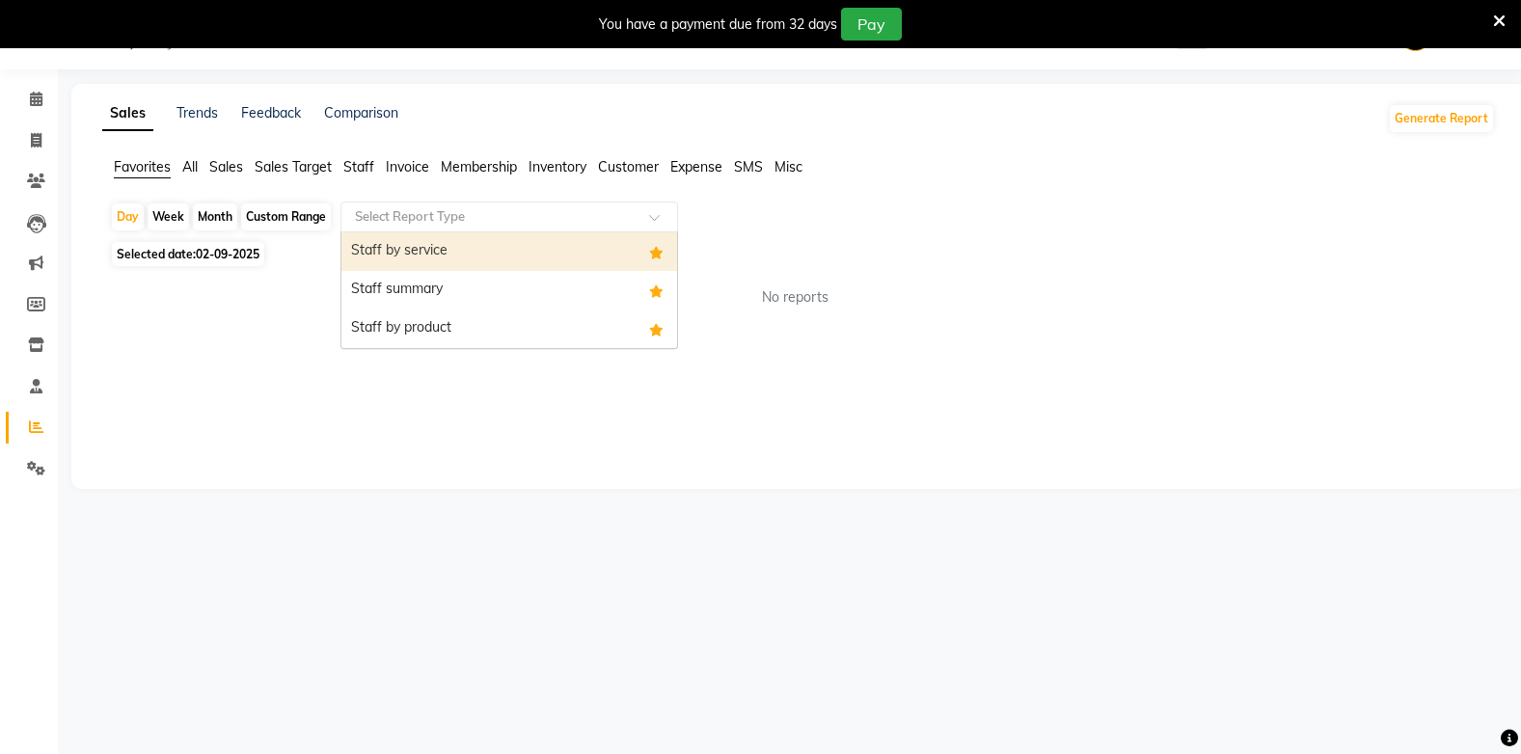
click at [489, 217] on input "text" at bounding box center [490, 216] width 278 height 19
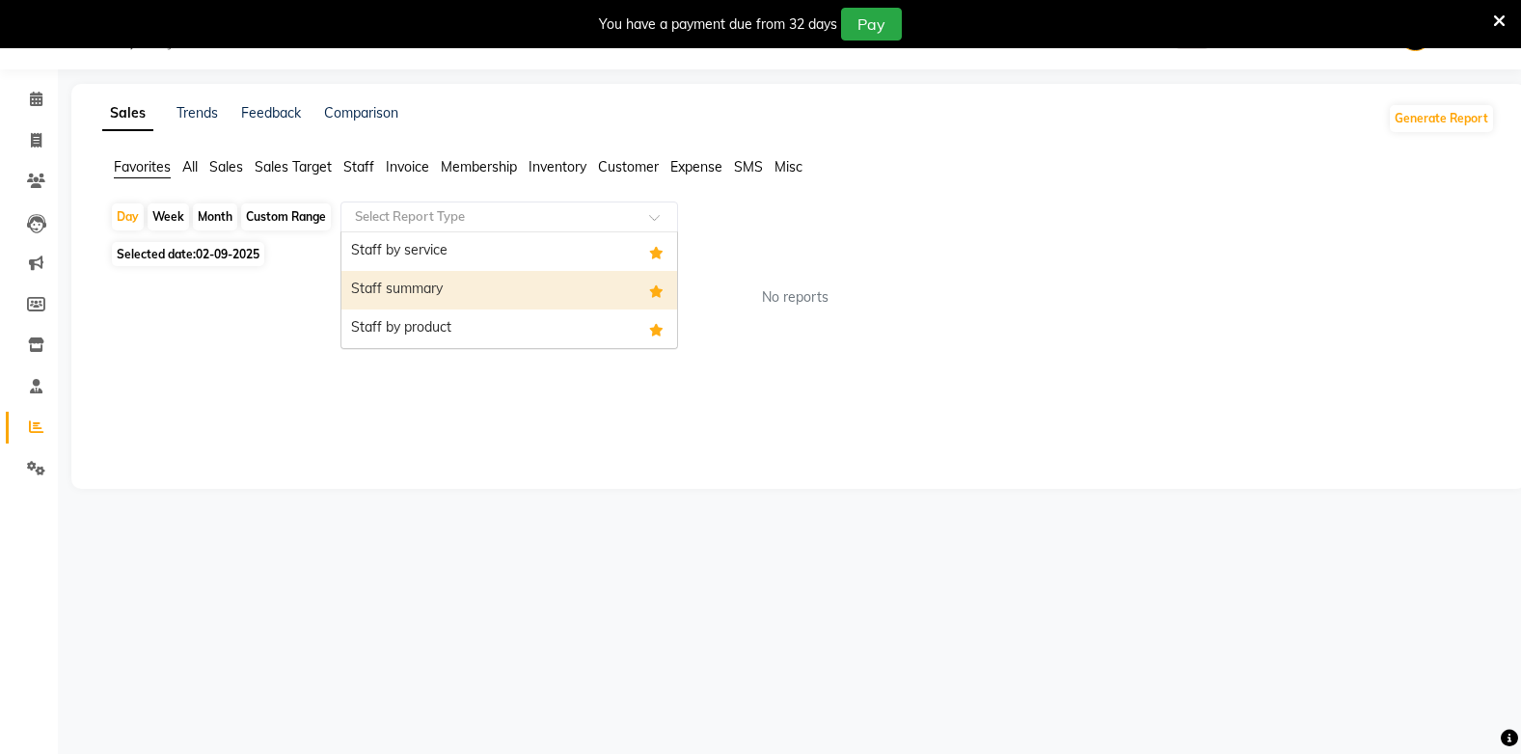
click at [479, 284] on div "Staff summary" at bounding box center [509, 290] width 336 height 39
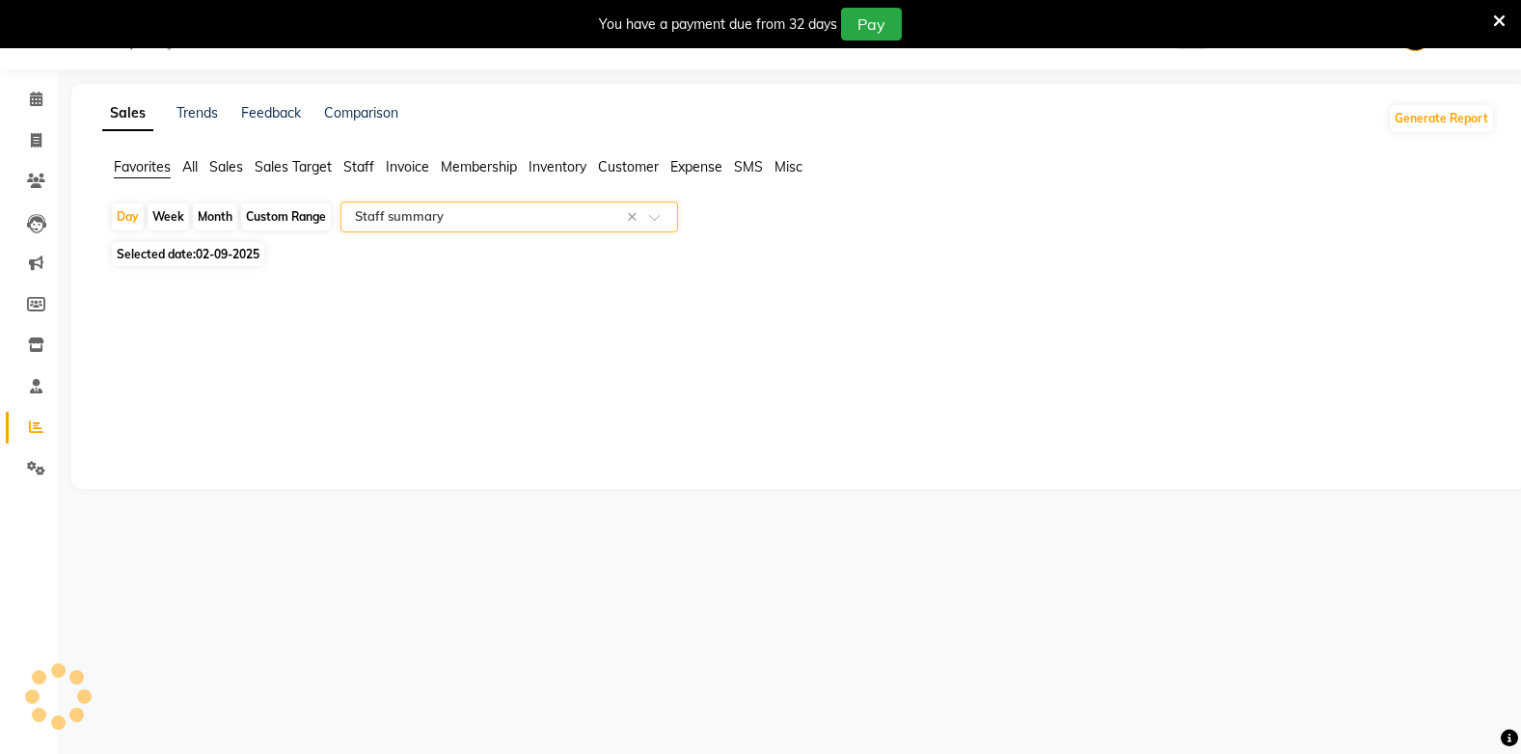
select select "full_report"
select select "csv"
click at [23, 96] on span at bounding box center [36, 100] width 34 height 22
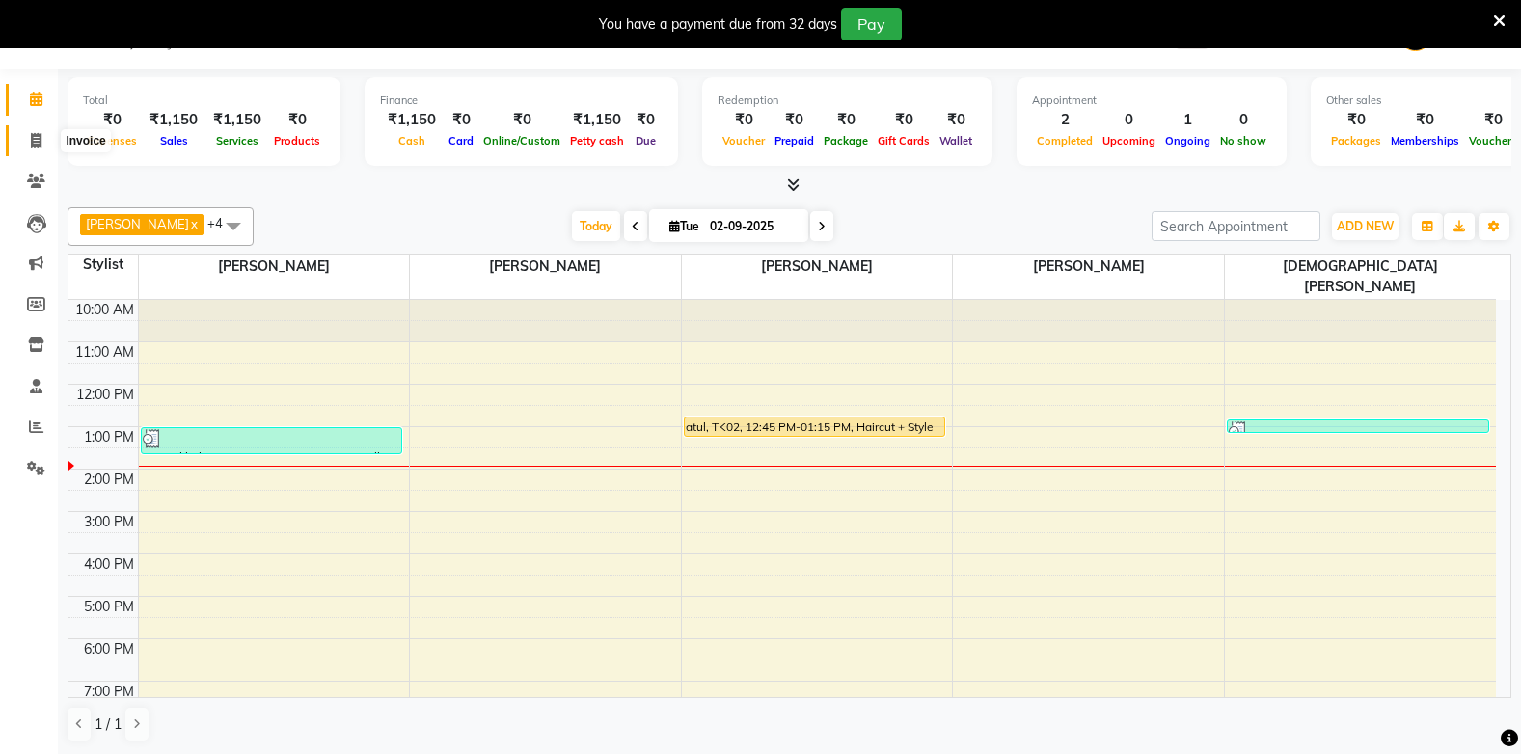
click at [33, 144] on icon at bounding box center [36, 140] width 11 height 14
select select "service"
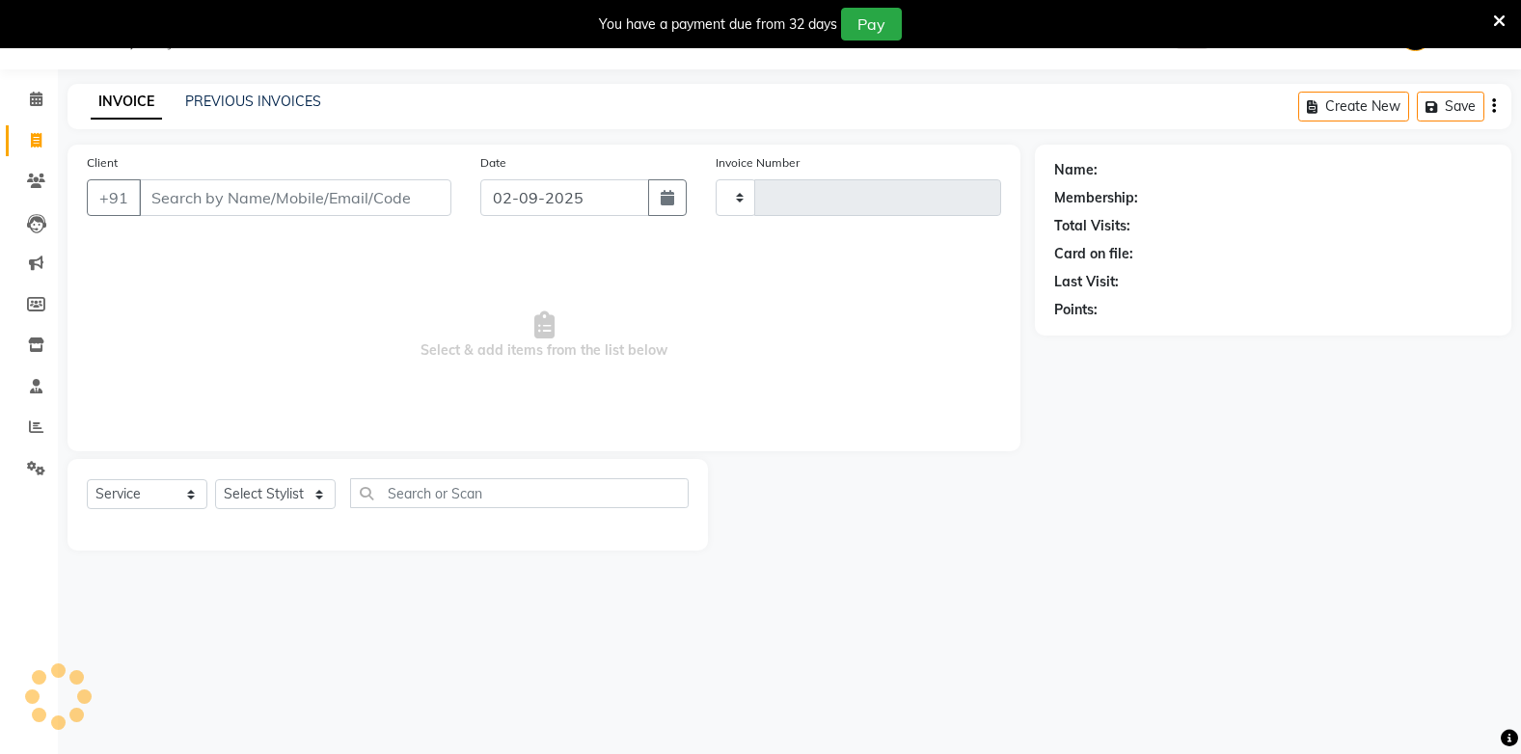
type input "1822"
select select "810"
click at [37, 174] on span at bounding box center [36, 182] width 34 height 22
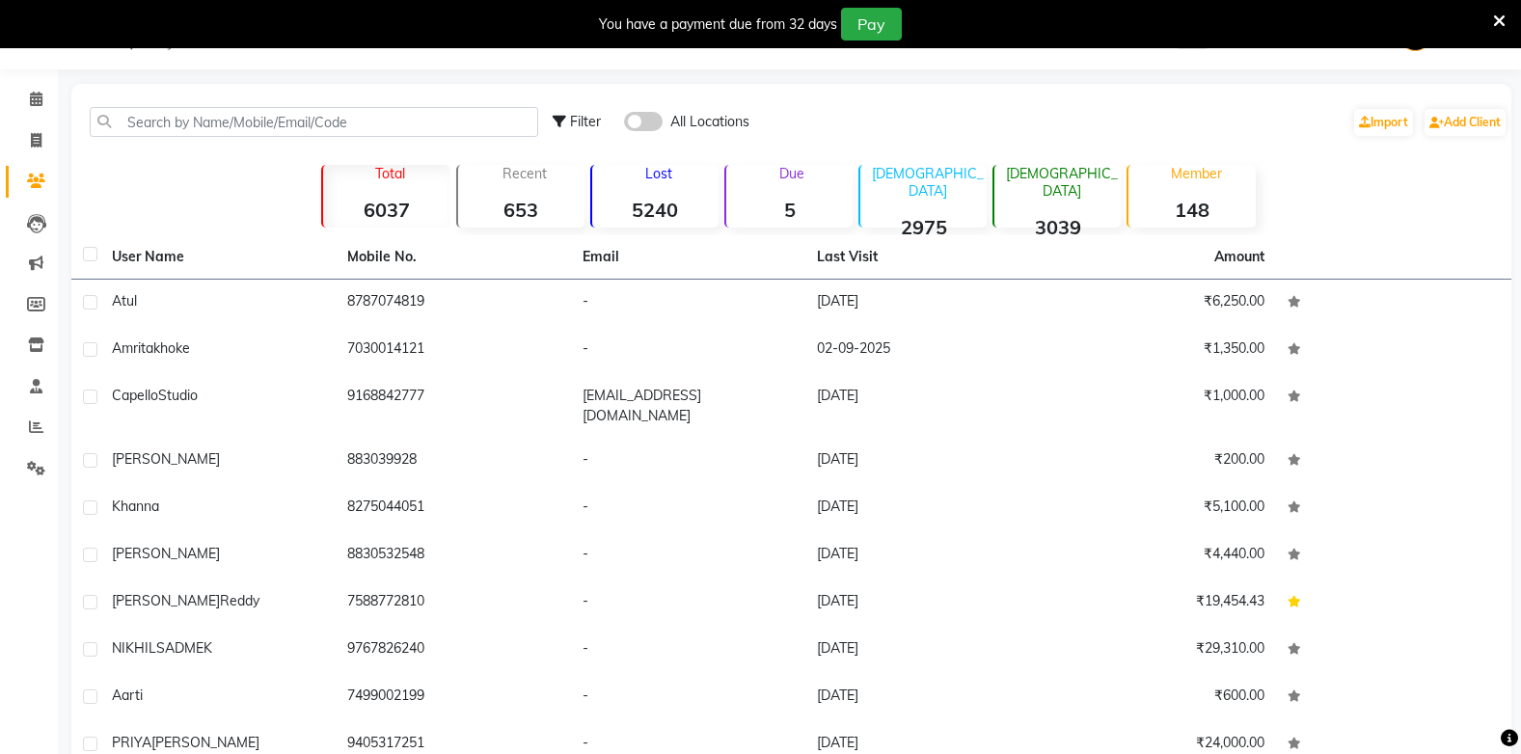
click at [30, 163] on li "Clients" at bounding box center [29, 181] width 58 height 41
drag, startPoint x: 37, startPoint y: 202, endPoint x: 37, endPoint y: 221, distance: 19.3
click at [37, 221] on li "Leads" at bounding box center [29, 223] width 58 height 41
click at [31, 389] on icon at bounding box center [36, 386] width 13 height 14
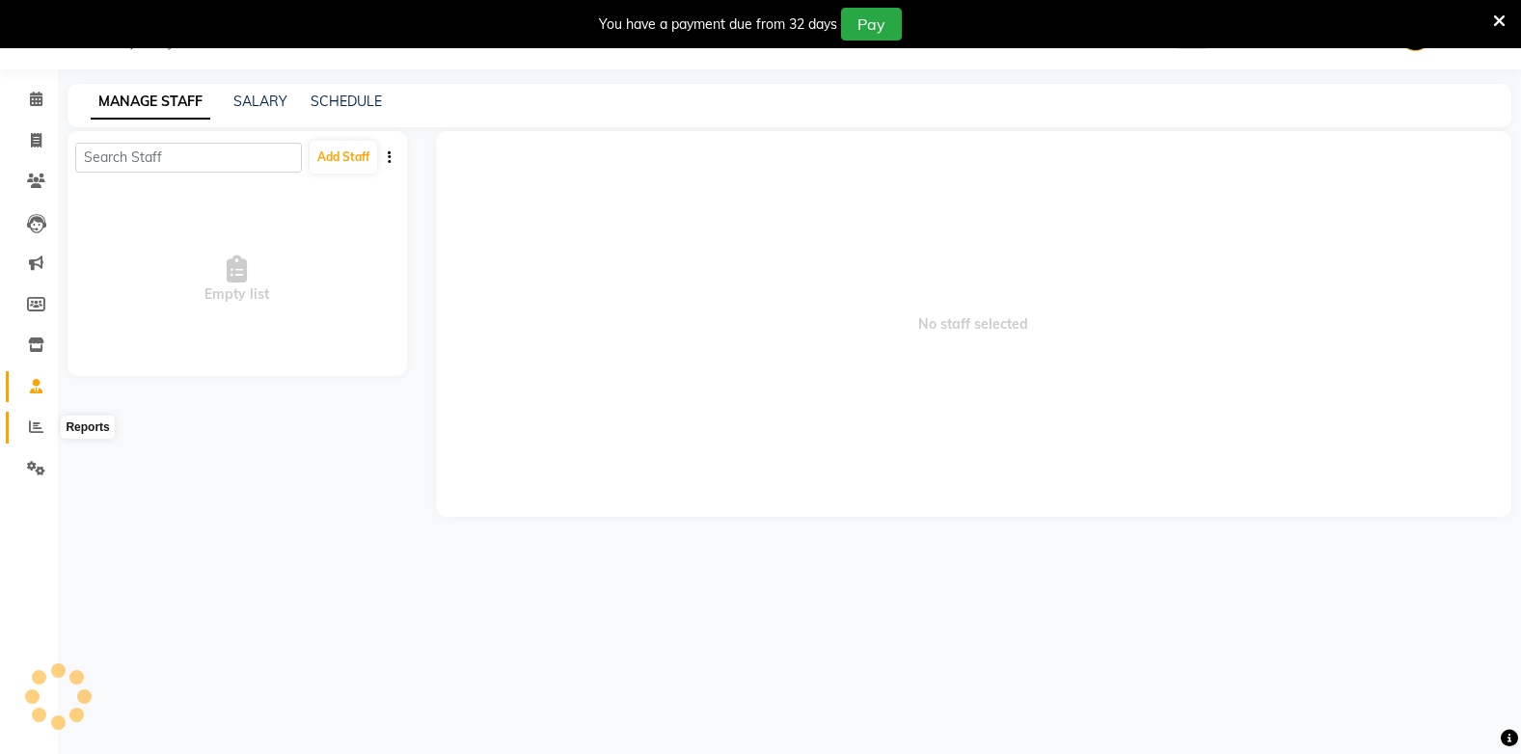
click at [37, 420] on icon at bounding box center [36, 426] width 14 height 14
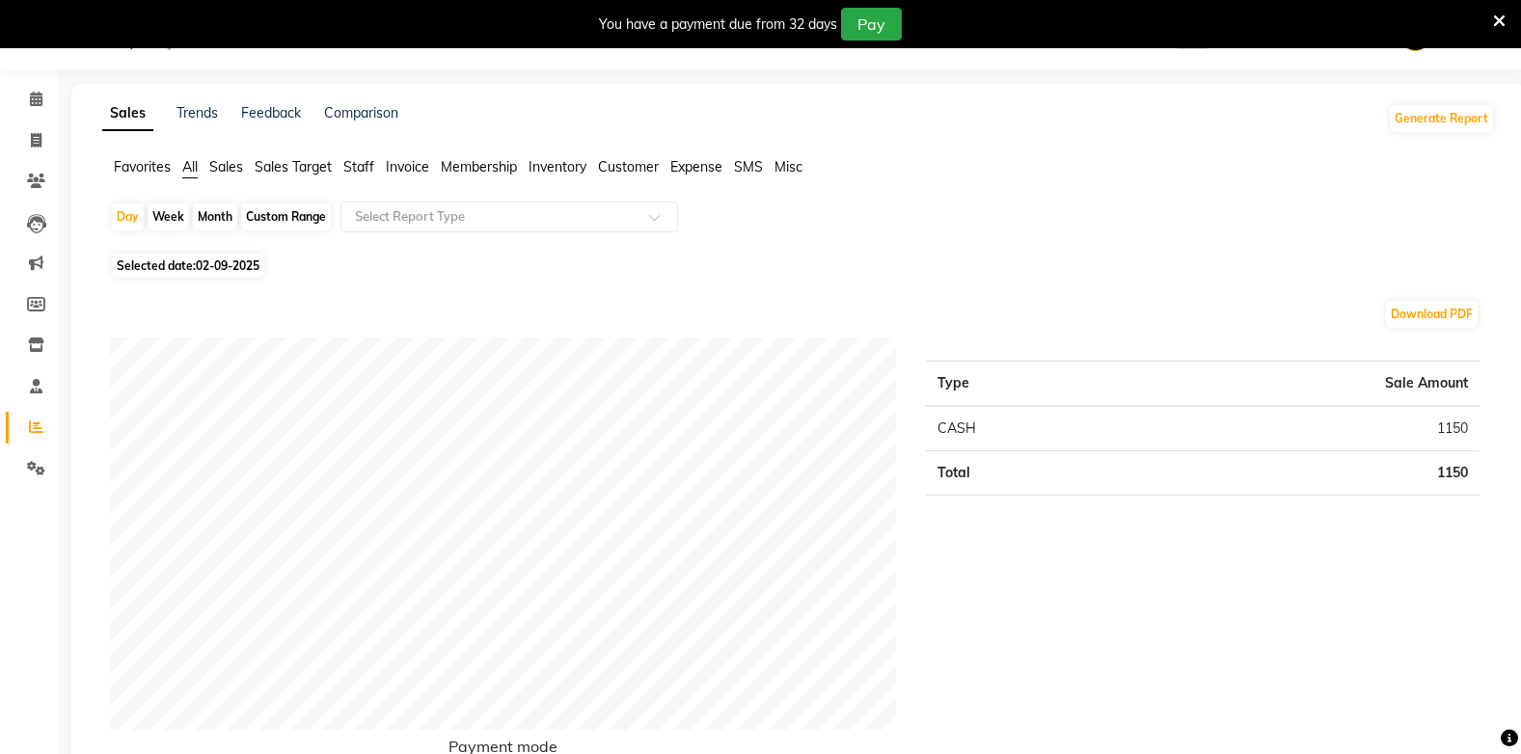
click at [149, 166] on span "Favorites" at bounding box center [142, 166] width 57 height 17
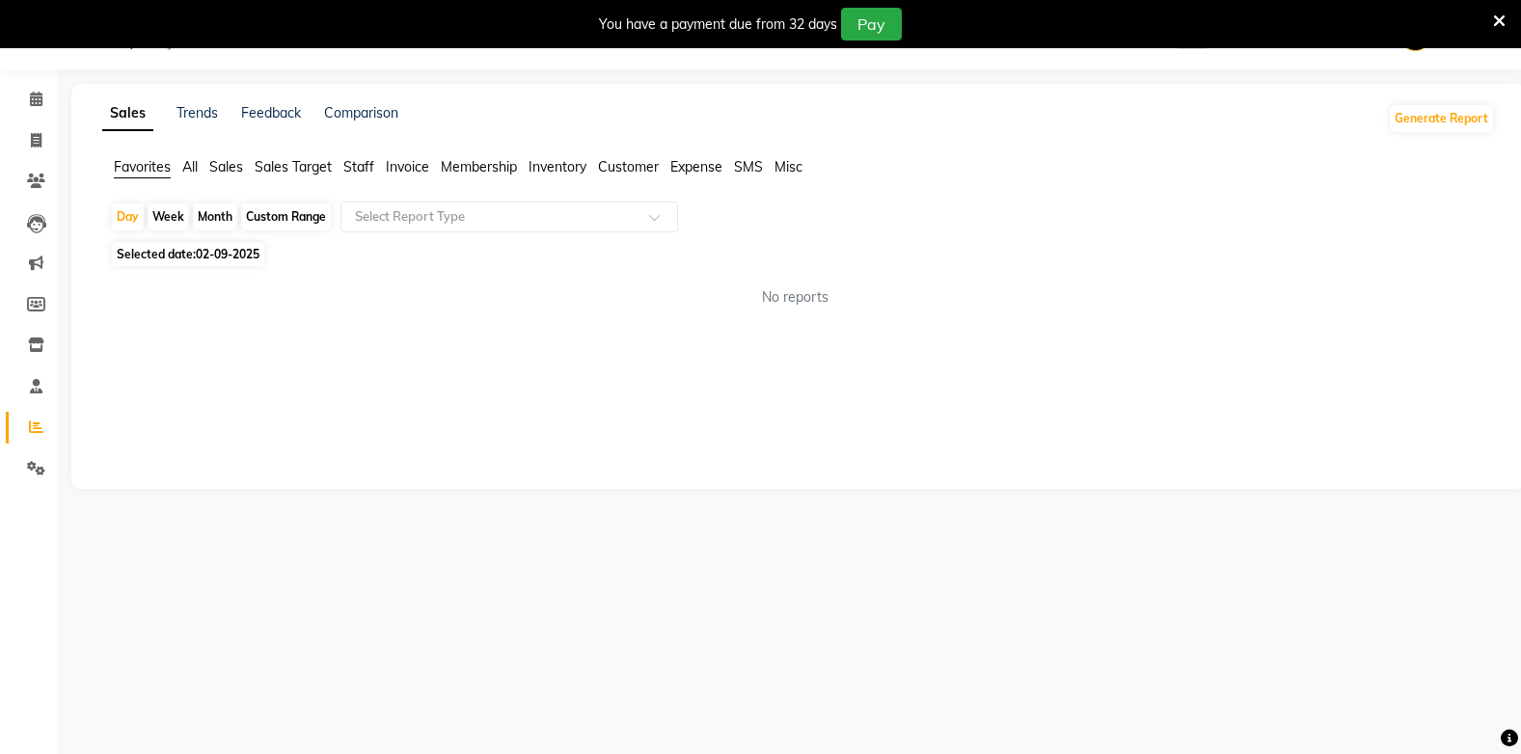
click at [693, 170] on span "Expense" at bounding box center [696, 166] width 52 height 17
click at [689, 168] on span "Expense" at bounding box center [696, 166] width 52 height 17
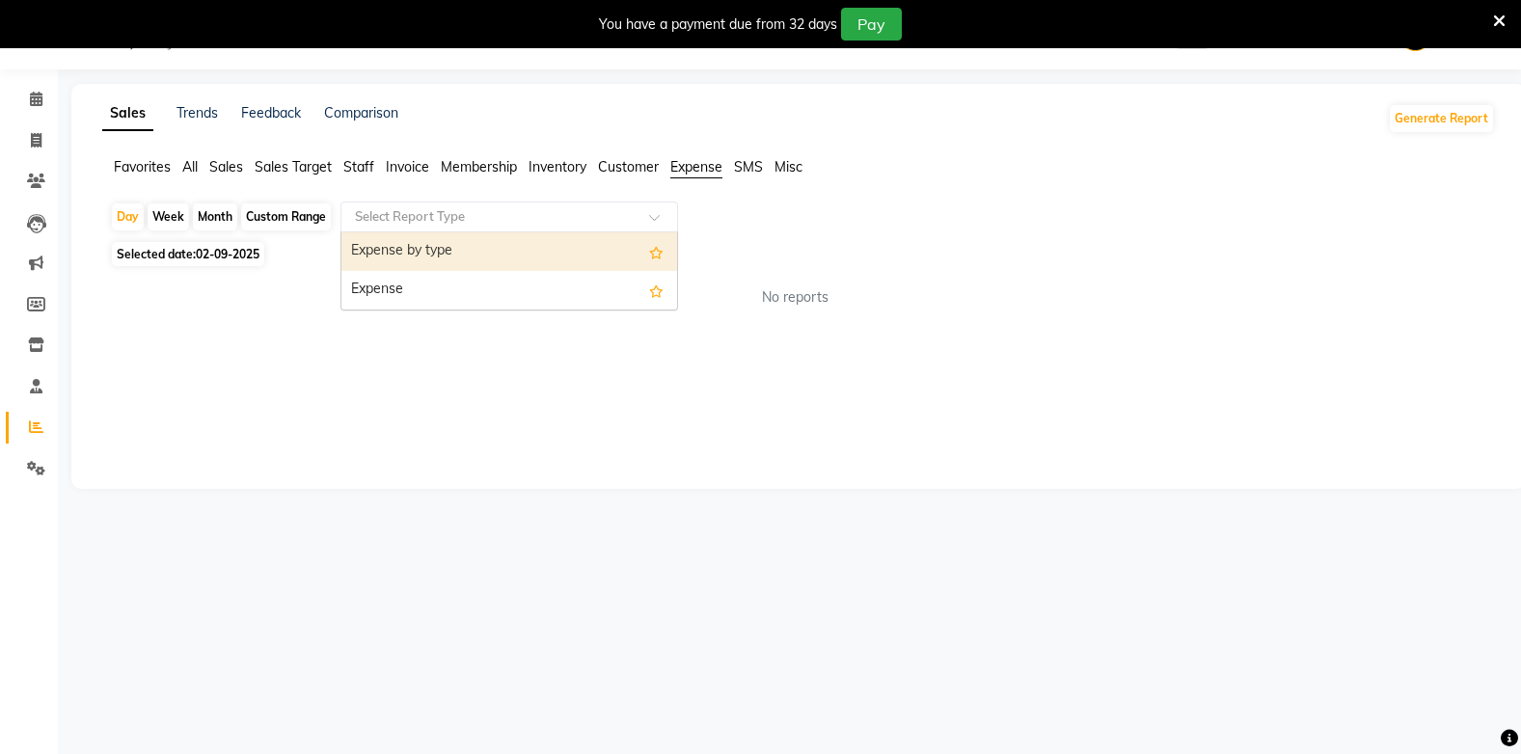
click at [573, 206] on div "Select Report Type" at bounding box center [509, 217] width 338 height 31
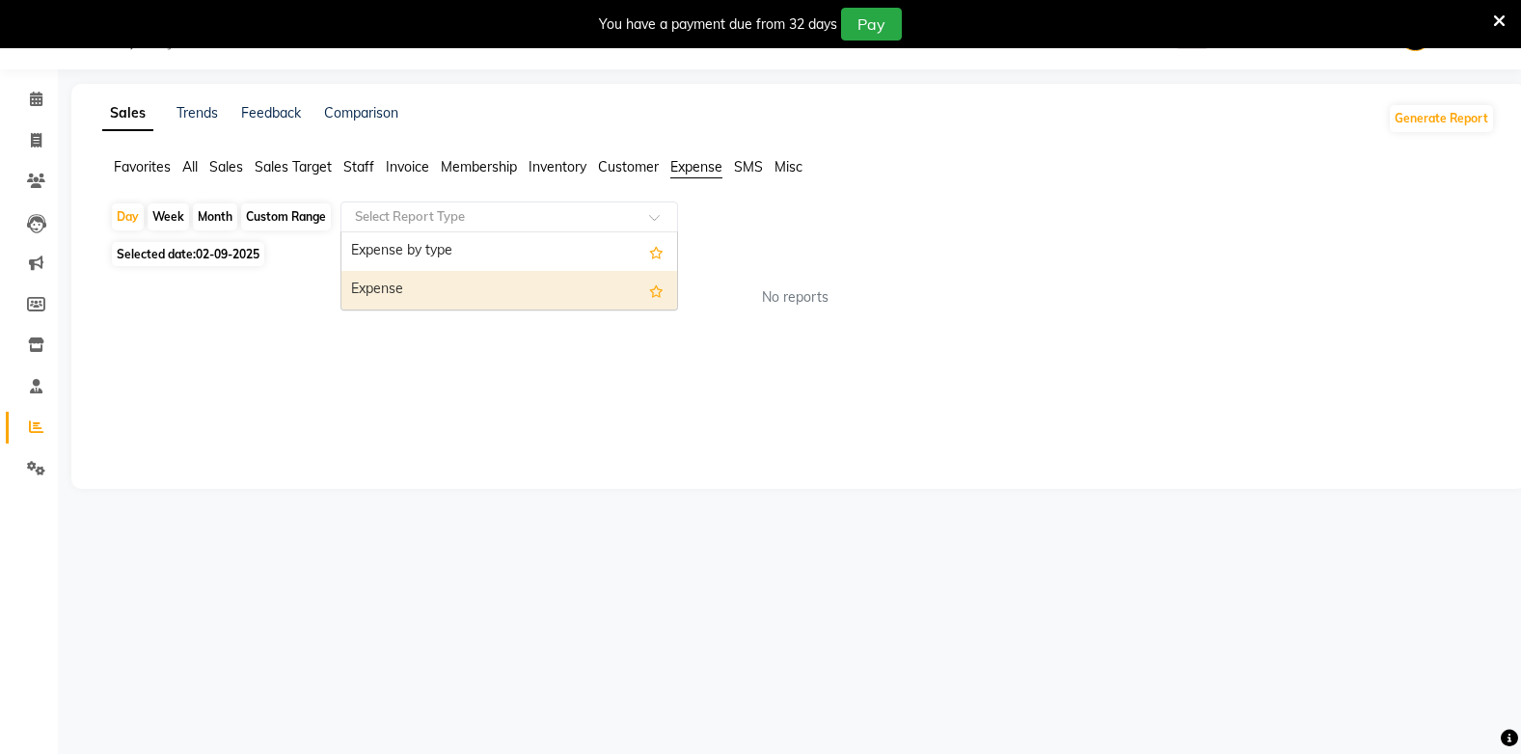
click at [516, 284] on div "Expense" at bounding box center [509, 290] width 336 height 39
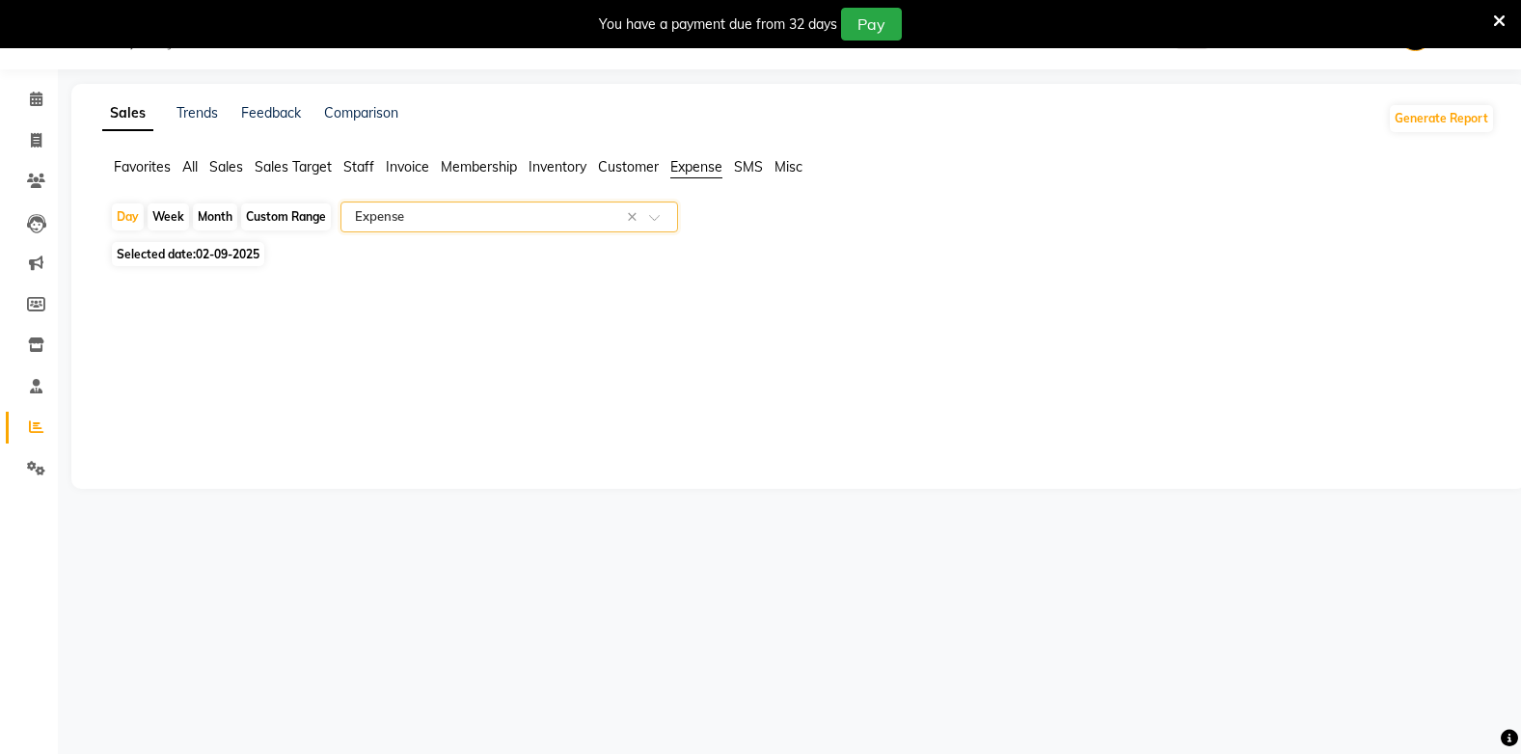
click at [296, 160] on span "Sales Target" at bounding box center [293, 166] width 77 height 17
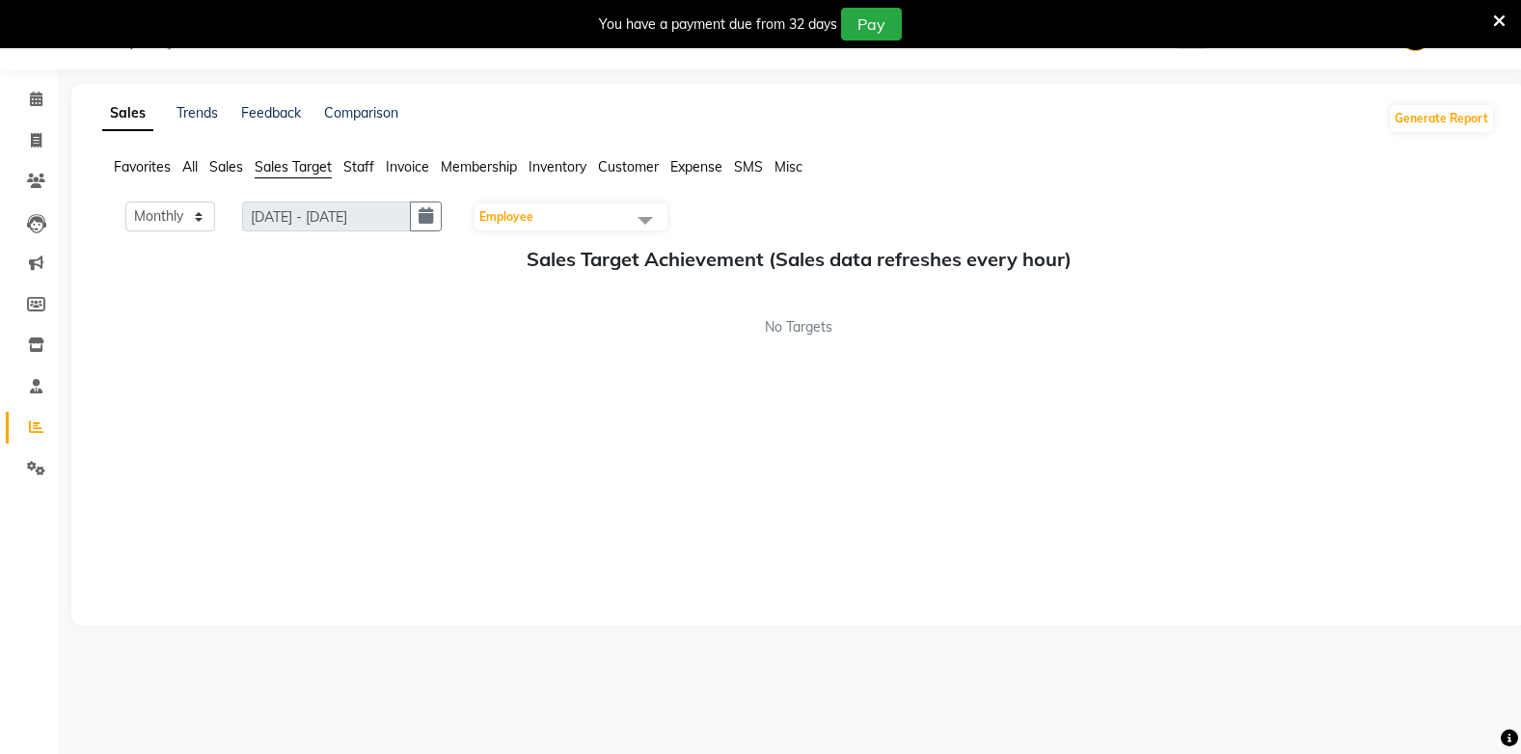
click at [227, 168] on span "Sales" at bounding box center [226, 166] width 34 height 17
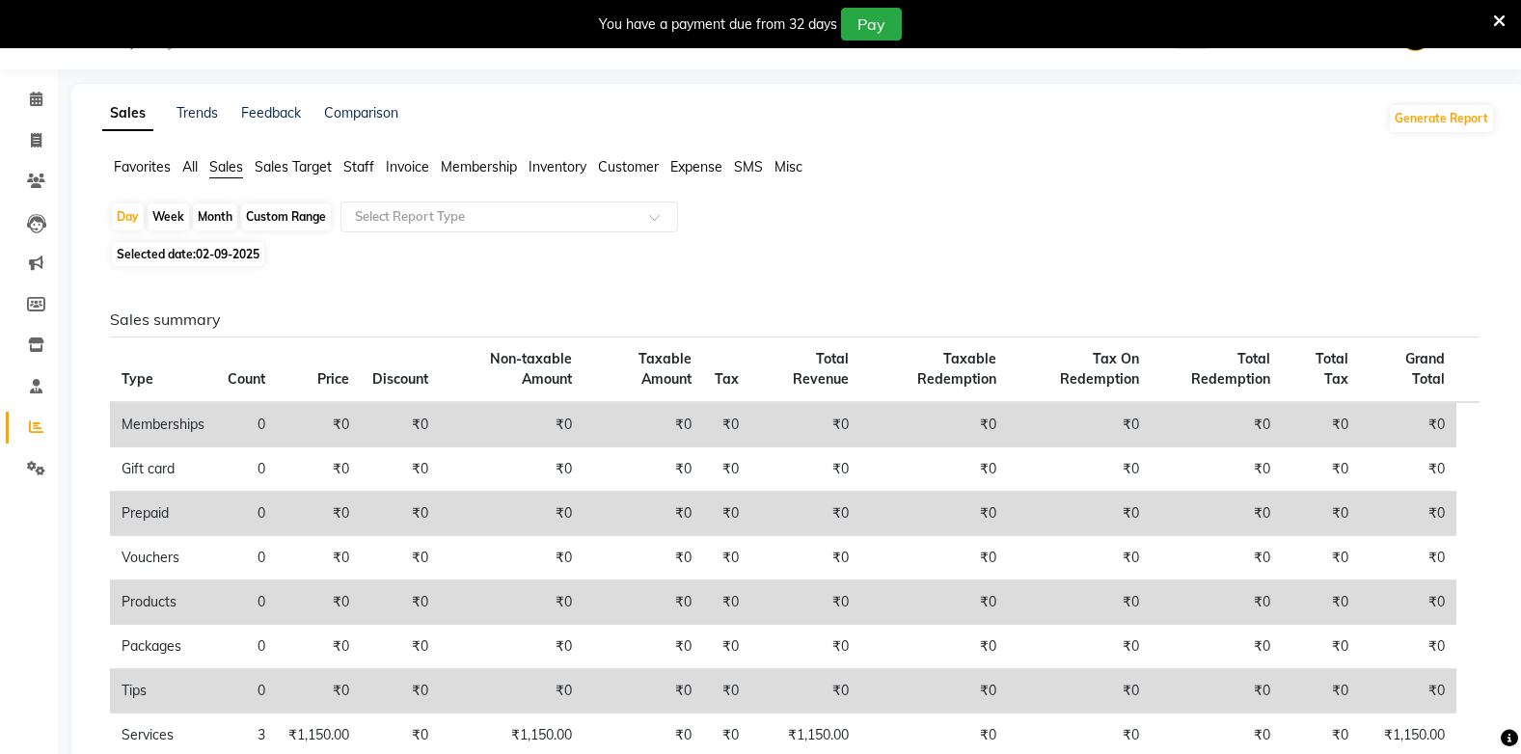
click at [143, 166] on span "Favorites" at bounding box center [142, 166] width 57 height 17
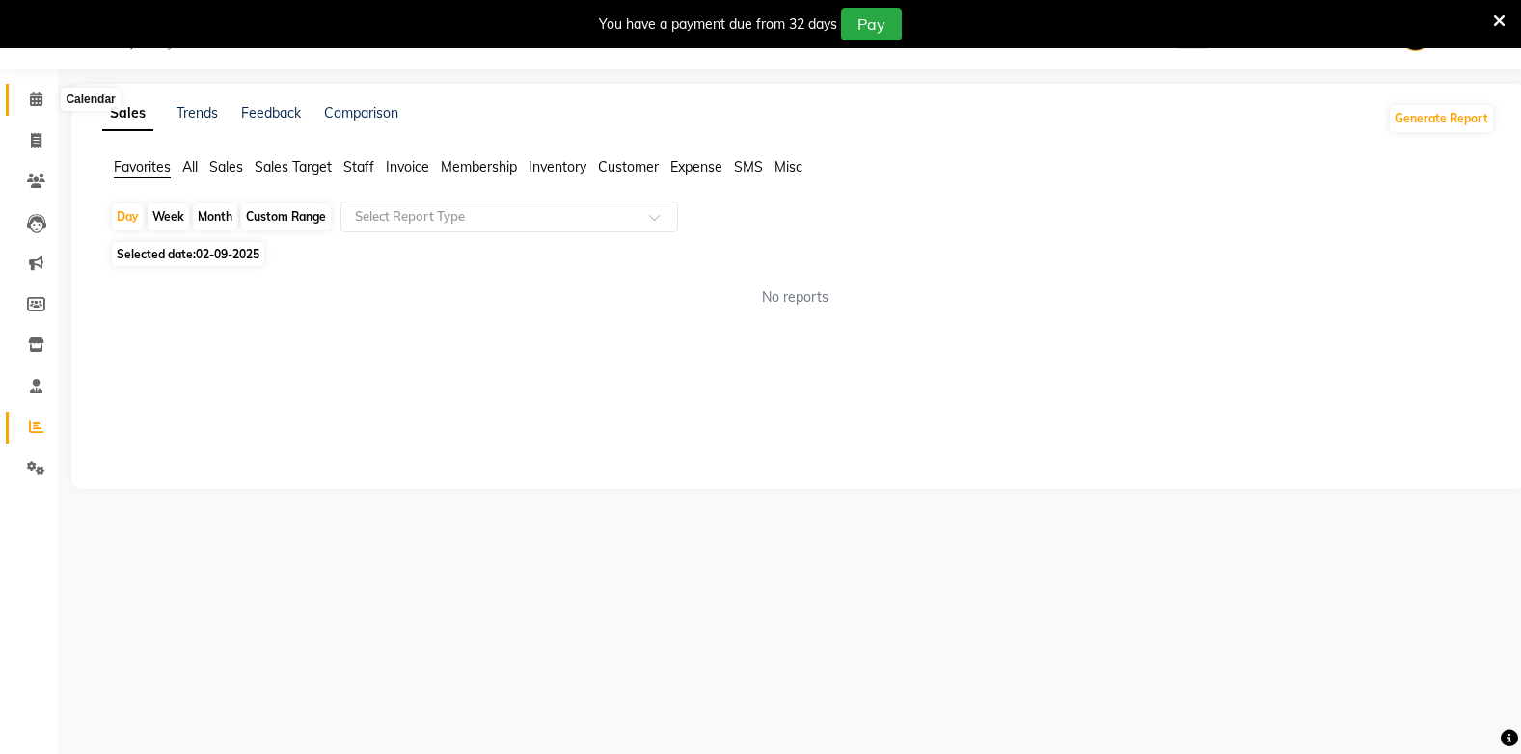
click at [26, 100] on span at bounding box center [36, 100] width 34 height 22
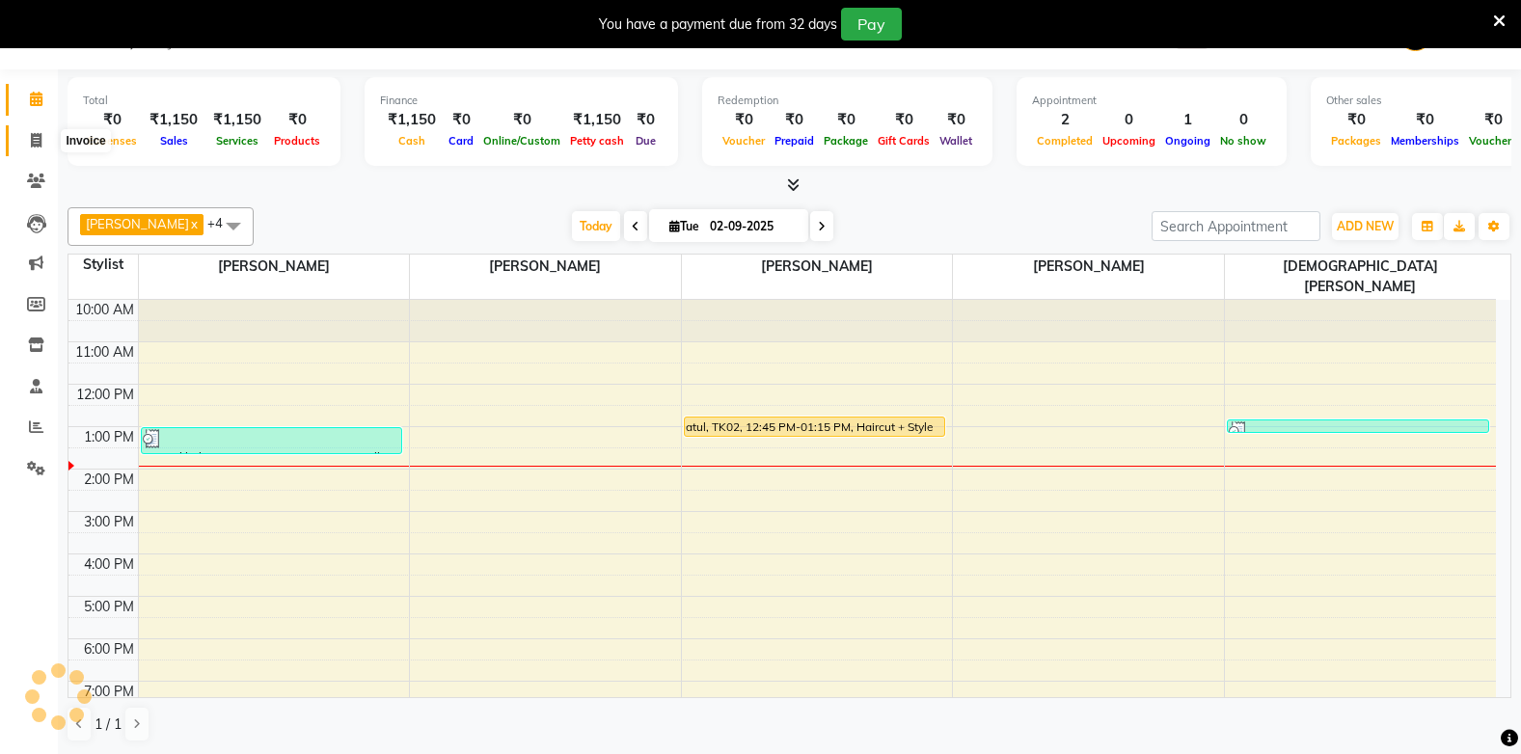
click at [35, 139] on icon at bounding box center [36, 140] width 11 height 14
select select "810"
select select "service"
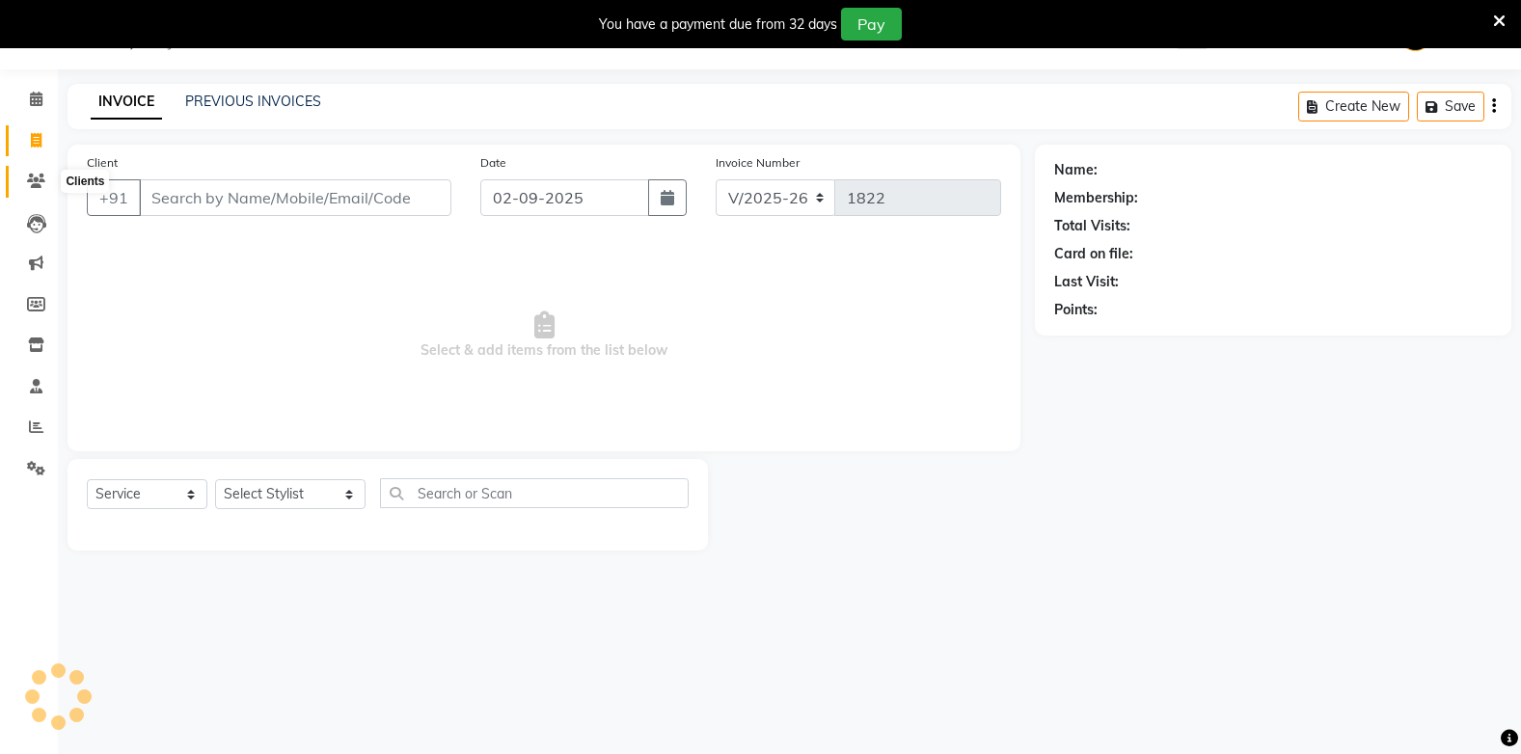
click at [29, 176] on icon at bounding box center [36, 181] width 18 height 14
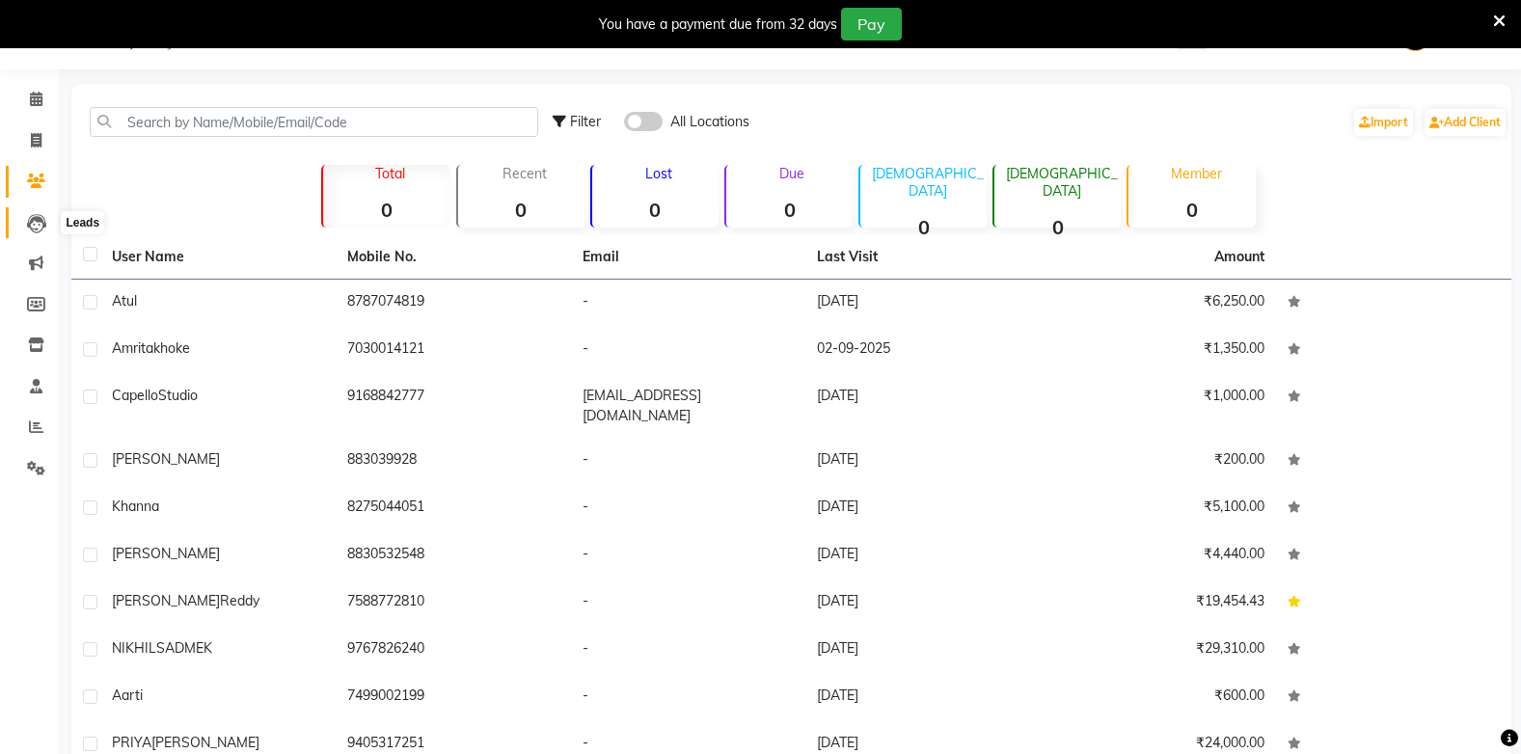
click at [36, 219] on icon at bounding box center [36, 223] width 19 height 19
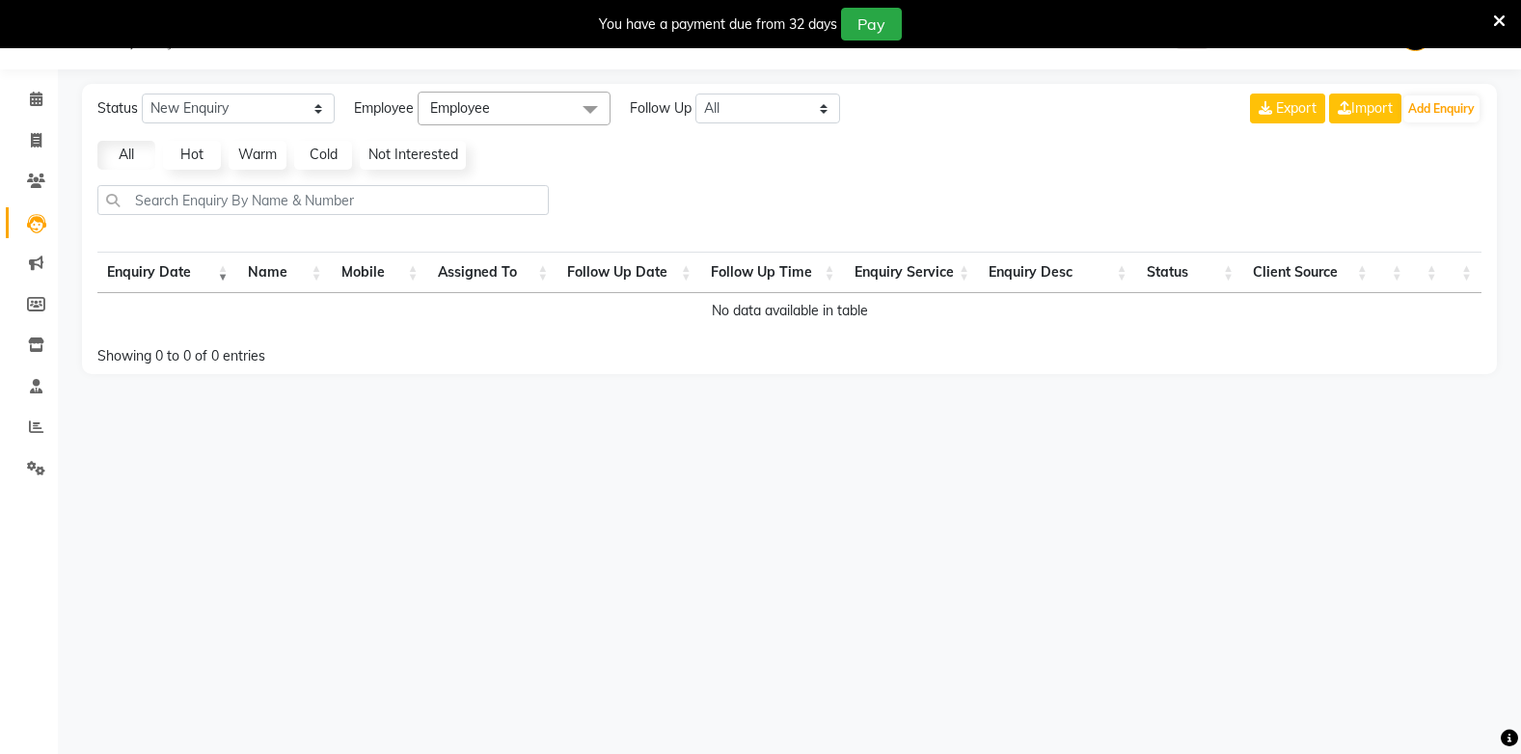
click at [36, 214] on icon at bounding box center [36, 223] width 19 height 19
click at [28, 254] on span at bounding box center [36, 264] width 34 height 22
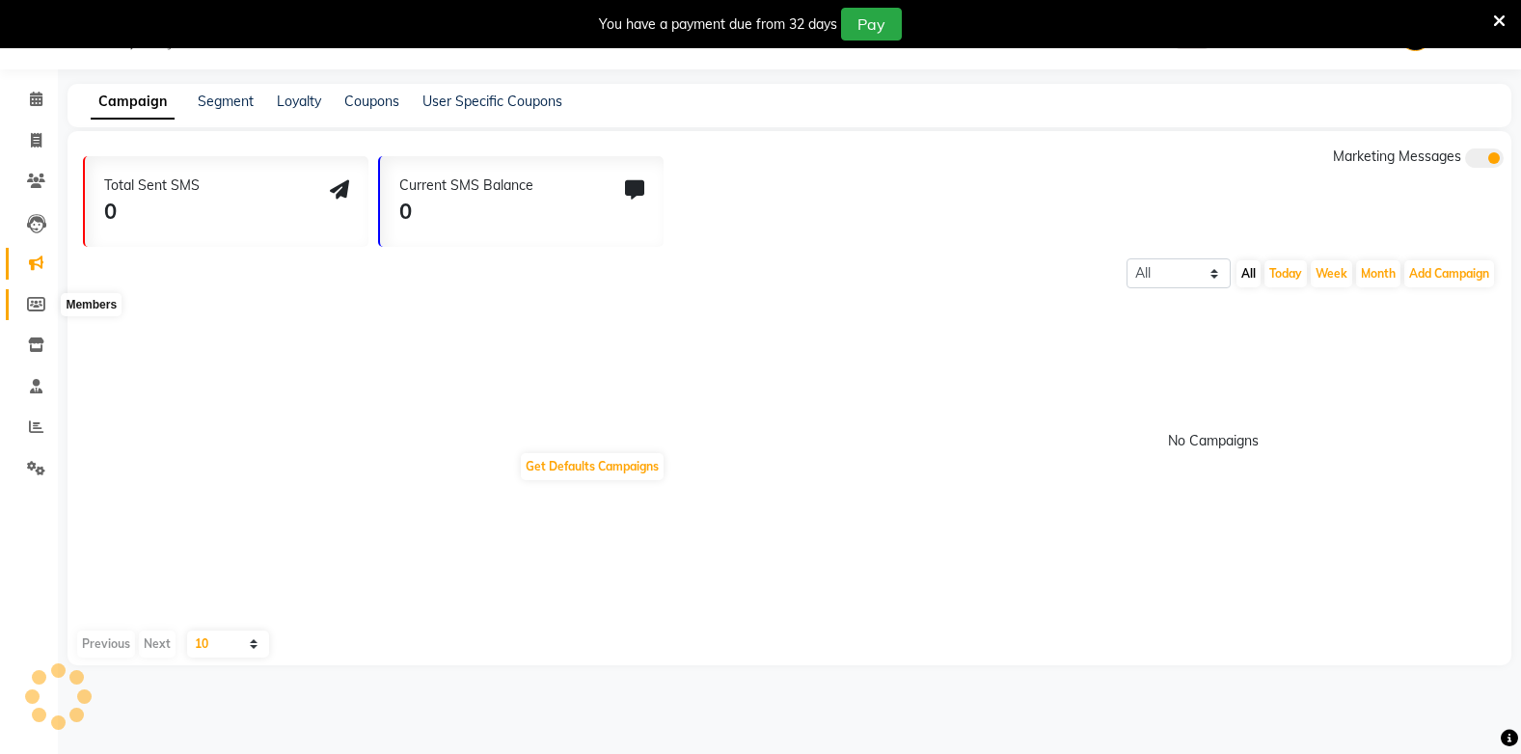
click at [41, 298] on icon at bounding box center [36, 304] width 18 height 14
select select
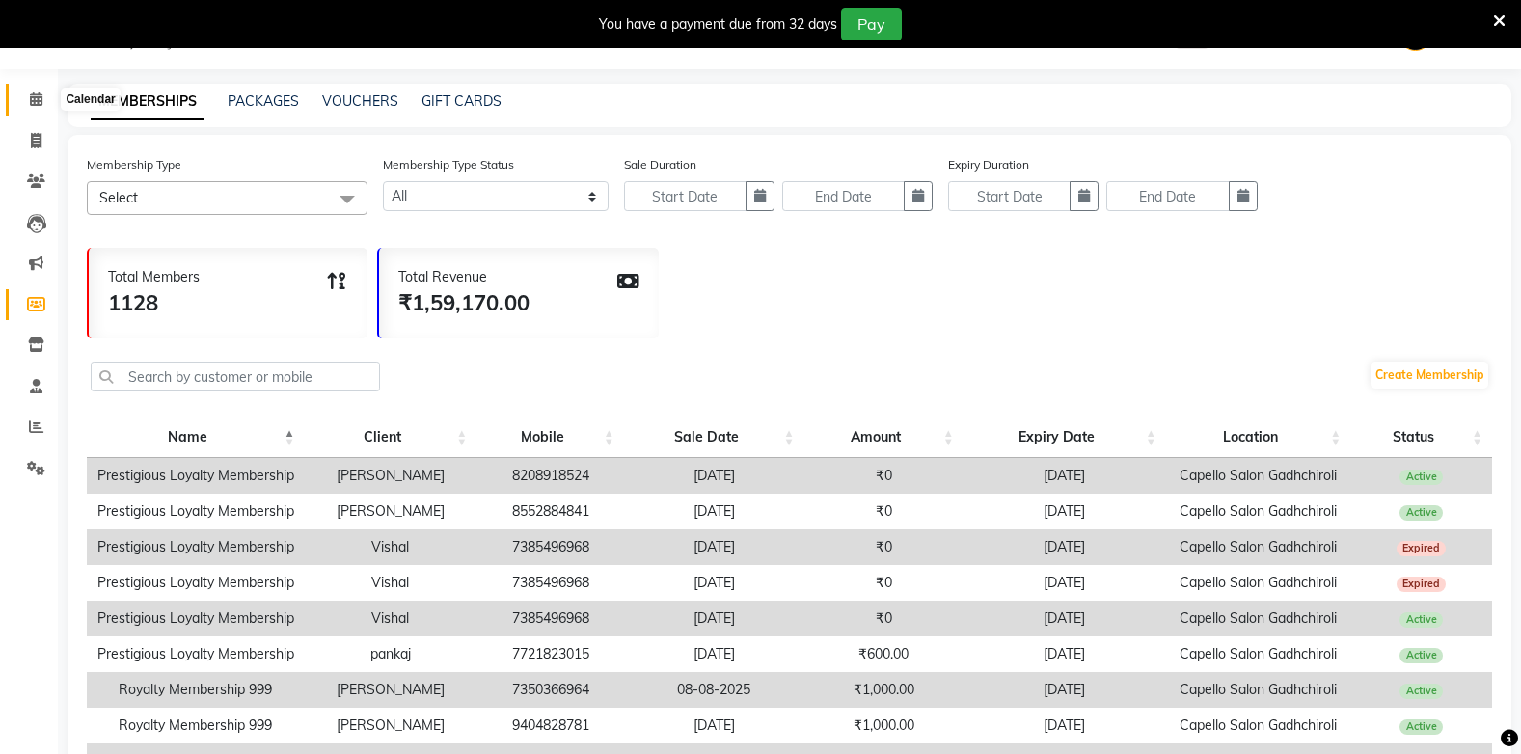
click at [40, 97] on icon at bounding box center [36, 99] width 13 height 14
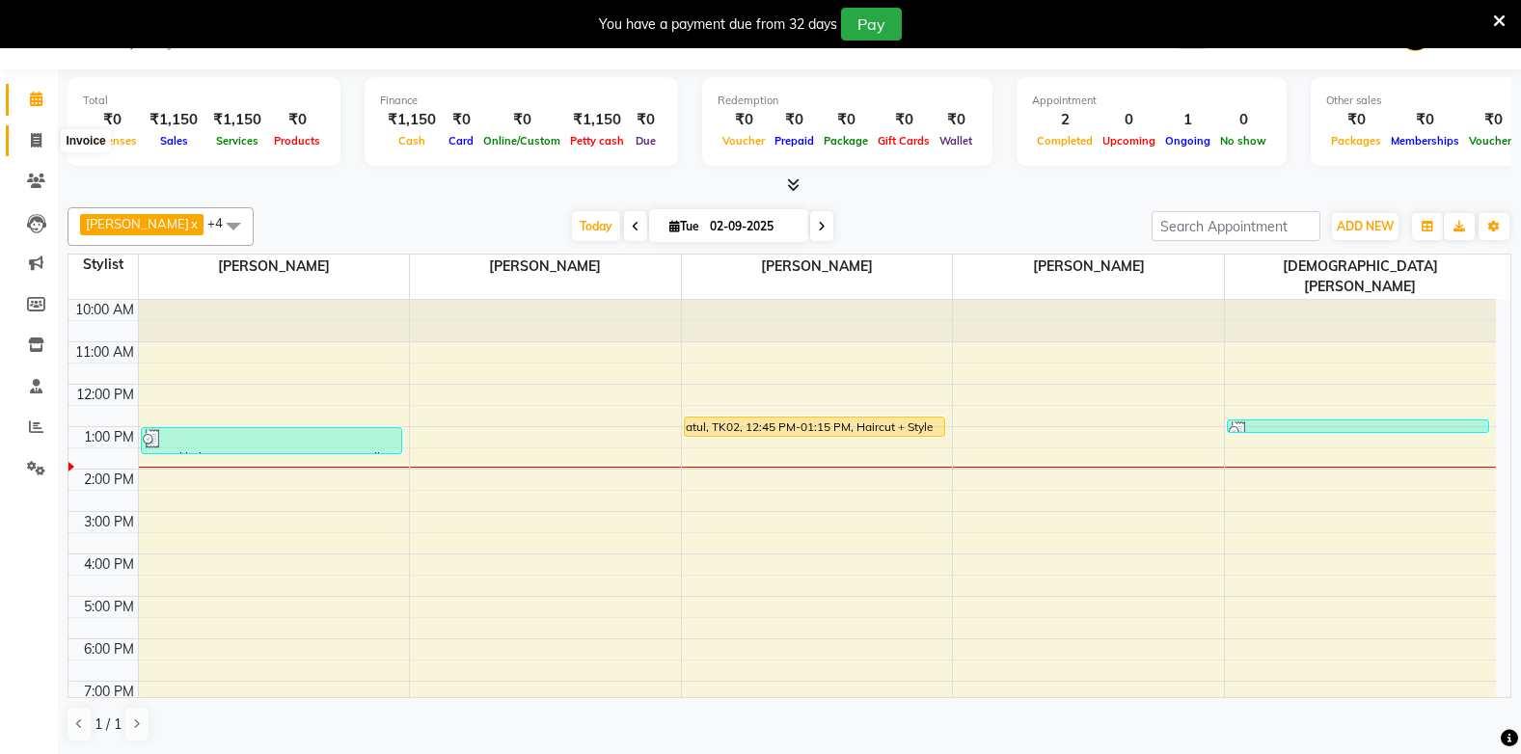
click at [32, 140] on icon at bounding box center [36, 140] width 11 height 14
select select "810"
select select "service"
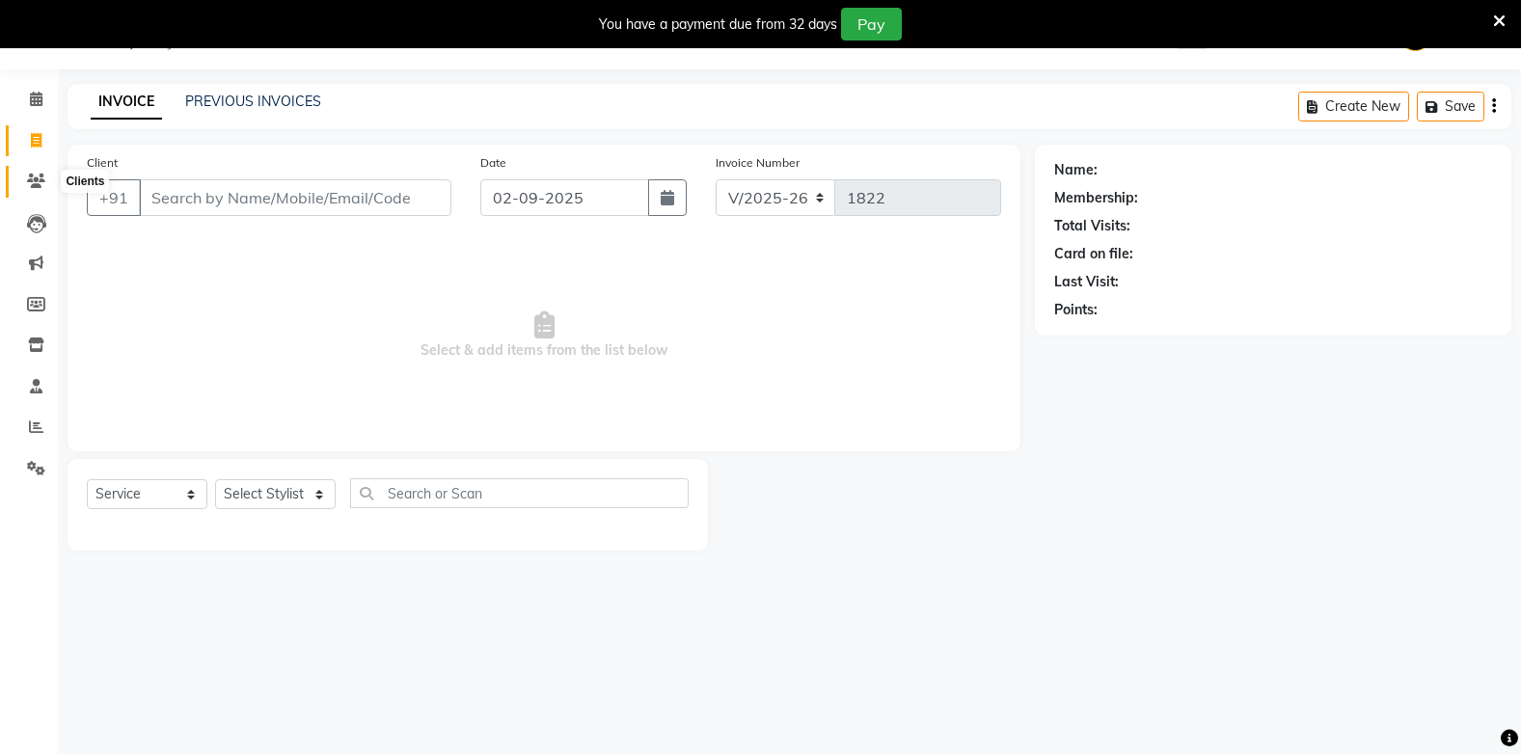
click at [42, 178] on icon at bounding box center [36, 181] width 18 height 14
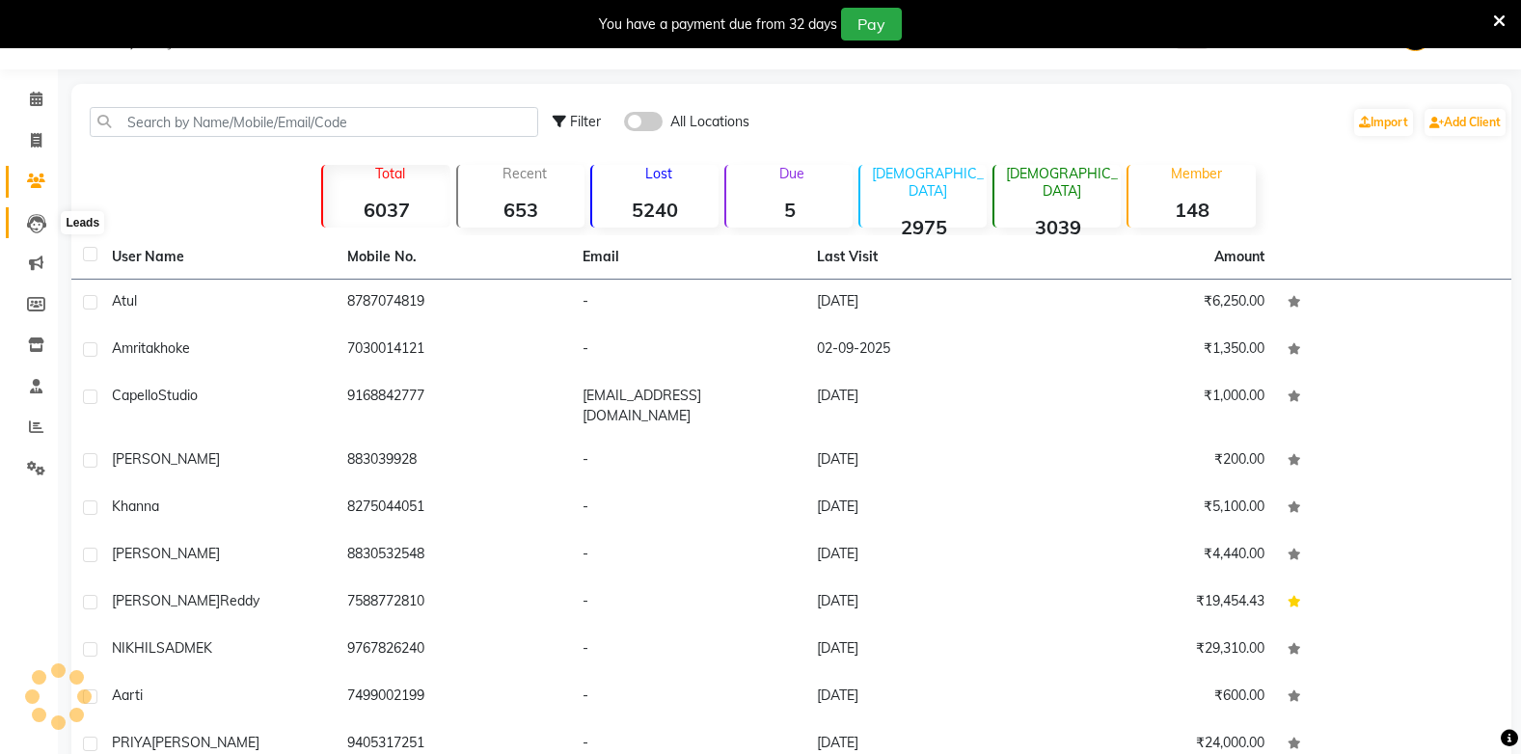
click at [37, 220] on icon at bounding box center [36, 223] width 19 height 19
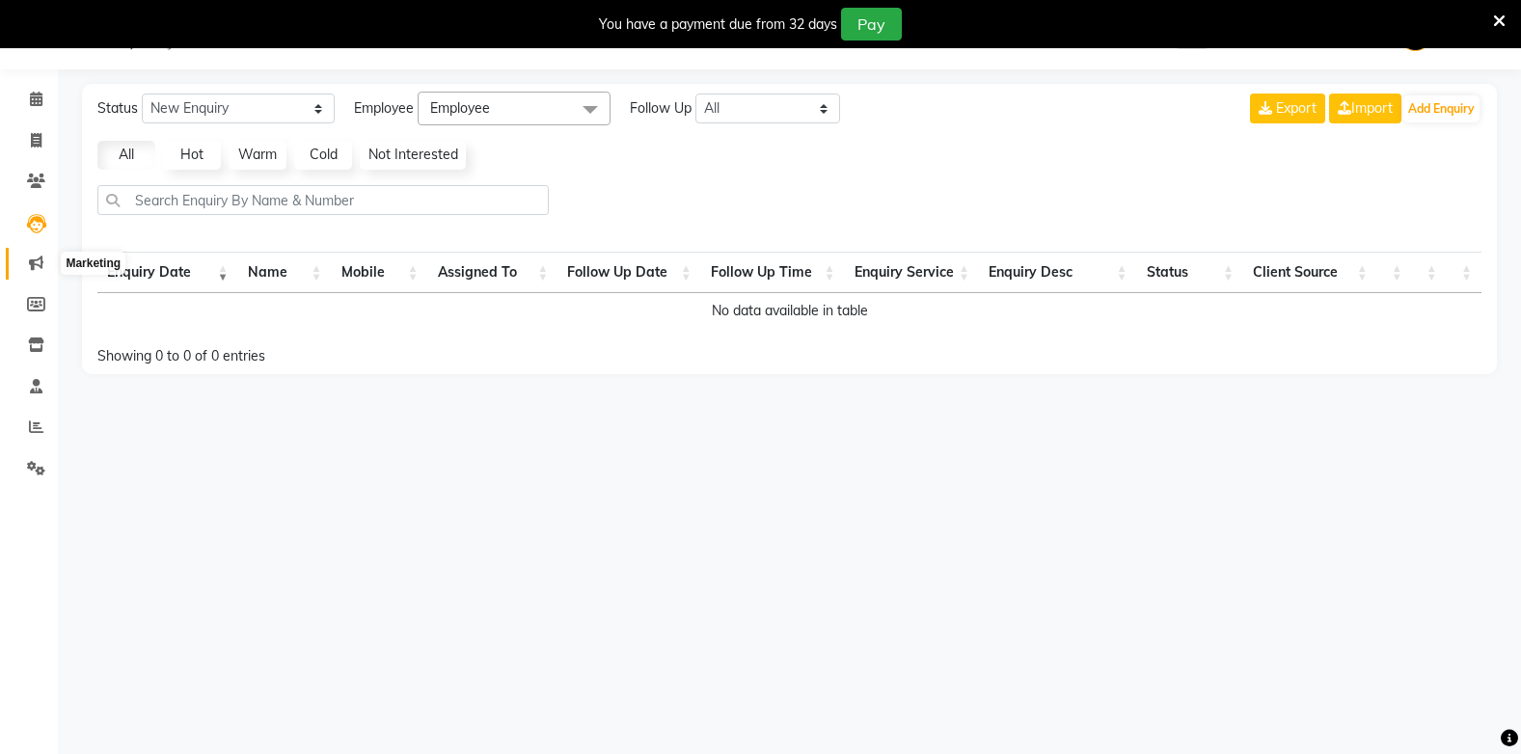
click at [35, 266] on icon at bounding box center [36, 263] width 14 height 14
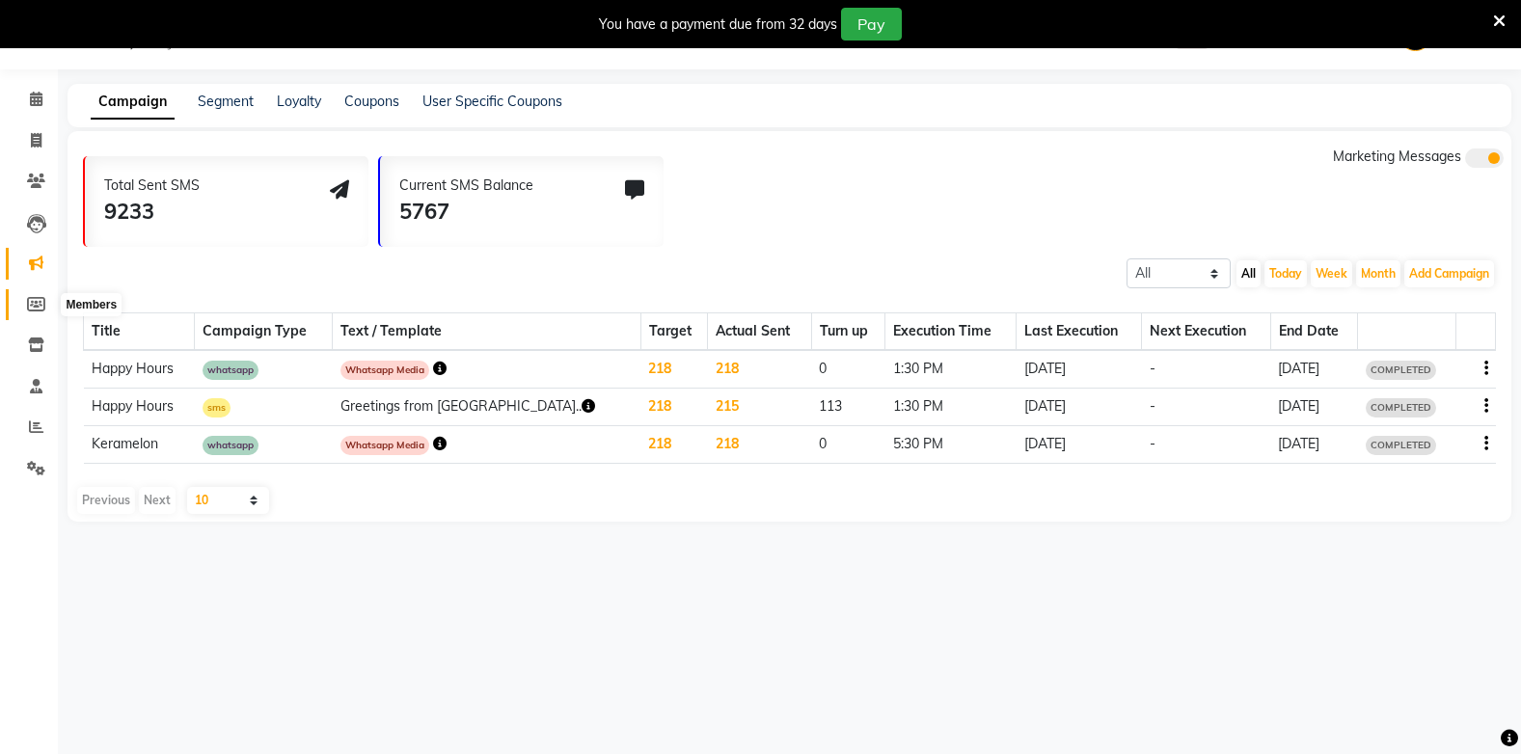
click at [35, 303] on icon at bounding box center [36, 304] width 18 height 14
select select
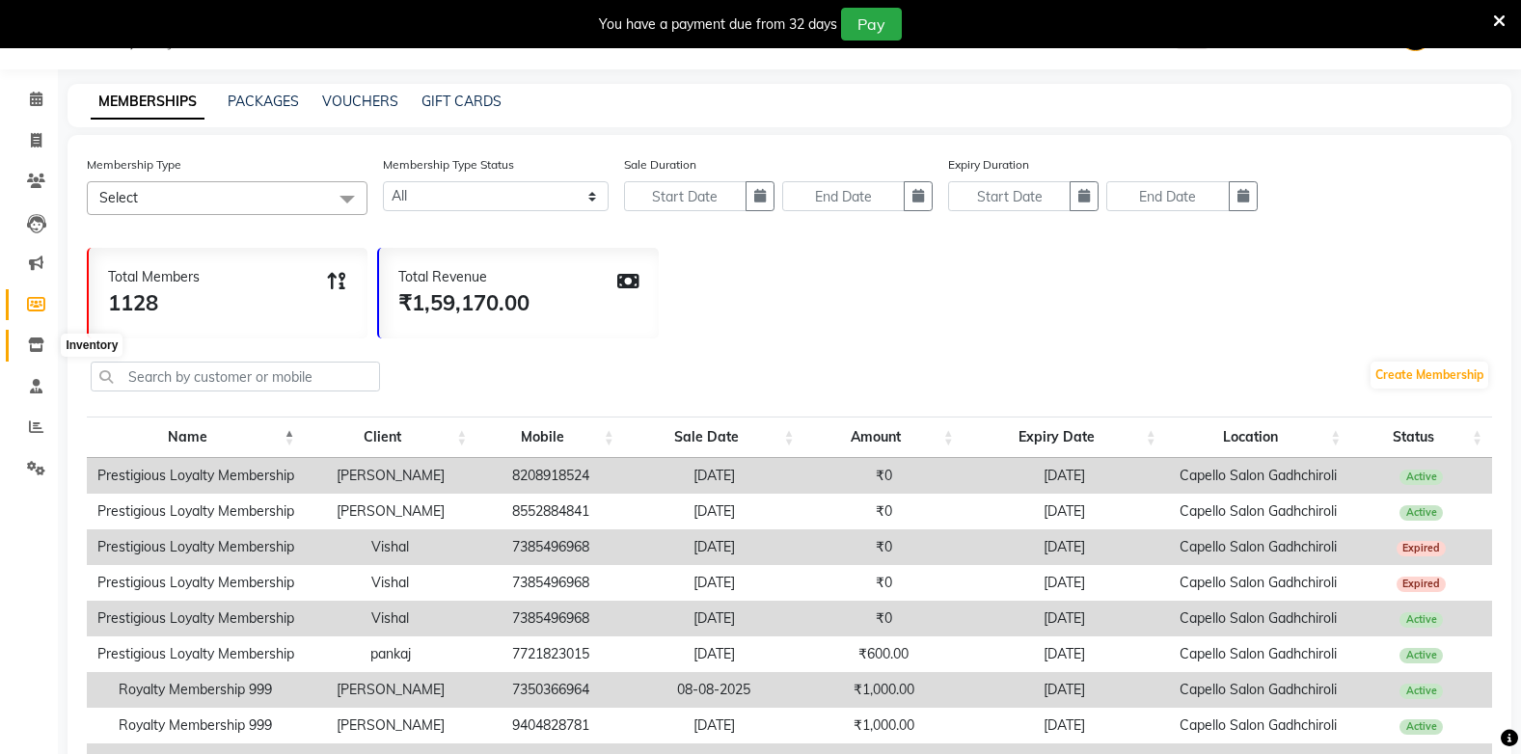
click at [32, 339] on icon at bounding box center [36, 345] width 16 height 14
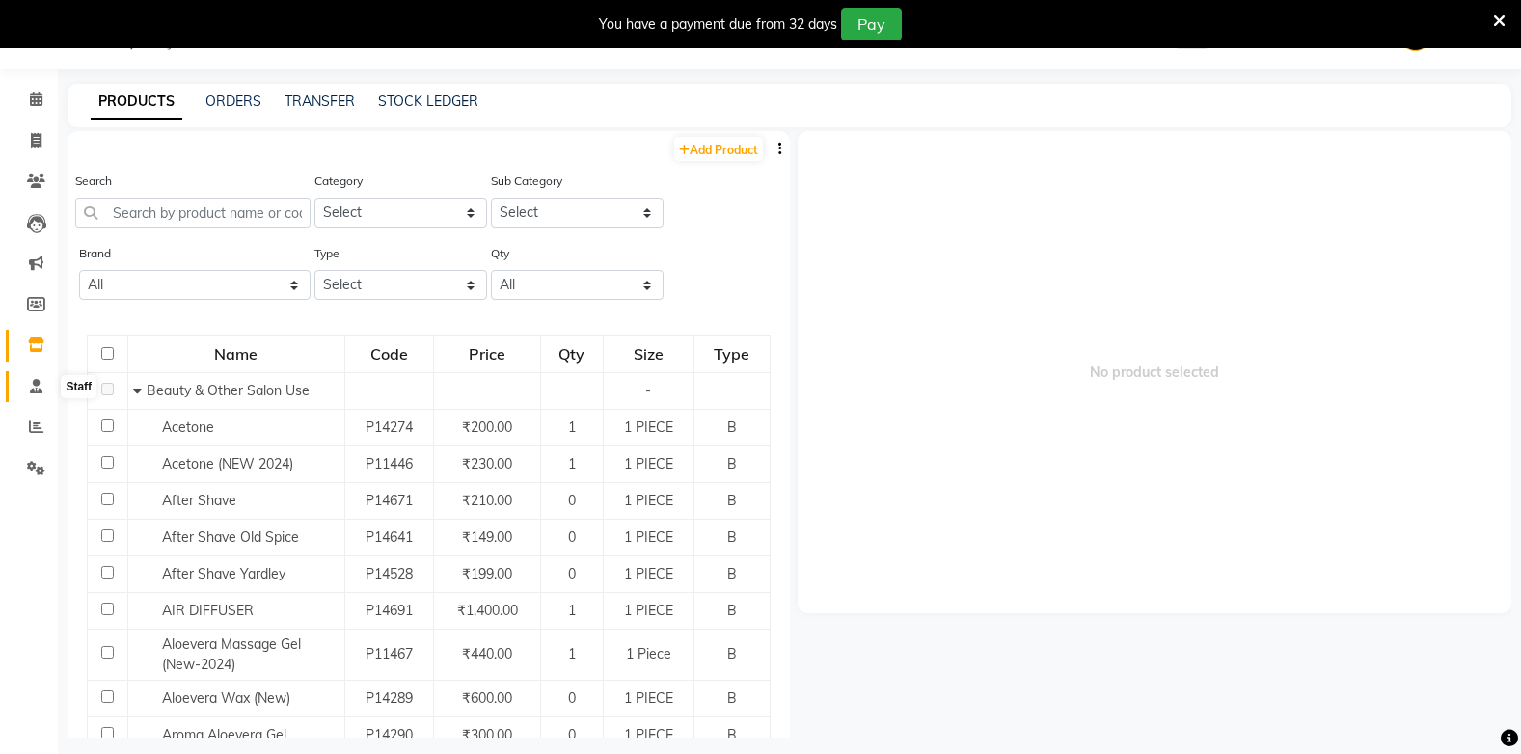
click at [28, 386] on span at bounding box center [36, 387] width 34 height 22
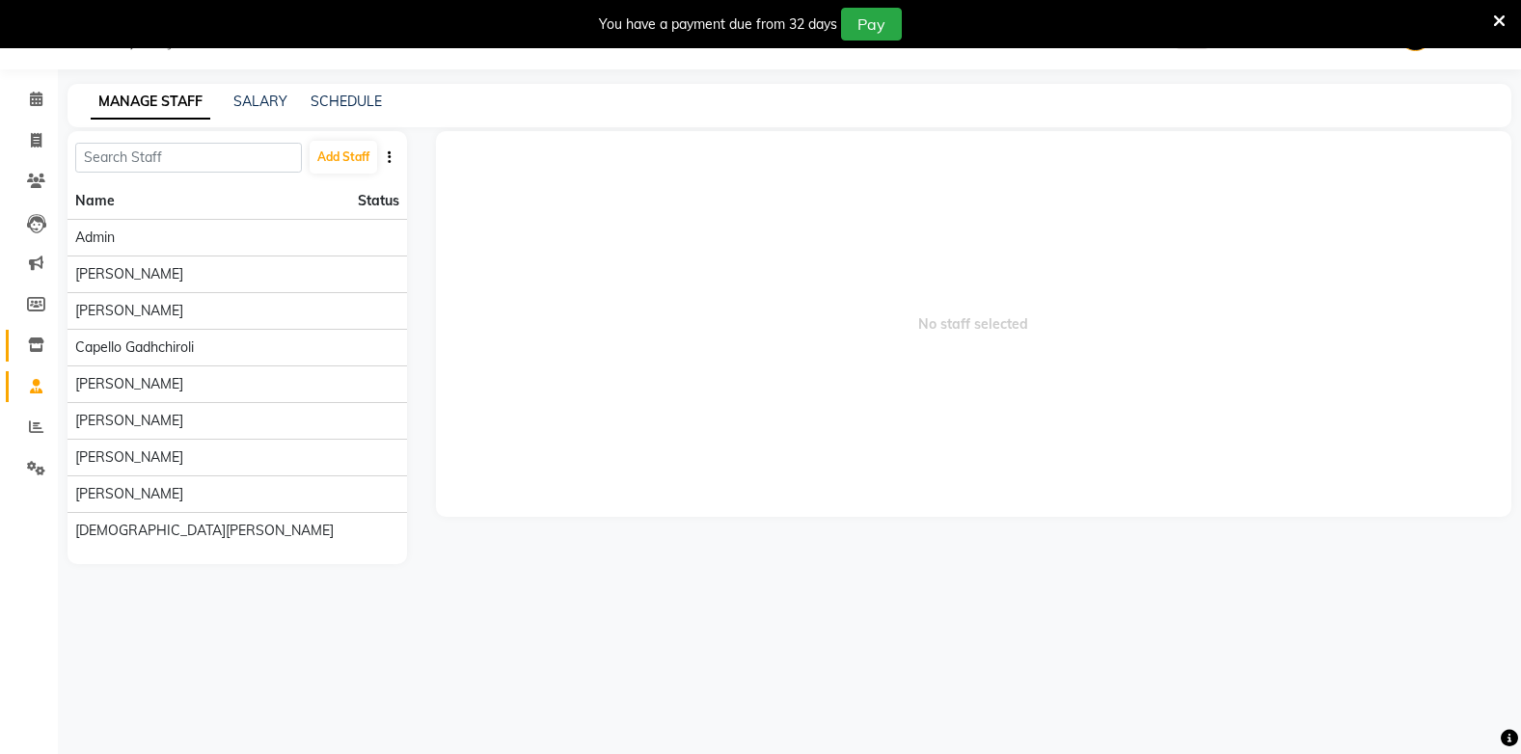
click at [34, 333] on li "Inventory" at bounding box center [29, 345] width 58 height 41
click at [34, 347] on icon at bounding box center [36, 345] width 16 height 14
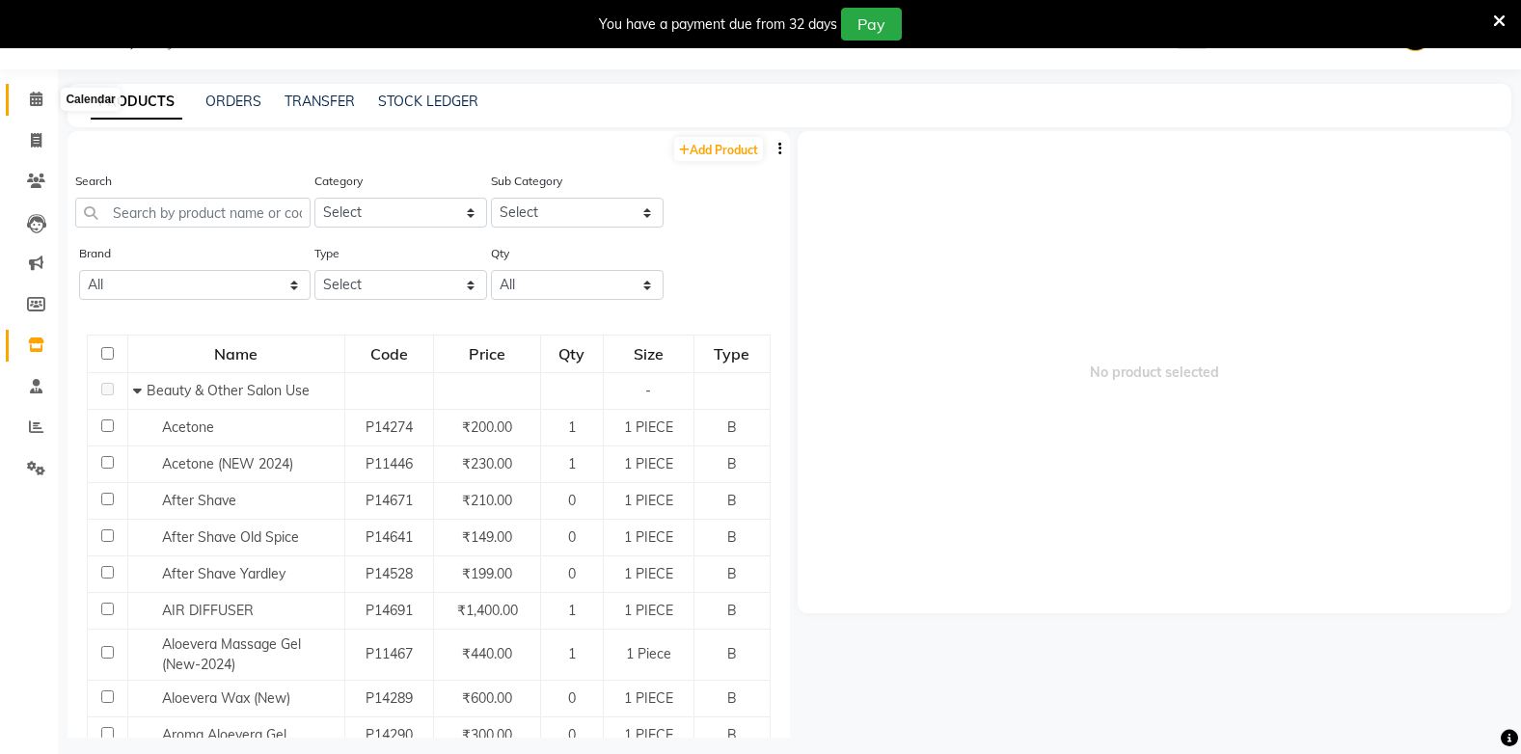
click at [46, 103] on span at bounding box center [36, 100] width 34 height 22
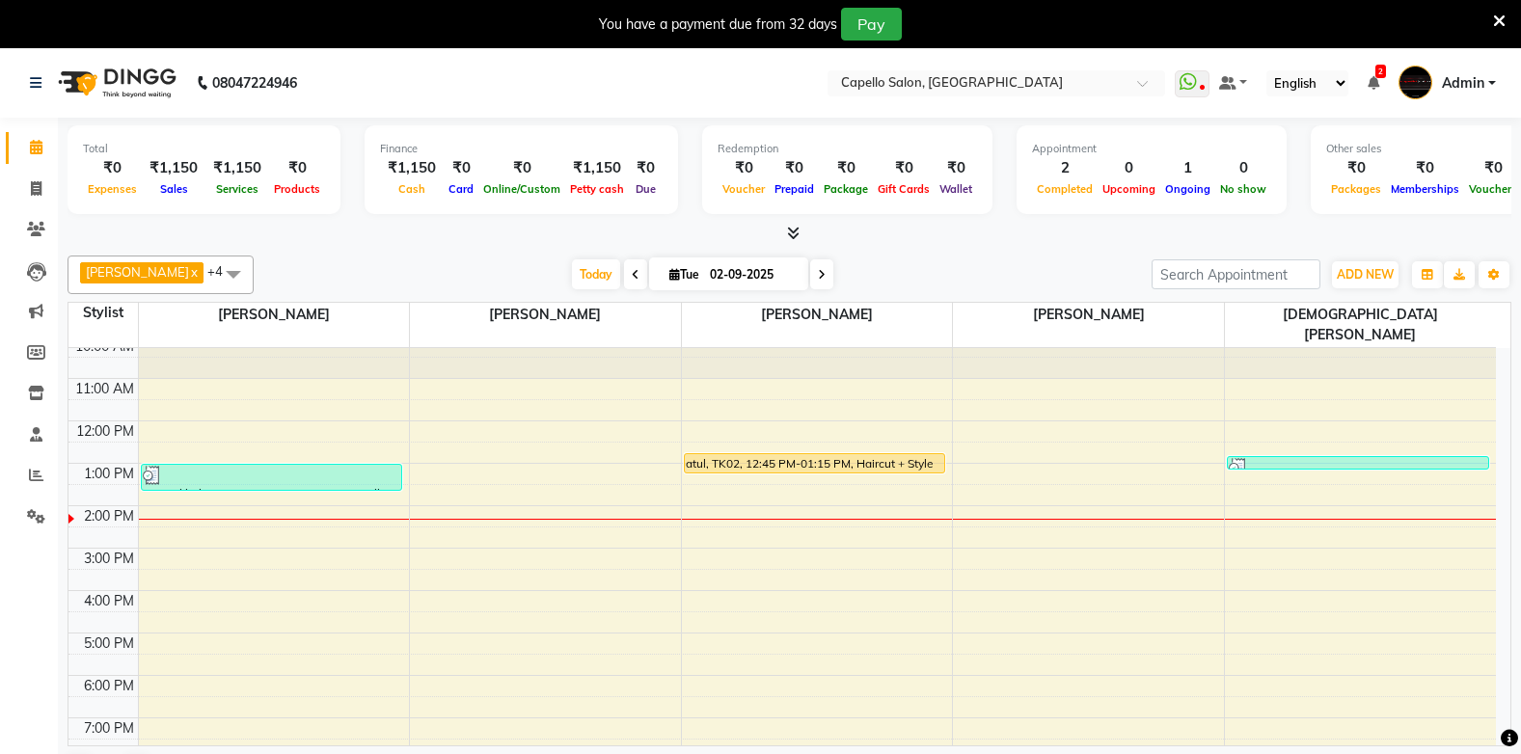
scroll to position [49, 0]
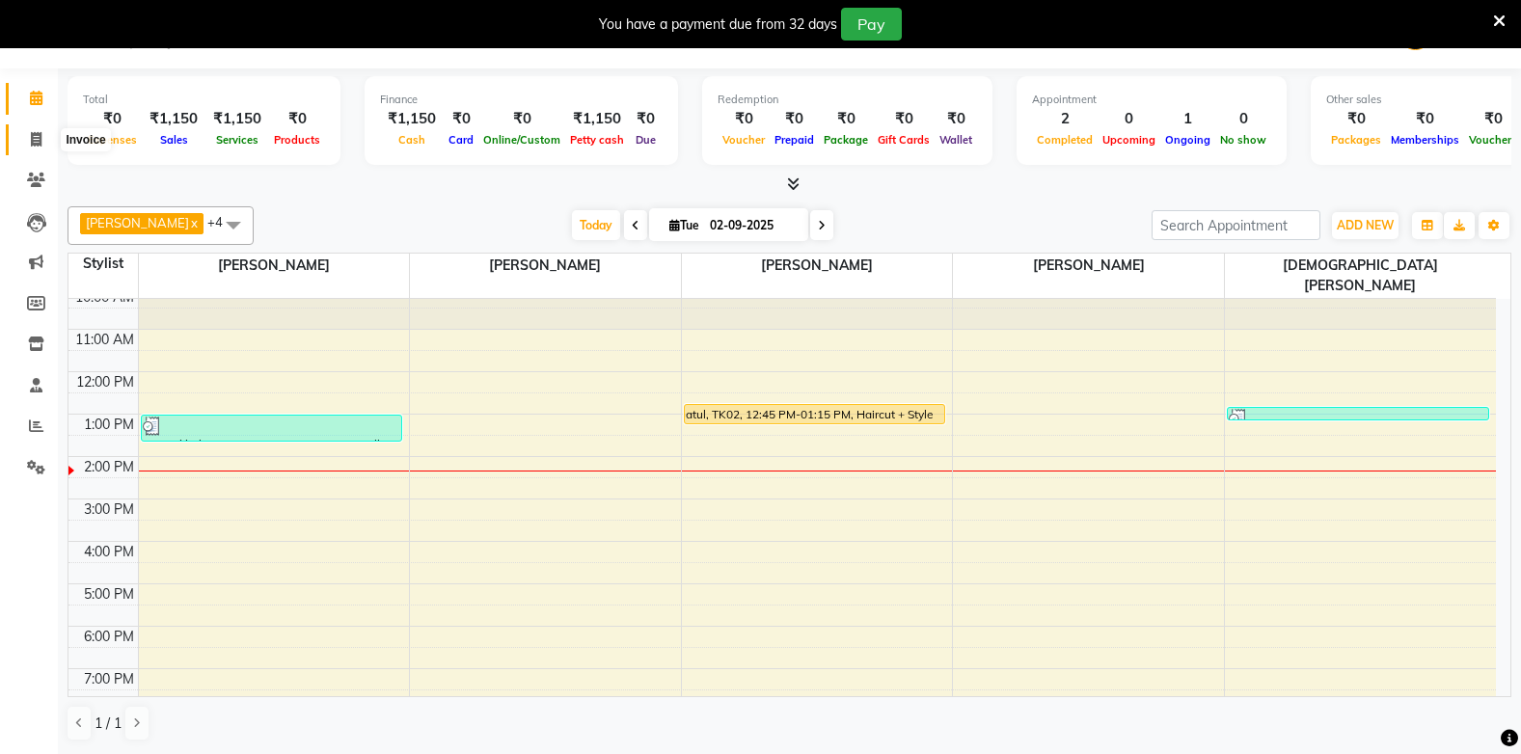
click at [40, 136] on icon at bounding box center [36, 139] width 11 height 14
select select "service"
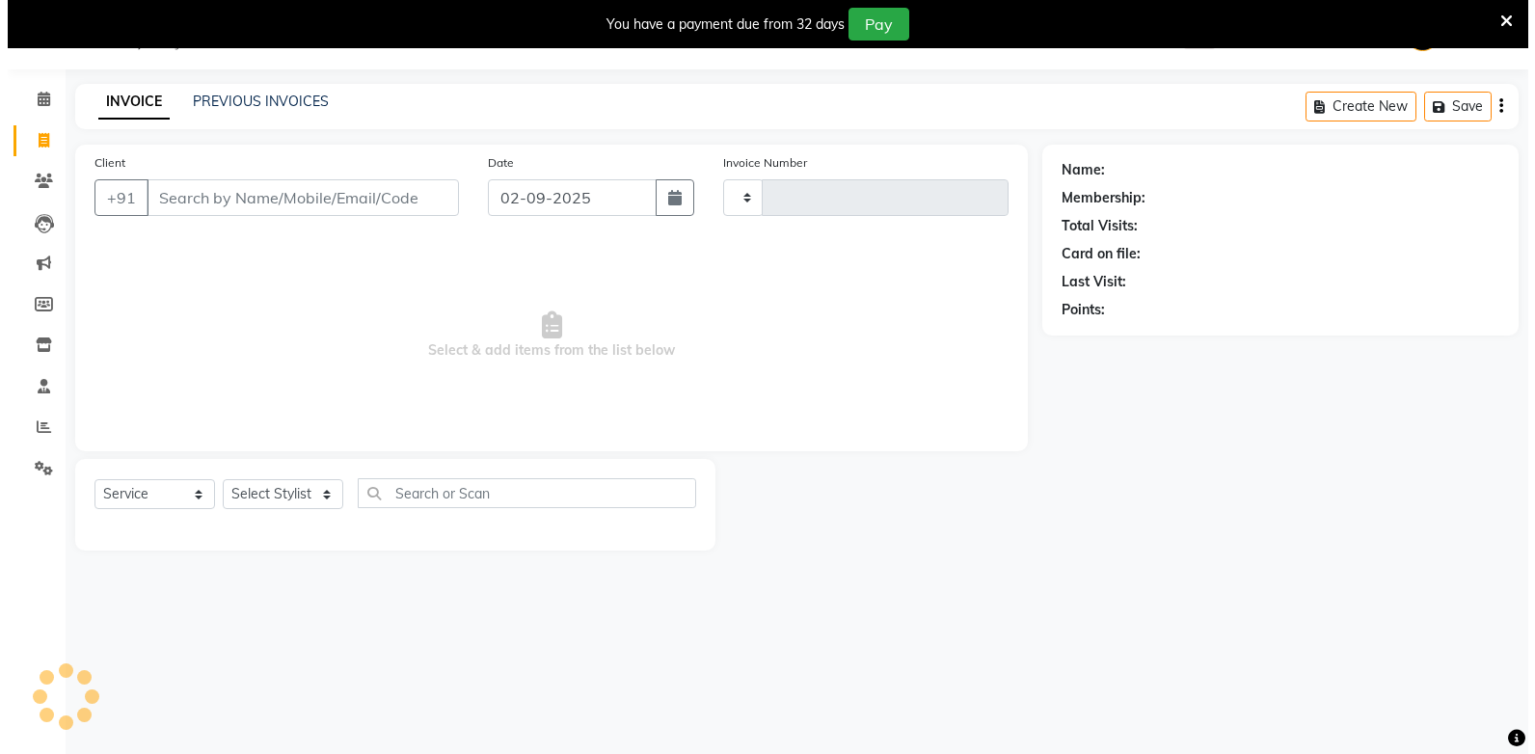
scroll to position [48, 0]
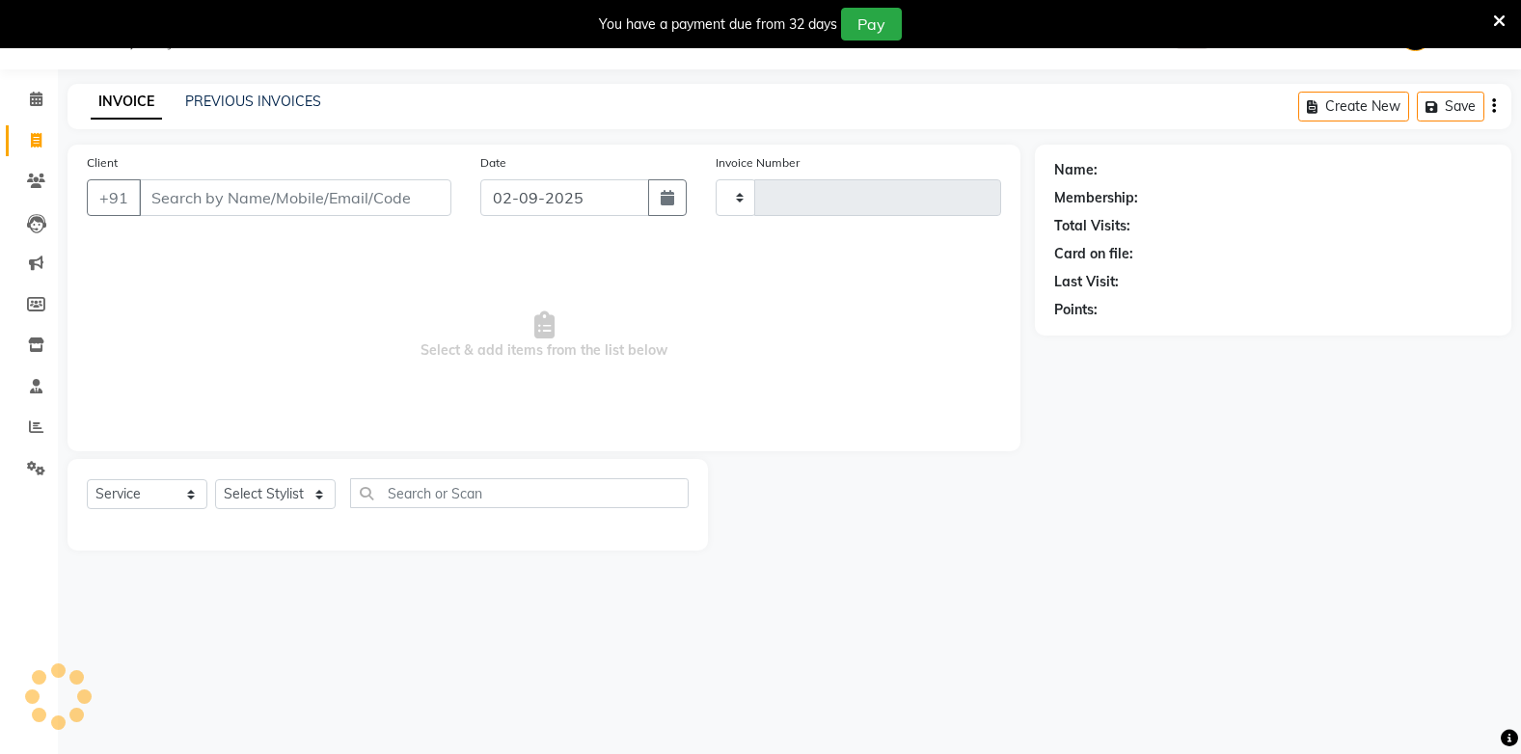
type input "1822"
select select "810"
click at [252, 203] on input "Client" at bounding box center [295, 197] width 312 height 37
drag, startPoint x: 154, startPoint y: 194, endPoint x: 164, endPoint y: 201, distance: 11.8
click at [164, 201] on input "Client" at bounding box center [295, 197] width 312 height 37
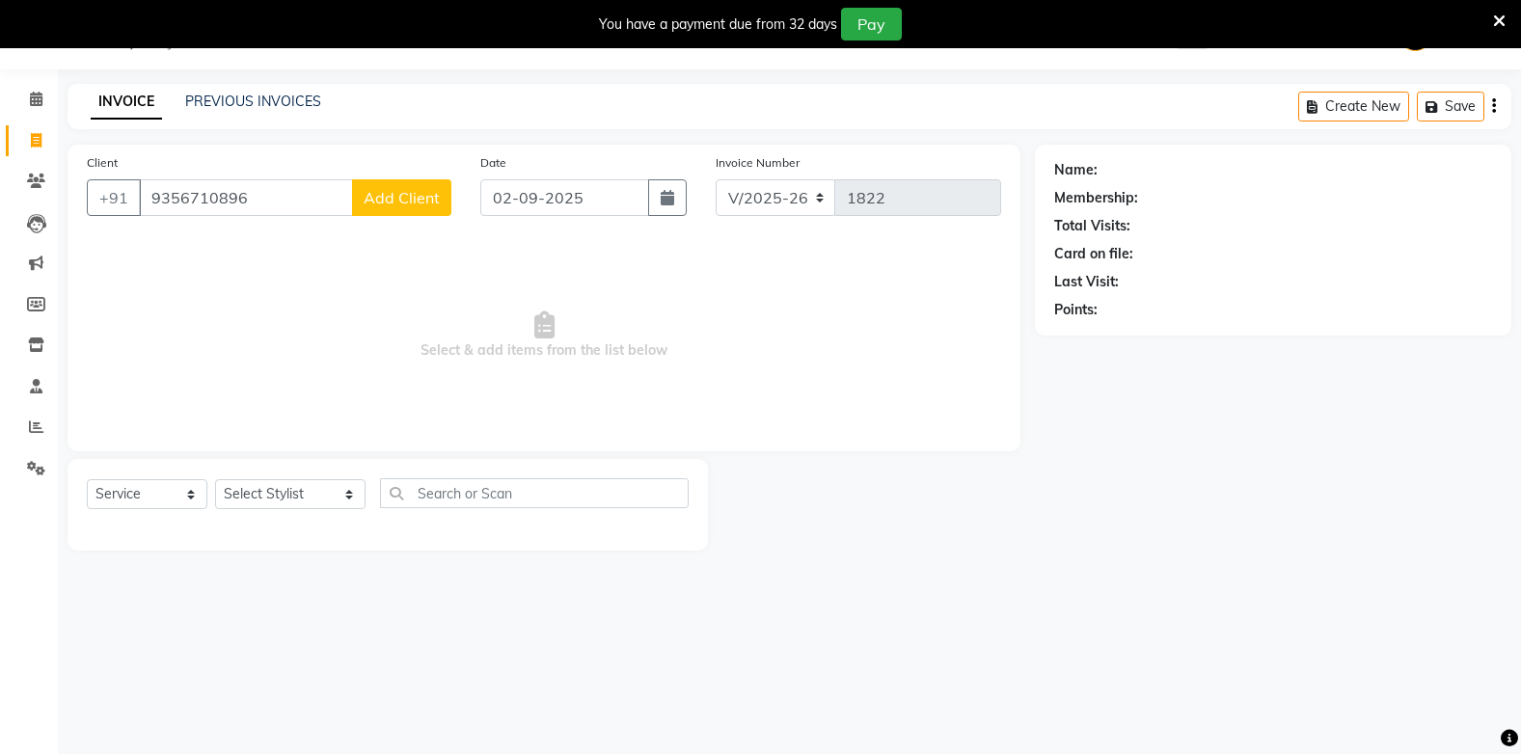
type input "9356710896"
click at [410, 194] on span "Add Client" at bounding box center [402, 197] width 76 height 19
select select "22"
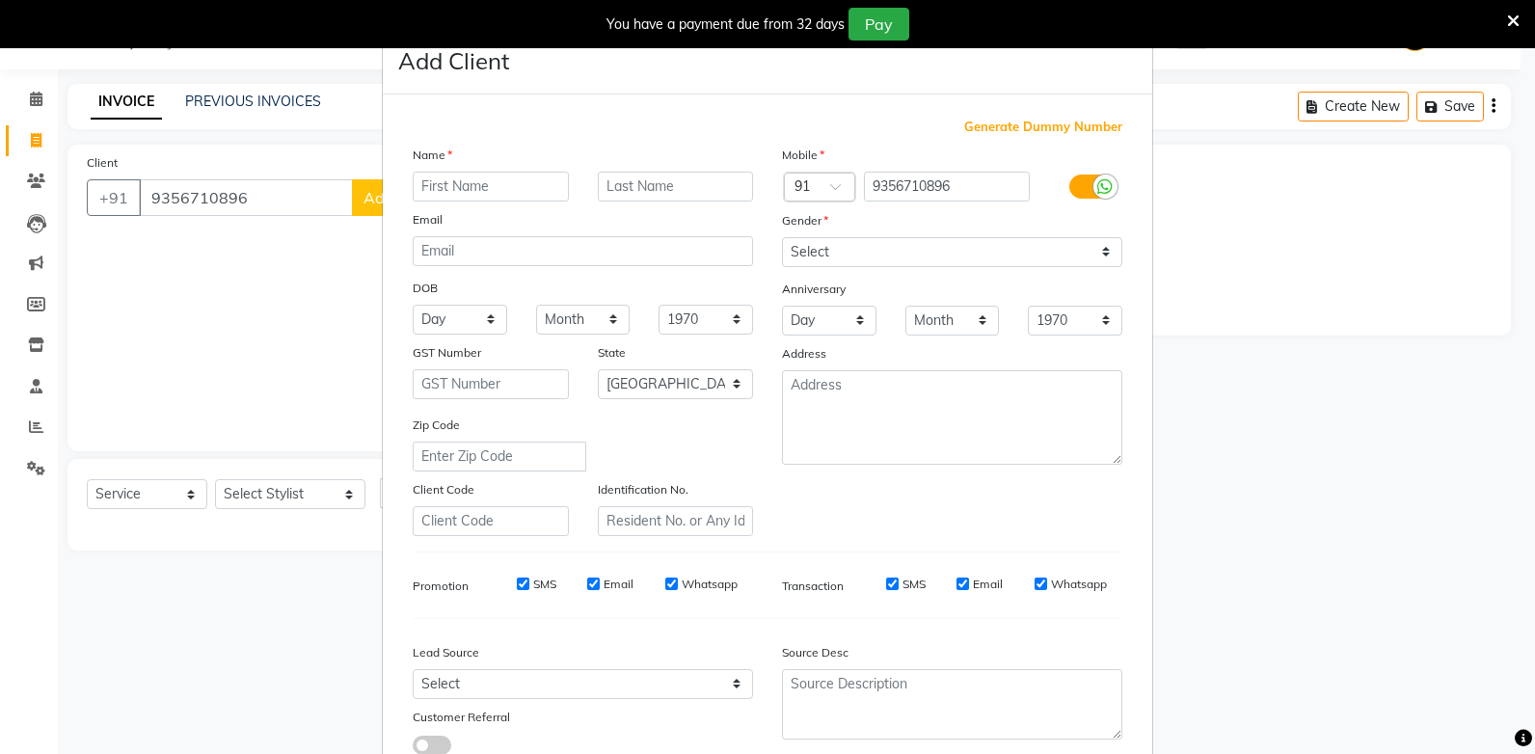
click at [487, 191] on input "text" at bounding box center [491, 187] width 156 height 30
type input "pankaj"
click at [1008, 241] on select "Select Male Female Other Prefer Not To Say" at bounding box center [952, 252] width 340 height 30
select select "male"
click at [782, 237] on select "Select Male Female Other Prefer Not To Say" at bounding box center [952, 252] width 340 height 30
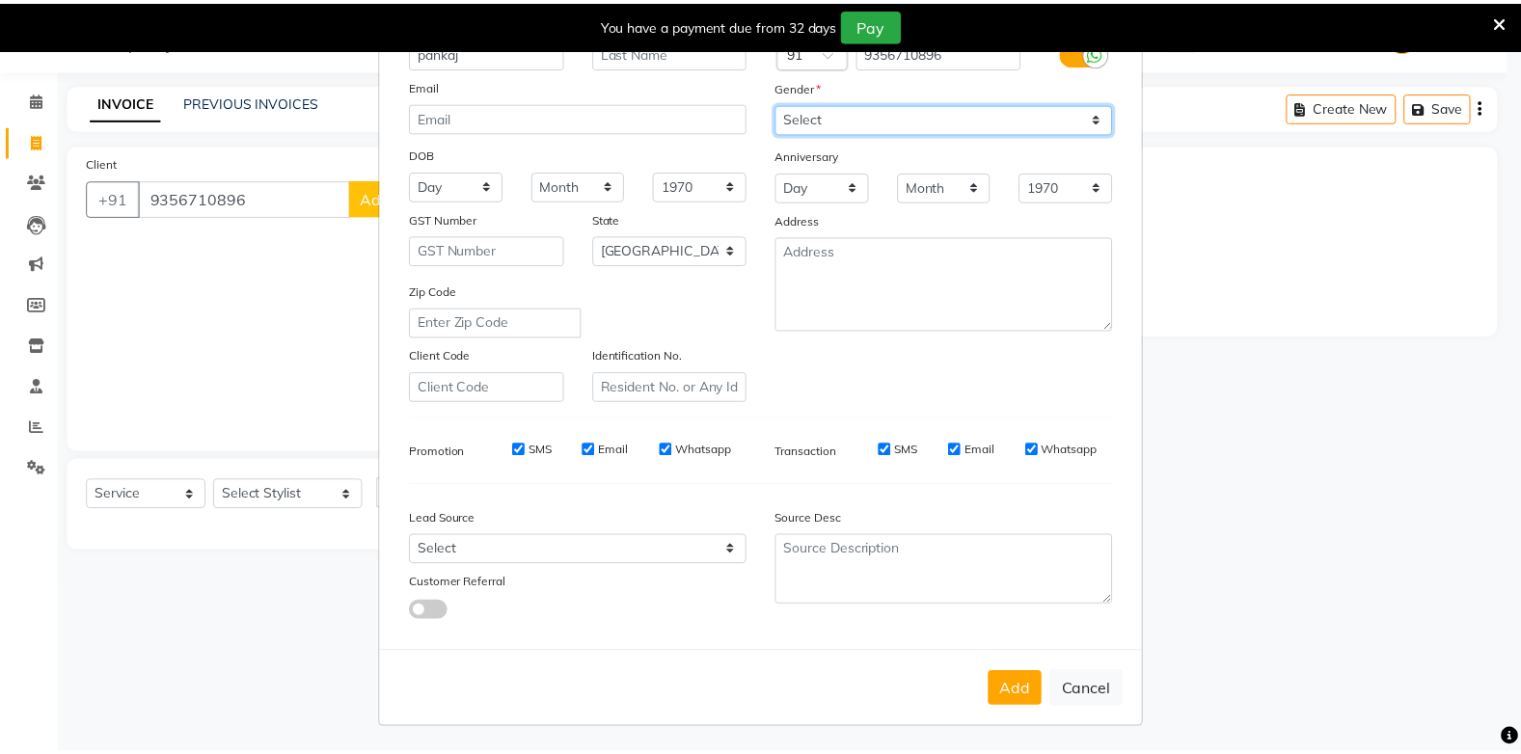
scroll to position [136, 0]
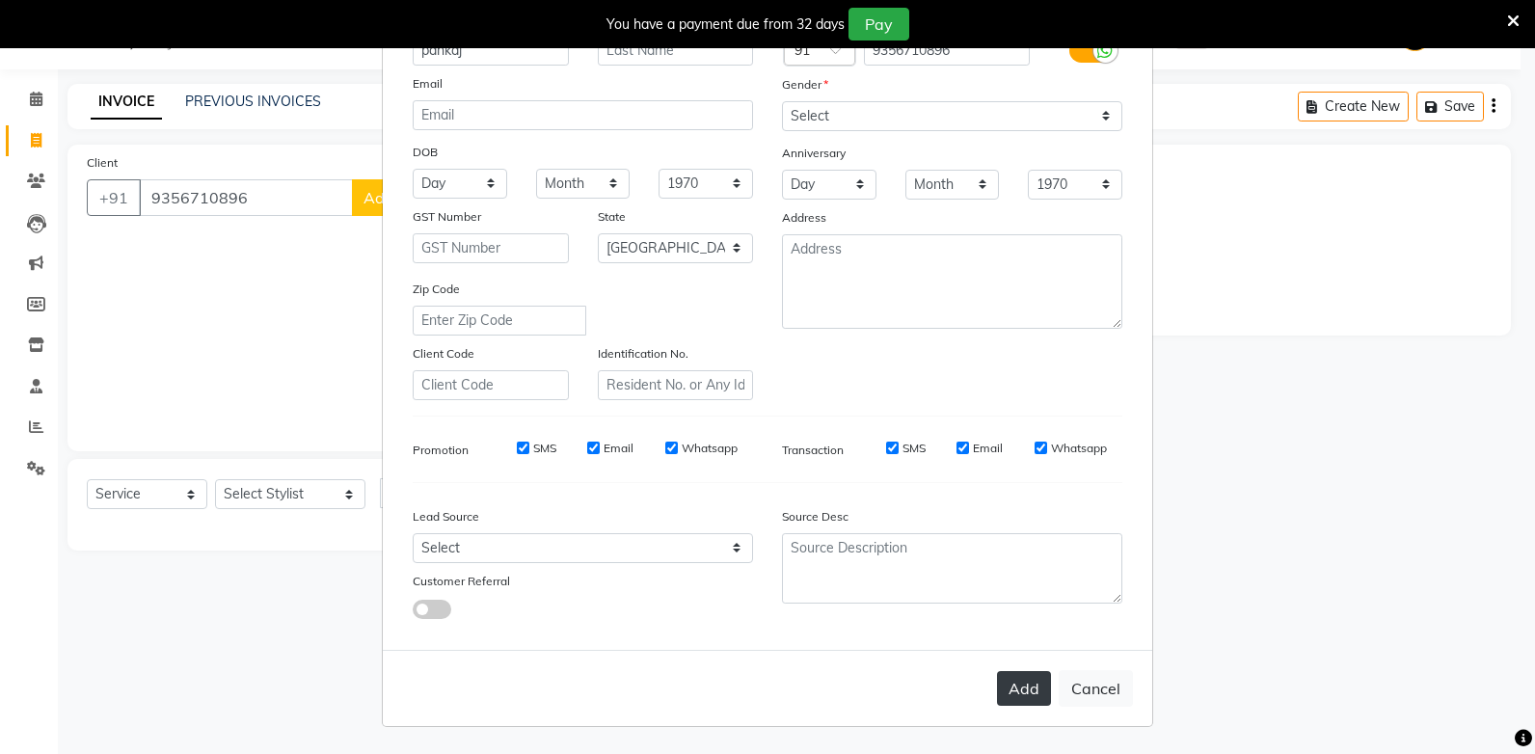
click at [1005, 697] on button "Add" at bounding box center [1024, 688] width 54 height 35
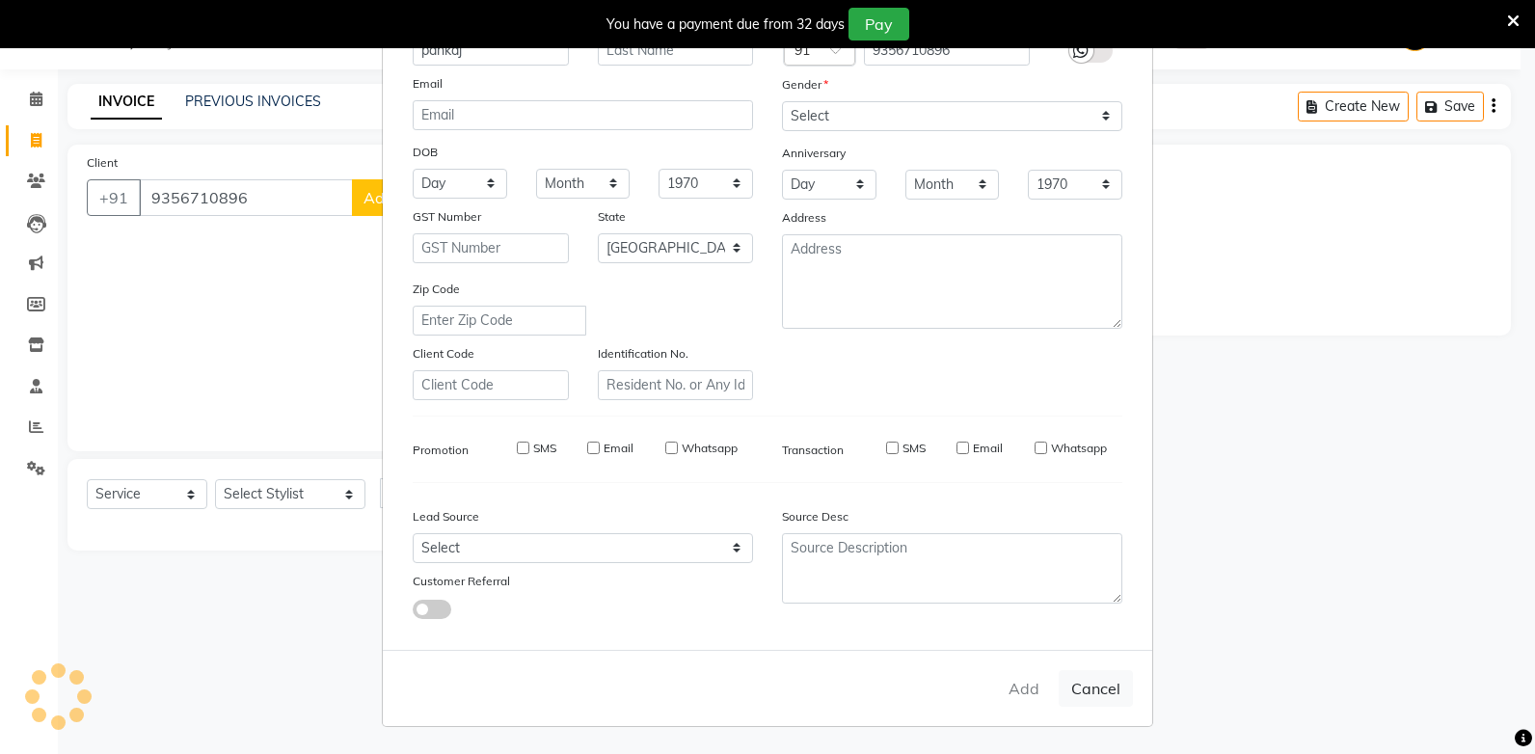
select select
select select "null"
select select
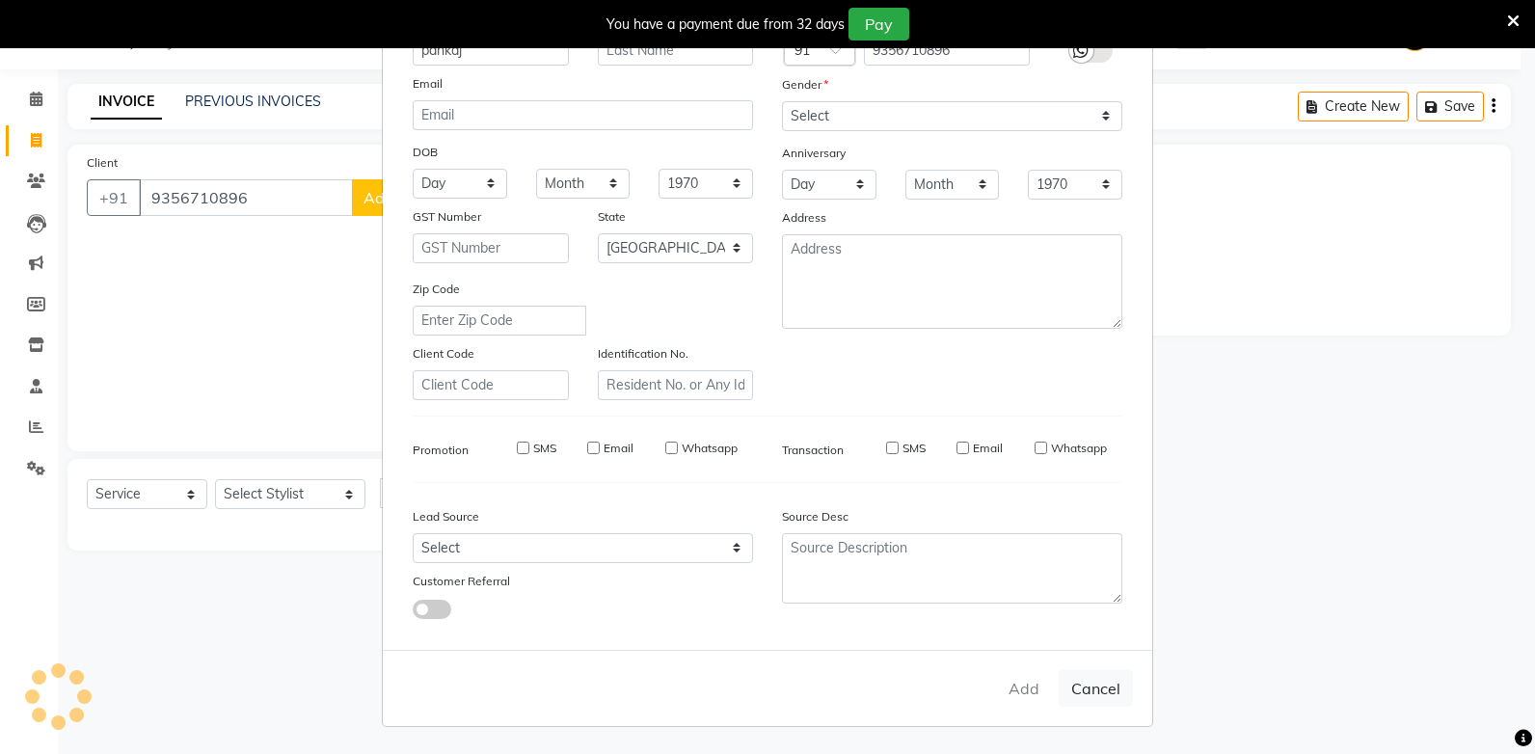
select select
checkbox input "false"
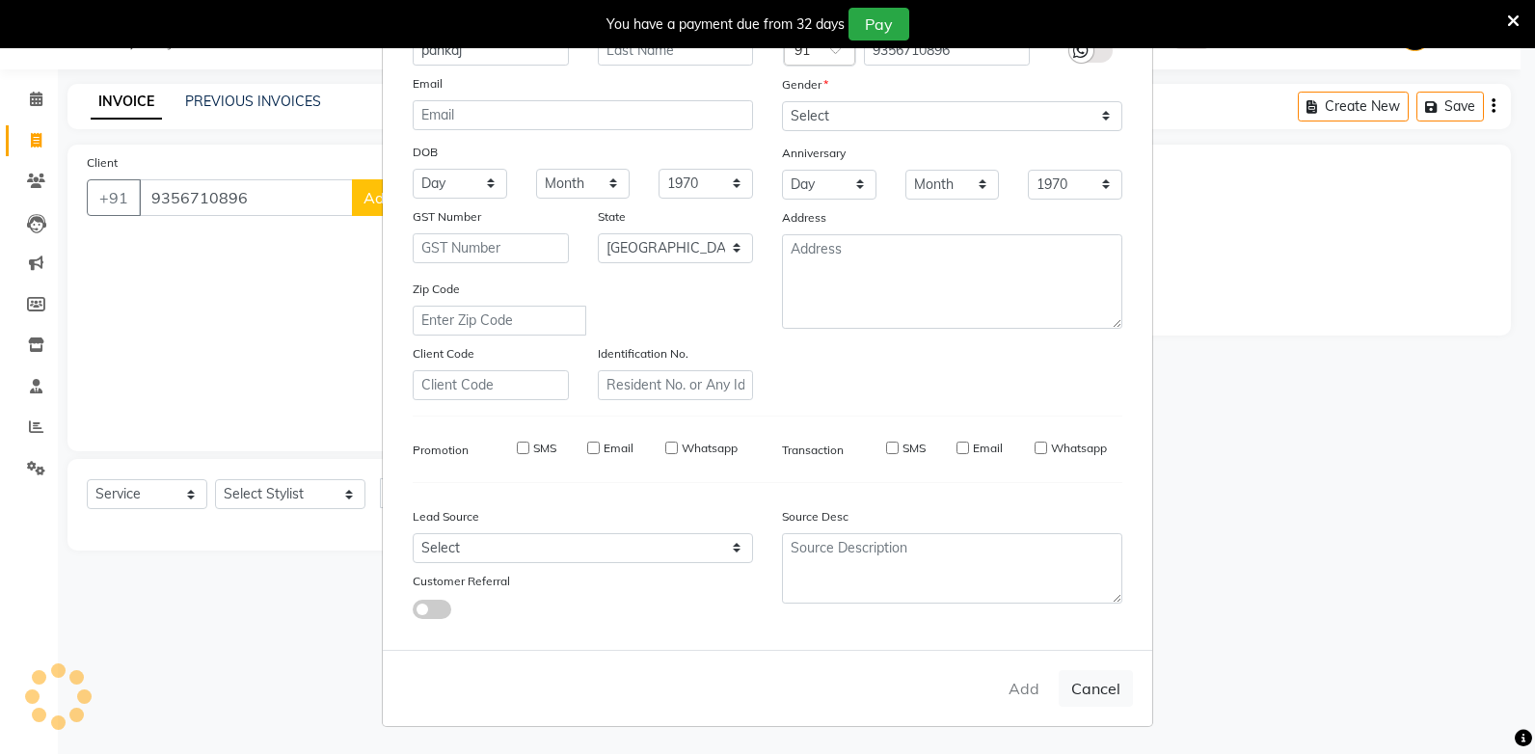
checkbox input "false"
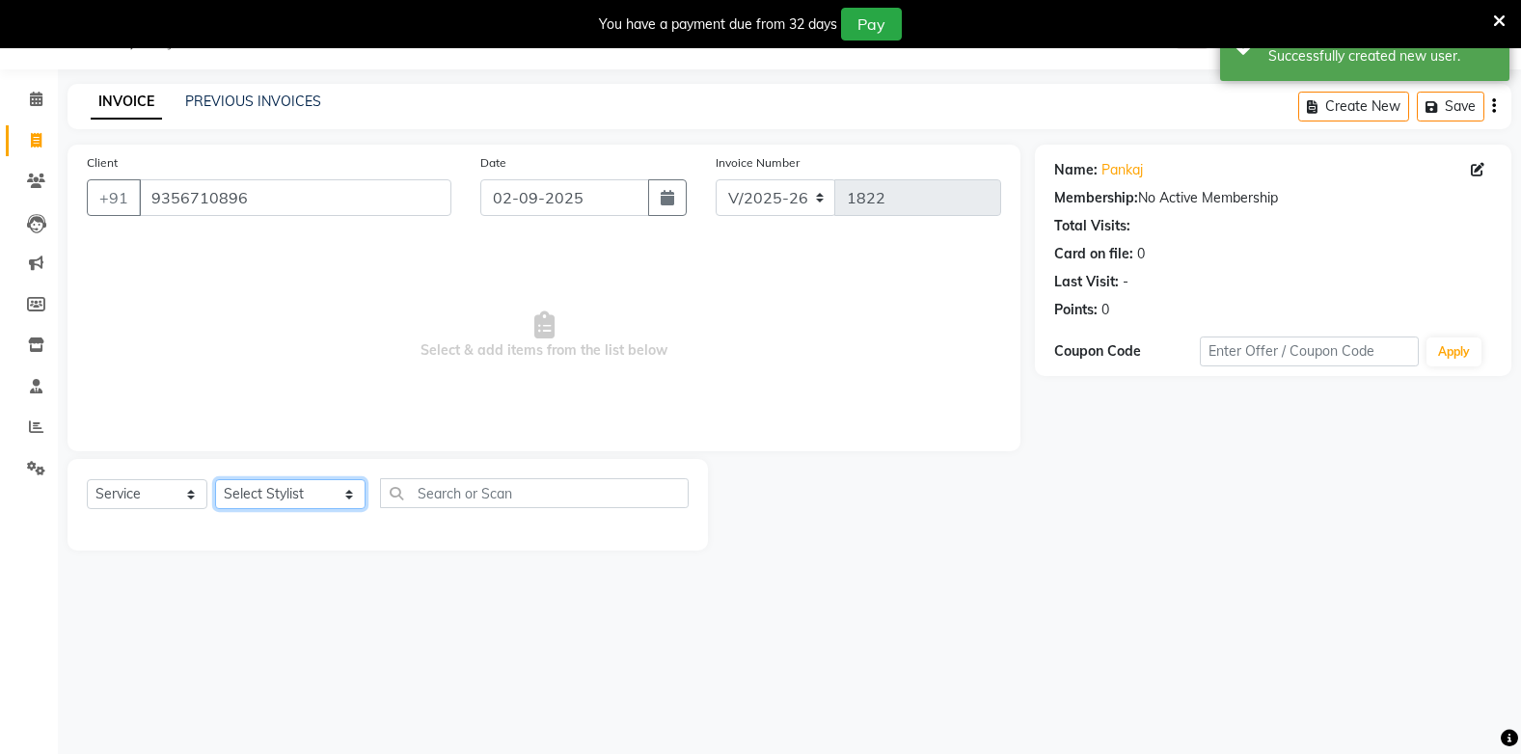
click at [264, 486] on select "Select Stylist Admin Arman Barsagade BHARTI SAHARE Capello Gadhchiroli Lakhan b…" at bounding box center [290, 494] width 150 height 30
select select "35790"
click at [215, 479] on select "Select Stylist Admin Arman Barsagade BHARTI SAHARE Capello Gadhchiroli Lakhan b…" at bounding box center [290, 494] width 150 height 30
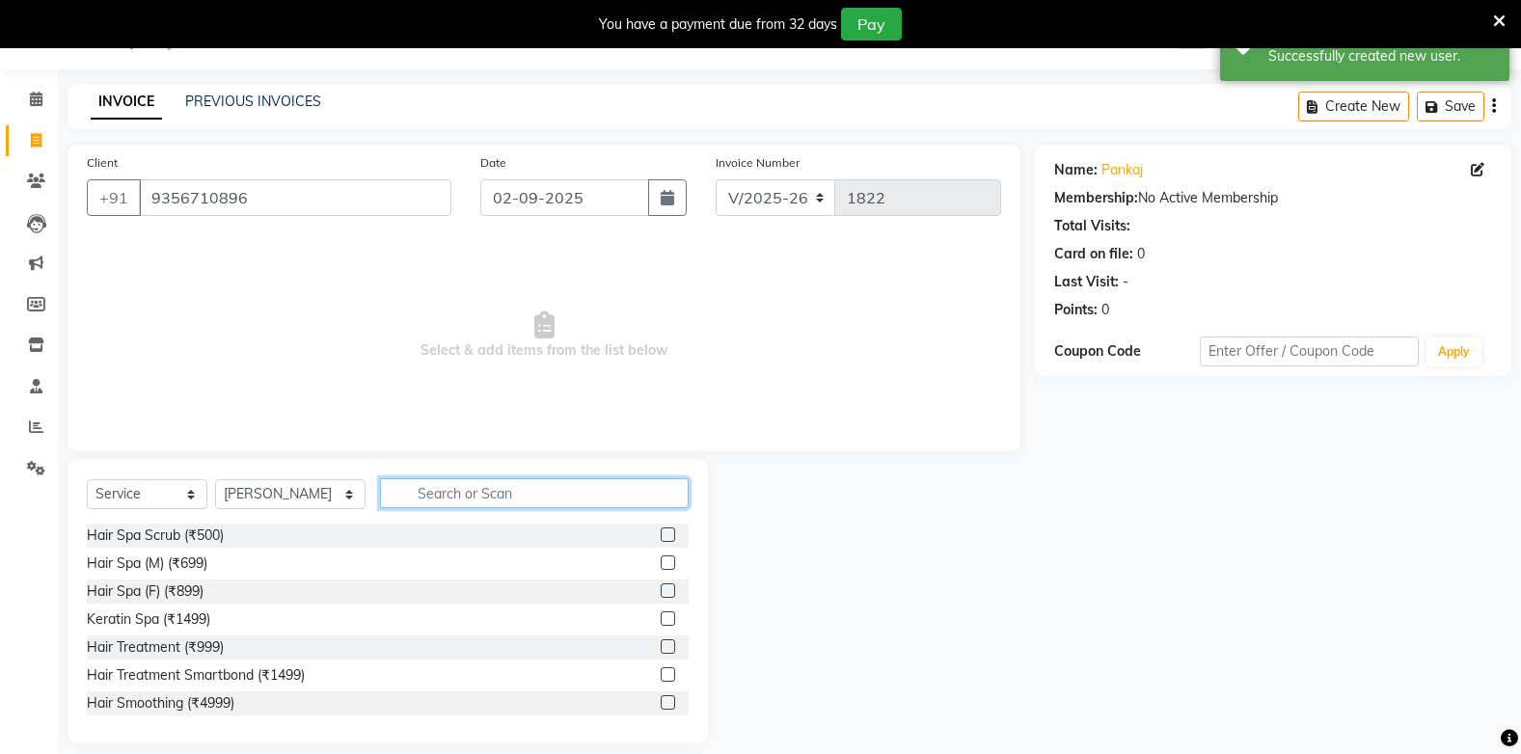
click at [408, 493] on input "text" at bounding box center [534, 493] width 308 height 30
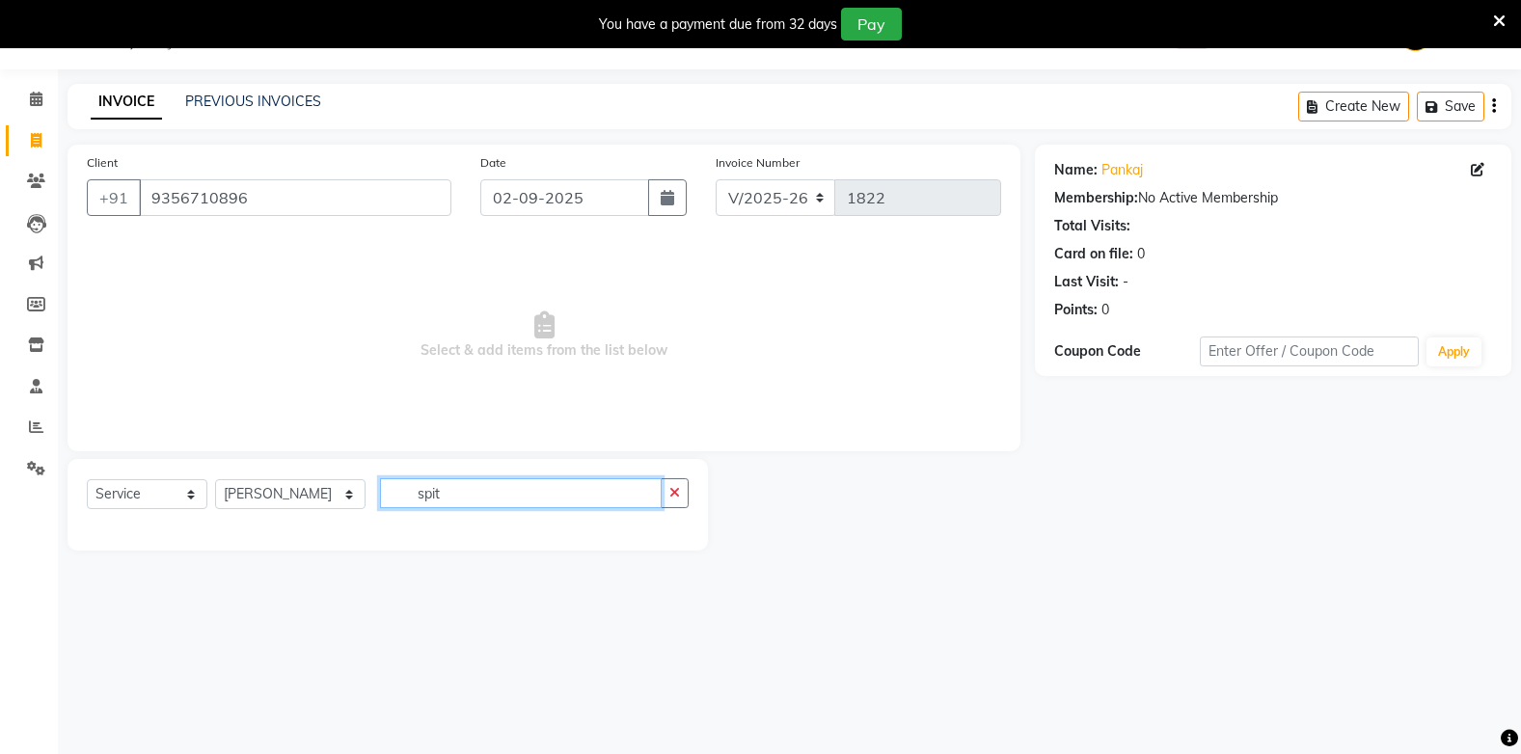
click at [421, 499] on input "spit" at bounding box center [520, 493] width 281 height 30
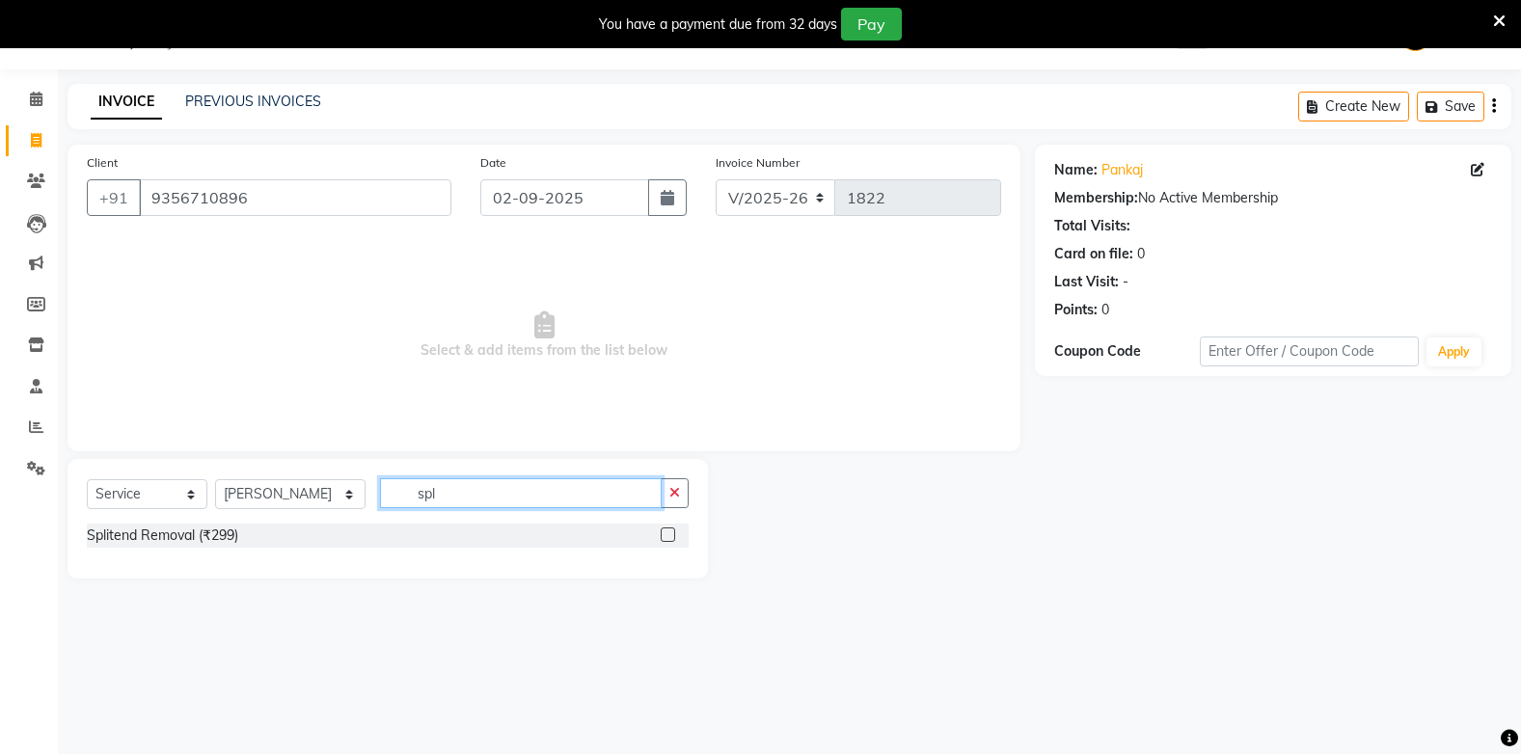
type input "spl"
click at [663, 532] on label at bounding box center [668, 534] width 14 height 14
click at [663, 532] on input "checkbox" at bounding box center [667, 535] width 13 height 13
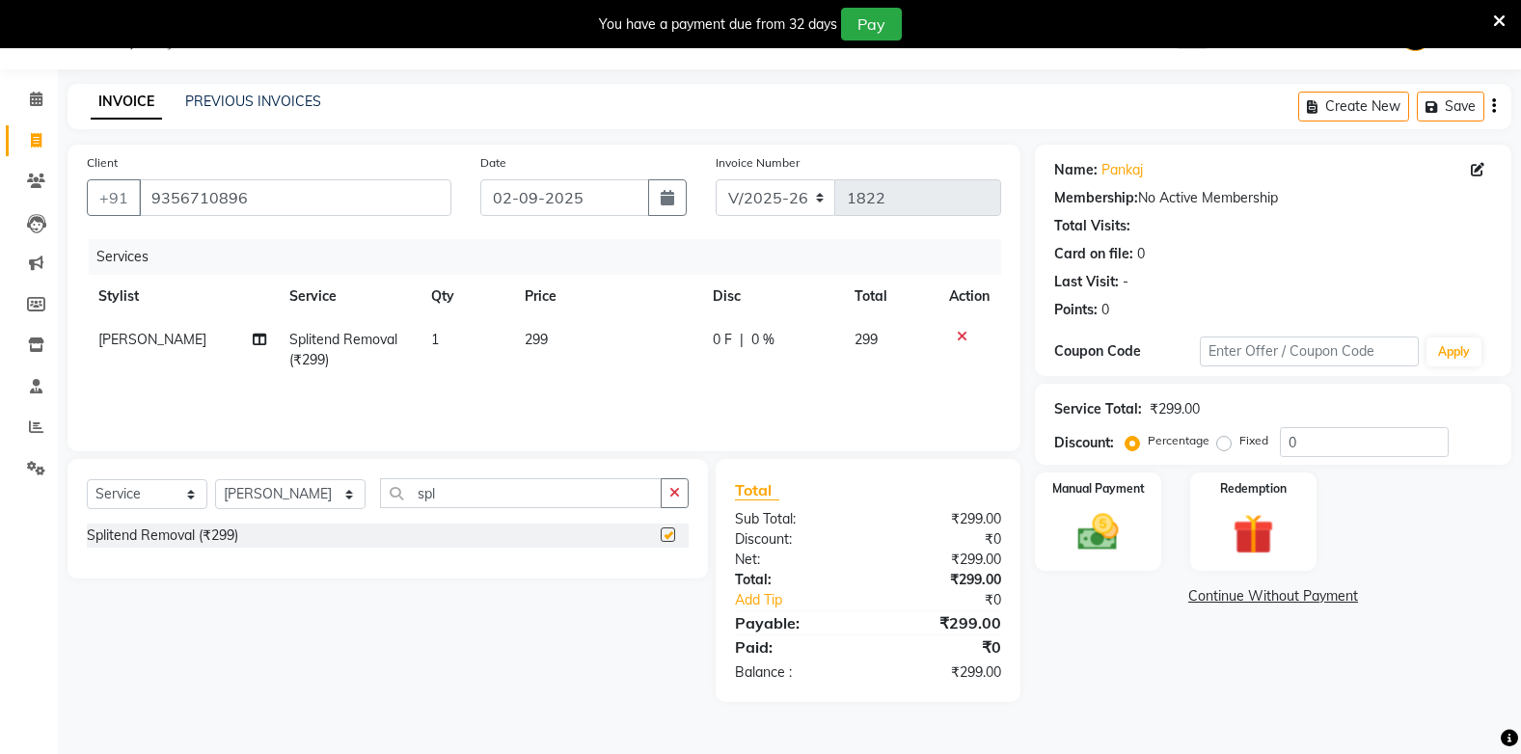
checkbox input "false"
click at [535, 338] on span "299" at bounding box center [536, 339] width 23 height 17
select select "35790"
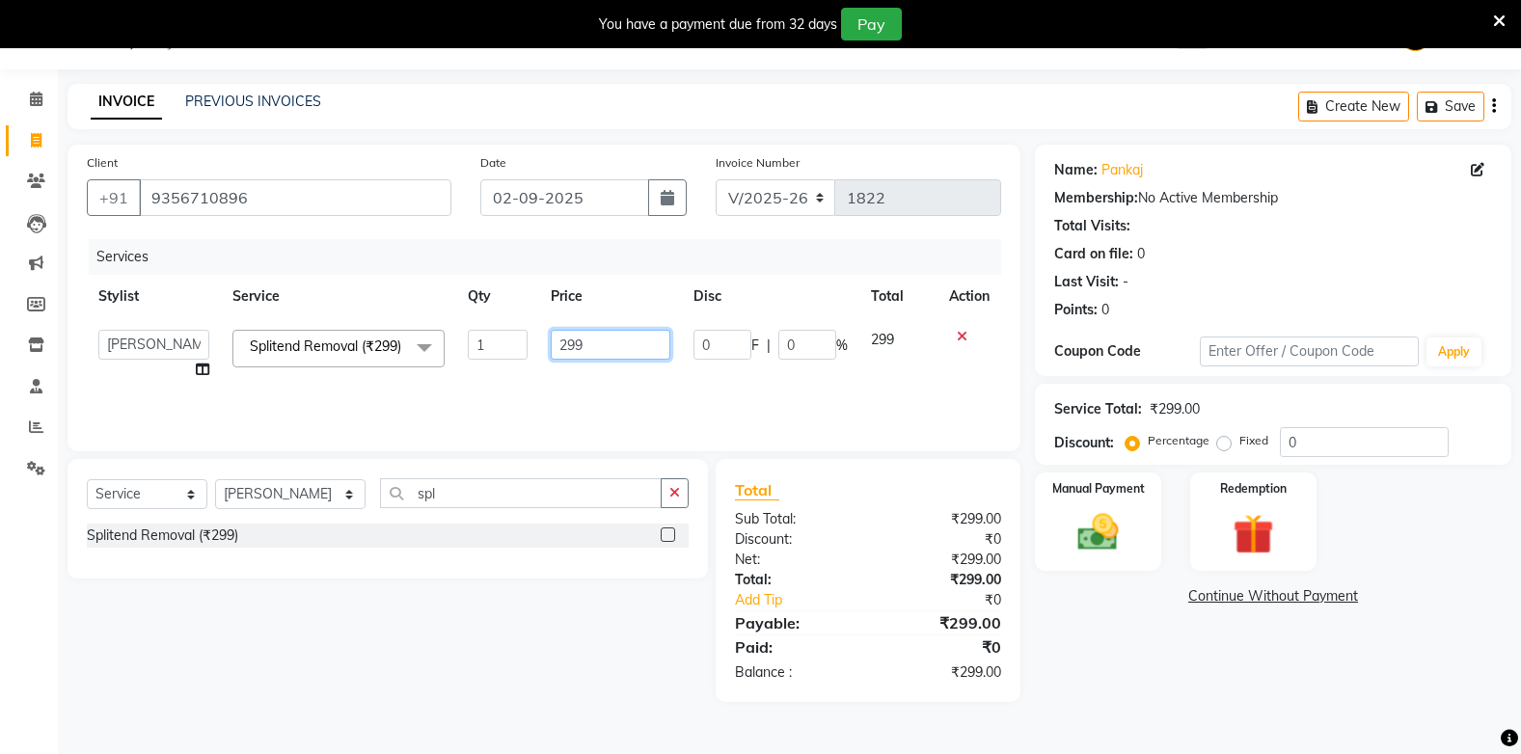
click at [641, 346] on input "299" at bounding box center [611, 345] width 120 height 30
type input "2"
type input "1000"
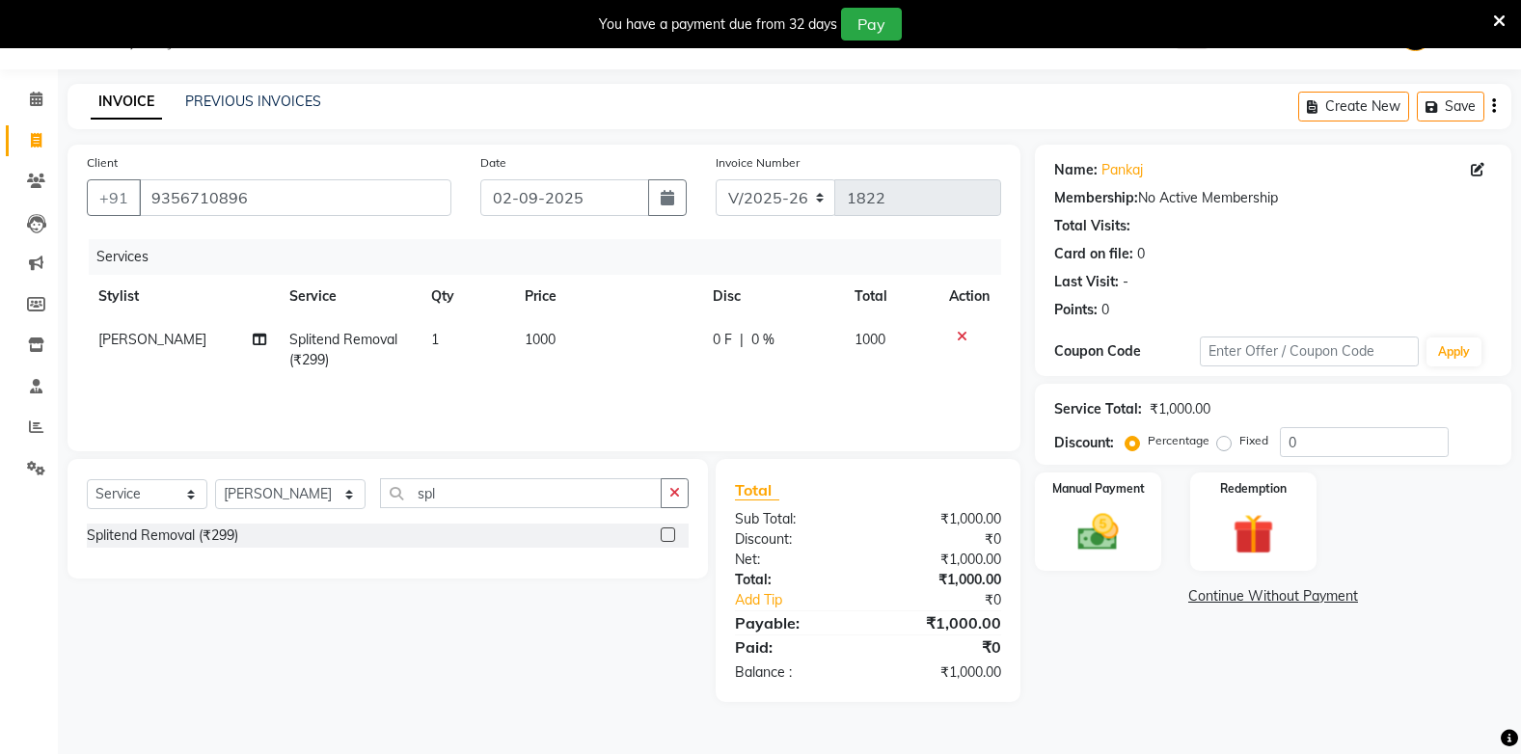
click at [541, 377] on td "1000" at bounding box center [606, 350] width 187 height 64
select select "35790"
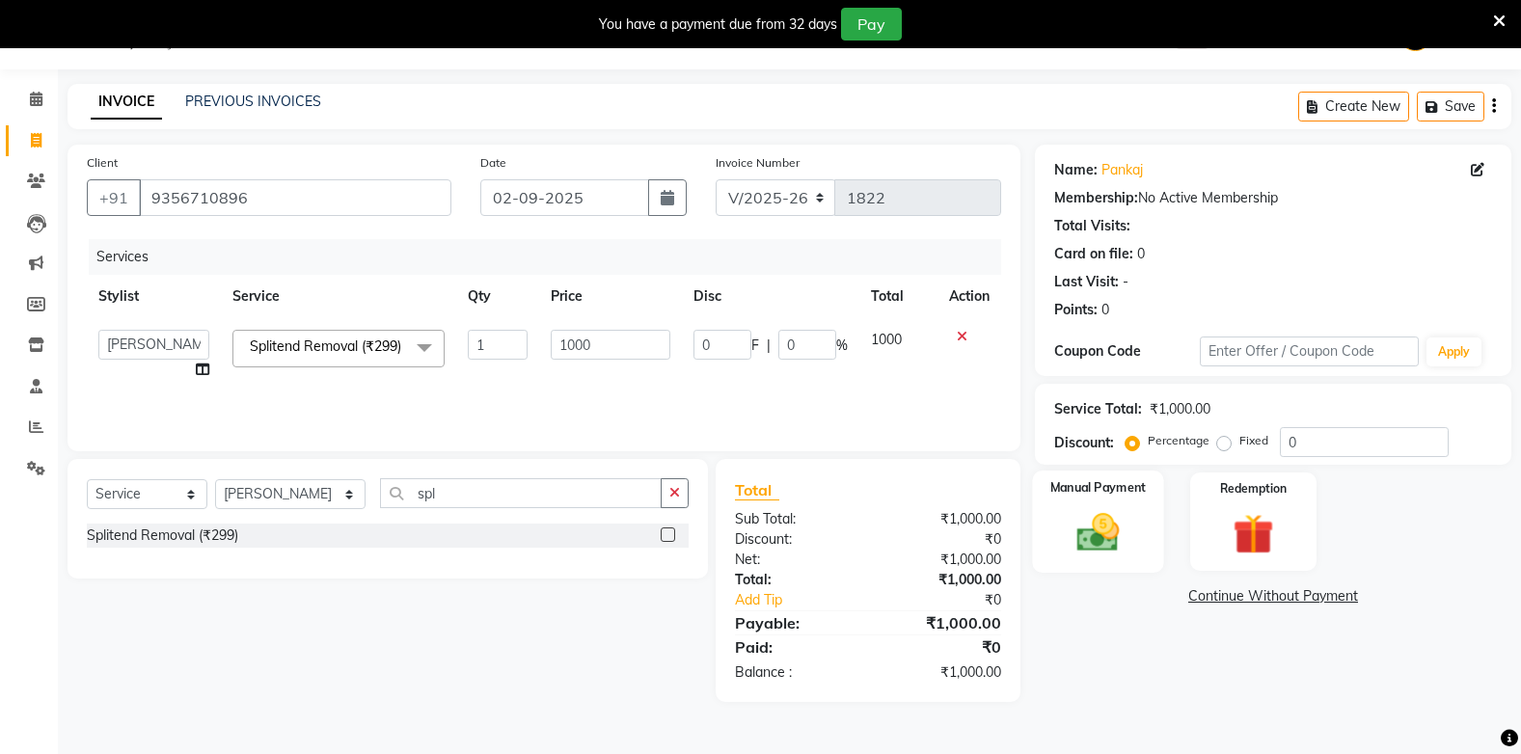
click at [1102, 526] on img at bounding box center [1098, 532] width 68 height 48
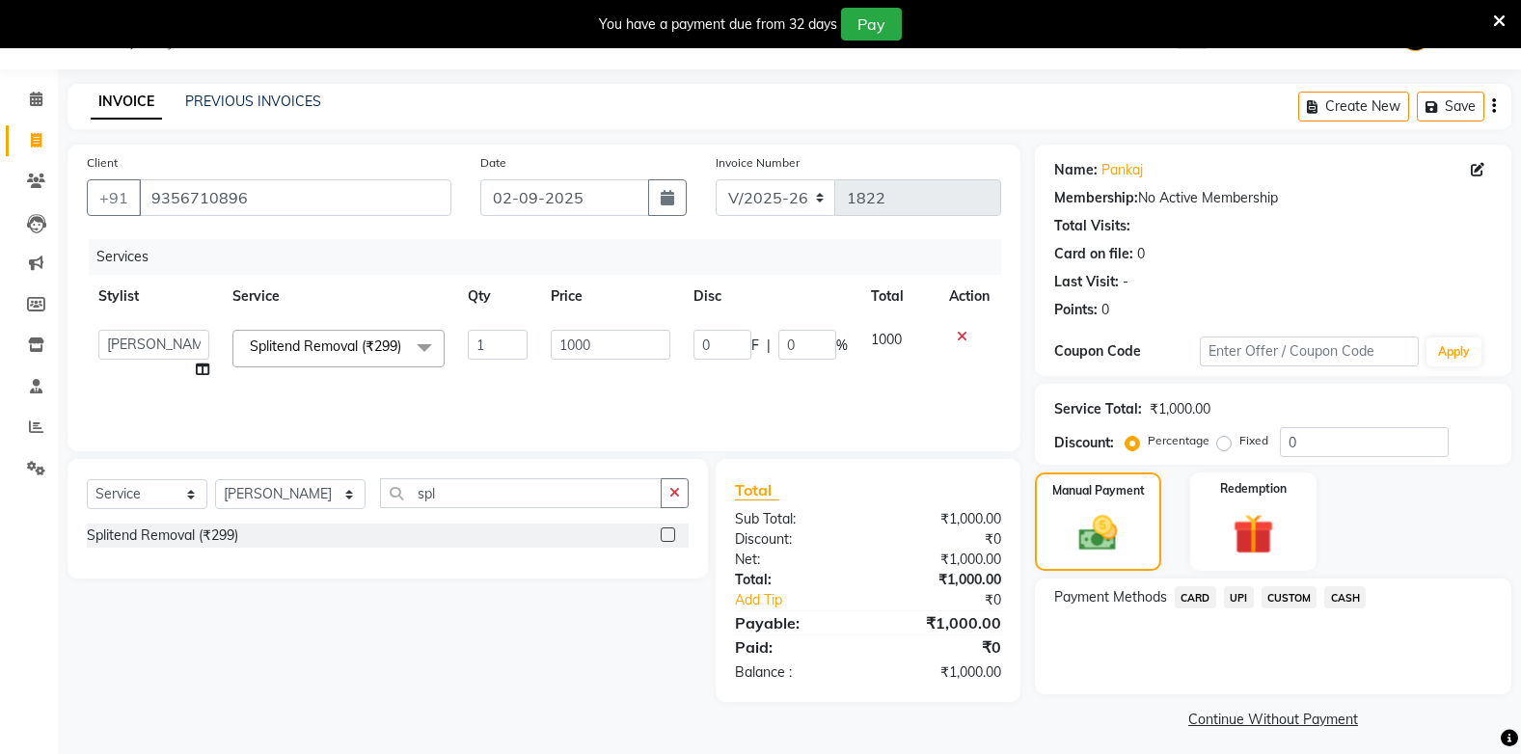
click at [1235, 599] on span "UPI" at bounding box center [1239, 597] width 30 height 22
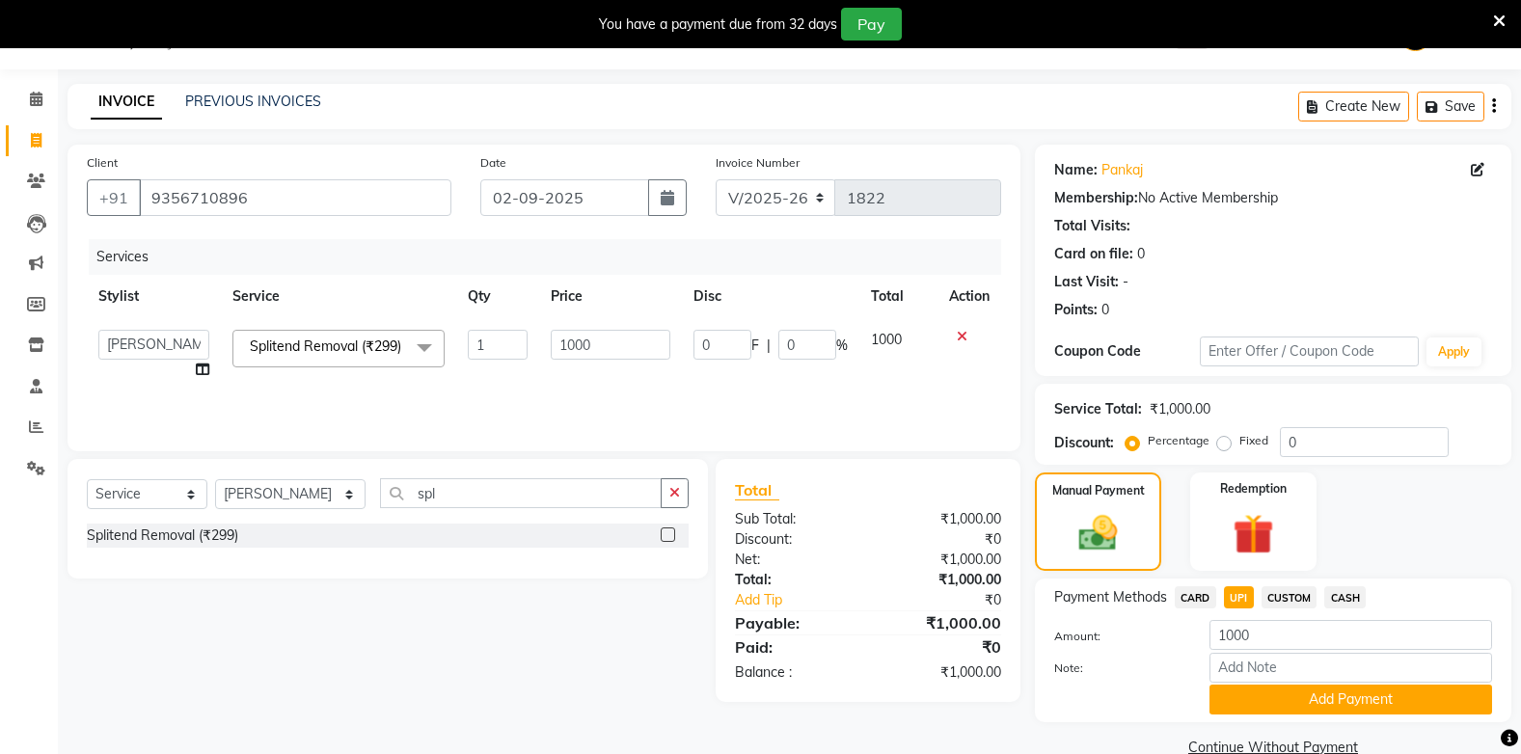
scroll to position [85, 0]
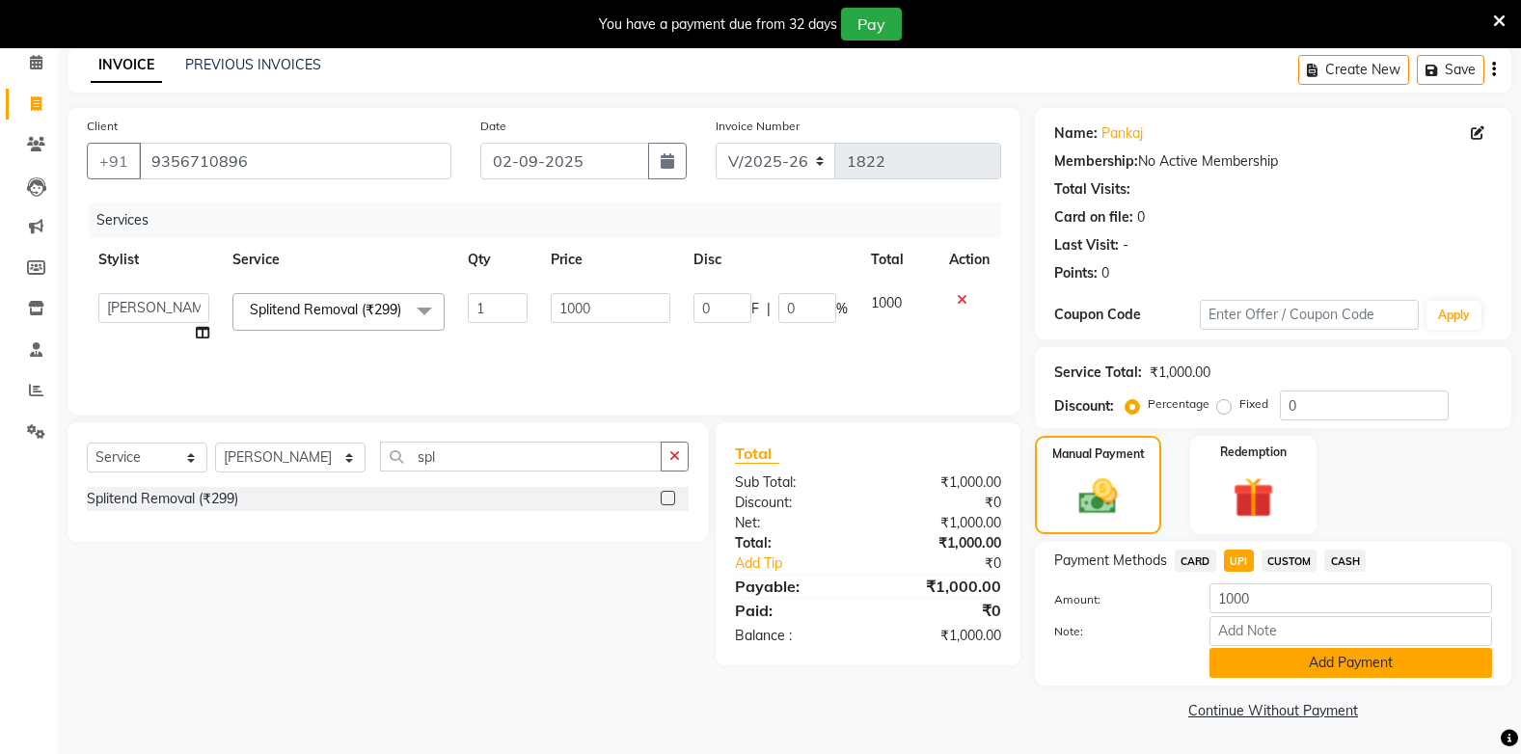
click at [1327, 657] on button "Add Payment" at bounding box center [1350, 663] width 283 height 30
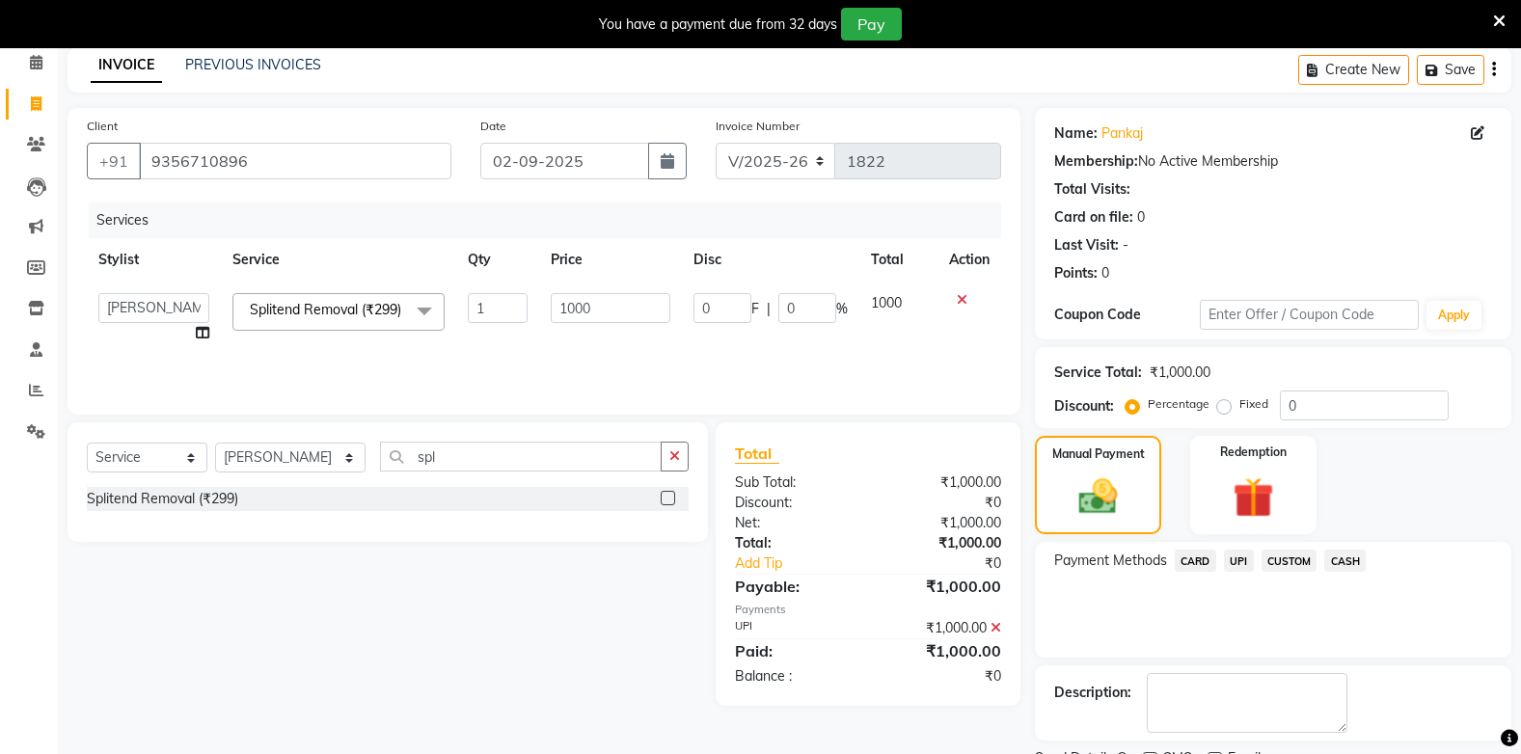
scroll to position [166, 0]
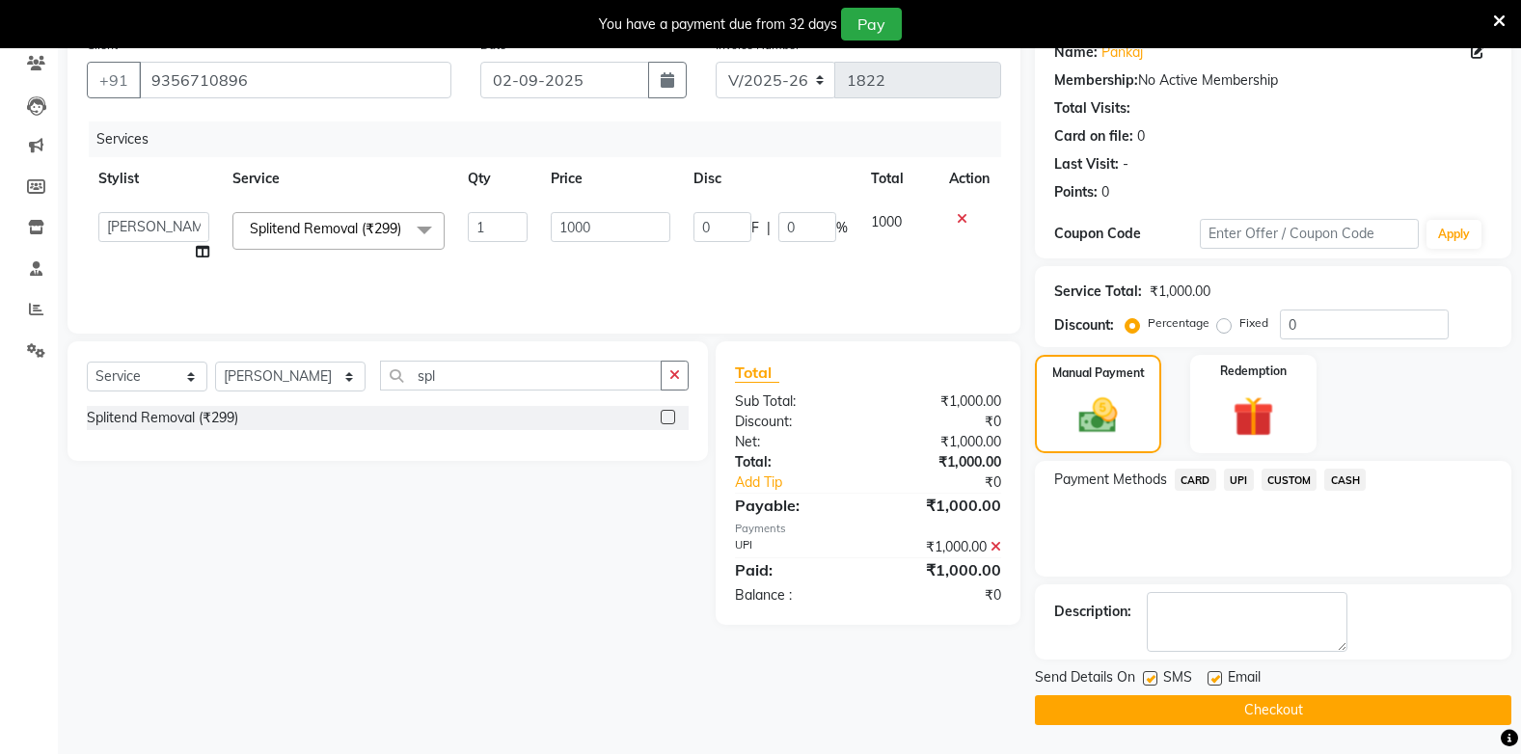
click at [1378, 701] on button "Checkout" at bounding box center [1273, 710] width 476 height 30
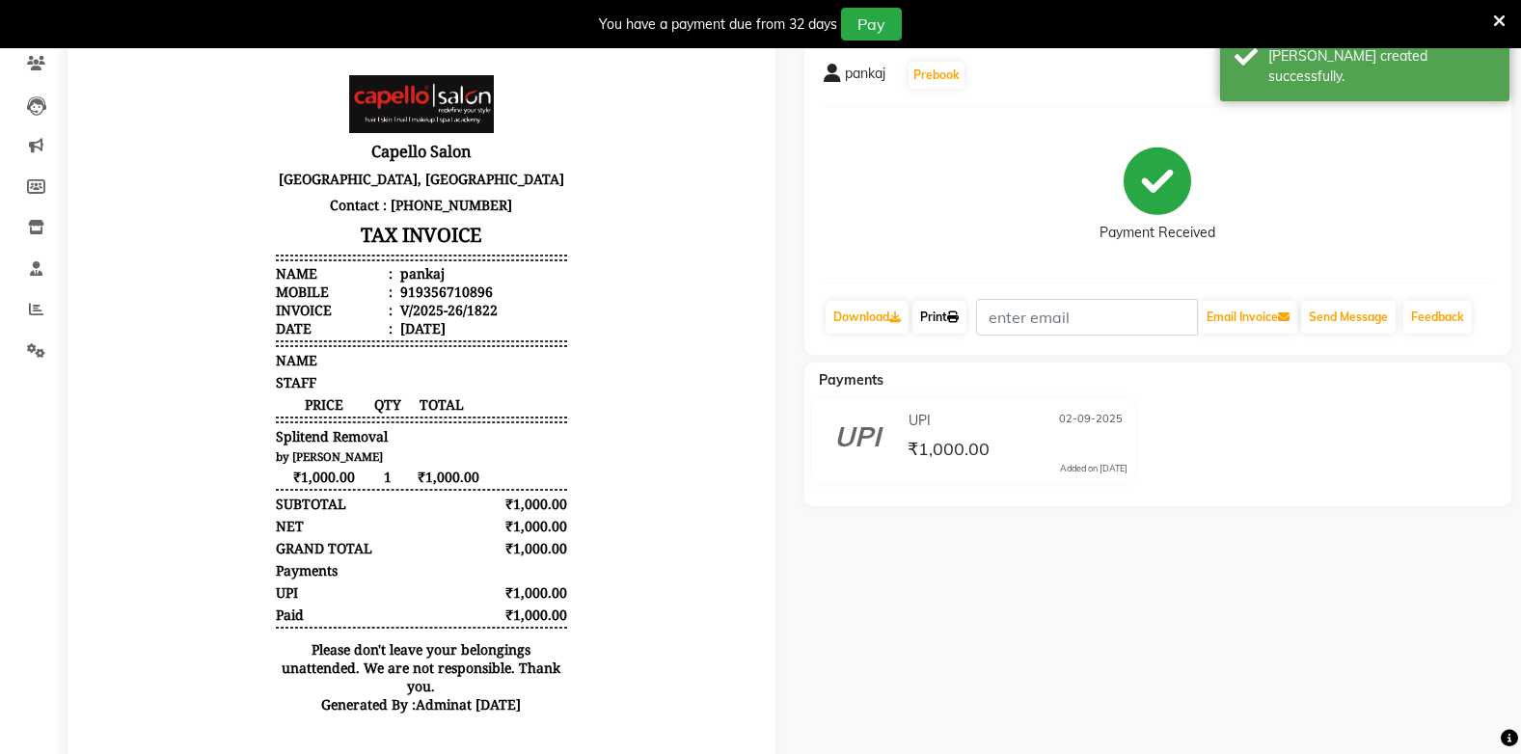
click at [928, 311] on link "Print" at bounding box center [939, 317] width 54 height 33
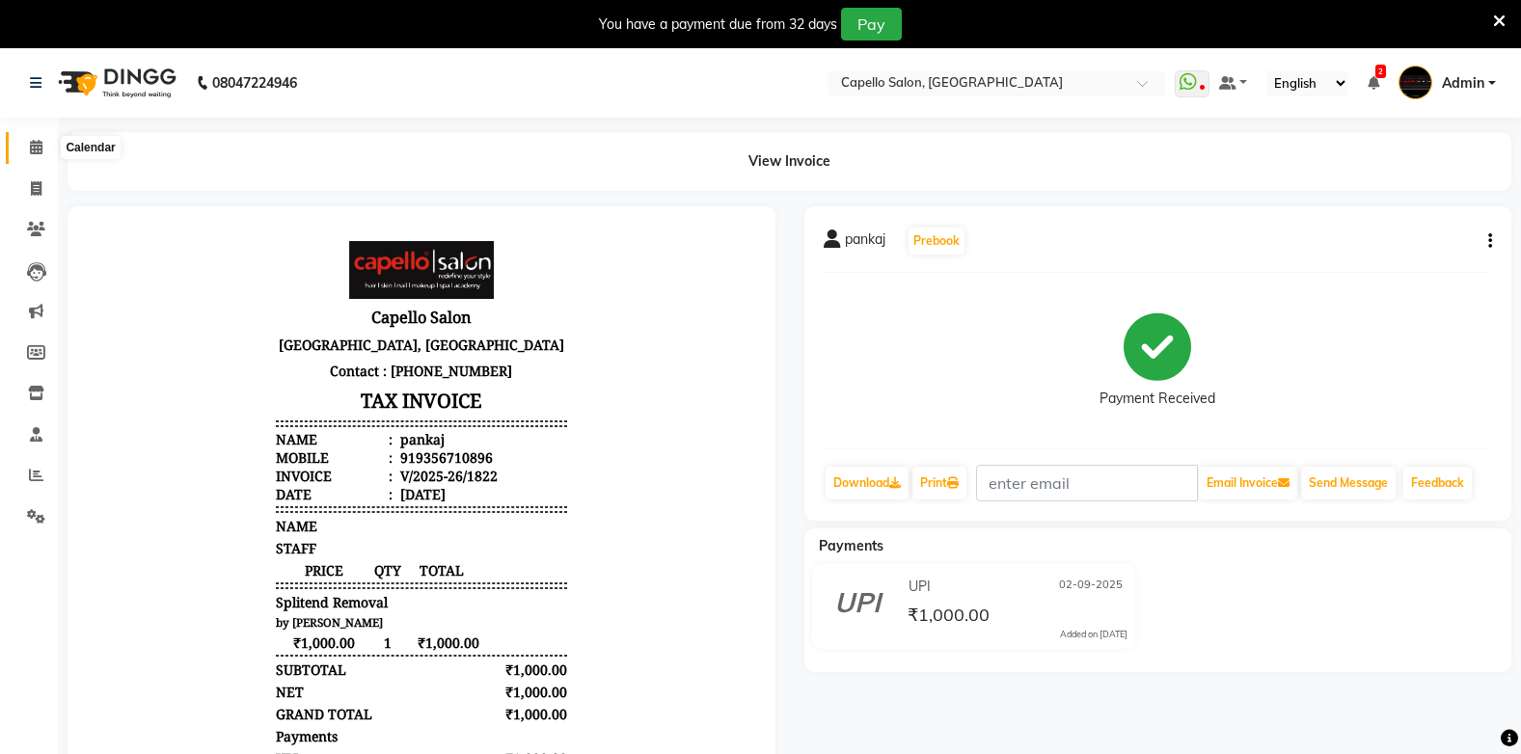
click at [36, 144] on icon at bounding box center [36, 147] width 13 height 14
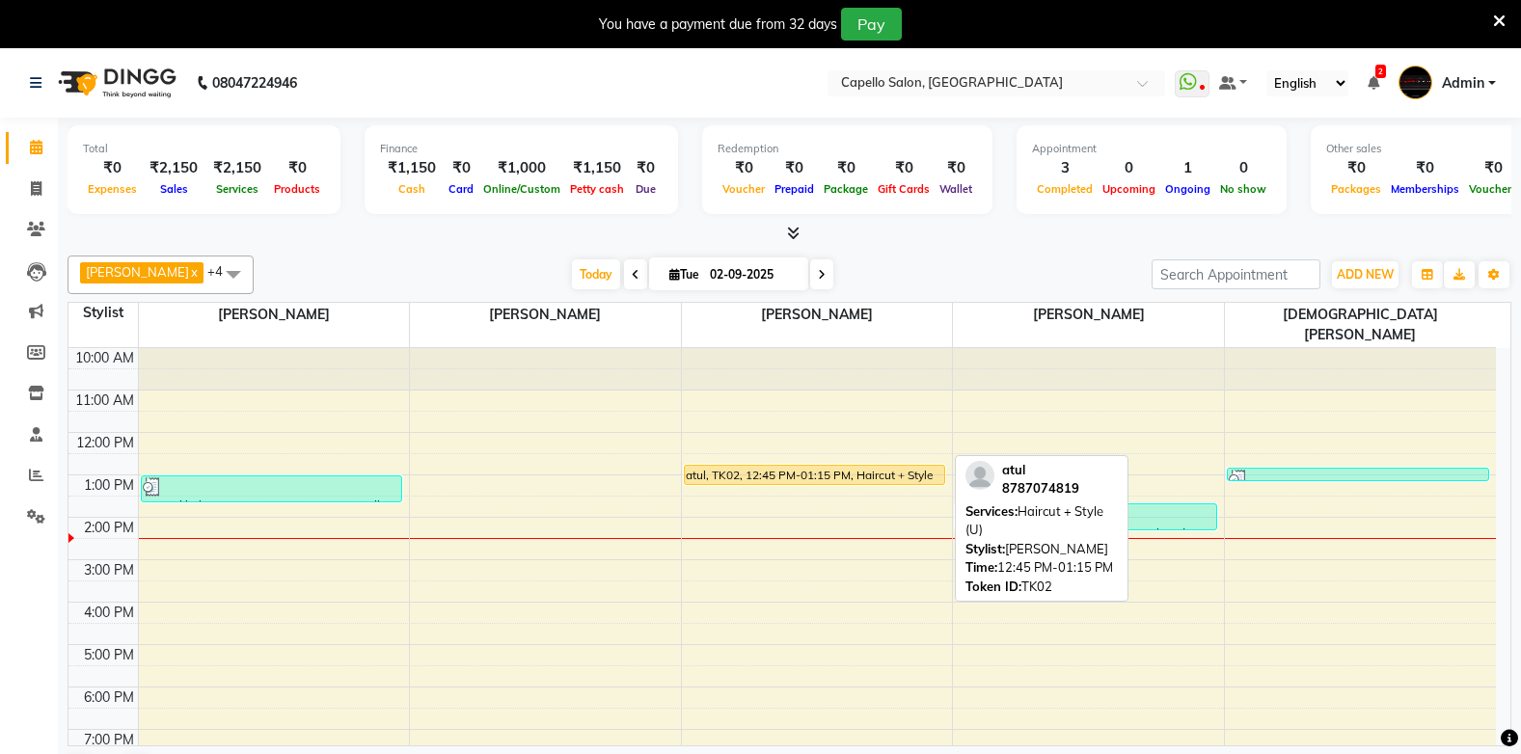
click at [793, 466] on div "atul, TK02, 12:45 PM-01:15 PM, Haircut + Style (U)" at bounding box center [815, 475] width 260 height 18
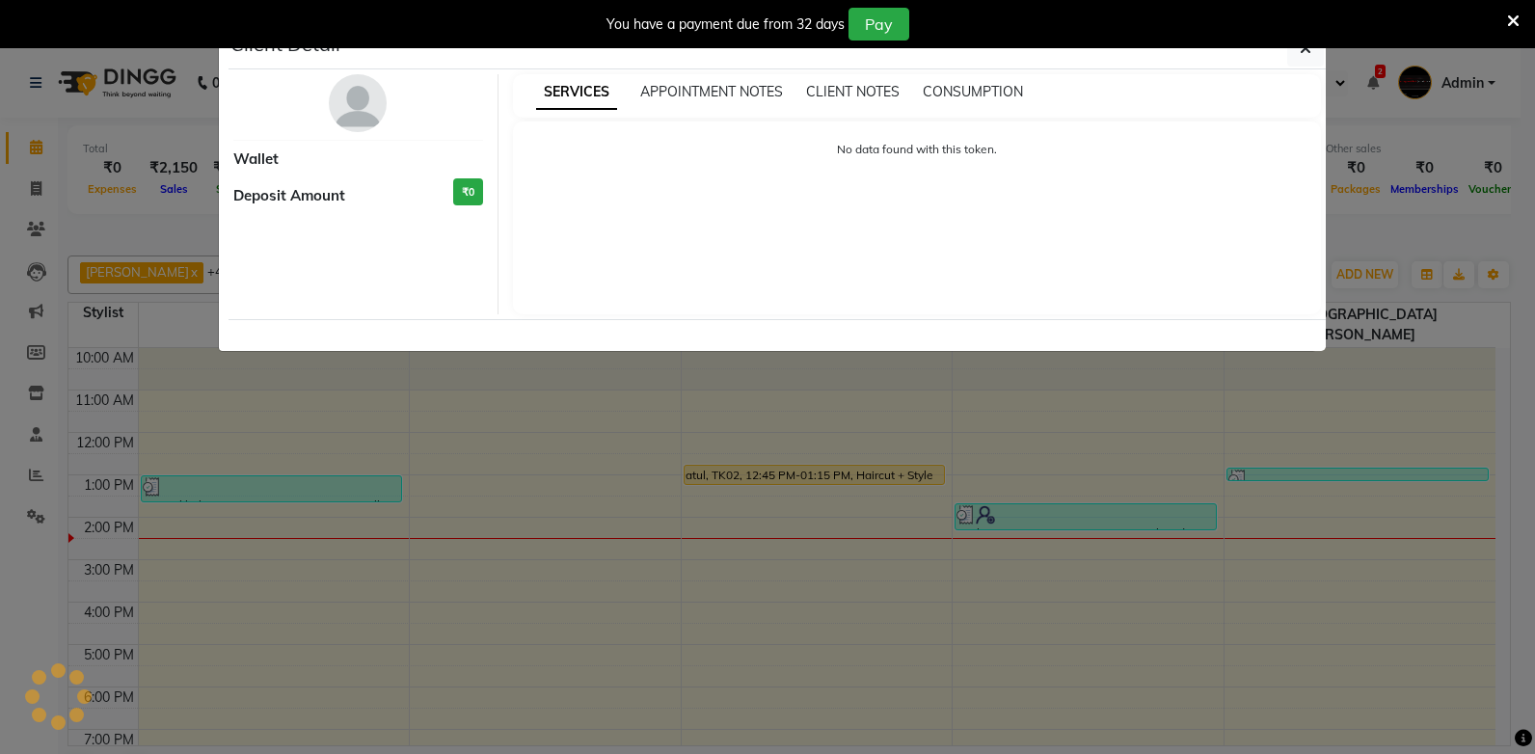
select select "1"
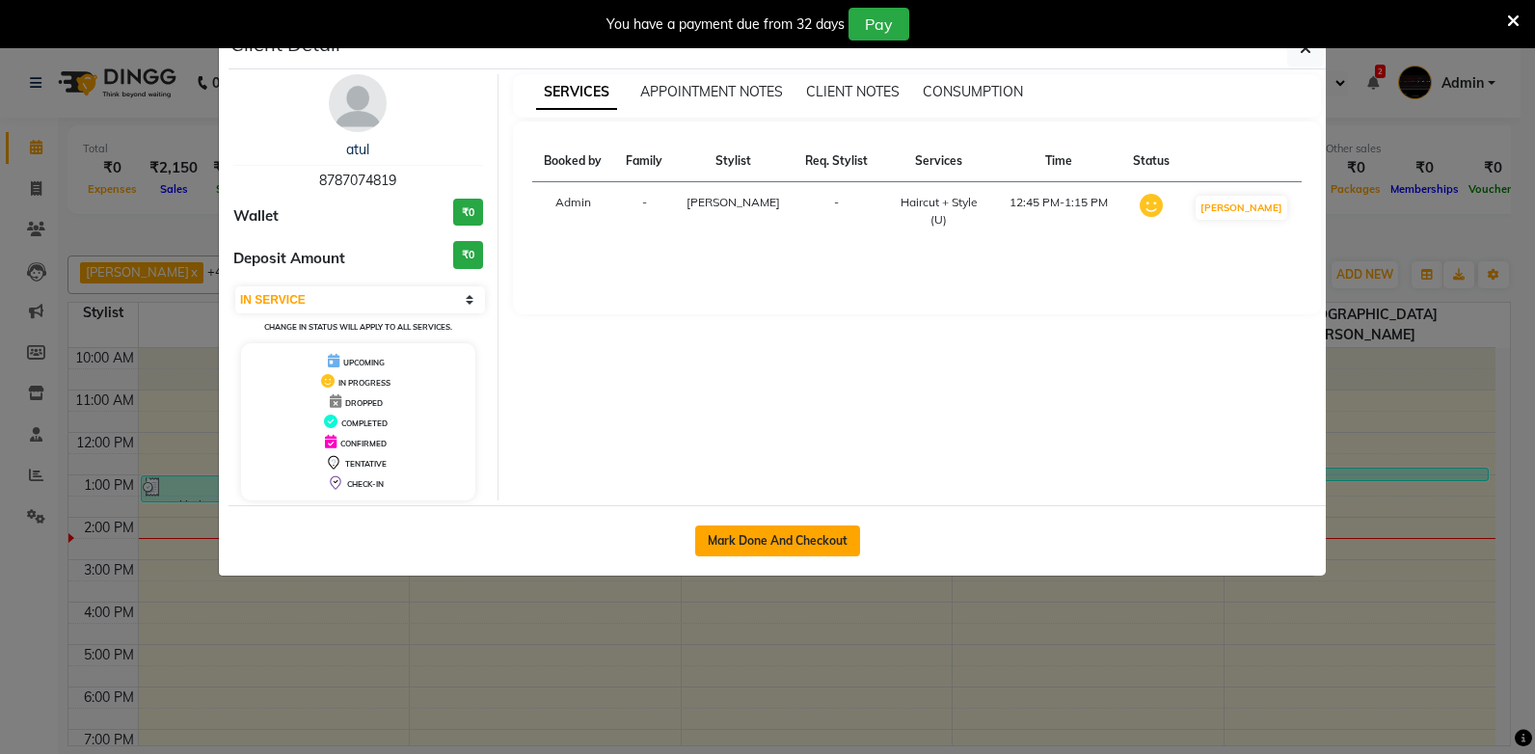
click at [747, 532] on button "Mark Done And Checkout" at bounding box center [777, 541] width 165 height 31
select select "service"
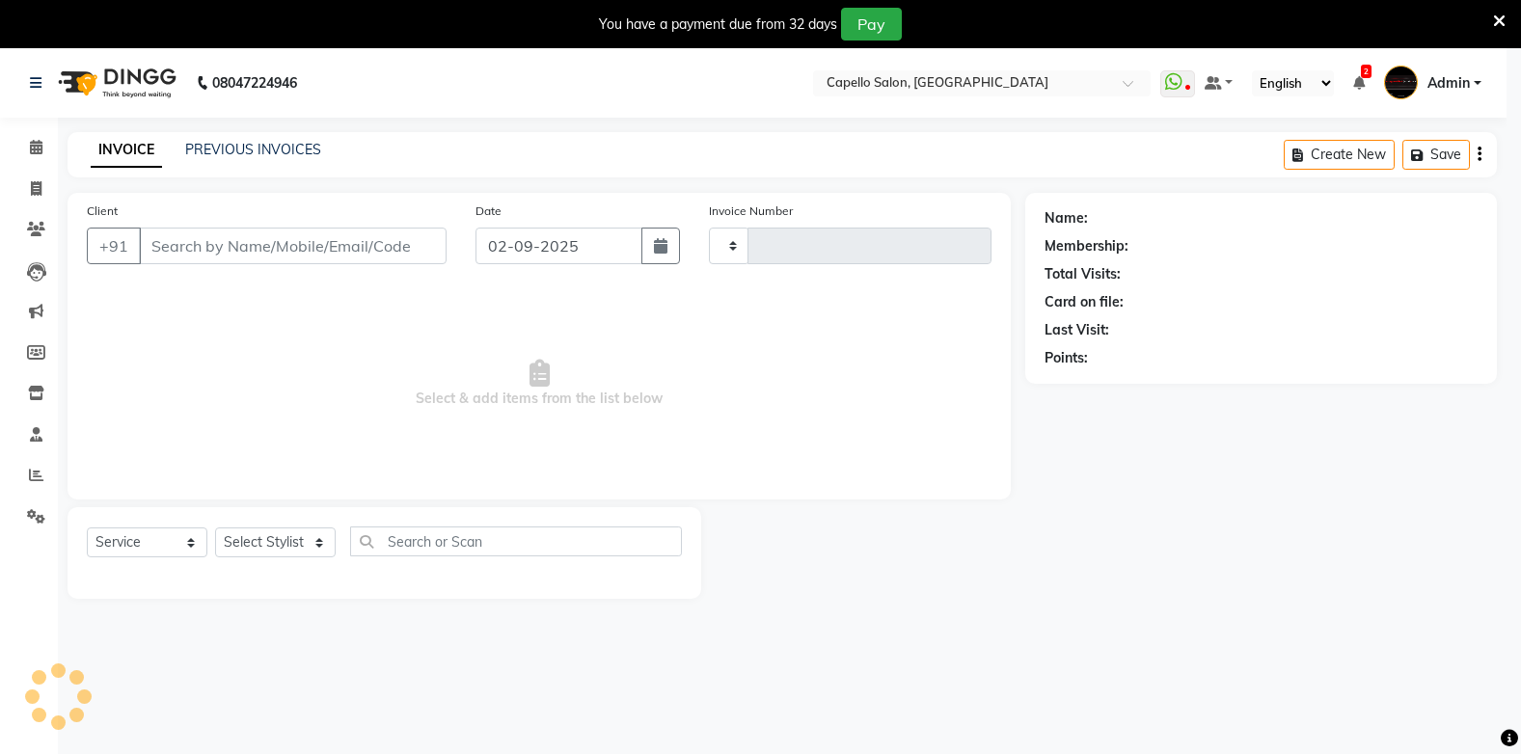
type input "1823"
select select "810"
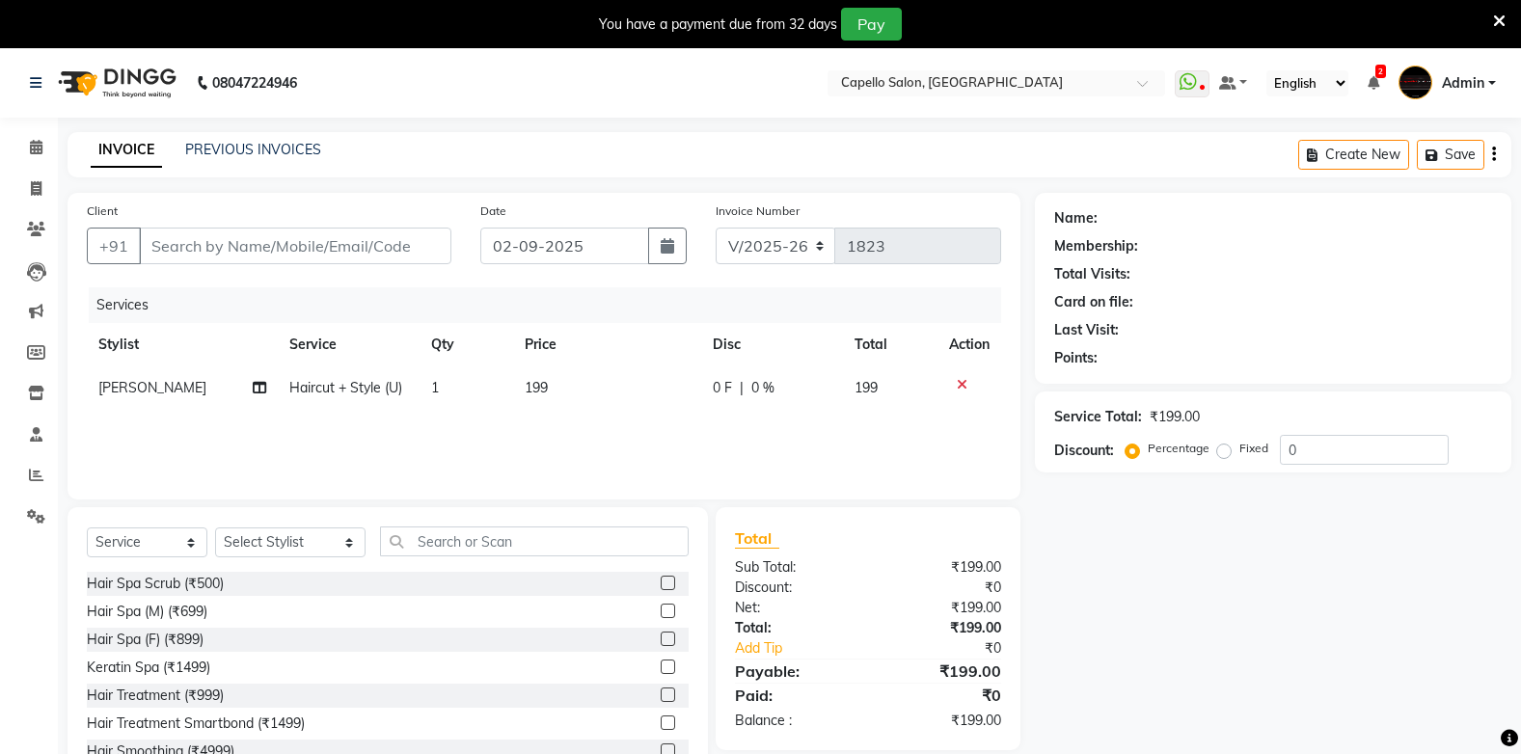
type input "8787074819"
select select "40719"
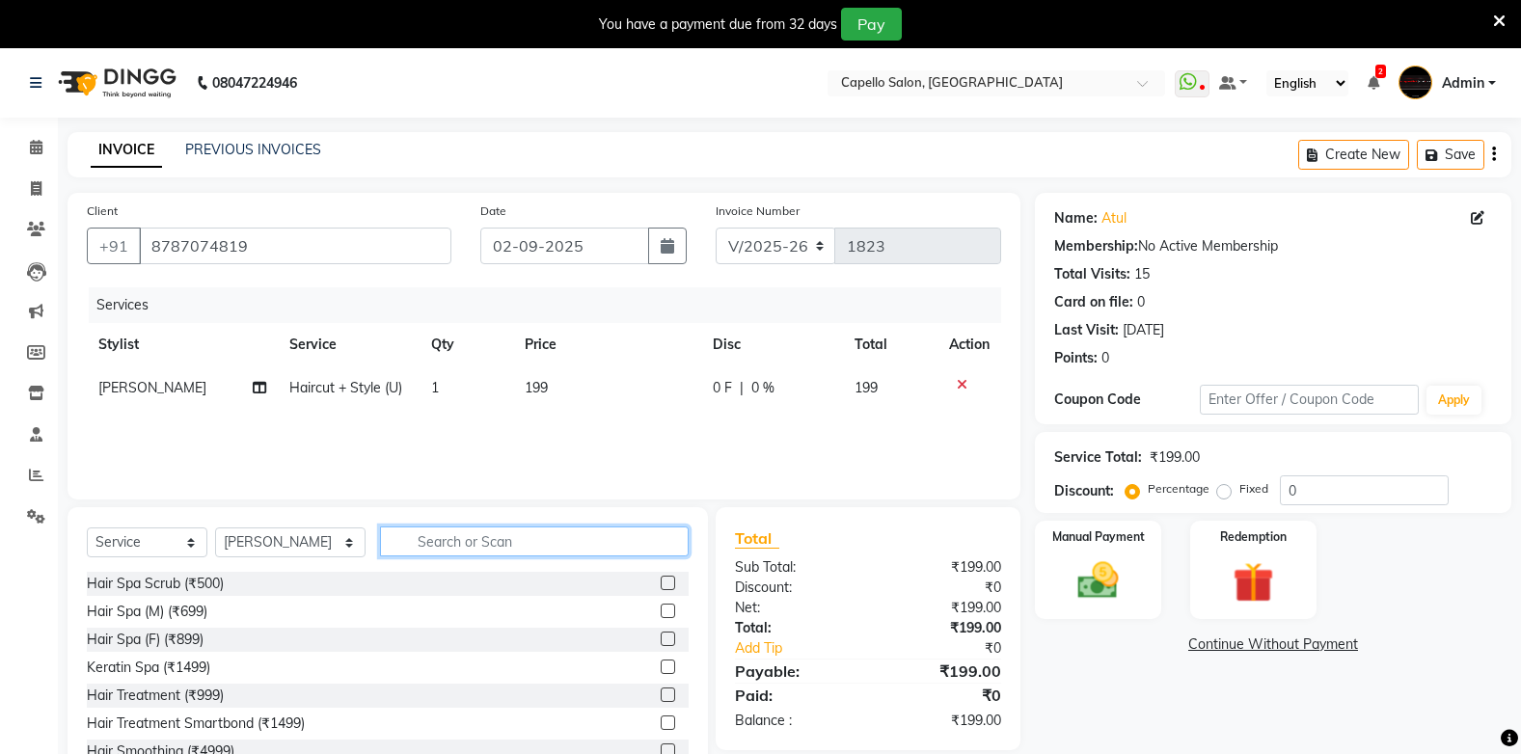
drag, startPoint x: 424, startPoint y: 548, endPoint x: 434, endPoint y: 520, distance: 29.6
click at [422, 542] on input "text" at bounding box center [534, 542] width 308 height 30
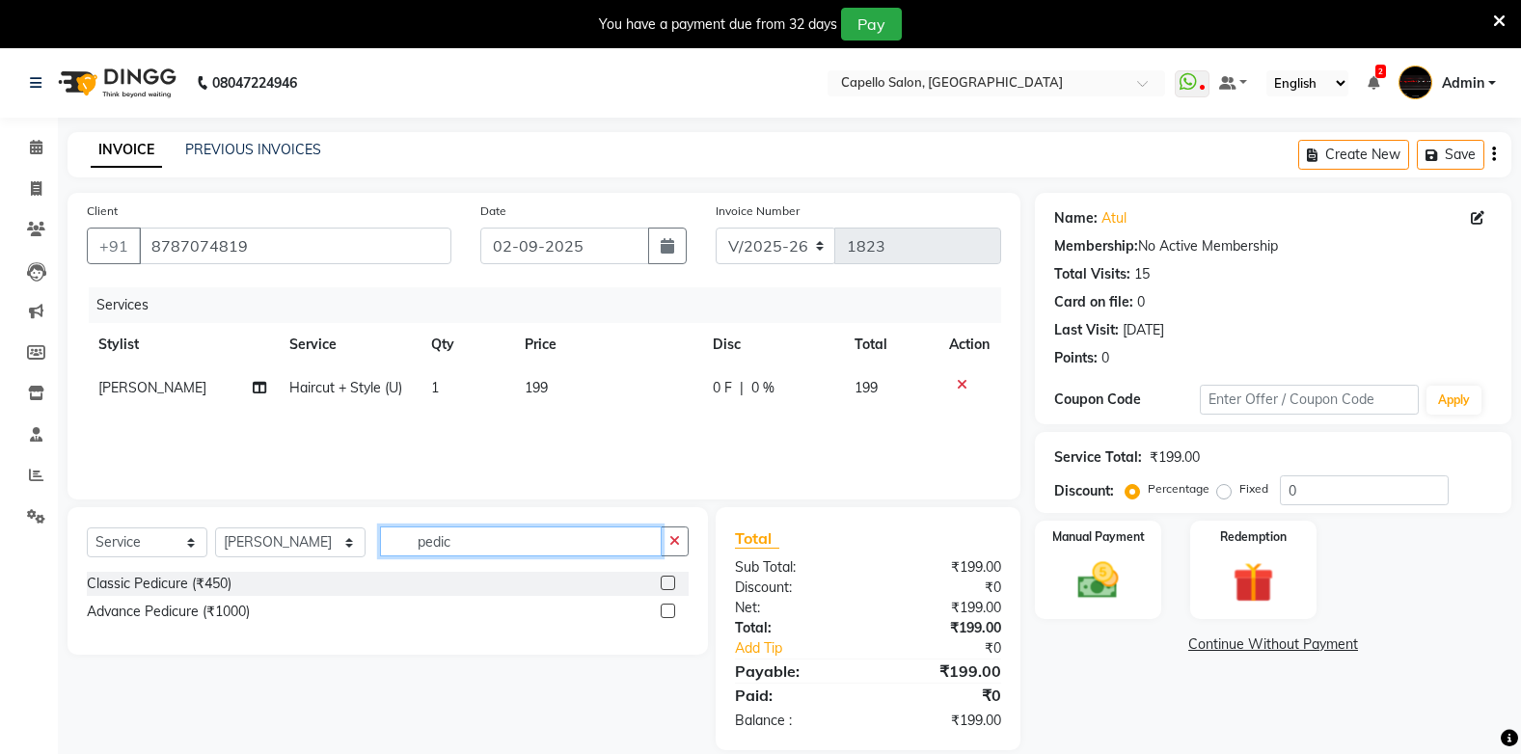
type input "pedic"
click at [662, 589] on label at bounding box center [668, 583] width 14 height 14
click at [662, 589] on input "checkbox" at bounding box center [667, 584] width 13 height 13
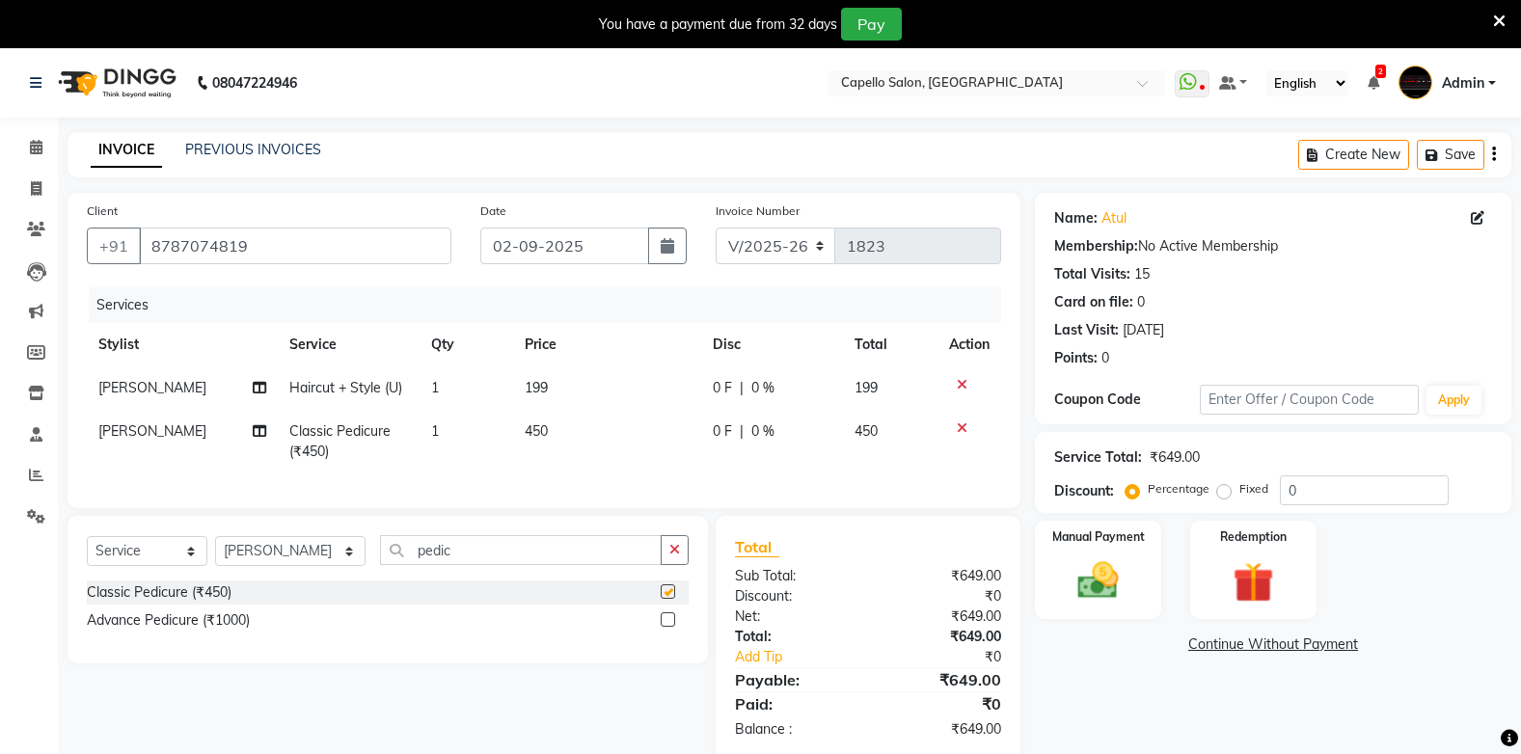
checkbox input "false"
click at [500, 451] on td "1" at bounding box center [466, 442] width 95 height 64
select select "40719"
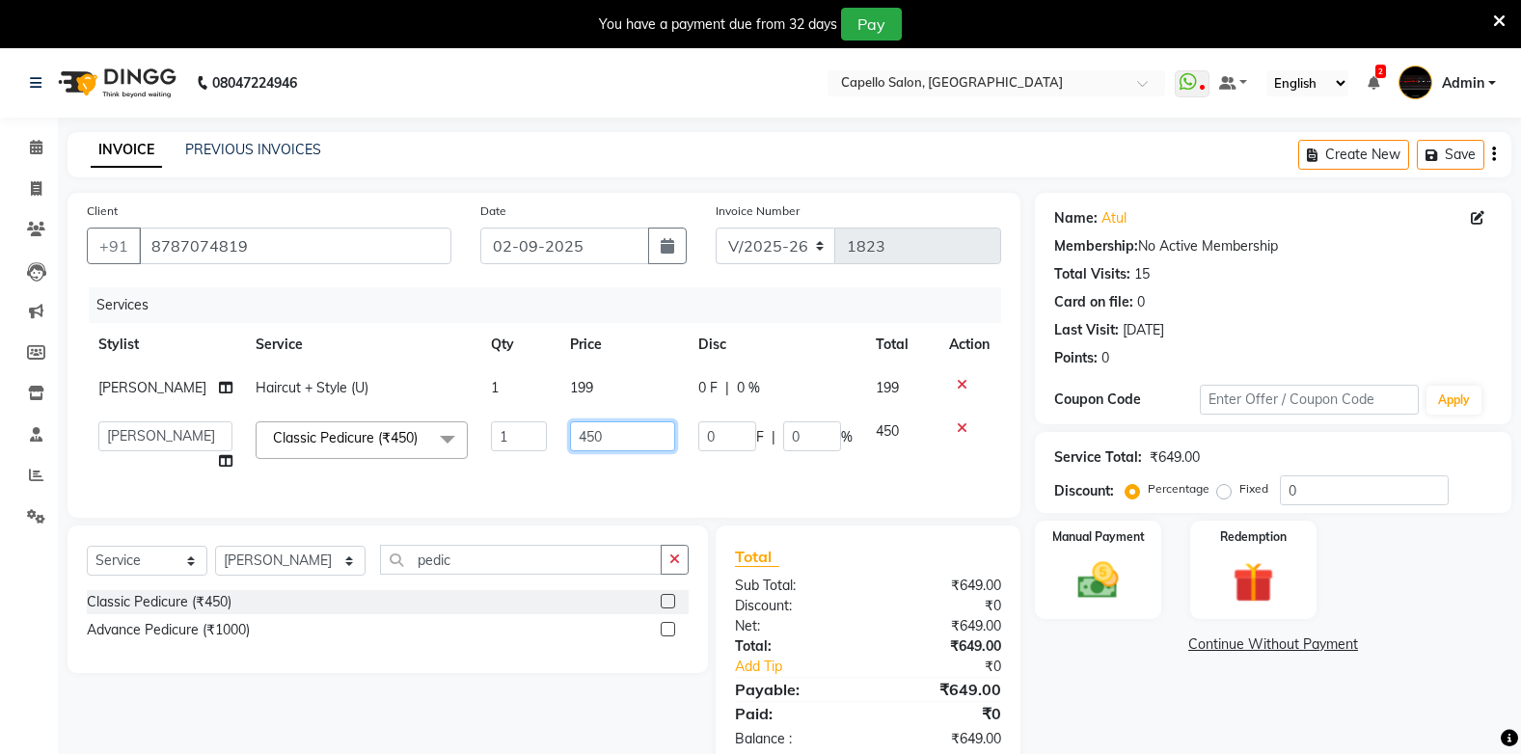
click at [633, 451] on input "450" at bounding box center [622, 436] width 105 height 30
type input "4"
type input "600"
click at [491, 539] on div "Client +91 8787074819 Date 02-09-2025 Invoice Number V/2025 V/2025-26 1823 Serv…" at bounding box center [544, 481] width 982 height 576
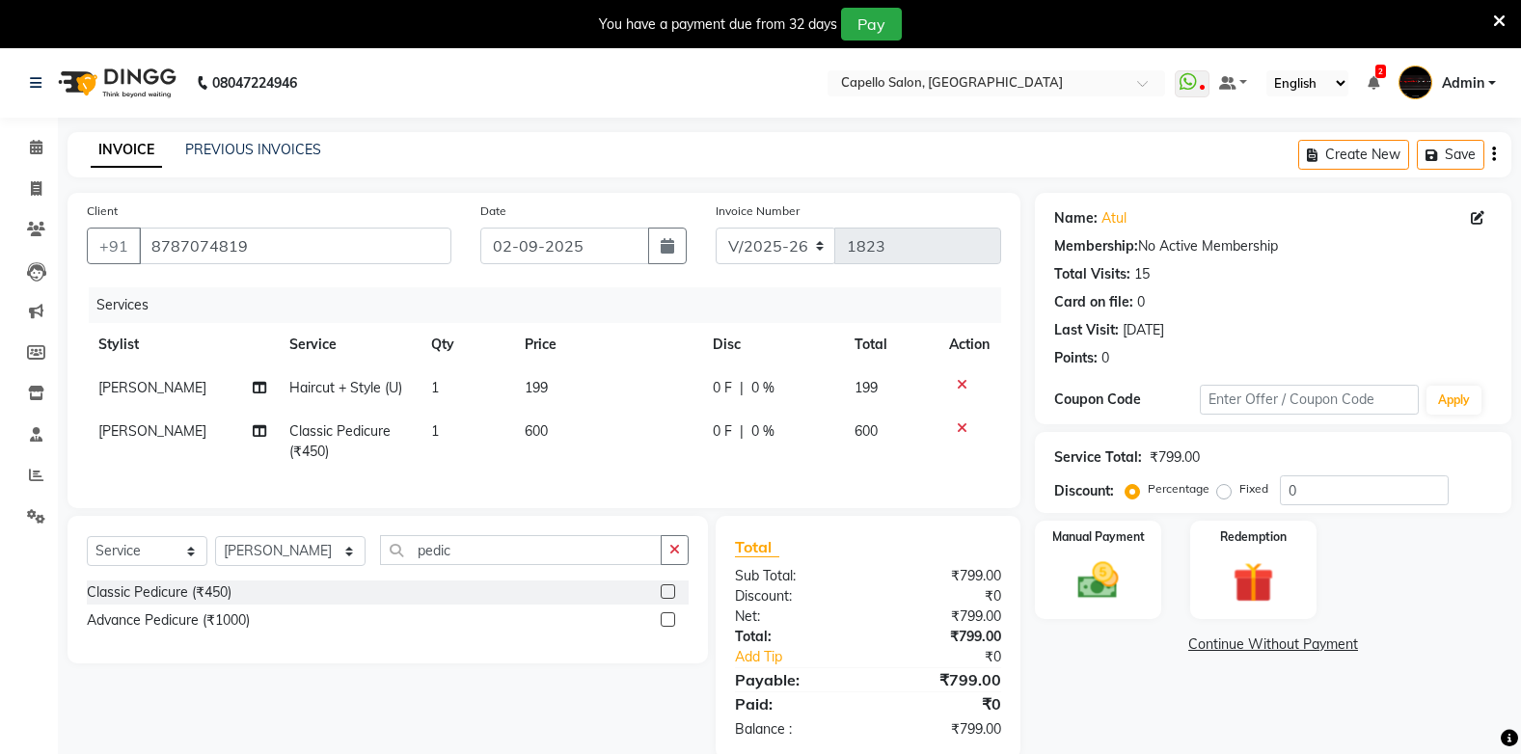
click at [564, 368] on td "199" at bounding box center [606, 387] width 187 height 43
select select "40719"
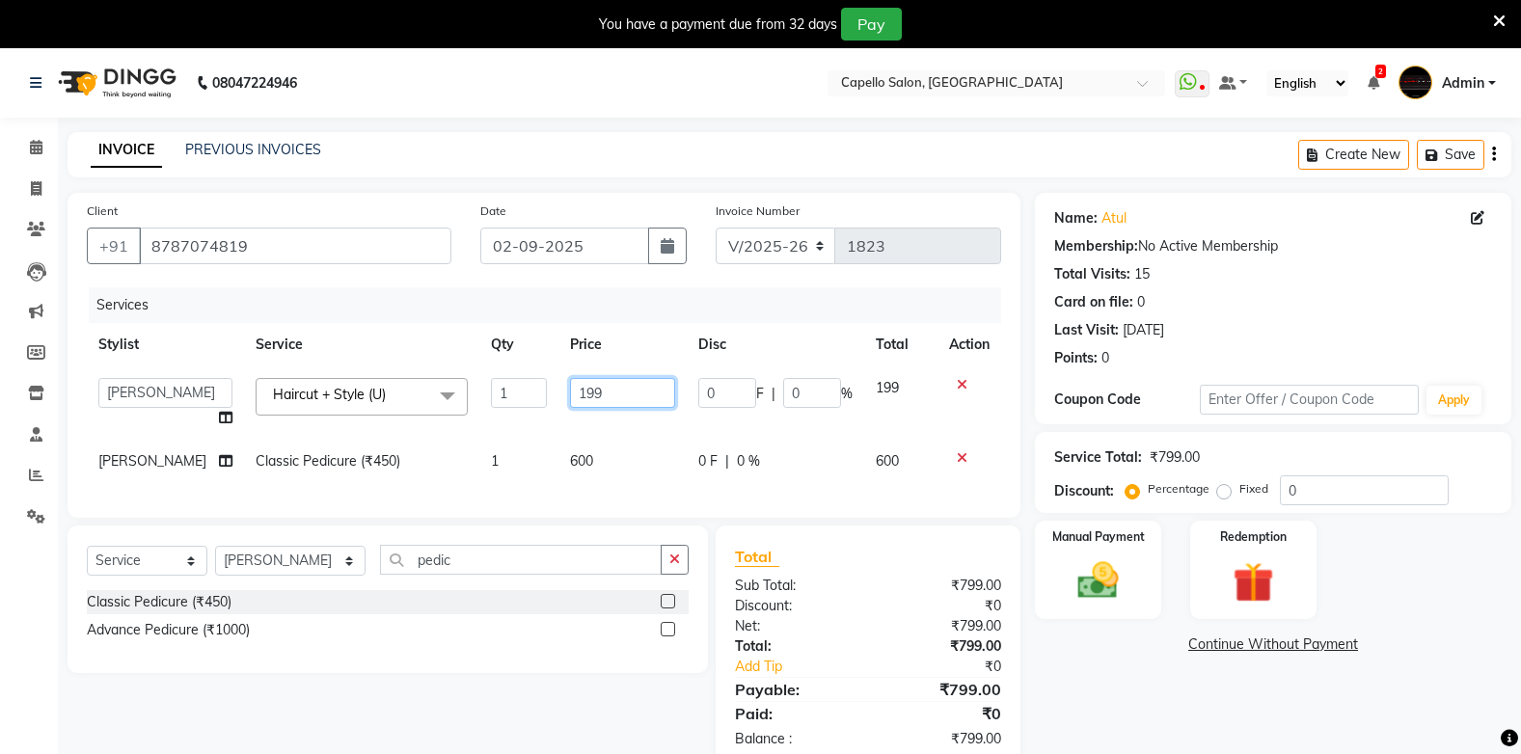
click at [619, 382] on input "199" at bounding box center [622, 393] width 105 height 30
type input "1"
type input "200"
click at [522, 434] on tbody "Admin Arman Barsagade BHARTI SAHARE Capello Gadhchiroli Lakhan barsagade Pratik…" at bounding box center [544, 424] width 914 height 117
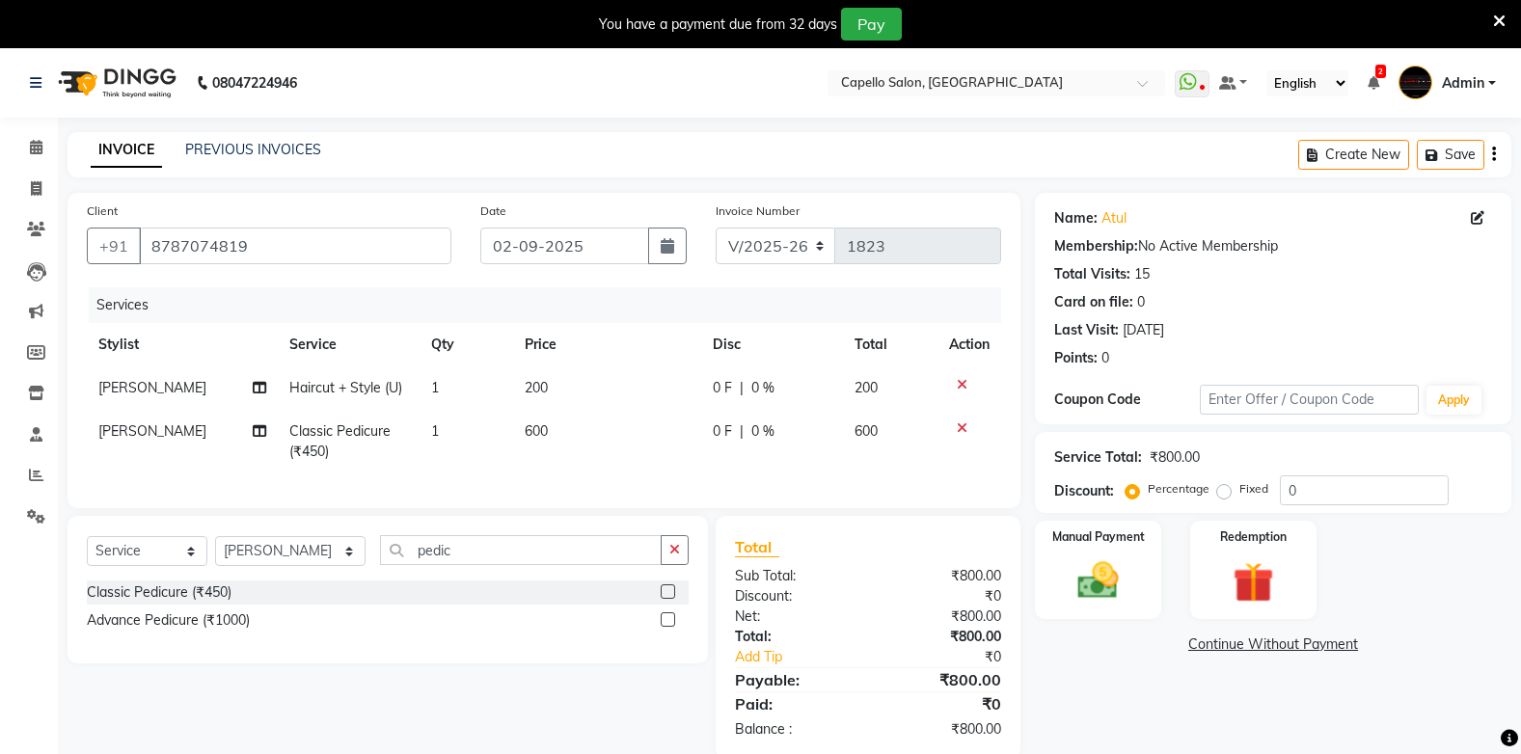
scroll to position [48, 0]
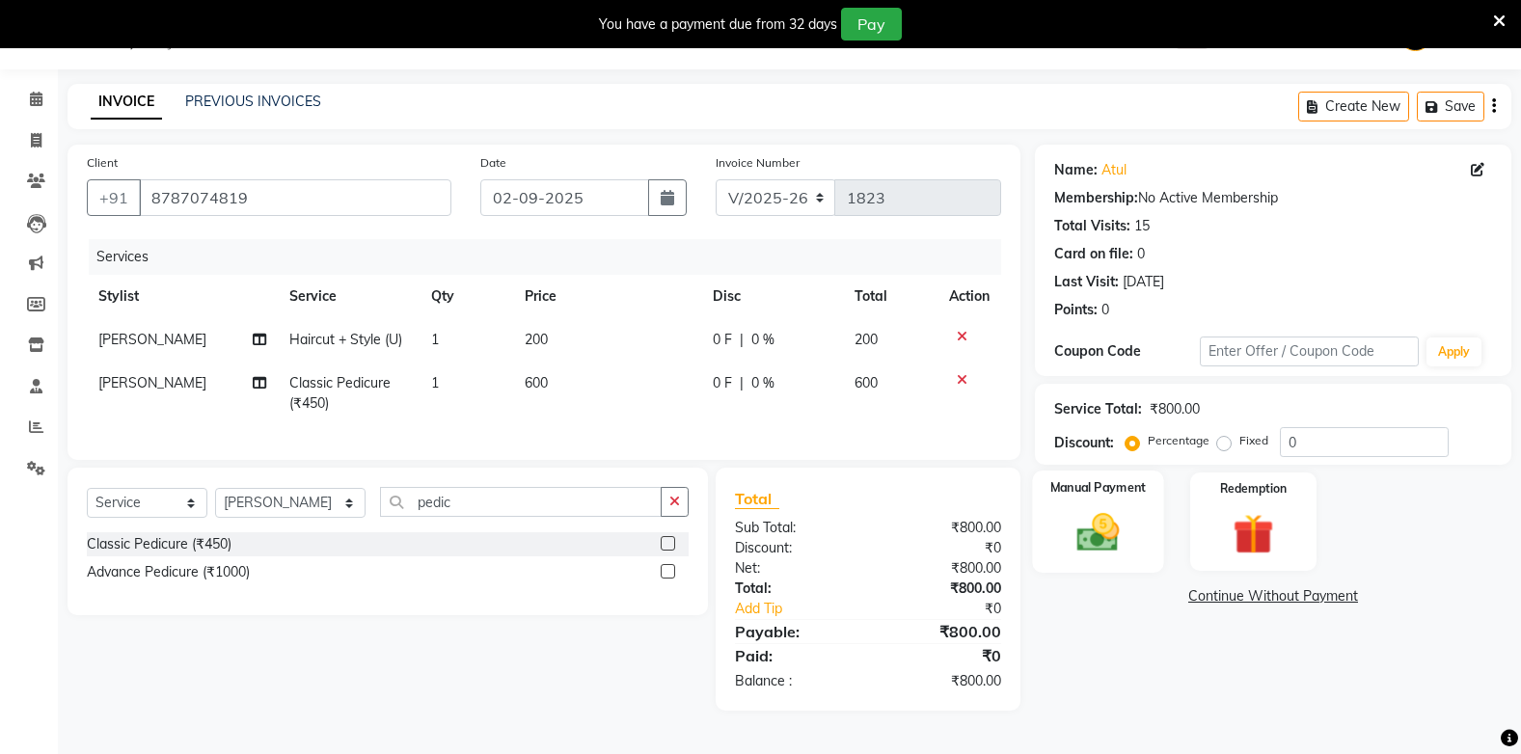
click at [1121, 535] on img at bounding box center [1098, 532] width 68 height 48
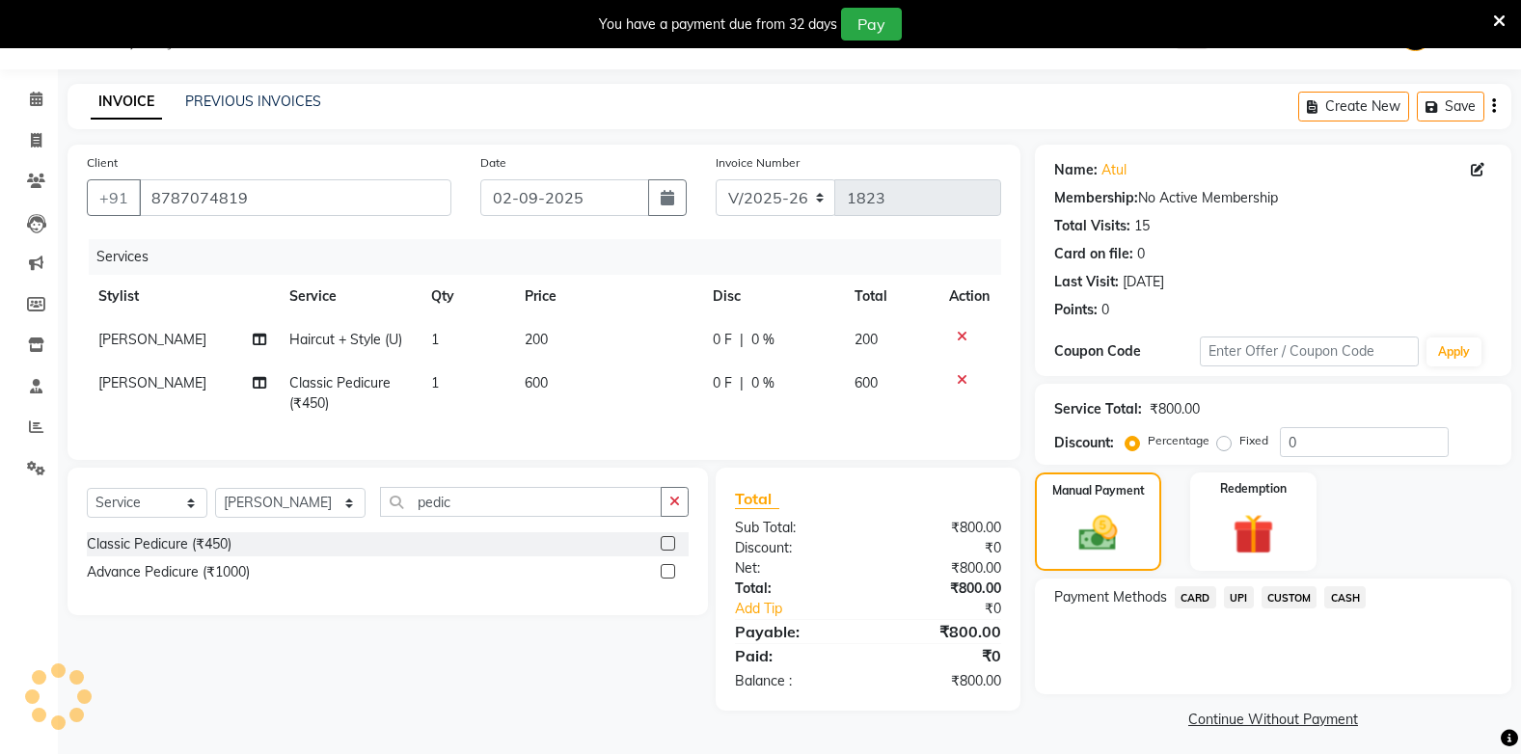
drag, startPoint x: 1344, startPoint y: 598, endPoint x: 1307, endPoint y: 599, distance: 37.6
click at [1338, 592] on span "CASH" at bounding box center [1344, 597] width 41 height 22
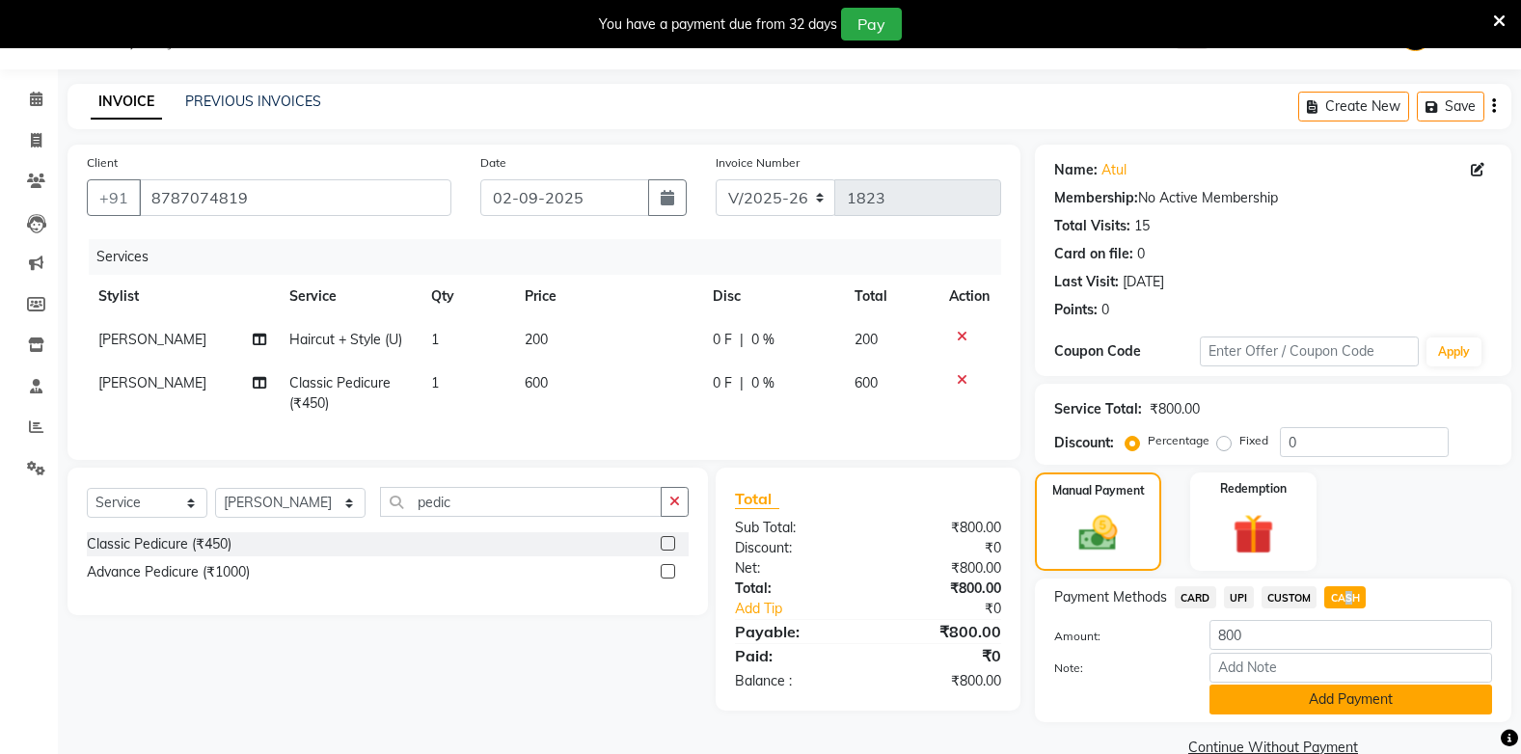
click at [1341, 692] on button "Add Payment" at bounding box center [1350, 700] width 283 height 30
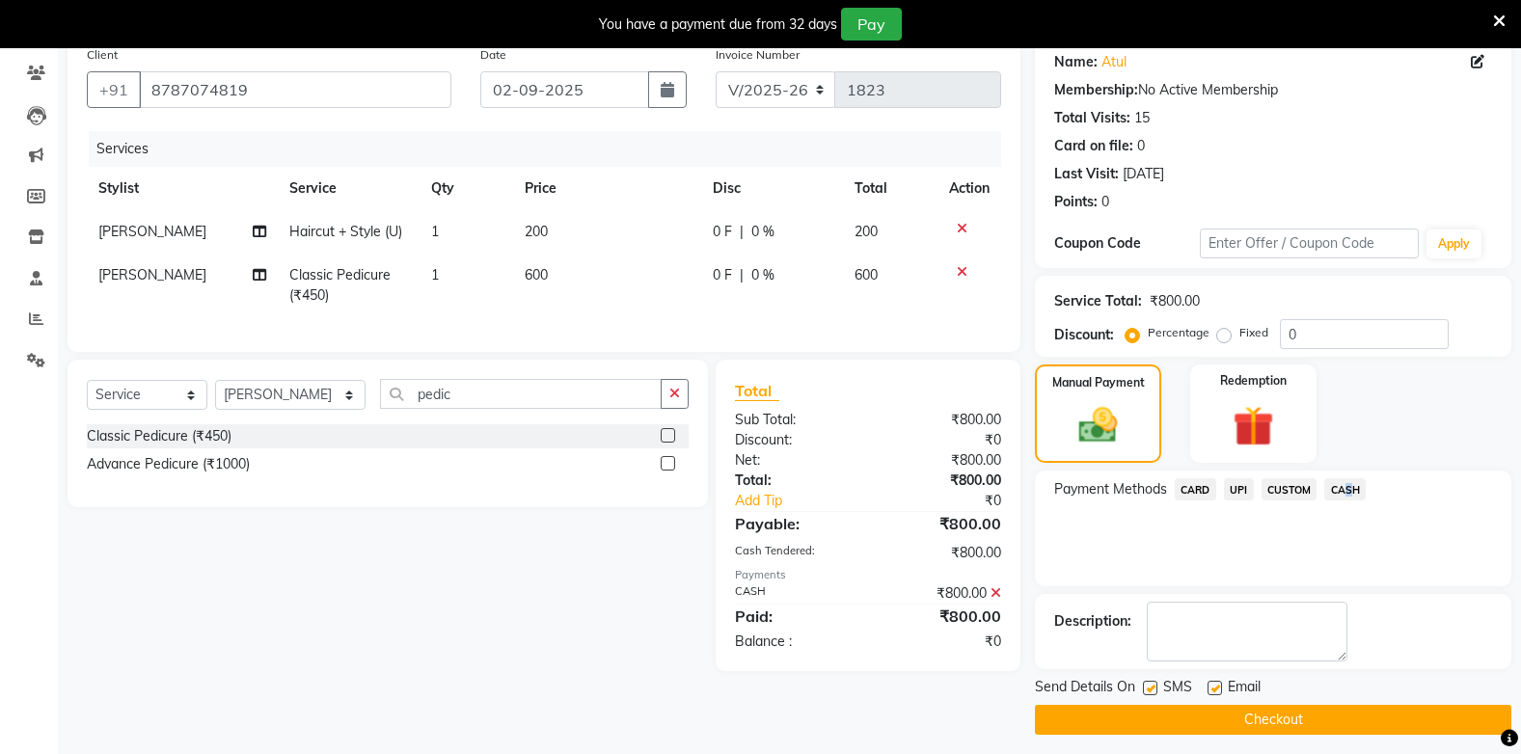
scroll to position [166, 0]
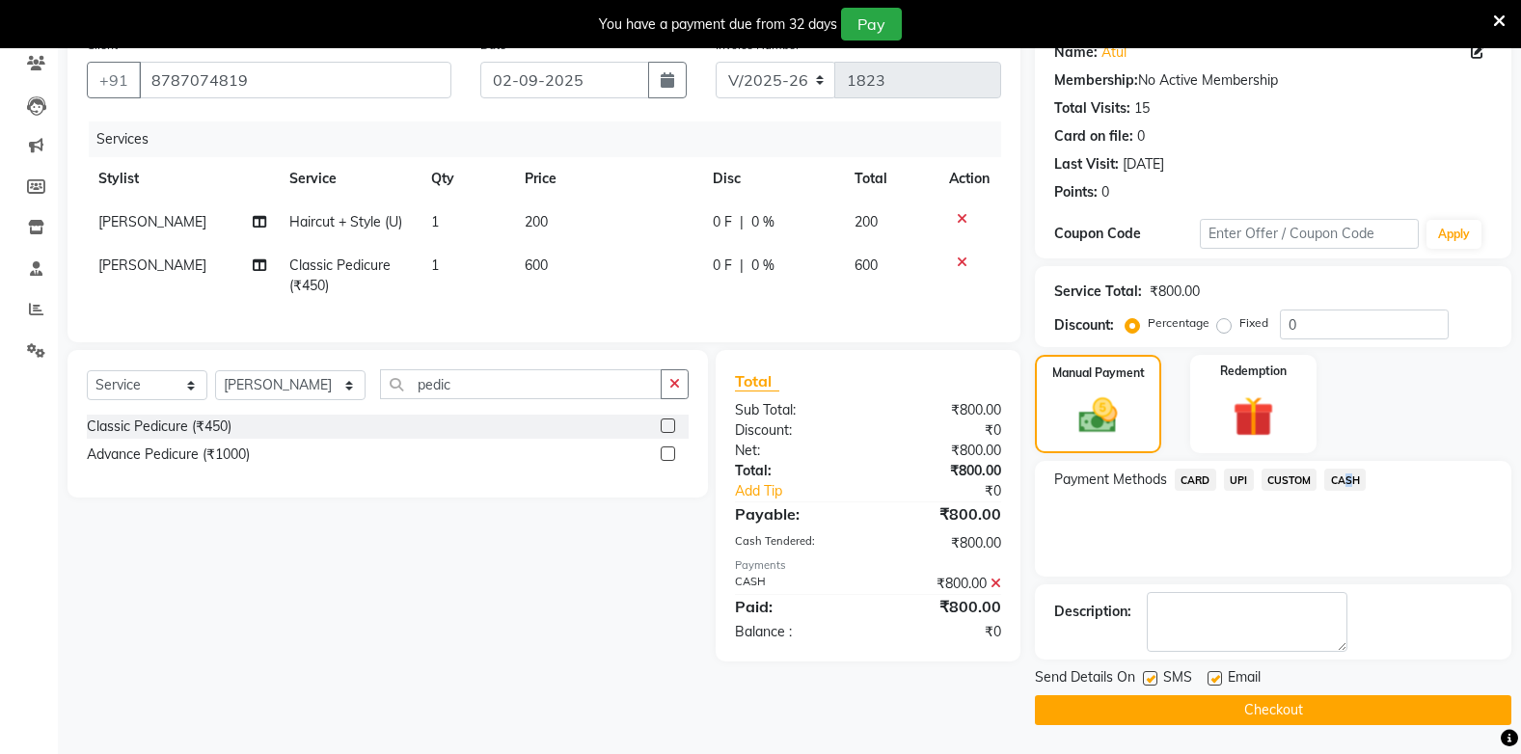
click at [1397, 713] on button "Checkout" at bounding box center [1273, 710] width 476 height 30
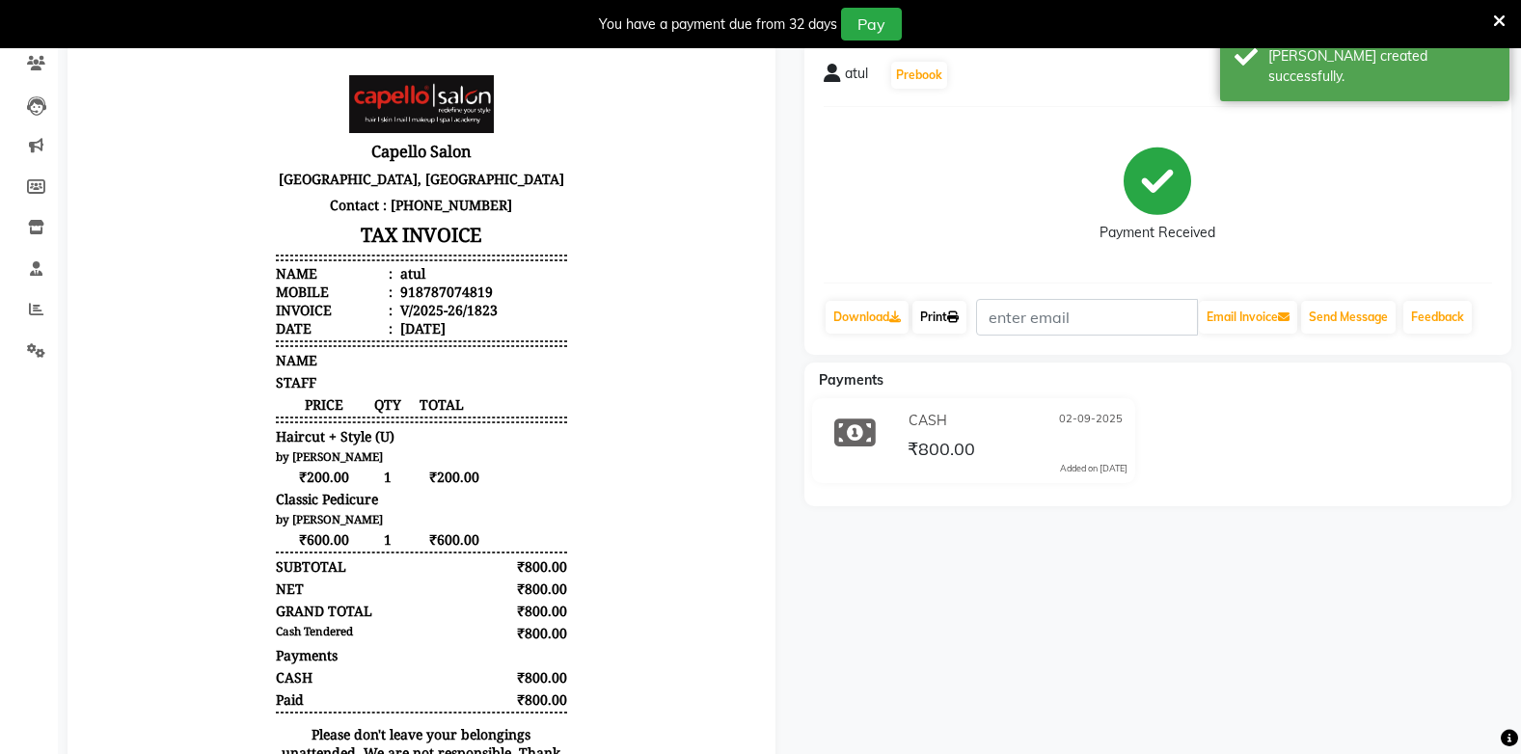
click at [949, 315] on link "Print" at bounding box center [939, 317] width 54 height 33
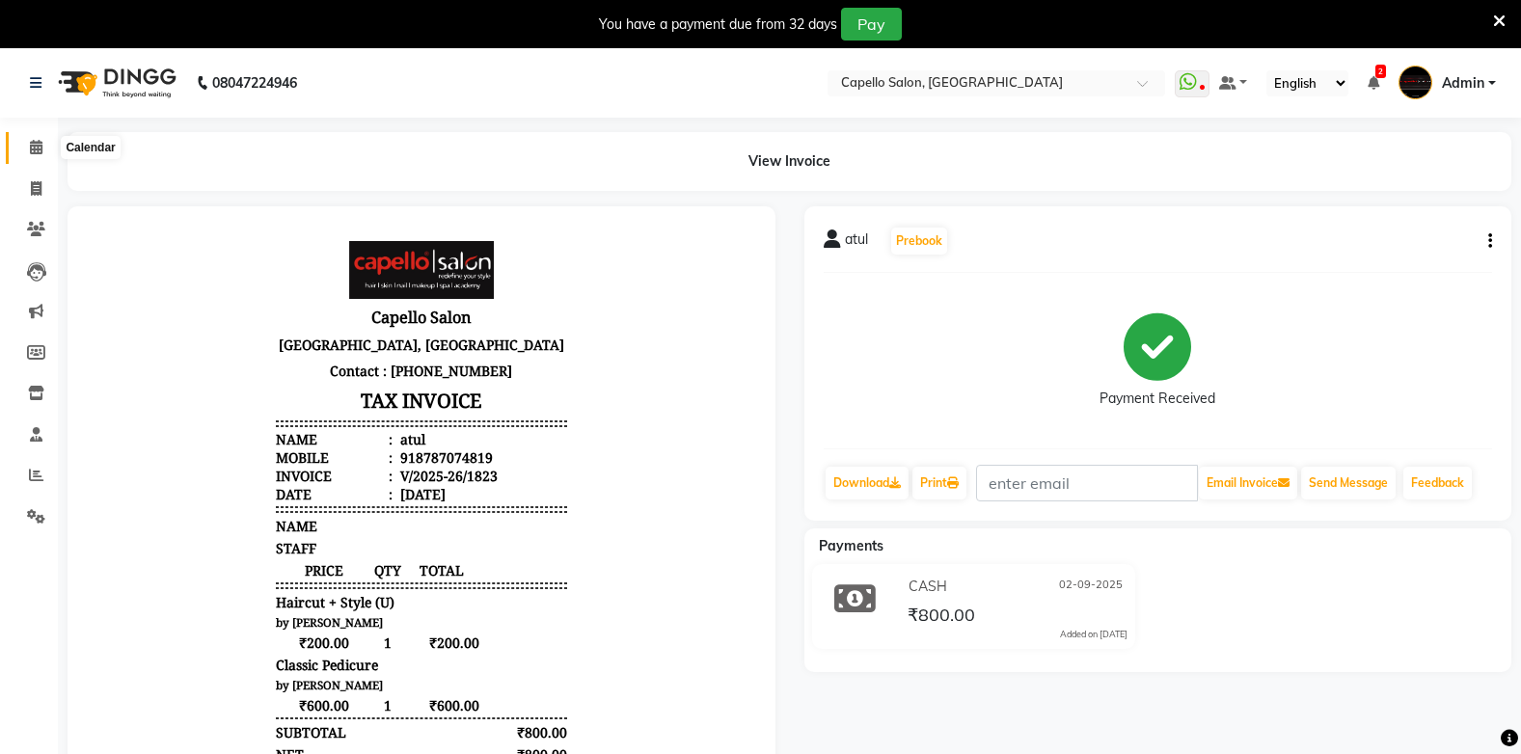
click at [40, 138] on span at bounding box center [36, 148] width 34 height 22
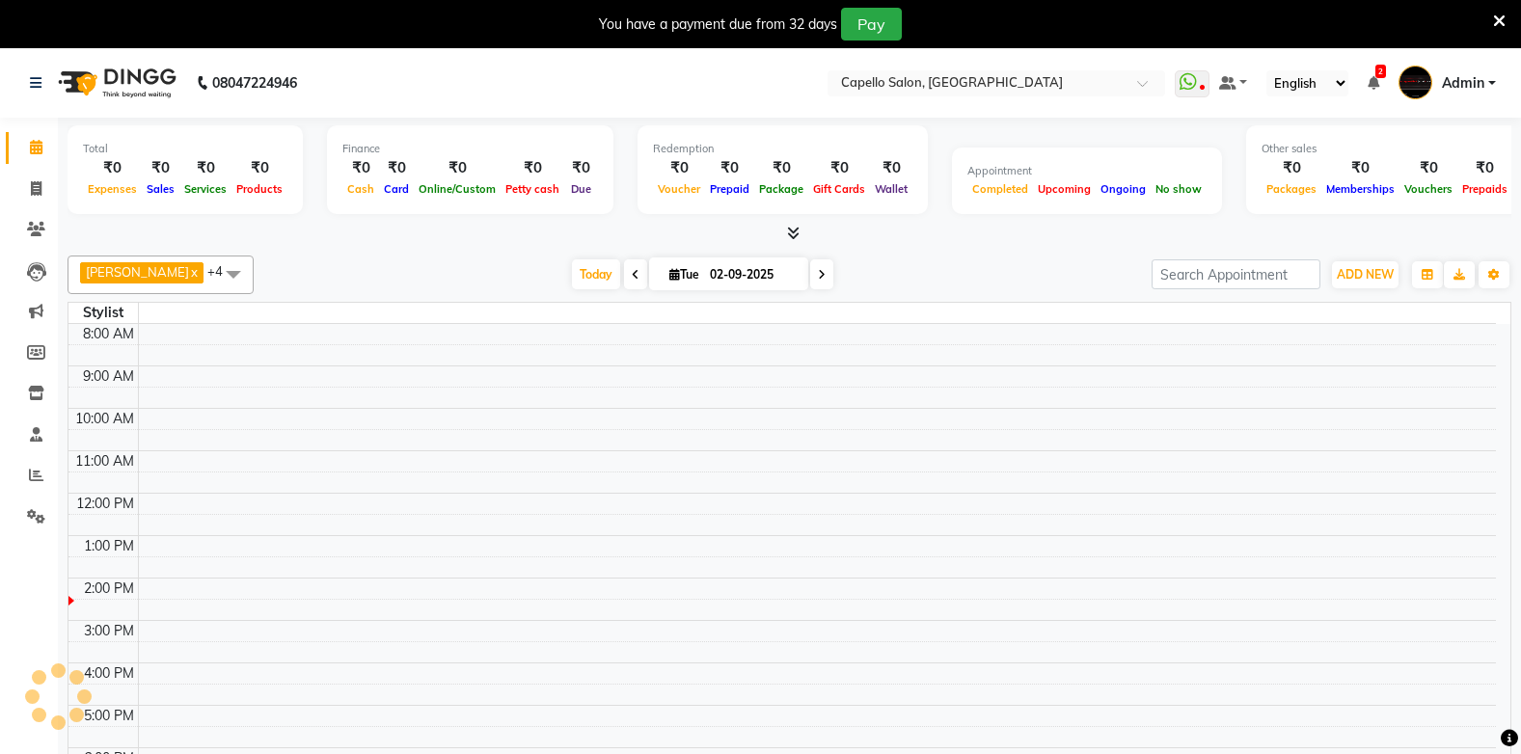
scroll to position [12, 0]
